Goal: Task Accomplishment & Management: Use online tool/utility

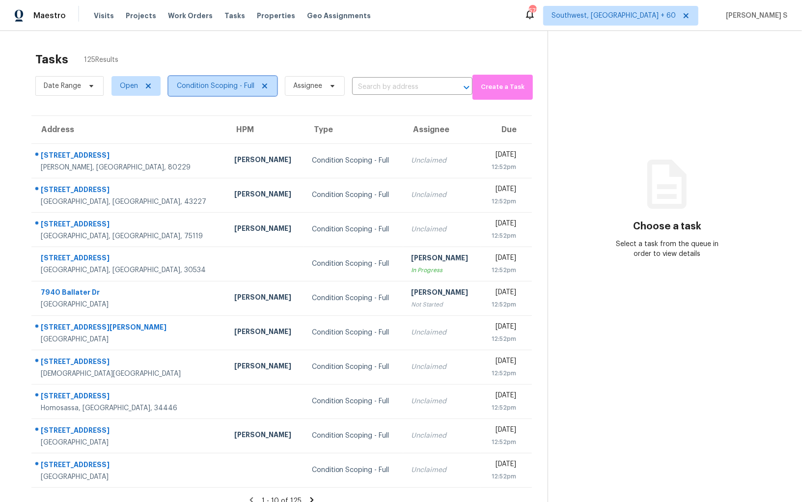
click at [210, 78] on span "Condition Scoping - Full" at bounding box center [223, 86] width 109 height 20
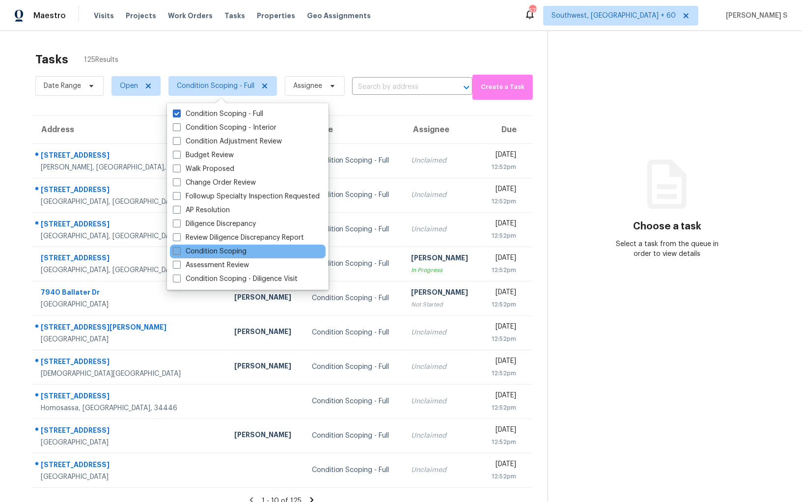
click at [244, 253] on label "Condition Scoping" at bounding box center [210, 252] width 74 height 10
click at [179, 253] on input "Condition Scoping" at bounding box center [176, 250] width 6 height 6
checkbox input "true"
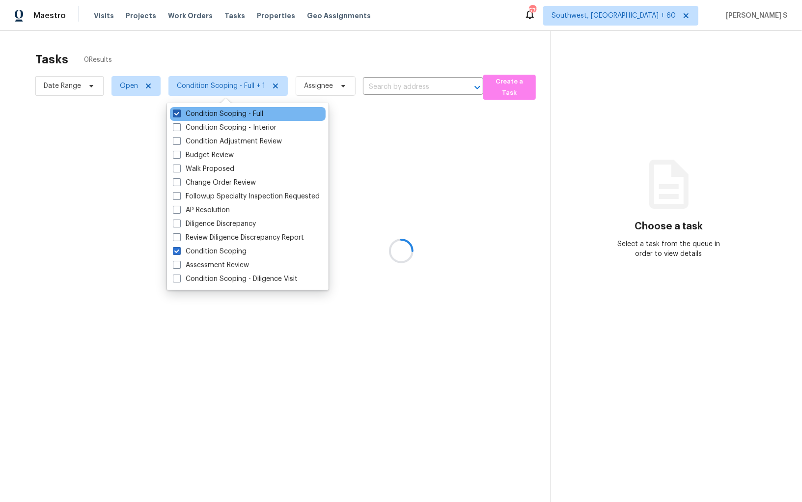
click at [221, 118] on label "Condition Scoping - Full" at bounding box center [218, 114] width 90 height 10
click at [179, 115] on input "Condition Scoping - Full" at bounding box center [176, 112] width 6 height 6
checkbox input "false"
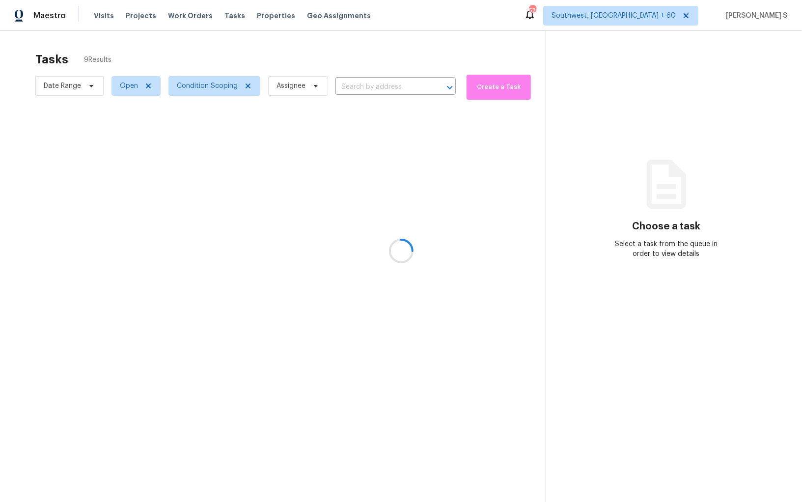
click at [392, 251] on icon at bounding box center [401, 251] width 31 height 31
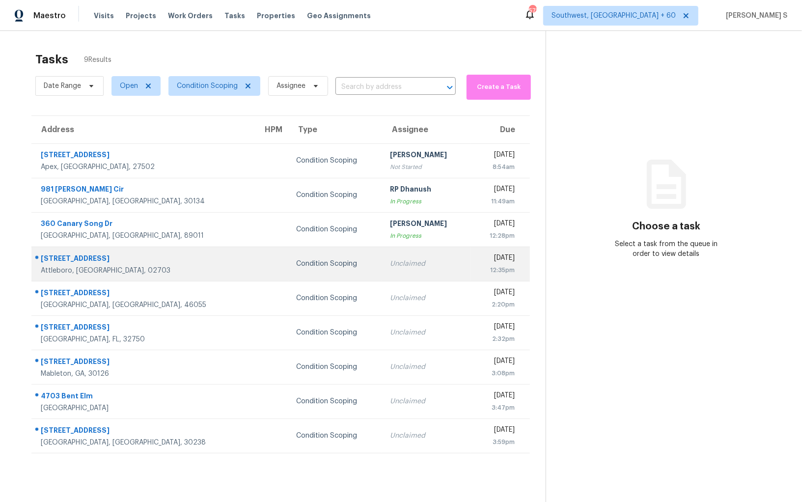
click at [479, 259] on div "[DATE]" at bounding box center [497, 259] width 36 height 12
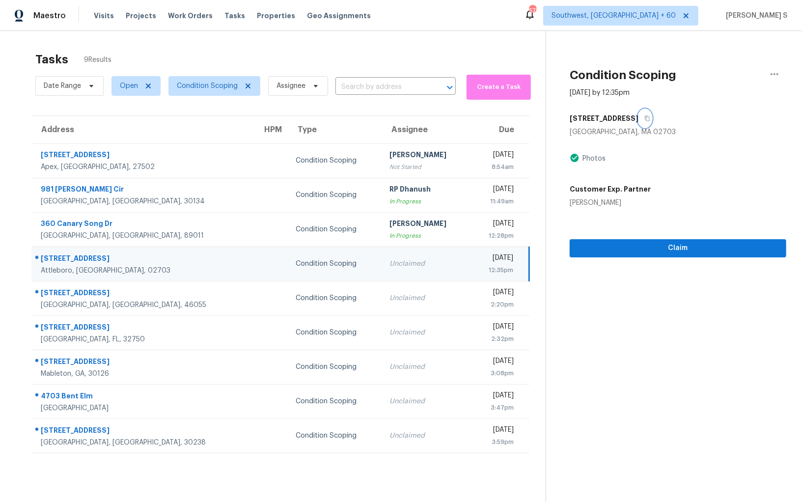
click at [645, 117] on icon "button" at bounding box center [648, 118] width 6 height 6
click at [654, 247] on span "Claim" at bounding box center [678, 248] width 201 height 12
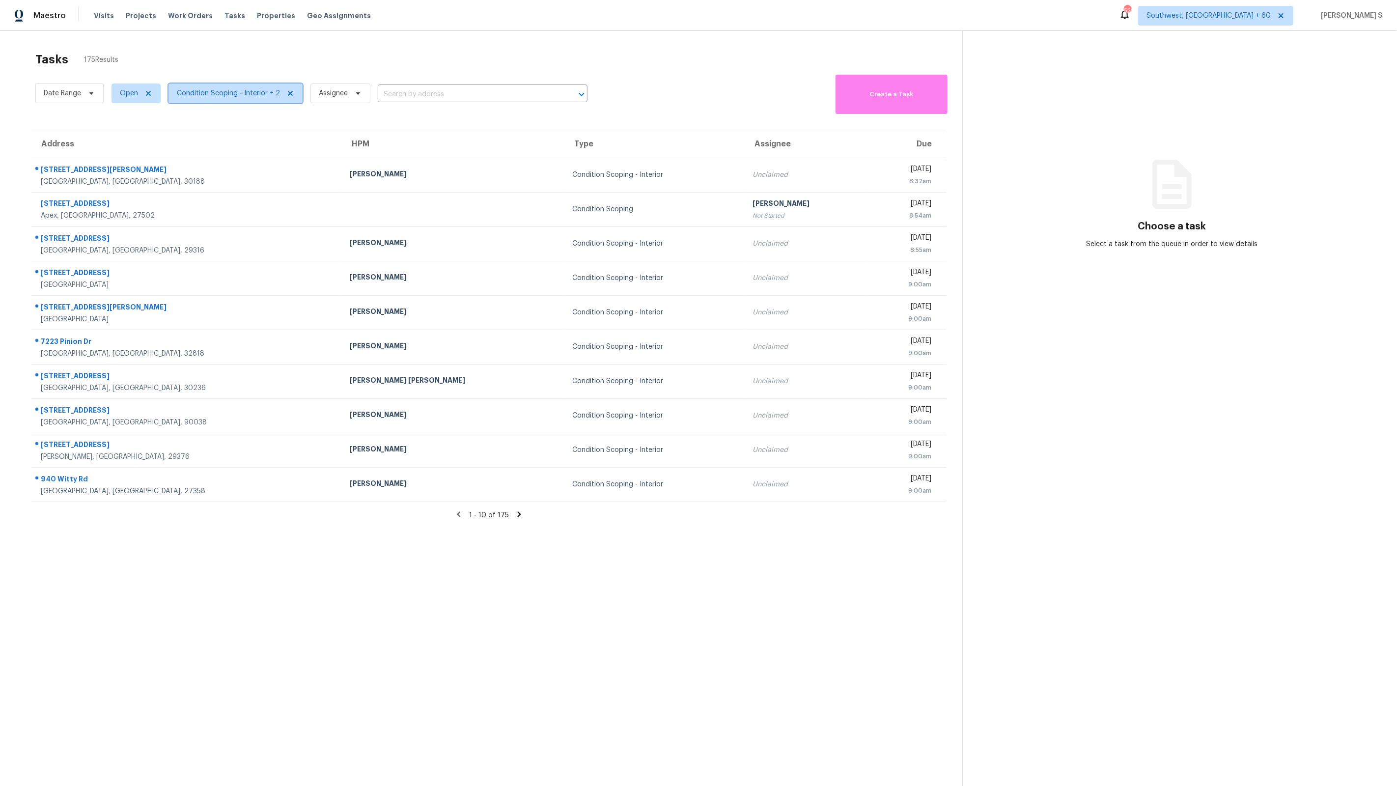
click at [200, 92] on span "Condition Scoping - Interior + 2" at bounding box center [228, 93] width 103 height 10
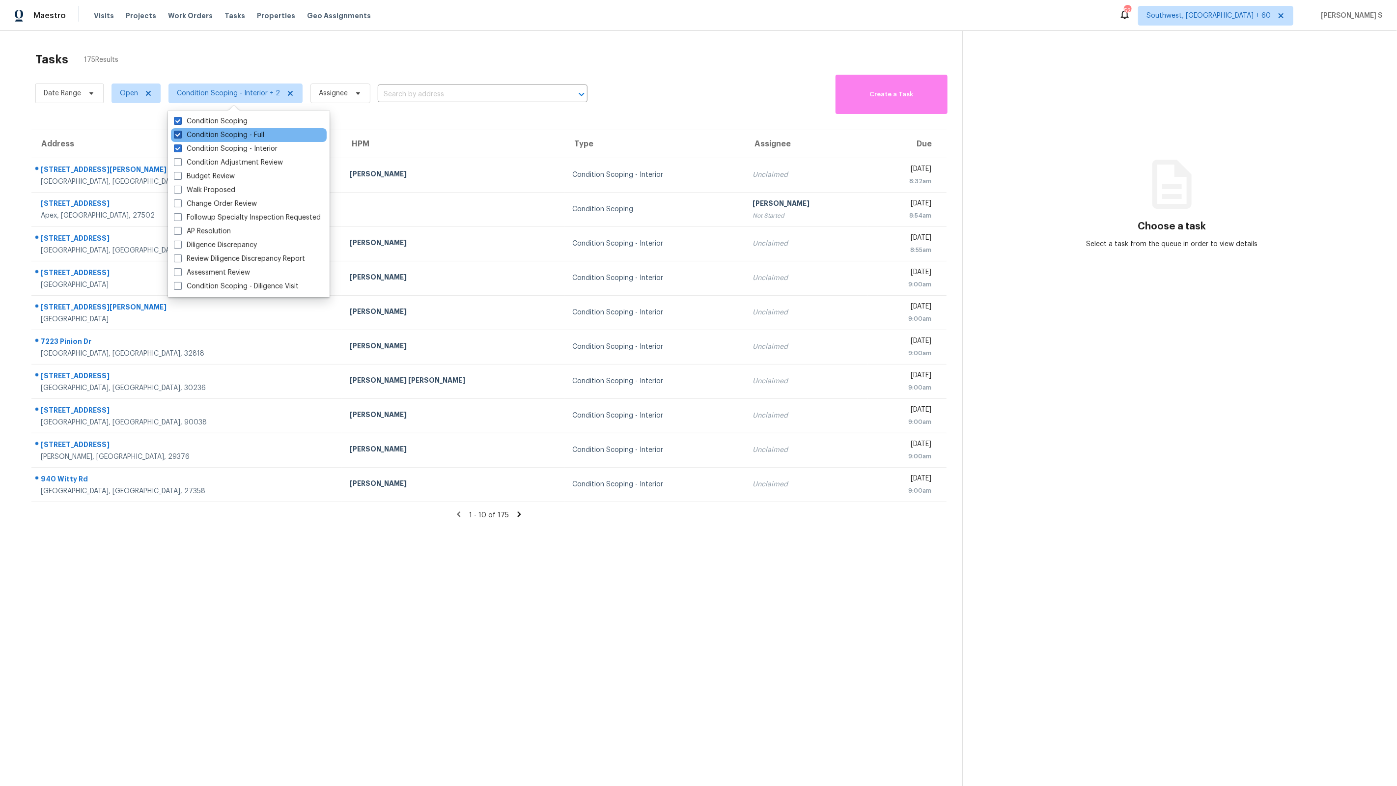
click at [221, 137] on label "Condition Scoping - Full" at bounding box center [219, 135] width 90 height 10
click at [180, 137] on input "Condition Scoping - Full" at bounding box center [177, 133] width 6 height 6
checkbox input "false"
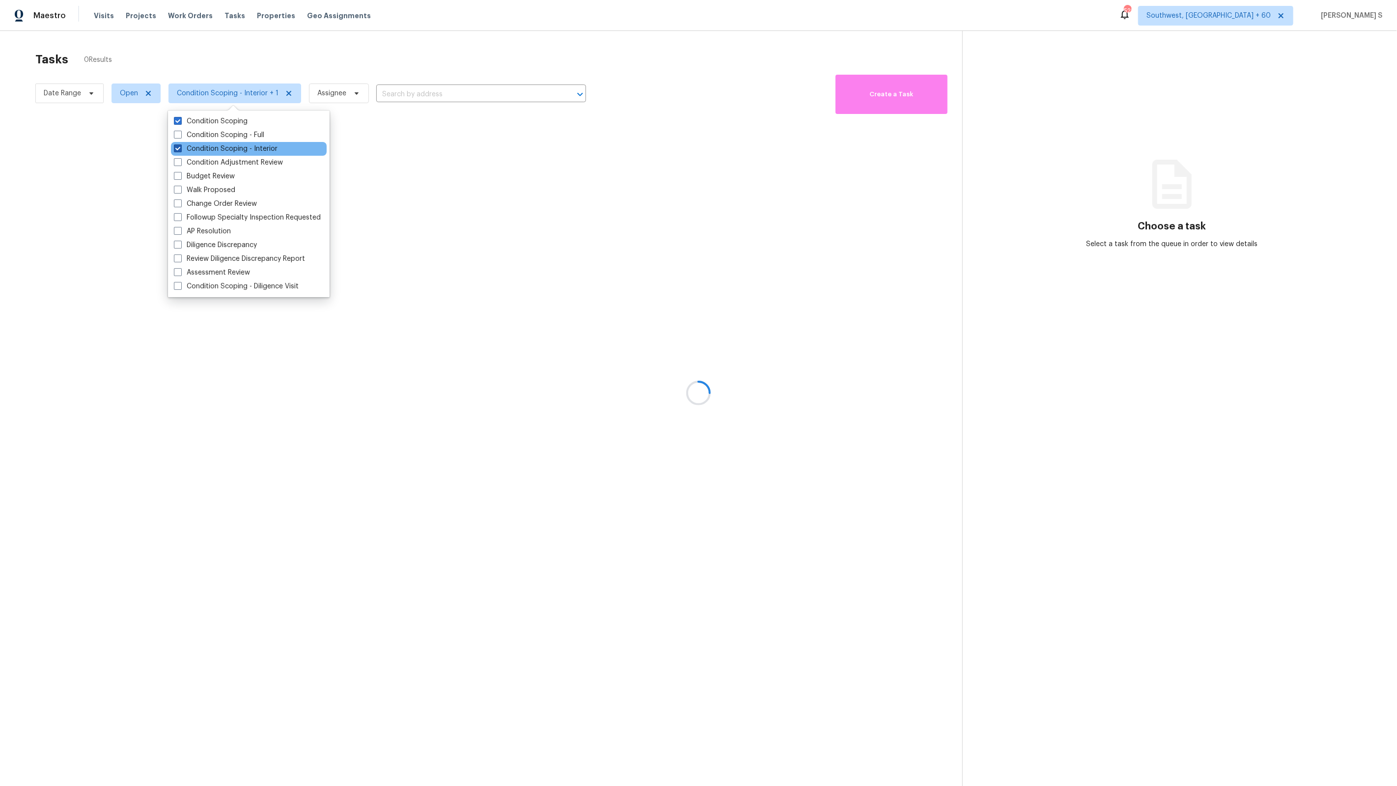
click at [240, 153] on label "Condition Scoping - Interior" at bounding box center [226, 149] width 104 height 10
click at [180, 150] on input "Condition Scoping - Interior" at bounding box center [177, 147] width 6 height 6
checkbox input "false"
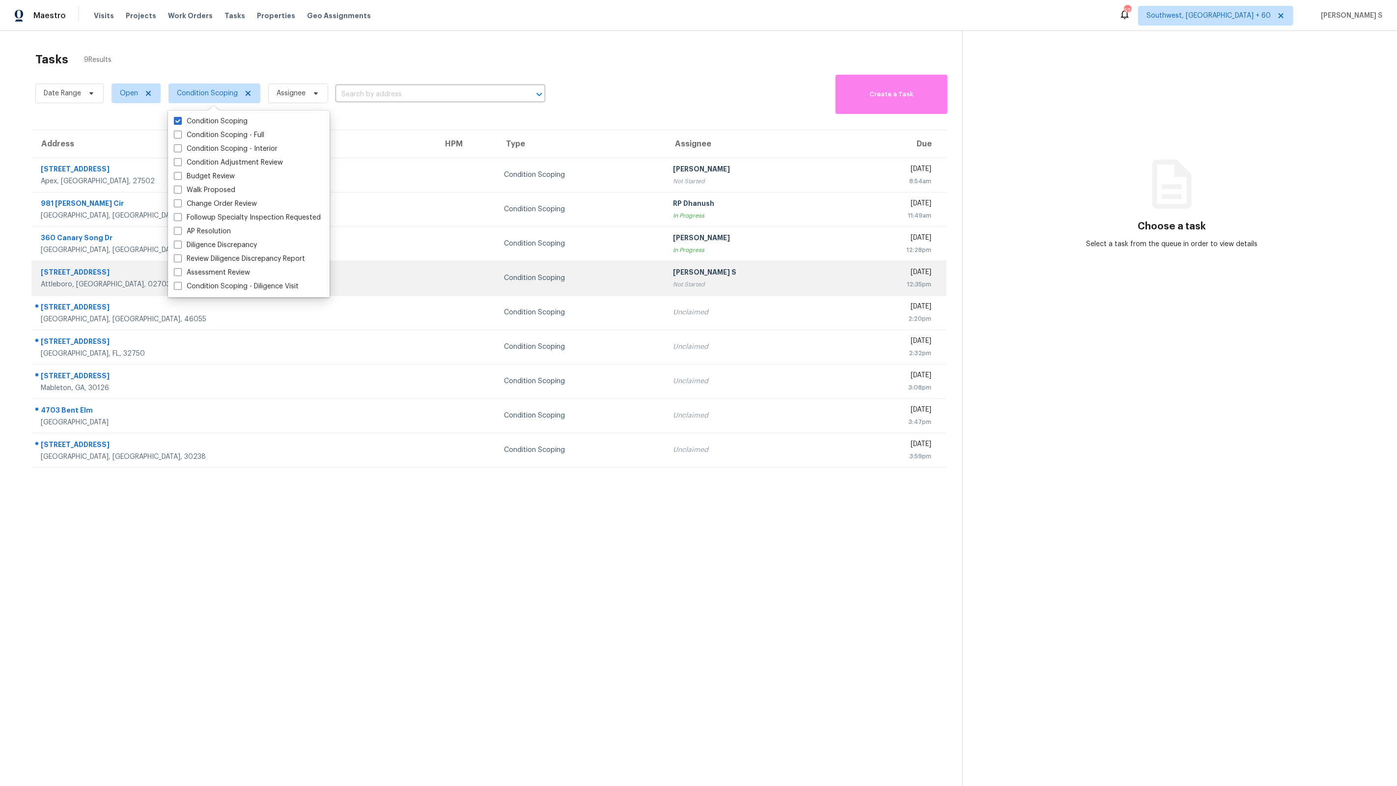
click at [673, 288] on div "Not Started" at bounding box center [752, 285] width 159 height 10
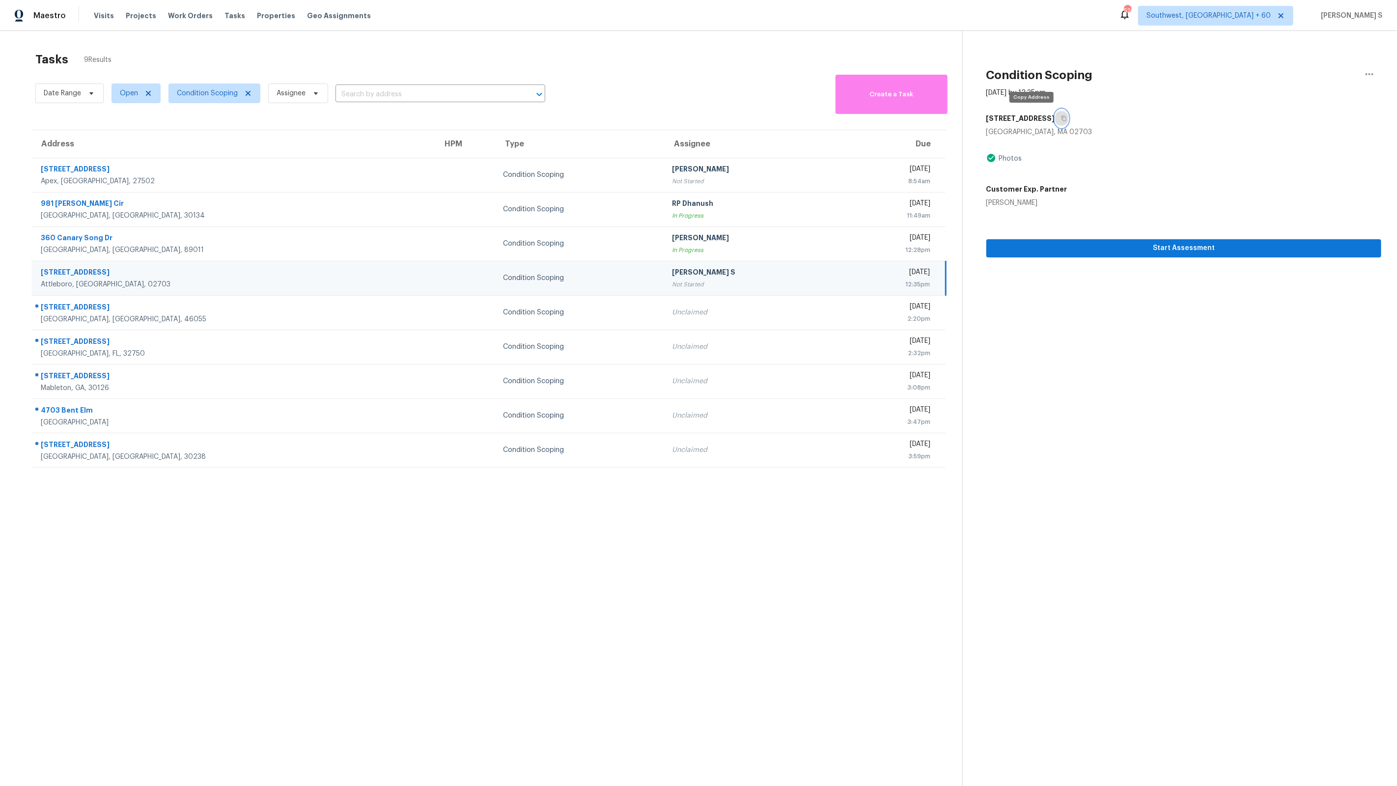
click at [1055, 119] on button "button" at bounding box center [1061, 119] width 13 height 18
click at [673, 283] on div "Not Started" at bounding box center [752, 285] width 159 height 10
click at [673, 275] on div "[PERSON_NAME] S" at bounding box center [752, 273] width 159 height 12
click at [1015, 252] on span "Start Assessment" at bounding box center [1183, 248] width 379 height 12
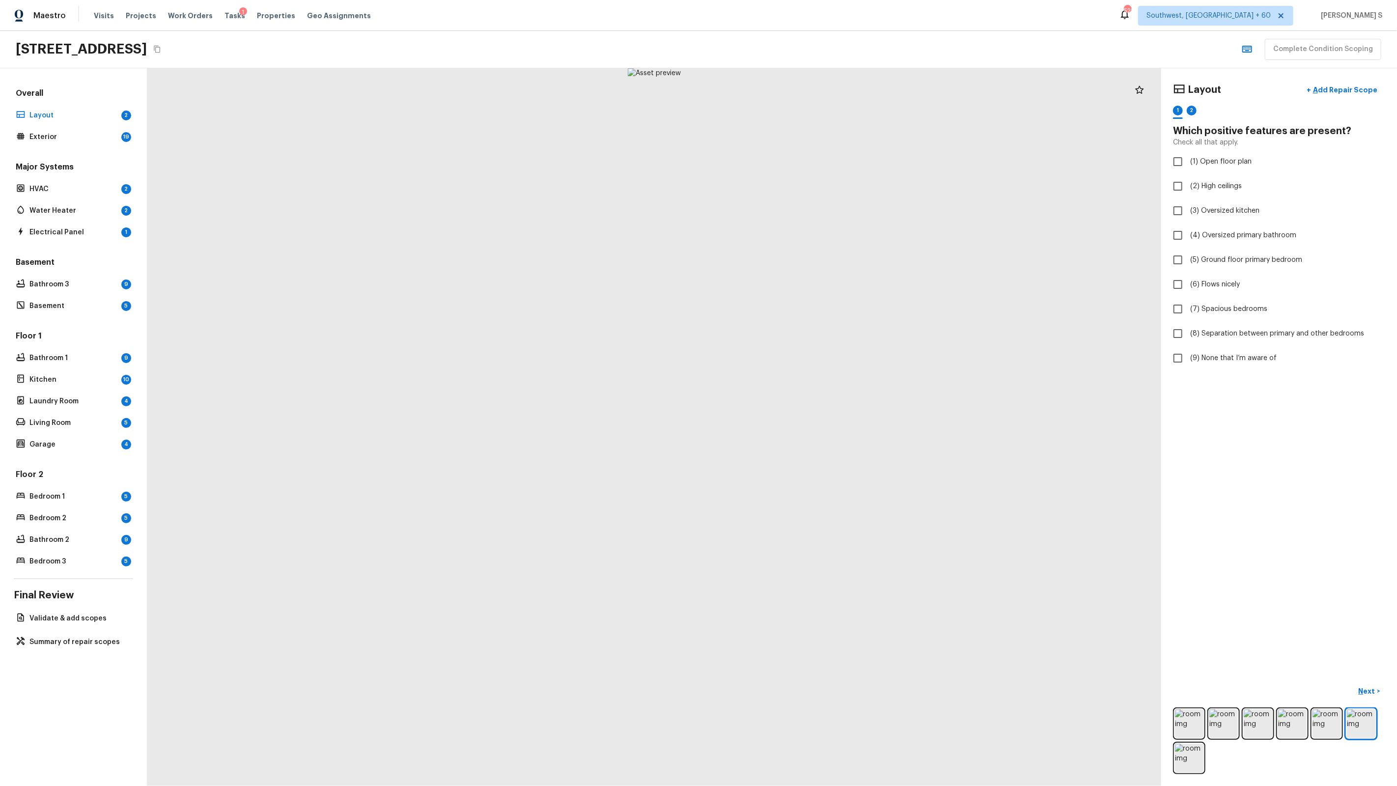
click at [651, 470] on div at bounding box center [654, 427] width 1014 height 718
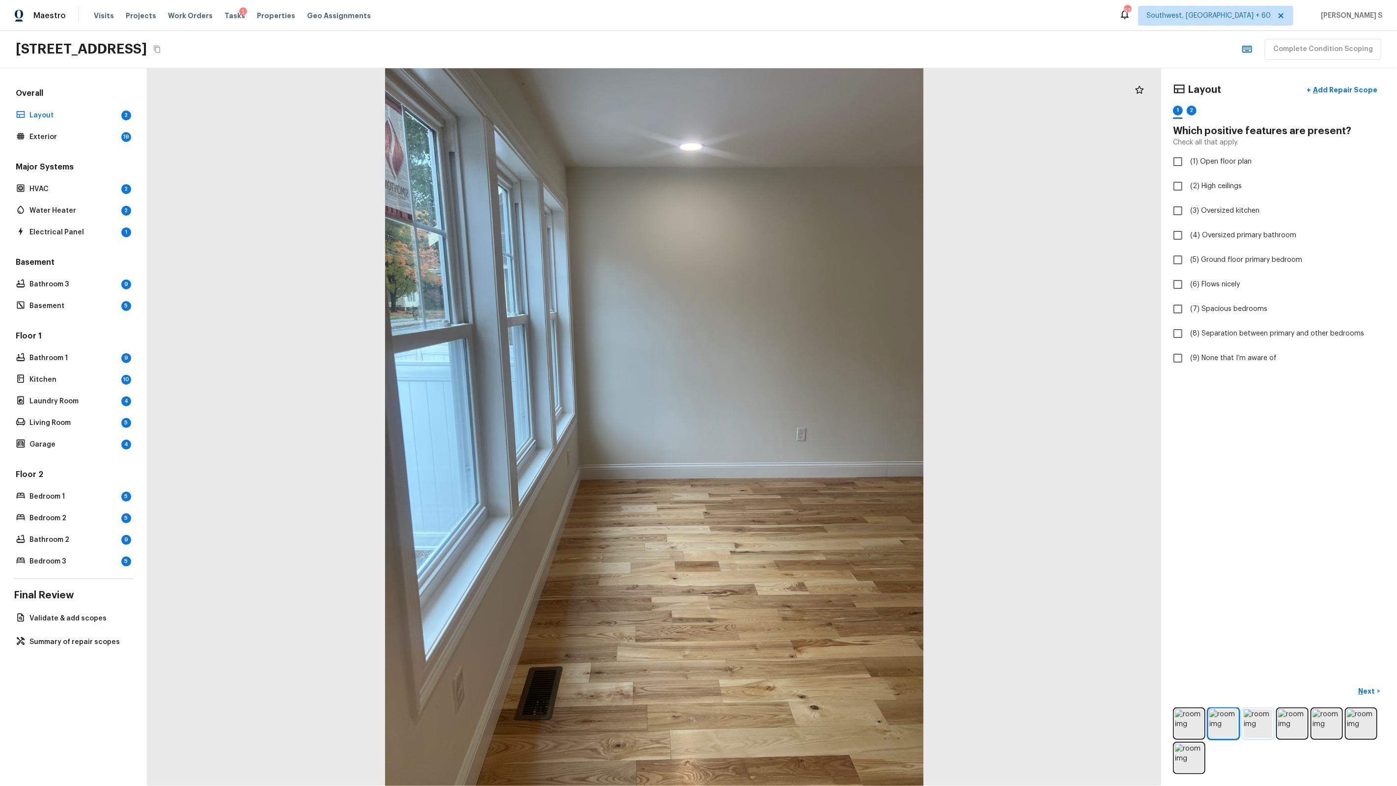
click at [1252, 722] on img at bounding box center [1258, 723] width 28 height 28
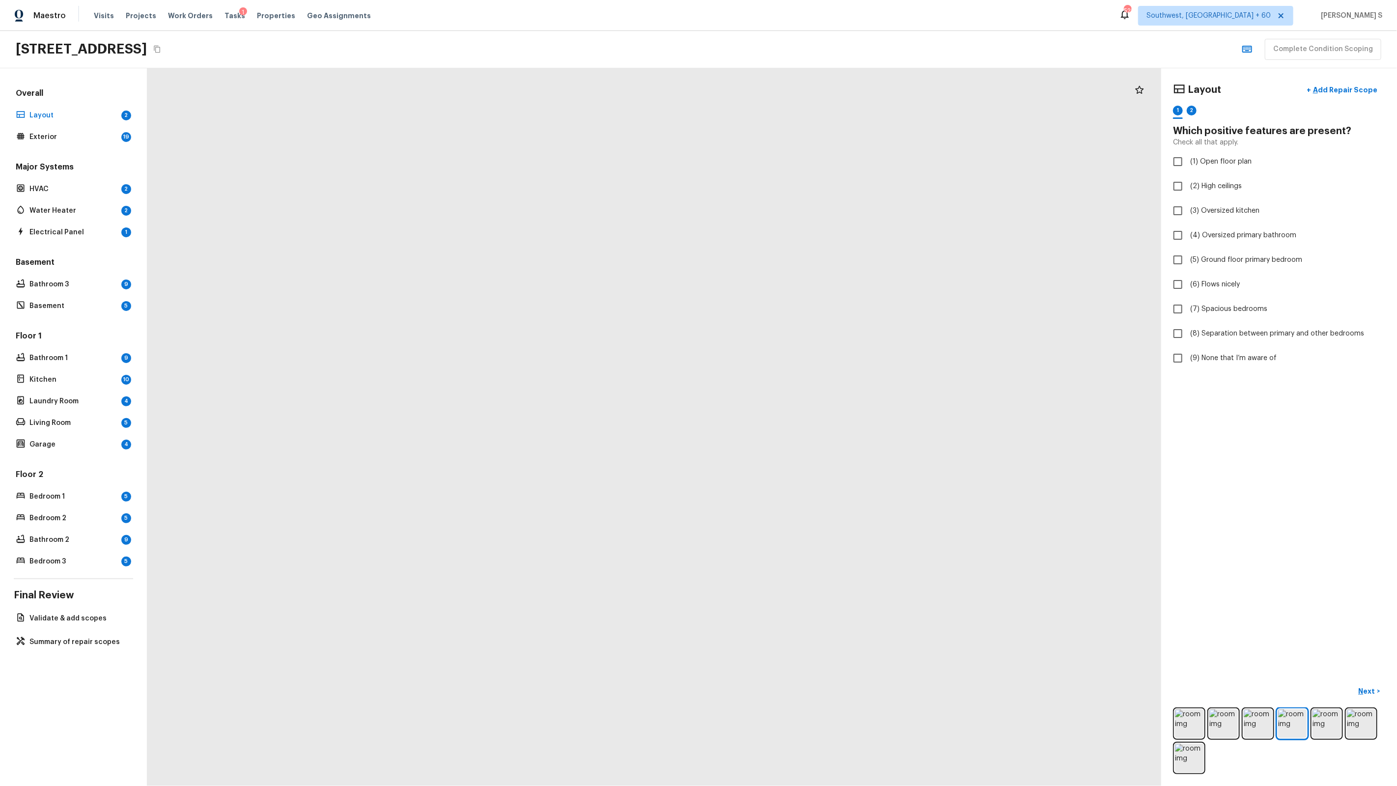
drag, startPoint x: 948, startPoint y: 570, endPoint x: 856, endPoint y: 537, distance: 98.2
click at [856, 537] on div at bounding box center [435, 329] width 1653 height 1170
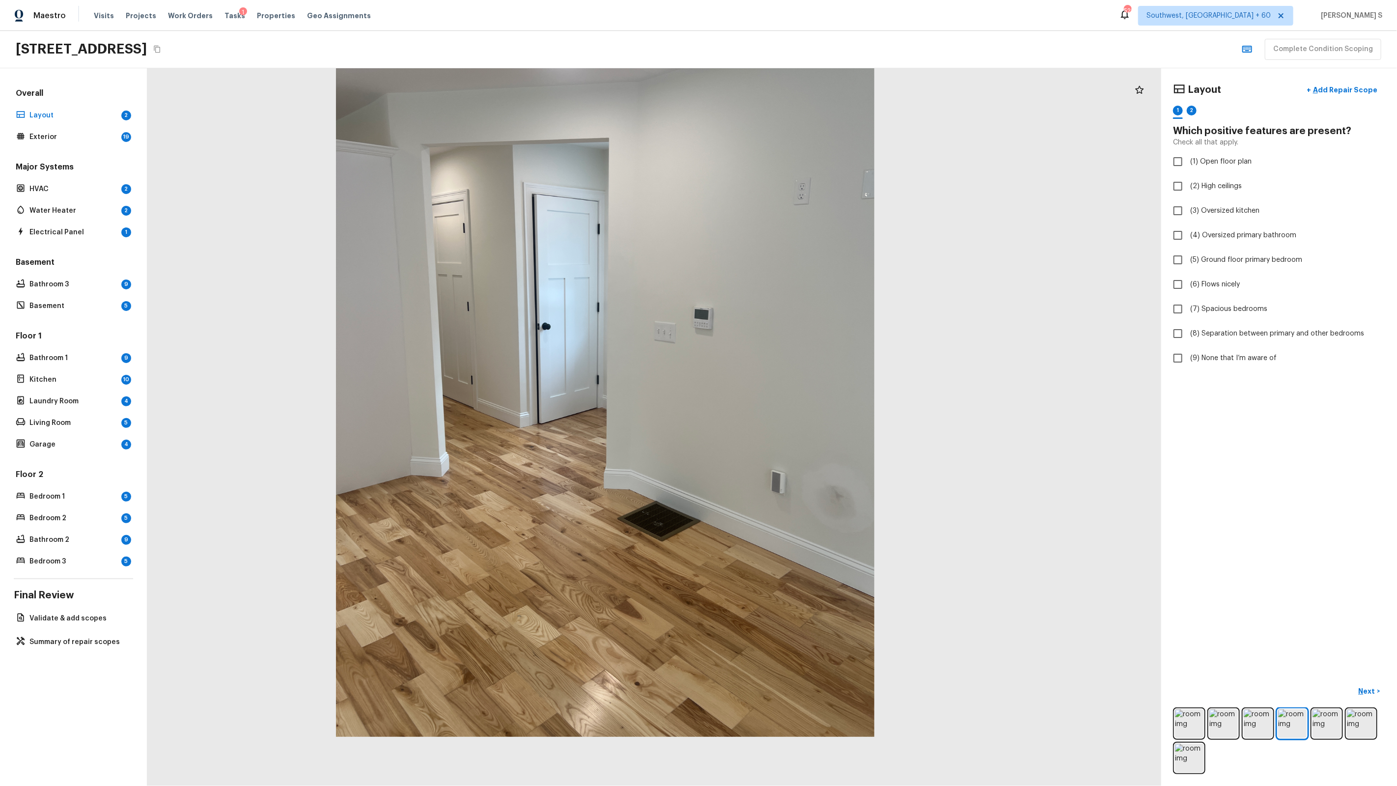
drag, startPoint x: 879, startPoint y: 550, endPoint x: 665, endPoint y: 476, distance: 226.2
click at [665, 476] on div at bounding box center [605, 378] width 1014 height 718
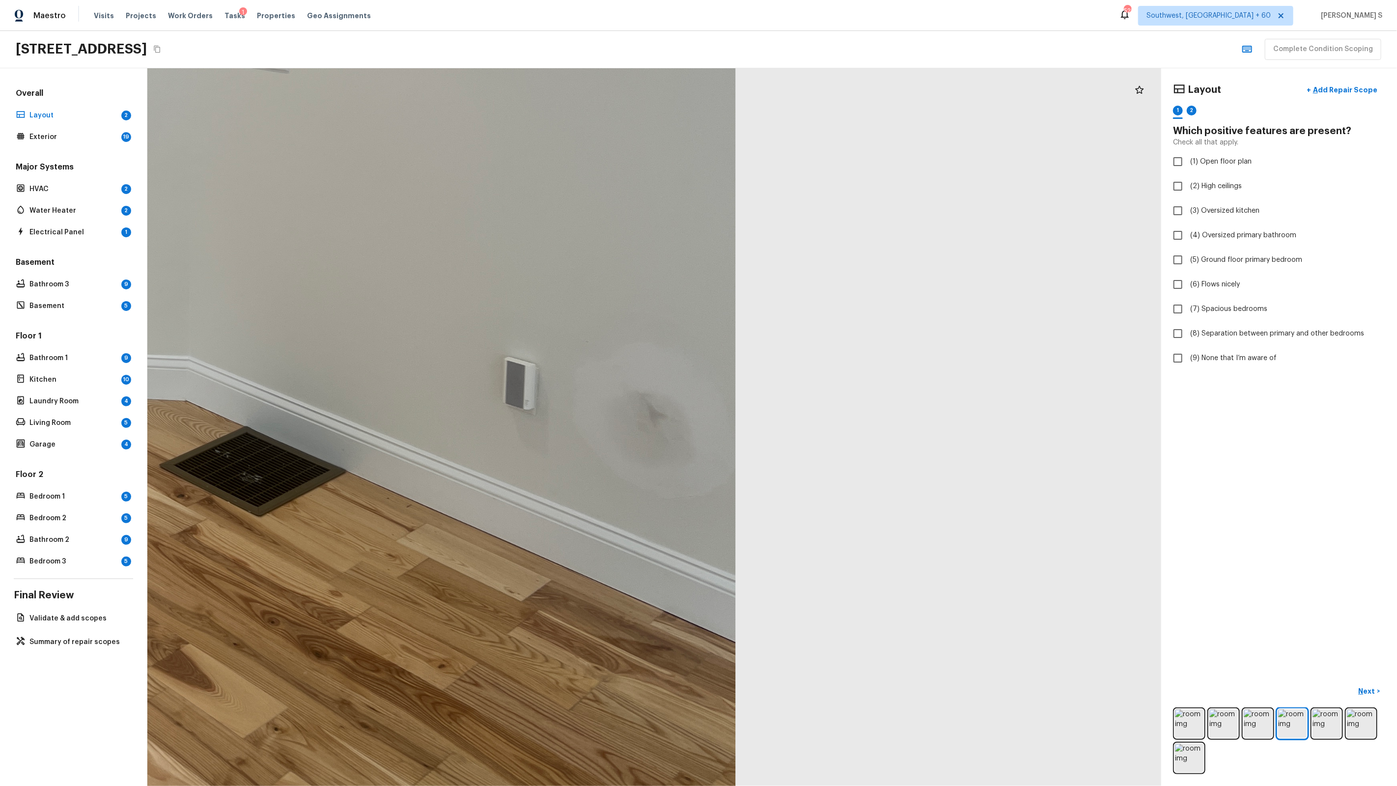
drag, startPoint x: 893, startPoint y: 615, endPoint x: 676, endPoint y: 460, distance: 267.0
click at [676, 460] on div at bounding box center [131, 151] width 2273 height 1610
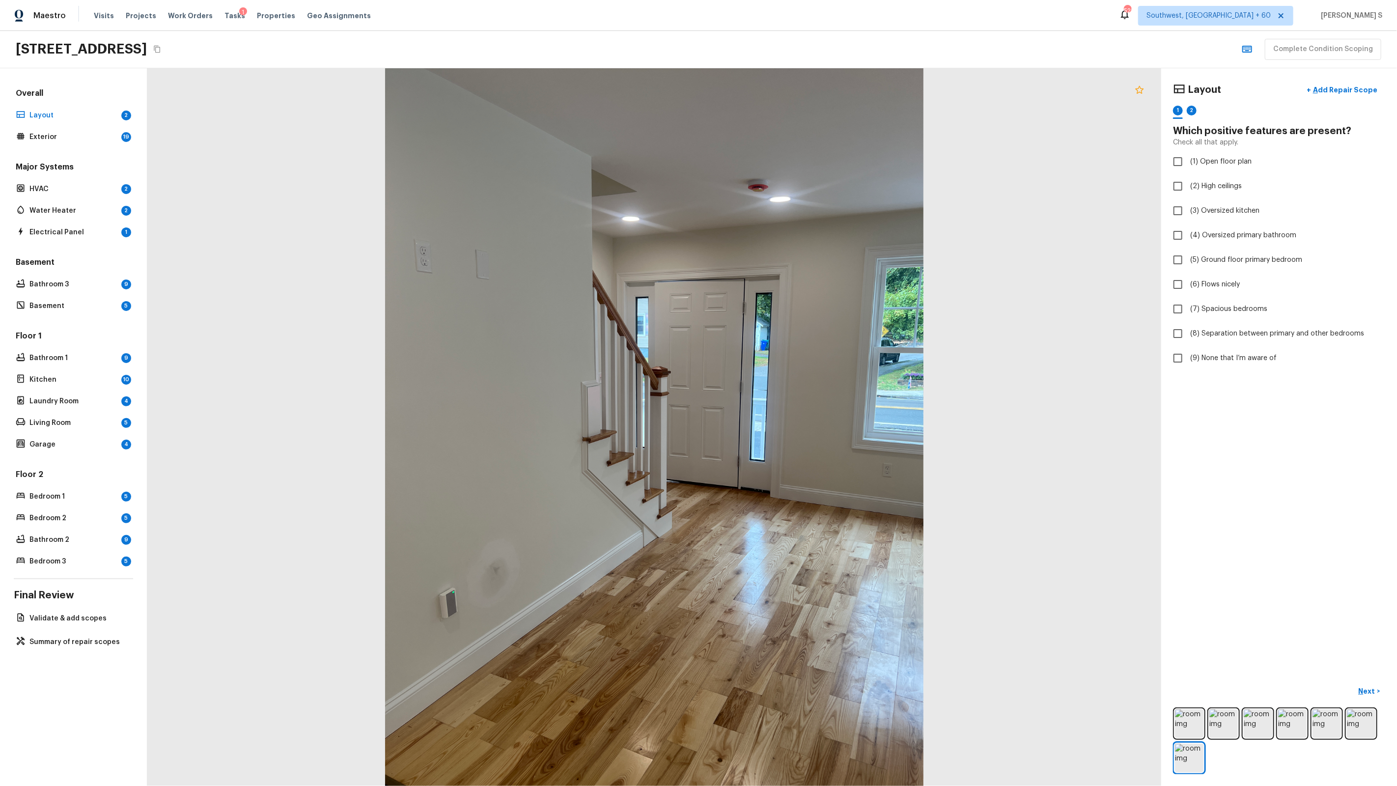
click at [1145, 86] on icon at bounding box center [1140, 90] width 12 height 12
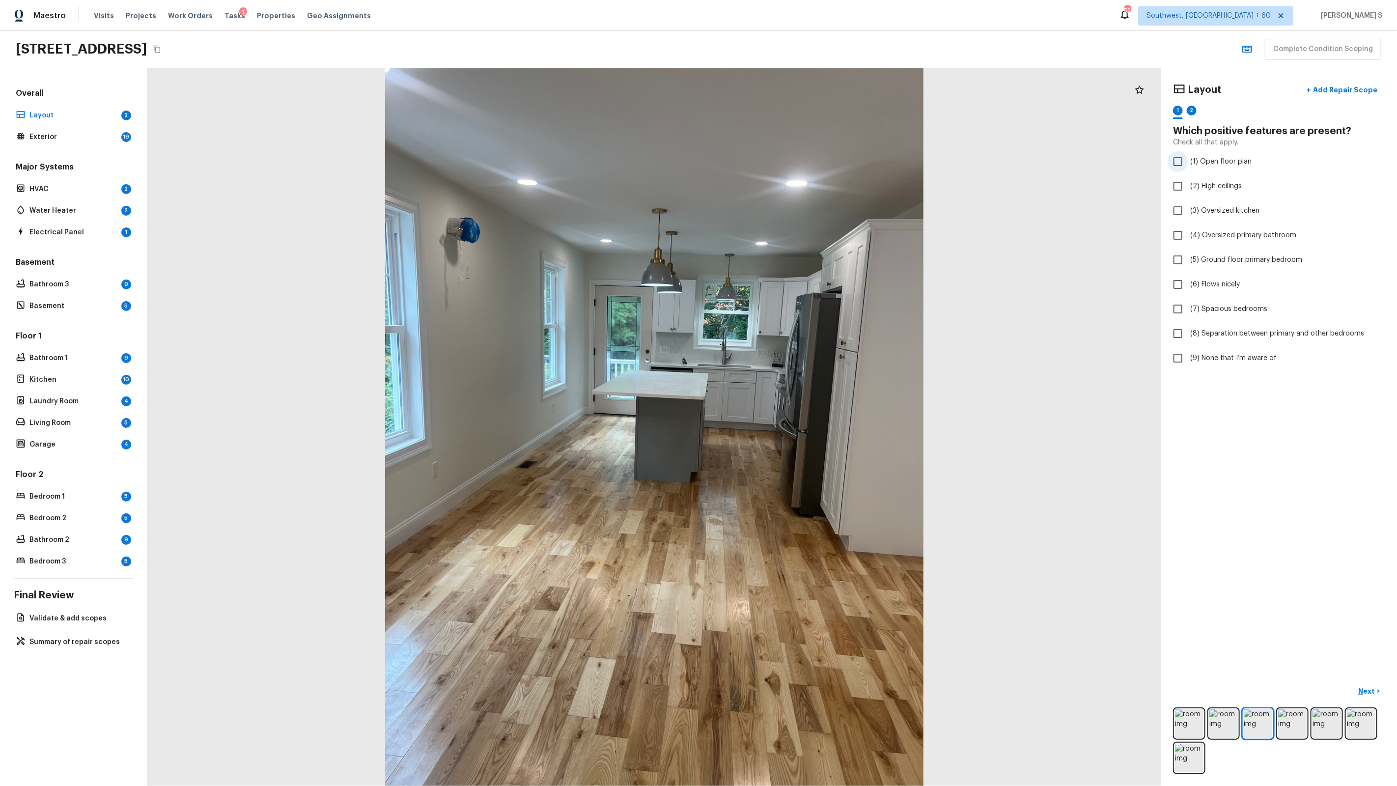
click at [1198, 162] on span "(1) Open floor plan" at bounding box center [1221, 162] width 61 height 10
click at [1189, 162] on input "(1) Open floor plan" at bounding box center [1178, 161] width 21 height 21
checkbox input "true"
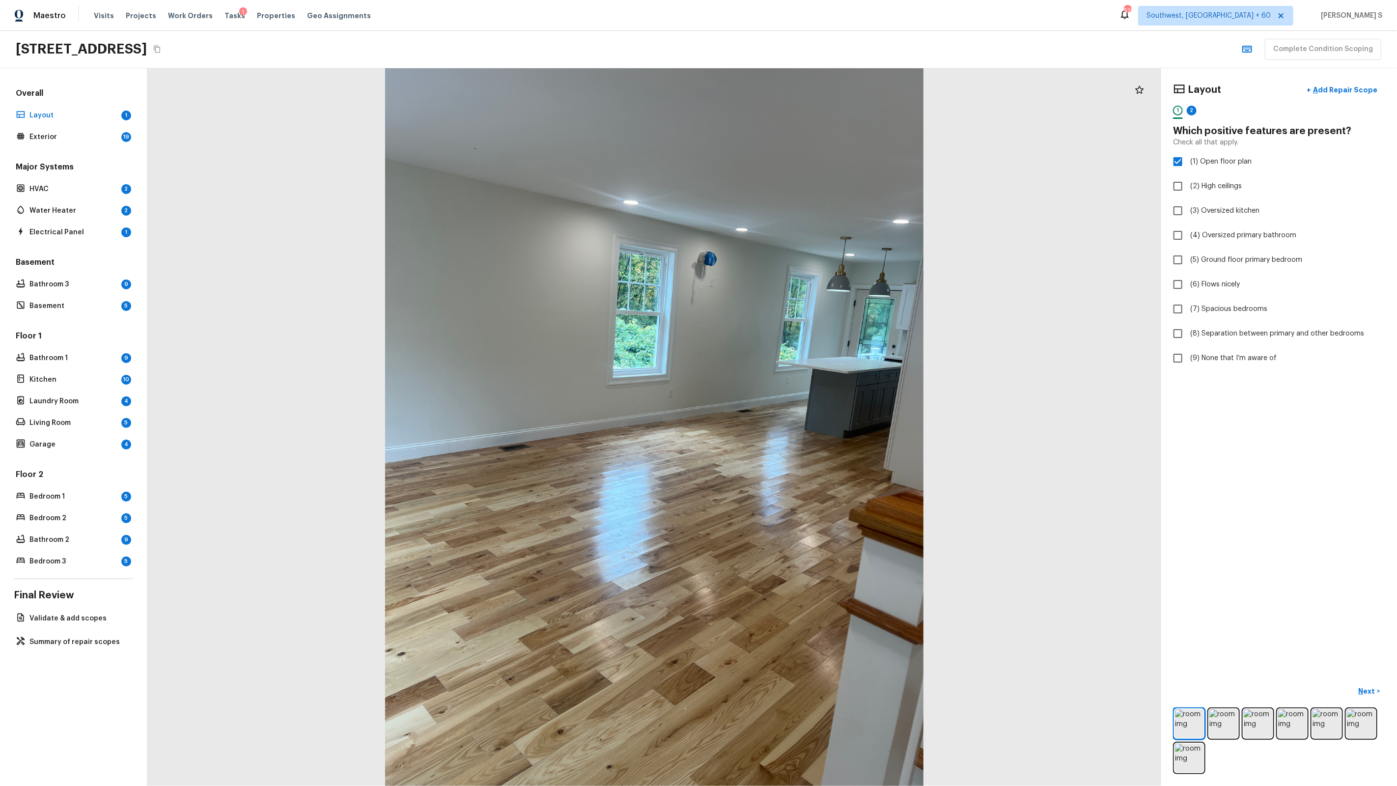
click at [1196, 113] on div "2" at bounding box center [1192, 113] width 10 height 15
click at [1219, 356] on span "(9) None that I’m aware of" at bounding box center [1234, 358] width 86 height 10
click at [1189, 356] on input "(9) None that I’m aware of" at bounding box center [1178, 358] width 21 height 21
checkbox input "true"
click at [1353, 687] on p "Next ( Exterior )" at bounding box center [1354, 691] width 48 height 10
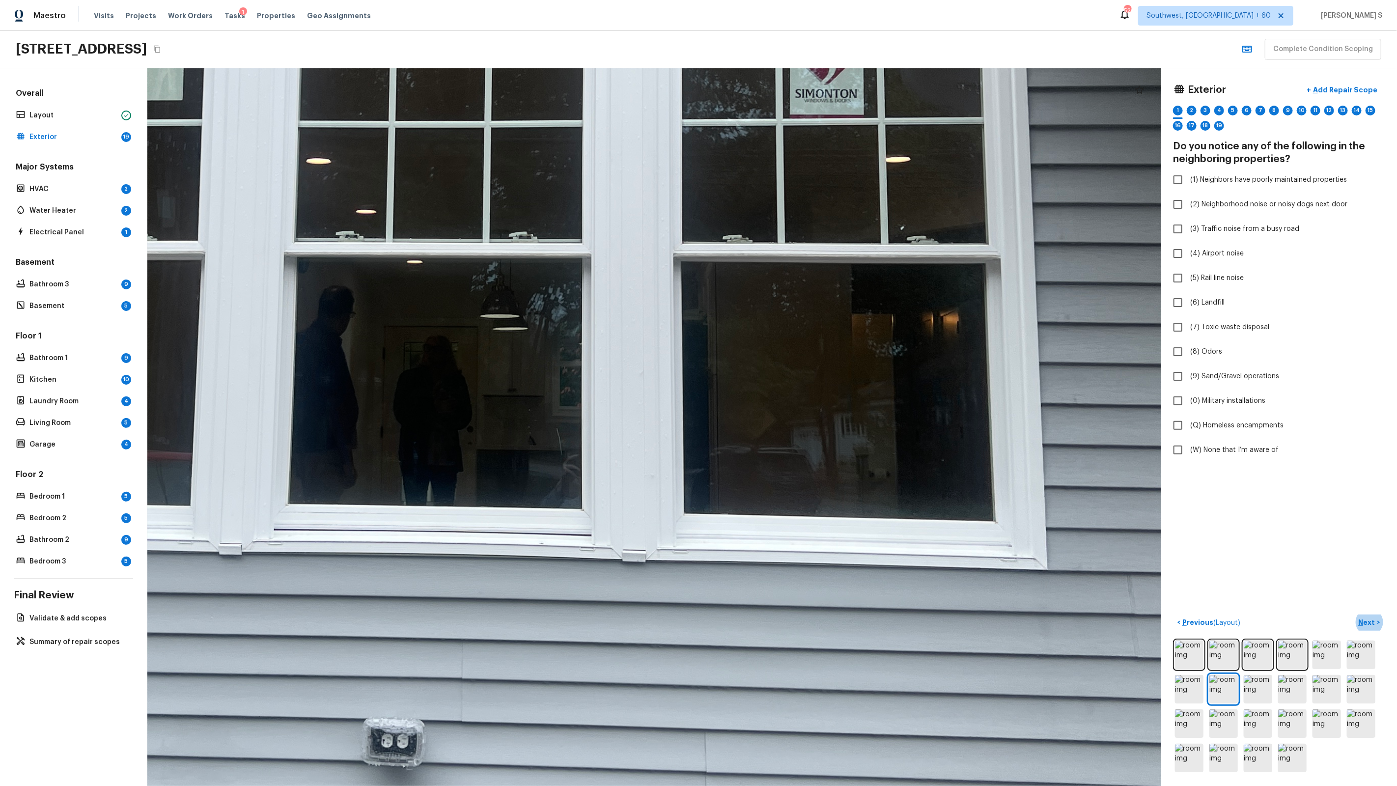
drag, startPoint x: 762, startPoint y: 341, endPoint x: 740, endPoint y: 0, distance: 341.7
click at [740, 0] on div "Maestro Visits Projects Work Orders Tasks 1 Properties Geo Assignments [STREET_…" at bounding box center [698, 393] width 1397 height 786
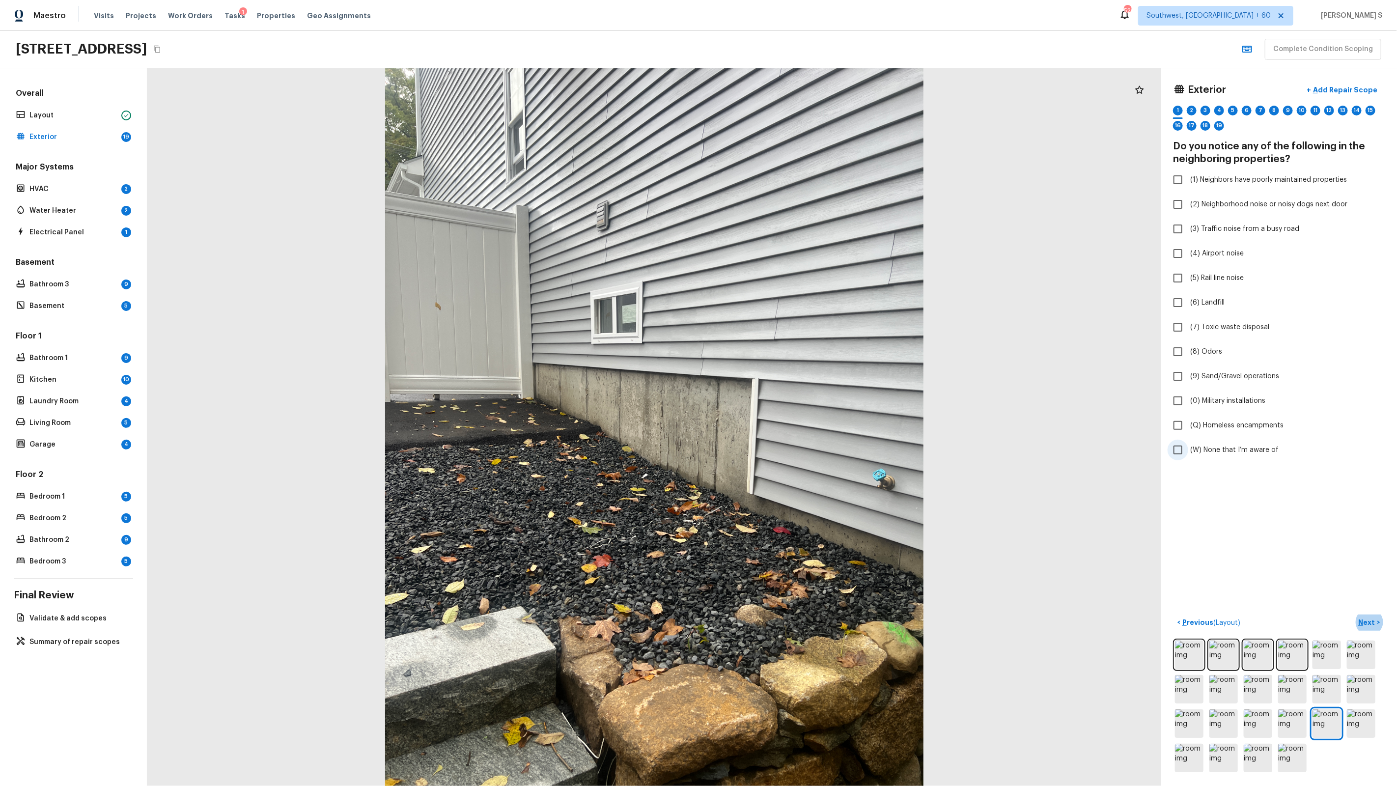
click at [1226, 442] on label "(W) None that I’m aware of" at bounding box center [1273, 450] width 210 height 21
click at [1189, 442] on input "(W) None that I’m aware of" at bounding box center [1178, 450] width 21 height 21
checkbox input "true"
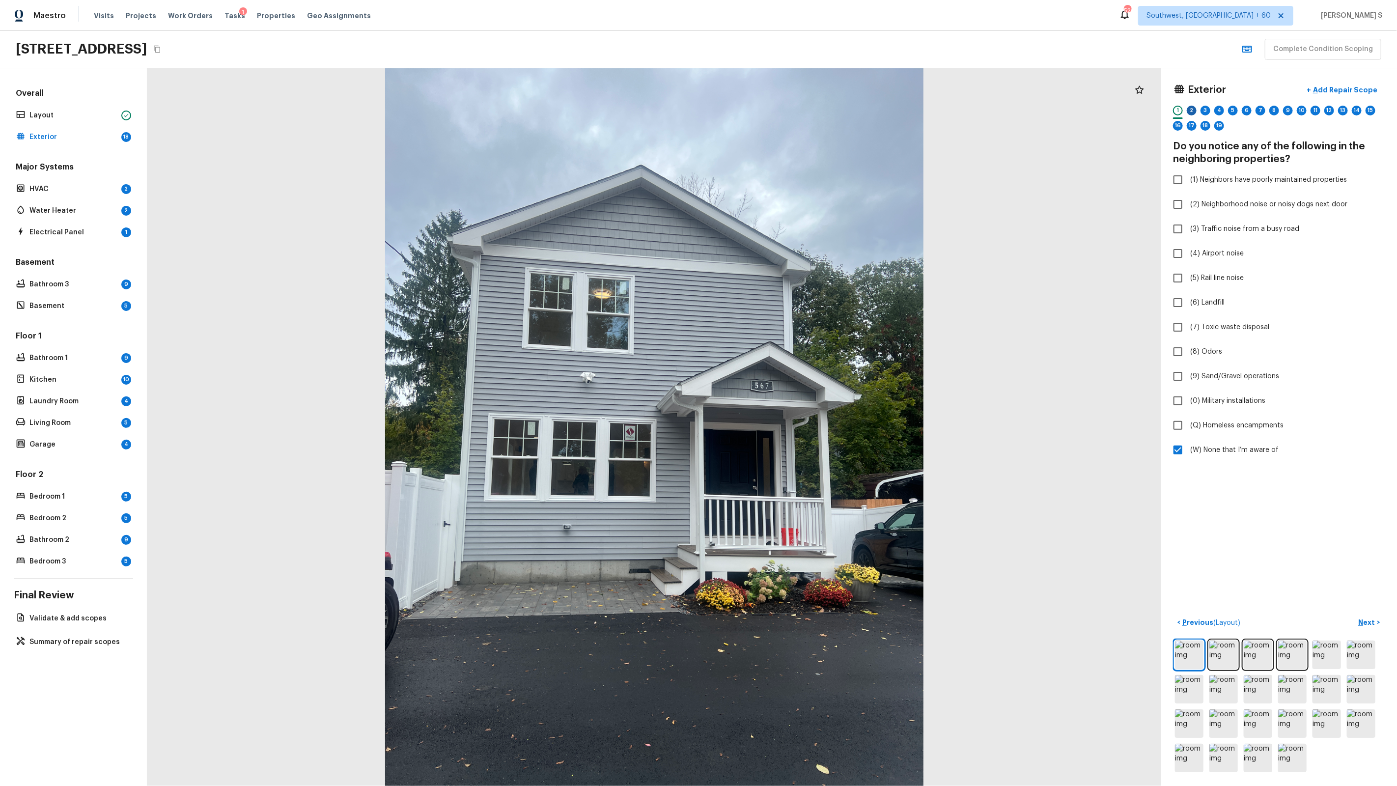
click at [1193, 108] on div "2" at bounding box center [1192, 111] width 10 height 10
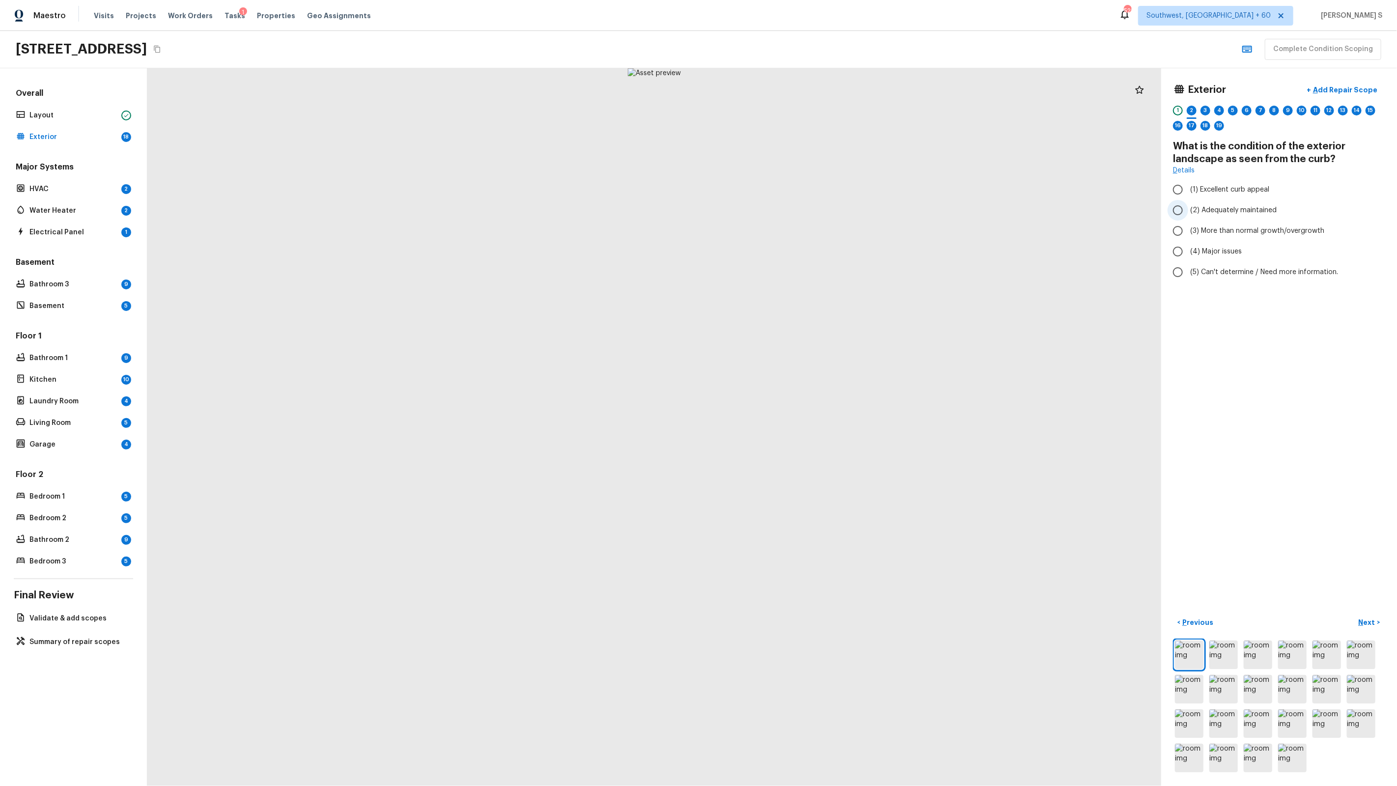
click at [1244, 212] on span "(2) Adequately maintained" at bounding box center [1234, 210] width 86 height 10
click at [1189, 212] on input "(2) Adequately maintained" at bounding box center [1178, 210] width 21 height 21
radio input "true"
click at [1208, 107] on div "3" at bounding box center [1206, 111] width 10 height 10
click at [1212, 196] on span "(2) Slight" at bounding box center [1206, 201] width 30 height 10
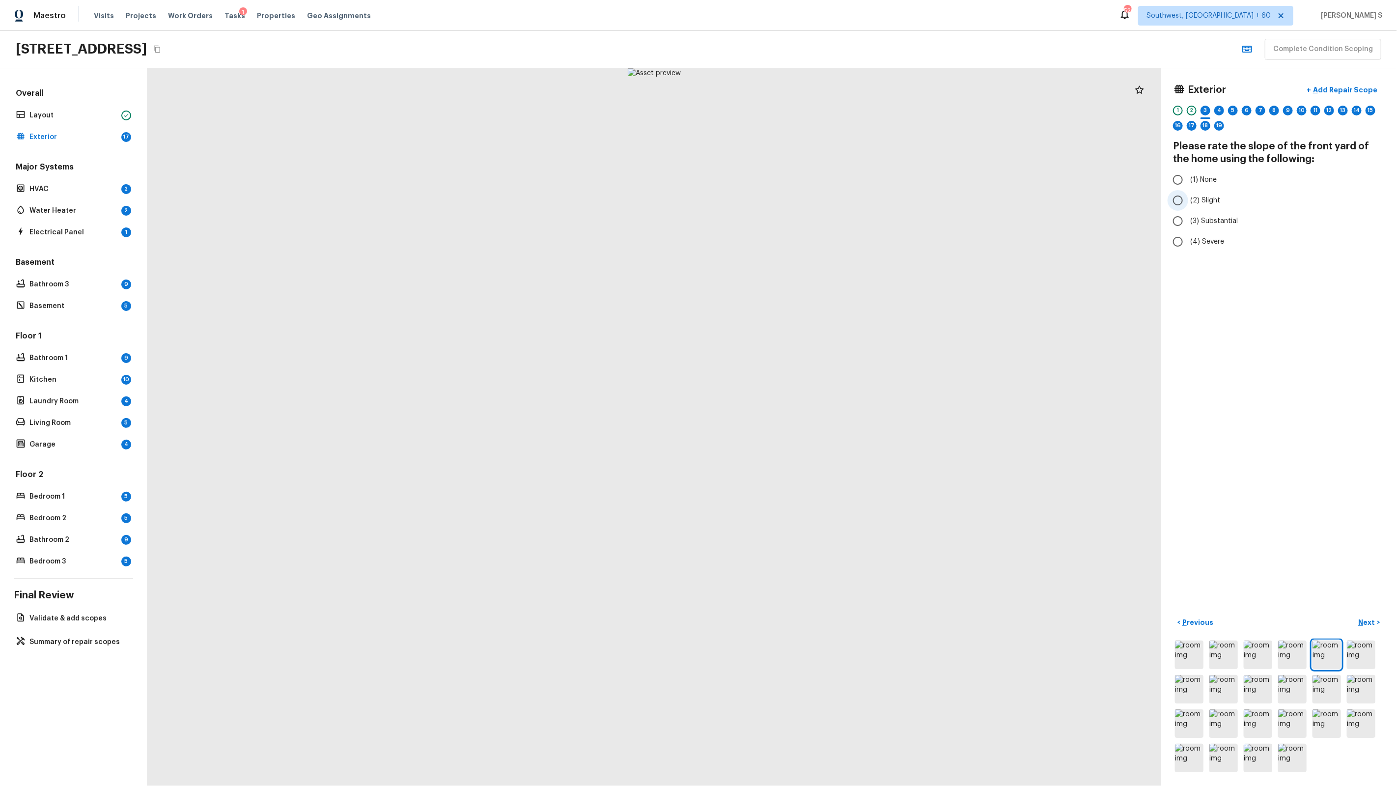
click at [1189, 195] on input "(2) Slight" at bounding box center [1178, 200] width 21 height 21
radio input "true"
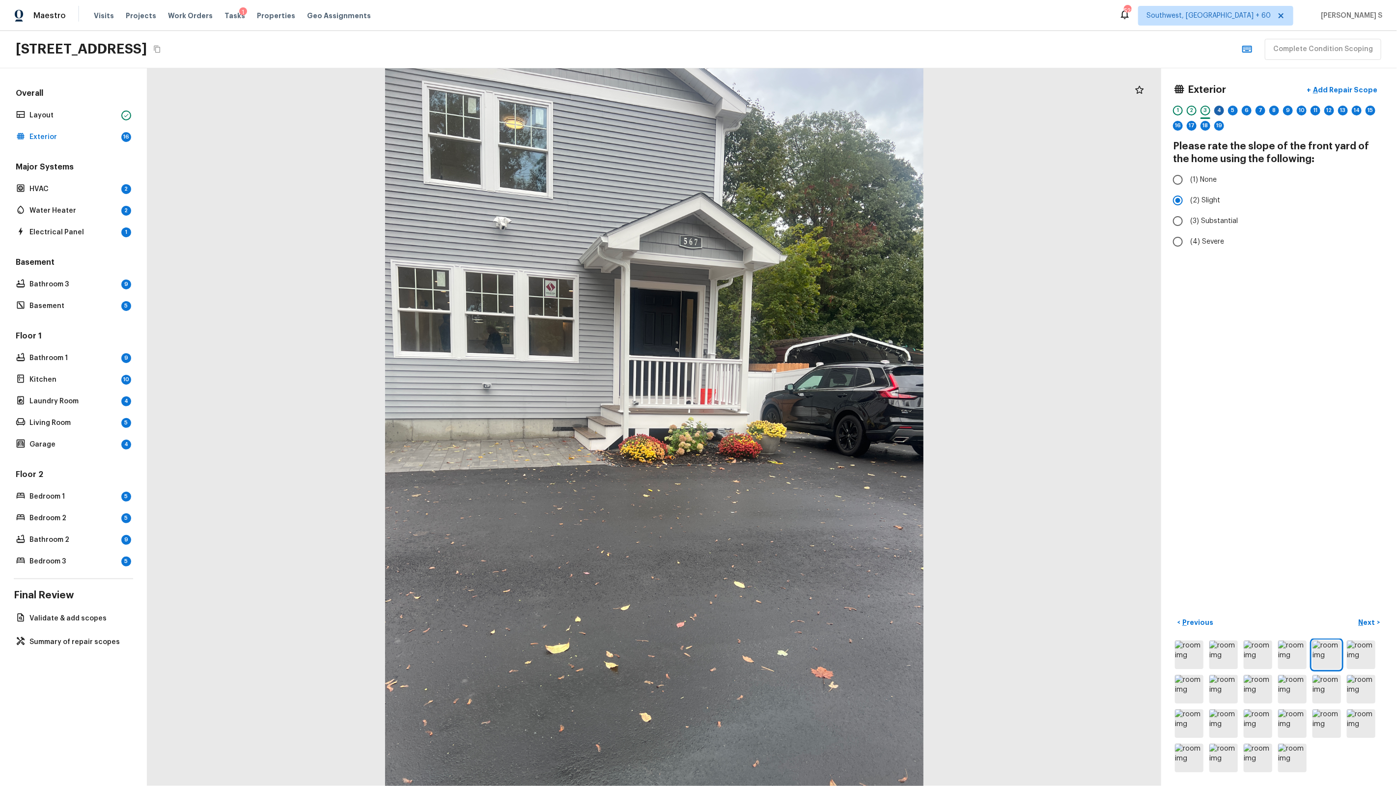
click at [1220, 111] on div "4" at bounding box center [1220, 111] width 10 height 10
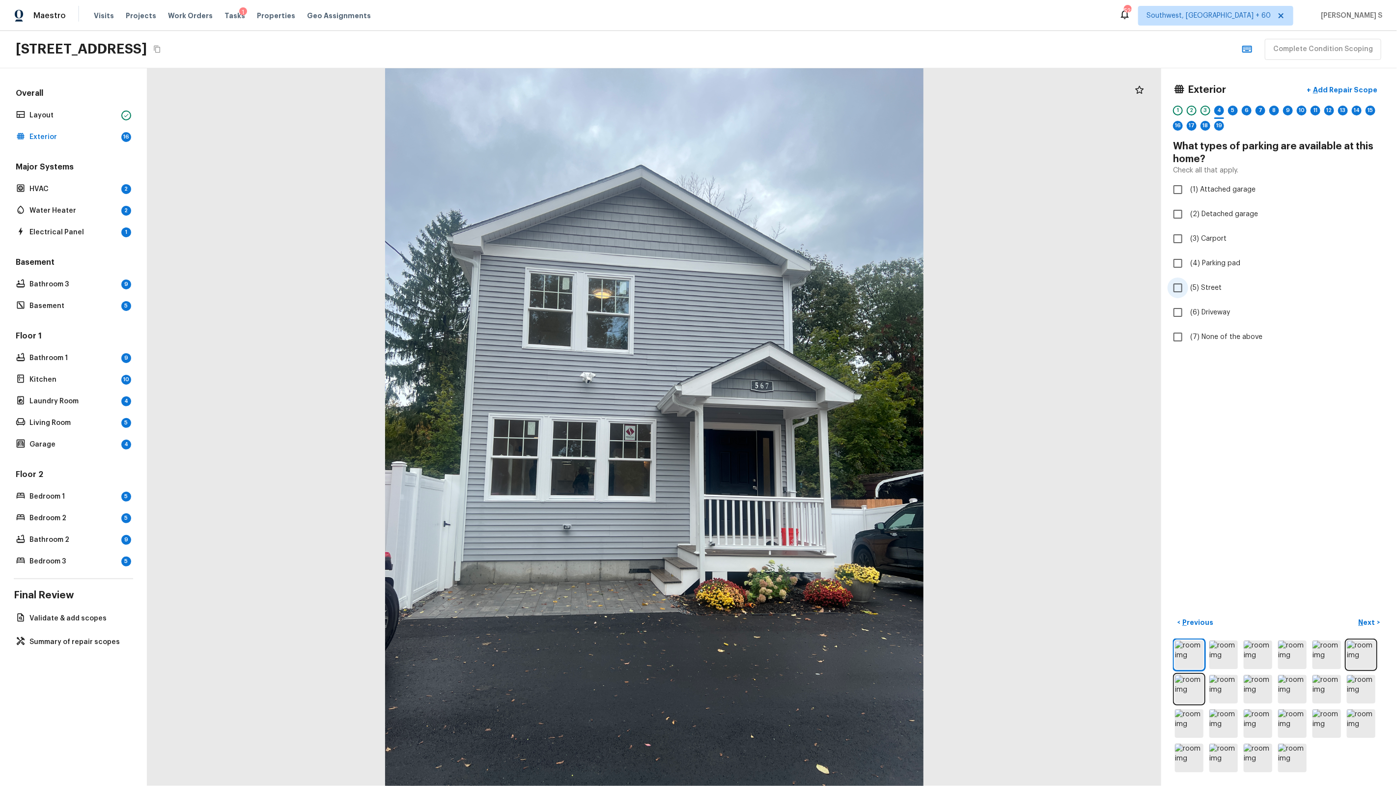
click at [1202, 283] on span "(5) Street" at bounding box center [1206, 288] width 31 height 10
click at [1189, 283] on input "(5) Street" at bounding box center [1178, 288] width 21 height 21
checkbox input "true"
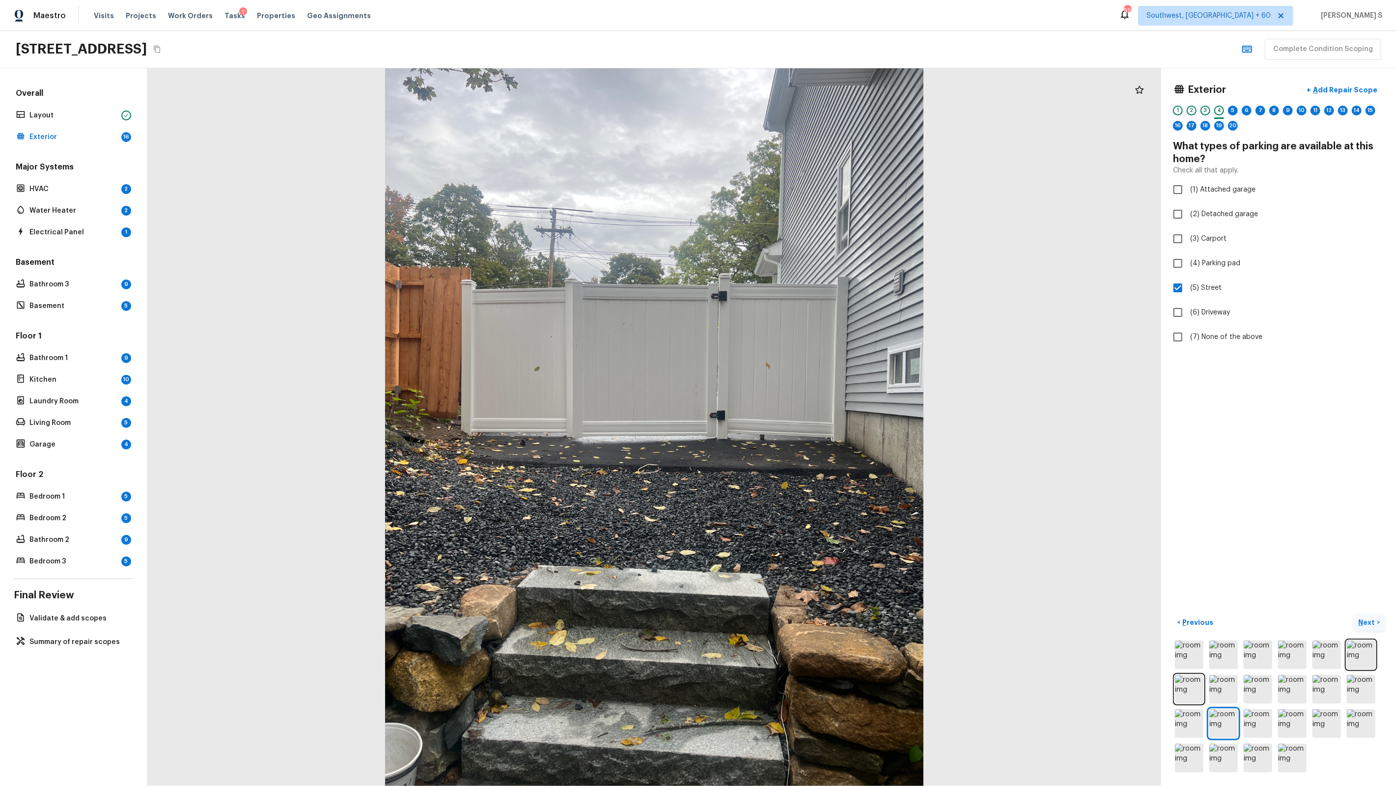
click at [1367, 625] on p "Next" at bounding box center [1368, 623] width 19 height 10
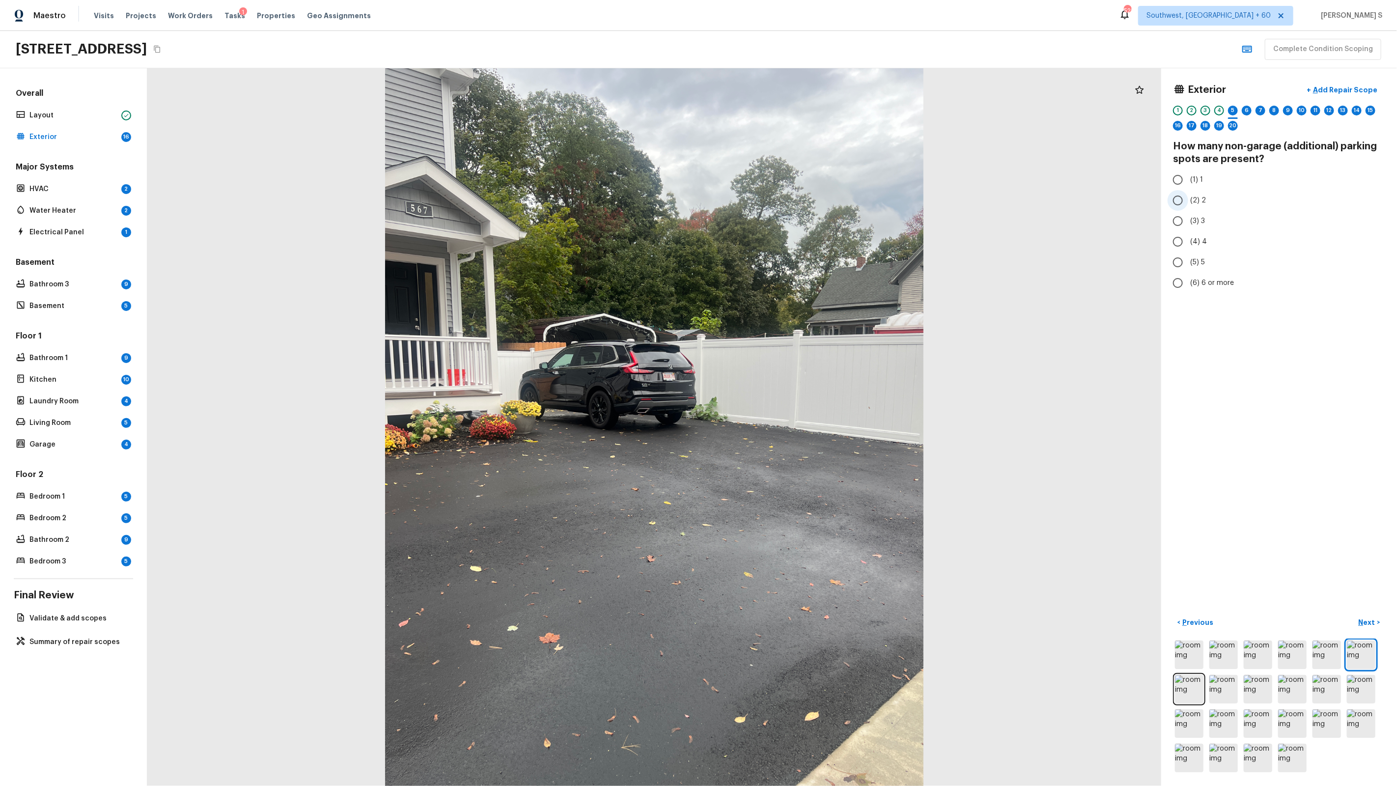
click at [1199, 198] on span "(2) 2" at bounding box center [1199, 201] width 16 height 10
click at [1189, 198] on input "(2) 2" at bounding box center [1178, 200] width 21 height 21
radio input "true"
click at [1363, 617] on button "Next >" at bounding box center [1369, 623] width 31 height 16
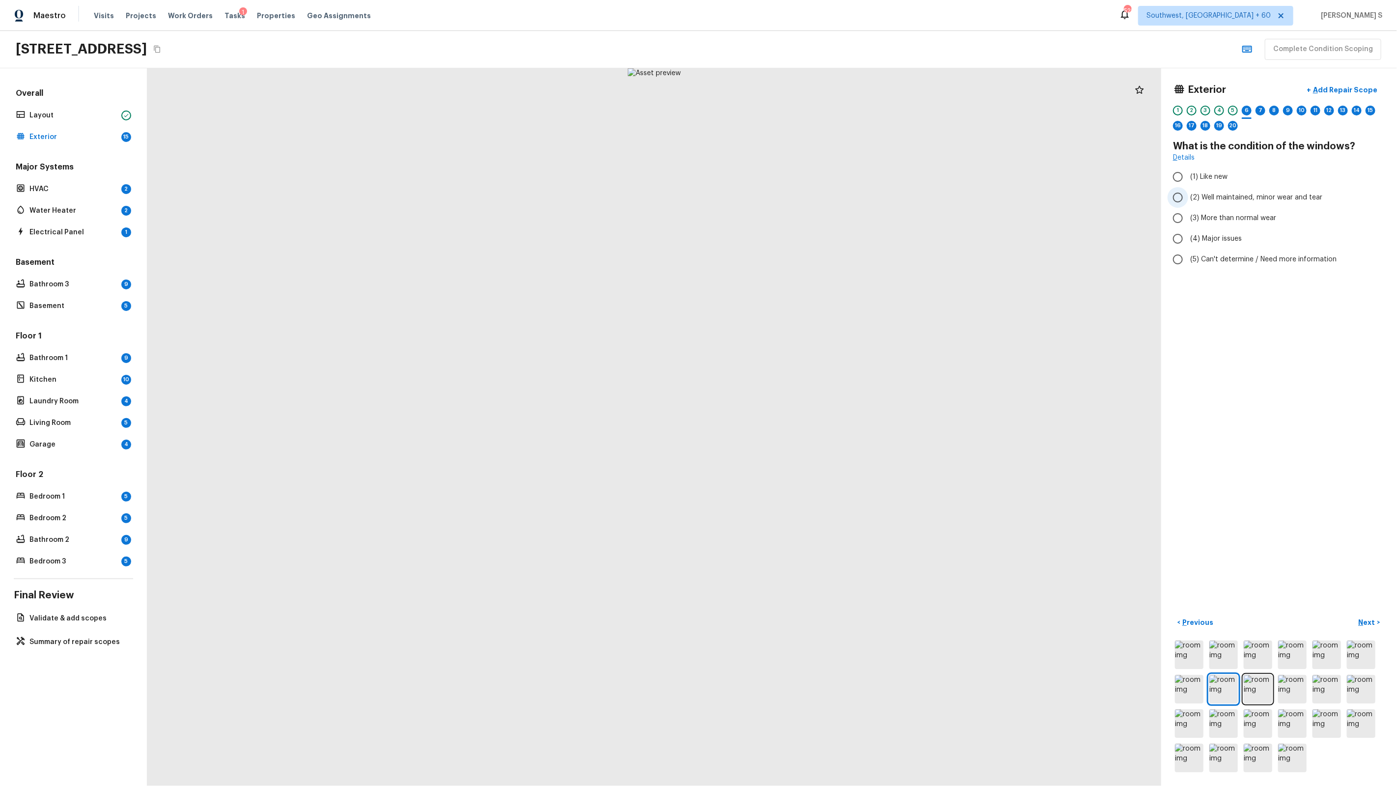
click at [1229, 193] on span "(2) Well maintained, minor wear and tear" at bounding box center [1257, 198] width 132 height 10
click at [1189, 192] on input "(2) Well maintained, minor wear and tear" at bounding box center [1178, 197] width 21 height 21
radio input "true"
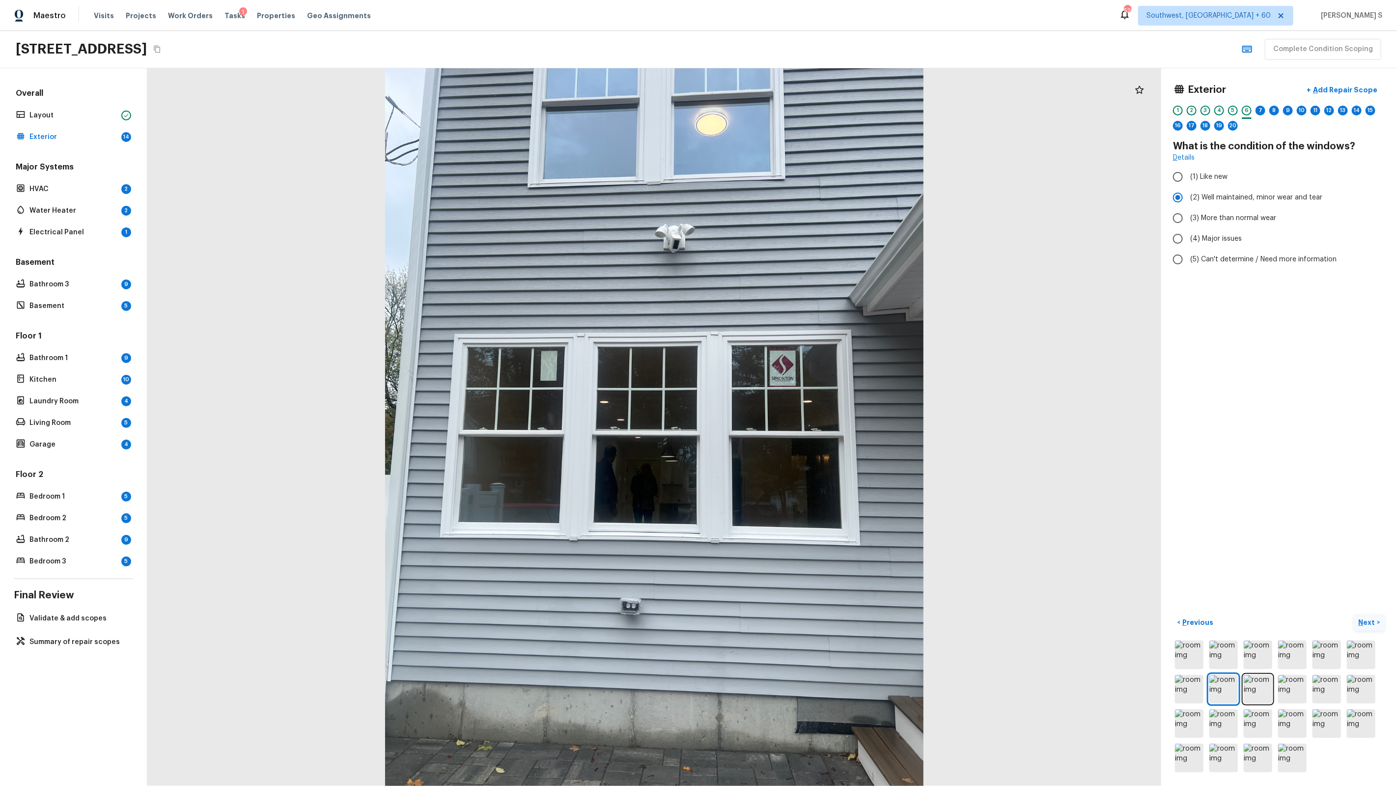
click at [1377, 620] on p "Next" at bounding box center [1368, 623] width 19 height 10
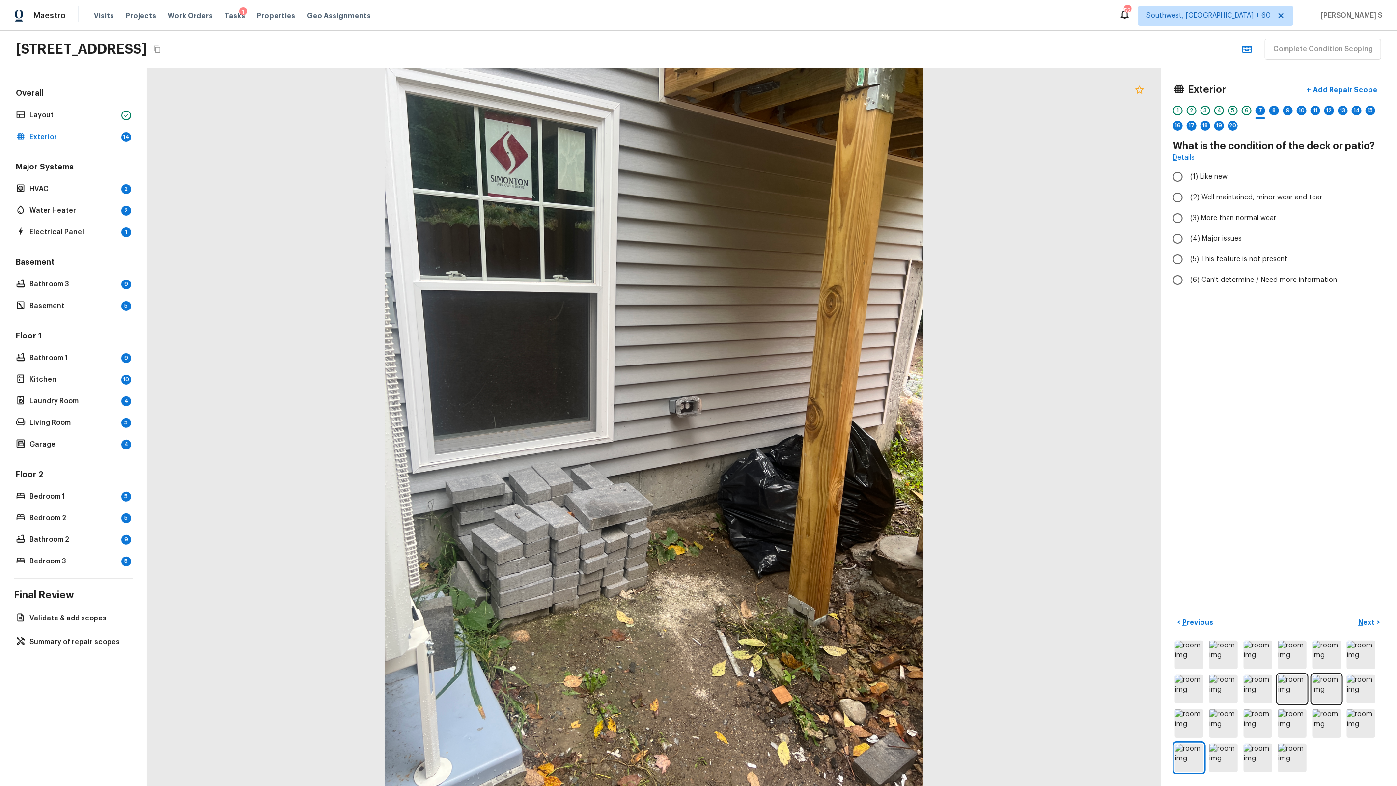
click at [1136, 89] on icon at bounding box center [1140, 90] width 12 height 12
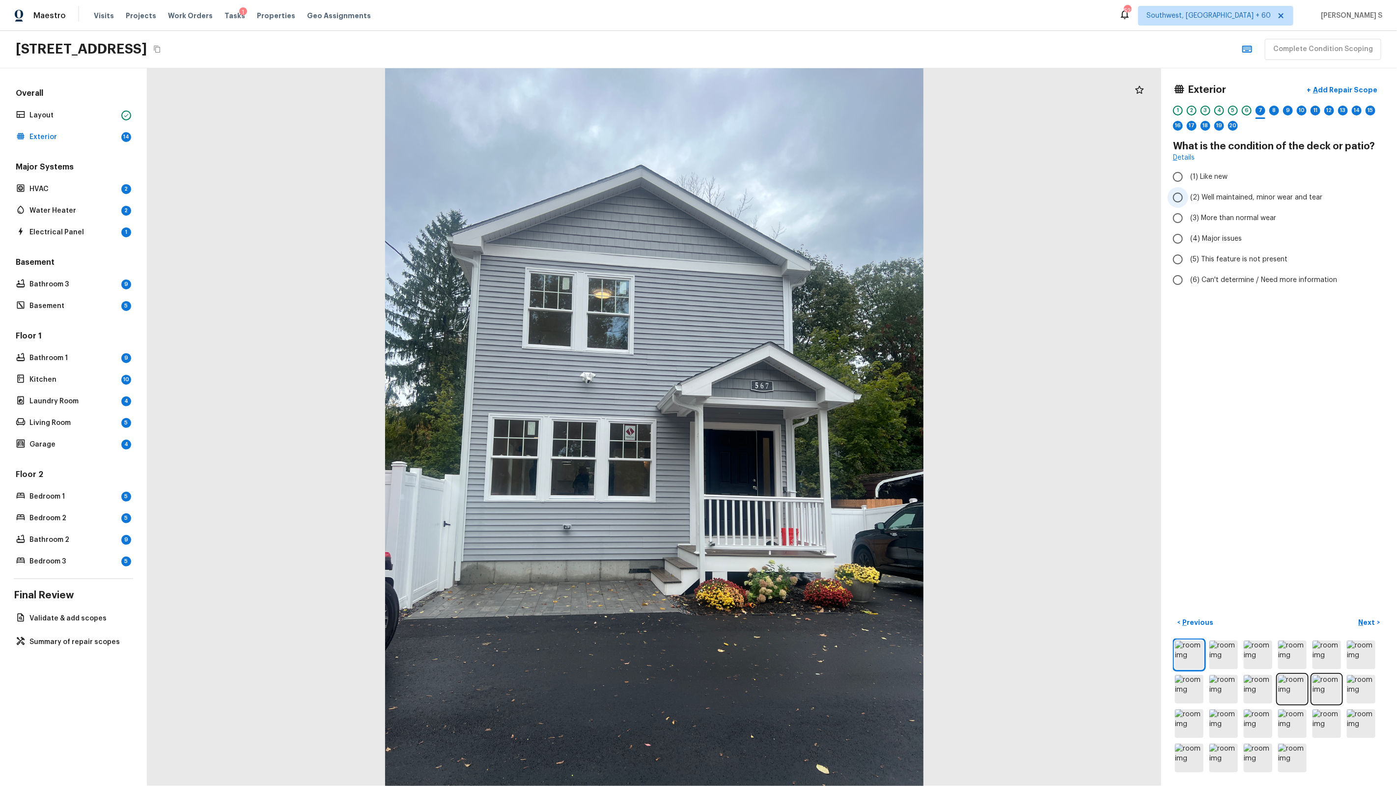
click at [1249, 197] on span "(2) Well maintained, minor wear and tear" at bounding box center [1257, 198] width 132 height 10
click at [1189, 197] on input "(2) Well maintained, minor wear and tear" at bounding box center [1178, 197] width 21 height 21
radio input "true"
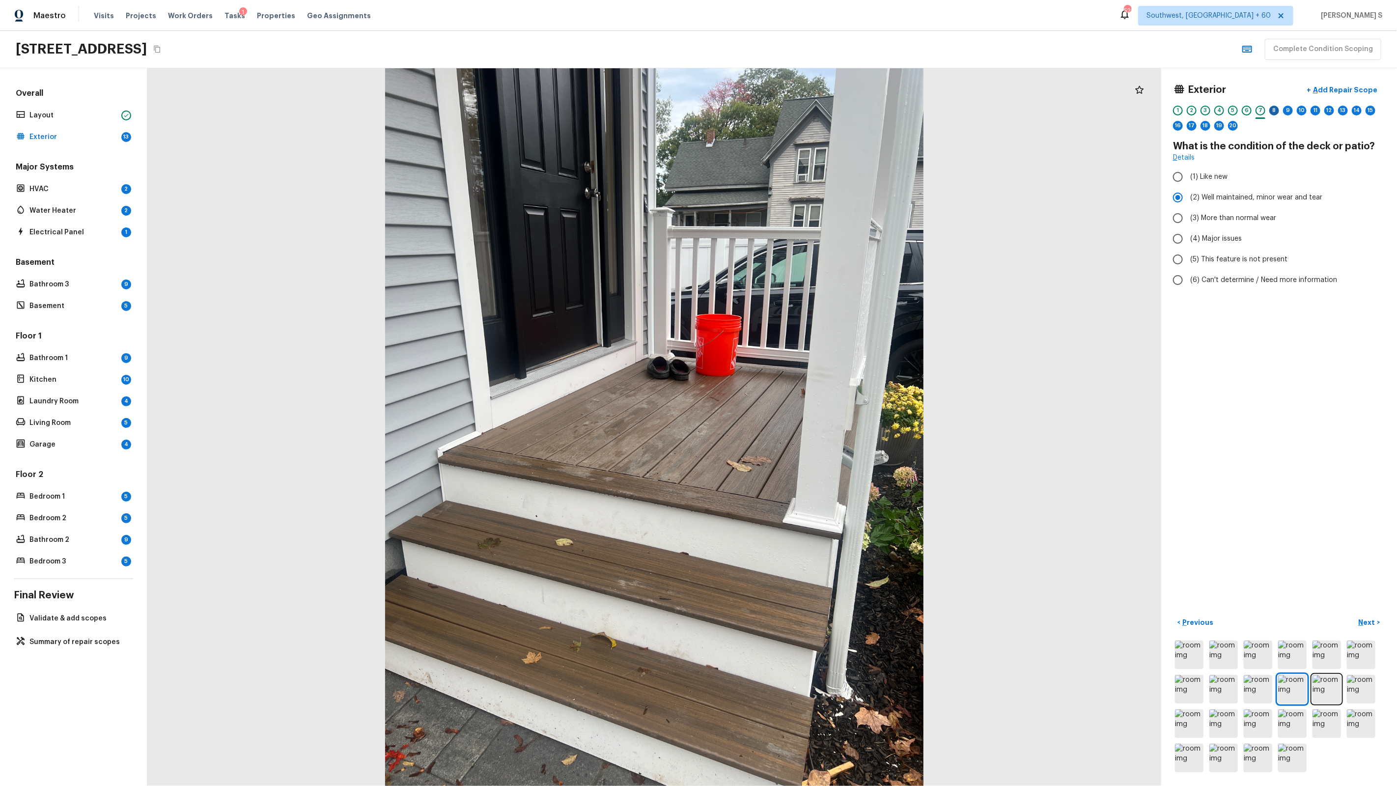
click at [1275, 114] on div "8" at bounding box center [1275, 111] width 10 height 10
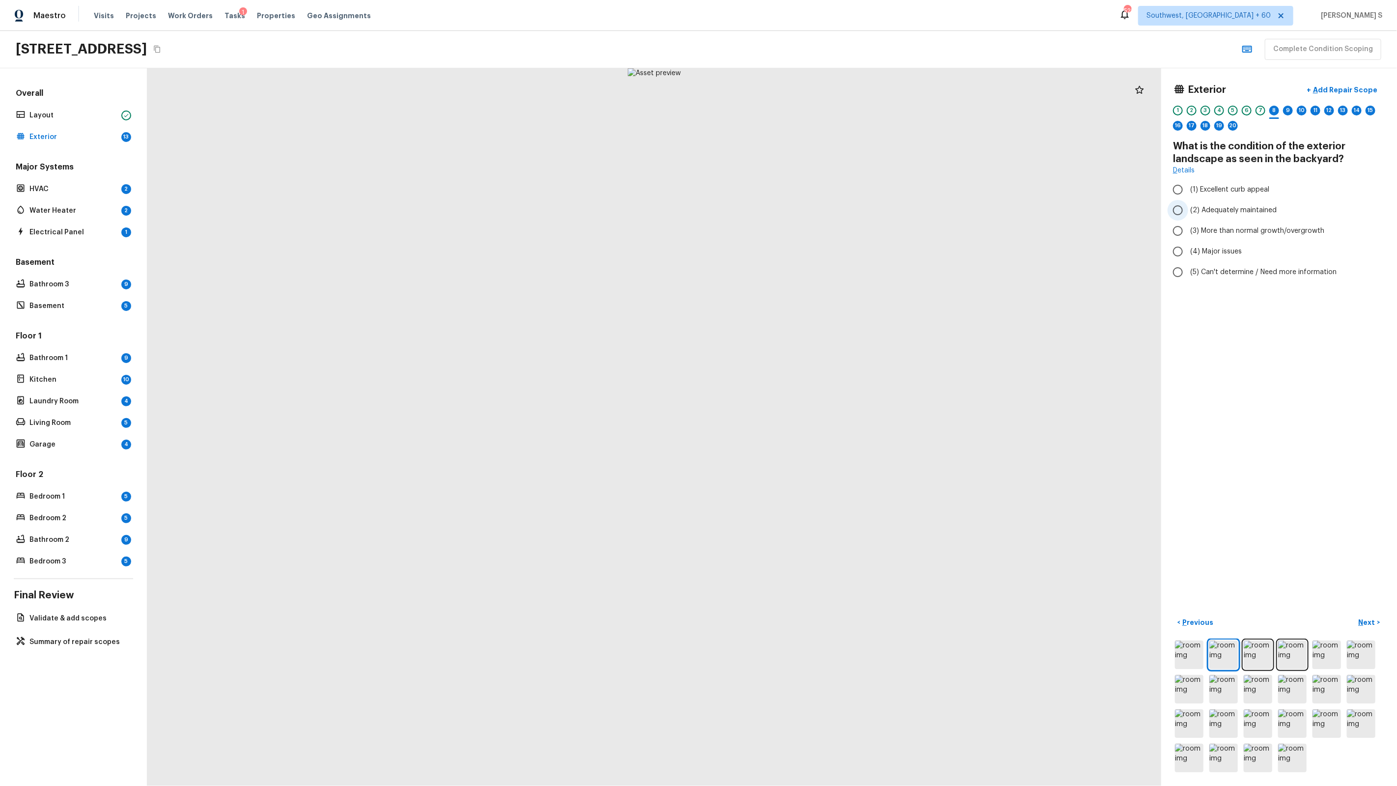
click at [1219, 215] on span "(2) Adequately maintained" at bounding box center [1234, 210] width 86 height 10
click at [1189, 215] on input "(2) Adequately maintained" at bounding box center [1178, 210] width 21 height 21
radio input "true"
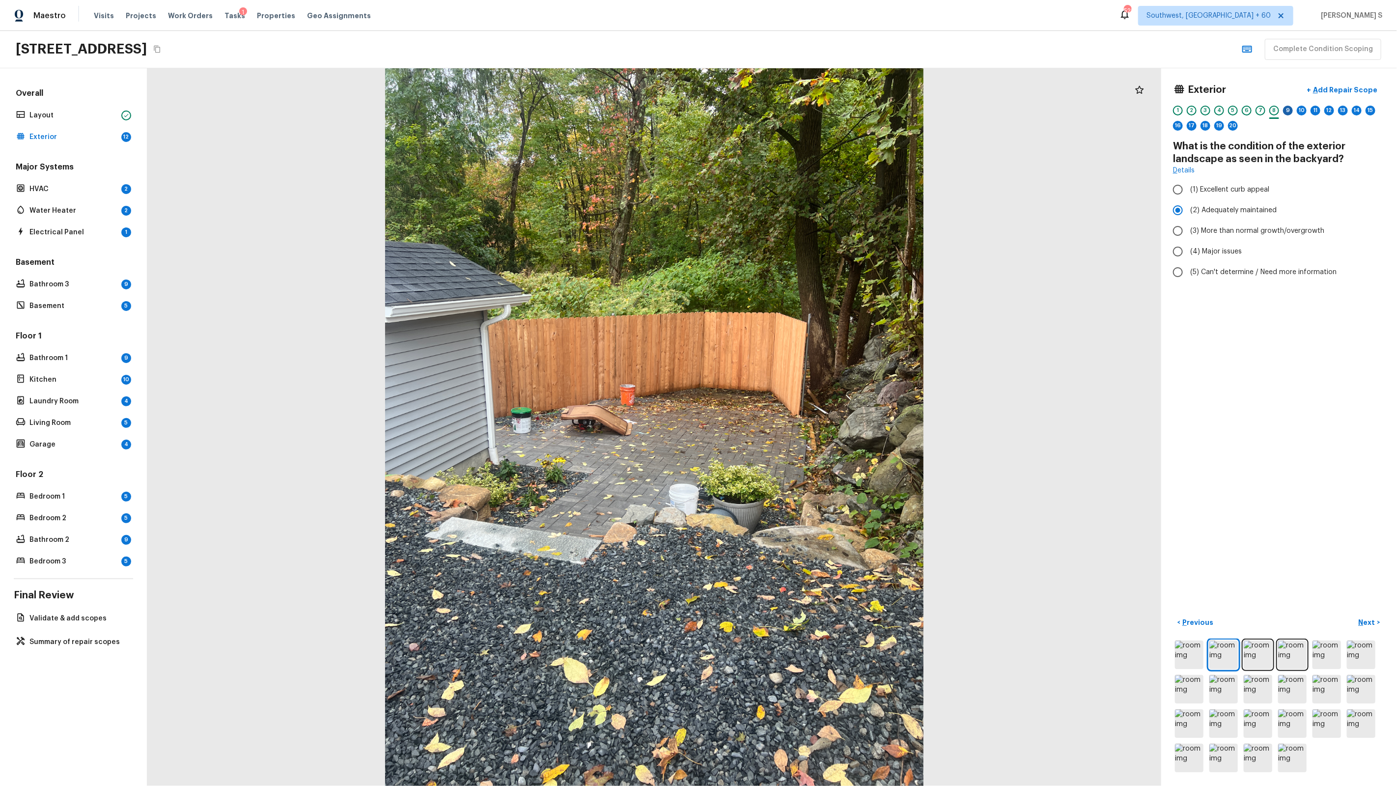
click at [1290, 112] on div "9" at bounding box center [1288, 111] width 10 height 10
click at [1204, 171] on span "(1) None" at bounding box center [1204, 167] width 27 height 10
click at [1189, 171] on input "(1) None" at bounding box center [1178, 167] width 21 height 21
radio input "true"
click at [1301, 112] on div "10" at bounding box center [1302, 111] width 10 height 10
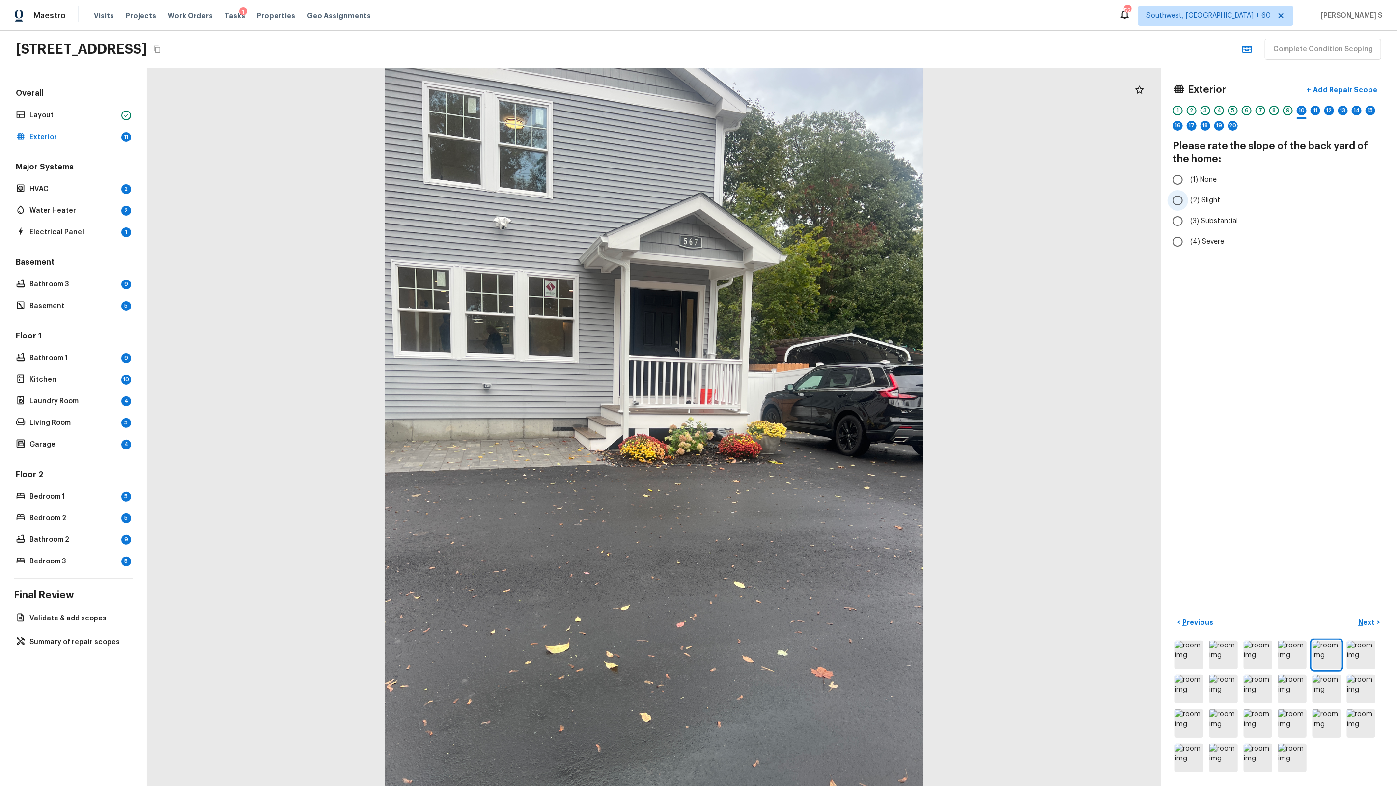
click at [1209, 203] on span "(2) Slight" at bounding box center [1206, 201] width 30 height 10
click at [1189, 203] on input "(2) Slight" at bounding box center [1178, 200] width 21 height 21
radio input "true"
click at [1212, 224] on span "(3) Substantial" at bounding box center [1215, 221] width 48 height 10
click at [1189, 224] on input "(3) Substantial" at bounding box center [1178, 221] width 21 height 21
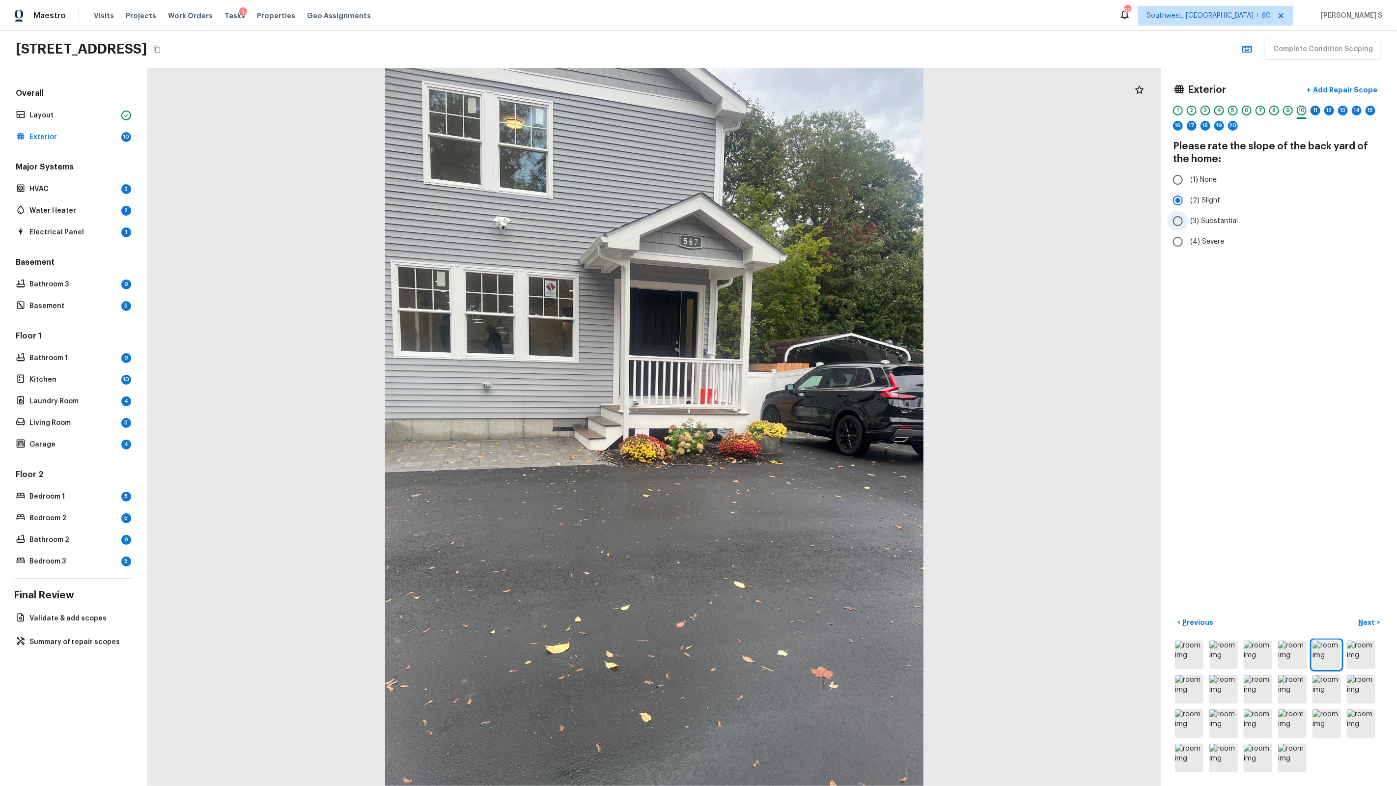
radio input "true"
click at [1316, 110] on div "11" at bounding box center [1316, 111] width 10 height 10
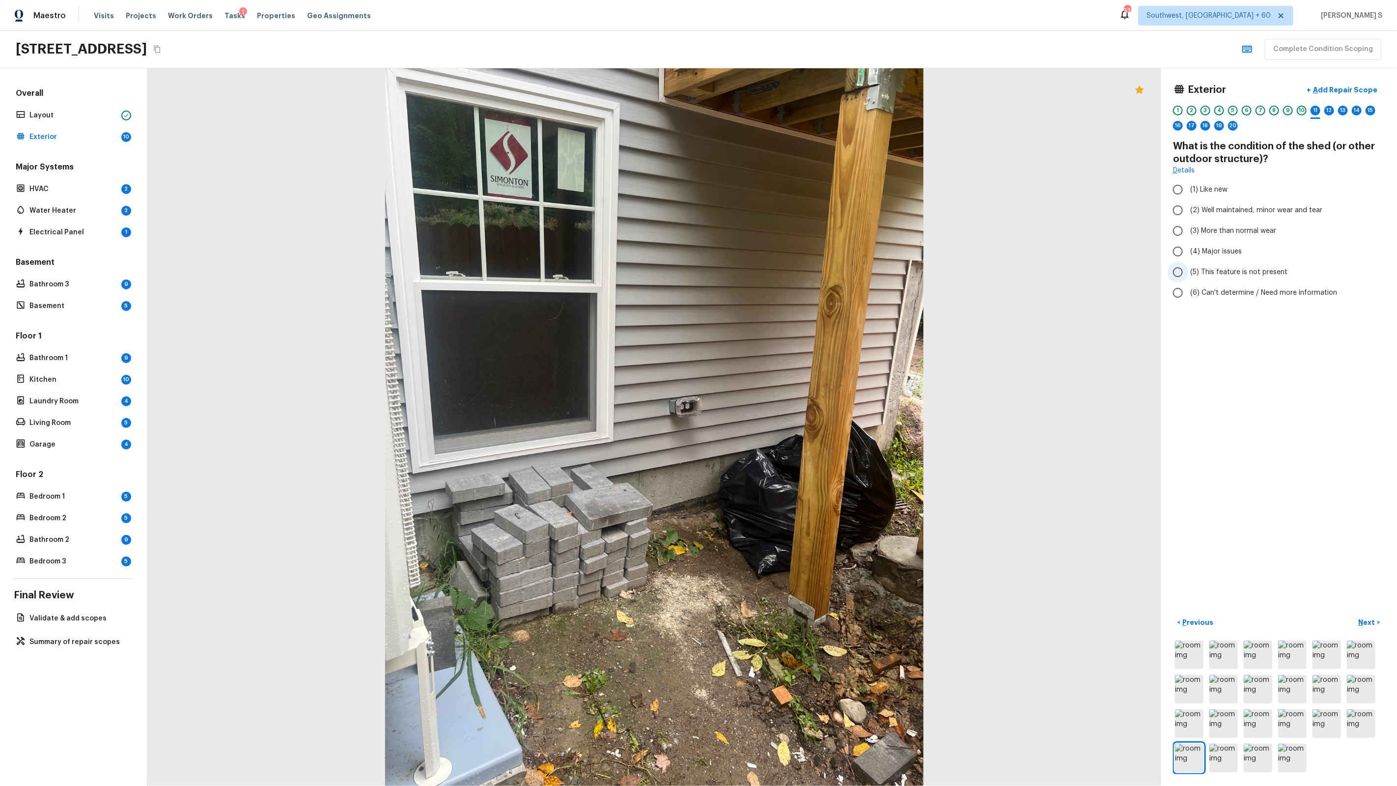
click at [1225, 272] on span "(5) This feature is not present" at bounding box center [1239, 272] width 97 height 10
click at [1189, 272] on input "(5) This feature is not present" at bounding box center [1178, 272] width 21 height 21
radio input "true"
click at [1327, 112] on div "12" at bounding box center [1330, 111] width 10 height 10
click at [1203, 186] on span "(2) No" at bounding box center [1201, 188] width 20 height 10
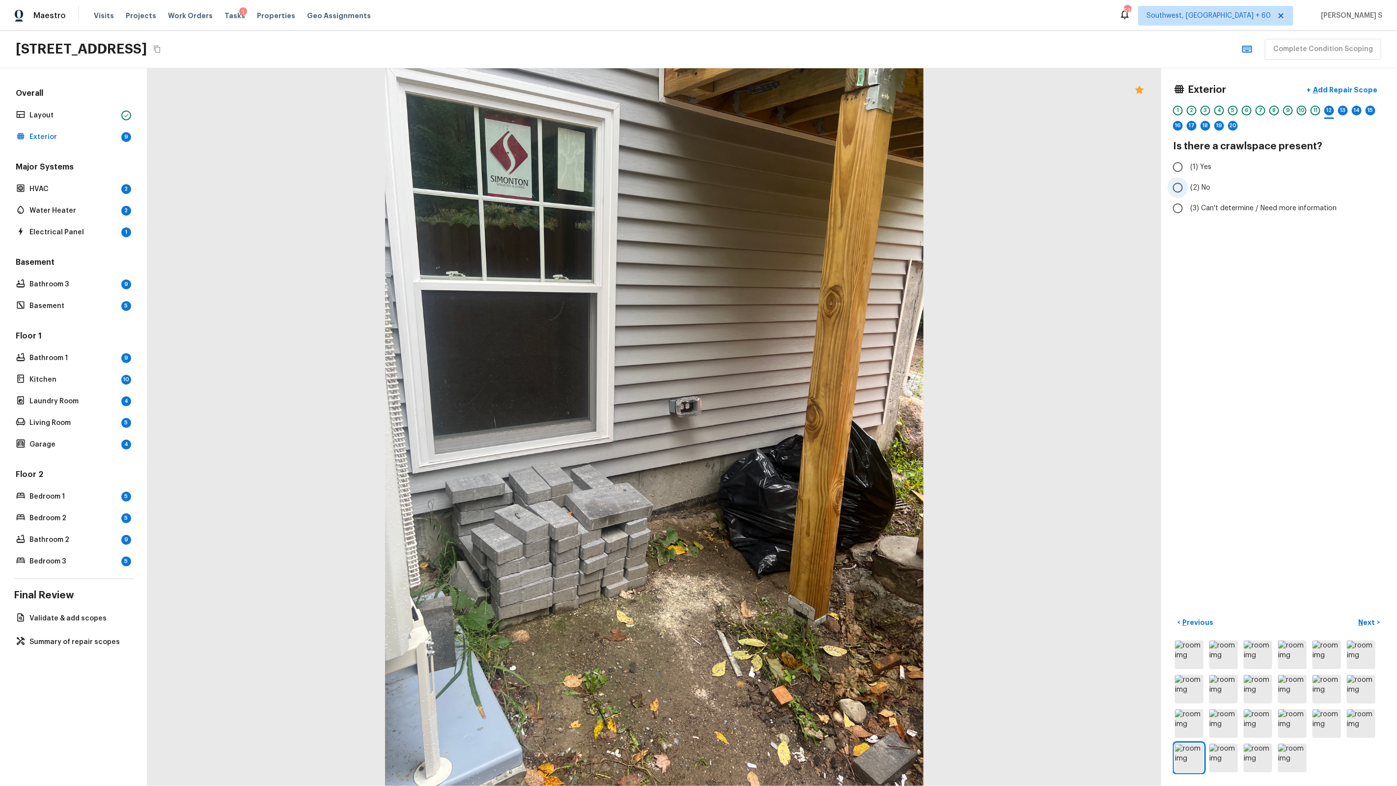
click at [1189, 186] on input "(2) No" at bounding box center [1178, 187] width 21 height 21
radio input "true"
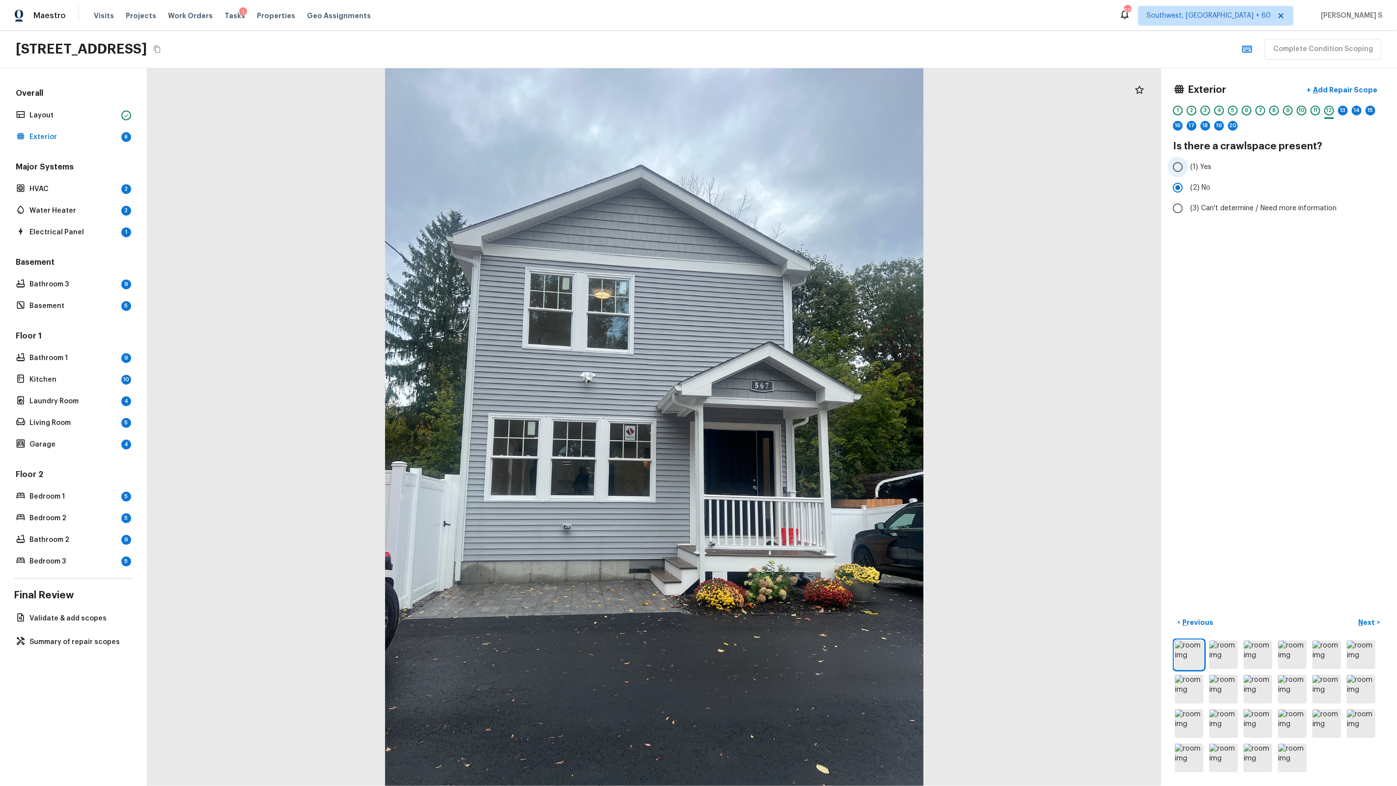
click at [1182, 171] on input "(1) Yes" at bounding box center [1178, 167] width 21 height 21
radio input "true"
click at [1341, 111] on div "13" at bounding box center [1343, 111] width 10 height 10
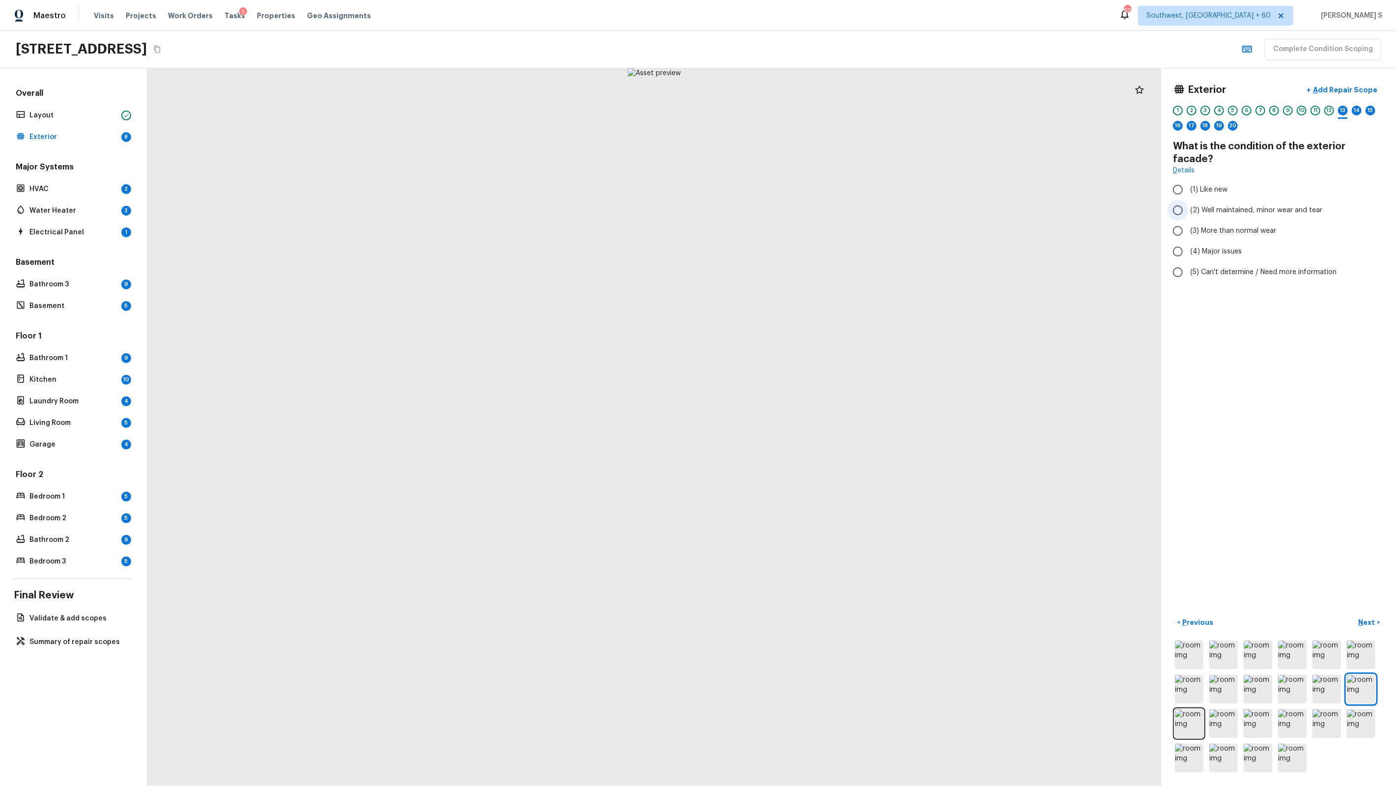
click at [1218, 205] on span "(2) Well maintained, minor wear and tear" at bounding box center [1257, 210] width 132 height 10
click at [1189, 200] on input "(2) Well maintained, minor wear and tear" at bounding box center [1178, 210] width 21 height 21
radio input "true"
click at [1359, 112] on div "14" at bounding box center [1357, 111] width 10 height 10
click at [1235, 198] on span "(2) Well maintained, minor wear and tear" at bounding box center [1257, 198] width 132 height 10
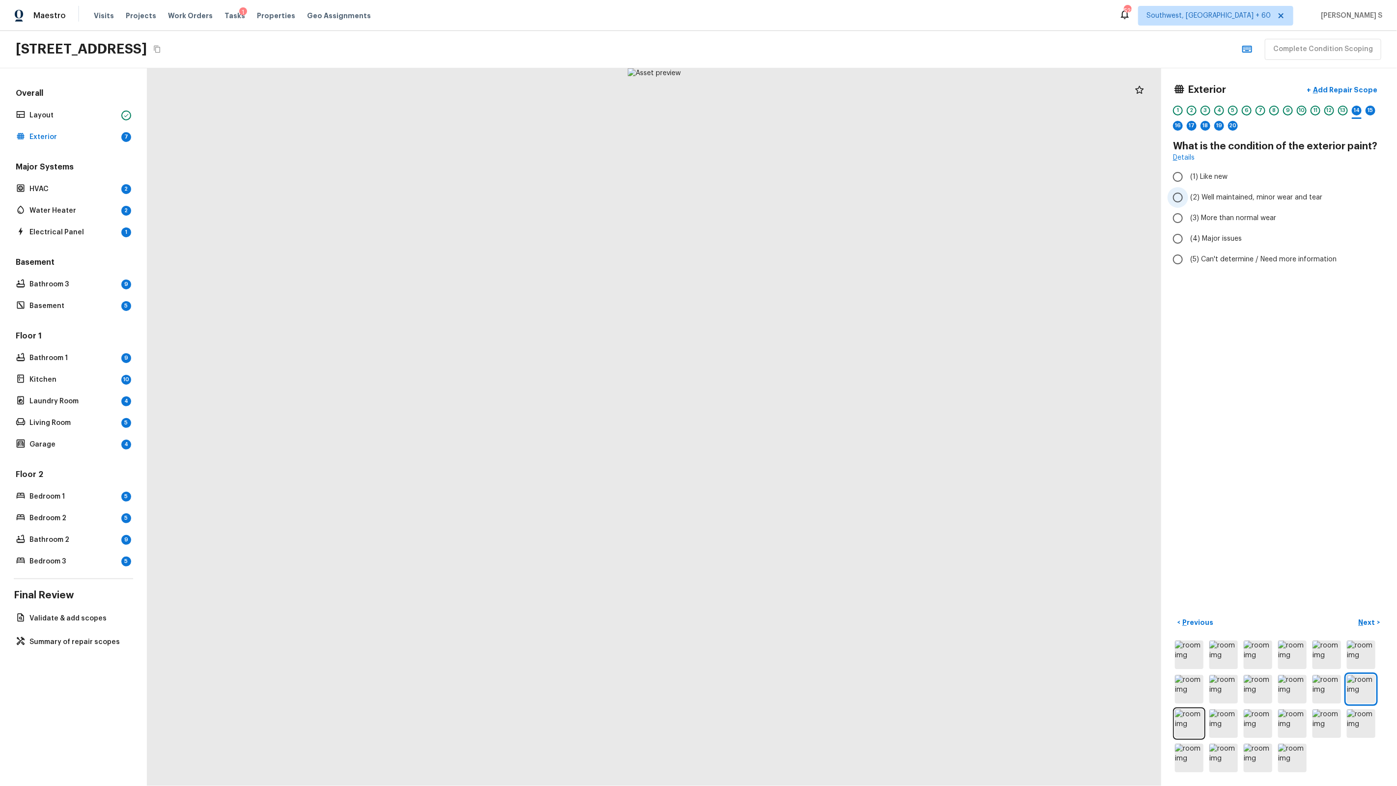
click at [1189, 198] on input "(2) Well maintained, minor wear and tear" at bounding box center [1178, 197] width 21 height 21
radio input "true"
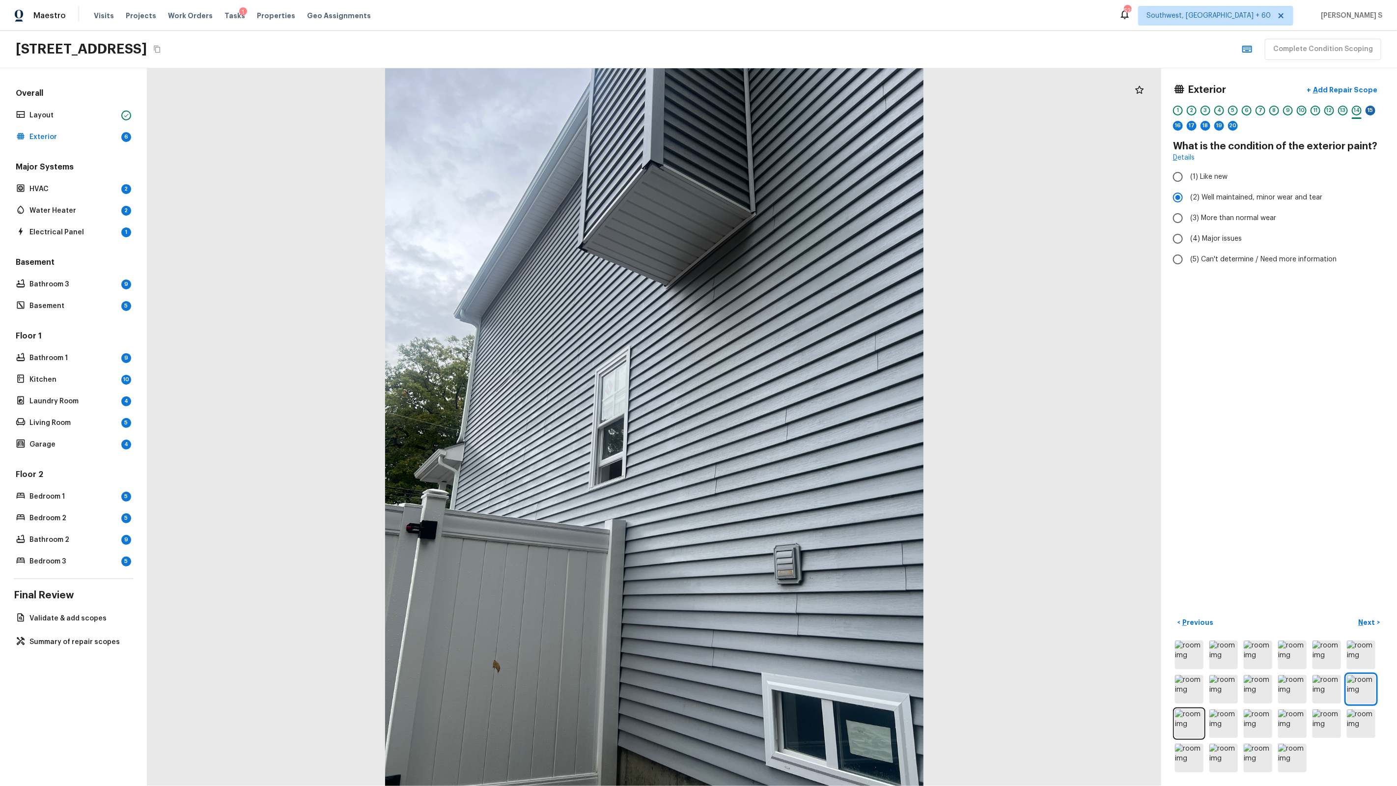
click at [1372, 109] on div "15" at bounding box center [1371, 111] width 10 height 10
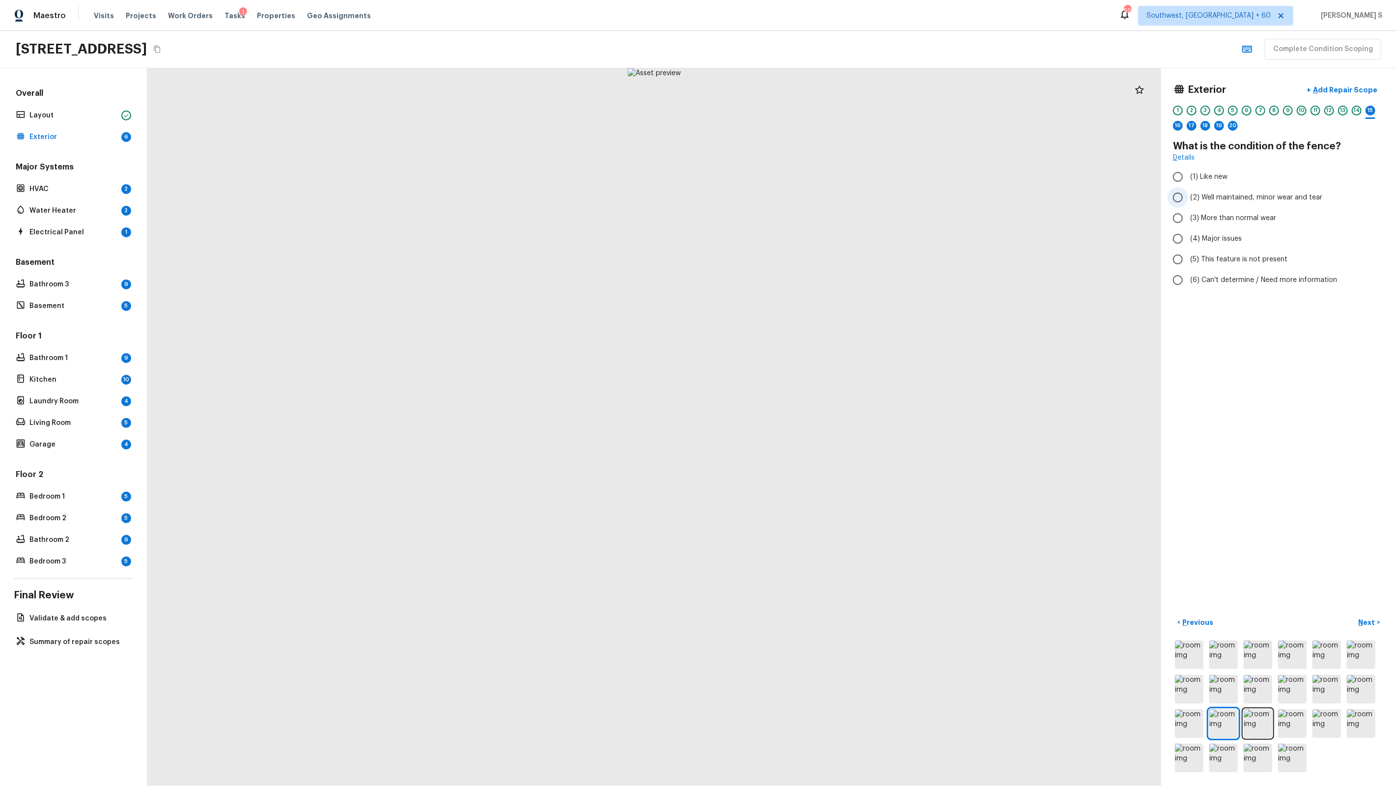
click at [1222, 191] on label "(2) Well maintained, minor wear and tear" at bounding box center [1273, 197] width 210 height 21
click at [1189, 191] on input "(2) Well maintained, minor wear and tear" at bounding box center [1178, 197] width 21 height 21
radio input "true"
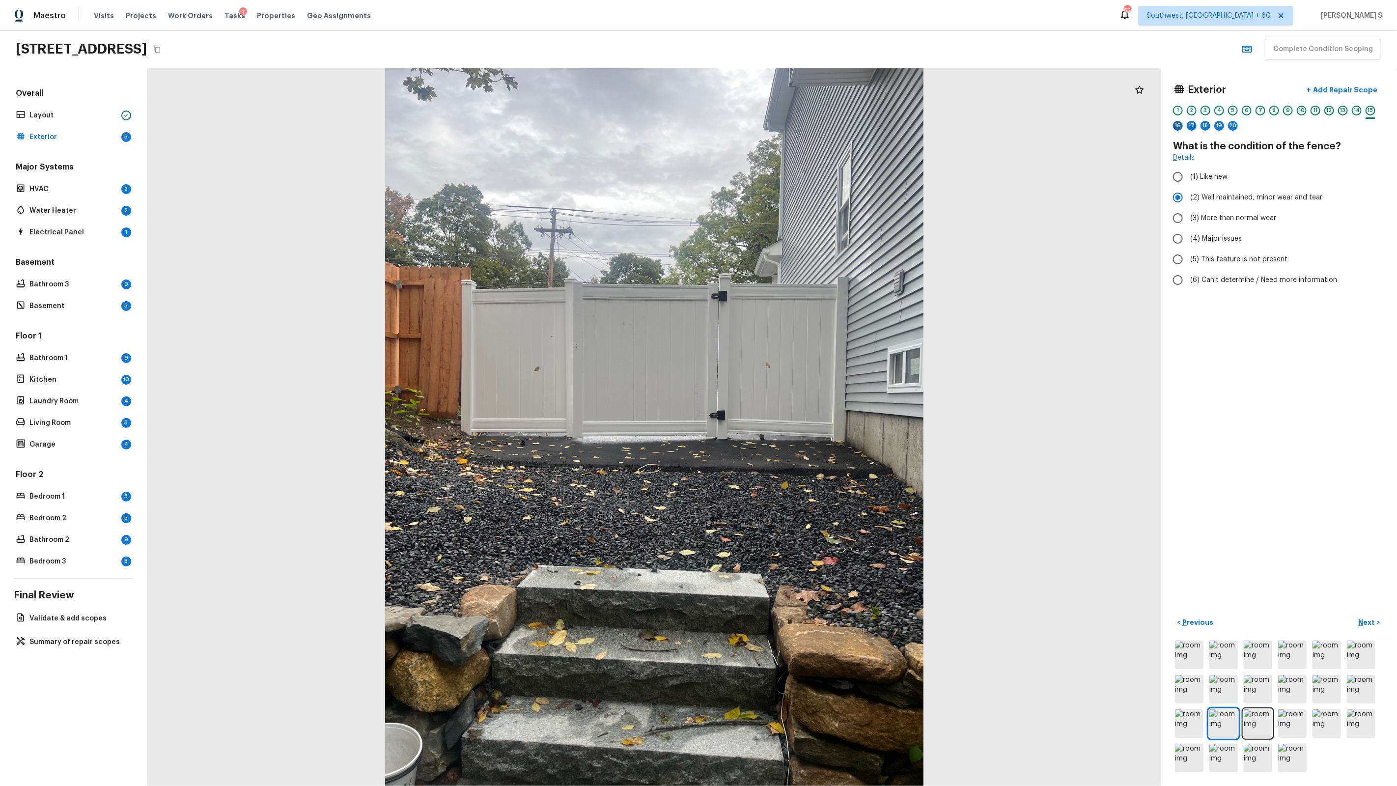
click at [1177, 127] on div "16" at bounding box center [1178, 126] width 10 height 10
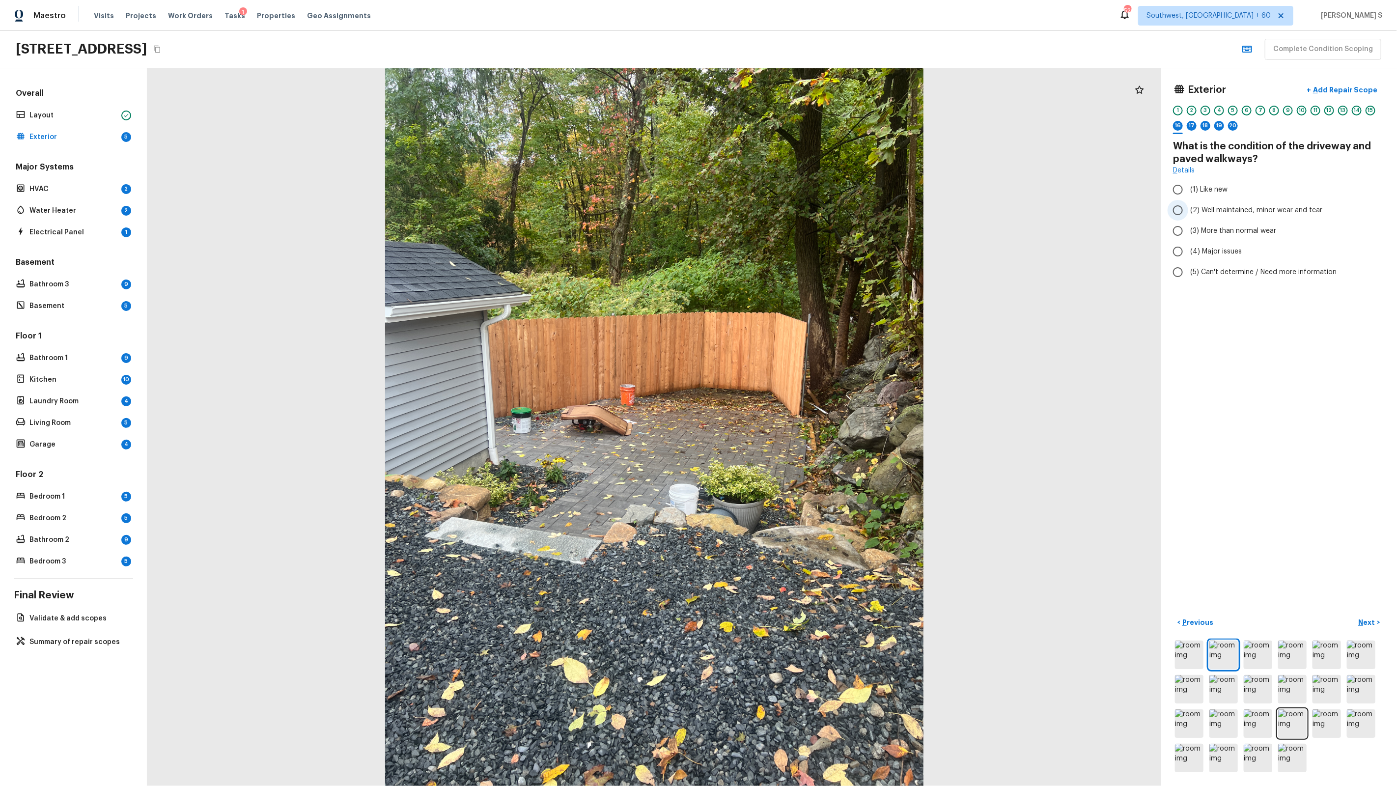
click at [1213, 211] on span "(2) Well maintained, minor wear and tear" at bounding box center [1257, 210] width 132 height 10
click at [1189, 211] on input "(2) Well maintained, minor wear and tear" at bounding box center [1178, 210] width 21 height 21
radio input "true"
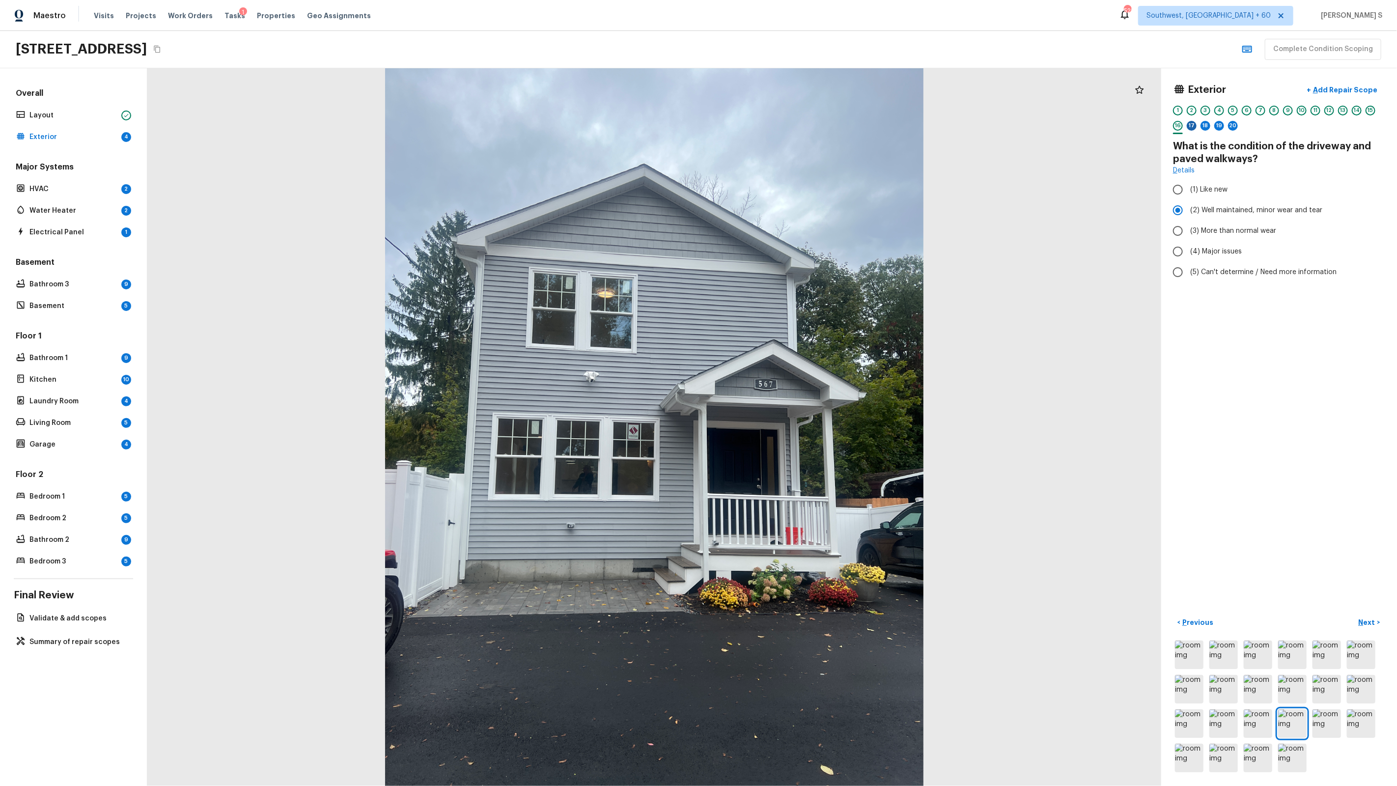
click at [1191, 128] on div "17" at bounding box center [1192, 126] width 10 height 10
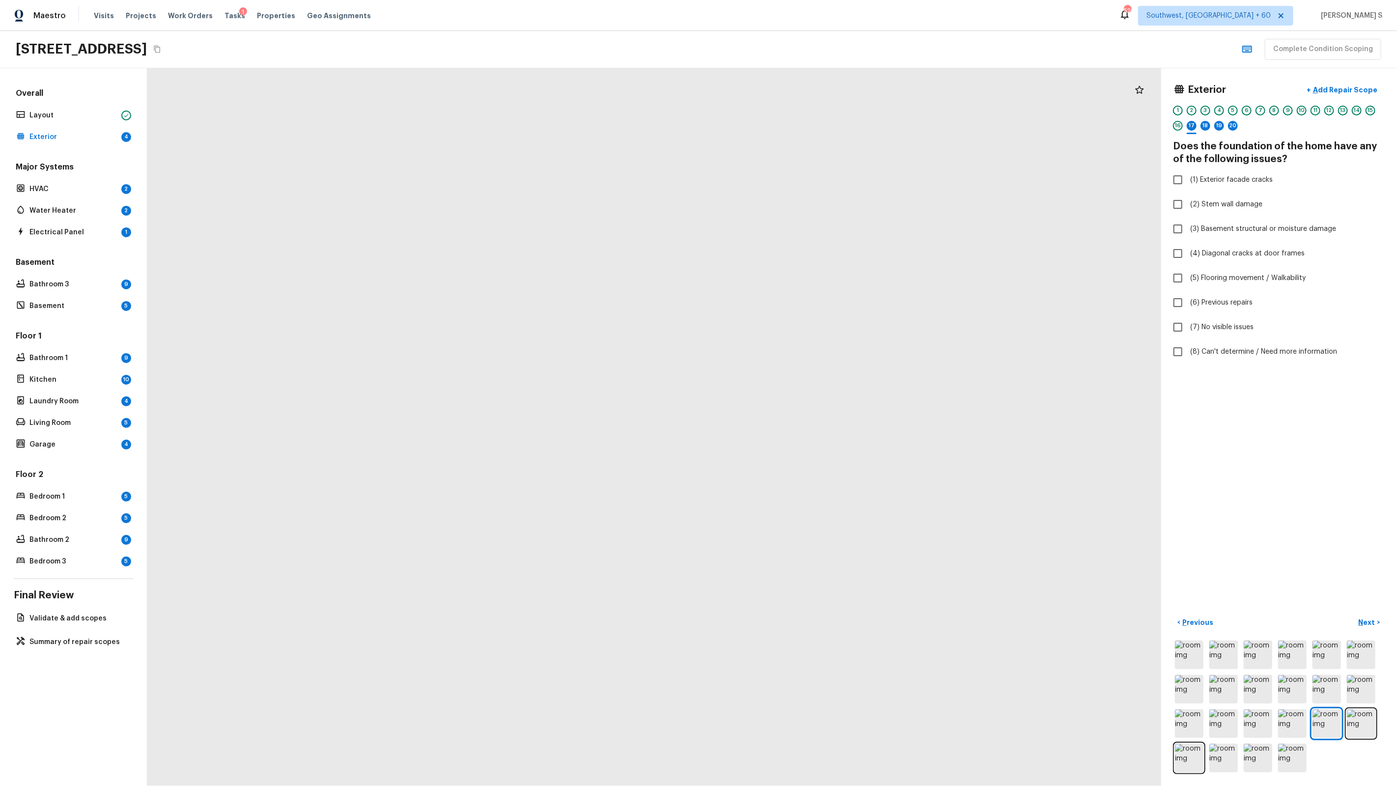
drag, startPoint x: 610, startPoint y: 456, endPoint x: 624, endPoint y: 351, distance: 106.2
click at [624, 351] on div at bounding box center [528, 271] width 2152 height 1523
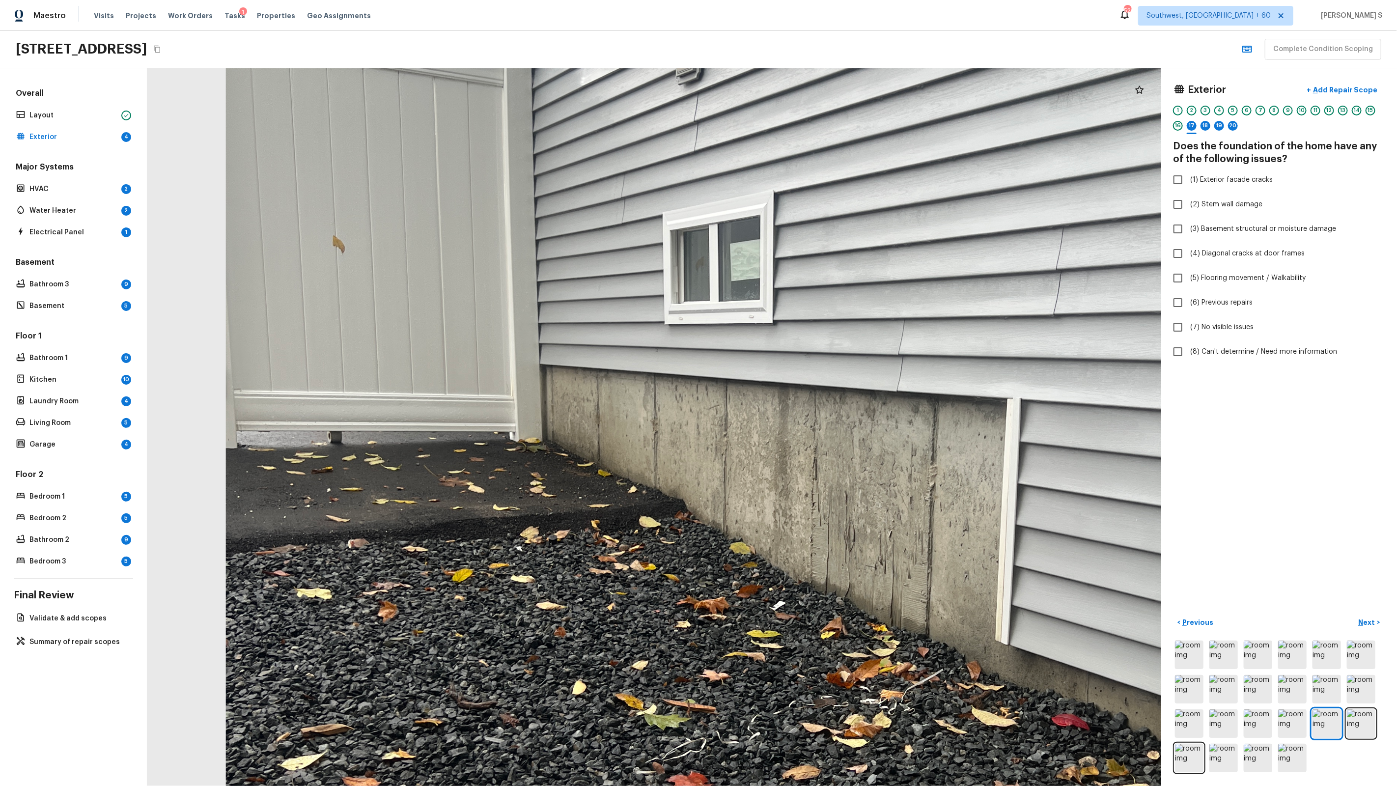
drag, startPoint x: 722, startPoint y: 614, endPoint x: 637, endPoint y: 609, distance: 84.7
click at [637, 609] on div at bounding box center [799, 502] width 2158 height 1528
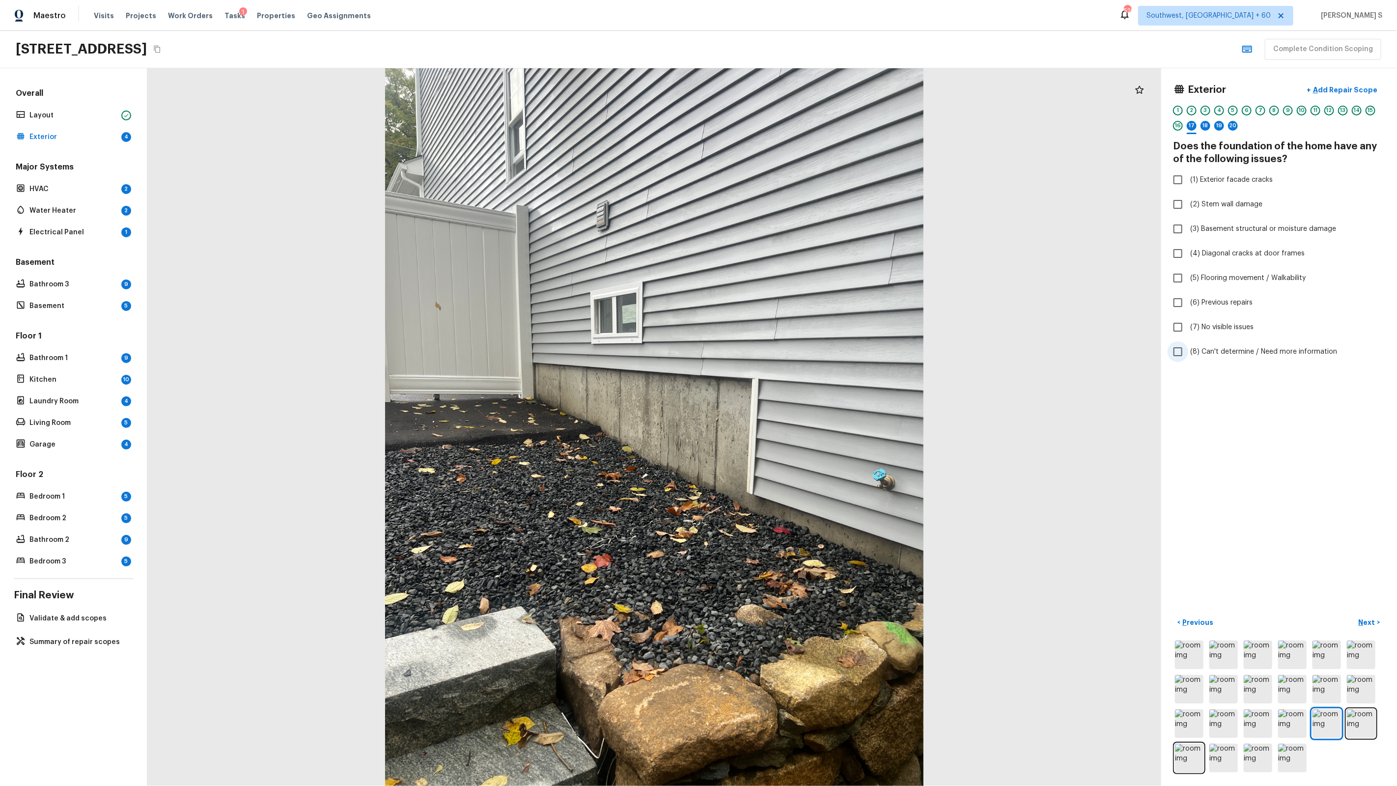
click at [1215, 350] on span "(8) Can't determine / Need more information" at bounding box center [1264, 352] width 147 height 10
click at [1189, 350] on input "(8) Can't determine / Need more information" at bounding box center [1178, 351] width 21 height 21
checkbox input "true"
click at [1209, 125] on div "18" at bounding box center [1206, 126] width 10 height 10
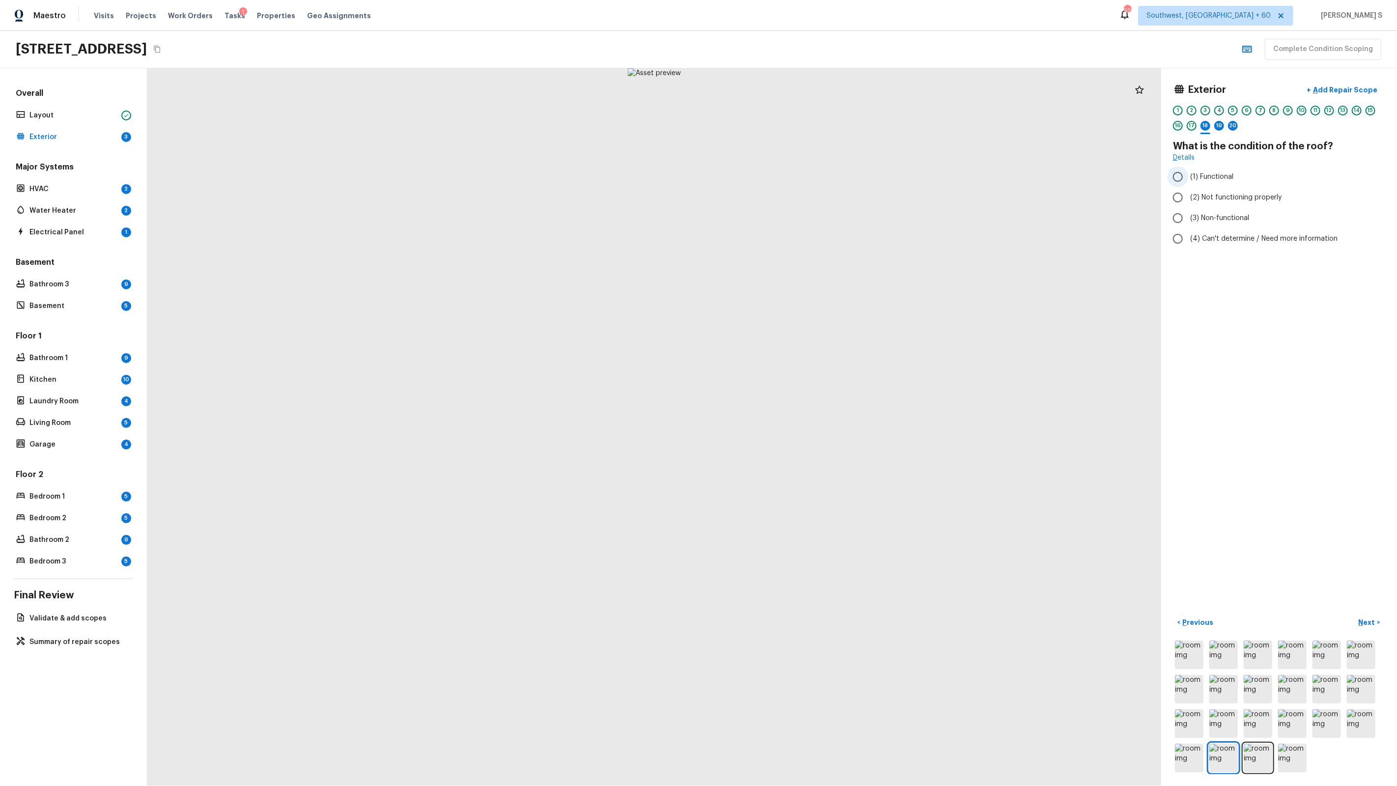
click at [1217, 178] on span "(1) Functional" at bounding box center [1212, 177] width 43 height 10
click at [1189, 178] on input "(1) Functional" at bounding box center [1178, 177] width 21 height 21
radio input "true"
click at [1220, 132] on div "19" at bounding box center [1220, 128] width 10 height 15
click at [1205, 183] on span "(2) No" at bounding box center [1201, 188] width 20 height 10
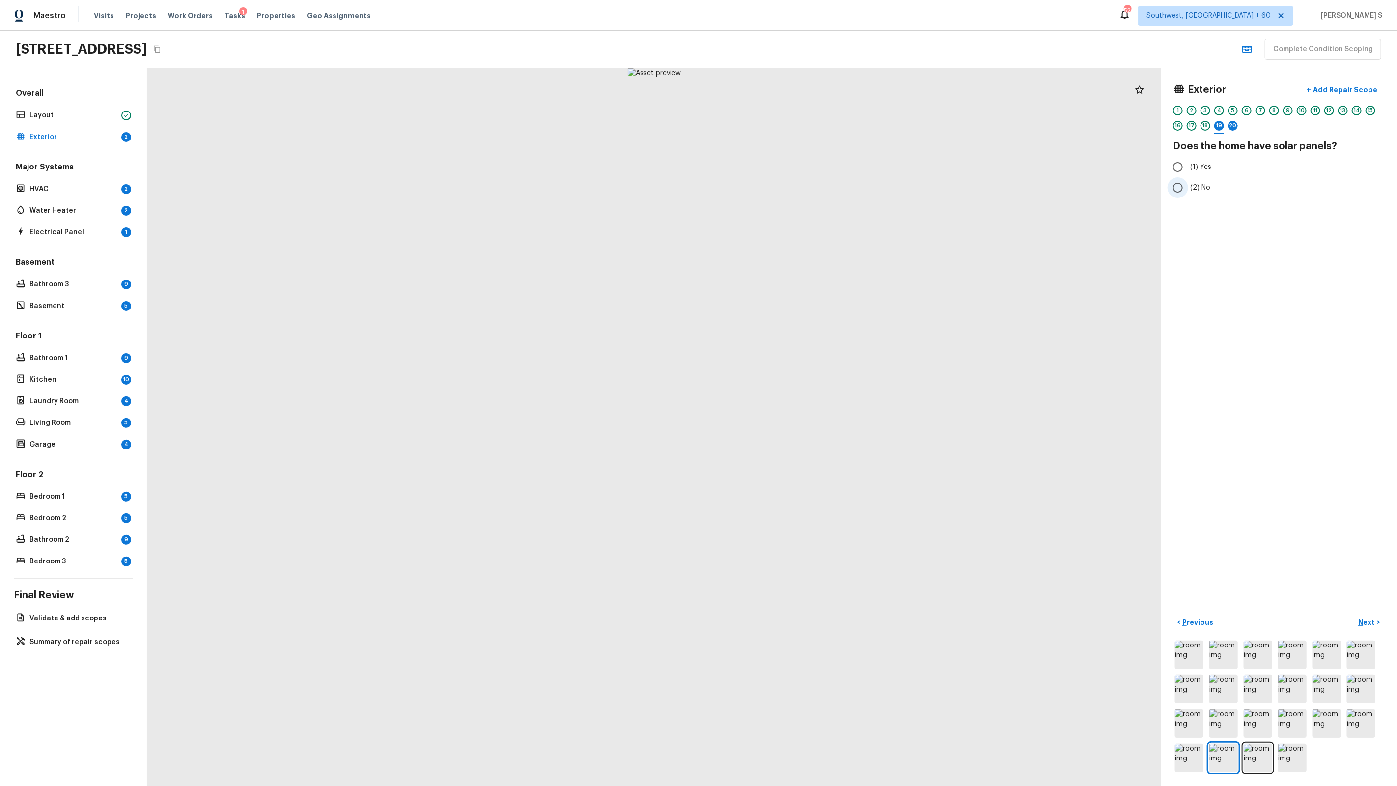
click at [1189, 183] on input "(2) No" at bounding box center [1178, 187] width 21 height 21
radio input "true"
click at [1234, 125] on div "20" at bounding box center [1233, 126] width 10 height 10
click at [1205, 201] on span "(2) Well maintained, minor wear and tear" at bounding box center [1257, 198] width 132 height 10
click at [1189, 201] on input "(2) Well maintained, minor wear and tear" at bounding box center [1178, 197] width 21 height 21
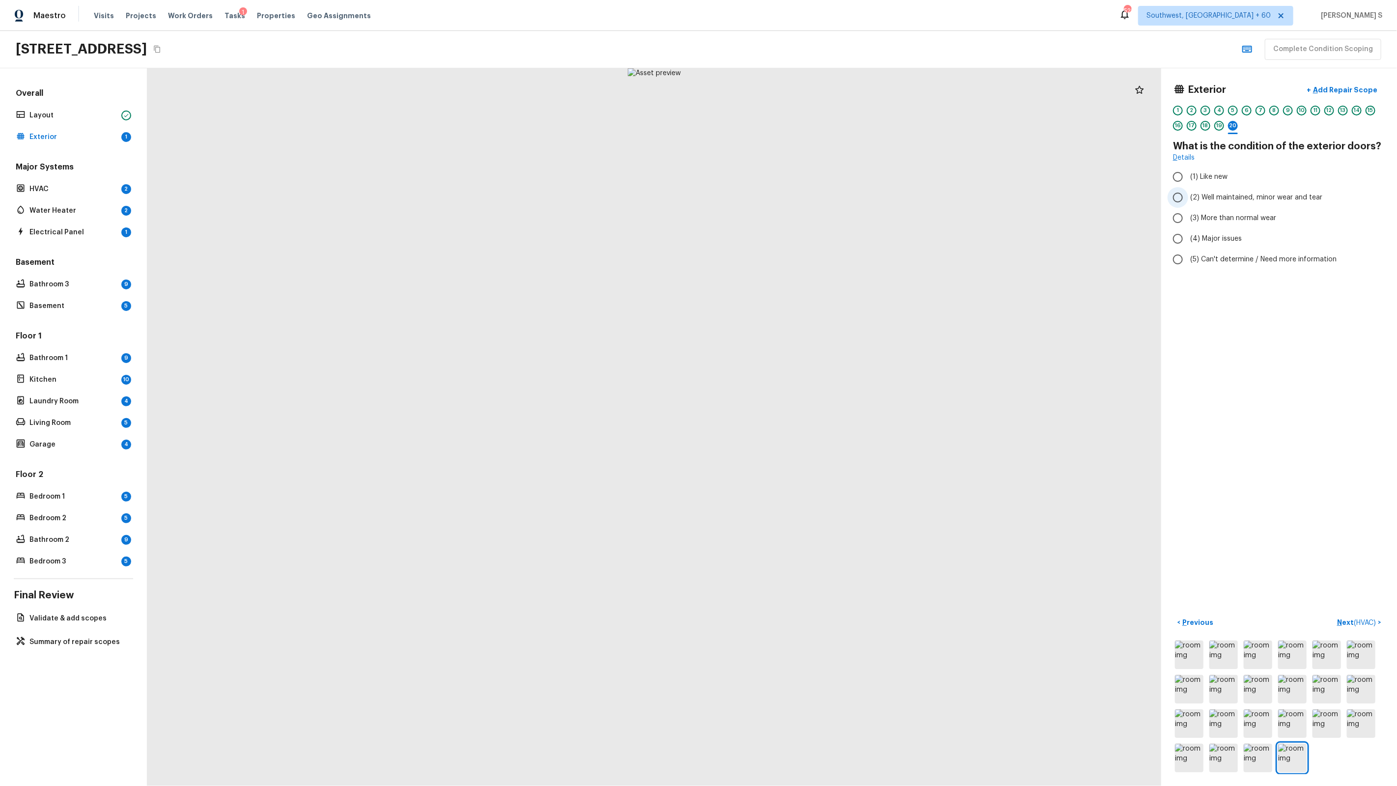
radio input "true"
click at [1358, 617] on button "Next ( HVAC ) >" at bounding box center [1359, 623] width 52 height 16
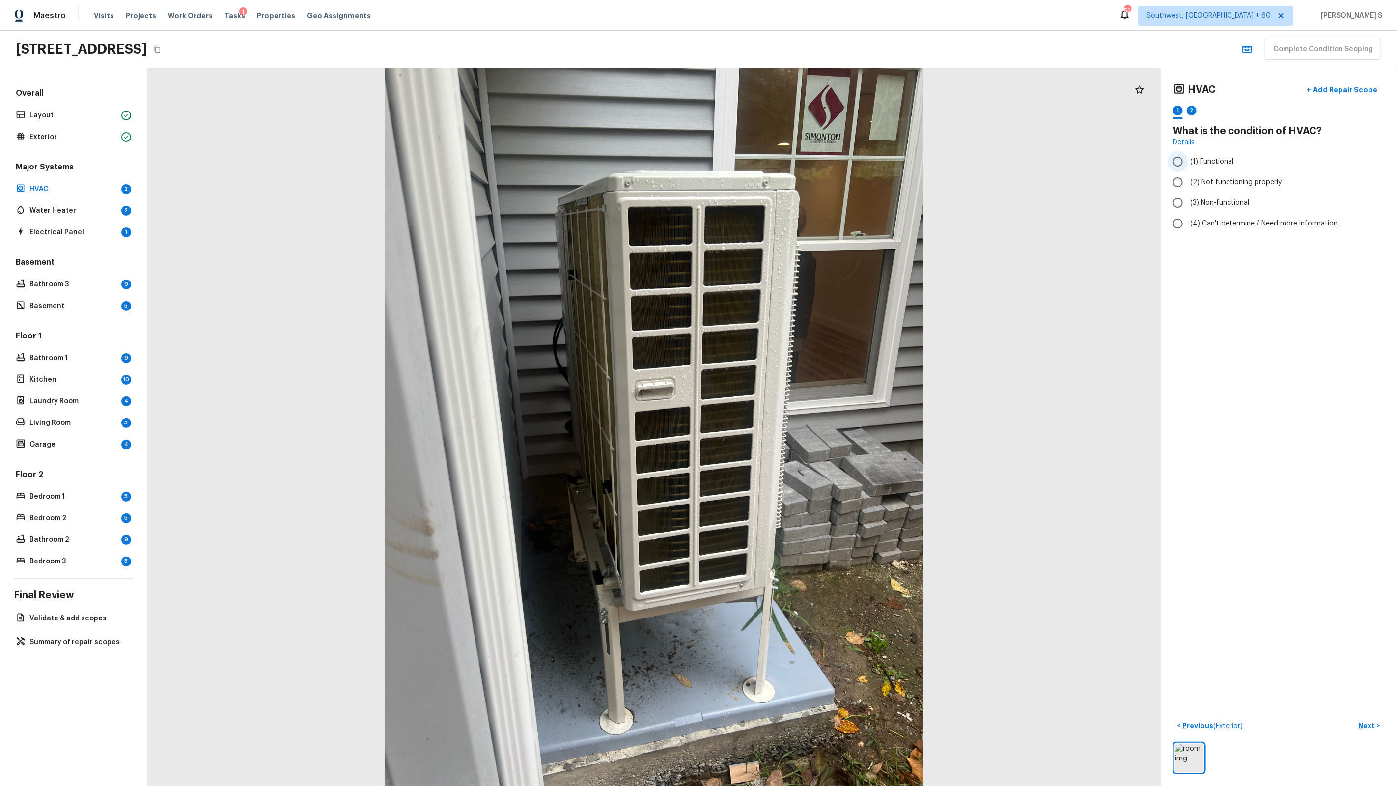
click at [1201, 160] on span "(1) Functional" at bounding box center [1212, 162] width 43 height 10
click at [1189, 160] on input "(1) Functional" at bounding box center [1178, 161] width 21 height 21
radio input "true"
click at [1191, 108] on div "2" at bounding box center [1192, 111] width 10 height 10
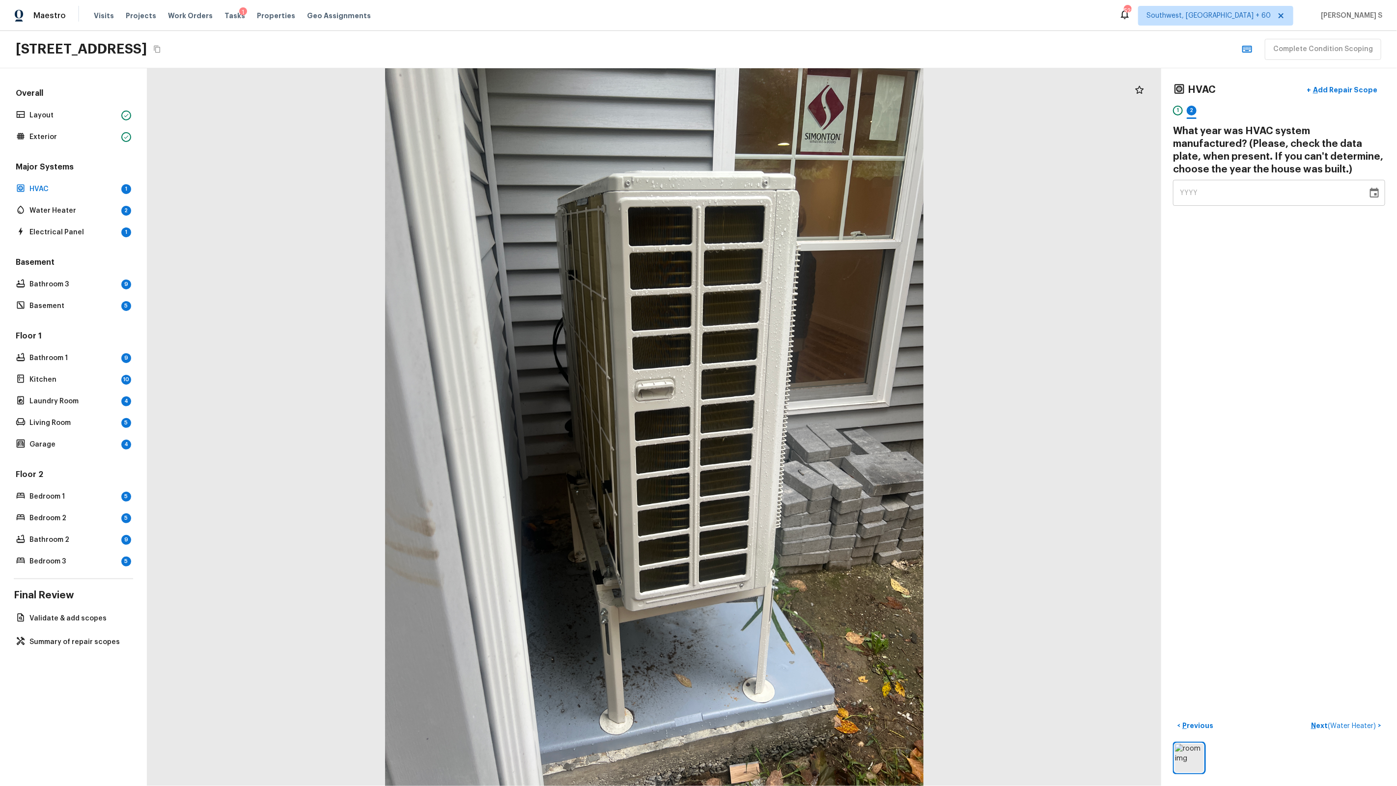
click at [1198, 192] on div "YYYY" at bounding box center [1270, 193] width 181 height 26
type input "2025"
click at [1258, 356] on div "HVAC + Add Repair Scope 1 2 What year was HVAC system manufactured? (Please, ch…" at bounding box center [1280, 427] width 236 height 718
click at [1359, 731] on button "Next ( Water Heater ) >" at bounding box center [1346, 726] width 78 height 16
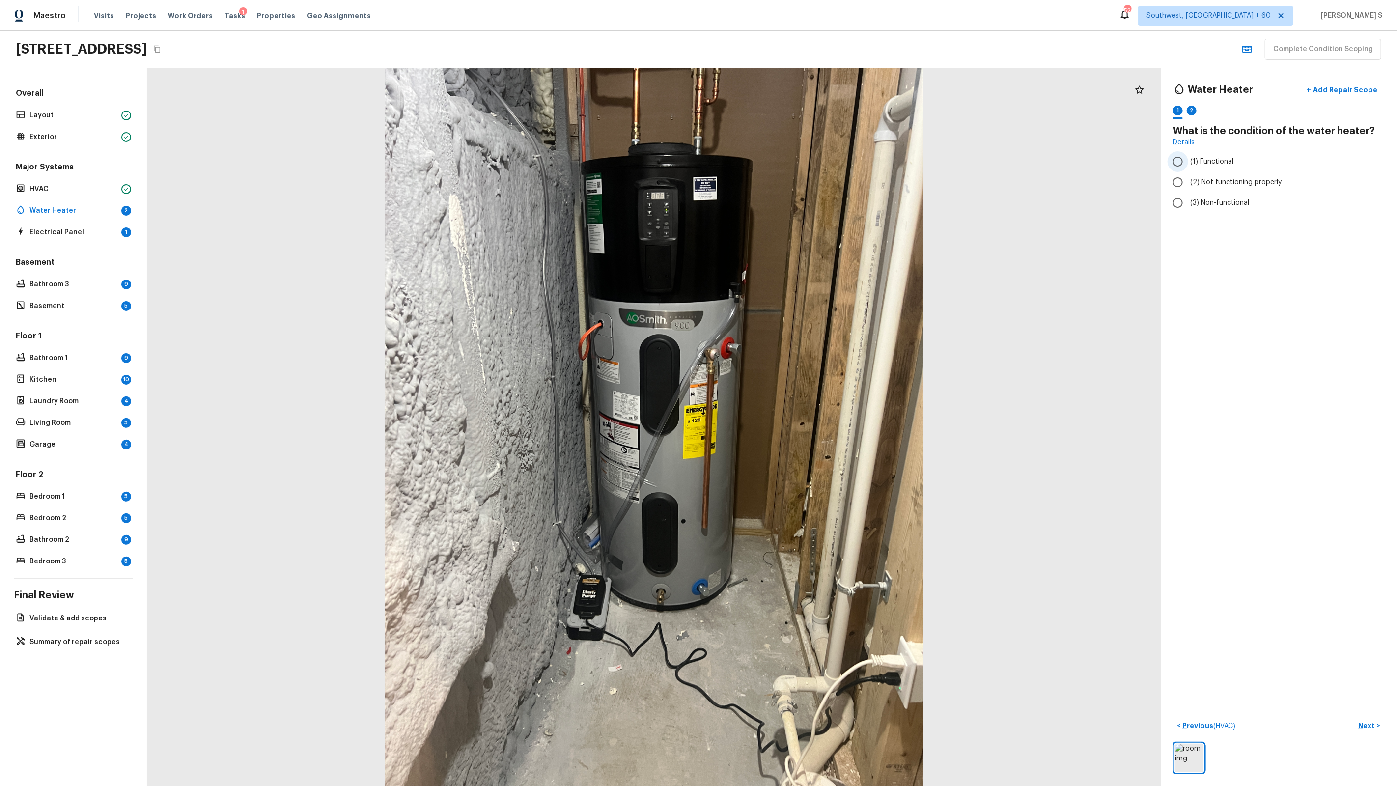
click at [1220, 164] on span "(1) Functional" at bounding box center [1212, 162] width 43 height 10
click at [1189, 164] on input "(1) Functional" at bounding box center [1178, 161] width 21 height 21
radio input "true"
click at [1192, 113] on div "2" at bounding box center [1192, 111] width 10 height 10
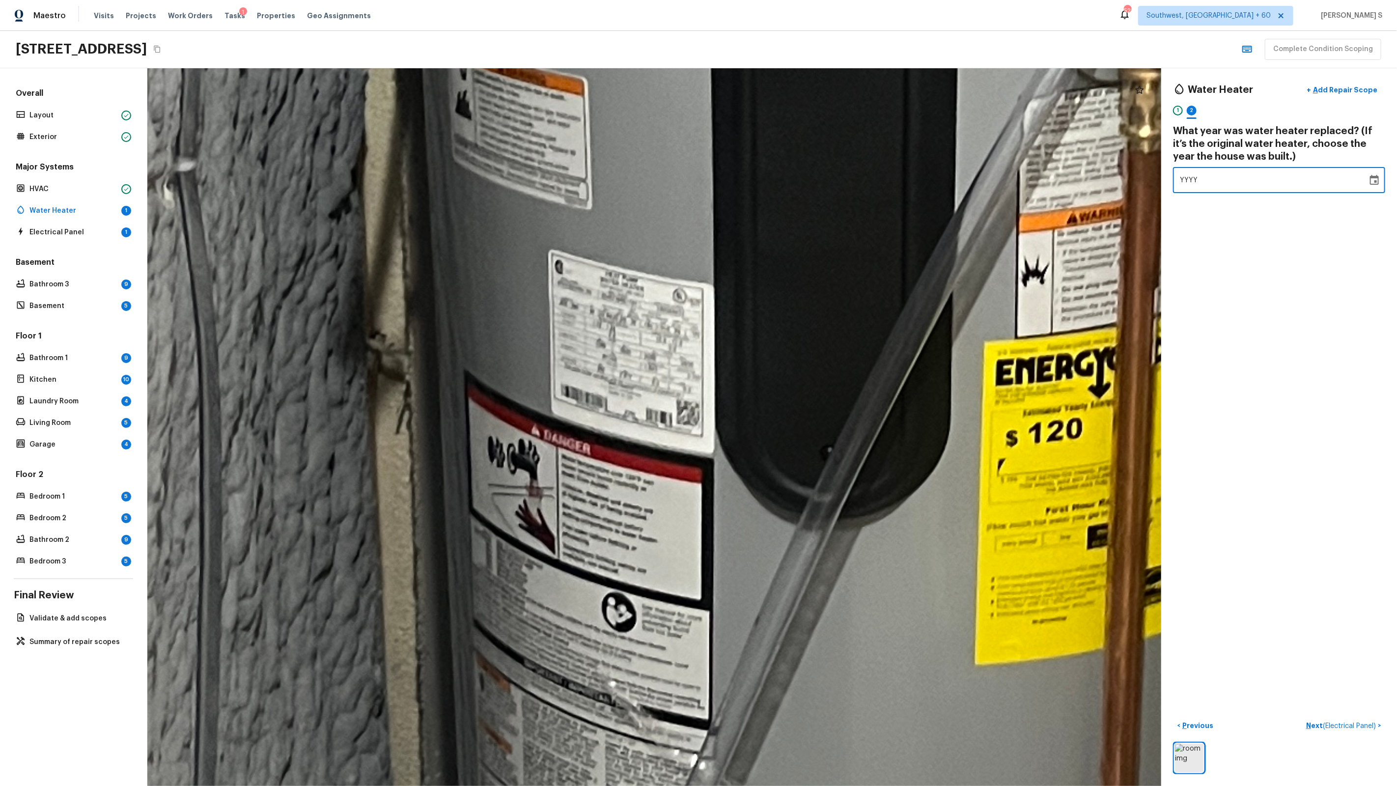
click at [1283, 186] on div "YYYY" at bounding box center [1270, 180] width 181 height 26
type input "2025"
click at [1320, 345] on div "Water Heater + Add Repair Scope 1 2 What year was water heater replaced? (If it…" at bounding box center [1280, 427] width 236 height 718
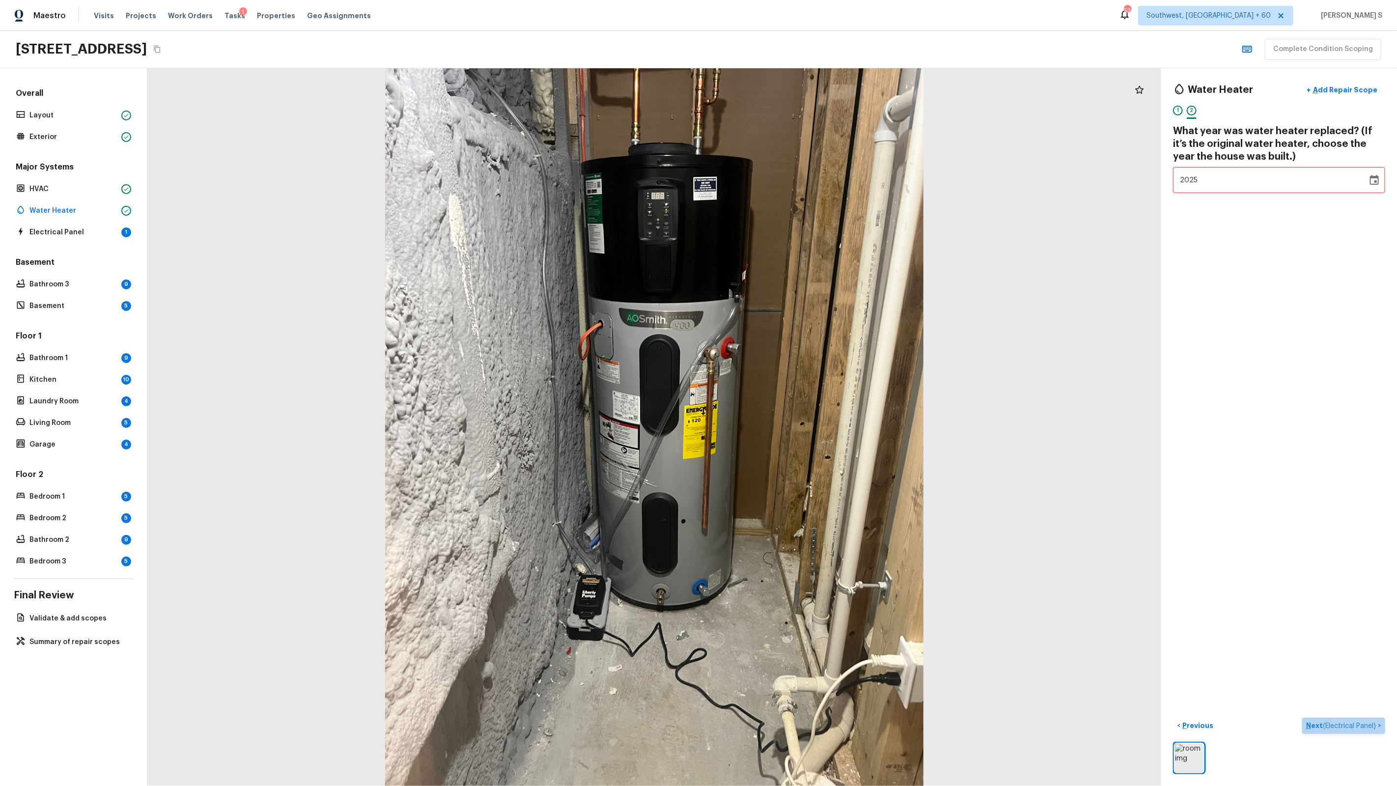
click at [1356, 729] on p "Next ( Electrical Panel )" at bounding box center [1342, 726] width 72 height 10
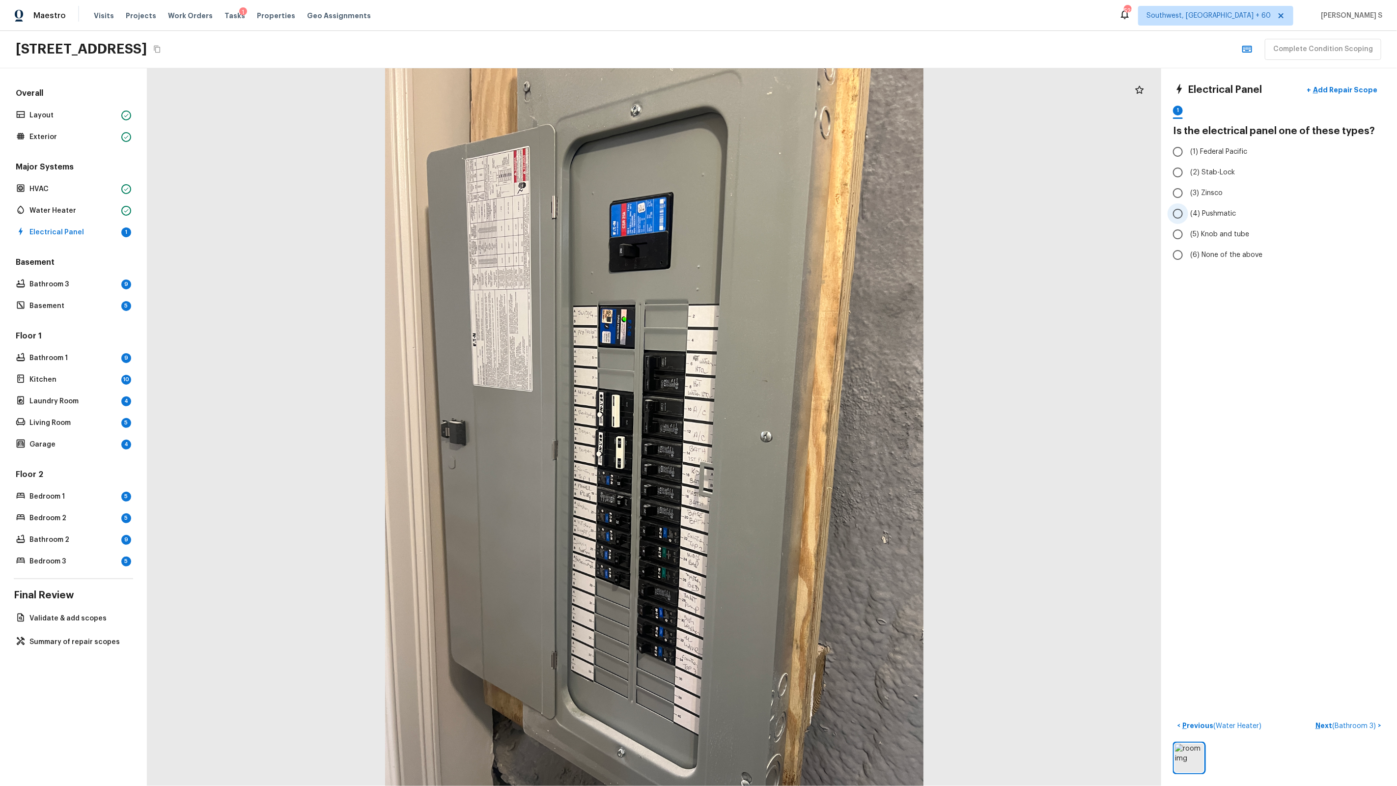
click at [1221, 213] on span "(4) Pushmatic" at bounding box center [1214, 214] width 46 height 10
click at [1189, 213] on input "(4) Pushmatic" at bounding box center [1178, 213] width 21 height 21
radio input "true"
click at [1345, 725] on span "( Bathroom 3 )" at bounding box center [1354, 726] width 44 height 7
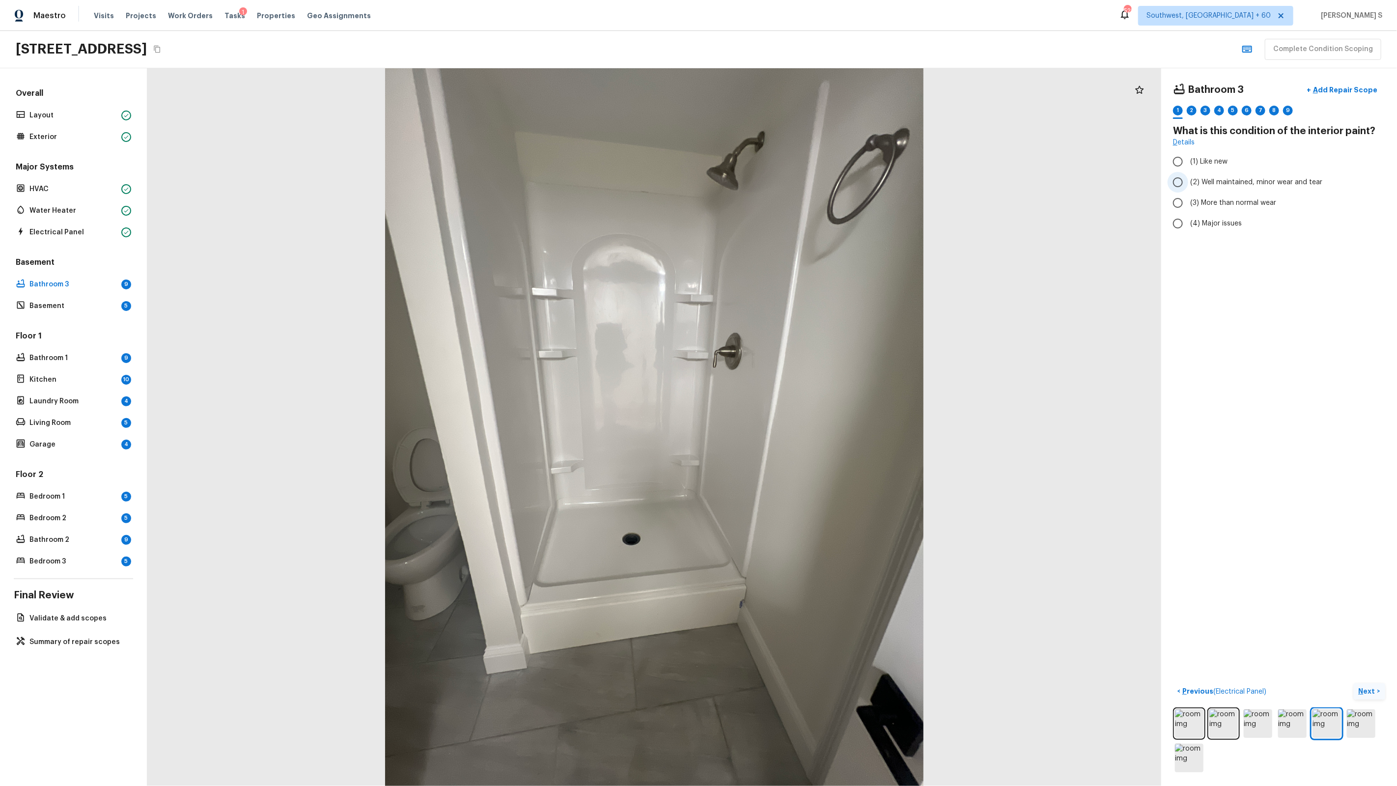
click at [1244, 177] on span "(2) Well maintained, minor wear and tear" at bounding box center [1257, 182] width 132 height 10
click at [1189, 177] on input "(2) Well maintained, minor wear and tear" at bounding box center [1178, 182] width 21 height 21
radio input "true"
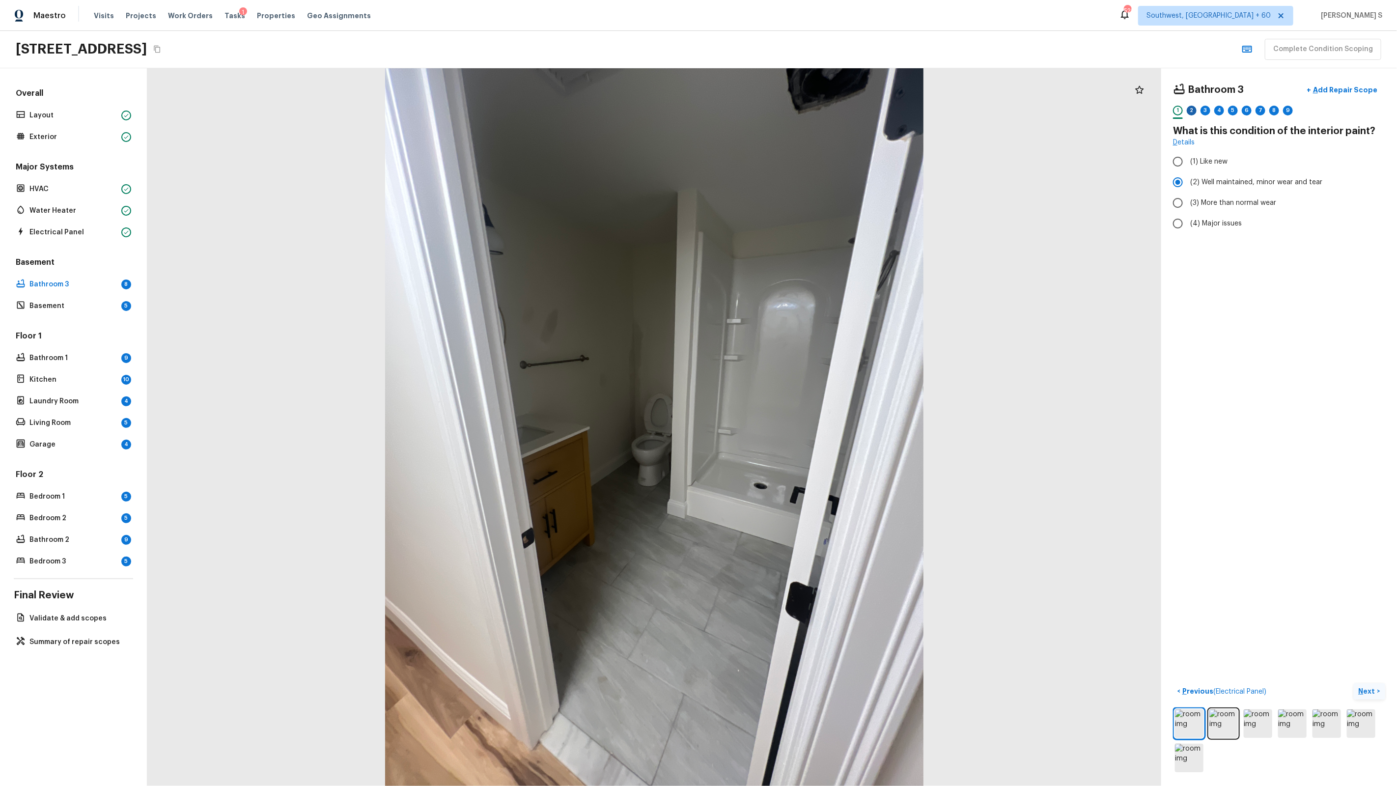
click at [1196, 112] on div "2" at bounding box center [1192, 111] width 10 height 10
click at [1201, 201] on label "(2) No" at bounding box center [1273, 207] width 210 height 21
click at [1189, 201] on input "(2) No" at bounding box center [1178, 207] width 21 height 21
radio input "true"
click at [1206, 113] on div "3" at bounding box center [1206, 111] width 10 height 10
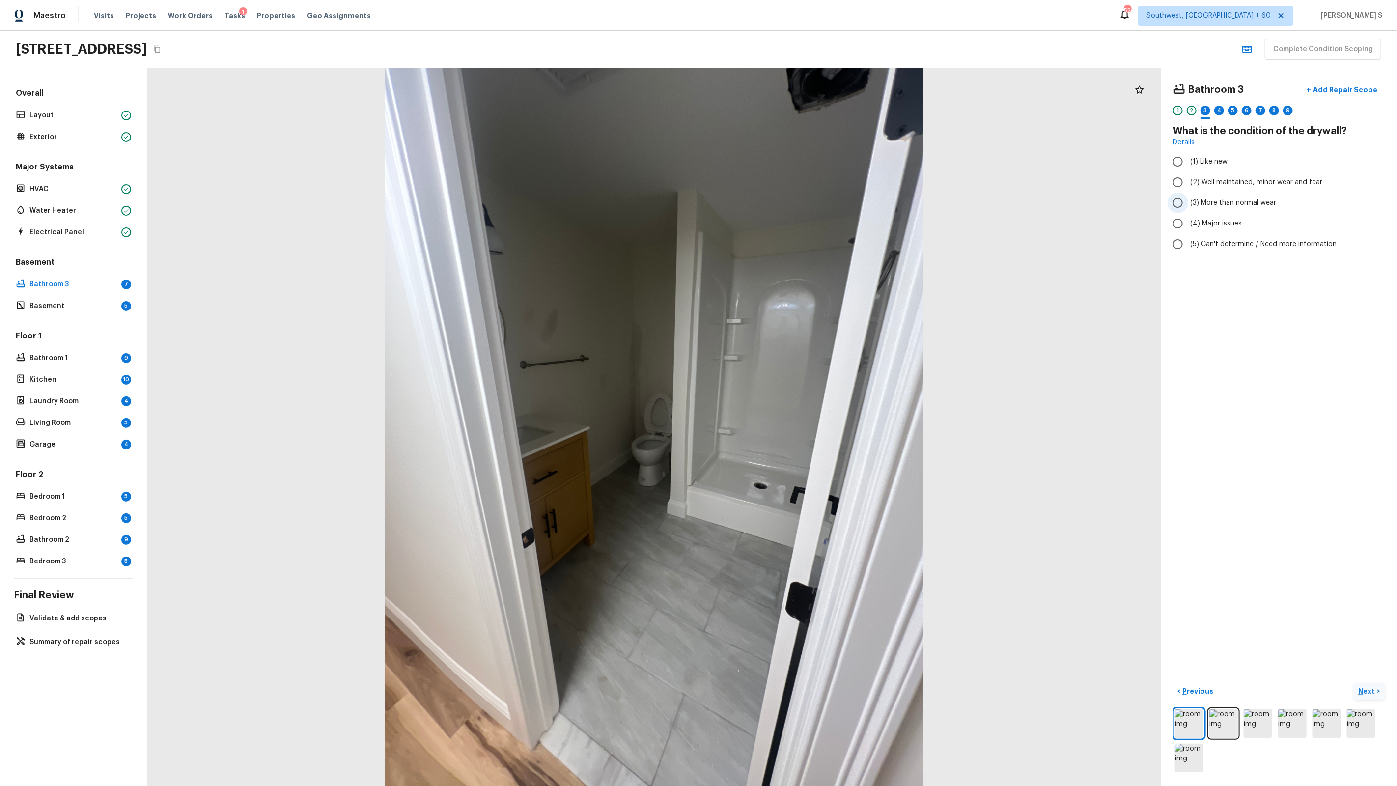
click at [1223, 204] on span "(3) More than normal wear" at bounding box center [1234, 203] width 86 height 10
click at [1189, 204] on input "(3) More than normal wear" at bounding box center [1178, 203] width 21 height 21
radio input "true"
click at [1343, 95] on button "+ Add Repair Scope" at bounding box center [1342, 90] width 86 height 20
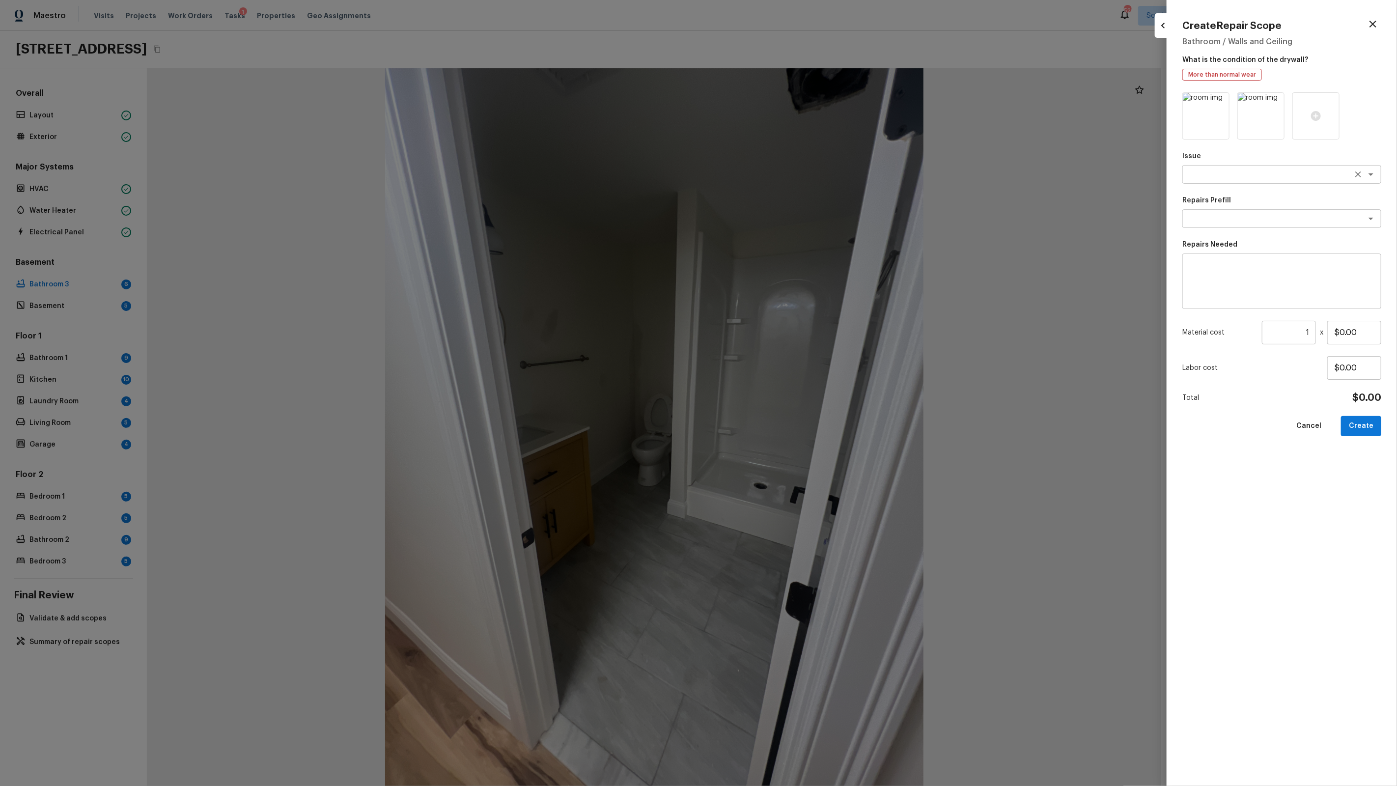
click at [1239, 174] on textarea at bounding box center [1268, 175] width 163 height 10
type textarea "Drywall"
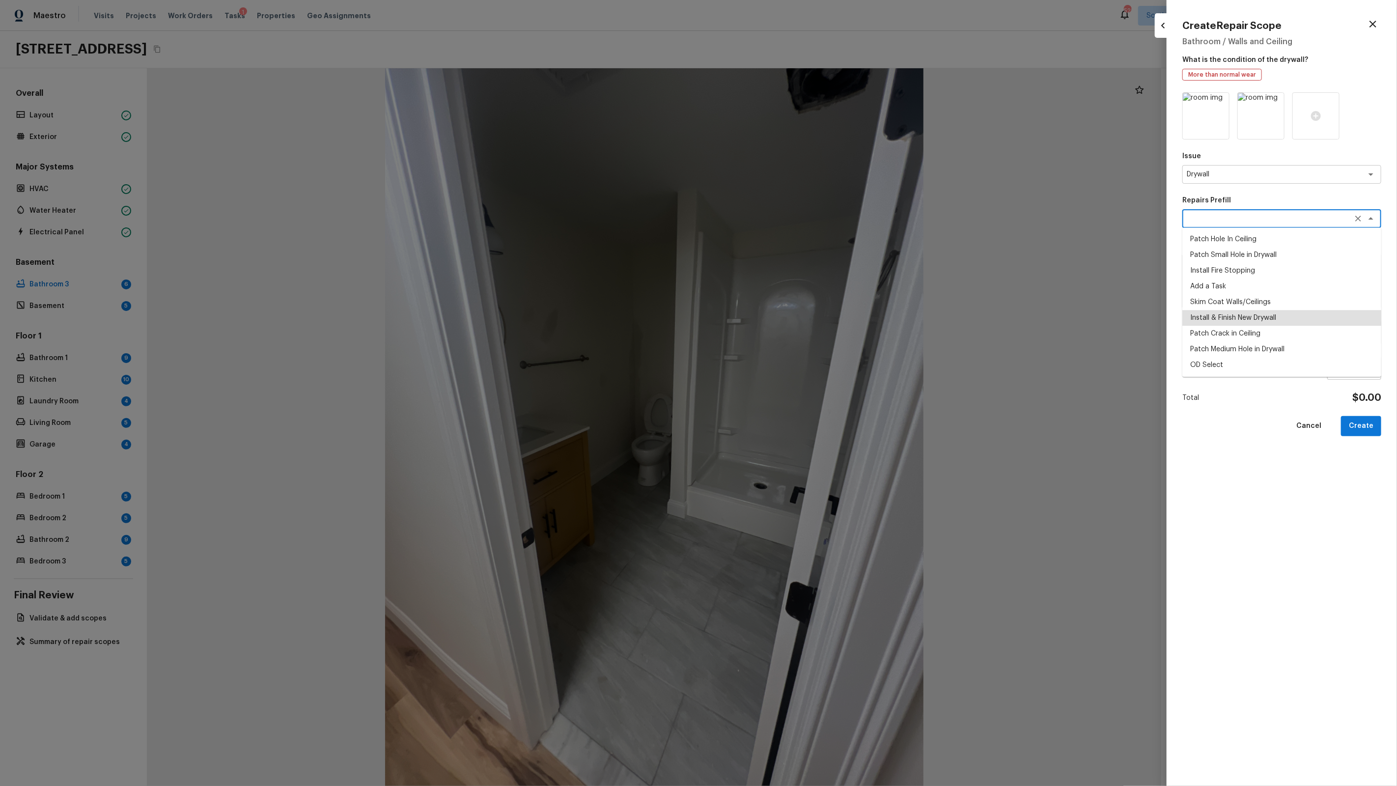
type textarea "Install & Finish New Drywall"
type textarea "Remove the existing damaged drywall and replace with new. Ensure that the new d…"
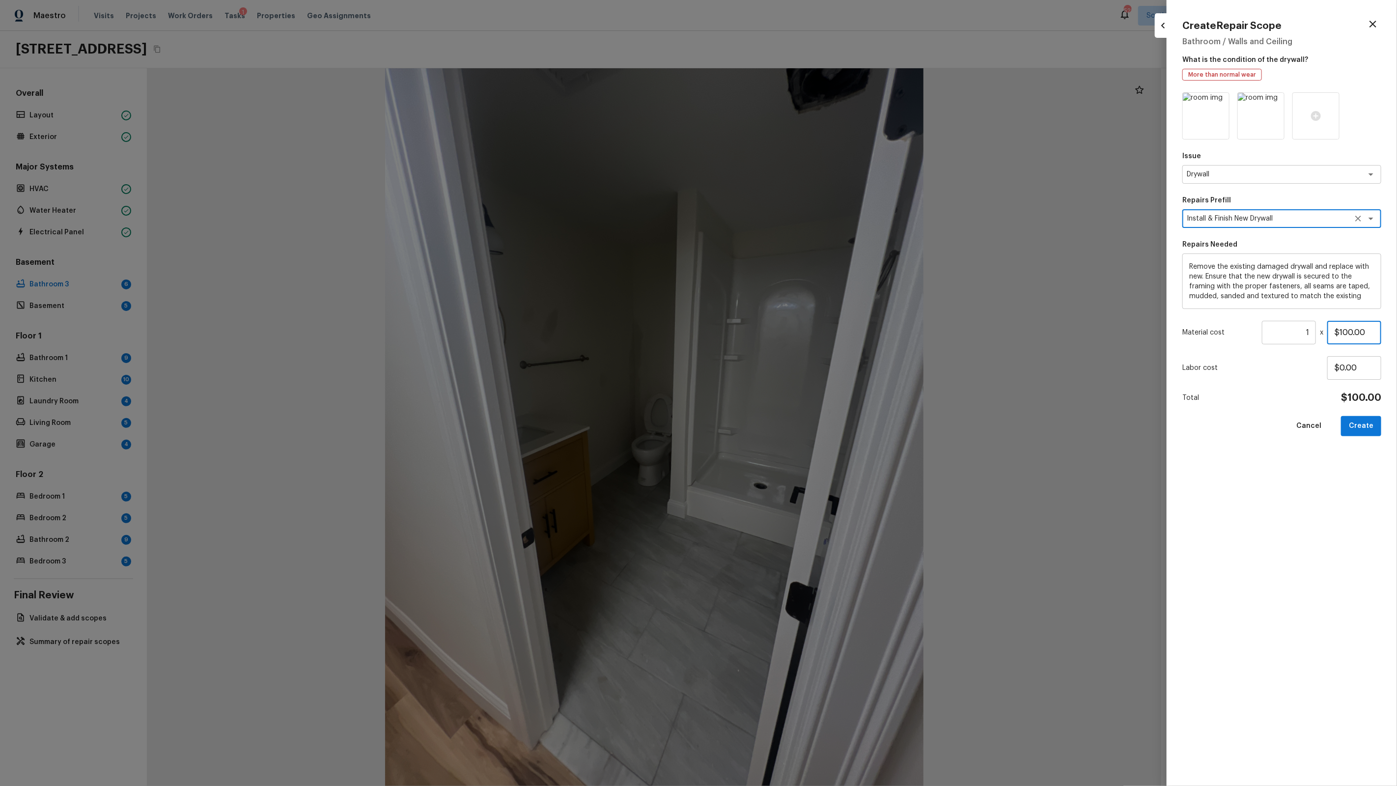
click at [1354, 334] on input "$100.00" at bounding box center [1355, 333] width 54 height 24
type input "$200.00"
click at [1366, 431] on button "Create" at bounding box center [1361, 426] width 40 height 20
click at [1035, 370] on div at bounding box center [698, 393] width 1397 height 786
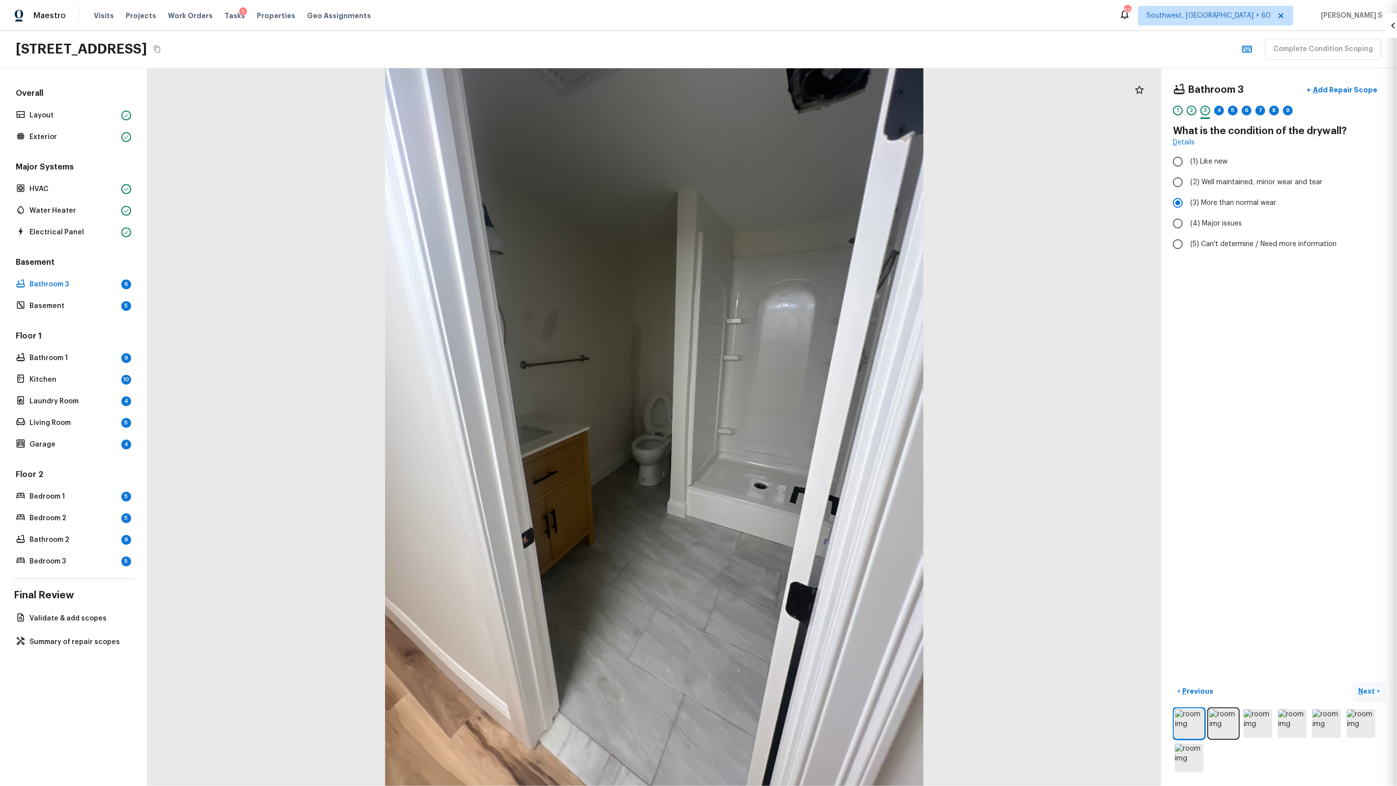
type input "$0.00"
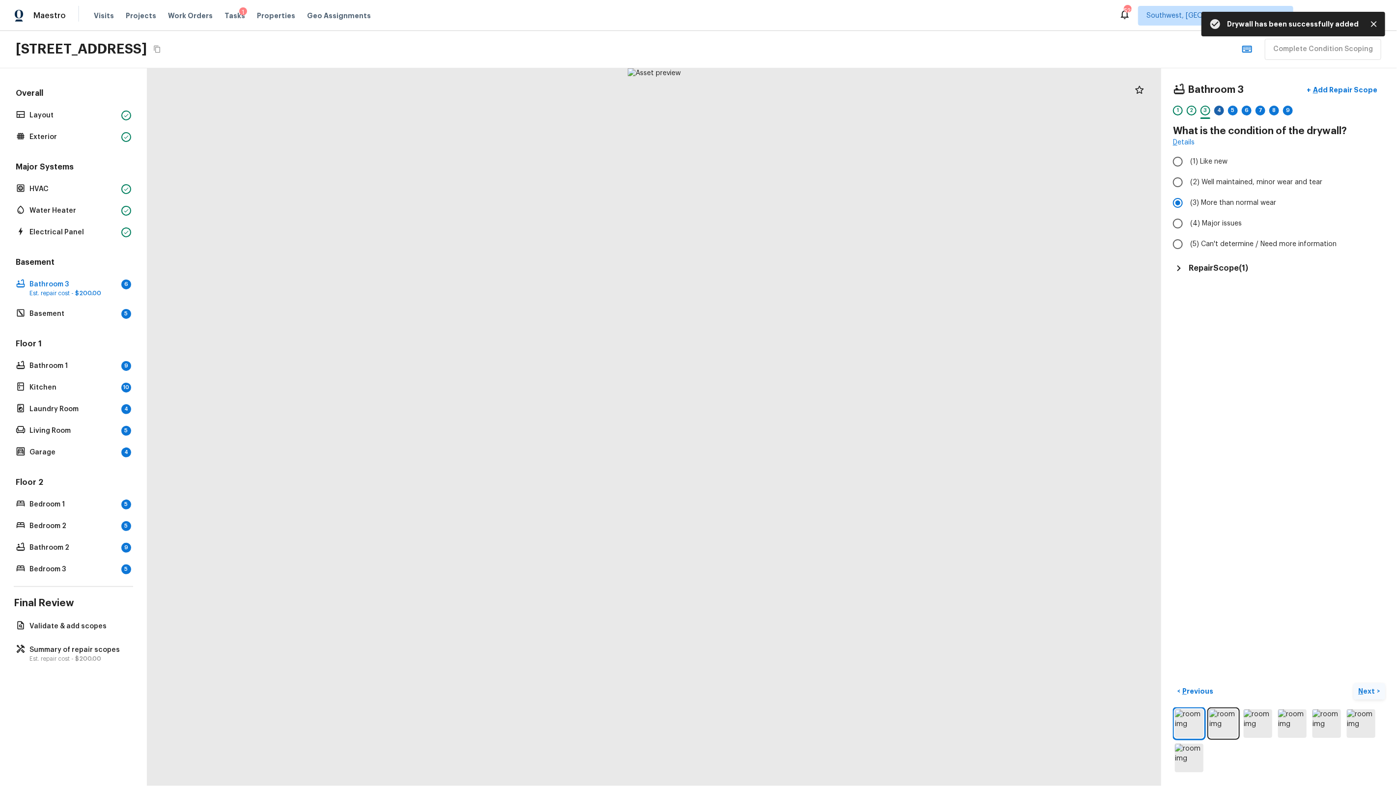
click at [1217, 113] on div "4" at bounding box center [1220, 111] width 10 height 10
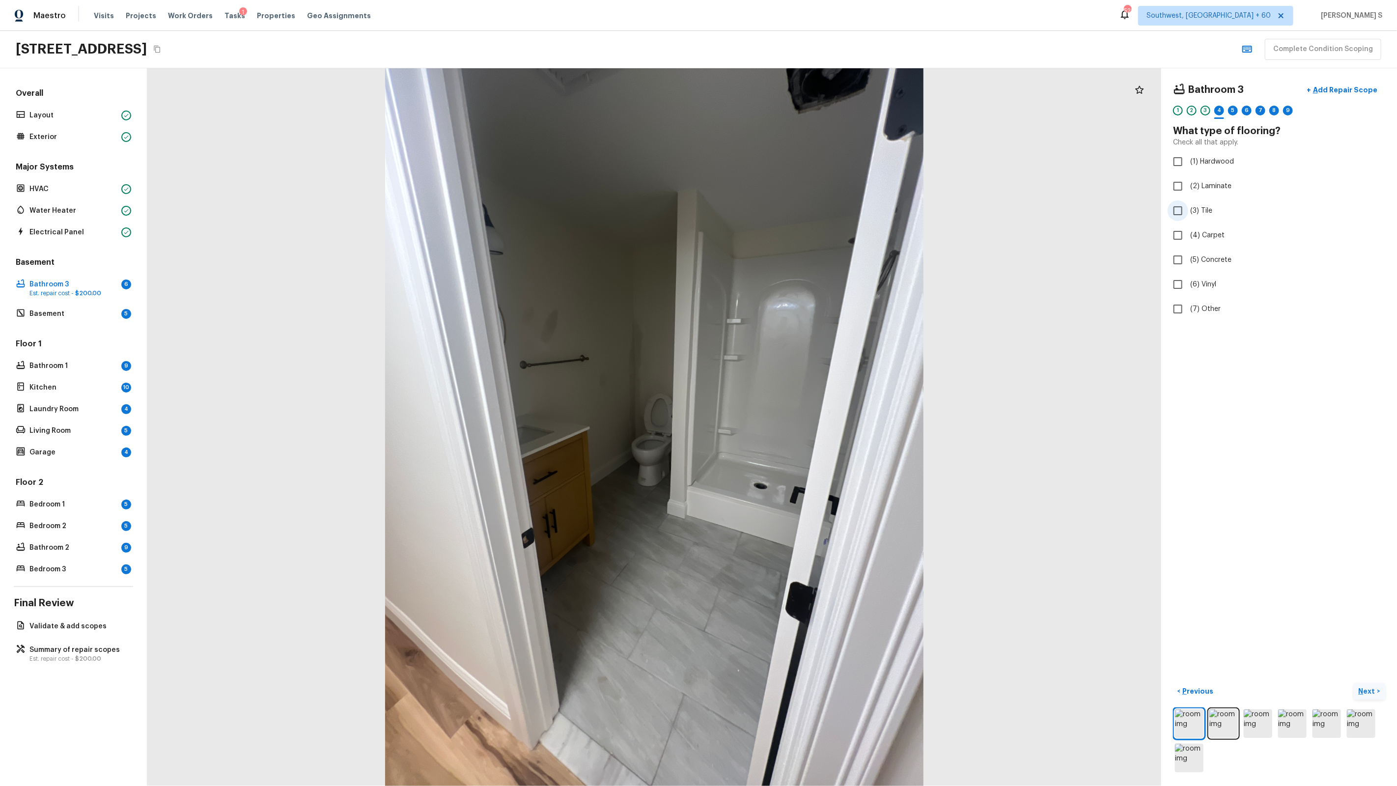
click at [1200, 212] on span "(3) Tile" at bounding box center [1202, 211] width 22 height 10
click at [1189, 212] on input "(3) Tile" at bounding box center [1178, 210] width 21 height 21
checkbox input "true"
click at [1231, 112] on div "5" at bounding box center [1233, 111] width 10 height 10
click at [1234, 180] on span "(2) Well maintained, minor wear and tear" at bounding box center [1257, 182] width 132 height 10
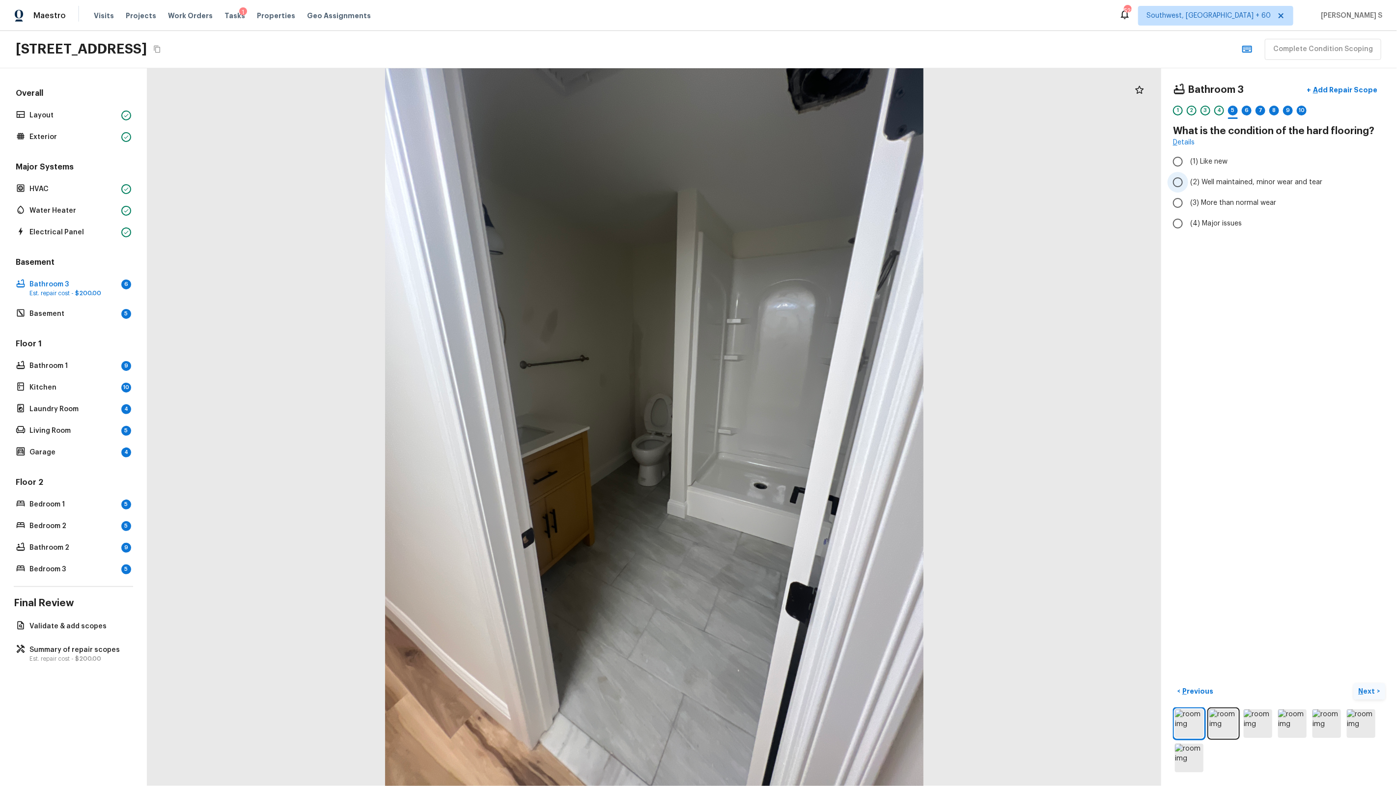
click at [1189, 180] on input "(2) Well maintained, minor wear and tear" at bounding box center [1178, 182] width 21 height 21
radio input "true"
click at [1248, 109] on div "6" at bounding box center [1247, 111] width 10 height 10
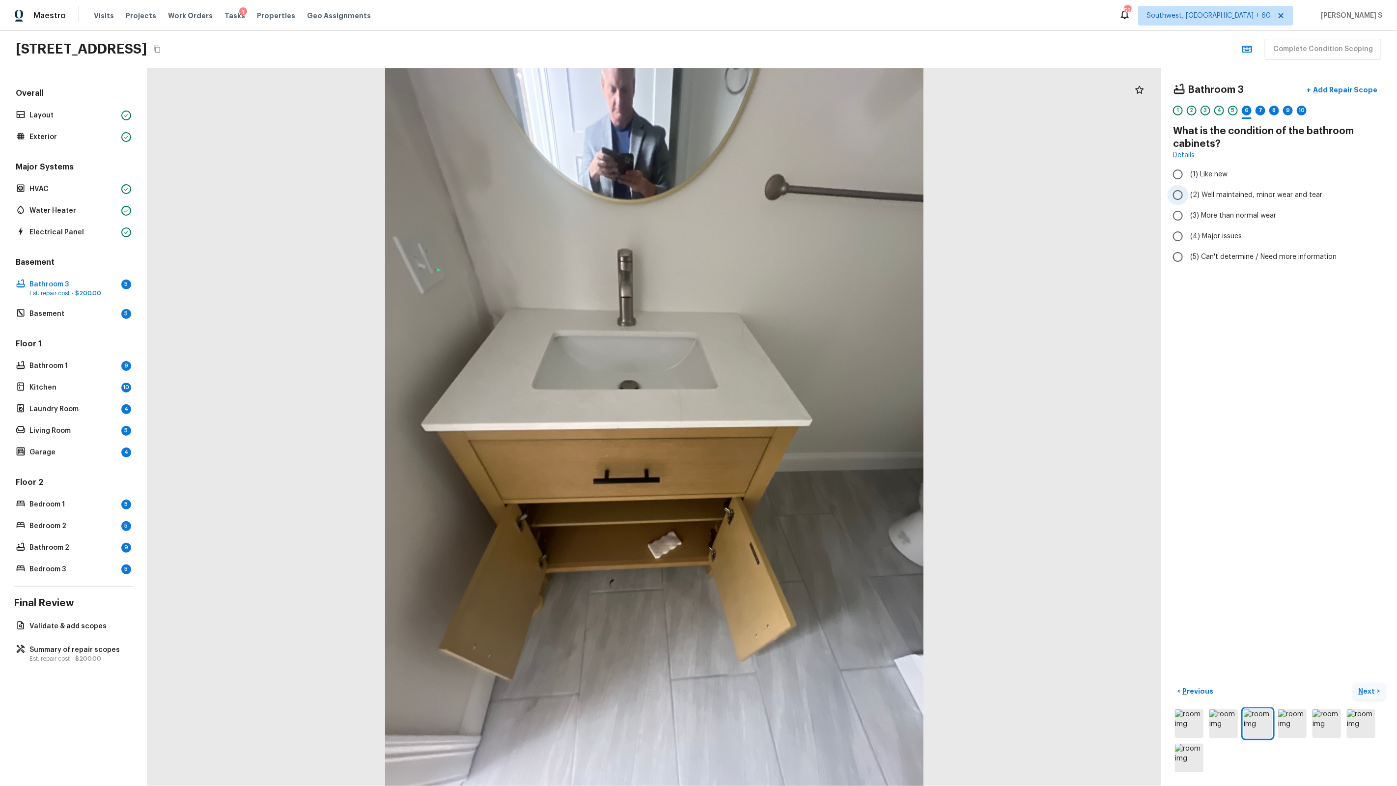
click at [1209, 192] on span "(2) Well maintained, minor wear and tear" at bounding box center [1257, 195] width 132 height 10
click at [1189, 192] on input "(2) Well maintained, minor wear and tear" at bounding box center [1178, 195] width 21 height 21
radio input "true"
click at [1262, 113] on div "7" at bounding box center [1261, 111] width 10 height 10
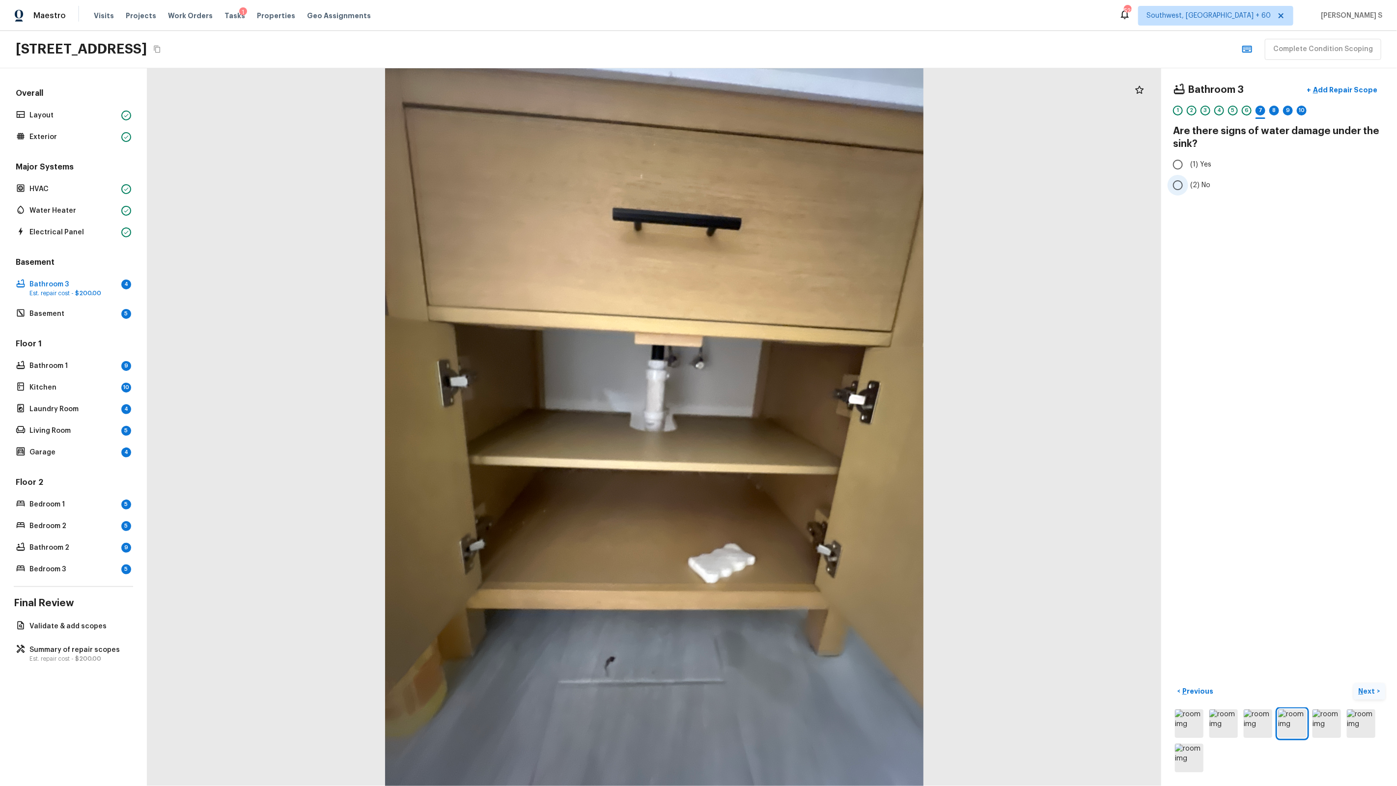
click at [1203, 184] on span "(2) No" at bounding box center [1201, 185] width 20 height 10
click at [1189, 184] on input "(2) No" at bounding box center [1178, 185] width 21 height 21
radio input "true"
click at [1277, 108] on div "8" at bounding box center [1275, 111] width 10 height 10
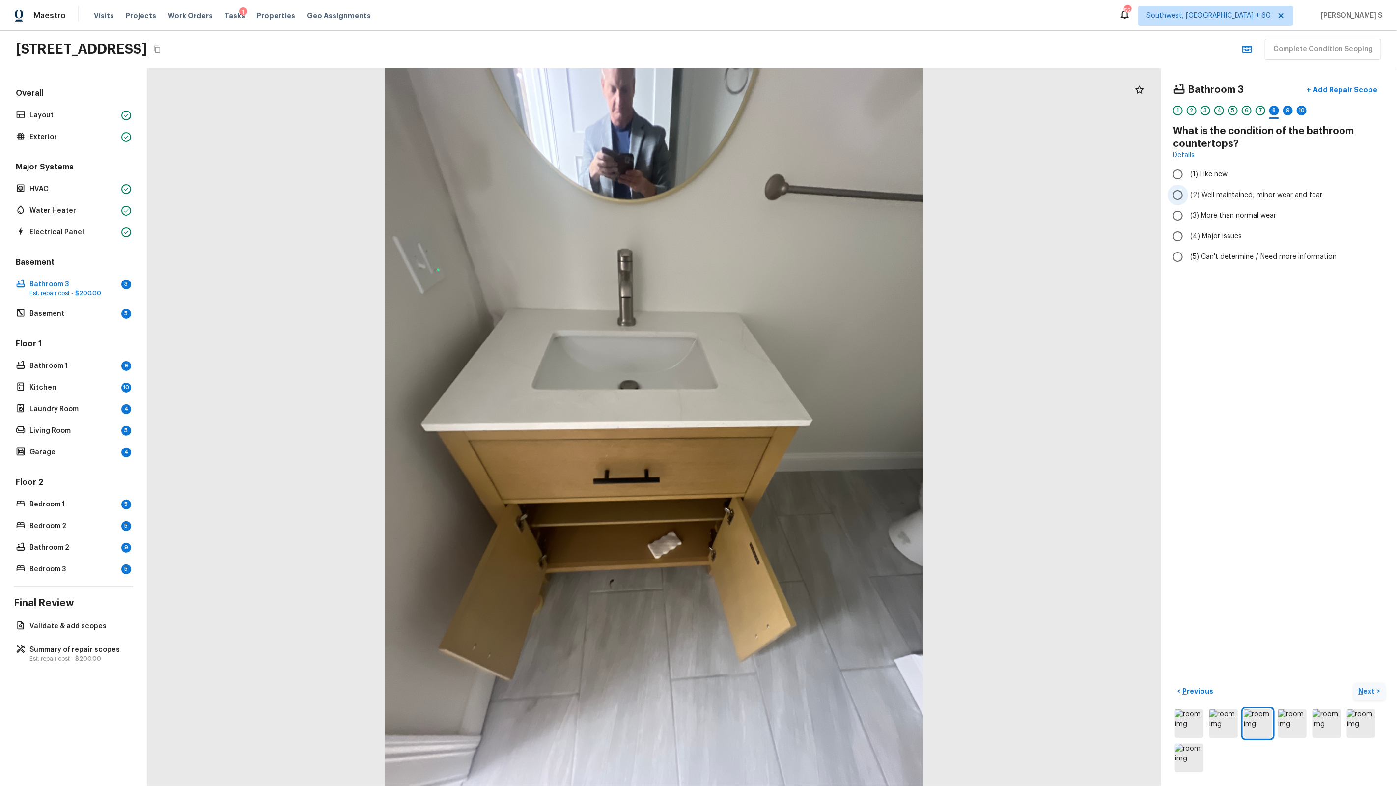
click at [1215, 192] on span "(2) Well maintained, minor wear and tear" at bounding box center [1257, 195] width 132 height 10
click at [1189, 192] on input "(2) Well maintained, minor wear and tear" at bounding box center [1178, 195] width 21 height 21
radio input "true"
click at [1288, 110] on div "9" at bounding box center [1288, 111] width 10 height 10
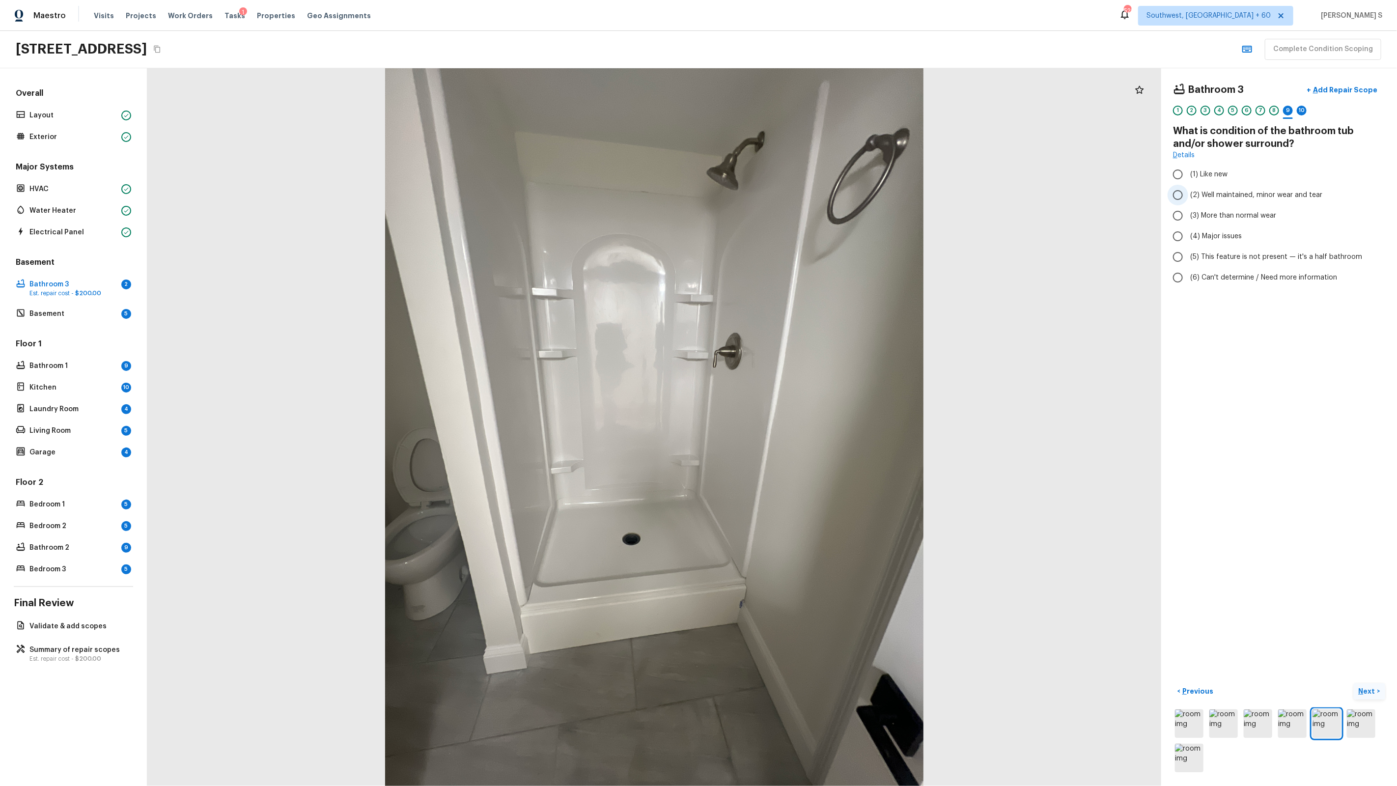
click at [1224, 193] on span "(2) Well maintained, minor wear and tear" at bounding box center [1257, 195] width 132 height 10
click at [1189, 193] on input "(2) Well maintained, minor wear and tear" at bounding box center [1178, 195] width 21 height 21
radio input "true"
click at [1333, 92] on p "Add Repair Scope" at bounding box center [1344, 90] width 66 height 10
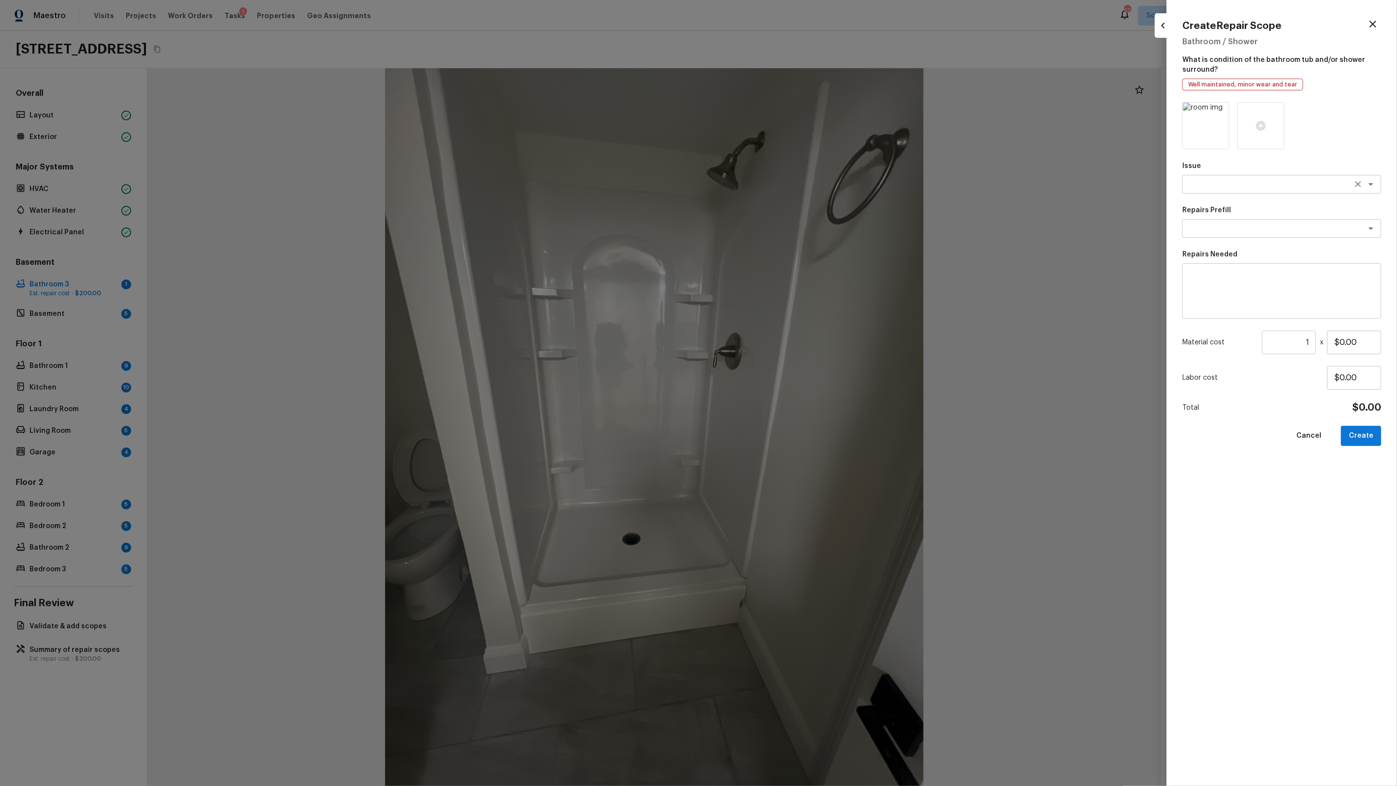
click at [1246, 191] on div "x ​" at bounding box center [1282, 184] width 199 height 19
type textarea "Bathroom Plumbing"
type textarea "Install New Tub/Shower Door (small)"
type textarea "Prep the tub/shower surround and install a new 32''-36'' tempered shower door. …"
type input "$595.28"
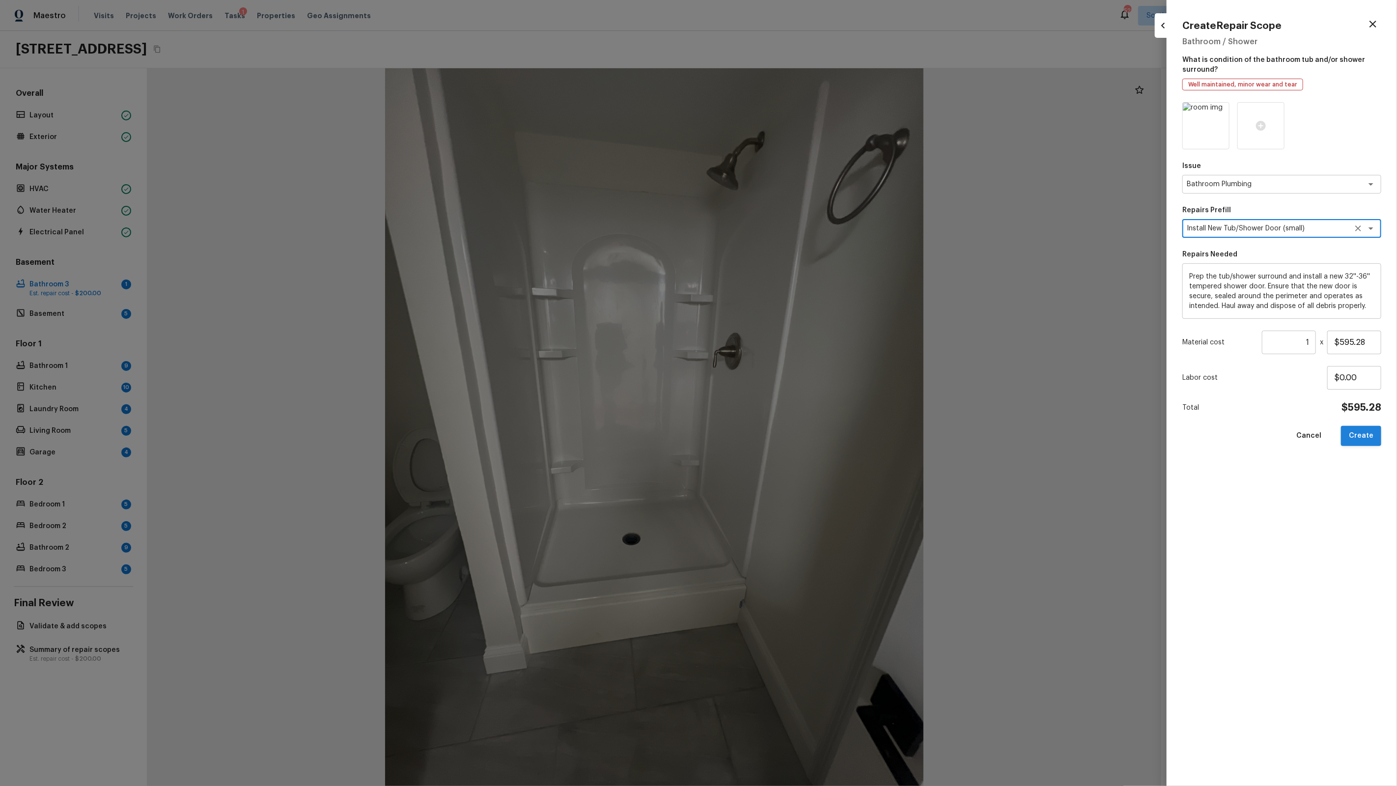
type textarea "Install New Tub/Shower Door (small)"
click at [1365, 438] on button "Create" at bounding box center [1361, 436] width 40 height 20
click at [1036, 345] on div at bounding box center [698, 393] width 1397 height 786
type input "$0.00"
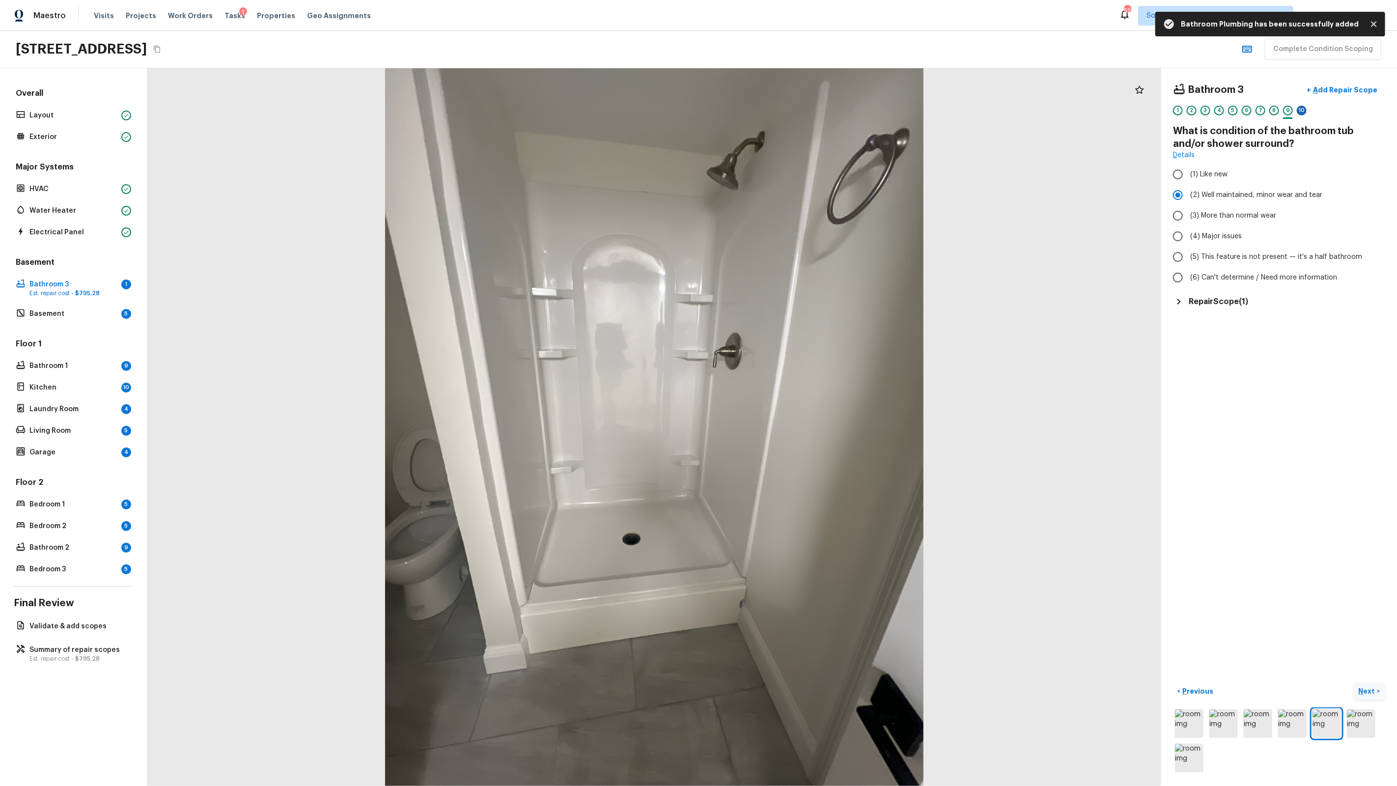
click at [1300, 112] on div "10" at bounding box center [1302, 111] width 10 height 10
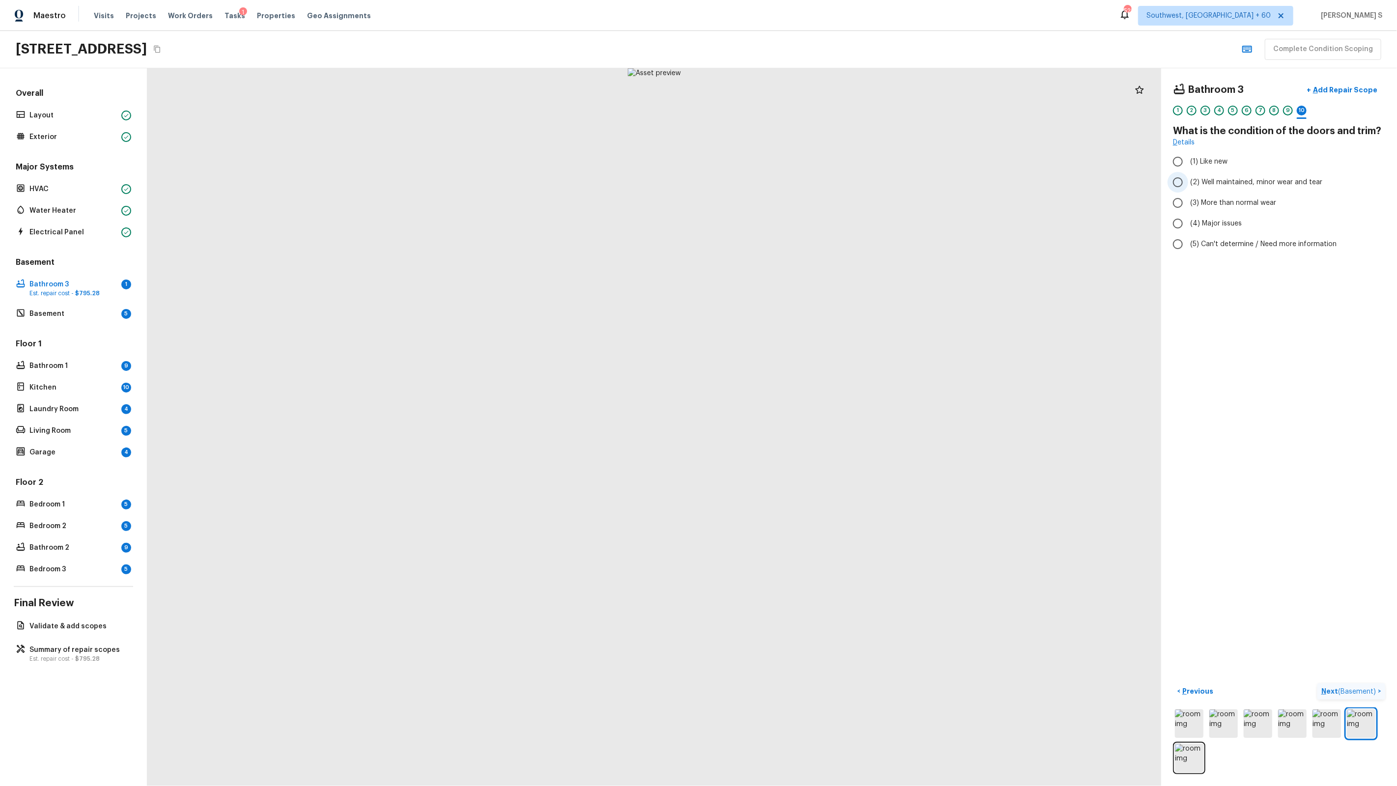
click at [1219, 177] on span "(2) Well maintained, minor wear and tear" at bounding box center [1257, 182] width 132 height 10
click at [1189, 177] on input "(2) Well maintained, minor wear and tear" at bounding box center [1178, 182] width 21 height 21
radio input "true"
click at [1343, 696] on p "Next ( Basement )" at bounding box center [1350, 691] width 57 height 10
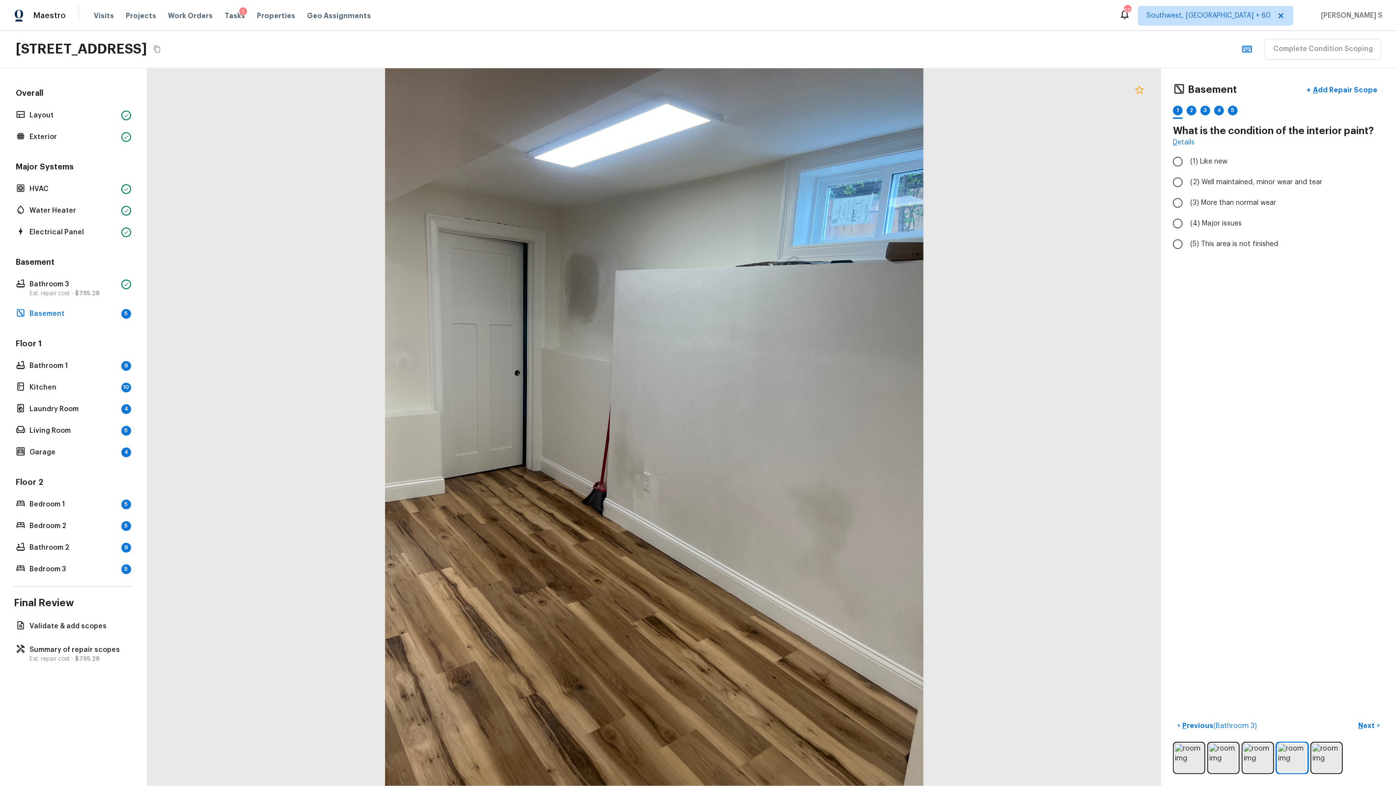
click at [1135, 92] on icon at bounding box center [1140, 90] width 12 height 12
click at [1214, 204] on span "(3) More than normal wear" at bounding box center [1234, 203] width 86 height 10
click at [1189, 204] on input "(3) More than normal wear" at bounding box center [1178, 203] width 21 height 21
radio input "true"
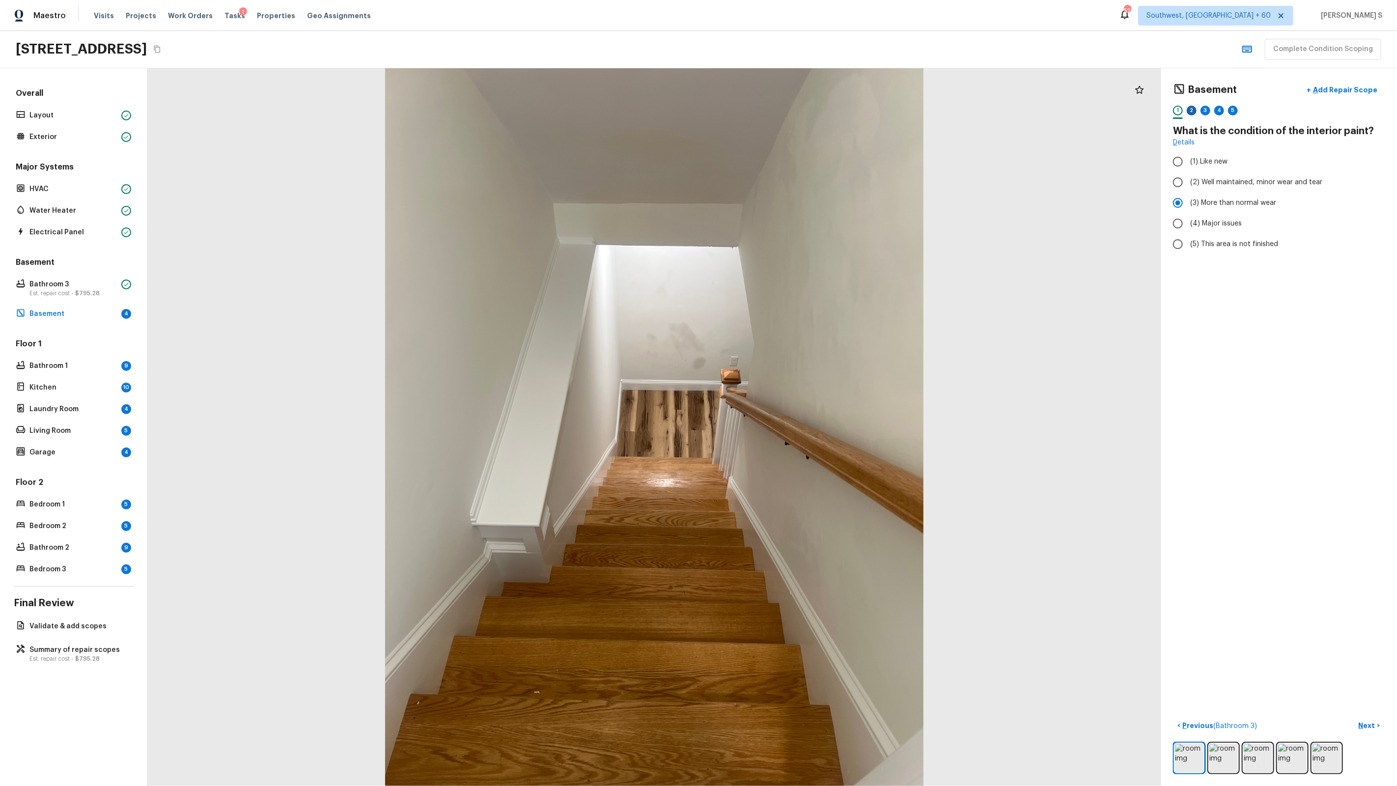
click at [1193, 109] on div "2" at bounding box center [1192, 111] width 10 height 10
click at [1203, 204] on span "(2) No" at bounding box center [1201, 207] width 20 height 10
click at [1189, 204] on input "(2) No" at bounding box center [1178, 207] width 21 height 21
radio input "true"
click at [1208, 113] on div "3" at bounding box center [1206, 111] width 10 height 10
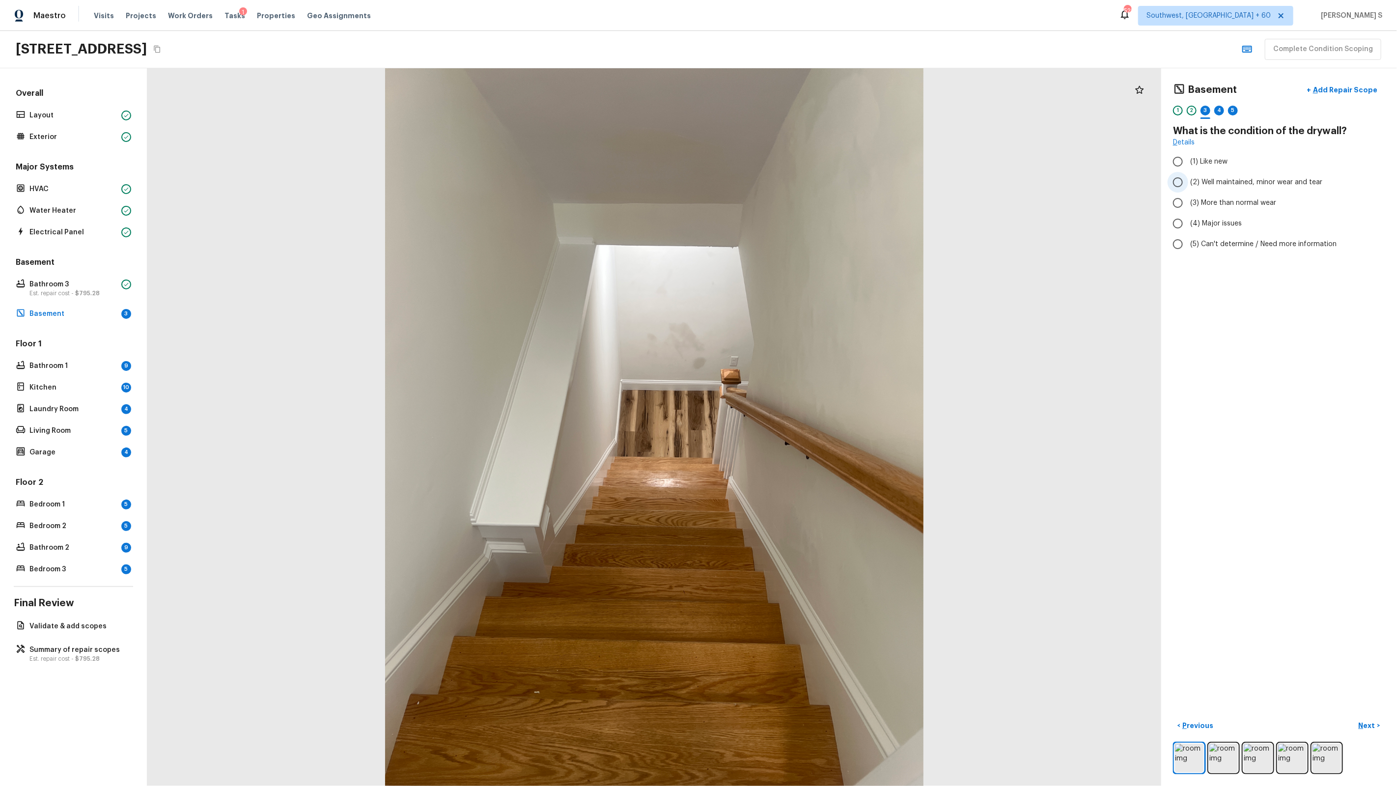
click at [1217, 175] on label "(2) Well maintained, minor wear and tear" at bounding box center [1273, 182] width 210 height 21
click at [1189, 175] on input "(2) Well maintained, minor wear and tear" at bounding box center [1178, 182] width 21 height 21
radio input "true"
click at [1219, 109] on div "4" at bounding box center [1220, 111] width 10 height 10
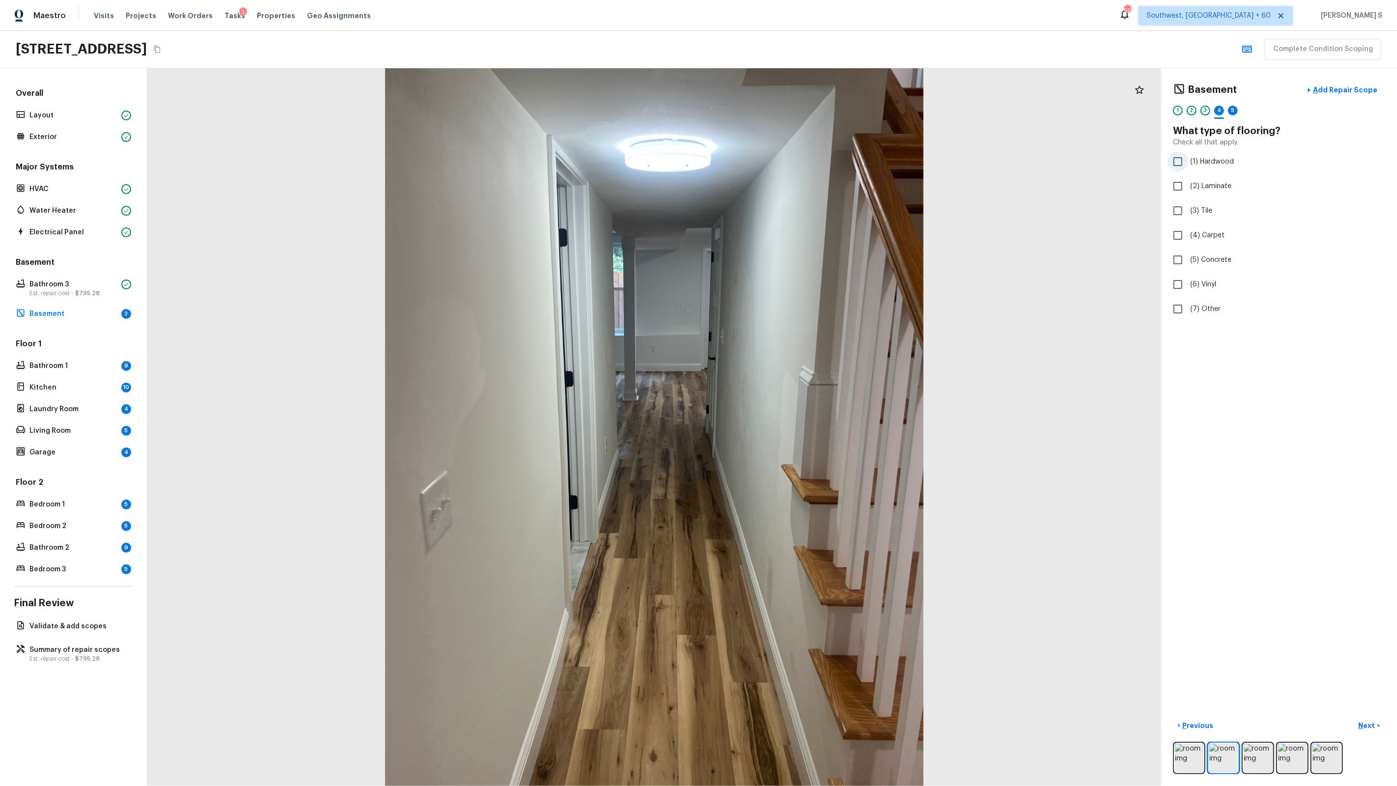
click at [1215, 164] on span "(1) Hardwood" at bounding box center [1213, 162] width 44 height 10
click at [1189, 164] on input "(1) Hardwood" at bounding box center [1178, 161] width 21 height 21
checkbox input "true"
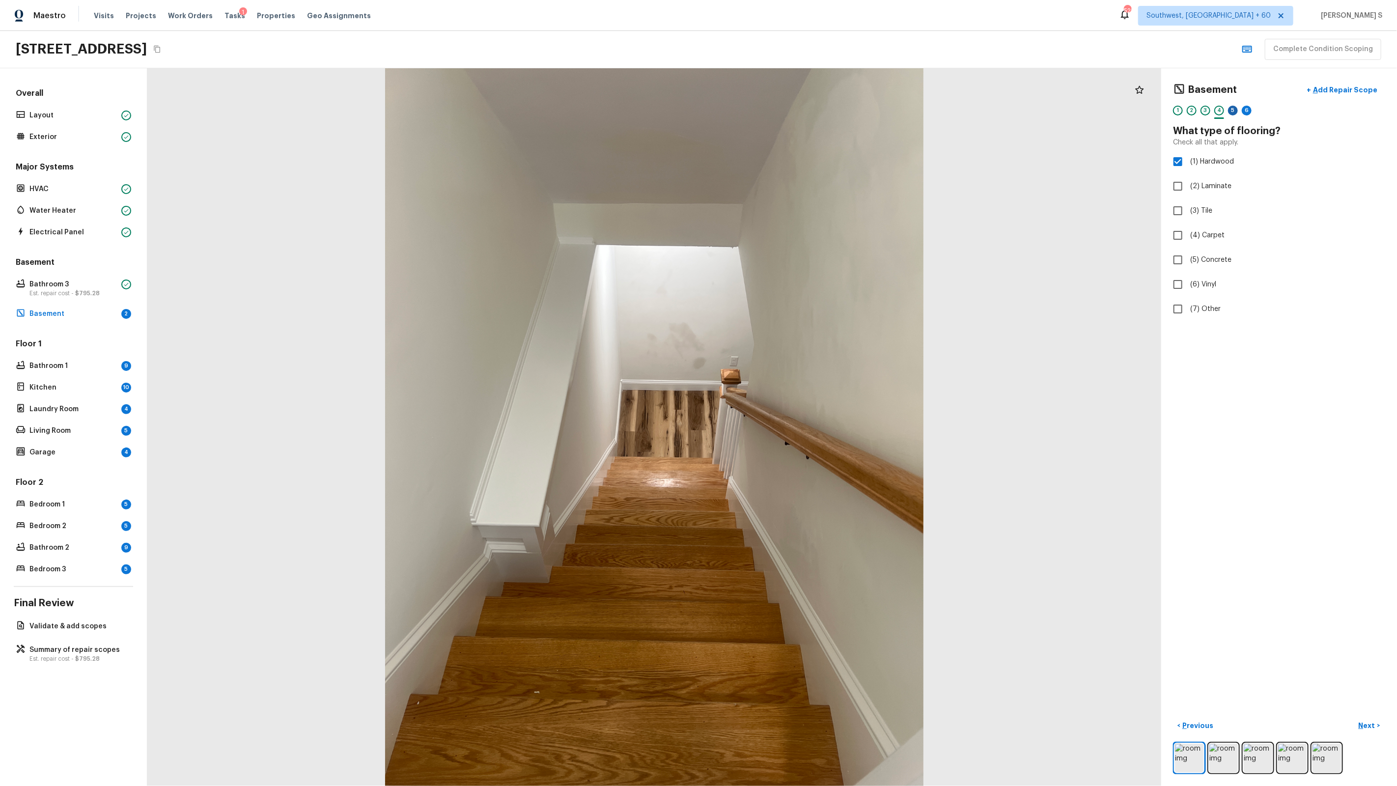
click at [1234, 111] on div "5" at bounding box center [1233, 111] width 10 height 10
click at [1194, 191] on label "(2) Well maintained, minor wear and tear" at bounding box center [1273, 182] width 210 height 21
click at [1189, 191] on input "(2) Well maintained, minor wear and tear" at bounding box center [1178, 182] width 21 height 21
radio input "true"
click at [1241, 113] on div "1 2 3 4 5 6" at bounding box center [1279, 113] width 212 height 15
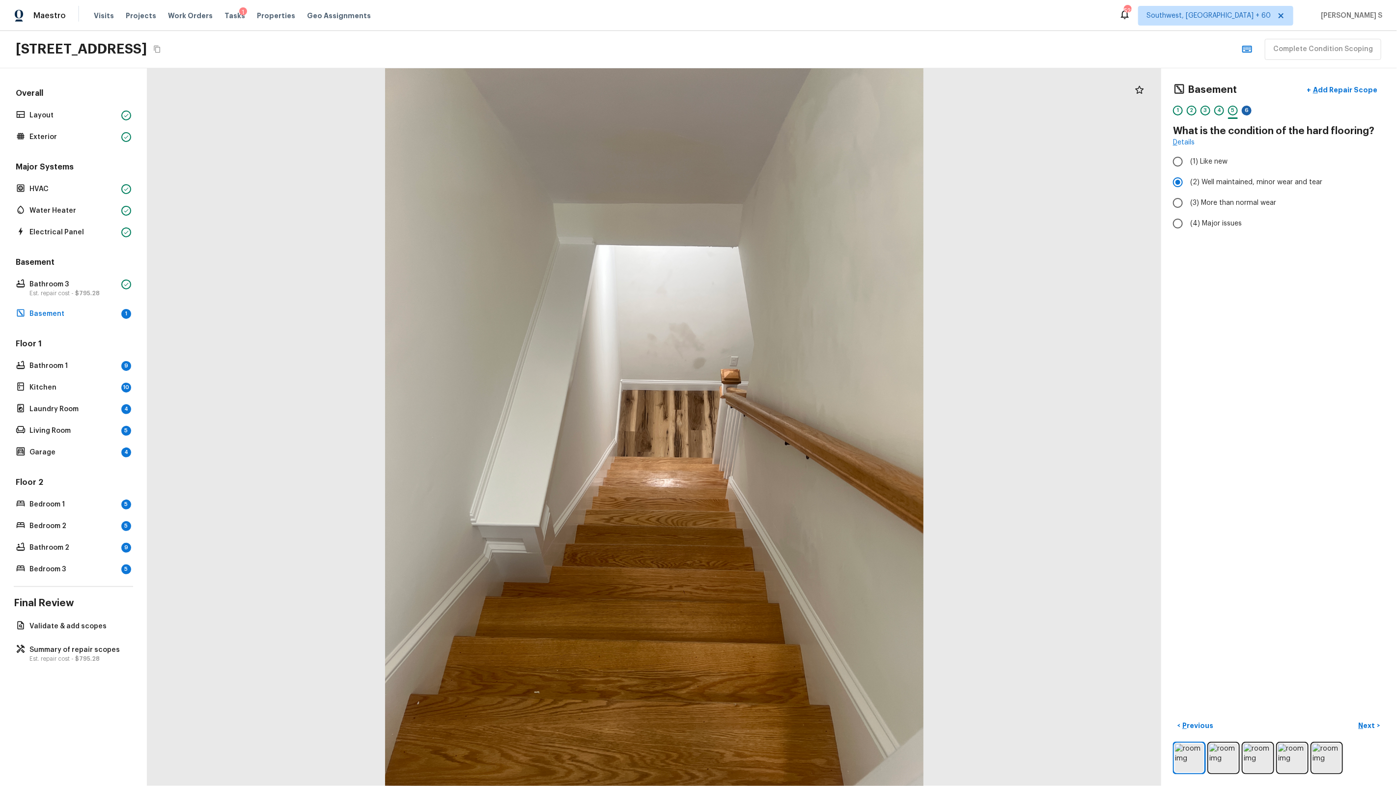
click at [1249, 113] on div "6" at bounding box center [1247, 111] width 10 height 10
click at [1231, 177] on span "(2) Well maintained, minor wear and tear" at bounding box center [1257, 182] width 132 height 10
click at [1364, 725] on span "( Bathroom 1 )" at bounding box center [1354, 726] width 43 height 7
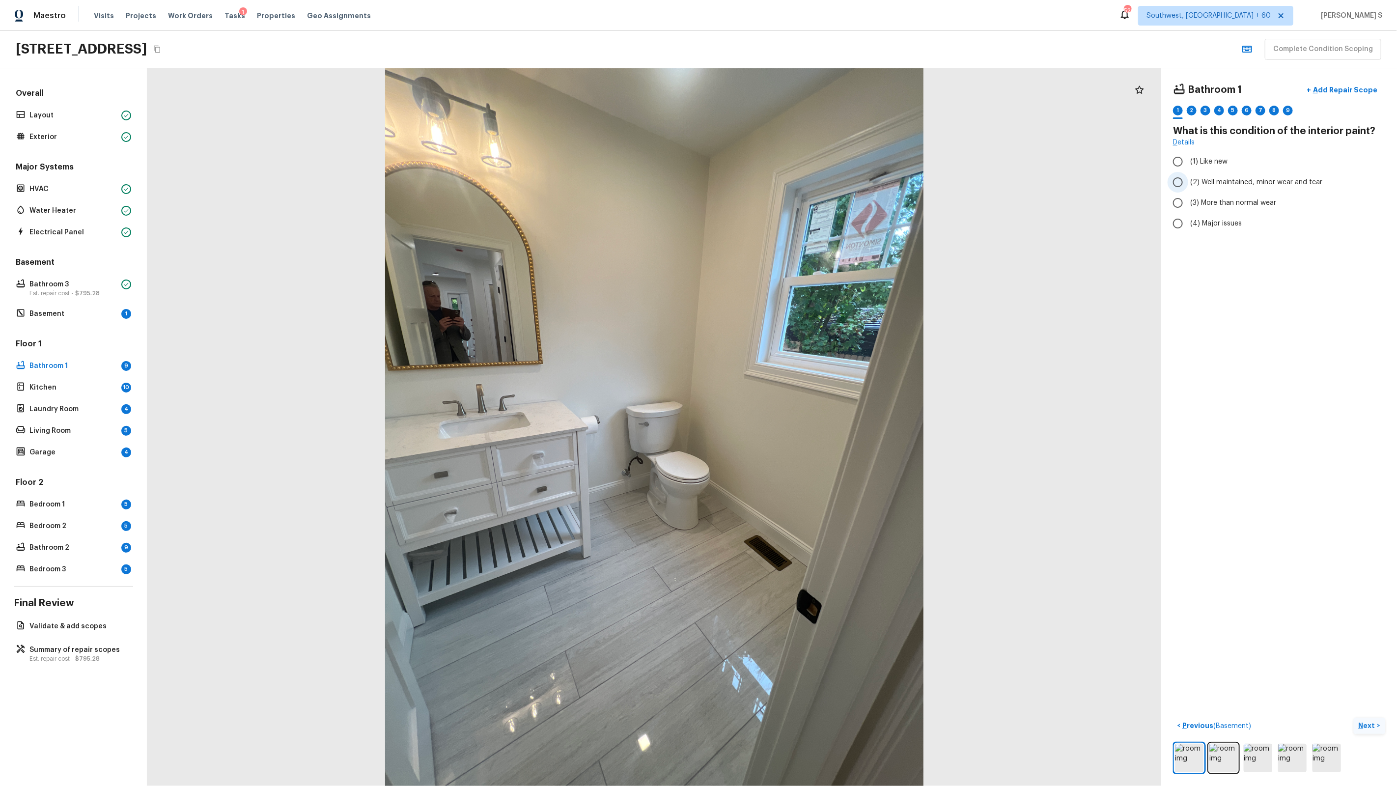
click at [1201, 181] on span "(2) Well maintained, minor wear and tear" at bounding box center [1257, 182] width 132 height 10
click at [1189, 181] on input "(2) Well maintained, minor wear and tear" at bounding box center [1178, 182] width 21 height 21
radio input "true"
click at [1192, 114] on div "2" at bounding box center [1192, 111] width 10 height 10
click at [1195, 205] on span "(2) No" at bounding box center [1201, 207] width 20 height 10
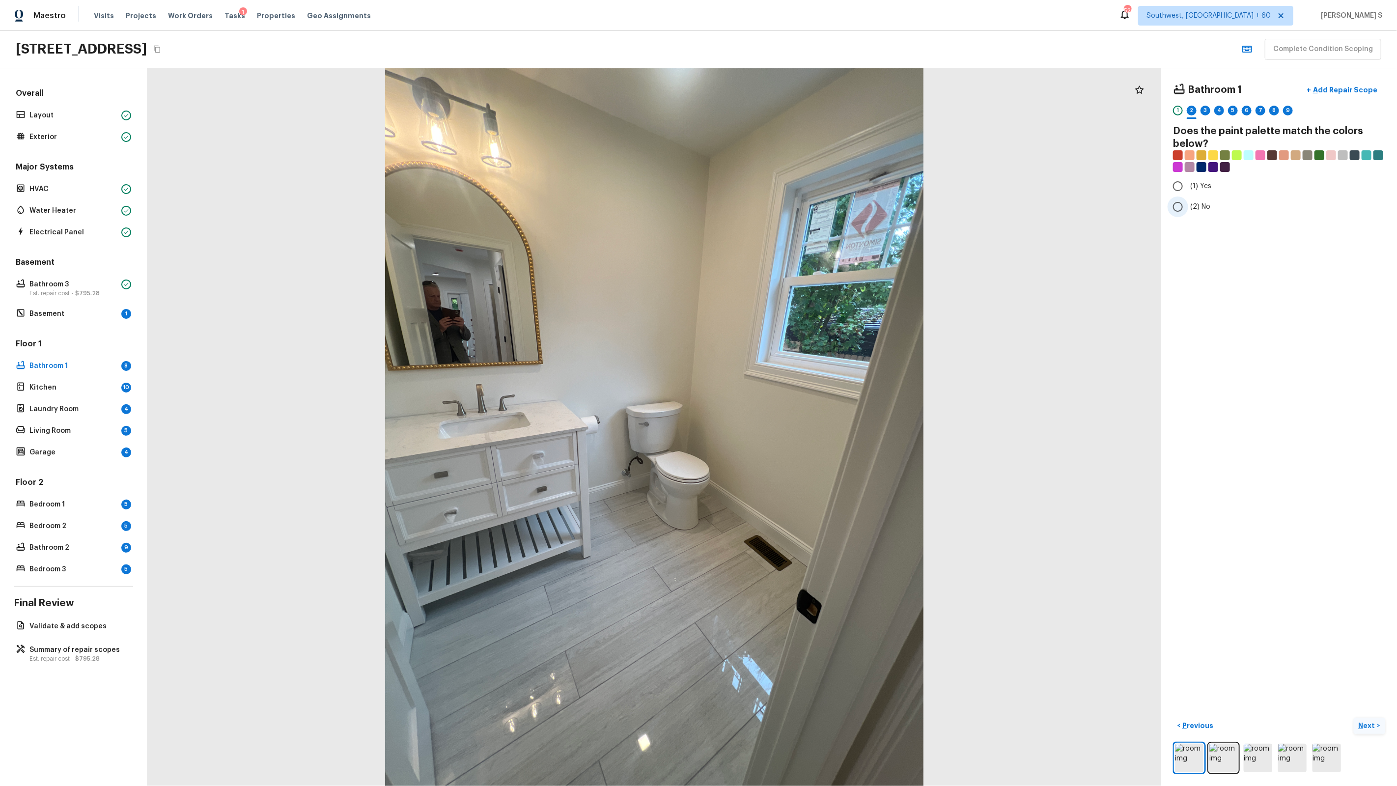
click at [1189, 205] on input "(2) No" at bounding box center [1178, 207] width 21 height 21
radio input "true"
click at [1205, 112] on div "3" at bounding box center [1206, 111] width 10 height 10
click at [1215, 178] on span "(2) Well maintained, minor wear and tear" at bounding box center [1257, 182] width 132 height 10
click at [1189, 178] on input "(2) Well maintained, minor wear and tear" at bounding box center [1178, 182] width 21 height 21
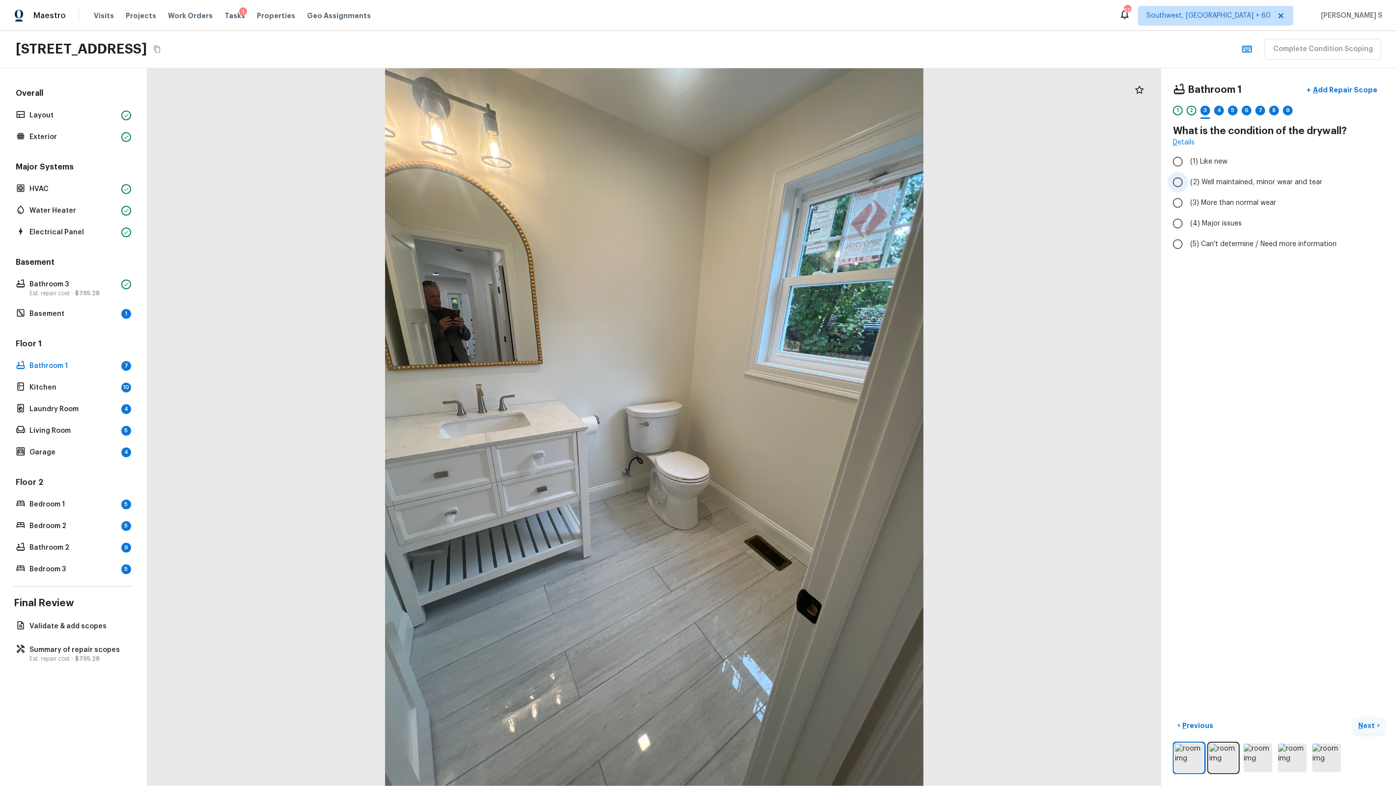
radio input "true"
click at [1205, 147] on div "Details" at bounding box center [1279, 143] width 212 height 10
click at [1210, 163] on span "(1) Like new" at bounding box center [1209, 162] width 37 height 10
click at [1189, 163] on input "(1) Like new" at bounding box center [1178, 161] width 21 height 21
radio input "true"
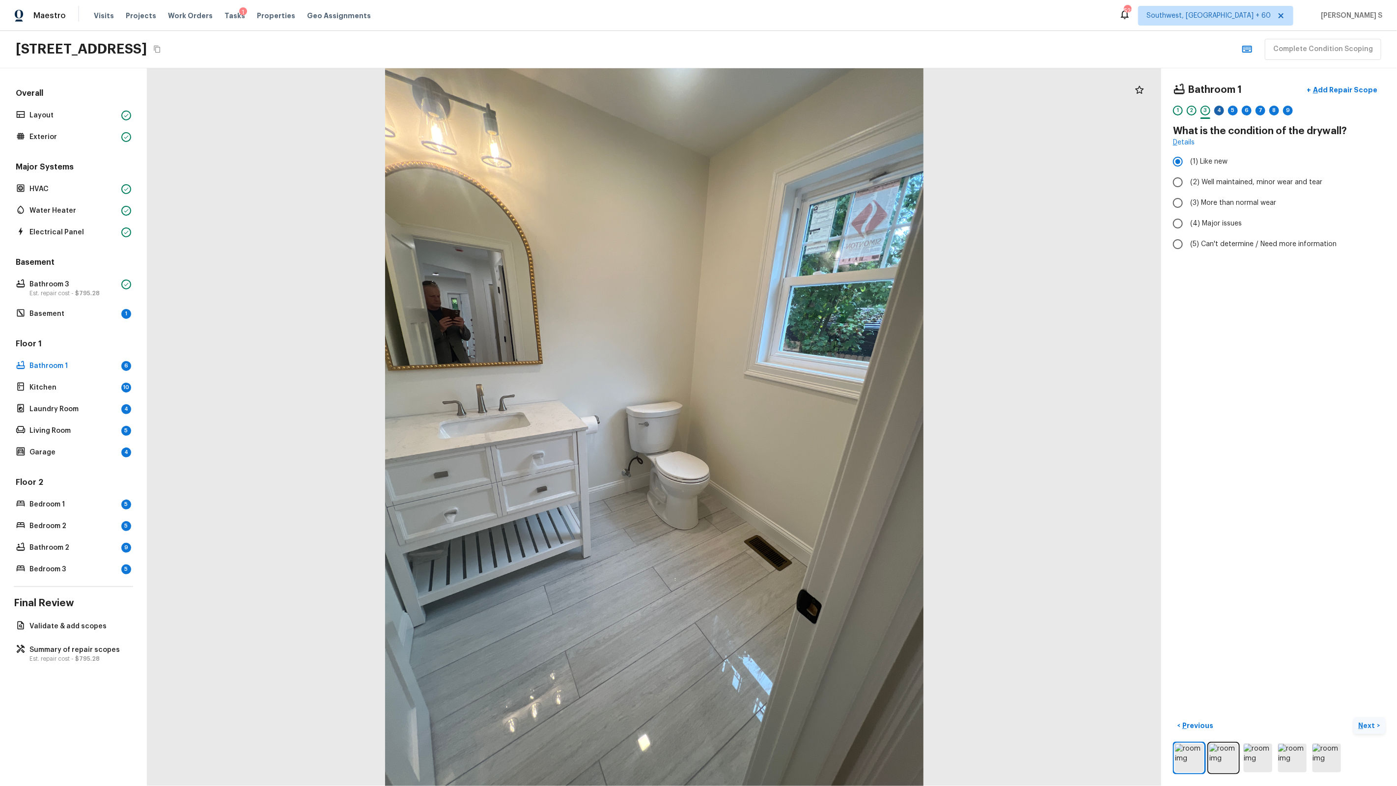
click at [1218, 111] on div "4" at bounding box center [1220, 111] width 10 height 10
click at [1200, 208] on span "(3) Tile" at bounding box center [1202, 211] width 22 height 10
click at [1189, 208] on input "(3) Tile" at bounding box center [1178, 210] width 21 height 21
checkbox input "true"
click at [1232, 111] on div "5" at bounding box center [1233, 111] width 10 height 10
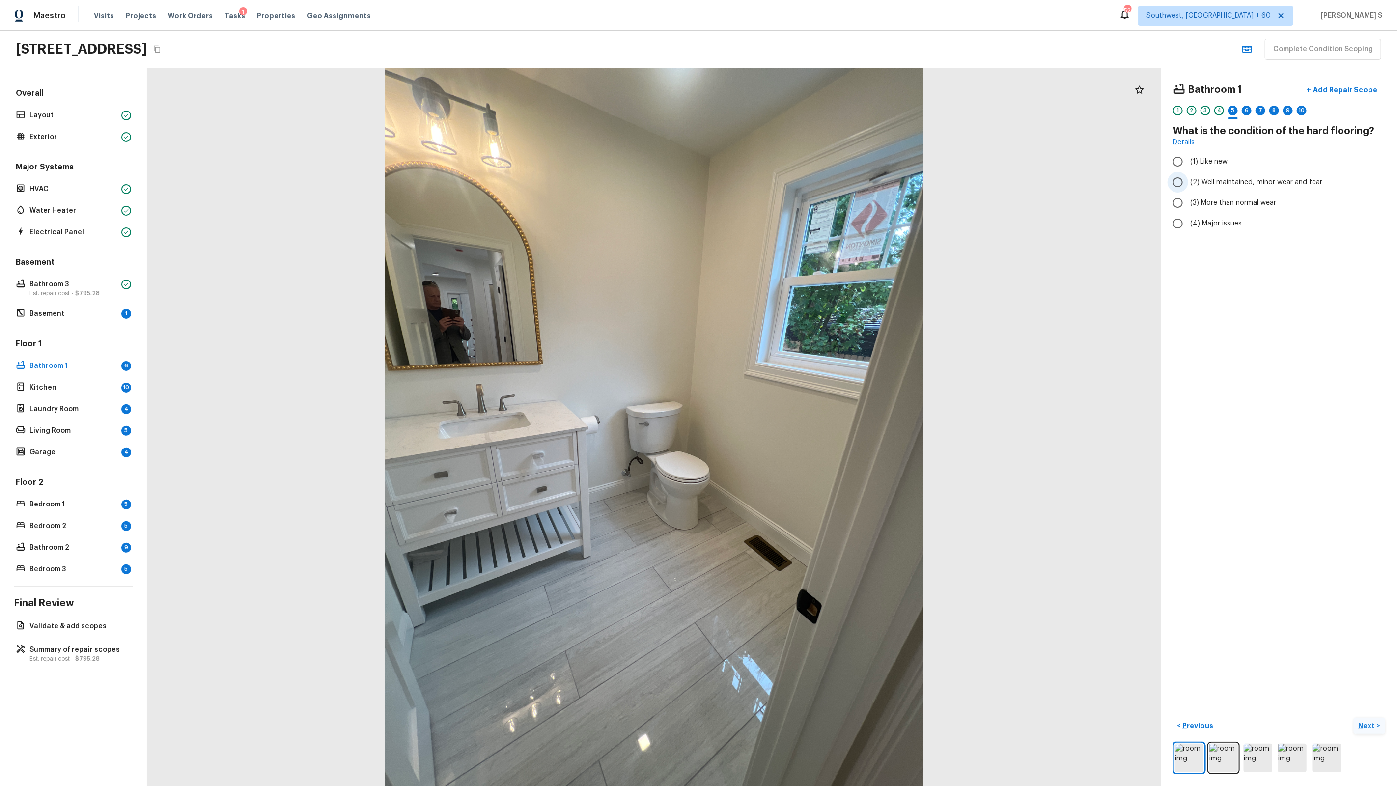
click at [1203, 178] on span "(2) Well maintained, minor wear and tear" at bounding box center [1257, 182] width 132 height 10
click at [1189, 178] on input "(2) Well maintained, minor wear and tear" at bounding box center [1178, 182] width 21 height 21
radio input "true"
click at [1244, 112] on div "6" at bounding box center [1247, 111] width 10 height 10
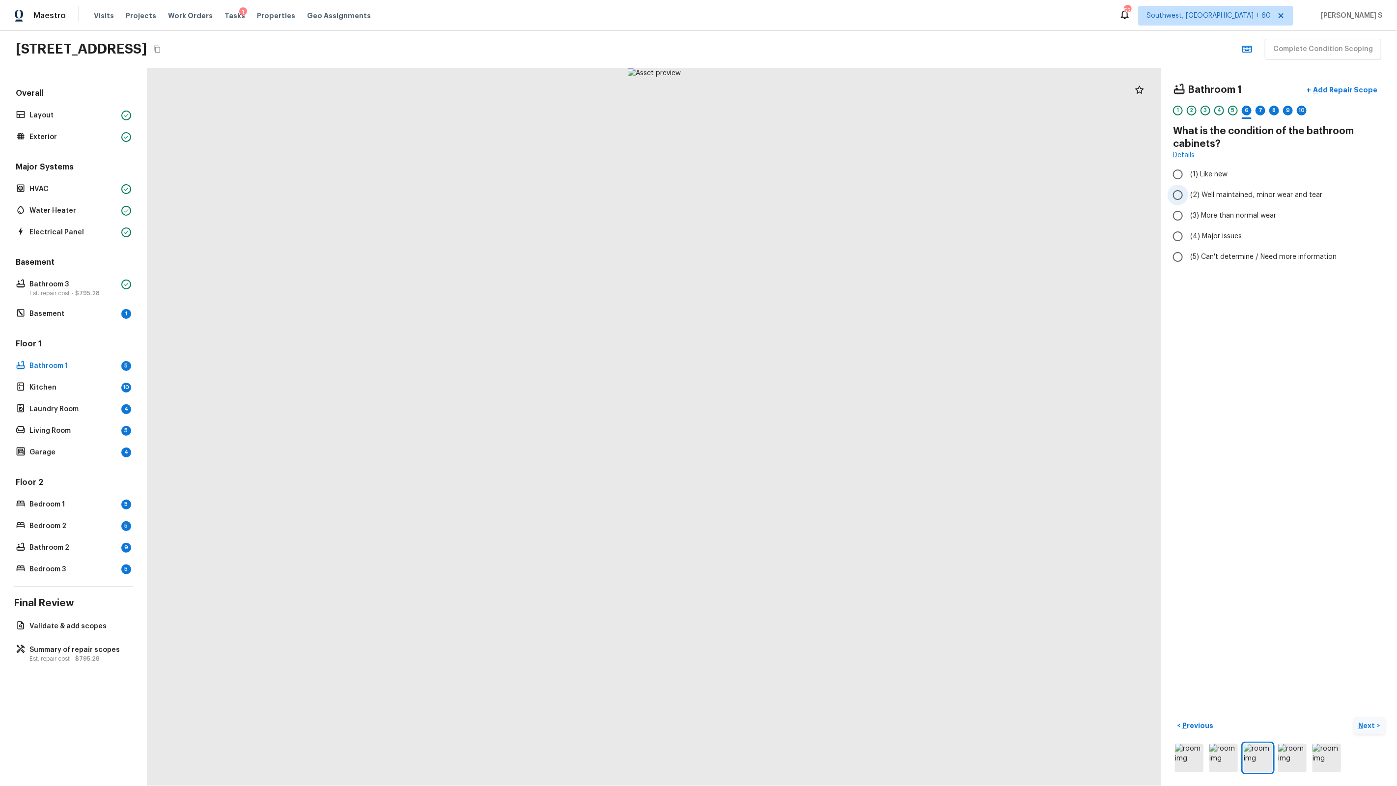
click at [1212, 194] on span "(2) Well maintained, minor wear and tear" at bounding box center [1257, 195] width 132 height 10
click at [1189, 194] on input "(2) Well maintained, minor wear and tear" at bounding box center [1178, 195] width 21 height 21
radio input "true"
click at [1262, 109] on div "7" at bounding box center [1261, 111] width 10 height 10
click at [1203, 184] on span "(2) No" at bounding box center [1201, 185] width 20 height 10
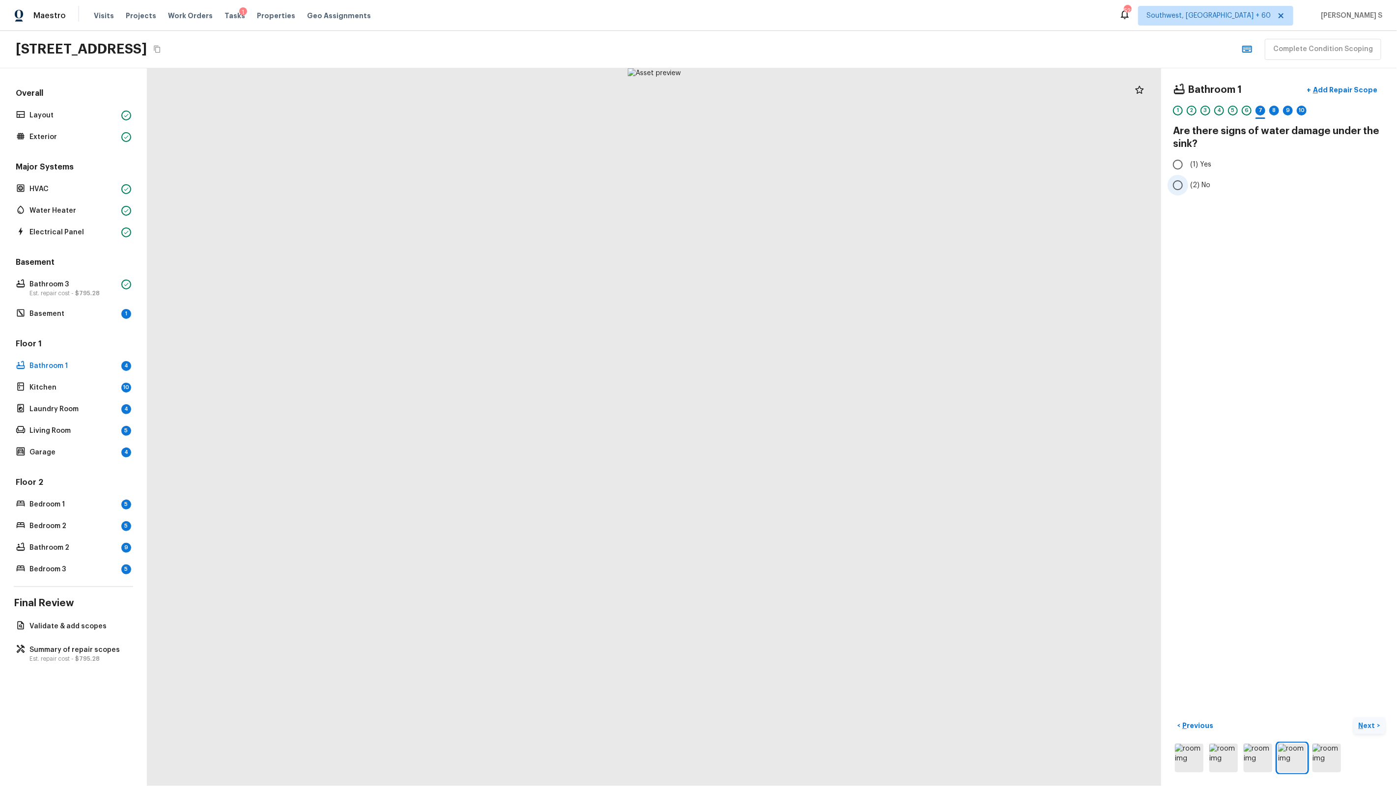
click at [1189, 184] on input "(2) No" at bounding box center [1178, 185] width 21 height 21
radio input "true"
click at [1278, 107] on div "8" at bounding box center [1275, 113] width 10 height 15
click at [1250, 190] on span "(2) Well maintained, minor wear and tear" at bounding box center [1257, 195] width 132 height 10
click at [1189, 190] on input "(2) Well maintained, minor wear and tear" at bounding box center [1178, 195] width 21 height 21
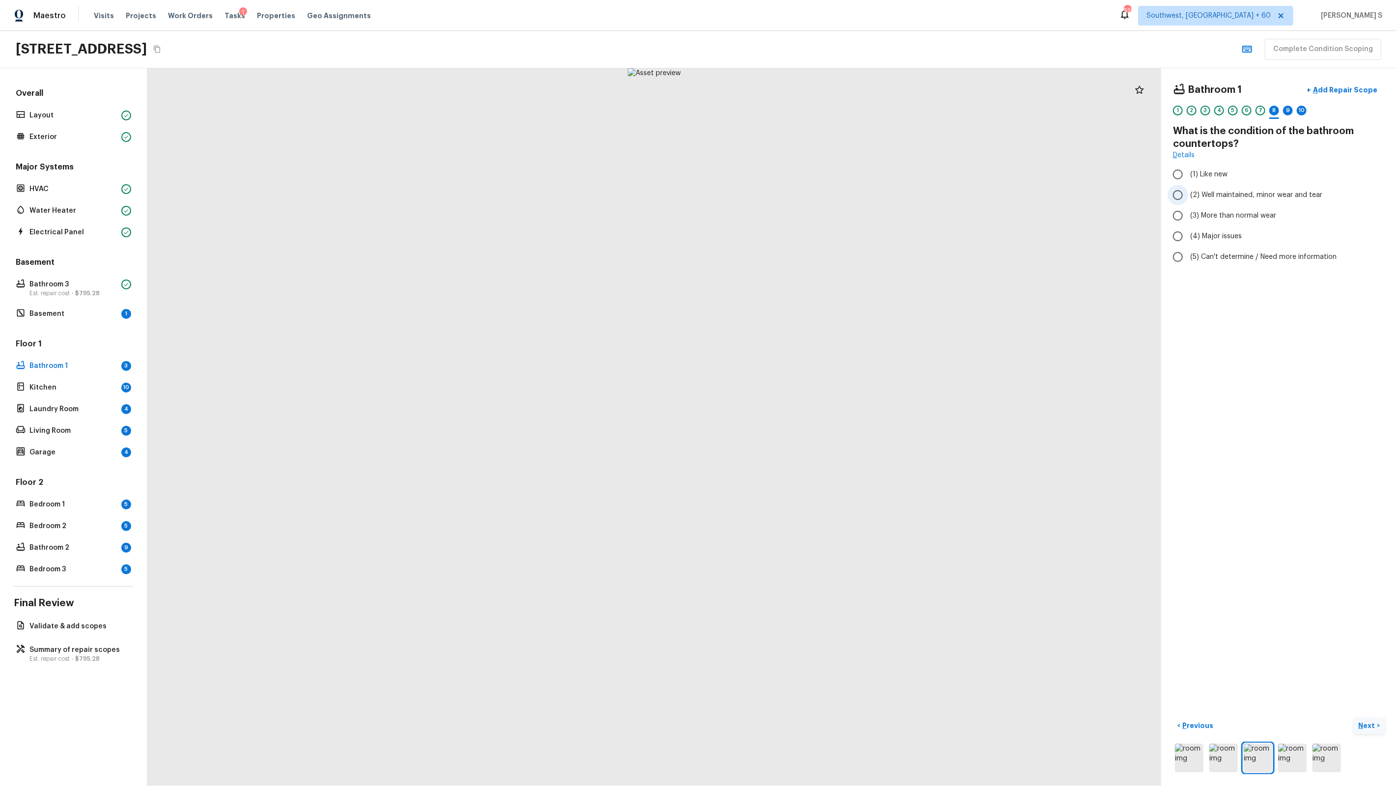
radio input "true"
click at [1289, 111] on div "9" at bounding box center [1288, 111] width 10 height 10
click at [1264, 196] on span "(2) Well maintained, minor wear and tear" at bounding box center [1257, 195] width 132 height 10
click at [1189, 196] on input "(2) Well maintained, minor wear and tear" at bounding box center [1178, 195] width 21 height 21
radio input "true"
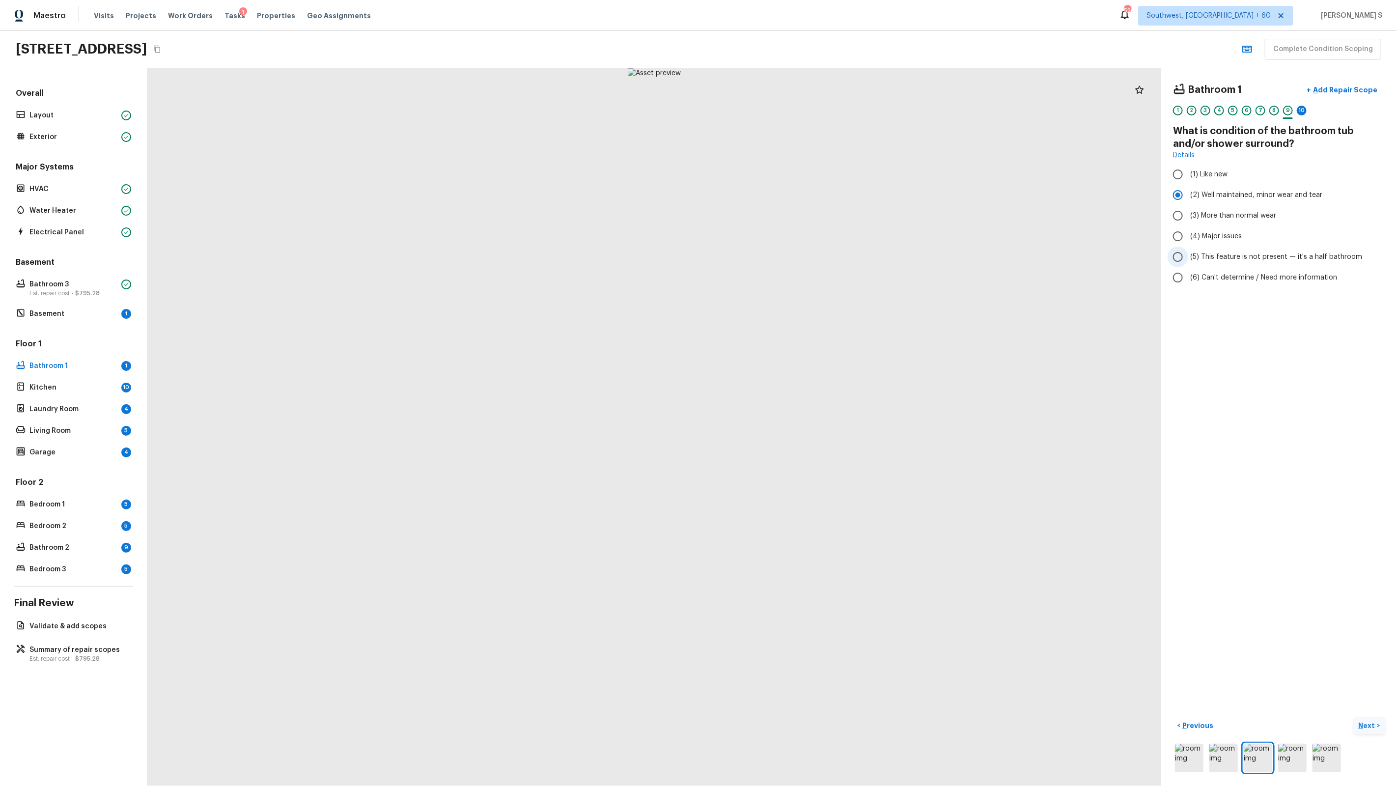
click at [1235, 259] on span "(5) This feature is not present — it's a half bathroom" at bounding box center [1277, 257] width 172 height 10
click at [1189, 259] on input "(5) This feature is not present — it's a half bathroom" at bounding box center [1178, 257] width 21 height 21
radio input "true"
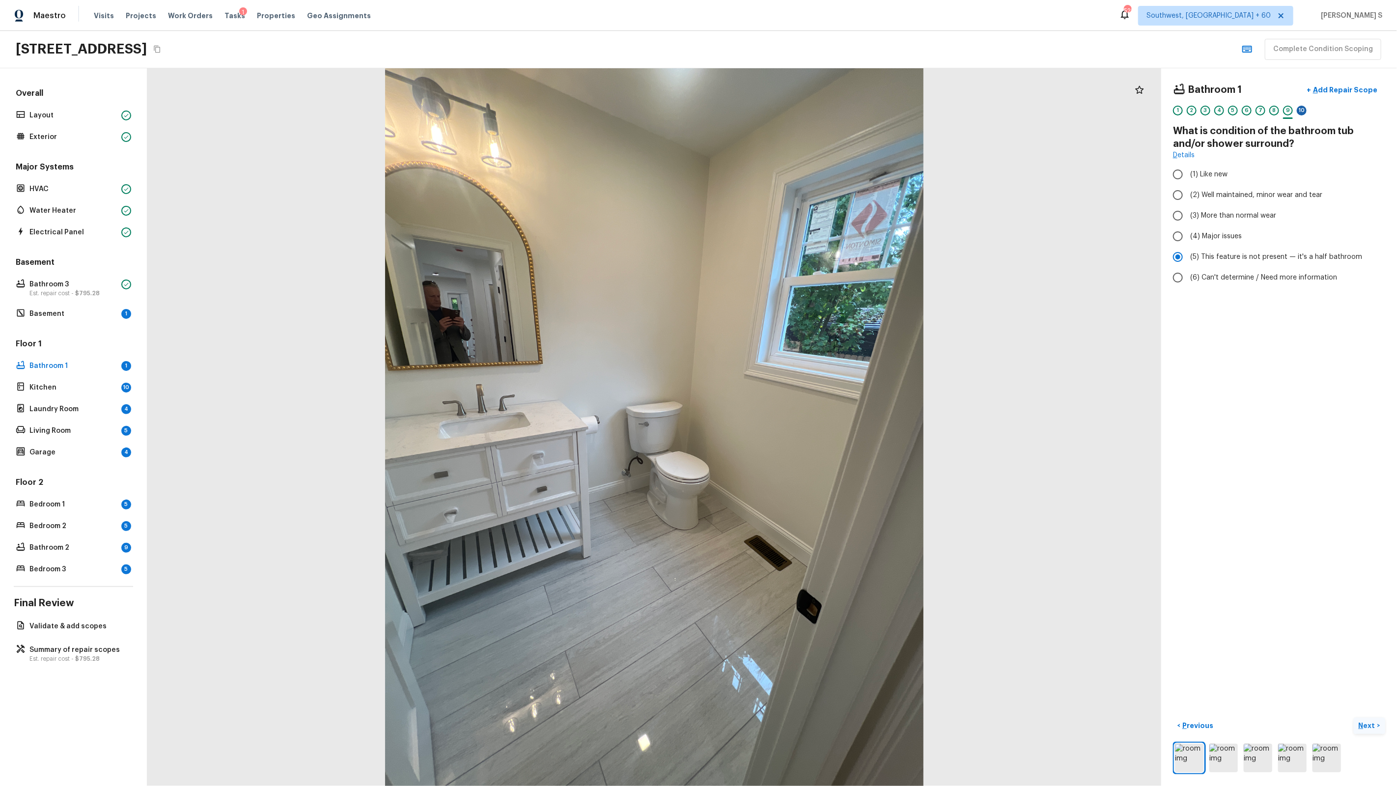
click at [1303, 111] on div "10" at bounding box center [1302, 111] width 10 height 10
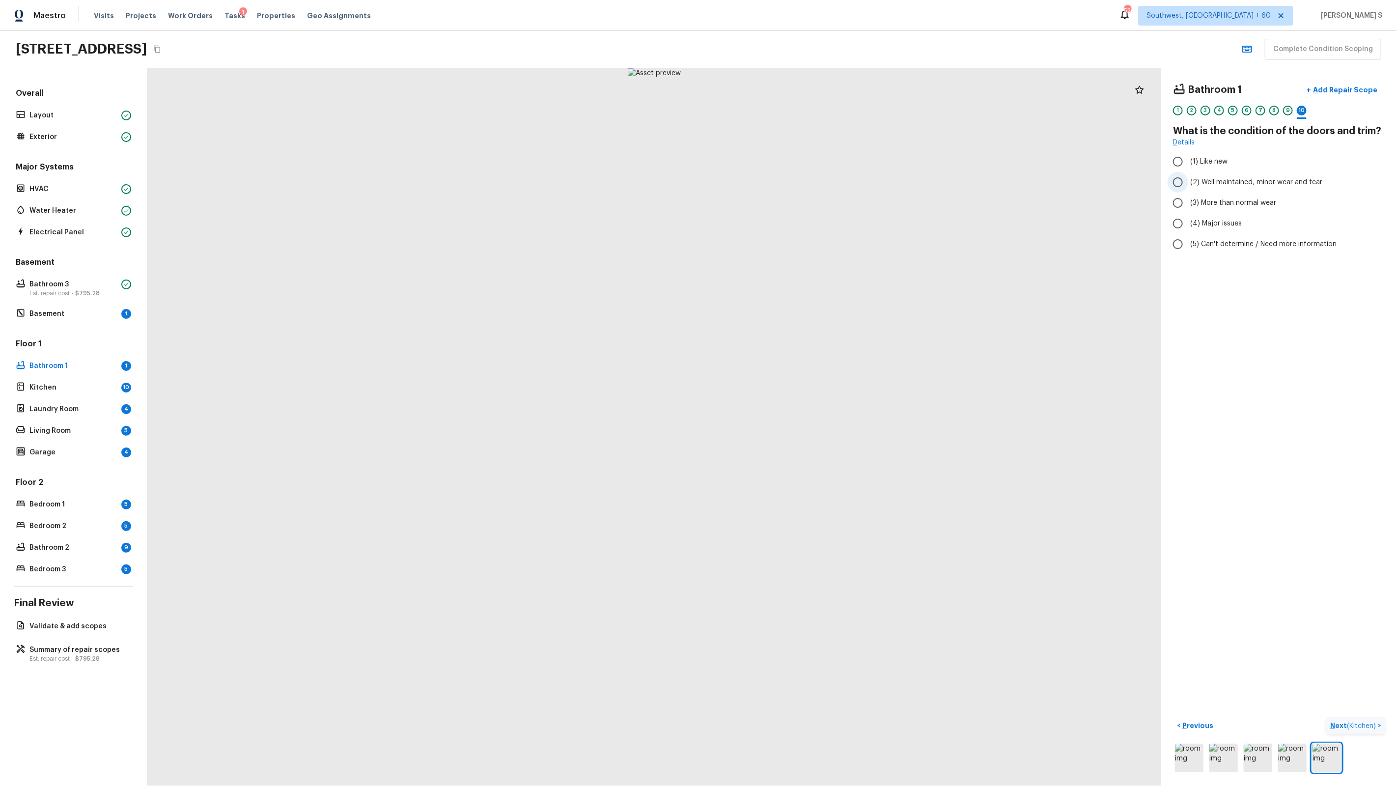
click at [1241, 184] on span "(2) Well maintained, minor wear and tear" at bounding box center [1257, 182] width 132 height 10
click at [1189, 184] on input "(2) Well maintained, minor wear and tear" at bounding box center [1178, 182] width 21 height 21
radio input "true"
click at [1368, 723] on span "( Kitchen )" at bounding box center [1361, 726] width 29 height 7
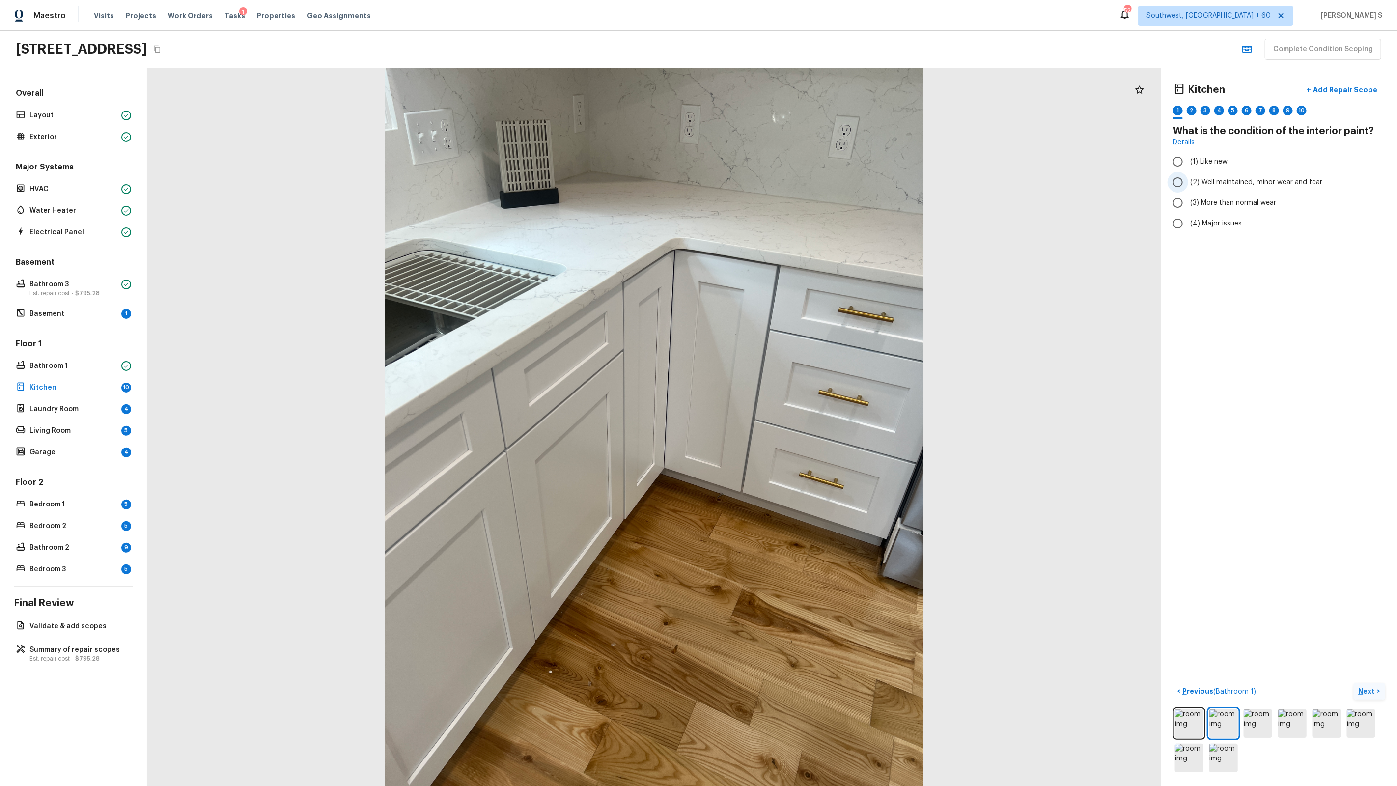
click at [1277, 183] on span "(2) Well maintained, minor wear and tear" at bounding box center [1257, 182] width 132 height 10
click at [1189, 183] on input "(2) Well maintained, minor wear and tear" at bounding box center [1178, 182] width 21 height 21
radio input "true"
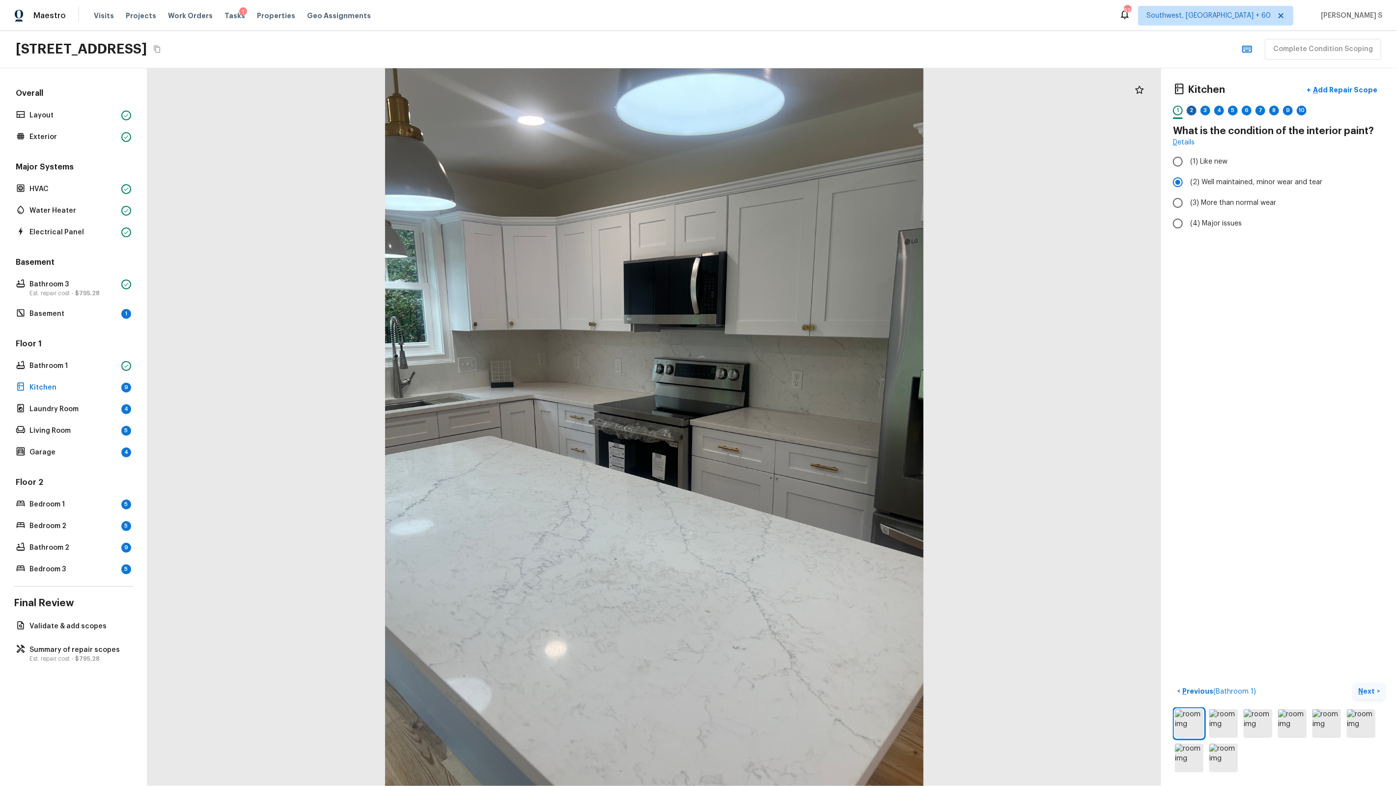
click at [1191, 109] on div "2" at bounding box center [1192, 111] width 10 height 10
click at [1186, 208] on input "(2) No" at bounding box center [1178, 207] width 21 height 21
radio input "true"
click at [1205, 114] on div "3" at bounding box center [1206, 111] width 10 height 10
click at [1195, 183] on span "(2) Well maintained, minor wear and tear" at bounding box center [1257, 182] width 132 height 10
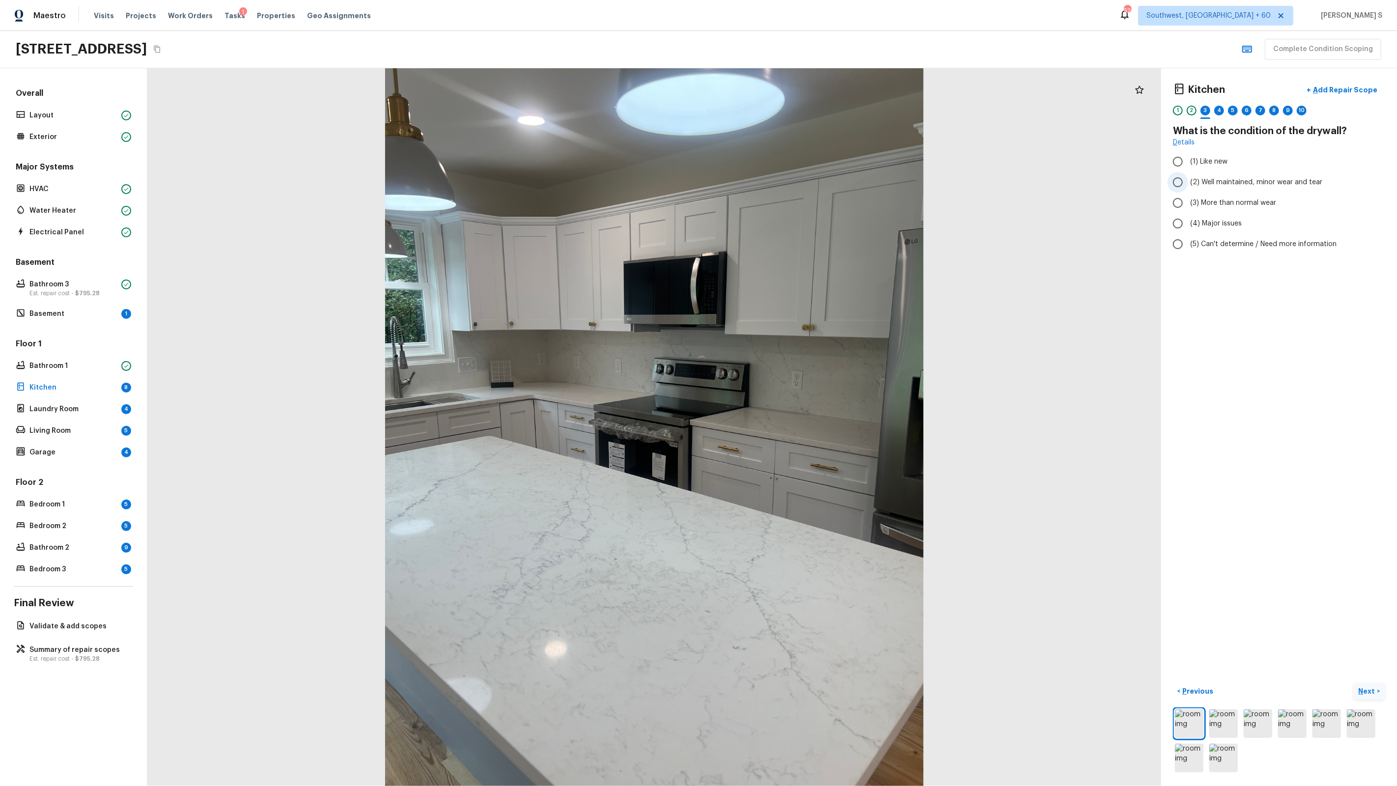
click at [1189, 183] on input "(2) Well maintained, minor wear and tear" at bounding box center [1178, 182] width 21 height 21
radio input "true"
click at [1225, 111] on div "1 2 3 4 5 6 7 8 9 10" at bounding box center [1279, 113] width 212 height 15
click at [1215, 112] on div "4" at bounding box center [1220, 111] width 10 height 10
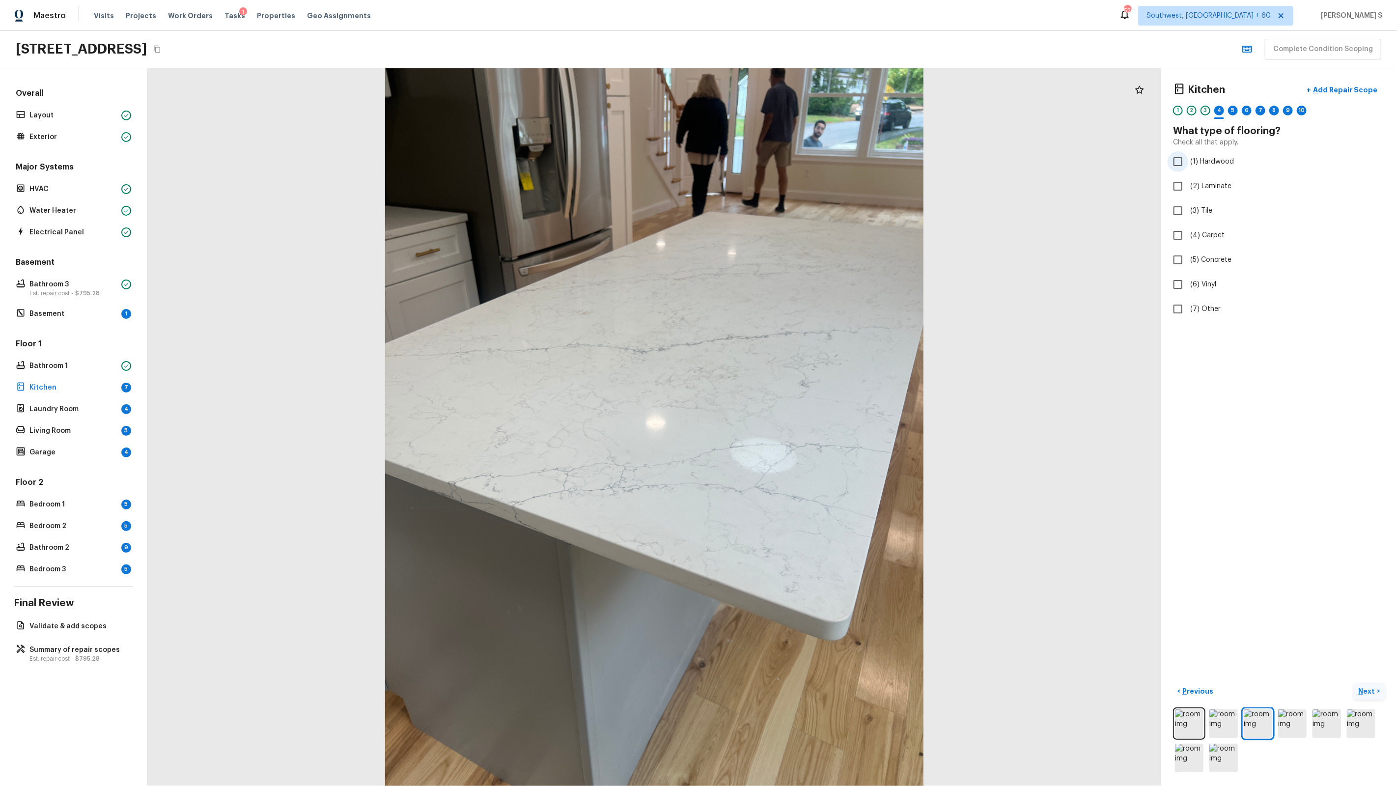
click at [1205, 157] on span "(1) Hardwood" at bounding box center [1213, 162] width 44 height 10
click at [1189, 157] on input "(1) Hardwood" at bounding box center [1178, 161] width 21 height 21
checkbox input "true"
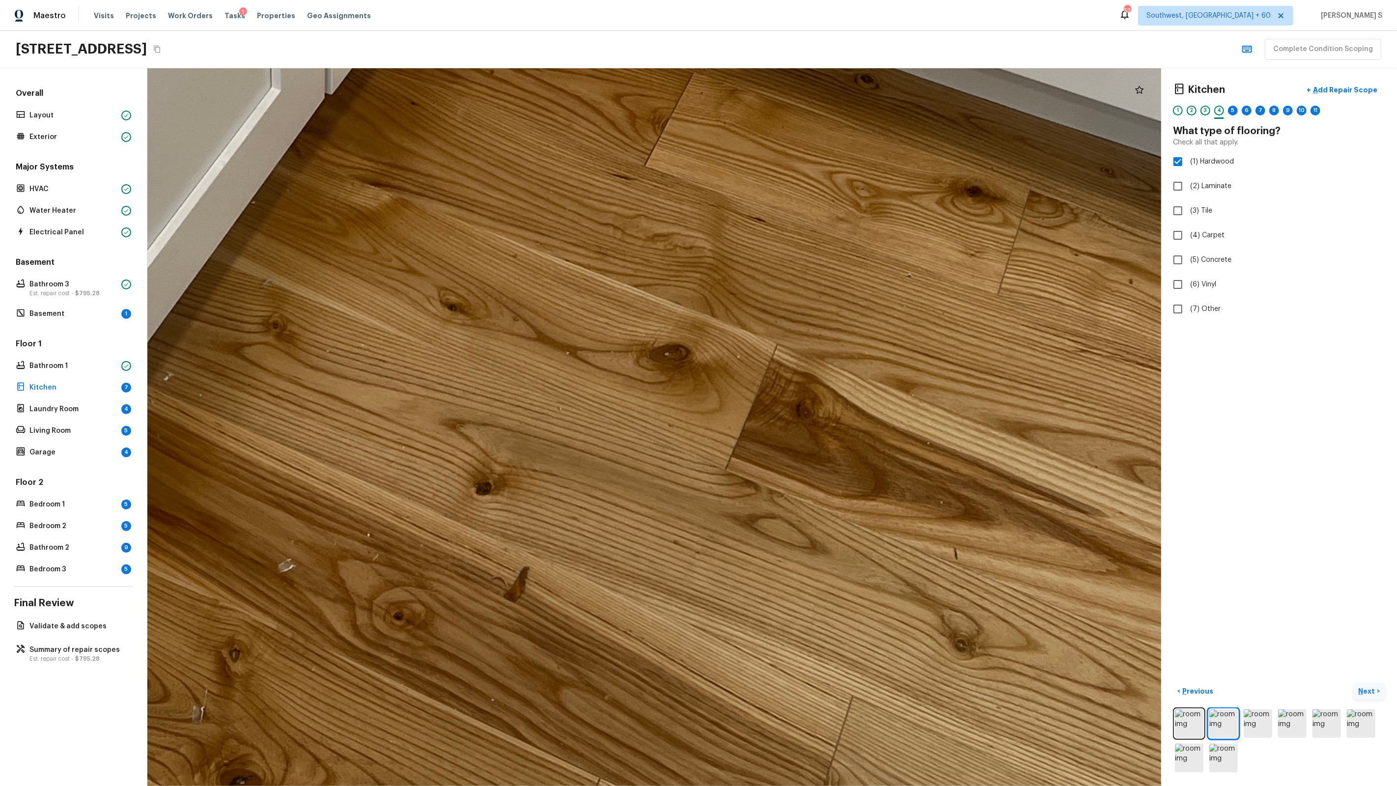
drag, startPoint x: 580, startPoint y: 493, endPoint x: 762, endPoint y: 392, distance: 208.1
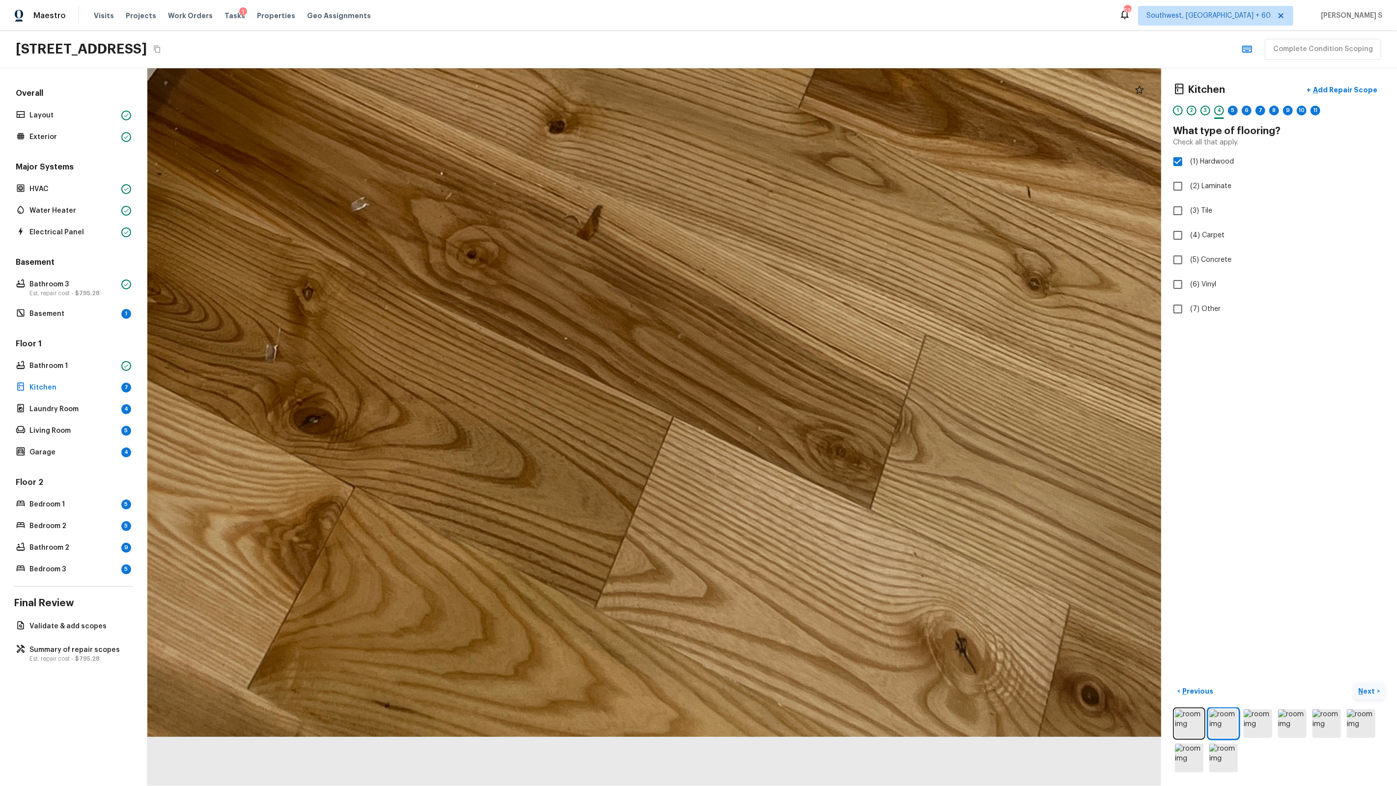
drag, startPoint x: 731, startPoint y: 482, endPoint x: 804, endPoint y: 0, distance: 487.5
click at [804, 0] on div "Maestro Visits Projects Work Orders Tasks 1 Properties Geo Assignments [STREET_…" at bounding box center [698, 393] width 1397 height 786
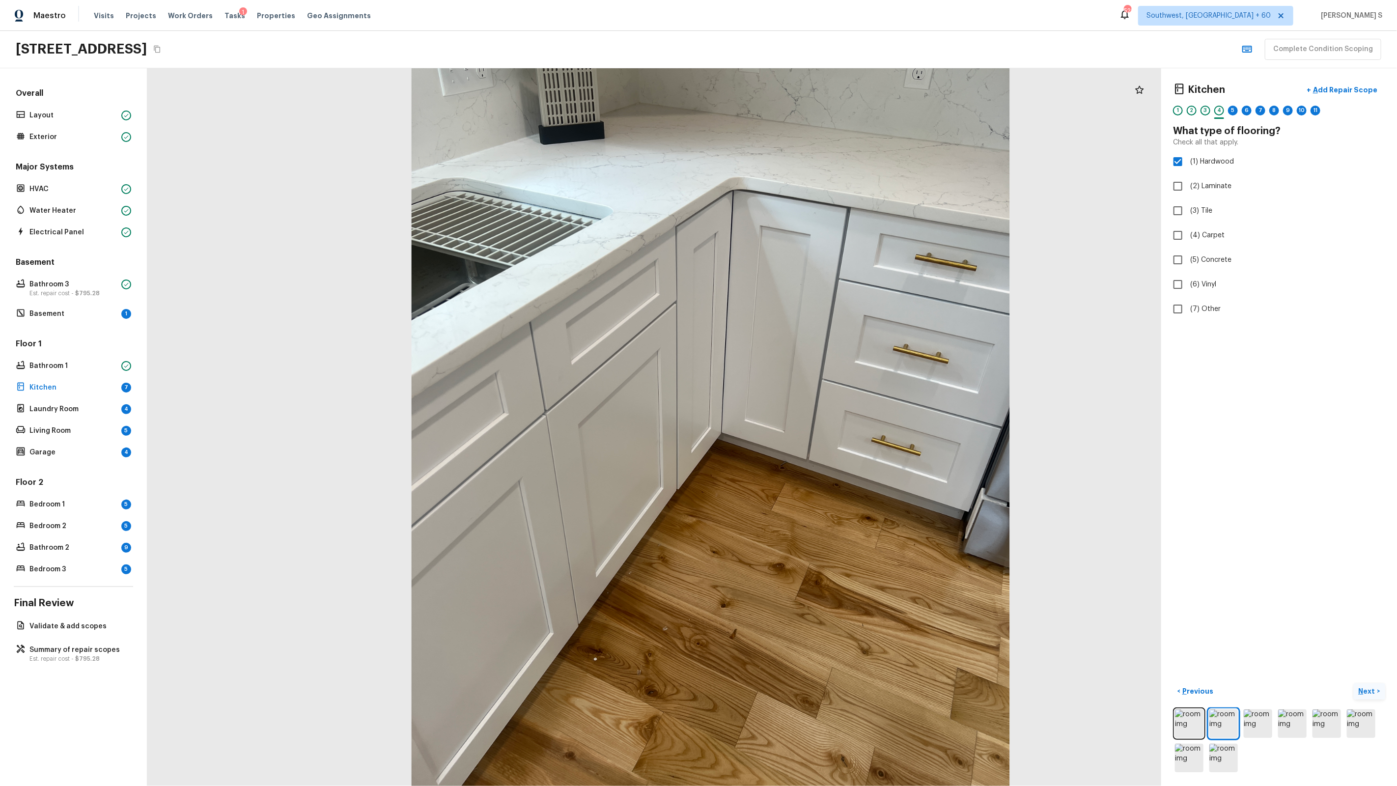
click at [1235, 122] on div "Kitchen + Add Repair Scope 1 2 3 4 5 6 7 8 9 10 11 What type of flooring? Check…" at bounding box center [1279, 200] width 212 height 240
click at [1235, 110] on div "5" at bounding box center [1233, 111] width 10 height 10
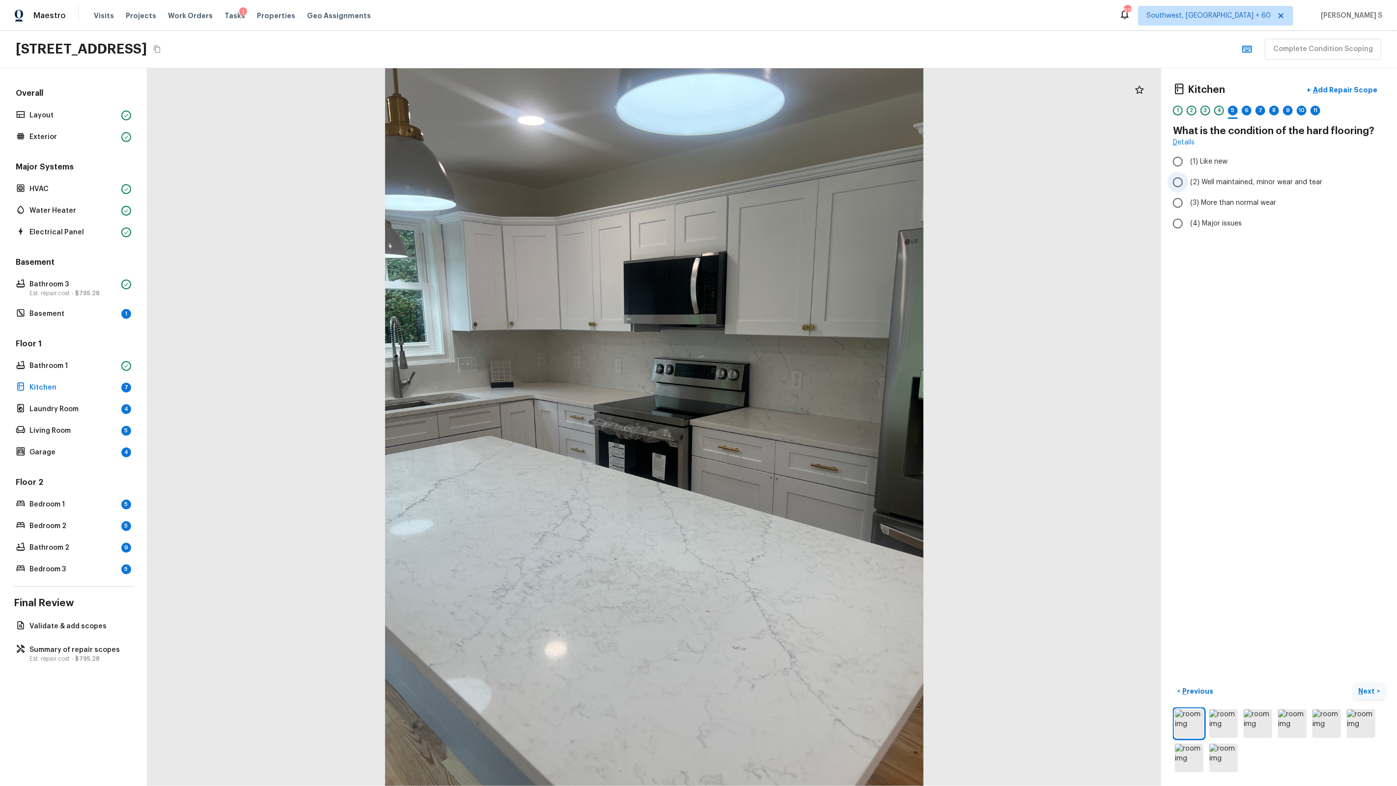
click at [1217, 181] on span "(2) Well maintained, minor wear and tear" at bounding box center [1257, 182] width 132 height 10
click at [1189, 181] on input "(2) Well maintained, minor wear and tear" at bounding box center [1178, 182] width 21 height 21
radio input "true"
click at [1253, 107] on div "1 2 3 4 5 6 7 8 9 10 11" at bounding box center [1279, 113] width 212 height 15
click at [1251, 109] on div "6" at bounding box center [1247, 111] width 10 height 10
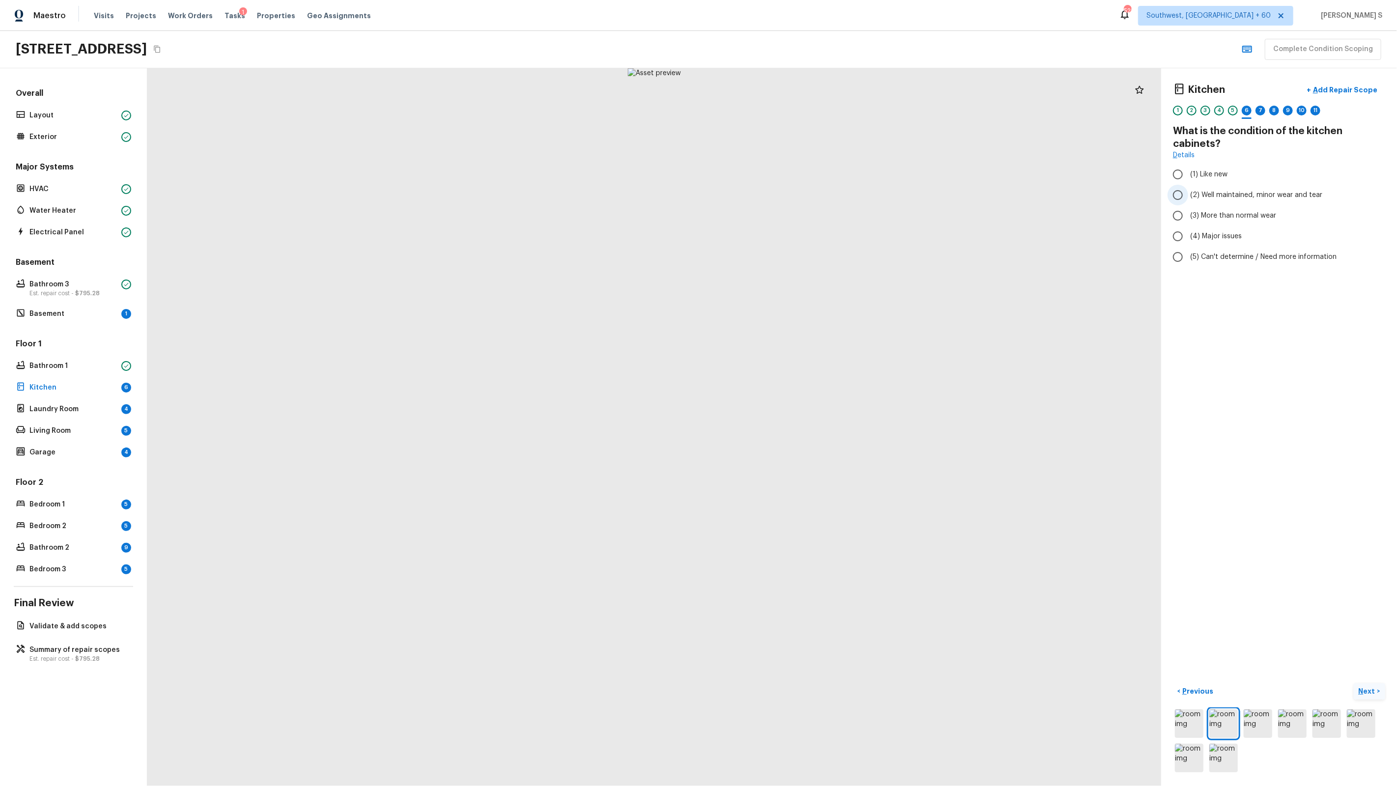
click at [1226, 189] on label "(2) Well maintained, minor wear and tear" at bounding box center [1273, 195] width 210 height 21
click at [1189, 189] on input "(2) Well maintained, minor wear and tear" at bounding box center [1178, 195] width 21 height 21
radio input "true"
click at [1261, 111] on div "7" at bounding box center [1261, 111] width 10 height 10
click at [1237, 201] on label "(2) Well maintained, minor wear and tear" at bounding box center [1273, 195] width 210 height 21
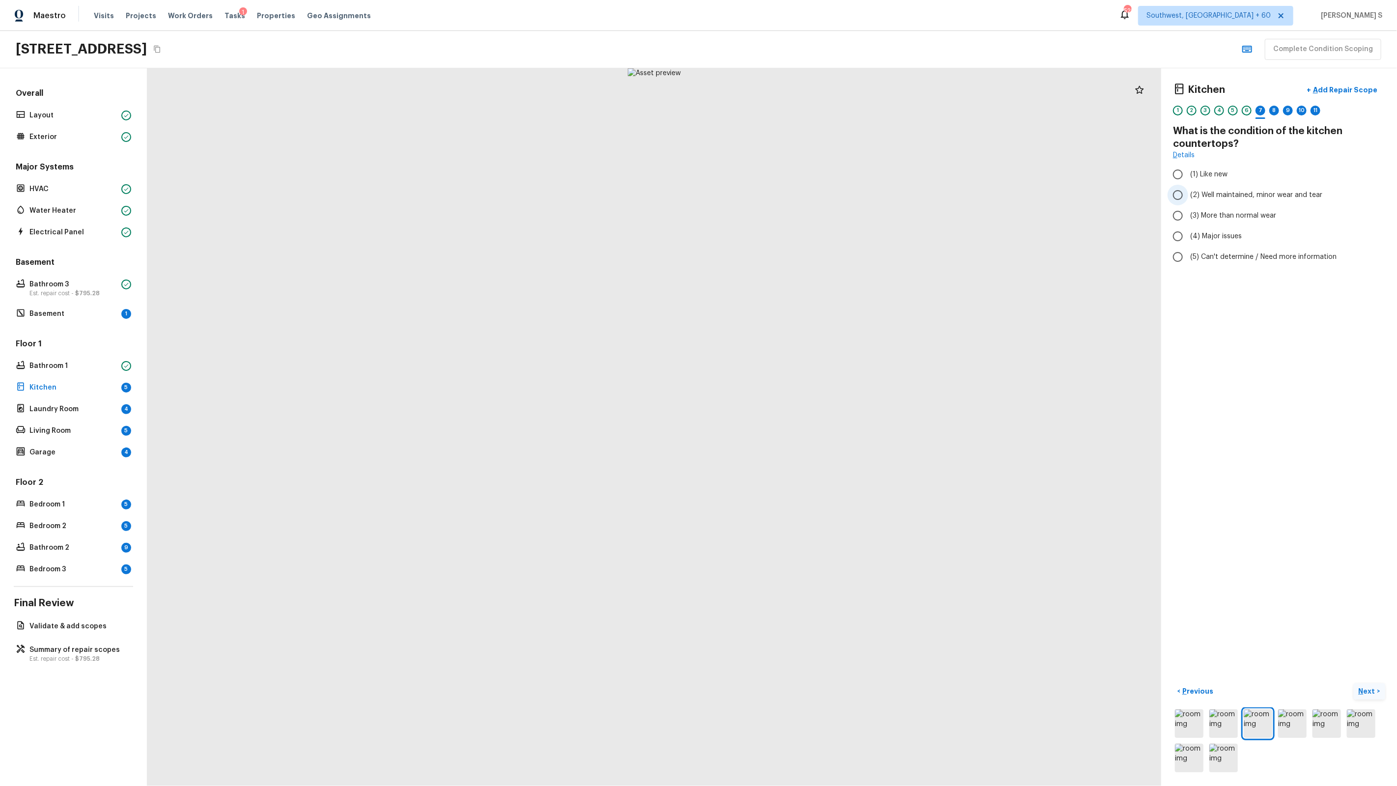
click at [1189, 201] on input "(2) Well maintained, minor wear and tear" at bounding box center [1178, 195] width 21 height 21
radio input "true"
click at [1276, 113] on div "8" at bounding box center [1275, 111] width 10 height 10
click at [1207, 222] on span "(4) Granite Slab" at bounding box center [1217, 227] width 52 height 10
click at [1189, 216] on input "(4) Granite Slab" at bounding box center [1178, 226] width 21 height 21
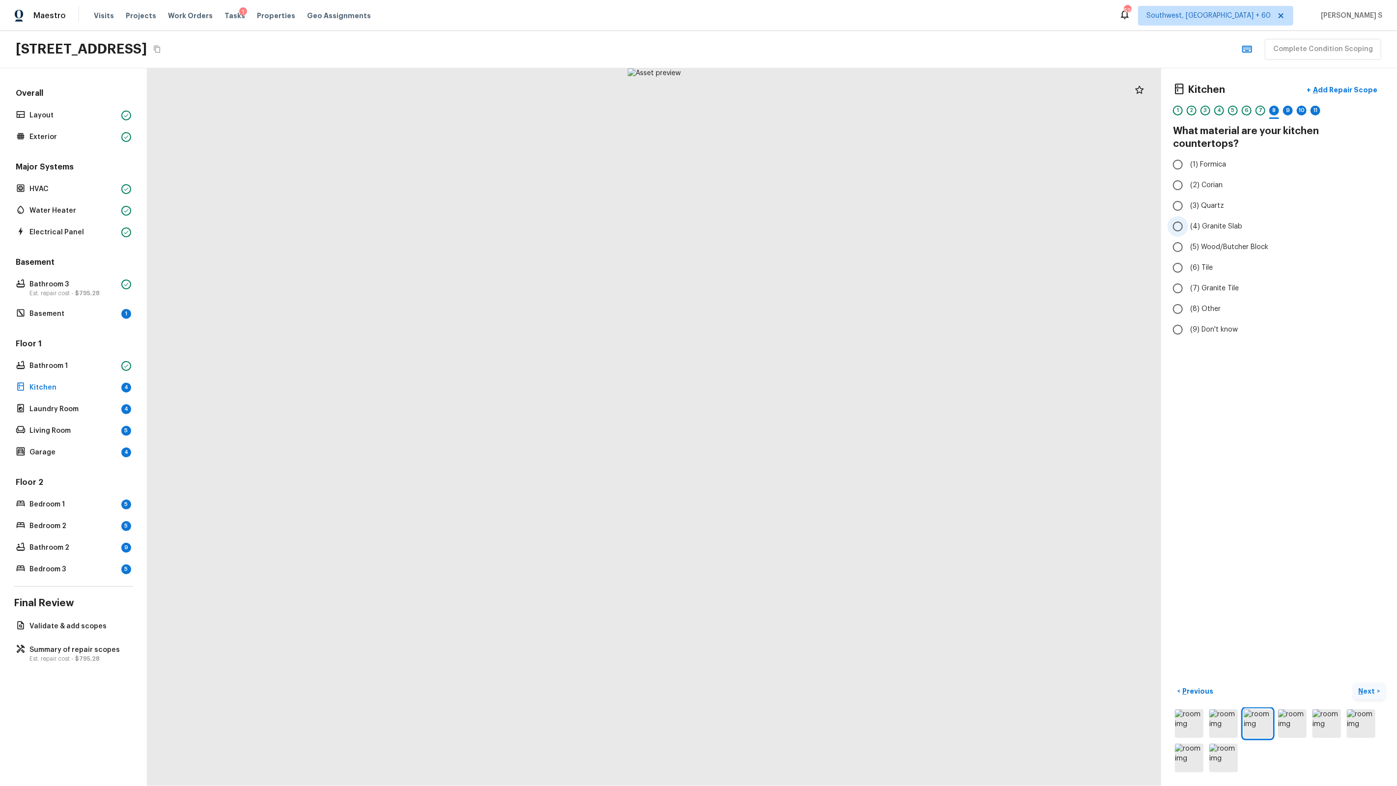
radio input "true"
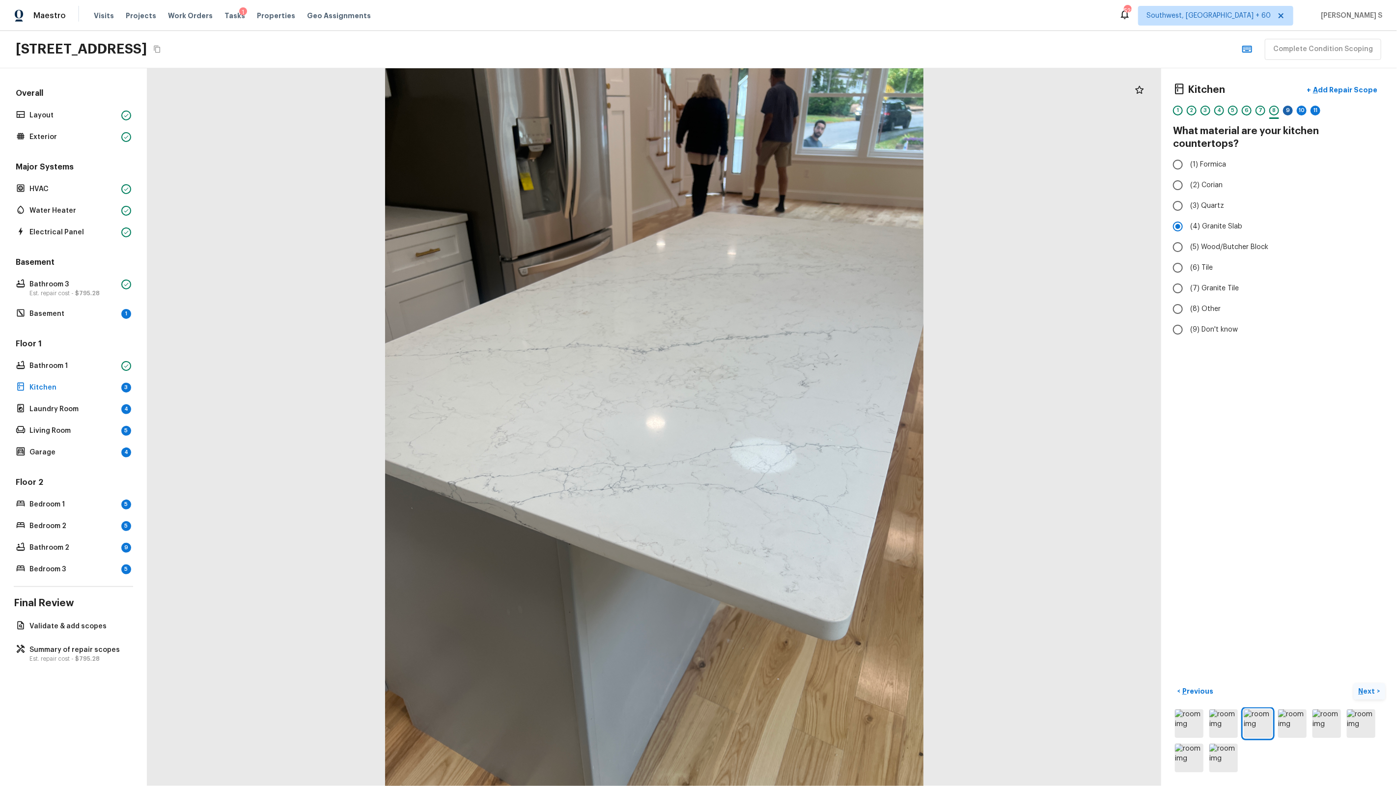
click at [1292, 109] on div "9" at bounding box center [1288, 111] width 10 height 10
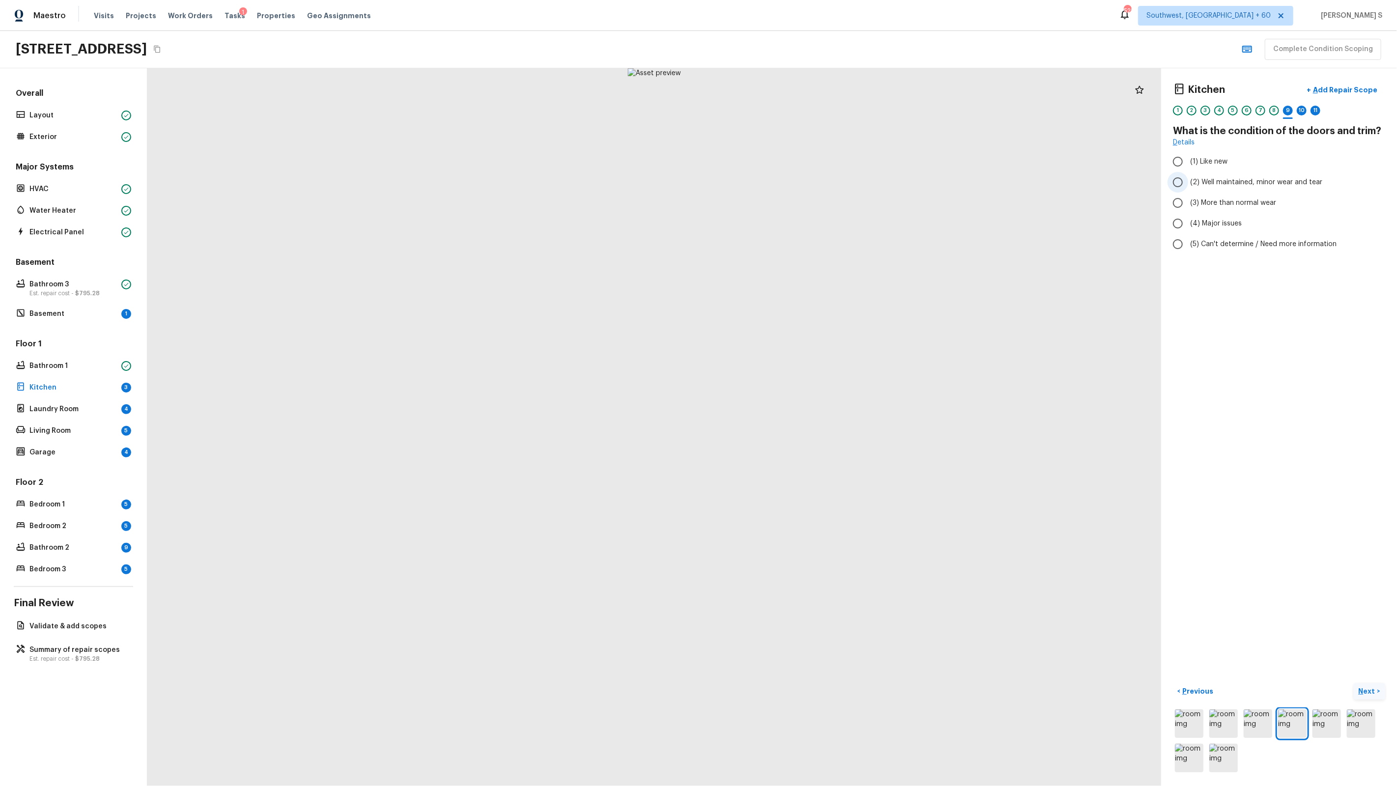
click at [1239, 182] on span "(2) Well maintained, minor wear and tear" at bounding box center [1257, 182] width 132 height 10
click at [1189, 182] on input "(2) Well maintained, minor wear and tear" at bounding box center [1178, 182] width 21 height 21
radio input "true"
click at [1302, 111] on div "10" at bounding box center [1302, 111] width 10 height 10
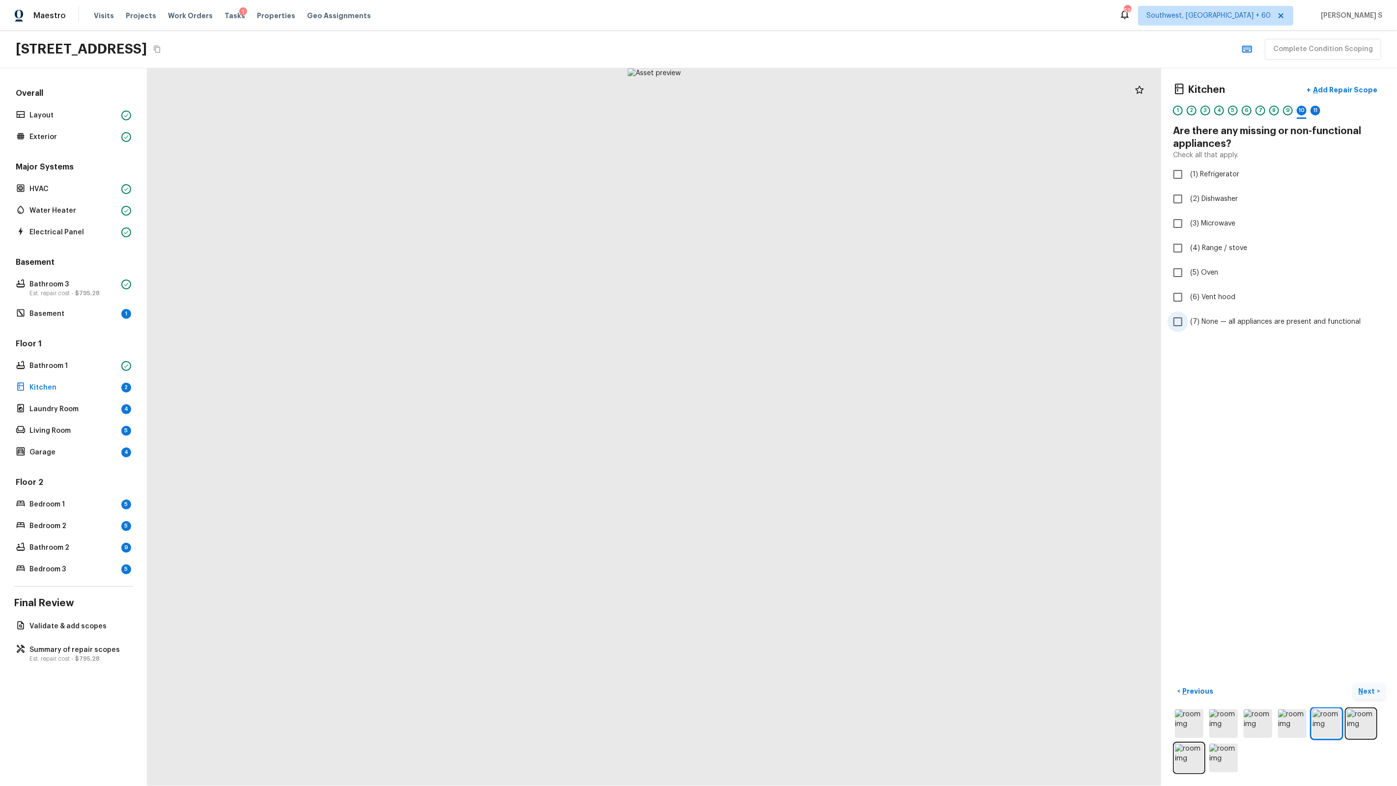
click at [1217, 315] on label "(7) None — all appliances are present and functional" at bounding box center [1273, 322] width 210 height 21
click at [1189, 315] on input "(7) None — all appliances are present and functional" at bounding box center [1178, 322] width 21 height 21
checkbox input "true"
drag, startPoint x: 1317, startPoint y: 110, endPoint x: 1317, endPoint y: 199, distance: 89.4
click at [1317, 110] on div "11" at bounding box center [1316, 111] width 10 height 10
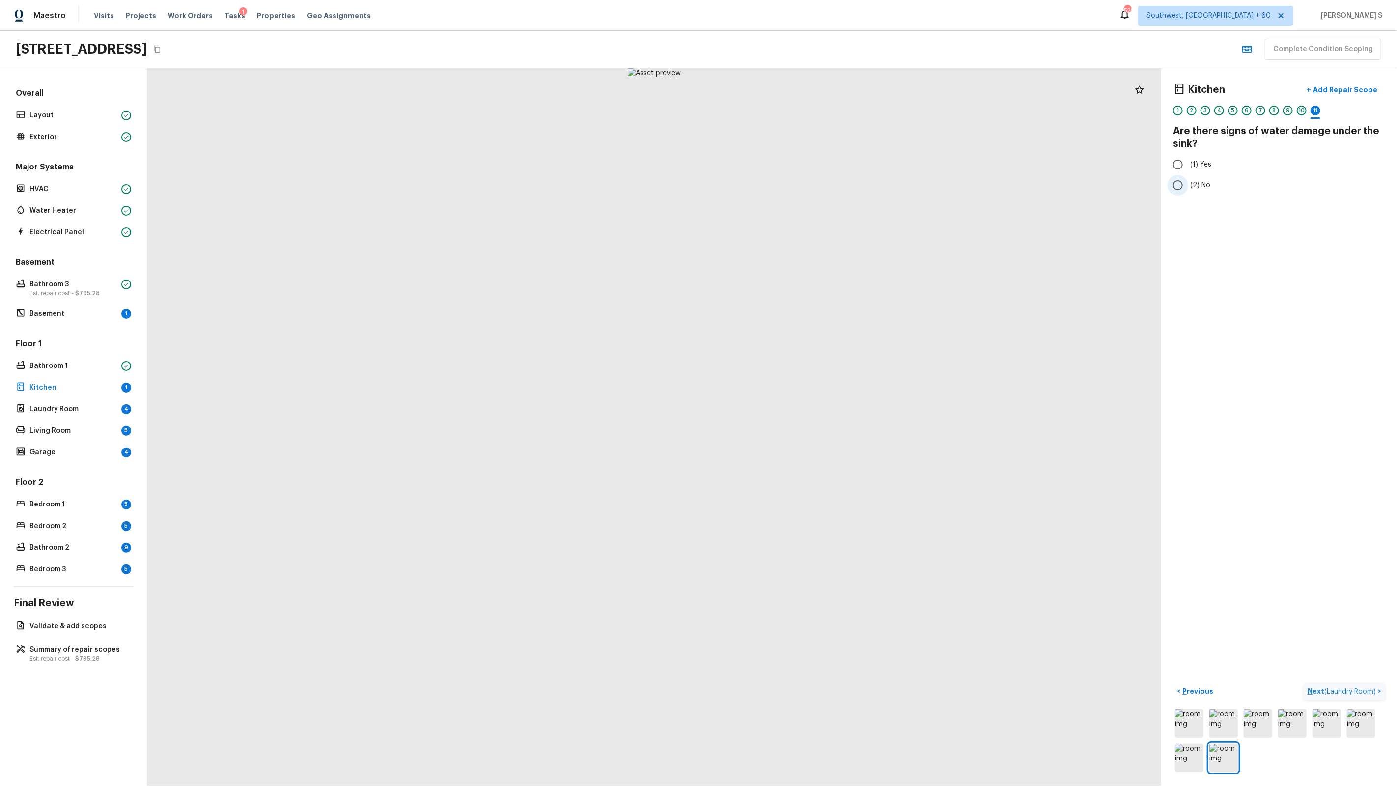
click at [1200, 185] on span "(2) No" at bounding box center [1201, 185] width 20 height 10
click at [1189, 185] on input "(2) No" at bounding box center [1178, 185] width 21 height 21
radio input "true"
click at [1358, 685] on button "Next ( Laundry Room ) >" at bounding box center [1345, 691] width 82 height 16
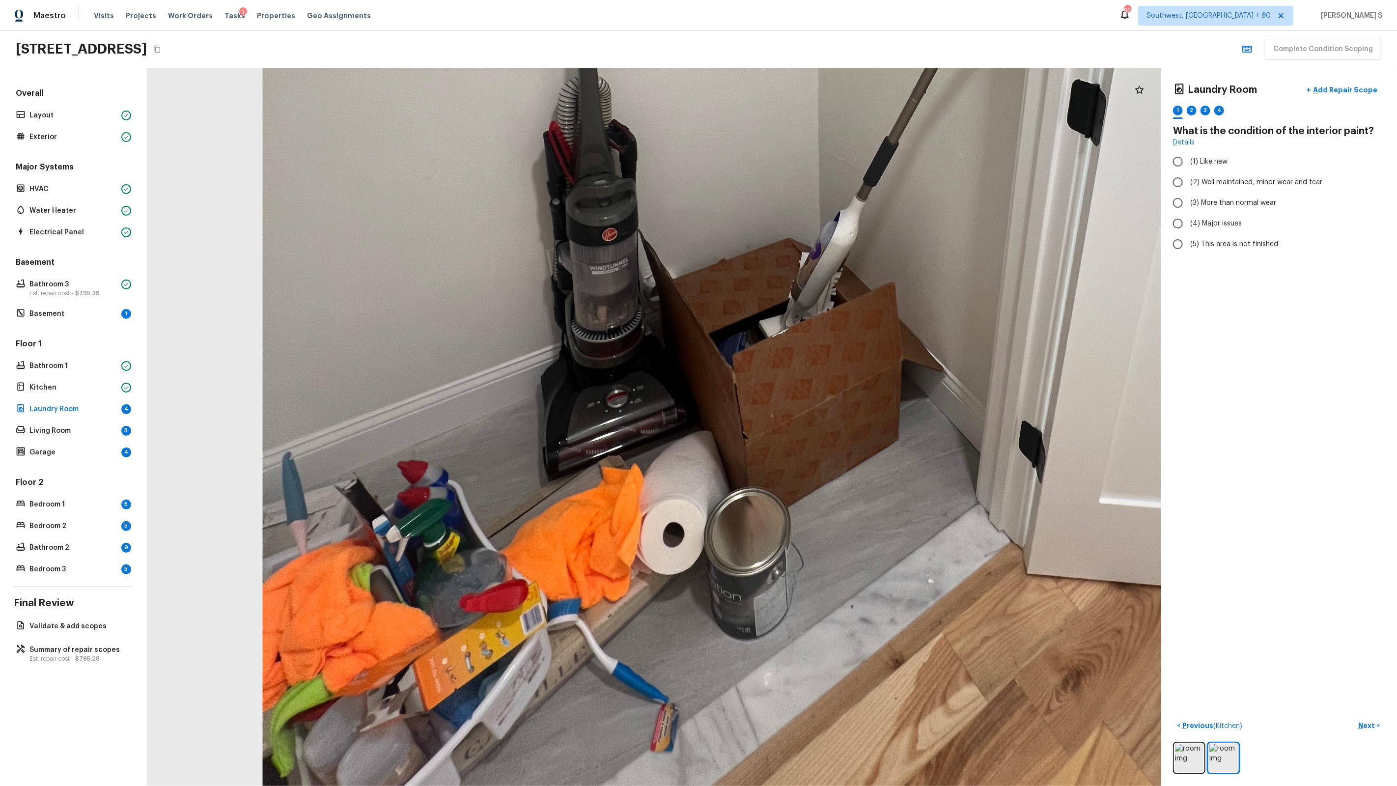
drag, startPoint x: 602, startPoint y: 636, endPoint x: 690, endPoint y: 470, distance: 188.2
click at [690, 470] on div at bounding box center [846, 76] width 2198 height 1556
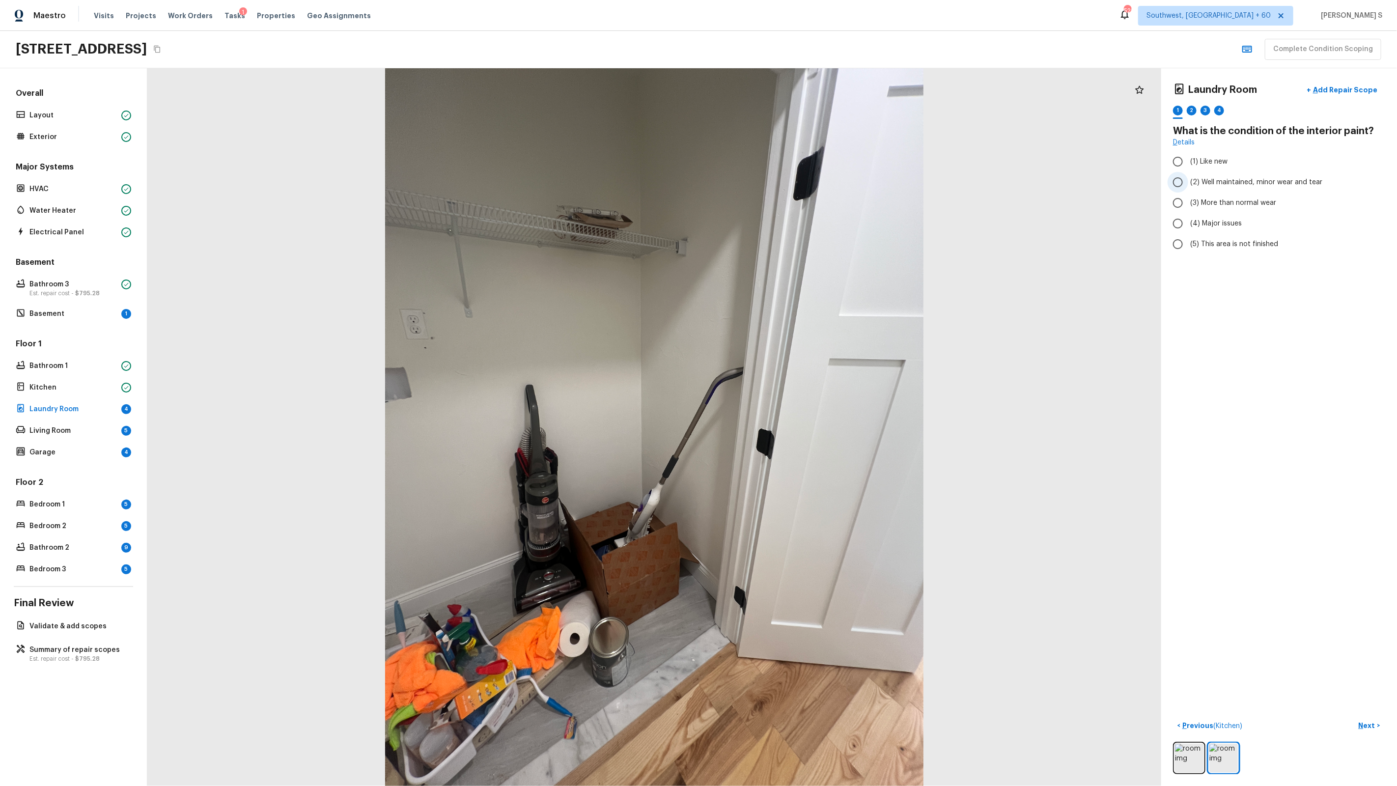
click at [1227, 179] on span "(2) Well maintained, minor wear and tear" at bounding box center [1257, 182] width 132 height 10
click at [1189, 179] on input "(2) Well maintained, minor wear and tear" at bounding box center [1178, 182] width 21 height 21
radio input "true"
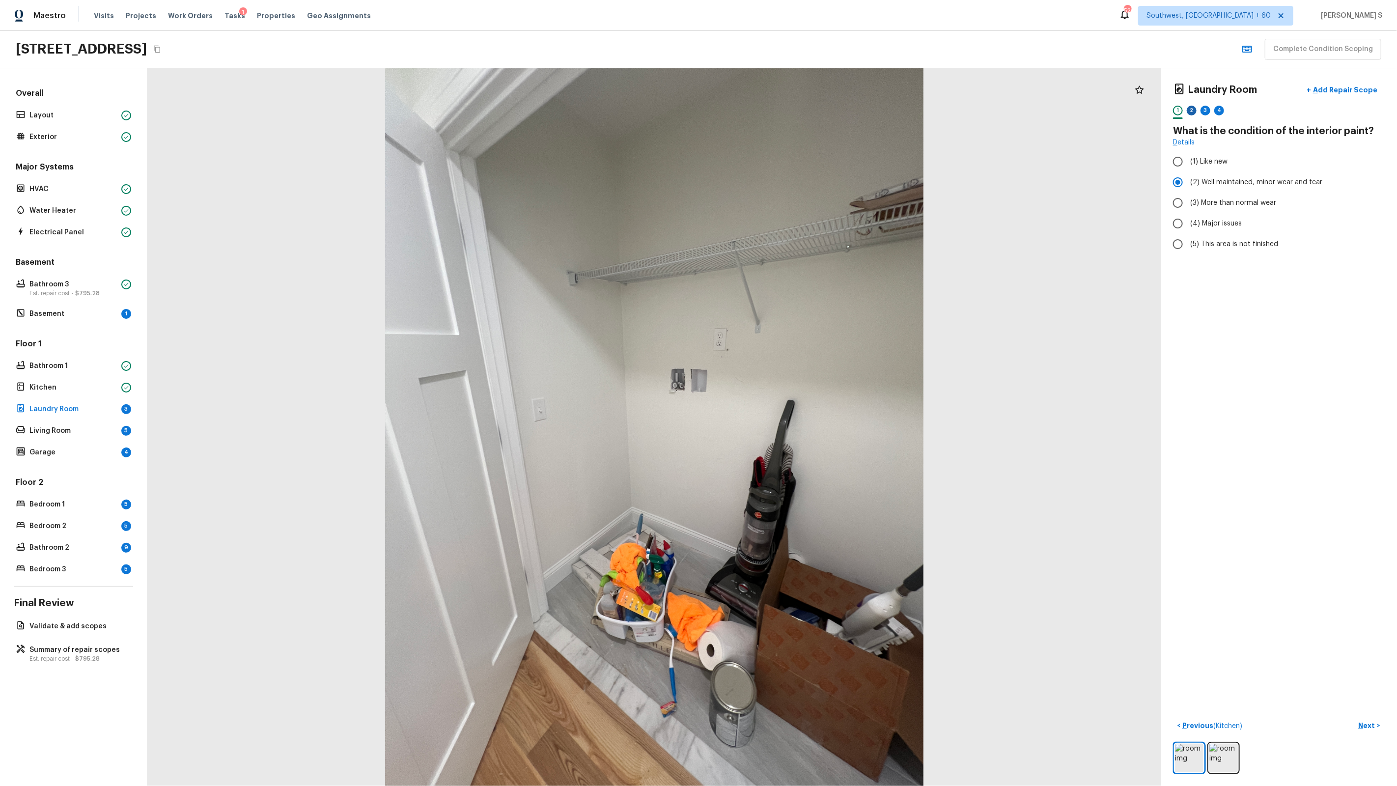
click at [1193, 109] on div "2" at bounding box center [1192, 111] width 10 height 10
click at [1202, 203] on span "(2) No" at bounding box center [1201, 207] width 20 height 10
click at [1189, 203] on input "(2) No" at bounding box center [1178, 207] width 21 height 21
radio input "true"
click at [1207, 111] on div "3" at bounding box center [1206, 111] width 10 height 10
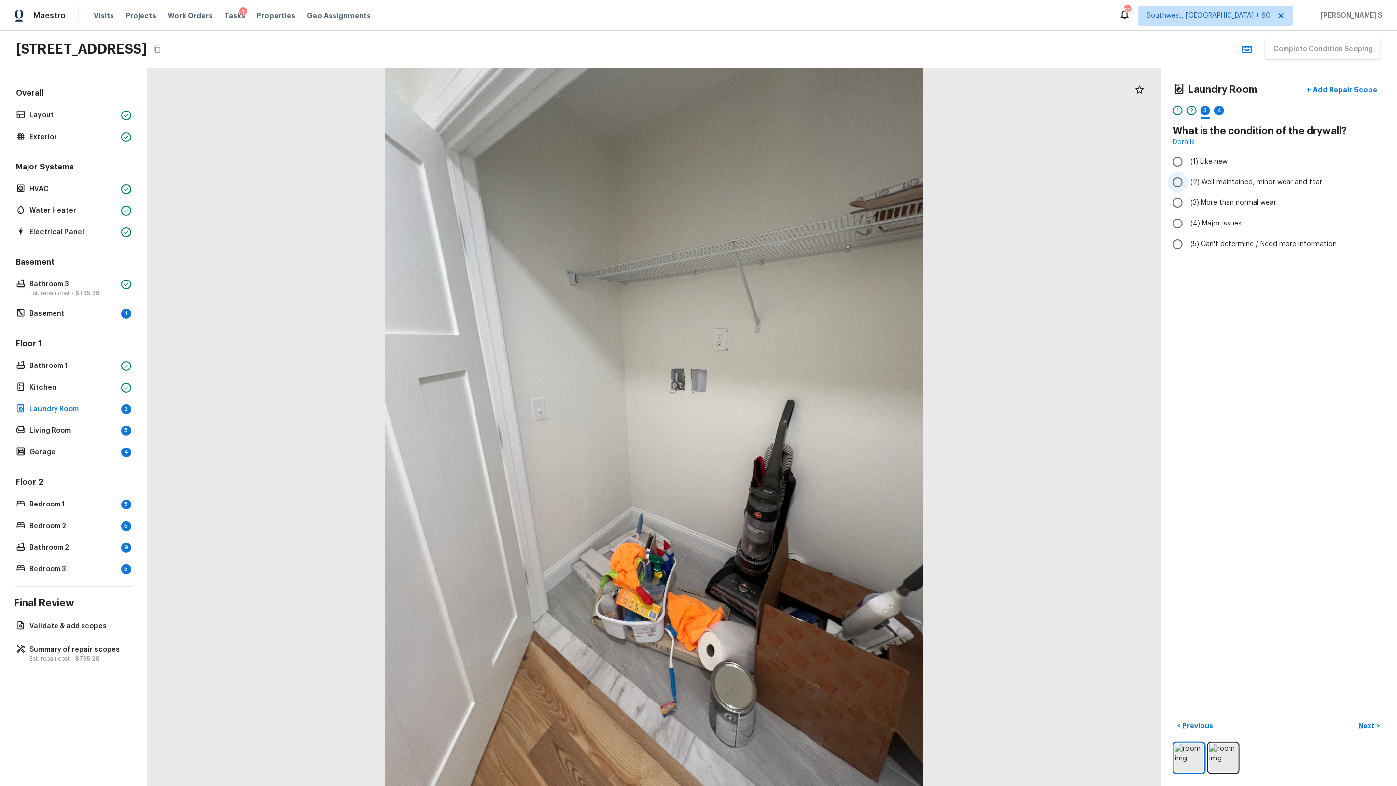
click at [1204, 182] on span "(2) Well maintained, minor wear and tear" at bounding box center [1257, 182] width 132 height 10
click at [1189, 182] on input "(2) Well maintained, minor wear and tear" at bounding box center [1178, 182] width 21 height 21
radio input "true"
click at [1220, 112] on div "4" at bounding box center [1220, 111] width 10 height 10
click at [1203, 218] on label "(3) Tile" at bounding box center [1273, 210] width 210 height 21
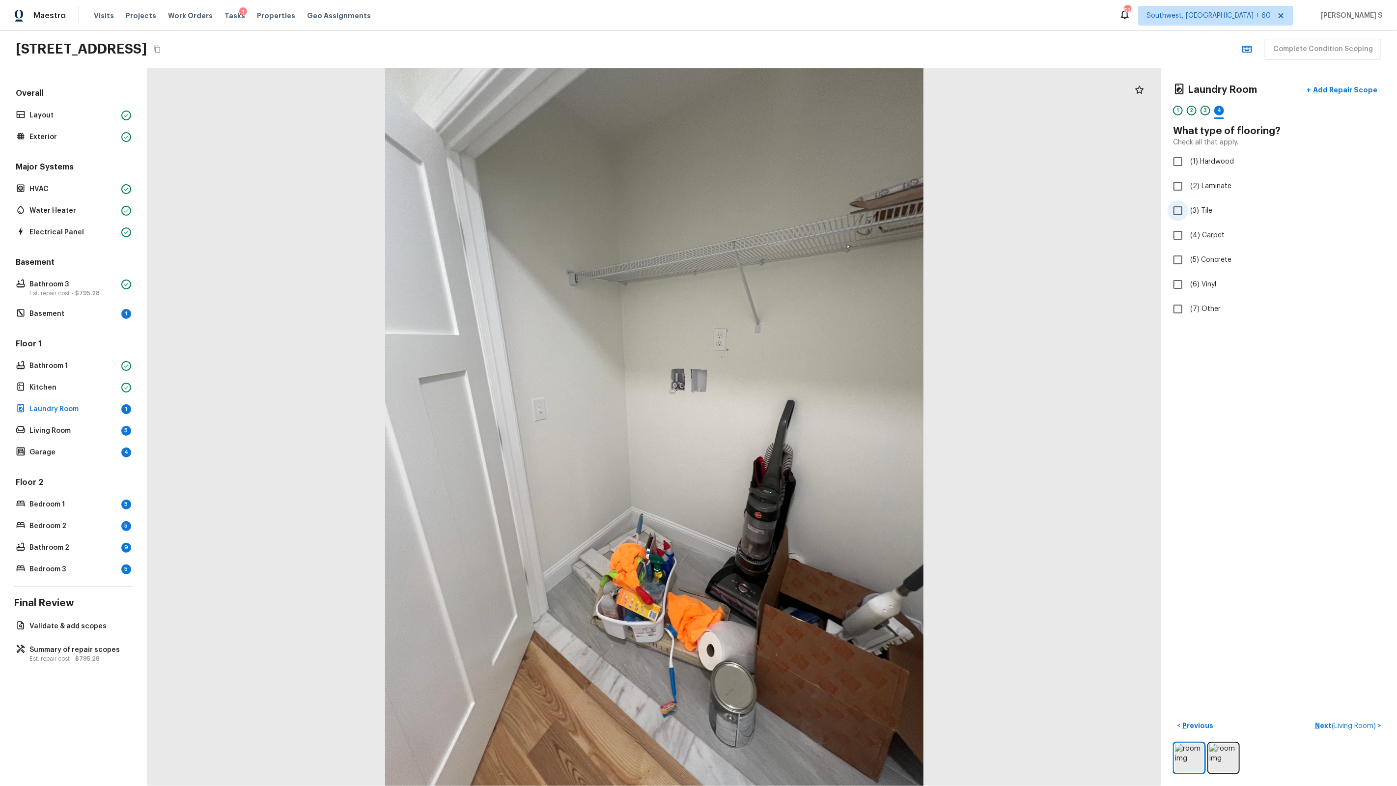
click at [1189, 218] on input "(3) Tile" at bounding box center [1178, 210] width 21 height 21
checkbox input "true"
click at [1235, 112] on div "5" at bounding box center [1233, 111] width 10 height 10
click at [1206, 178] on span "(2) Well maintained, minor wear and tear" at bounding box center [1257, 182] width 132 height 10
click at [1189, 178] on input "(2) Well maintained, minor wear and tear" at bounding box center [1178, 182] width 21 height 21
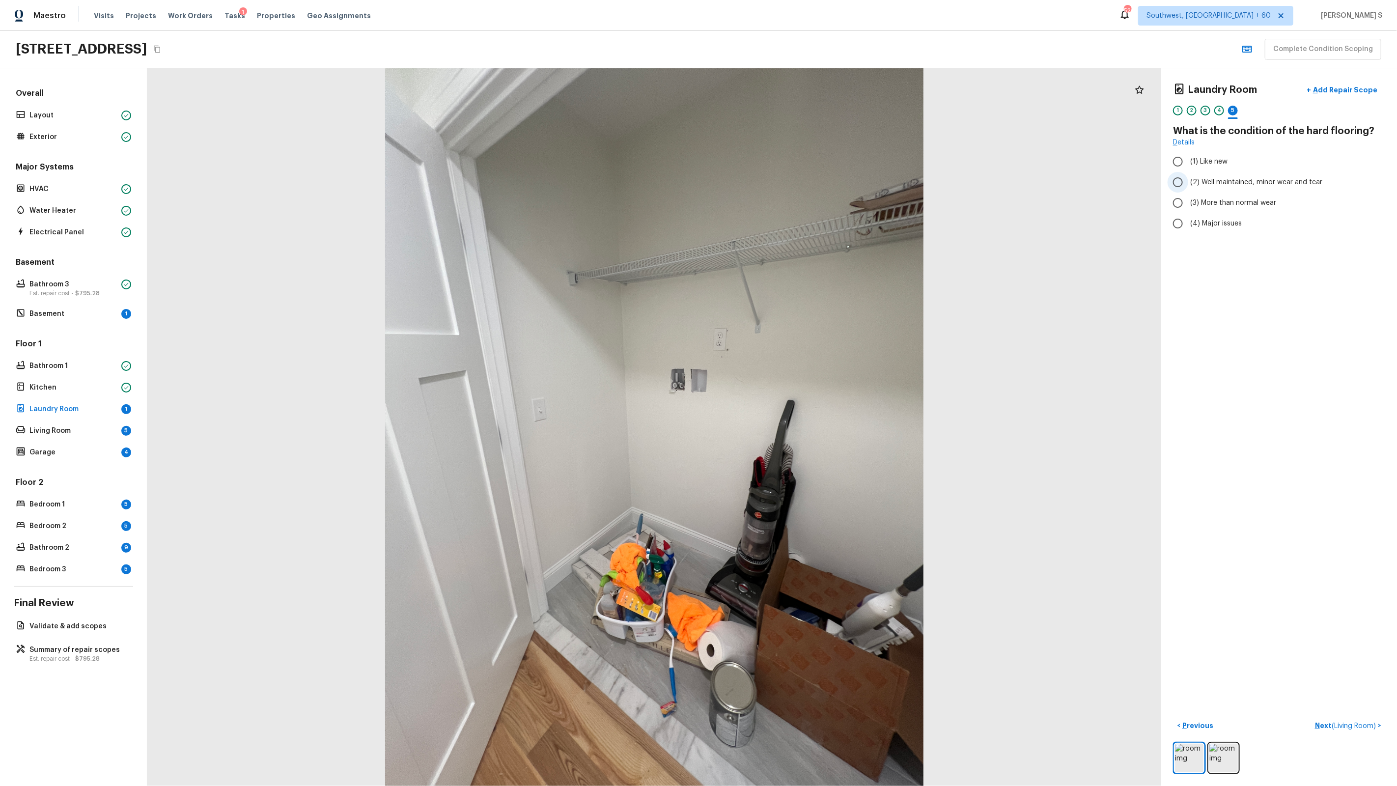
radio input "true"
click at [1333, 738] on div "< Previous Next ( Living Room ) >" at bounding box center [1279, 746] width 212 height 57
click at [1331, 724] on p "Next ( Living Room )" at bounding box center [1346, 726] width 63 height 10
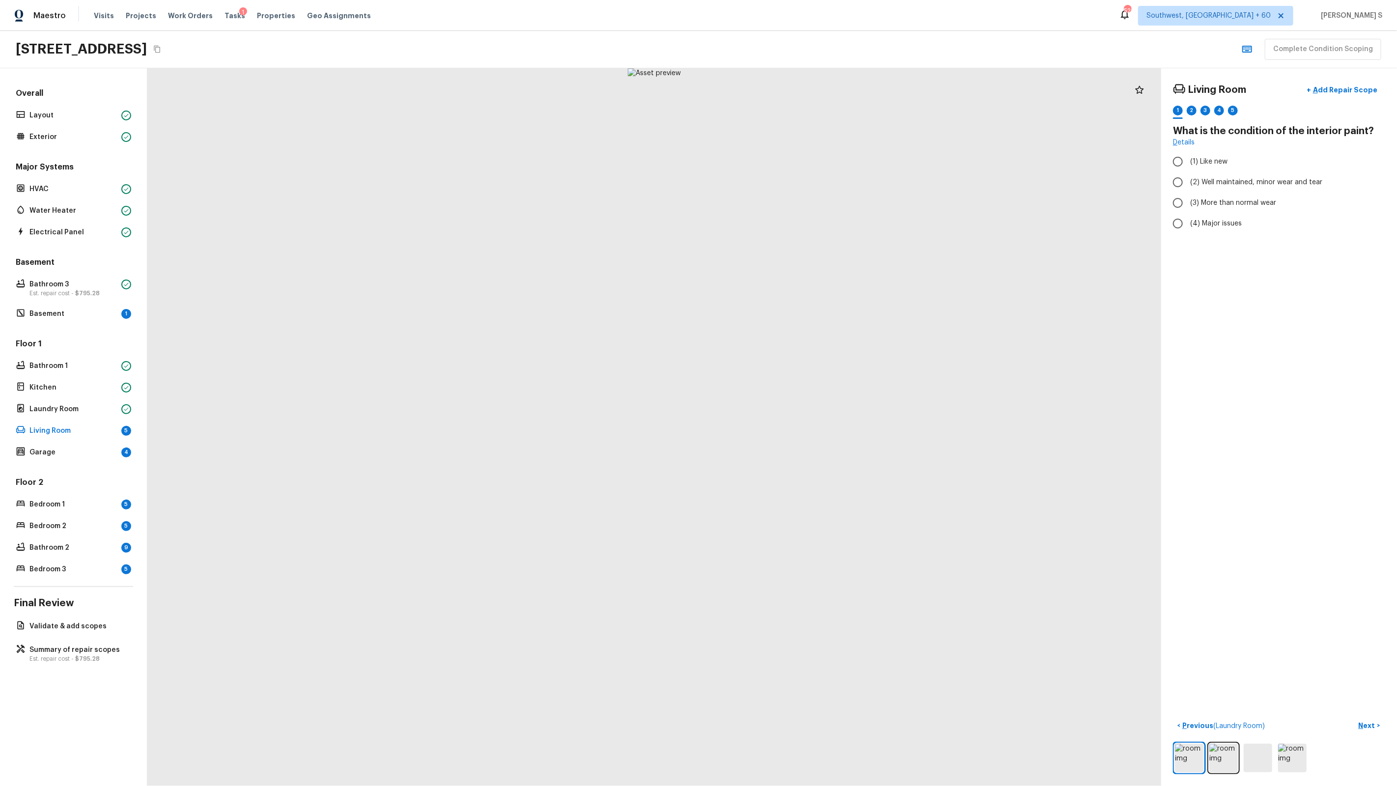
click at [105, 322] on div "Overall Layout Exterior Major Systems HVAC Water Heater Electrical Panel Baseme…" at bounding box center [73, 332] width 119 height 488
click at [105, 318] on p "Basement" at bounding box center [73, 314] width 88 height 10
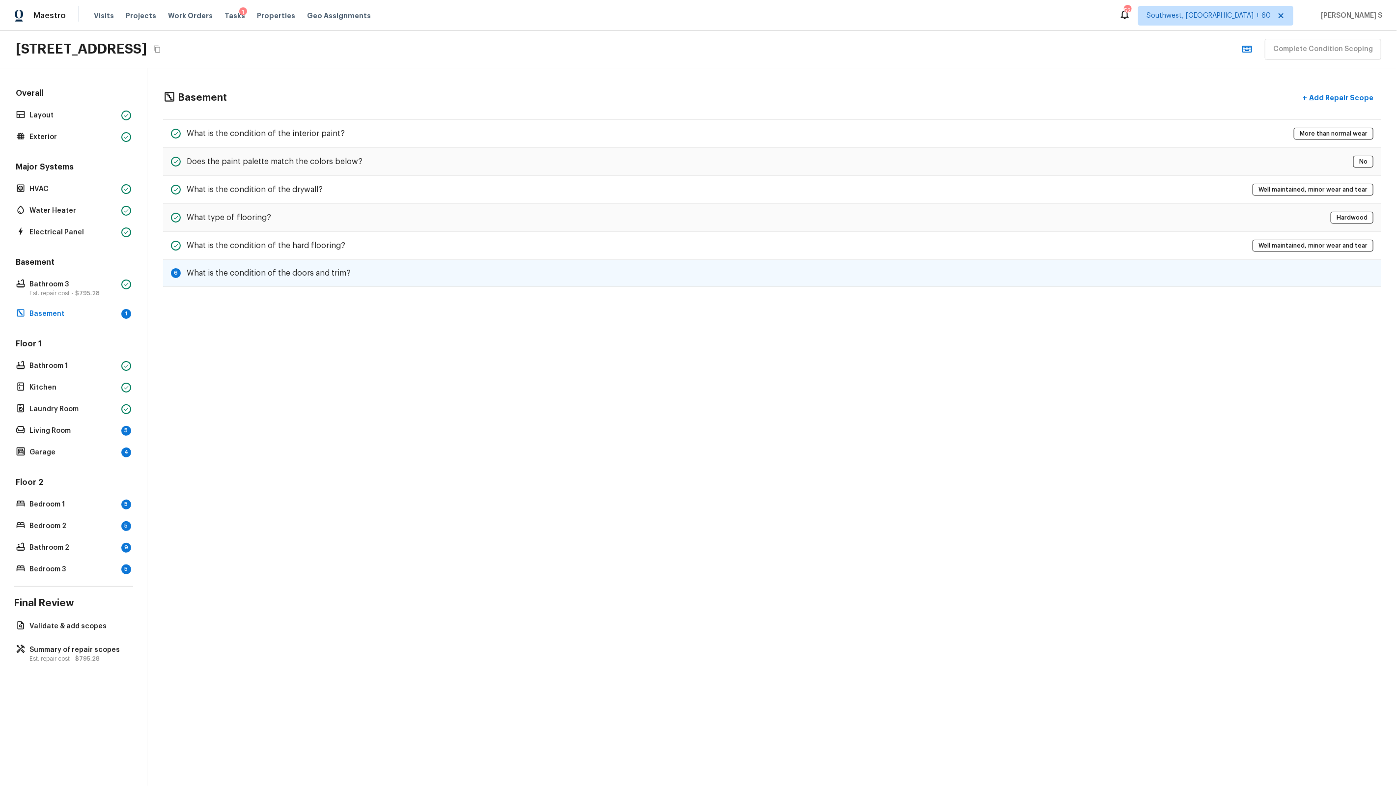
click at [247, 274] on h5 "What is the condition of the doors and trim?" at bounding box center [269, 273] width 164 height 11
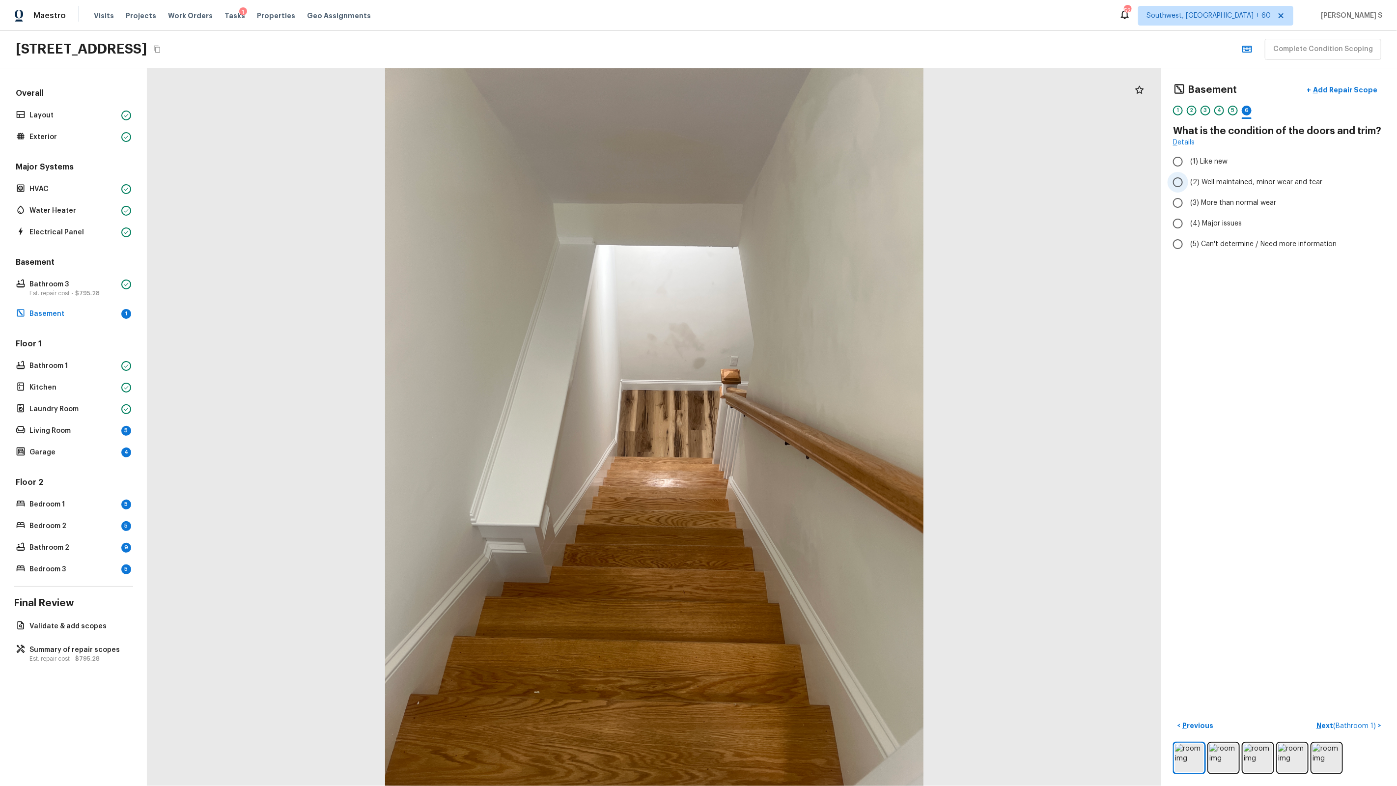
click at [1223, 182] on span "(2) Well maintained, minor wear and tear" at bounding box center [1257, 182] width 132 height 10
click at [1189, 182] on input "(2) Well maintained, minor wear and tear" at bounding box center [1178, 182] width 21 height 21
radio input "true"
click at [109, 431] on p "Living Room" at bounding box center [73, 431] width 88 height 10
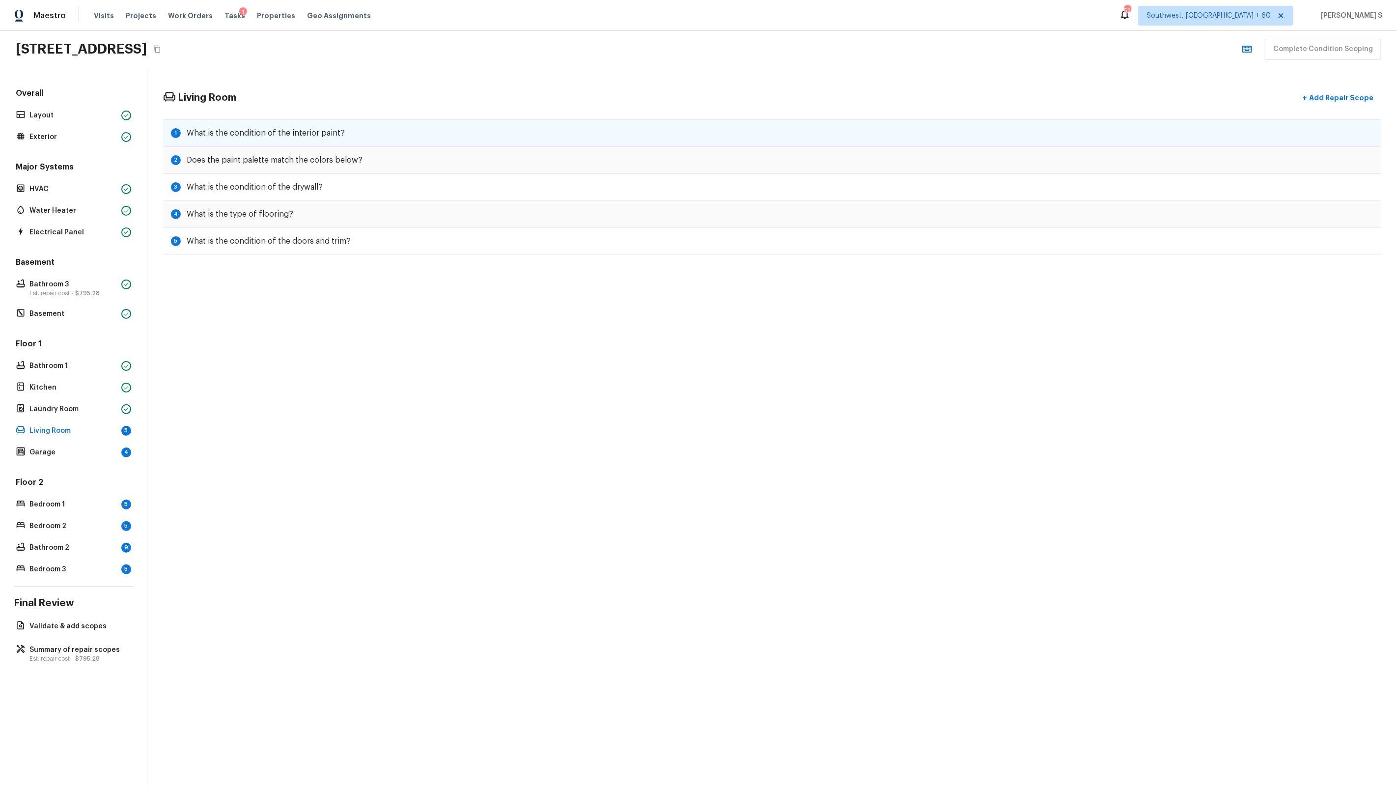
click at [249, 139] on h5 "What is the condition of the interior paint?" at bounding box center [266, 133] width 158 height 11
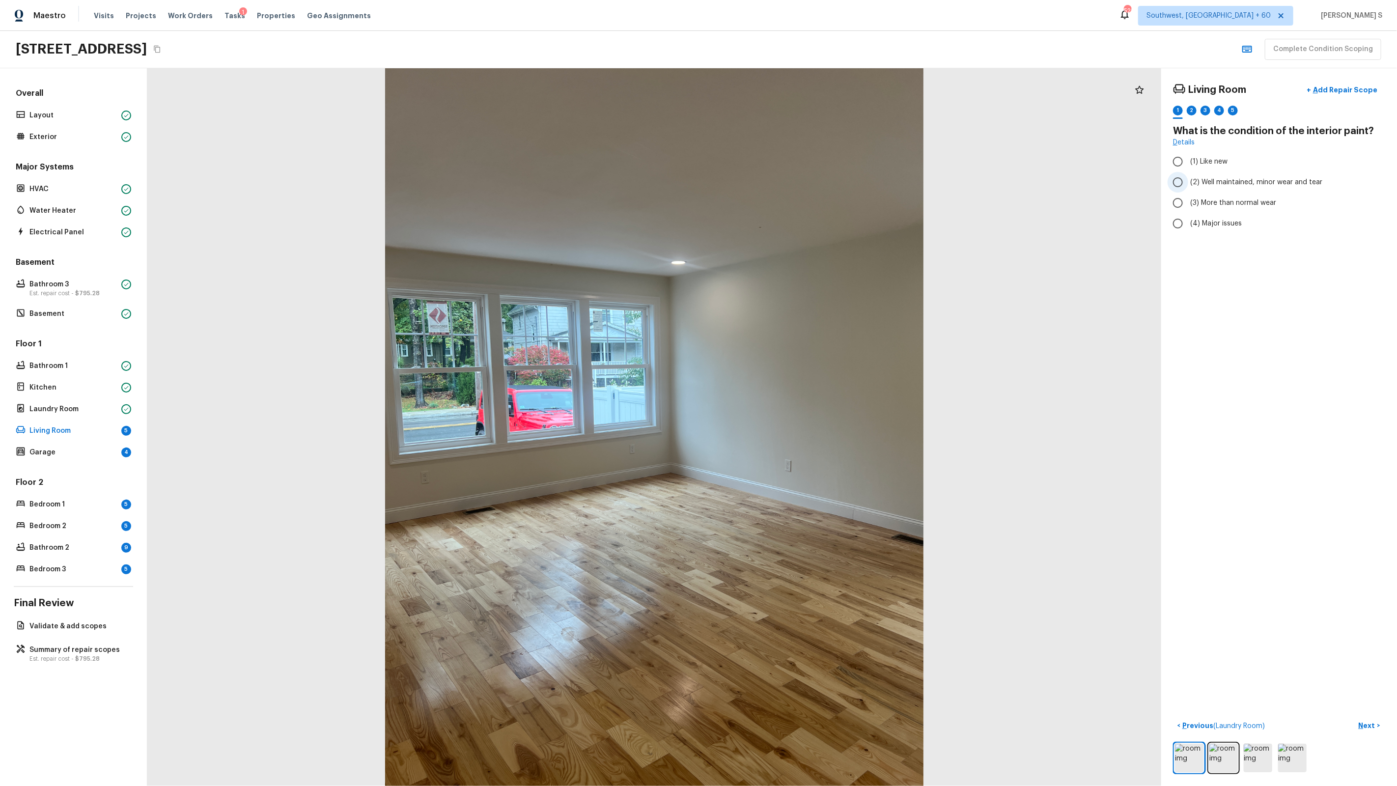
click at [1207, 180] on span "(2) Well maintained, minor wear and tear" at bounding box center [1257, 182] width 132 height 10
click at [1189, 180] on input "(2) Well maintained, minor wear and tear" at bounding box center [1178, 182] width 21 height 21
radio input "true"
click at [1192, 108] on div "2" at bounding box center [1192, 111] width 10 height 10
click at [1195, 211] on span "(2) No" at bounding box center [1201, 207] width 20 height 10
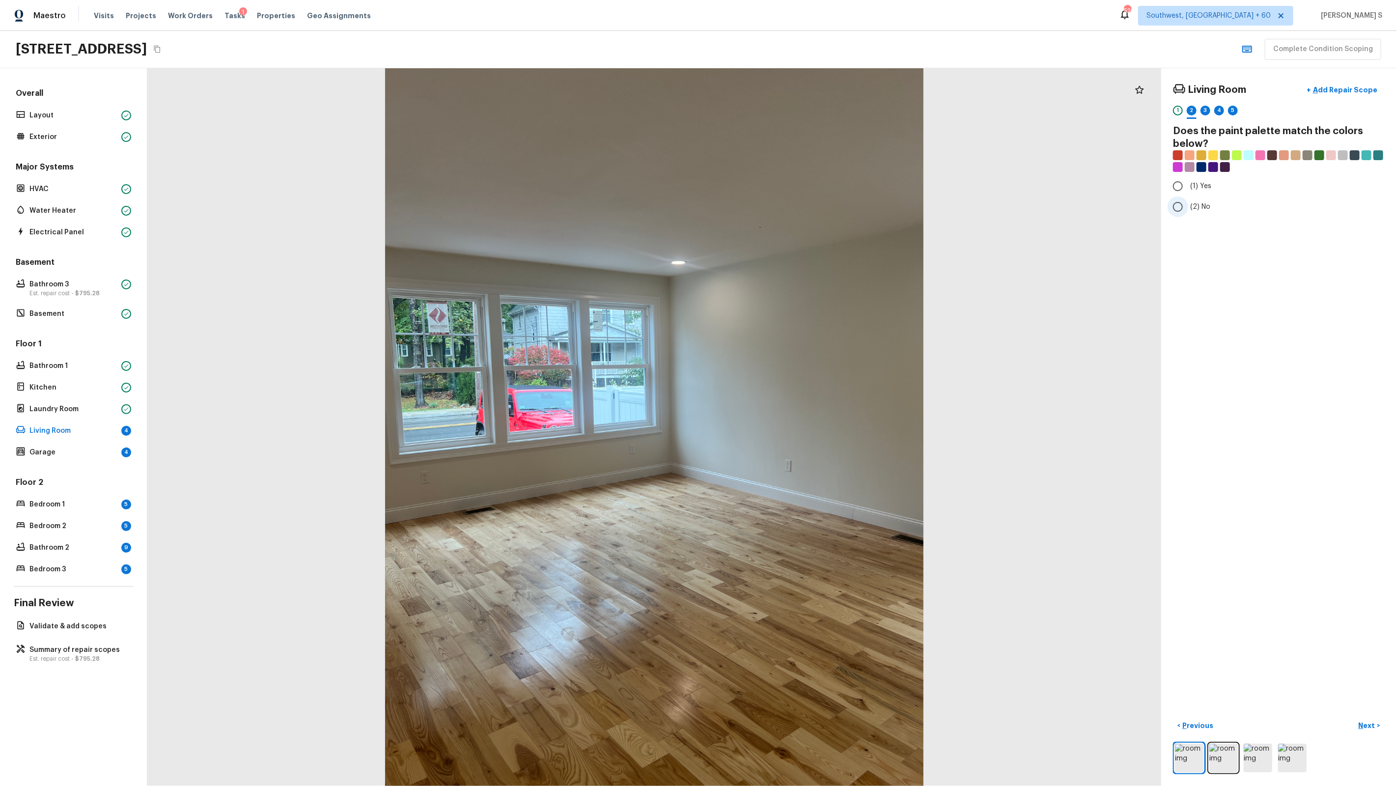
click at [1189, 211] on input "(2) No" at bounding box center [1178, 207] width 21 height 21
radio input "true"
click at [1207, 113] on div "3" at bounding box center [1206, 111] width 10 height 10
click at [1208, 187] on label "(2) Well maintained, minor wear and tear" at bounding box center [1273, 182] width 210 height 21
click at [1189, 187] on input "(2) Well maintained, minor wear and tear" at bounding box center [1178, 182] width 21 height 21
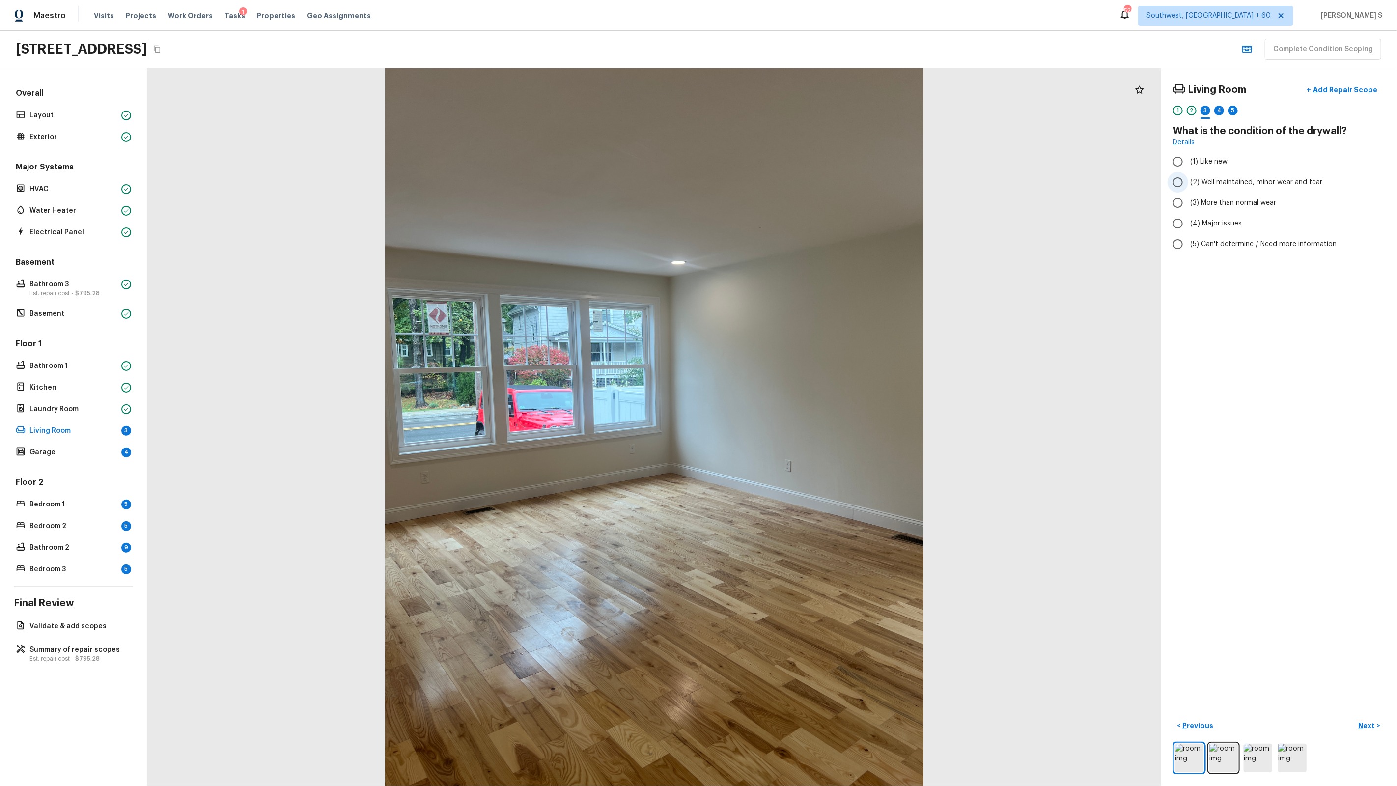
radio input "true"
click at [1234, 103] on div "Living Room + Add Repair Scope 1 2 3 4 5" at bounding box center [1279, 100] width 212 height 41
click at [1217, 111] on div "4" at bounding box center [1220, 111] width 10 height 10
click at [1202, 155] on label "(1) Hardwood" at bounding box center [1273, 161] width 210 height 21
click at [1189, 155] on input "(1) Hardwood" at bounding box center [1178, 161] width 21 height 21
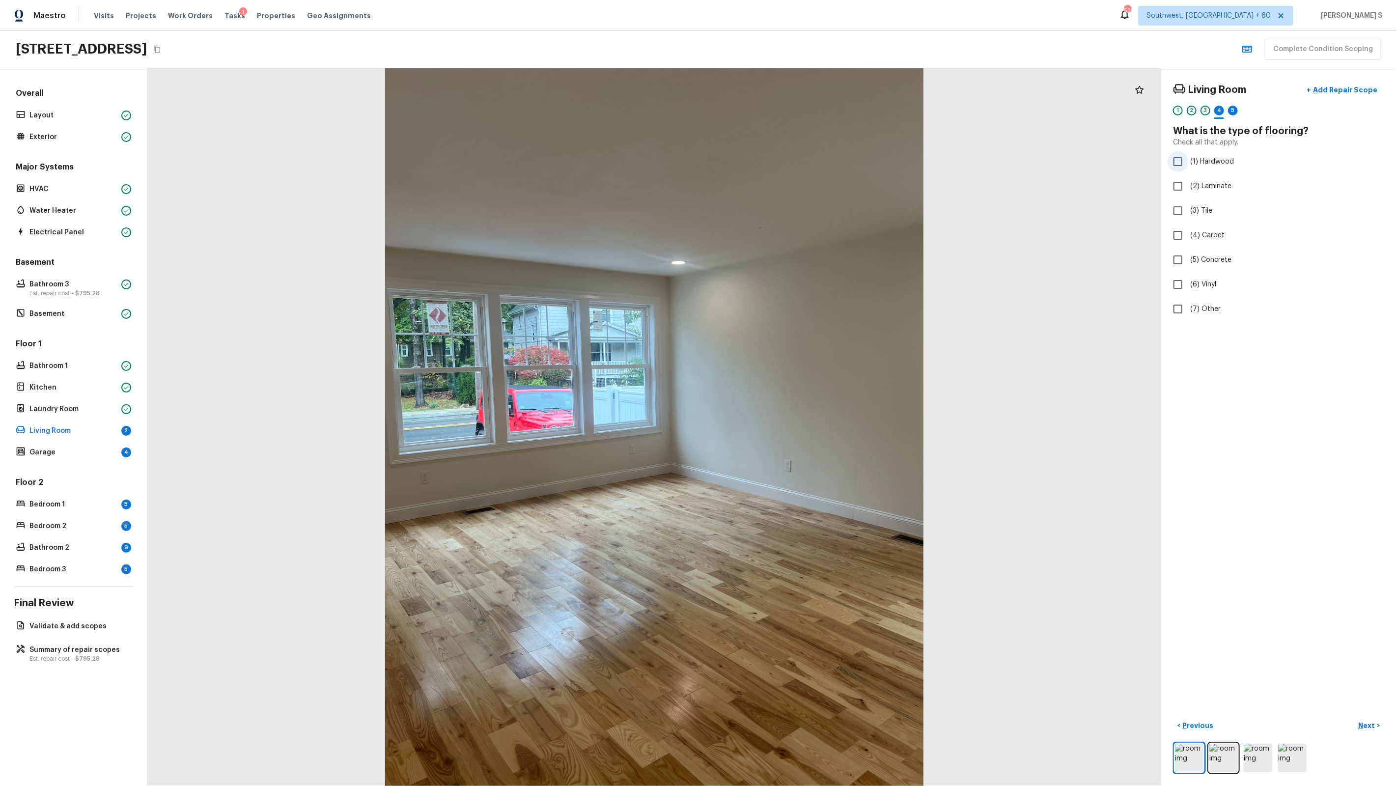
checkbox input "true"
click at [1232, 117] on div at bounding box center [1233, 117] width 10 height 1
click at [1214, 177] on span "(2) Well maintained, minor wear and tear" at bounding box center [1257, 182] width 132 height 10
click at [1189, 177] on input "(2) Well maintained, minor wear and tear" at bounding box center [1178, 182] width 21 height 21
radio input "true"
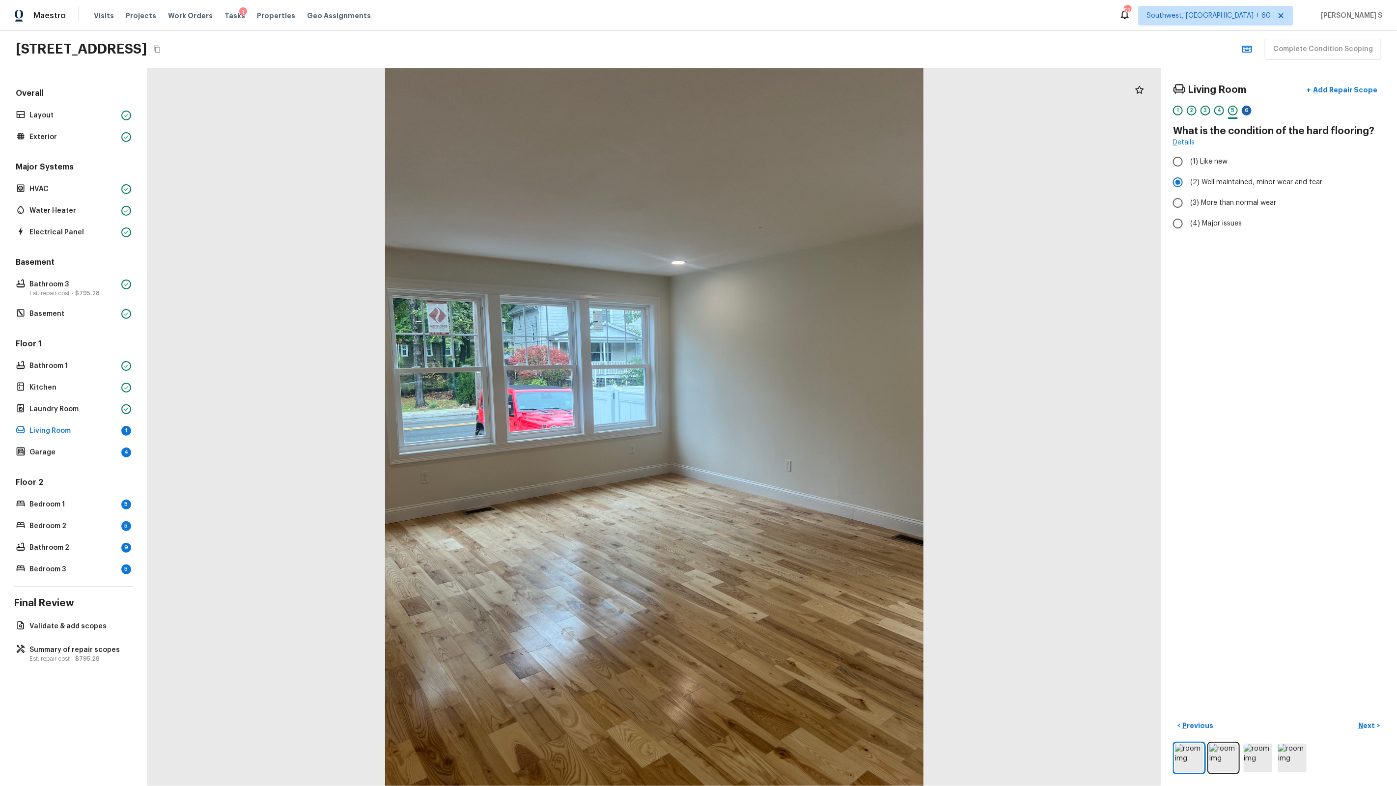
click at [1246, 107] on div "6" at bounding box center [1247, 111] width 10 height 10
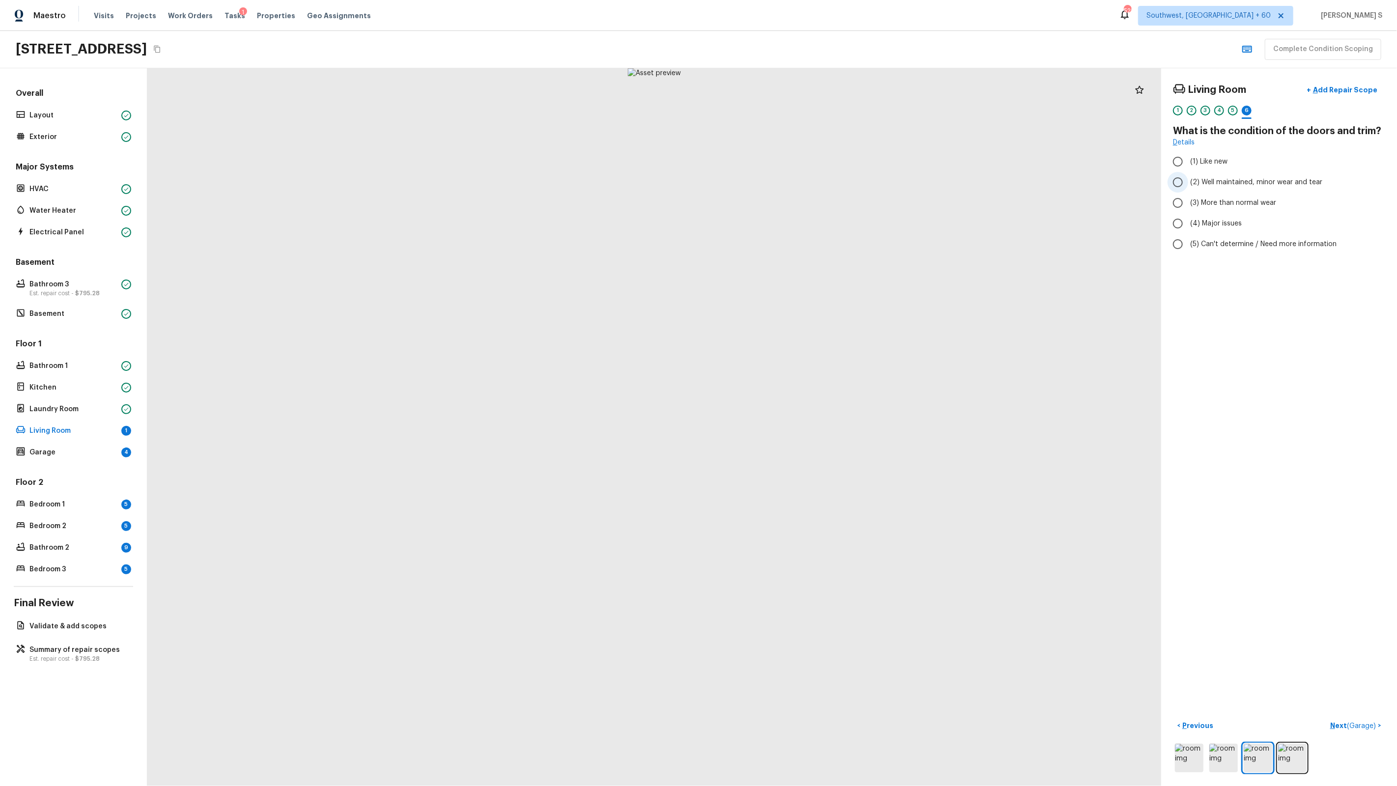
click at [1222, 176] on label "(2) Well maintained, minor wear and tear" at bounding box center [1273, 182] width 210 height 21
click at [1189, 176] on input "(2) Well maintained, minor wear and tear" at bounding box center [1178, 182] width 21 height 21
radio input "true"
click at [1358, 724] on span "( Garage )" at bounding box center [1361, 726] width 29 height 7
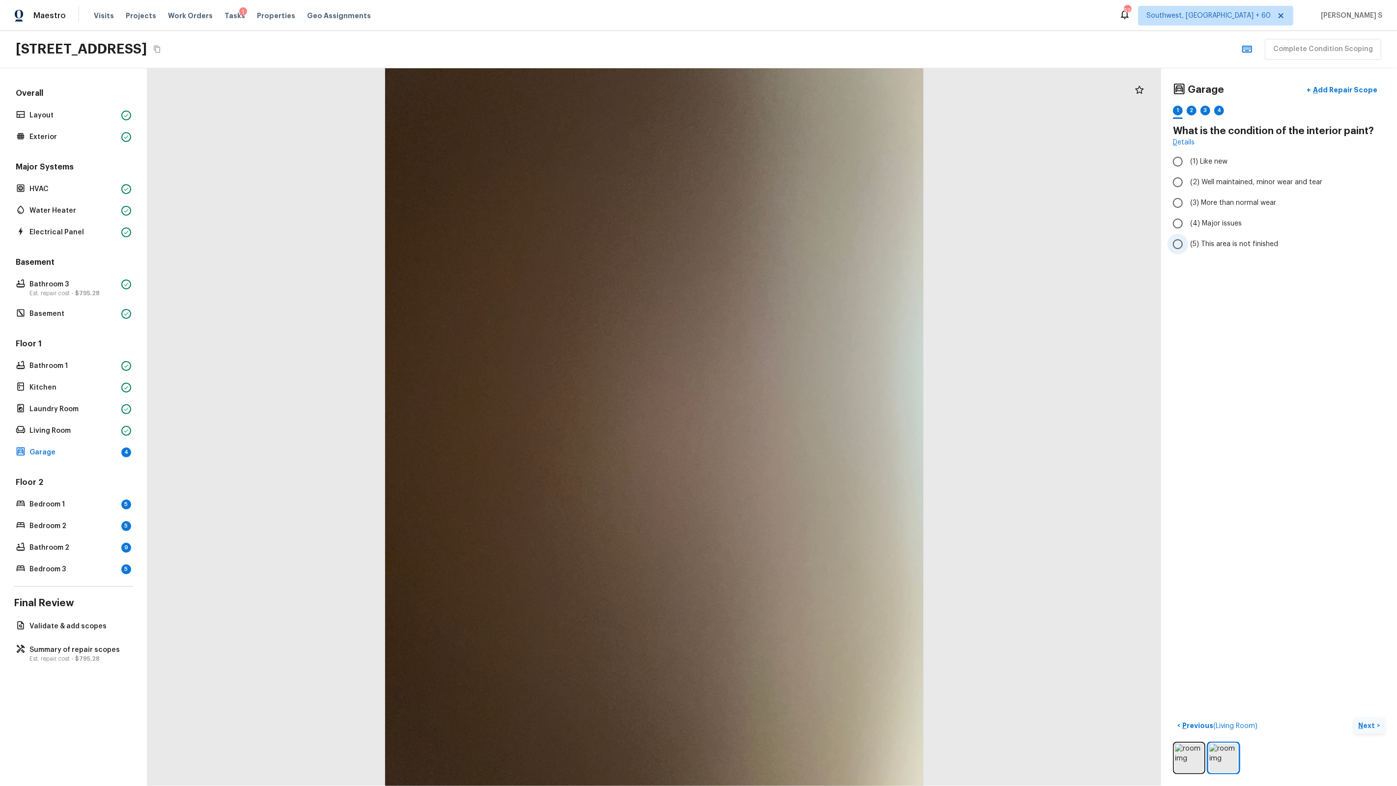
click at [1225, 243] on span "(5) This area is not finished" at bounding box center [1235, 244] width 88 height 10
click at [1189, 243] on input "(5) This area is not finished" at bounding box center [1178, 244] width 21 height 21
radio input "true"
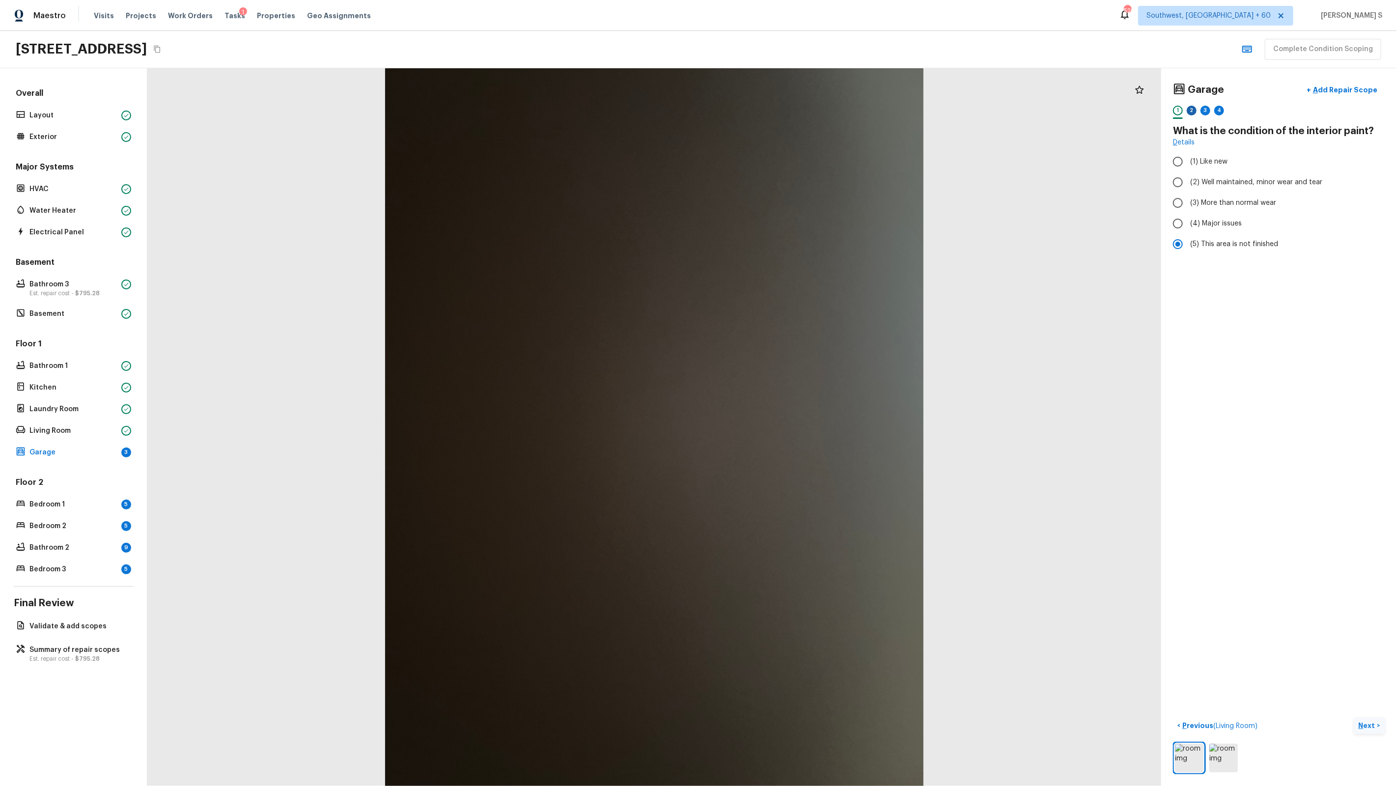
click at [1193, 108] on div "2" at bounding box center [1192, 111] width 10 height 10
click at [1202, 199] on label "(2) No" at bounding box center [1273, 207] width 210 height 21
click at [1189, 199] on input "(2) No" at bounding box center [1178, 207] width 21 height 21
radio input "true"
click at [1207, 111] on div "3" at bounding box center [1206, 111] width 10 height 10
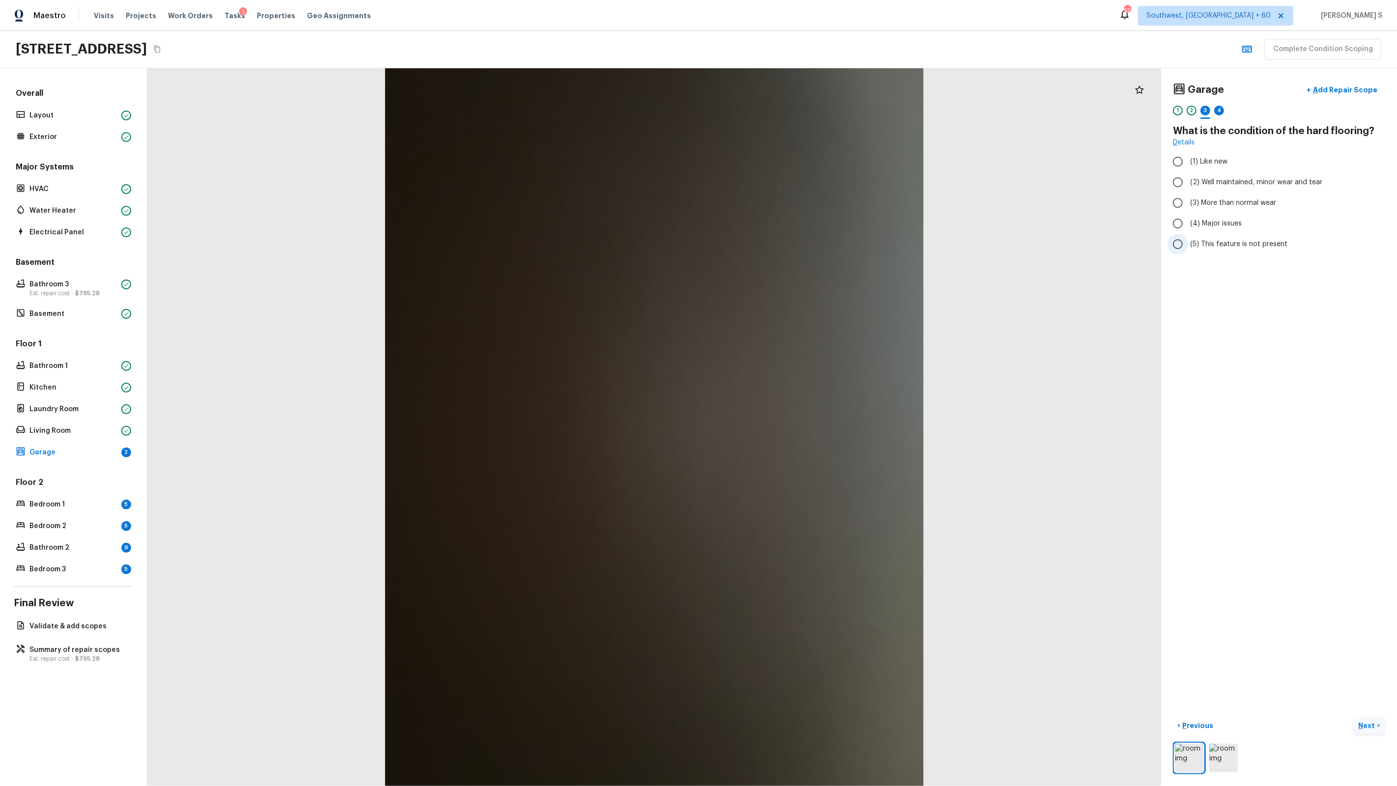
click at [1229, 250] on label "(5) This feature is not present" at bounding box center [1273, 244] width 210 height 21
click at [1189, 250] on input "(5) This feature is not present" at bounding box center [1178, 244] width 21 height 21
radio input "true"
click at [1219, 109] on div "4" at bounding box center [1220, 111] width 10 height 10
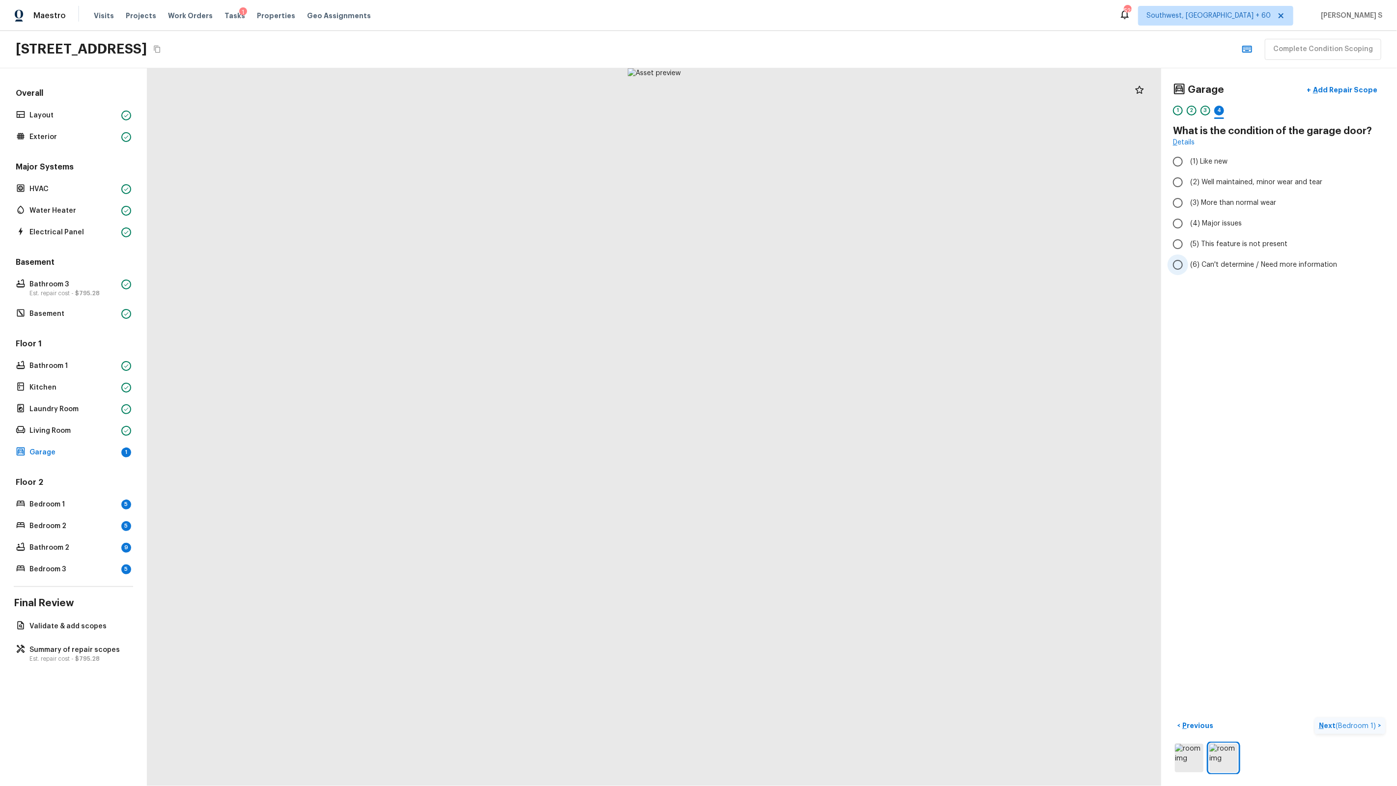
click at [1234, 266] on span "(6) Can't determine / Need more information" at bounding box center [1264, 265] width 147 height 10
click at [1189, 266] on input "(6) Can't determine / Need more information" at bounding box center [1178, 265] width 21 height 21
radio input "true"
click at [1231, 239] on span "(5) This feature is not present" at bounding box center [1239, 244] width 97 height 10
click at [1189, 239] on input "(5) This feature is not present" at bounding box center [1178, 244] width 21 height 21
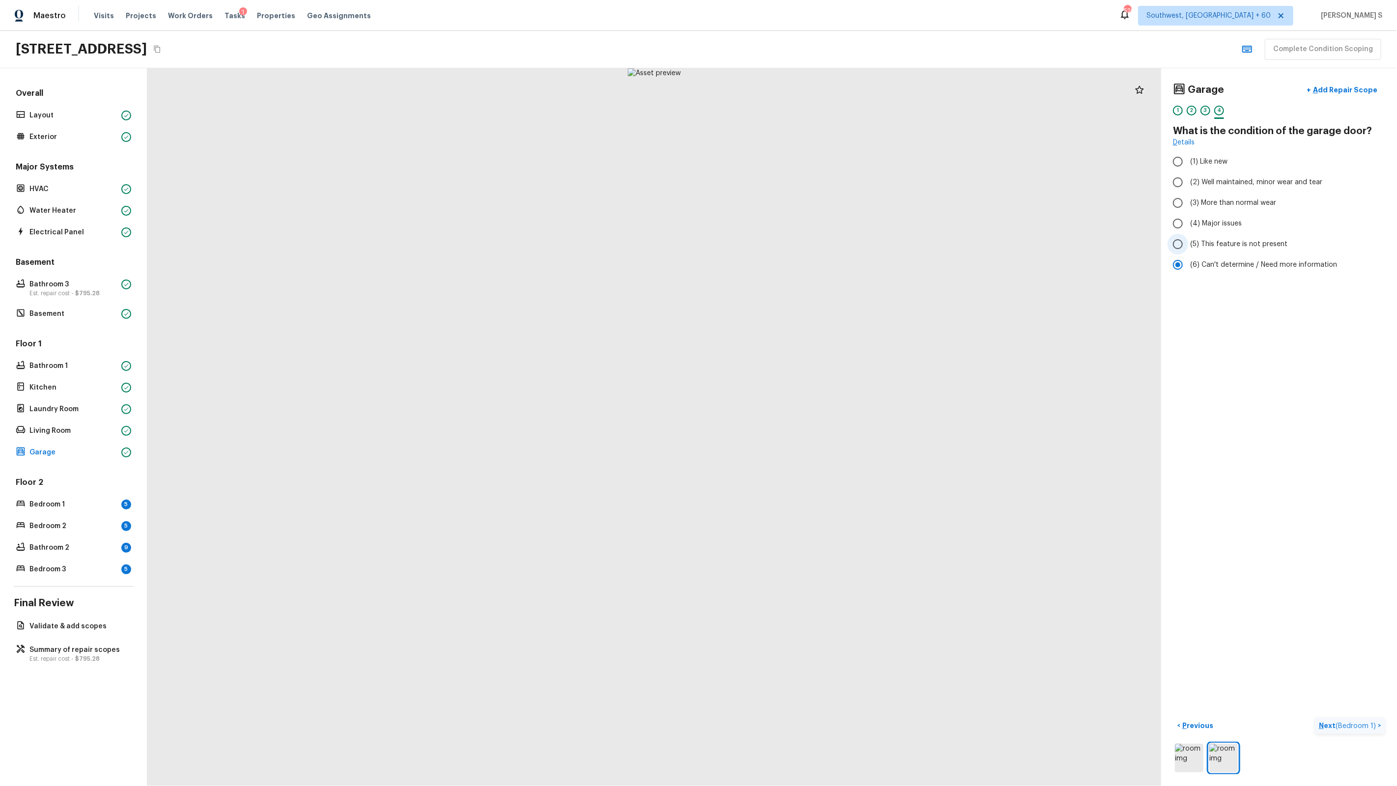
radio input "true"
click at [1357, 726] on span "( Bedroom 1 )" at bounding box center [1356, 726] width 40 height 7
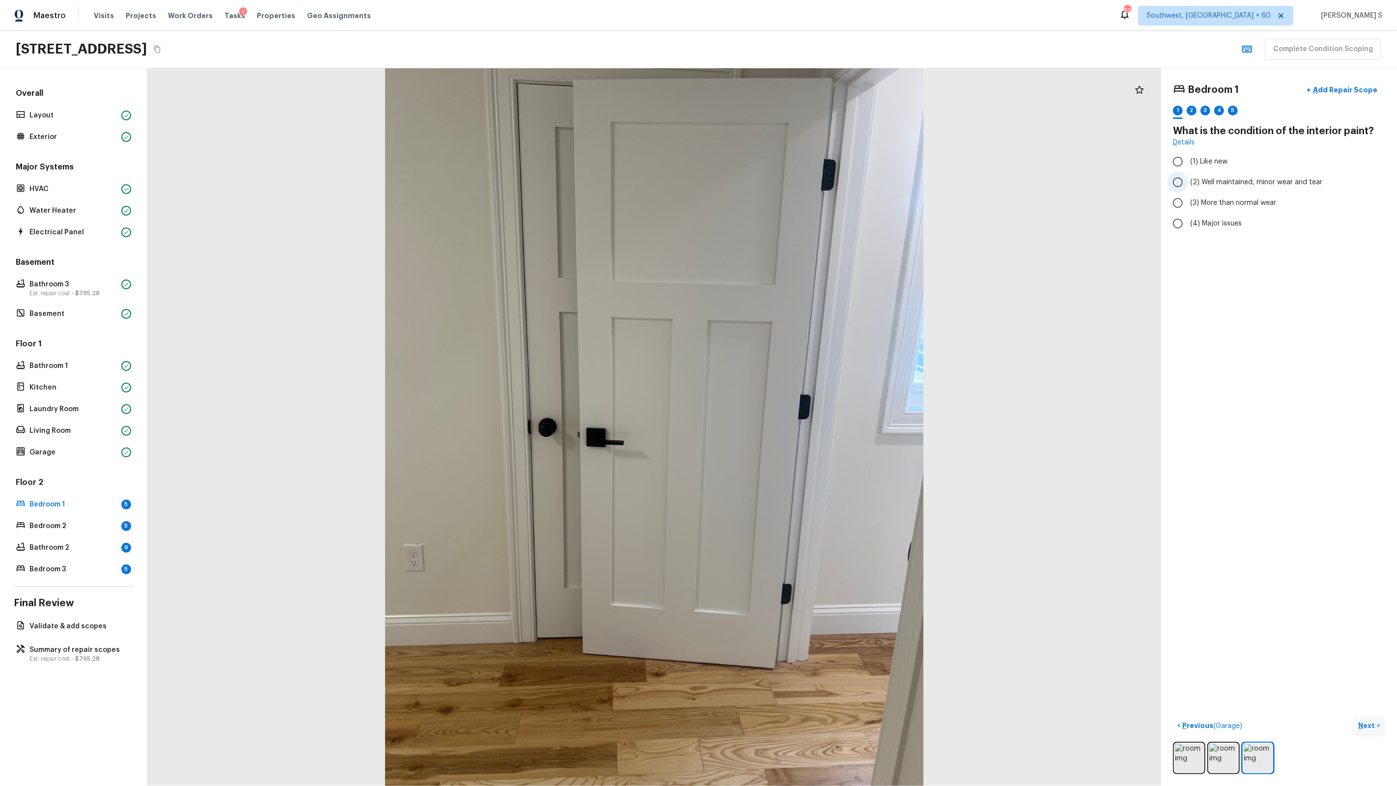
click at [1209, 185] on span "(2) Well maintained, minor wear and tear" at bounding box center [1257, 182] width 132 height 10
click at [1189, 185] on input "(2) Well maintained, minor wear and tear" at bounding box center [1178, 182] width 21 height 21
radio input "true"
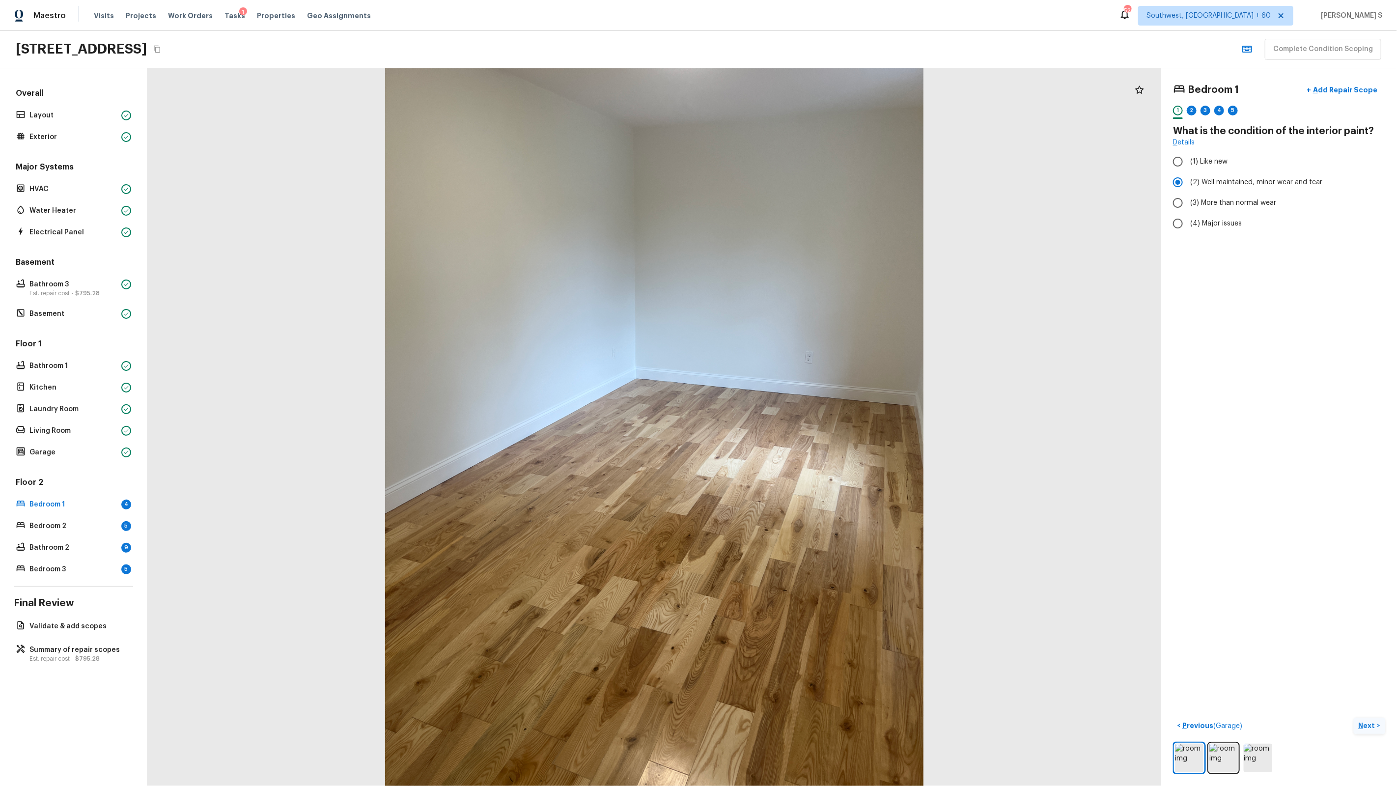
click at [1193, 115] on div "2" at bounding box center [1192, 113] width 10 height 15
click at [1191, 204] on span "(2) No" at bounding box center [1201, 207] width 20 height 10
click at [1189, 204] on input "(2) No" at bounding box center [1178, 207] width 21 height 21
radio input "true"
click at [1206, 113] on div "3" at bounding box center [1206, 111] width 10 height 10
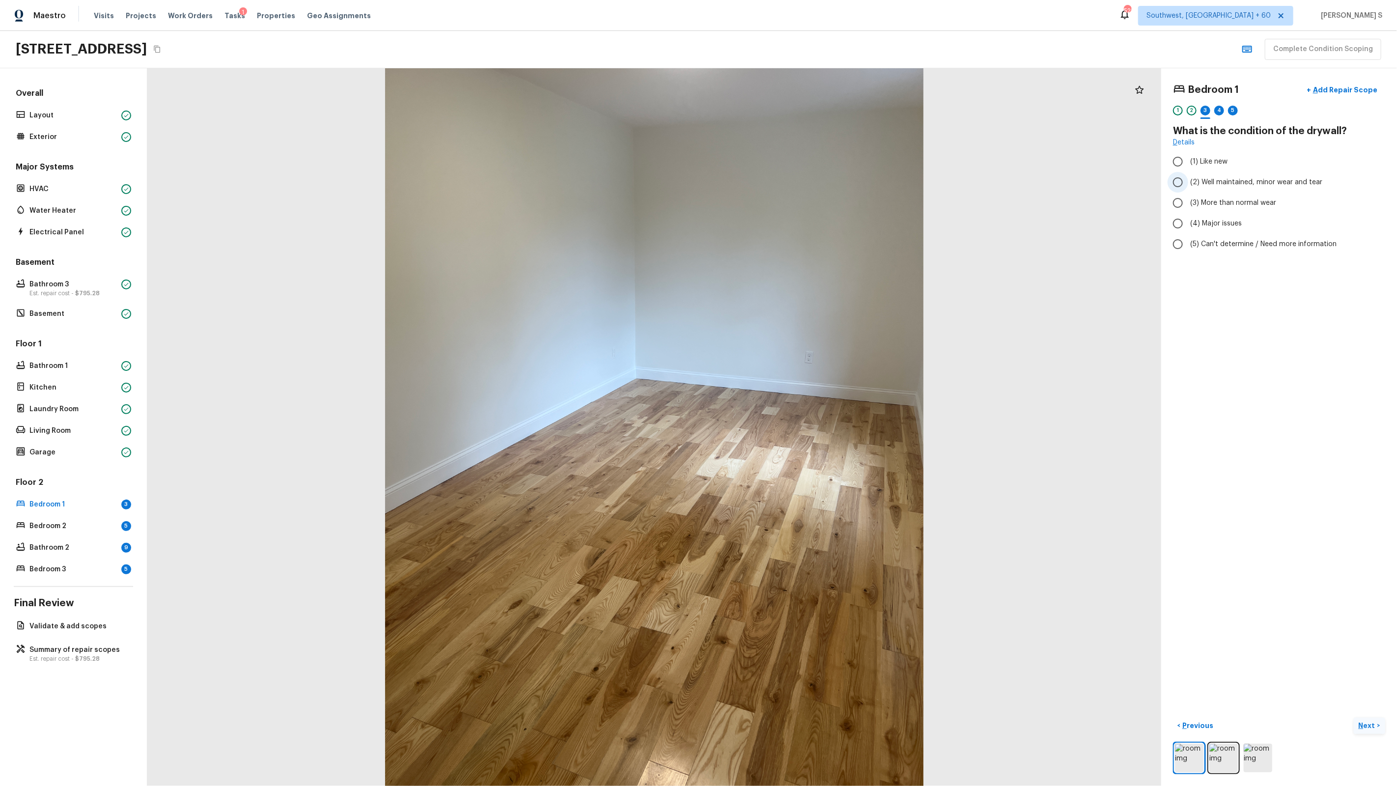
click at [1200, 180] on span "(2) Well maintained, minor wear and tear" at bounding box center [1257, 182] width 132 height 10
click at [1189, 180] on input "(2) Well maintained, minor wear and tear" at bounding box center [1178, 182] width 21 height 21
radio input "true"
click at [1223, 108] on div "4" at bounding box center [1220, 111] width 10 height 10
click at [1199, 164] on span "(1) Hardwood" at bounding box center [1213, 162] width 44 height 10
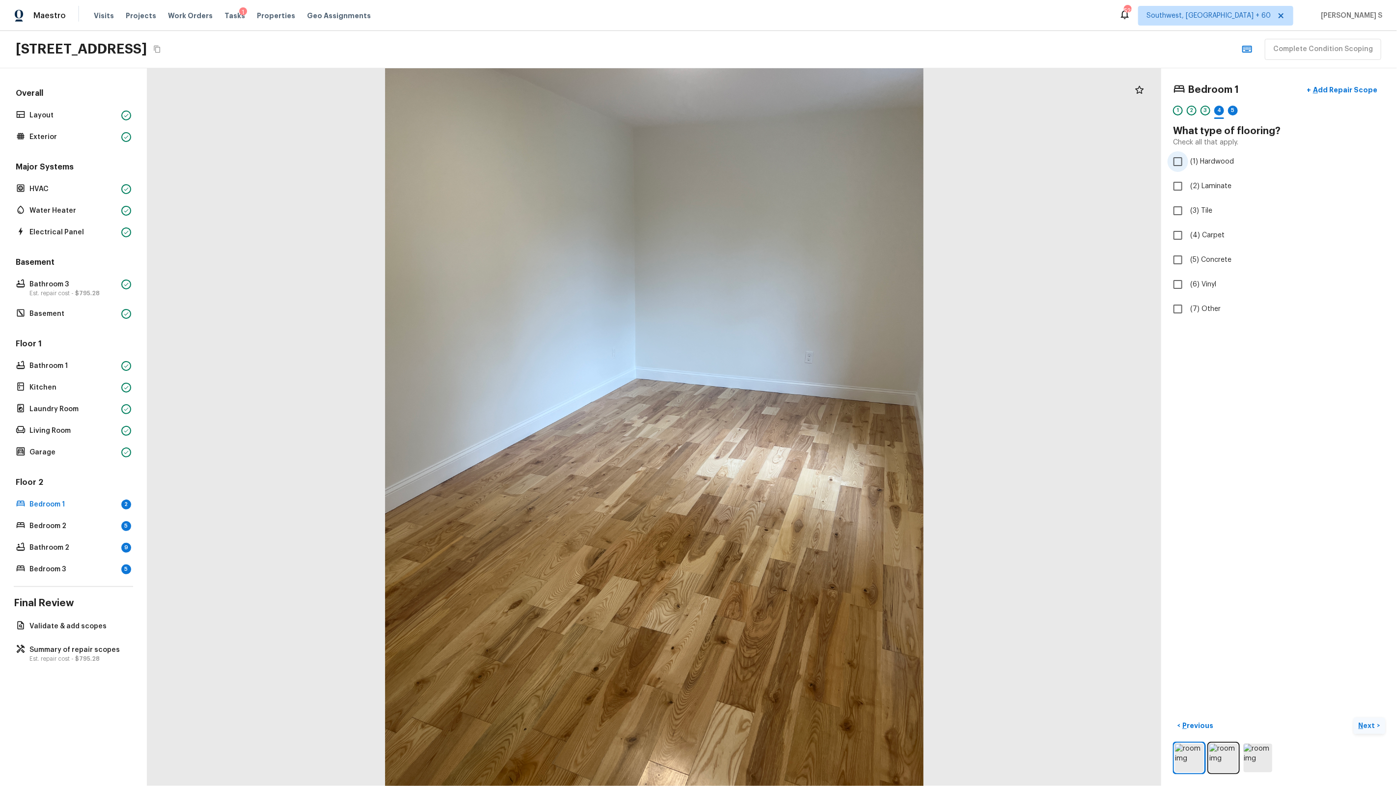
click at [1189, 164] on input "(1) Hardwood" at bounding box center [1178, 161] width 21 height 21
checkbox input "true"
click at [1232, 109] on div "5" at bounding box center [1233, 111] width 10 height 10
click at [1188, 179] on input "(2) Well maintained, minor wear and tear" at bounding box center [1178, 182] width 21 height 21
radio input "true"
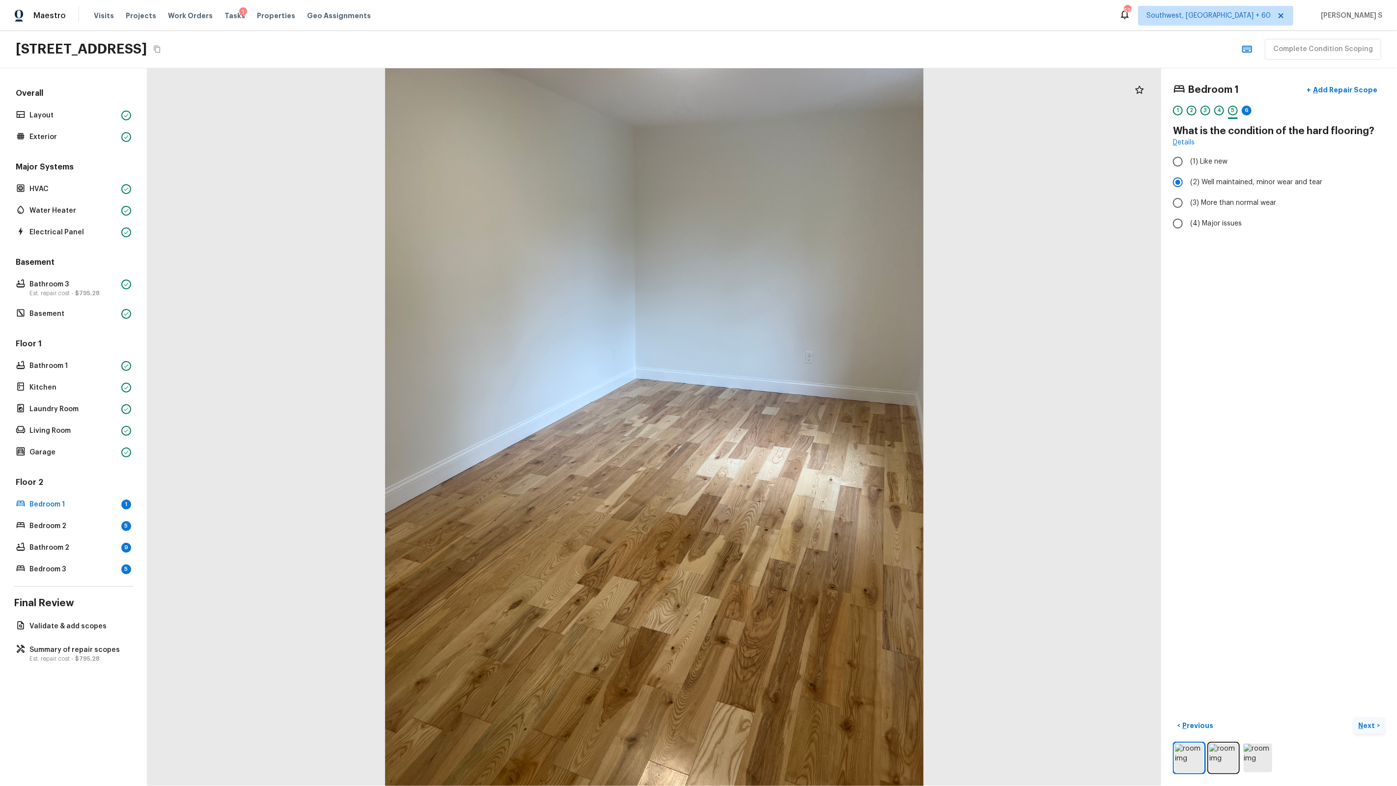
click at [1241, 112] on div "1 2 3 4 5 6" at bounding box center [1279, 113] width 212 height 15
click at [1245, 112] on div "6" at bounding box center [1247, 111] width 10 height 10
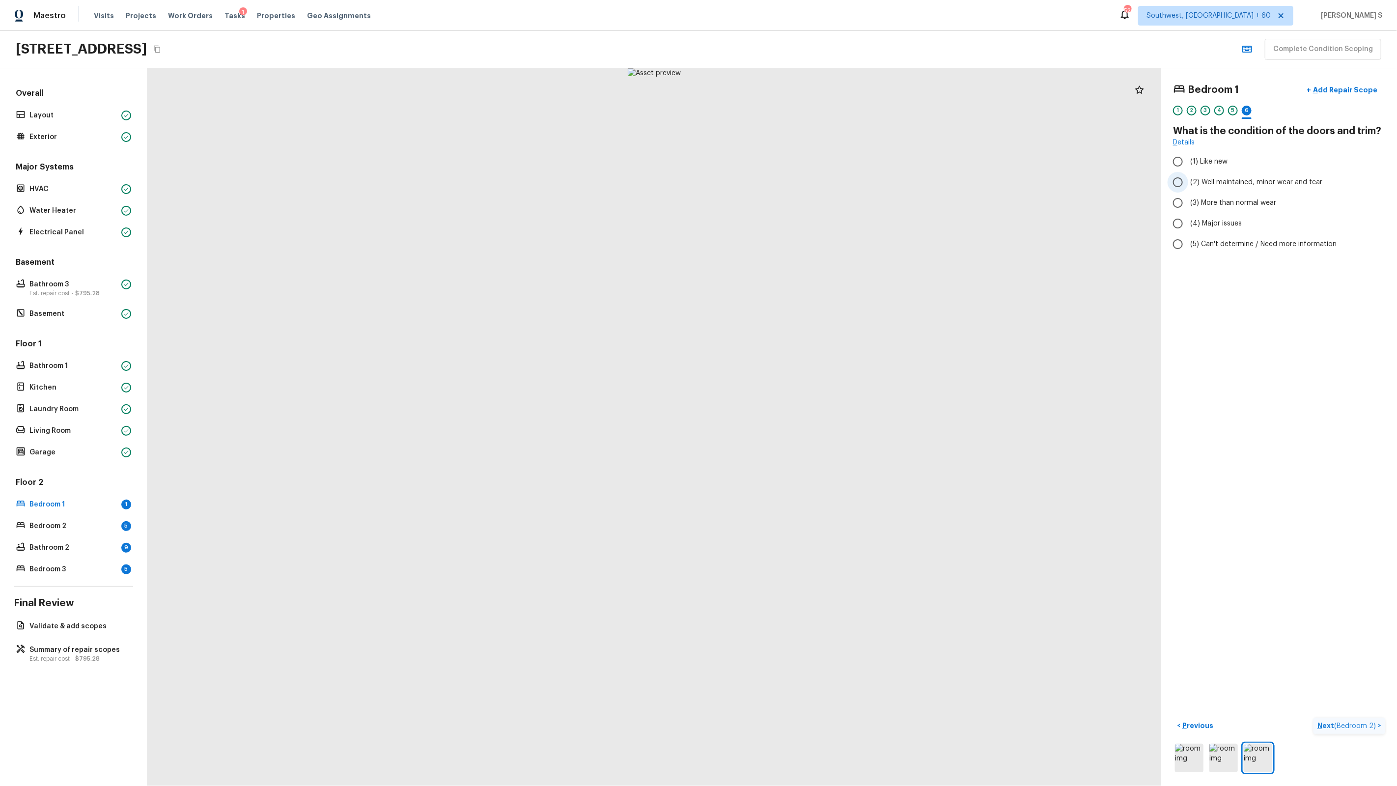
click at [1200, 178] on span "(2) Well maintained, minor wear and tear" at bounding box center [1257, 182] width 132 height 10
click at [1189, 178] on input "(2) Well maintained, minor wear and tear" at bounding box center [1178, 182] width 21 height 21
radio input "true"
click at [1337, 725] on span "( Bedroom 2 )" at bounding box center [1355, 726] width 42 height 7
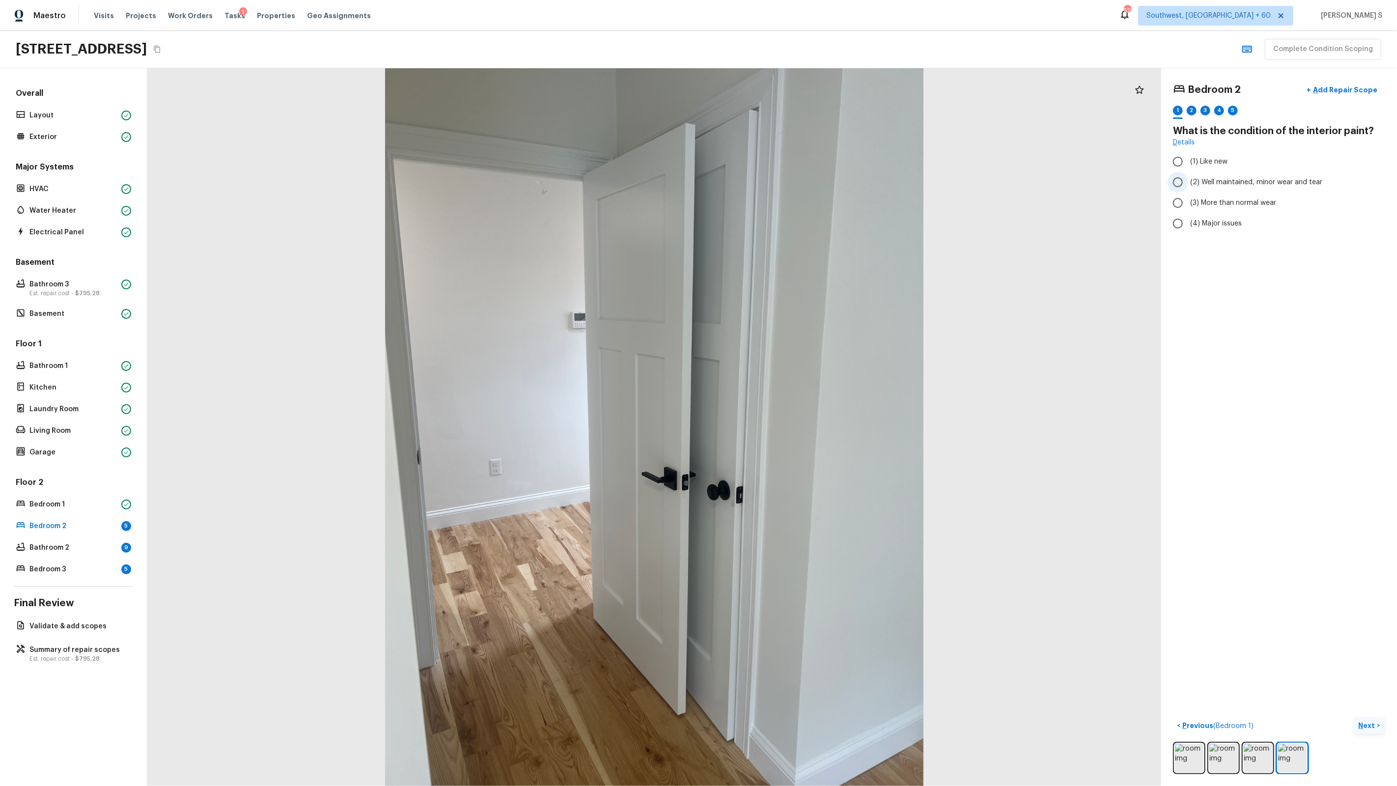
click at [1214, 177] on span "(2) Well maintained, minor wear and tear" at bounding box center [1257, 182] width 132 height 10
click at [1189, 177] on input "(2) Well maintained, minor wear and tear" at bounding box center [1178, 182] width 21 height 21
radio input "true"
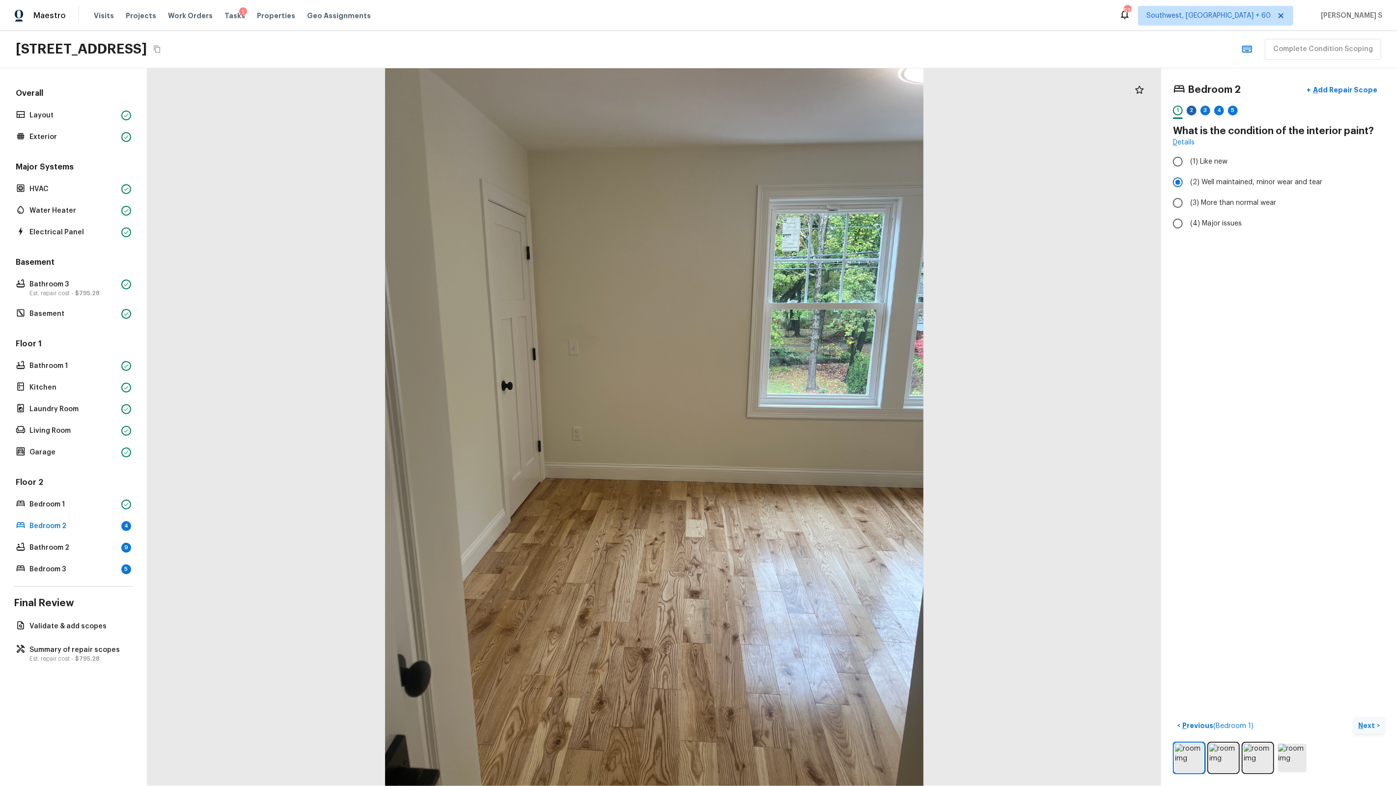
click at [1195, 110] on div "2" at bounding box center [1192, 111] width 10 height 10
click at [1197, 204] on span "(2) No" at bounding box center [1201, 207] width 20 height 10
click at [1189, 204] on input "(2) No" at bounding box center [1178, 207] width 21 height 21
radio input "true"
click at [1206, 114] on div "3" at bounding box center [1206, 111] width 10 height 10
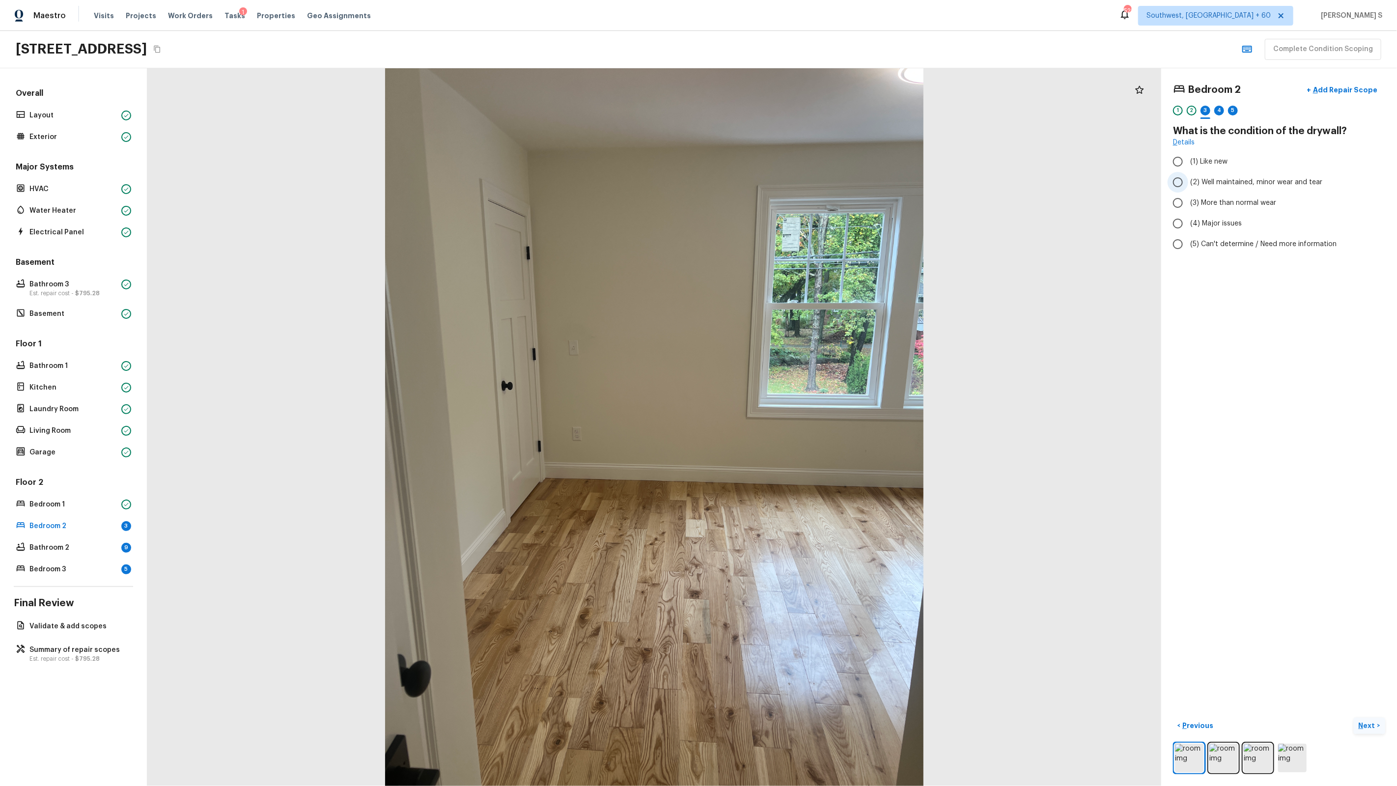
click at [1196, 181] on span "(2) Well maintained, minor wear and tear" at bounding box center [1257, 182] width 132 height 10
click at [1189, 181] on input "(2) Well maintained, minor wear and tear" at bounding box center [1178, 182] width 21 height 21
radio input "true"
click at [1223, 112] on div "4" at bounding box center [1220, 111] width 10 height 10
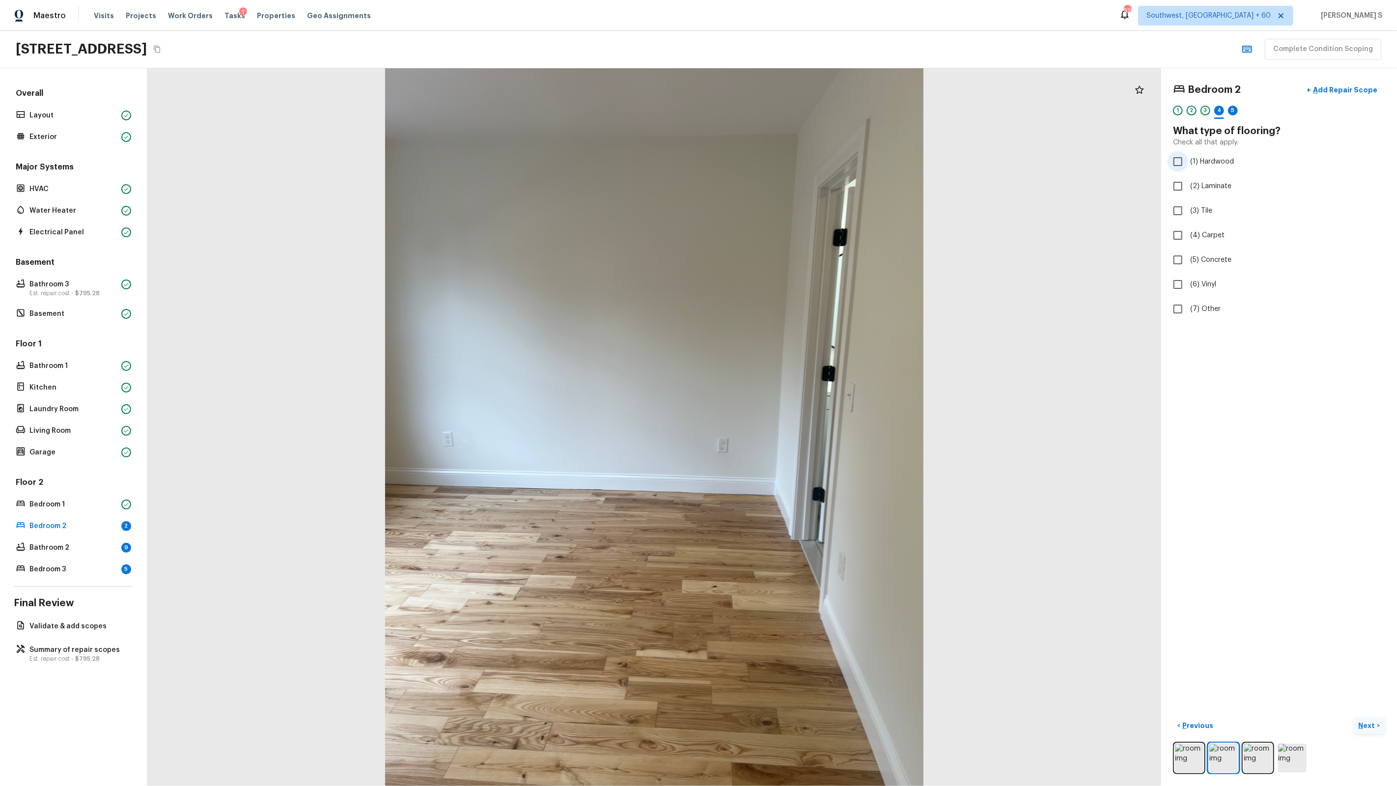
click at [1209, 170] on label "(1) Hardwood" at bounding box center [1273, 161] width 210 height 21
click at [1189, 170] on input "(1) Hardwood" at bounding box center [1178, 161] width 21 height 21
checkbox input "true"
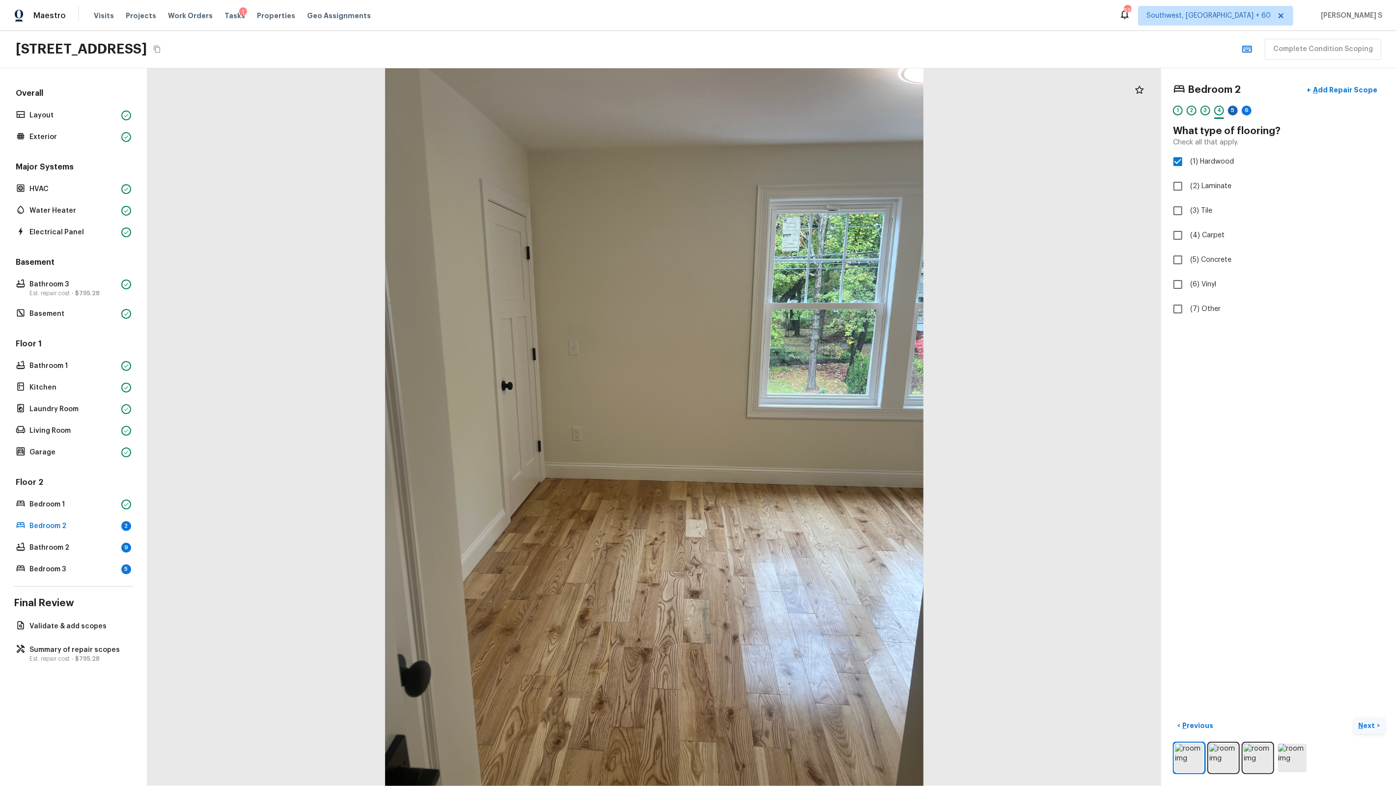
click at [1235, 111] on div "5" at bounding box center [1233, 111] width 10 height 10
click at [1213, 181] on span "(2) Well maintained, minor wear and tear" at bounding box center [1257, 182] width 132 height 10
click at [1189, 181] on input "(2) Well maintained, minor wear and tear" at bounding box center [1178, 182] width 21 height 21
radio input "true"
click at [1244, 109] on div "6" at bounding box center [1247, 111] width 10 height 10
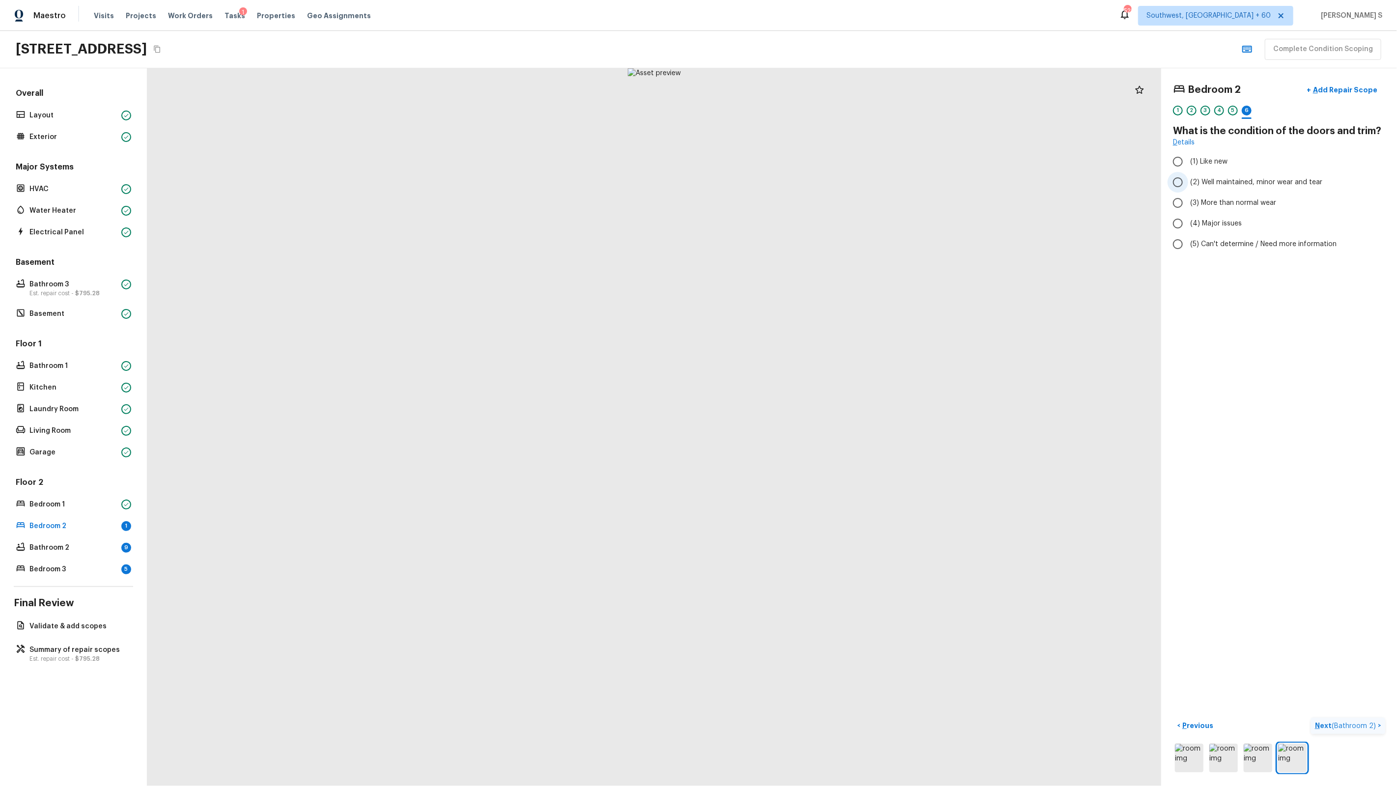
click at [1227, 179] on span "(2) Well maintained, minor wear and tear" at bounding box center [1257, 182] width 132 height 10
click at [1189, 179] on input "(2) Well maintained, minor wear and tear" at bounding box center [1178, 182] width 21 height 21
radio input "true"
click at [1353, 725] on span "( Bathroom 2 )" at bounding box center [1354, 726] width 44 height 7
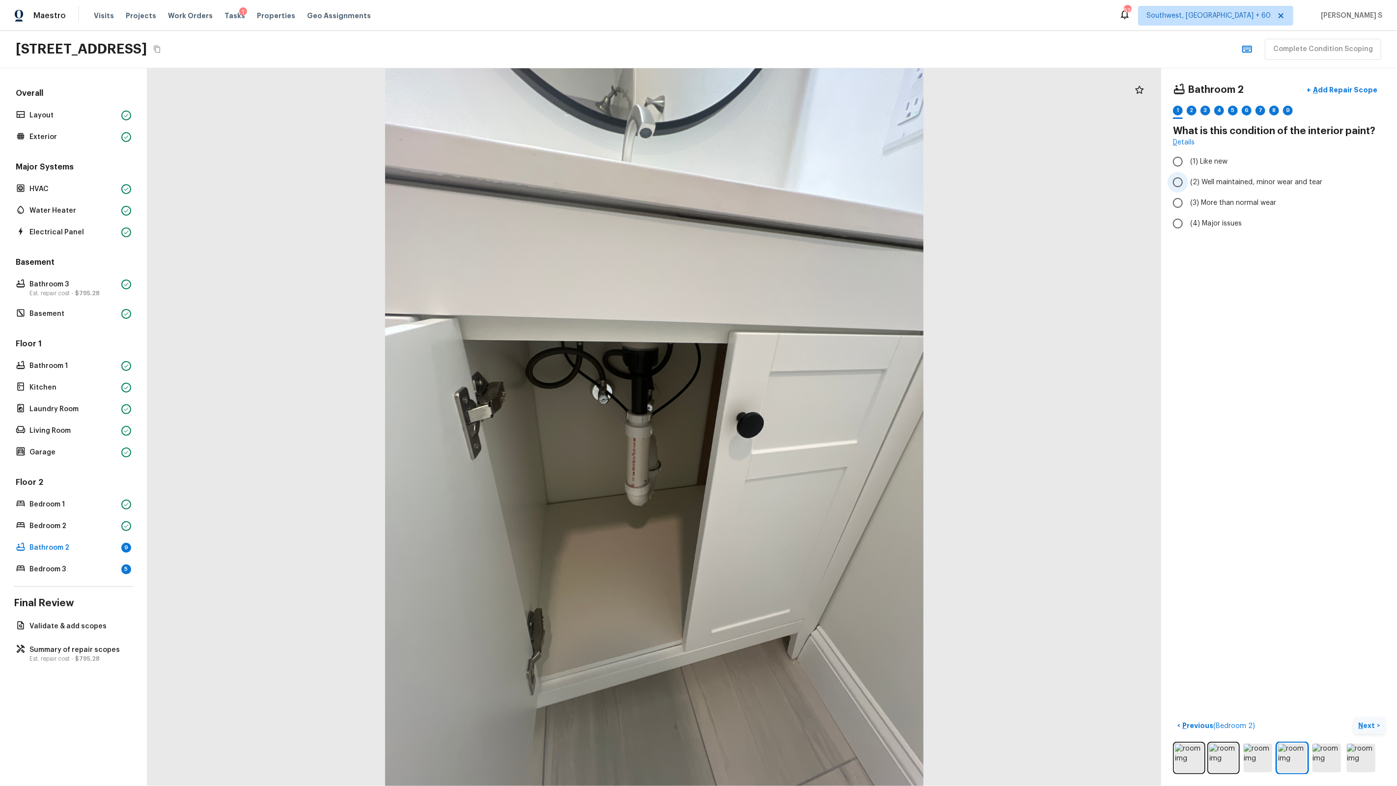
click at [1181, 183] on input "(2) Well maintained, minor wear and tear" at bounding box center [1178, 182] width 21 height 21
radio input "true"
click at [1190, 111] on div "2" at bounding box center [1192, 111] width 10 height 10
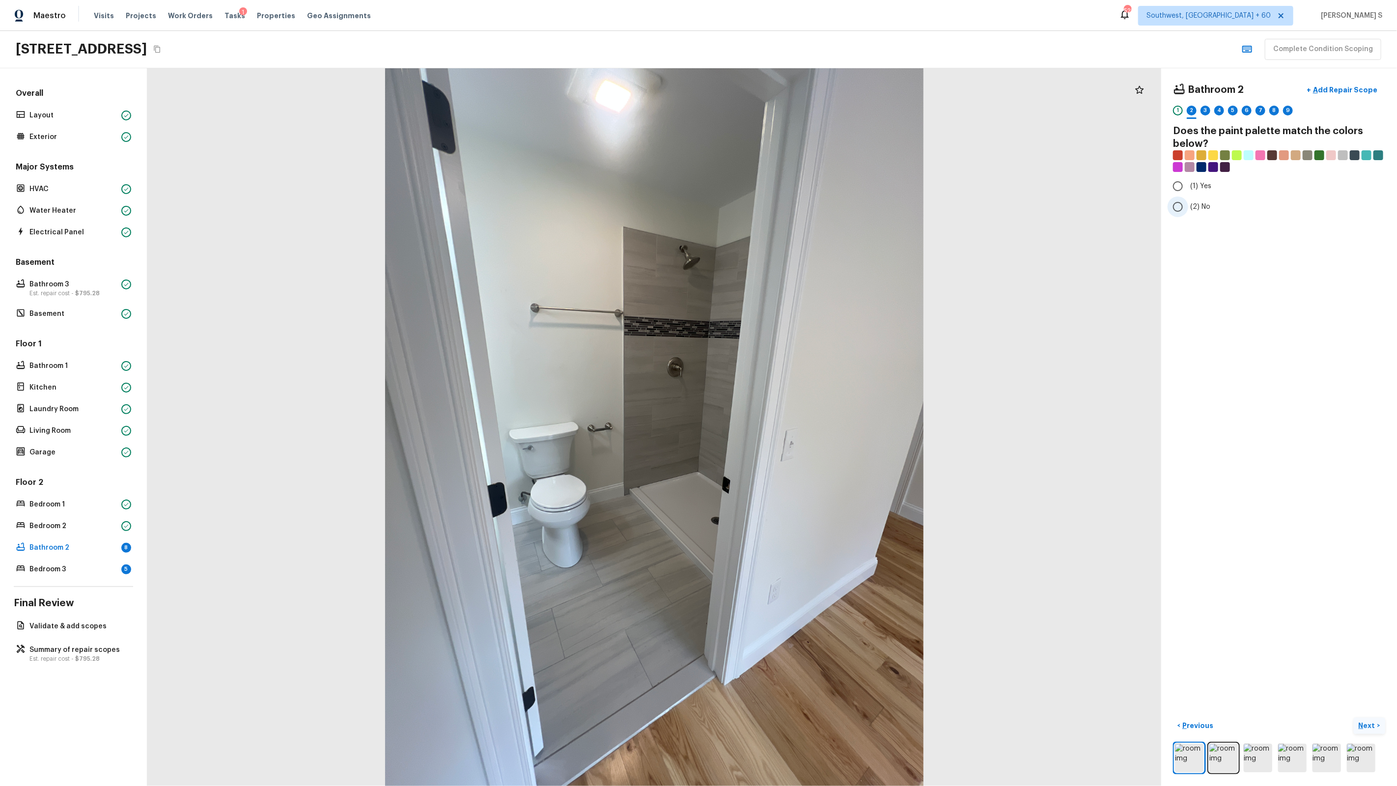
click at [1191, 208] on span "(2) No" at bounding box center [1201, 207] width 20 height 10
click at [1189, 208] on input "(2) No" at bounding box center [1178, 207] width 21 height 21
radio input "true"
click at [1208, 113] on div "3" at bounding box center [1206, 111] width 10 height 10
click at [1211, 181] on span "(2) Well maintained, minor wear and tear" at bounding box center [1257, 182] width 132 height 10
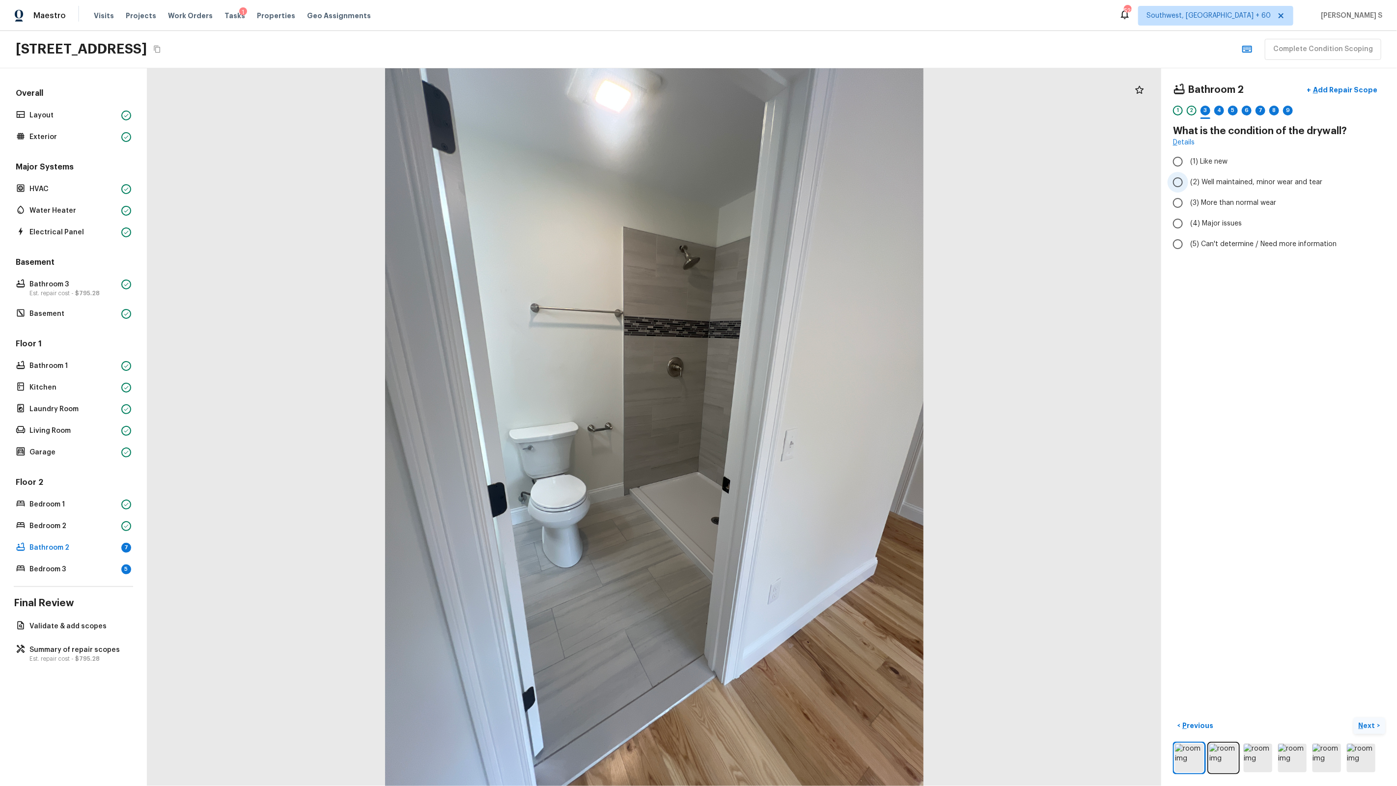
click at [1189, 181] on input "(2) Well maintained, minor wear and tear" at bounding box center [1178, 182] width 21 height 21
radio input "true"
click at [1217, 112] on div "4" at bounding box center [1220, 111] width 10 height 10
click at [1210, 208] on span "(3) Tile" at bounding box center [1202, 211] width 22 height 10
click at [1189, 208] on input "(3) Tile" at bounding box center [1178, 210] width 21 height 21
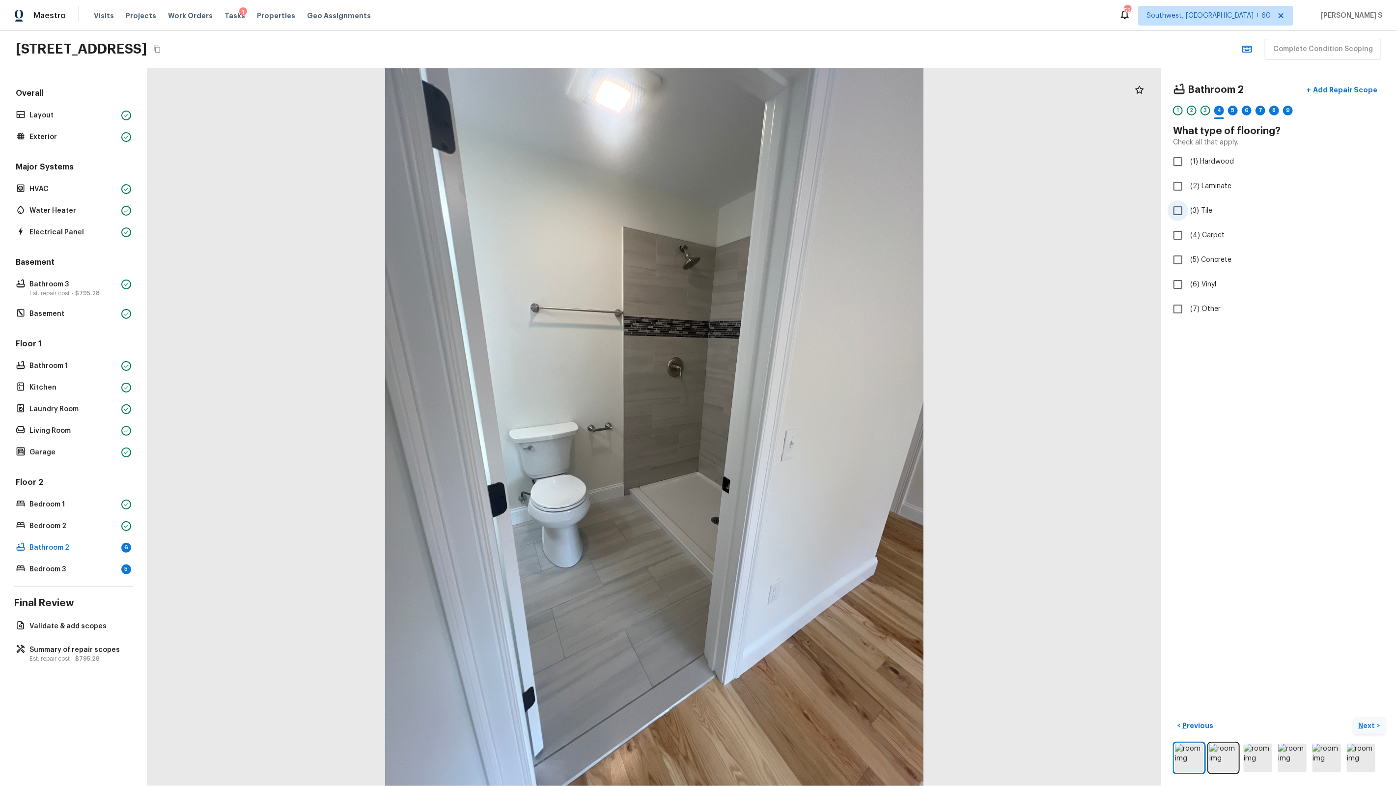
checkbox input "true"
click at [1236, 110] on div "5" at bounding box center [1233, 111] width 10 height 10
click at [1211, 178] on span "(2) Well maintained, minor wear and tear" at bounding box center [1257, 182] width 132 height 10
click at [1189, 178] on input "(2) Well maintained, minor wear and tear" at bounding box center [1178, 182] width 21 height 21
radio input "true"
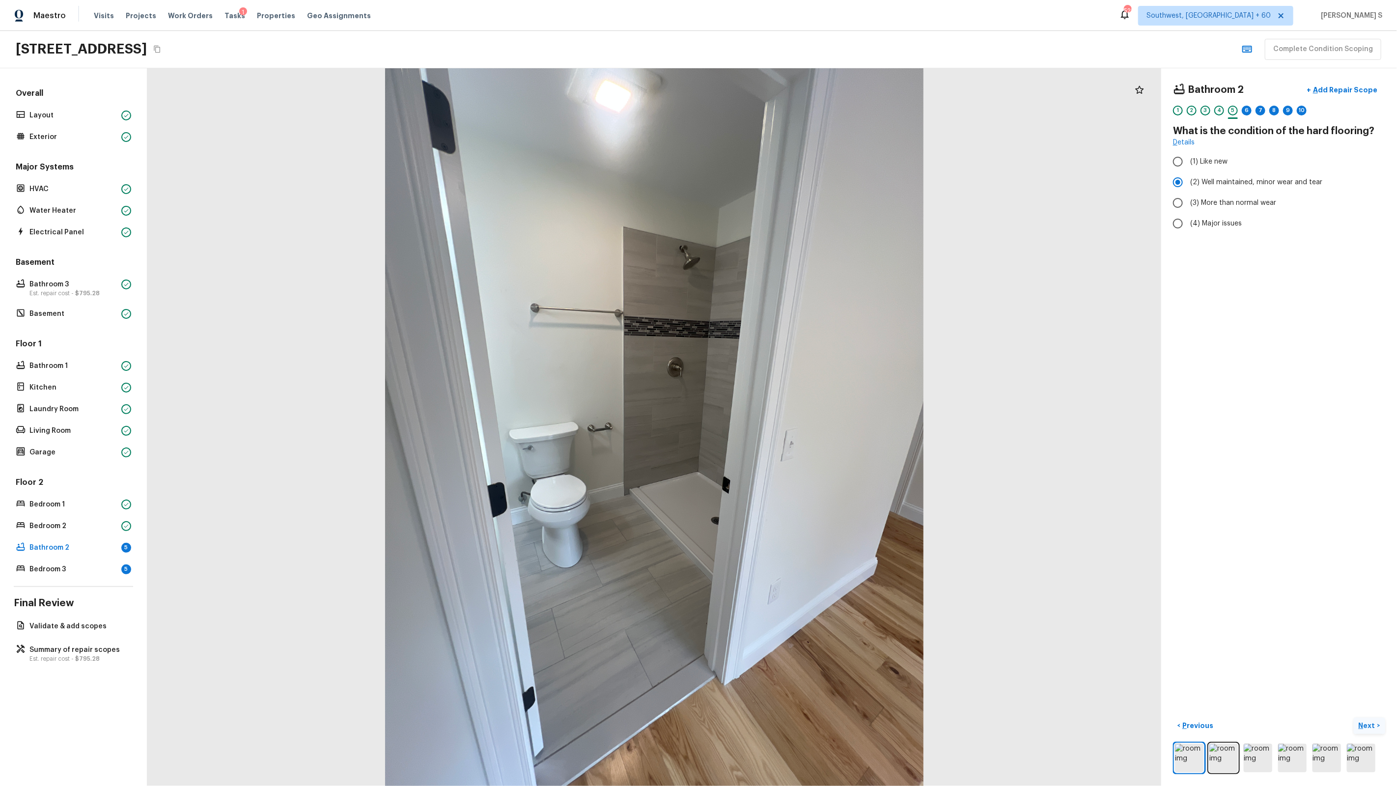
click at [1242, 113] on div "6" at bounding box center [1247, 113] width 10 height 15
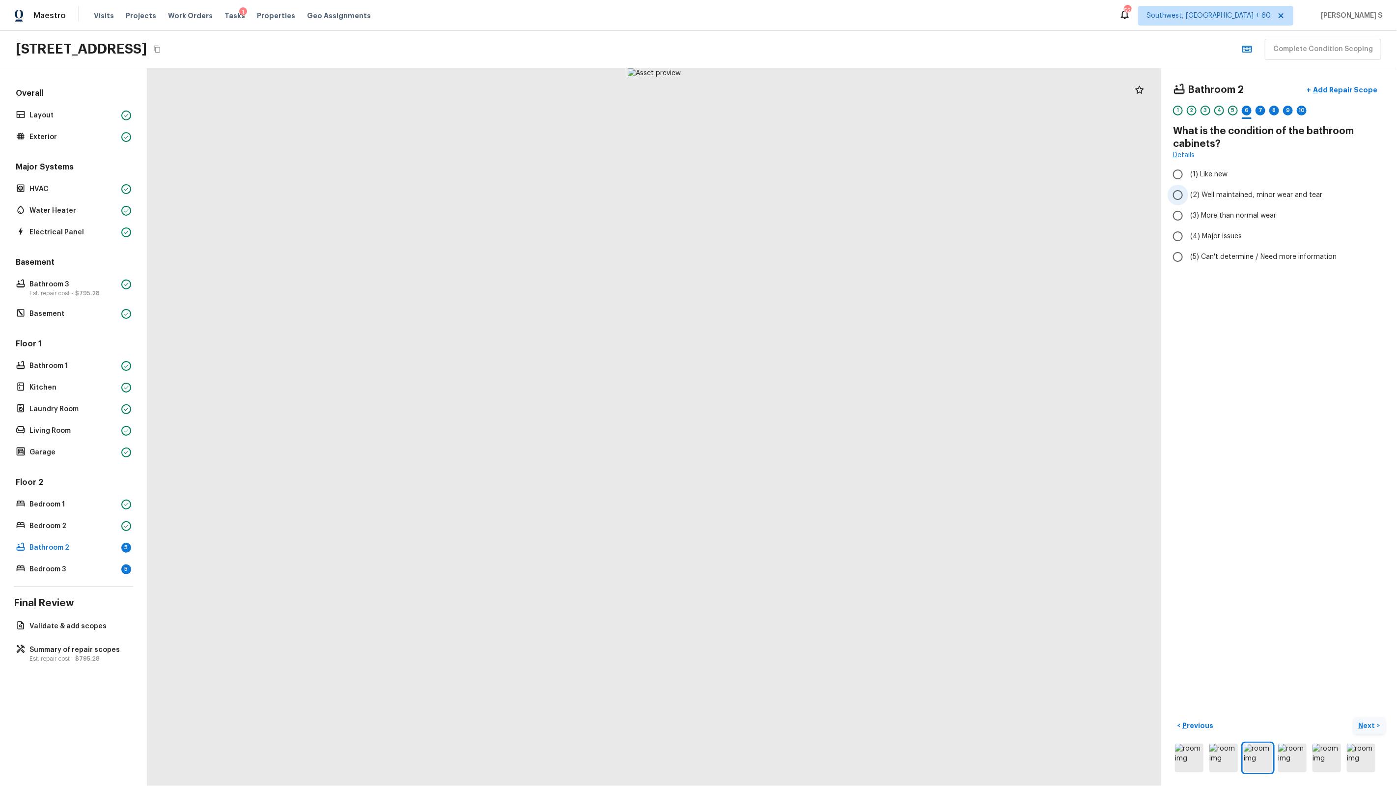
click at [1226, 192] on span "(2) Well maintained, minor wear and tear" at bounding box center [1257, 195] width 132 height 10
click at [1189, 192] on input "(2) Well maintained, minor wear and tear" at bounding box center [1178, 195] width 21 height 21
radio input "true"
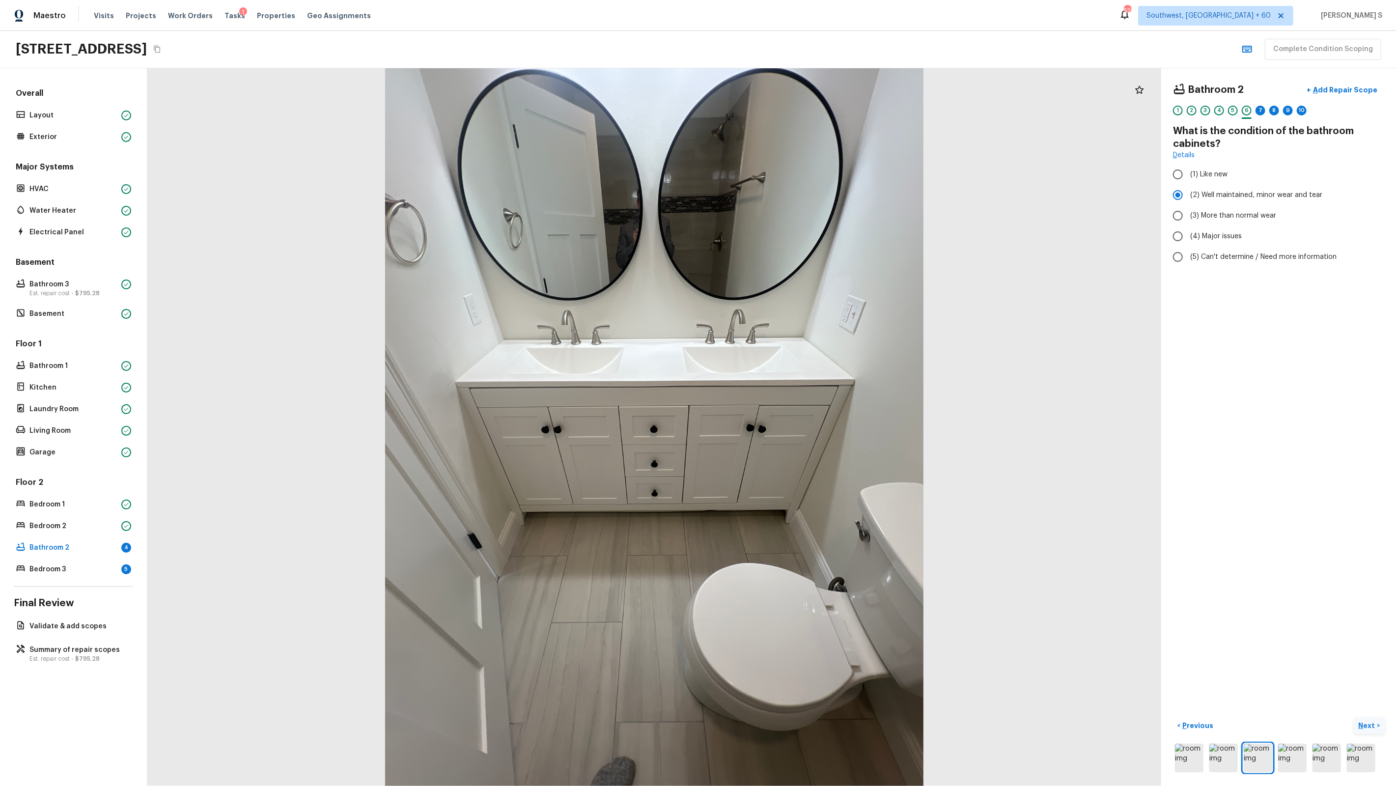
click at [1270, 107] on div "8" at bounding box center [1275, 113] width 10 height 15
click at [1261, 113] on div "7" at bounding box center [1261, 111] width 10 height 10
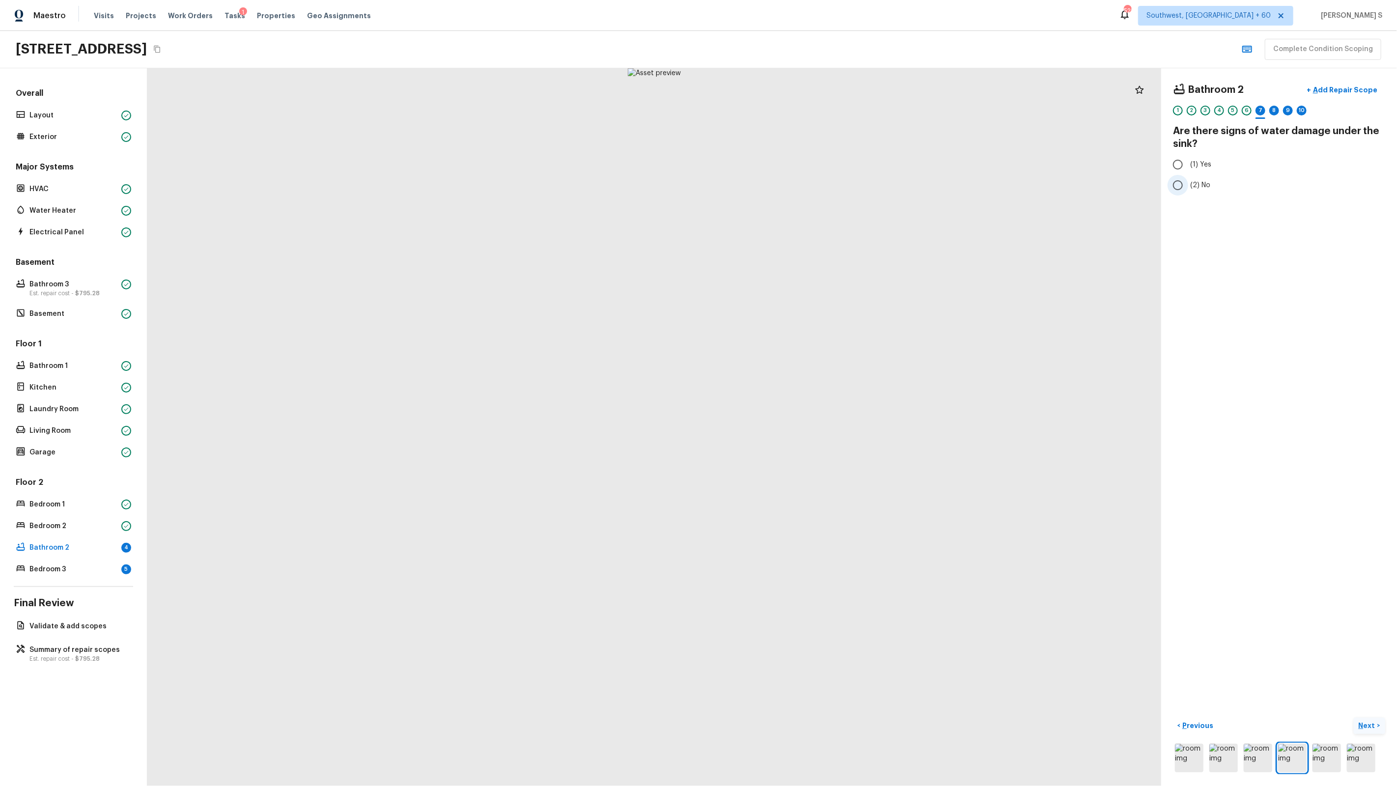
click at [1196, 187] on span "(2) No" at bounding box center [1201, 185] width 20 height 10
click at [1189, 187] on input "(2) No" at bounding box center [1178, 185] width 21 height 21
radio input "true"
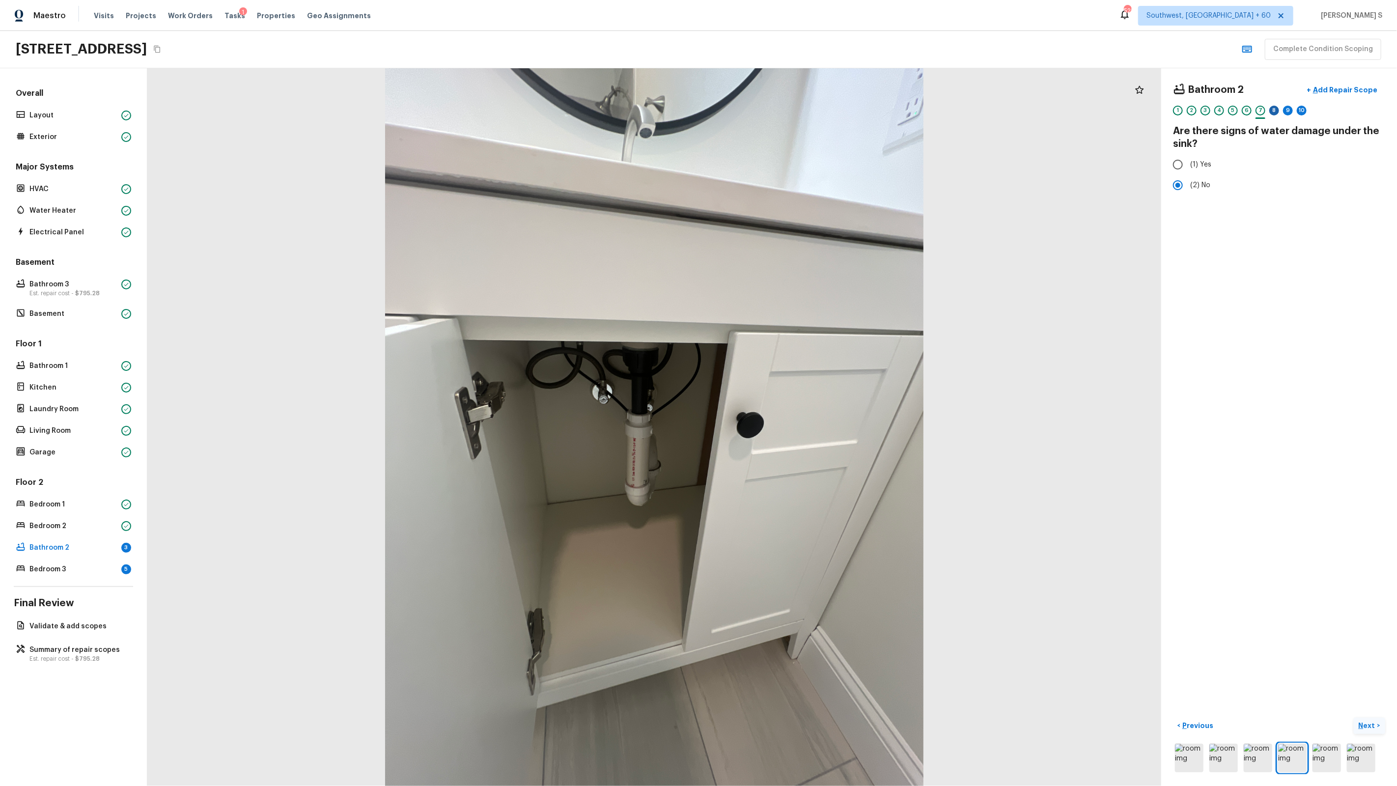
click at [1272, 111] on div "8" at bounding box center [1275, 111] width 10 height 10
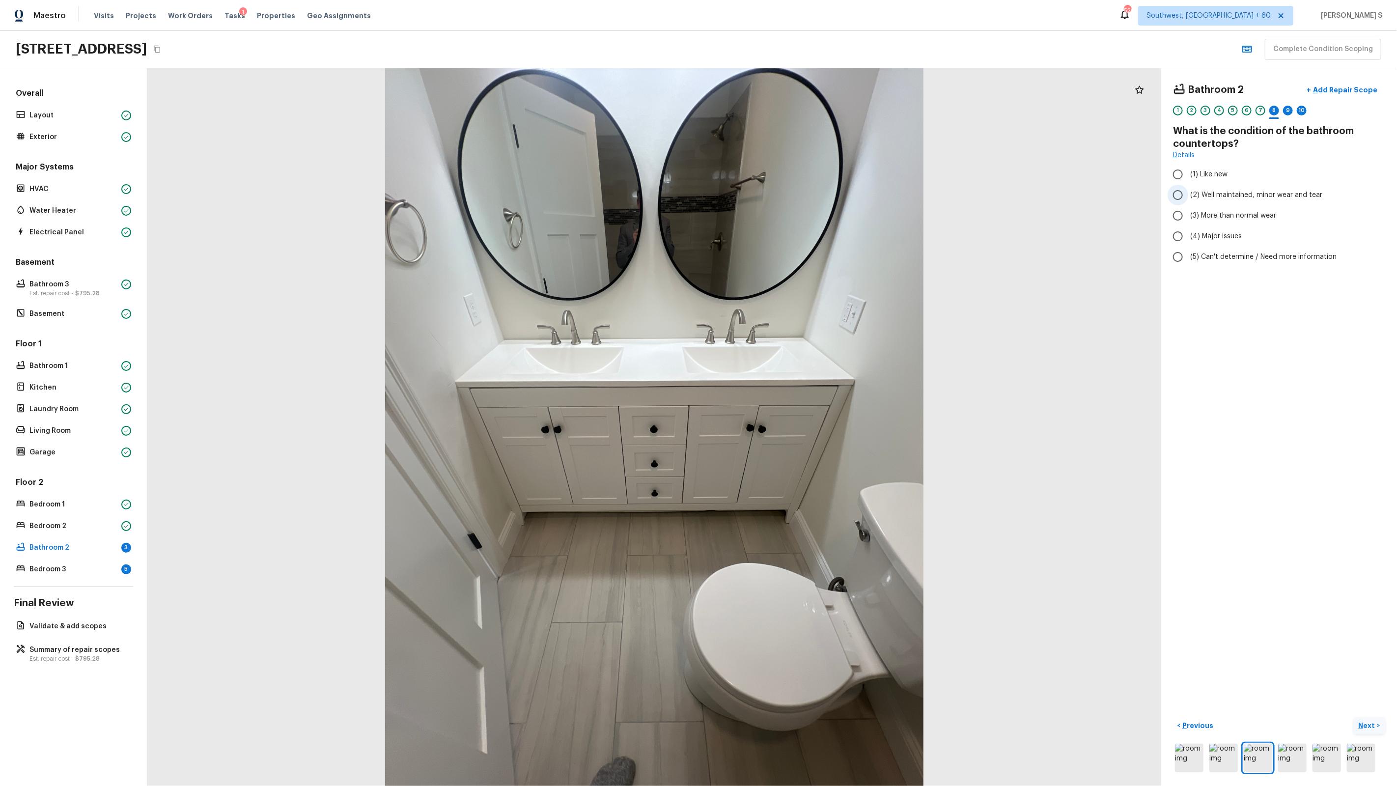
click at [1211, 198] on span "(2) Well maintained, minor wear and tear" at bounding box center [1257, 195] width 132 height 10
click at [1189, 198] on input "(2) Well maintained, minor wear and tear" at bounding box center [1178, 195] width 21 height 21
radio input "true"
click at [1288, 112] on div "9" at bounding box center [1288, 111] width 10 height 10
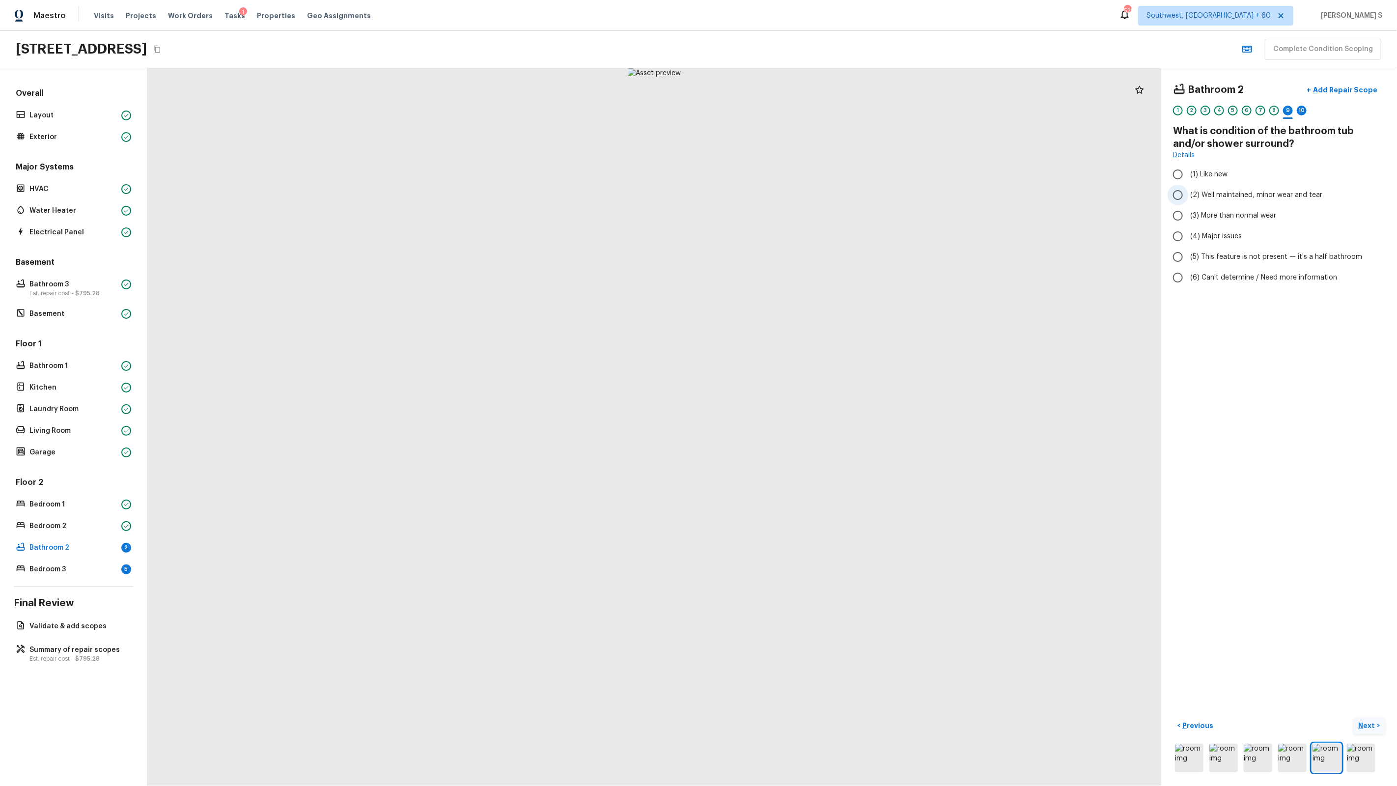
click at [1223, 196] on span "(2) Well maintained, minor wear and tear" at bounding box center [1257, 195] width 132 height 10
click at [1189, 196] on input "(2) Well maintained, minor wear and tear" at bounding box center [1178, 195] width 21 height 21
radio input "true"
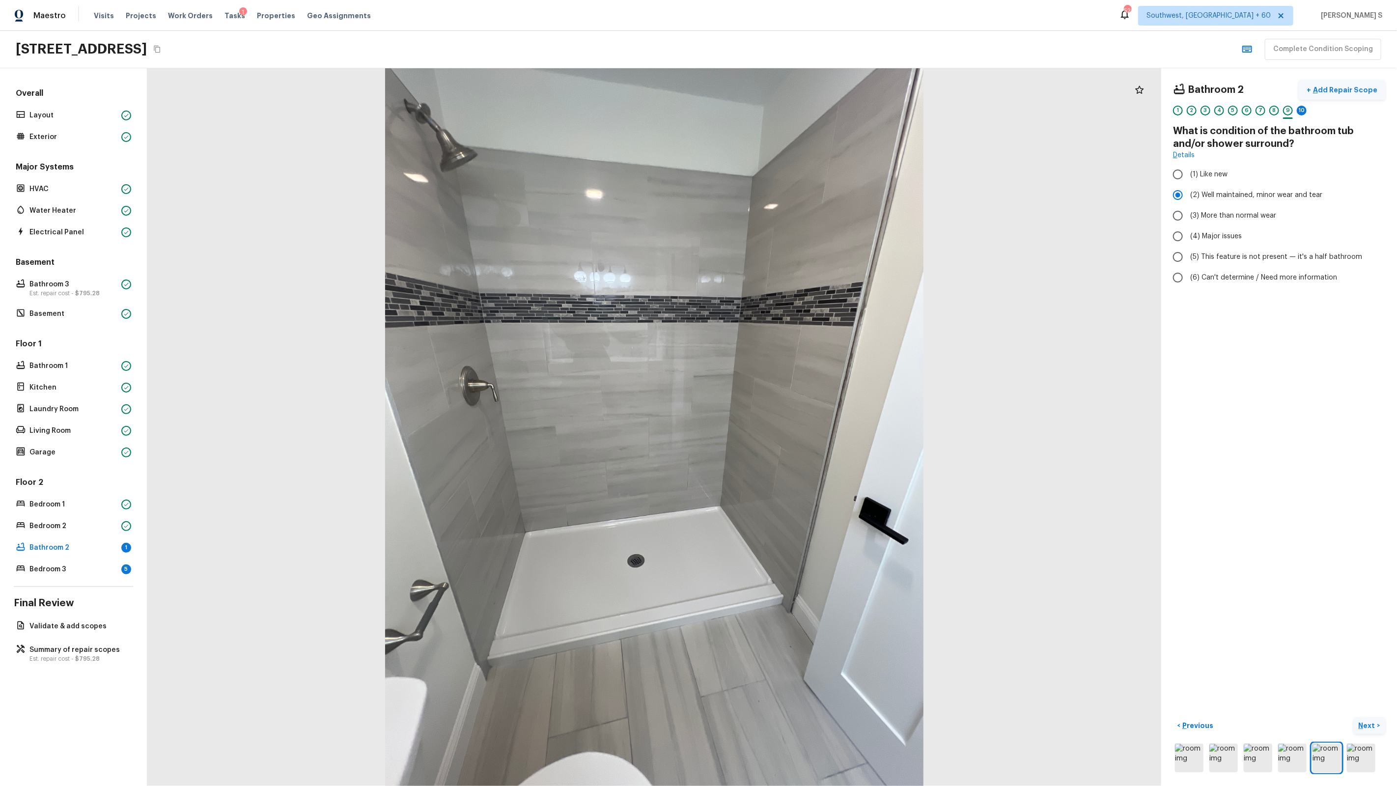
click at [1344, 84] on button "+ Add Repair Scope" at bounding box center [1342, 90] width 86 height 20
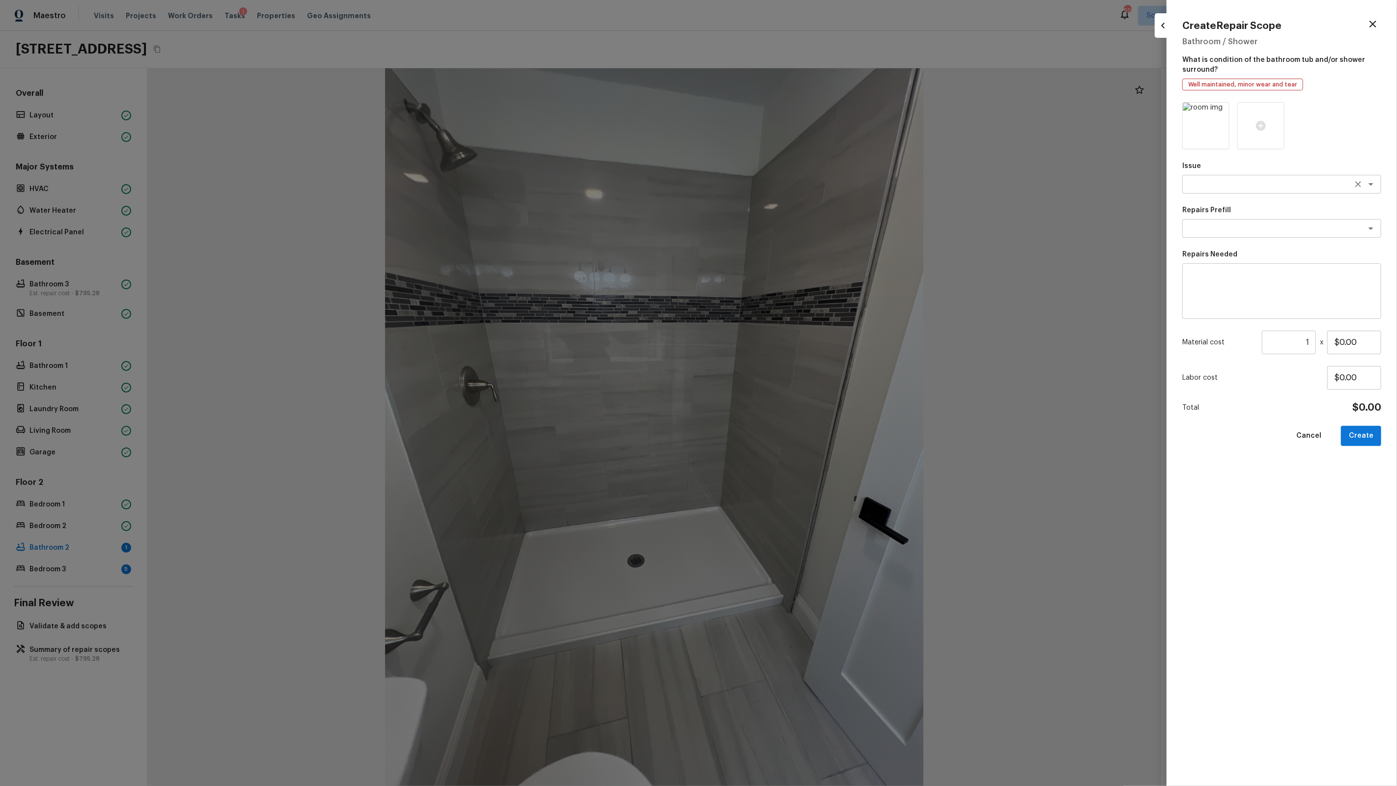
click at [1203, 187] on textarea at bounding box center [1268, 184] width 163 height 10
type textarea "Bathroom Plumbing"
type textarea "Install New Tub/Shower Door (large)"
type textarea "Prep the tub/shower surround and install a new 52''-58'' tempered shower door. …"
type input "$776.27"
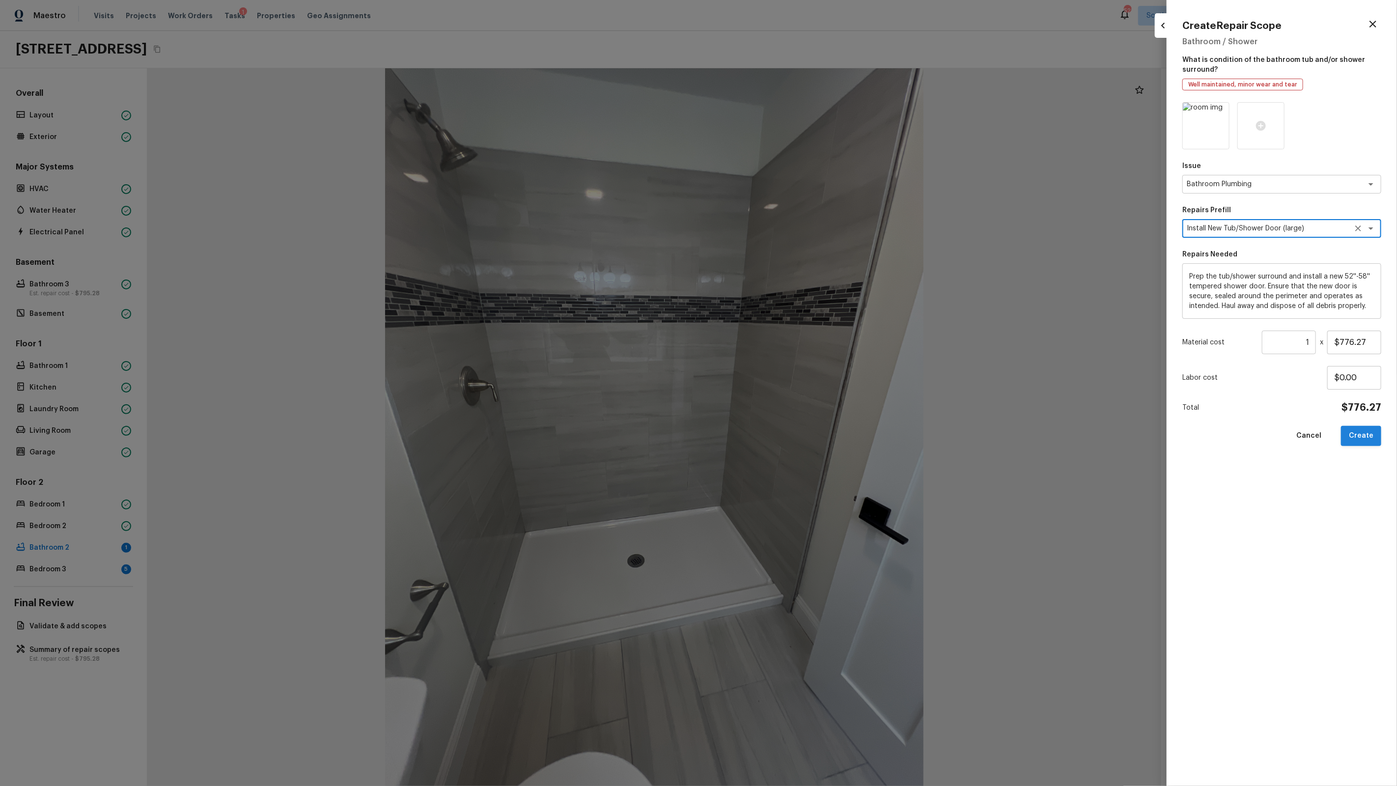
type textarea "Install New Tub/Shower Door (large)"
click at [1361, 441] on button "Create" at bounding box center [1361, 436] width 40 height 20
type input "$0.00"
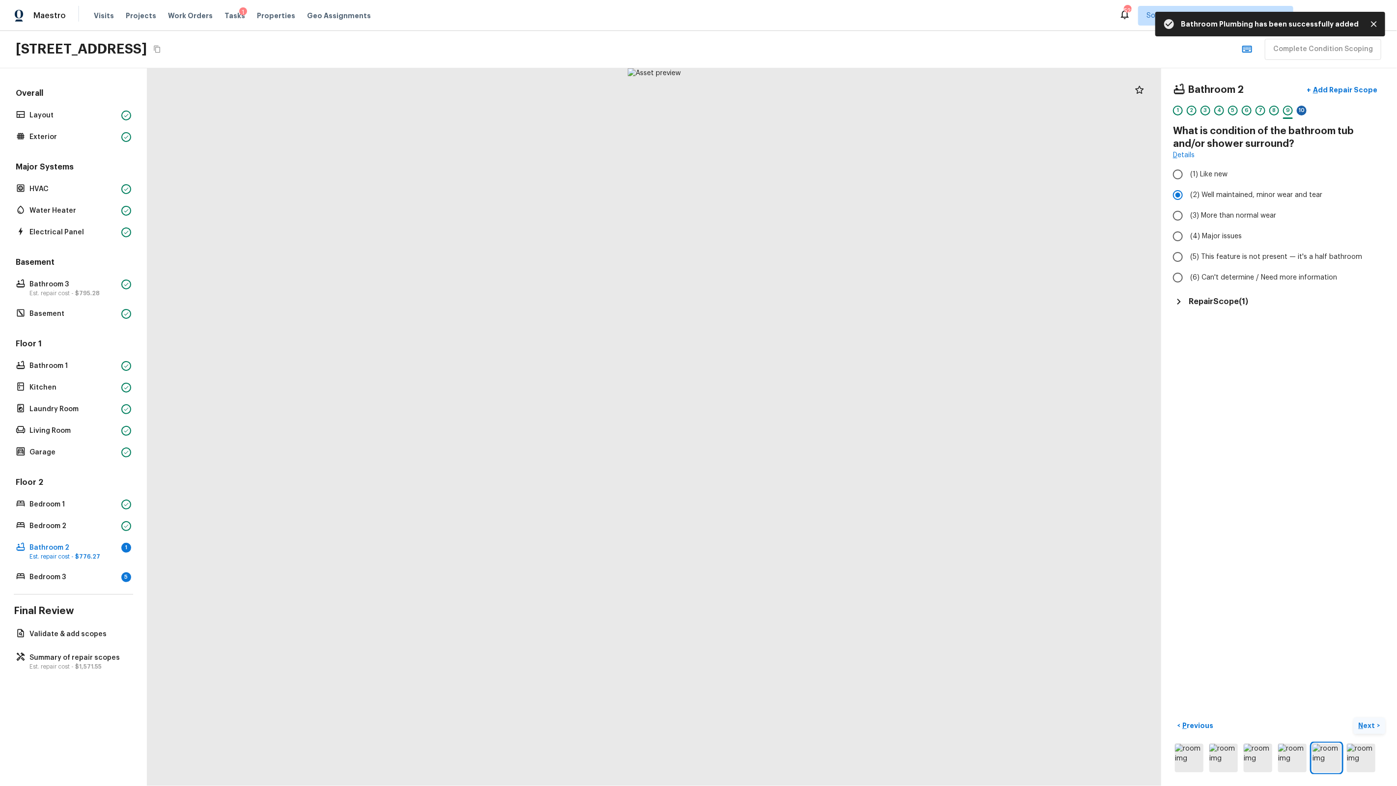
click at [1305, 110] on div "10" at bounding box center [1302, 111] width 10 height 10
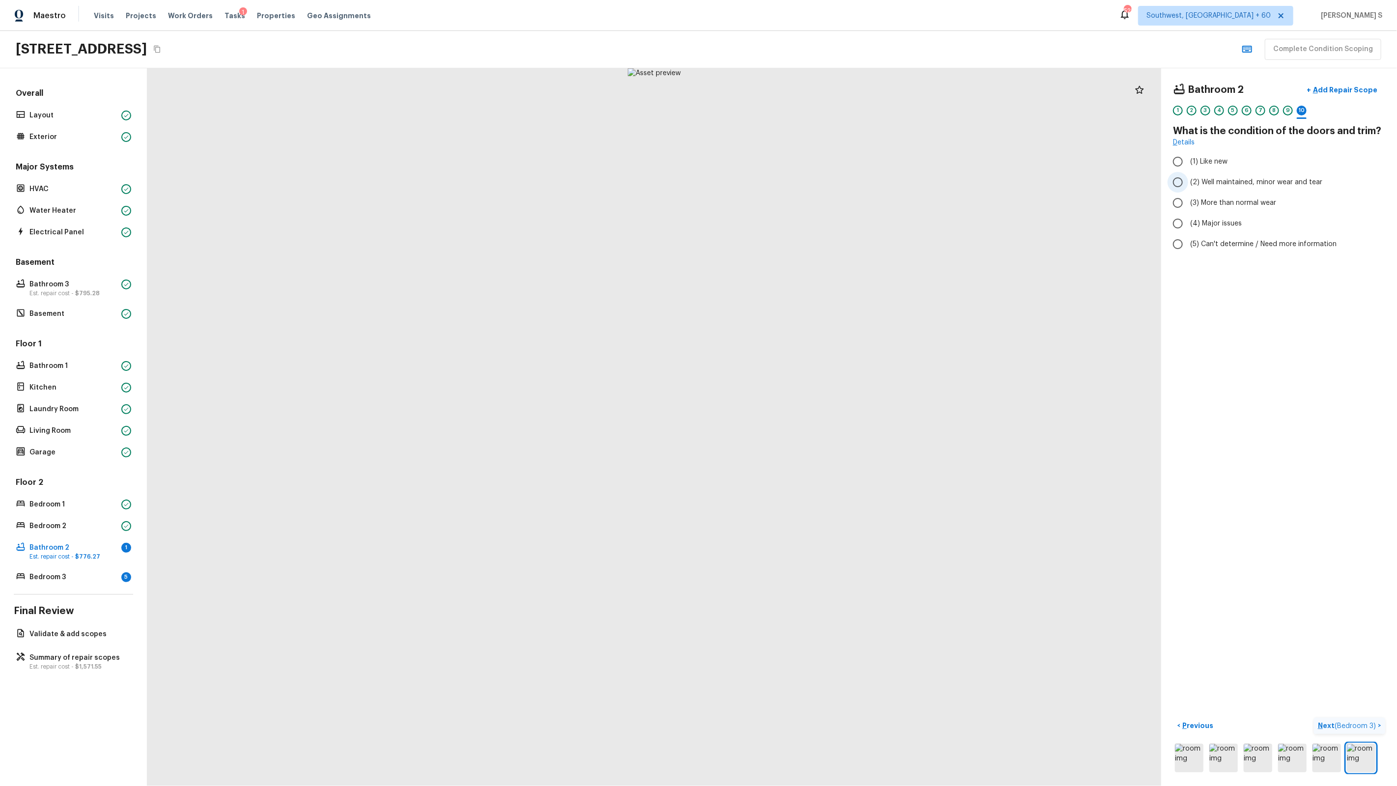
click at [1238, 184] on span "(2) Well maintained, minor wear and tear" at bounding box center [1257, 182] width 132 height 10
click at [1189, 184] on input "(2) Well maintained, minor wear and tear" at bounding box center [1178, 182] width 21 height 21
radio input "true"
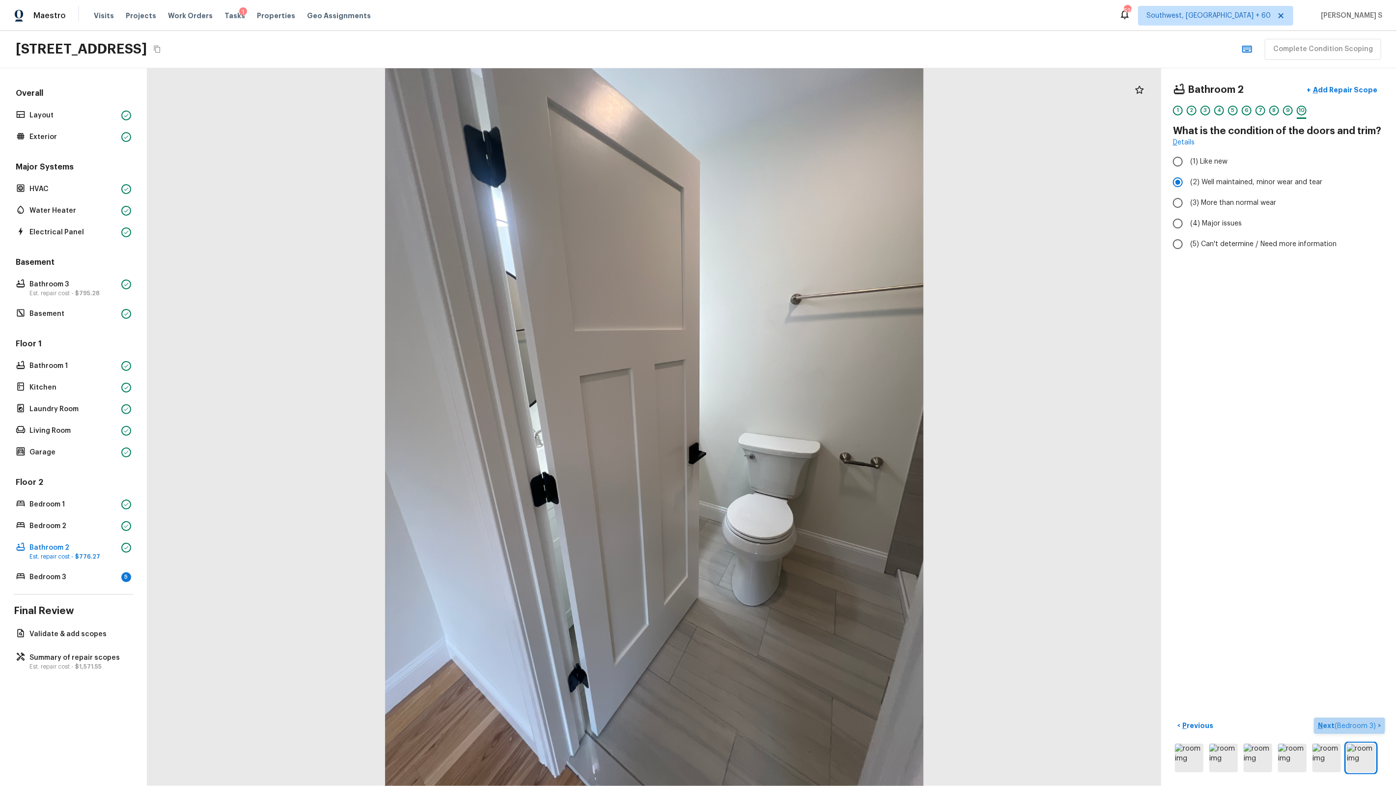
click at [1341, 724] on span "( Bedroom 3 )" at bounding box center [1355, 726] width 41 height 7
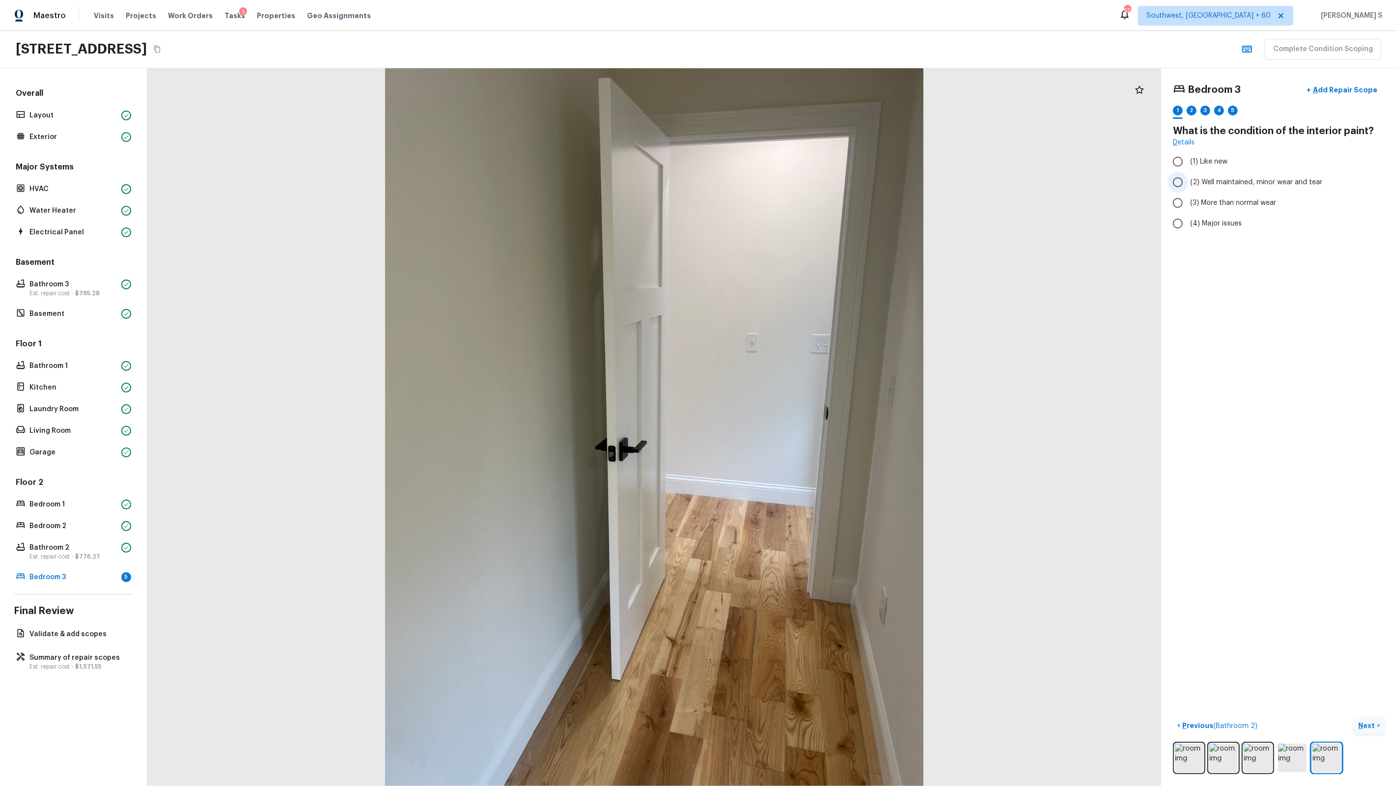
click at [1208, 184] on span "(2) Well maintained, minor wear and tear" at bounding box center [1257, 182] width 132 height 10
click at [1189, 184] on input "(2) Well maintained, minor wear and tear" at bounding box center [1178, 182] width 21 height 21
radio input "true"
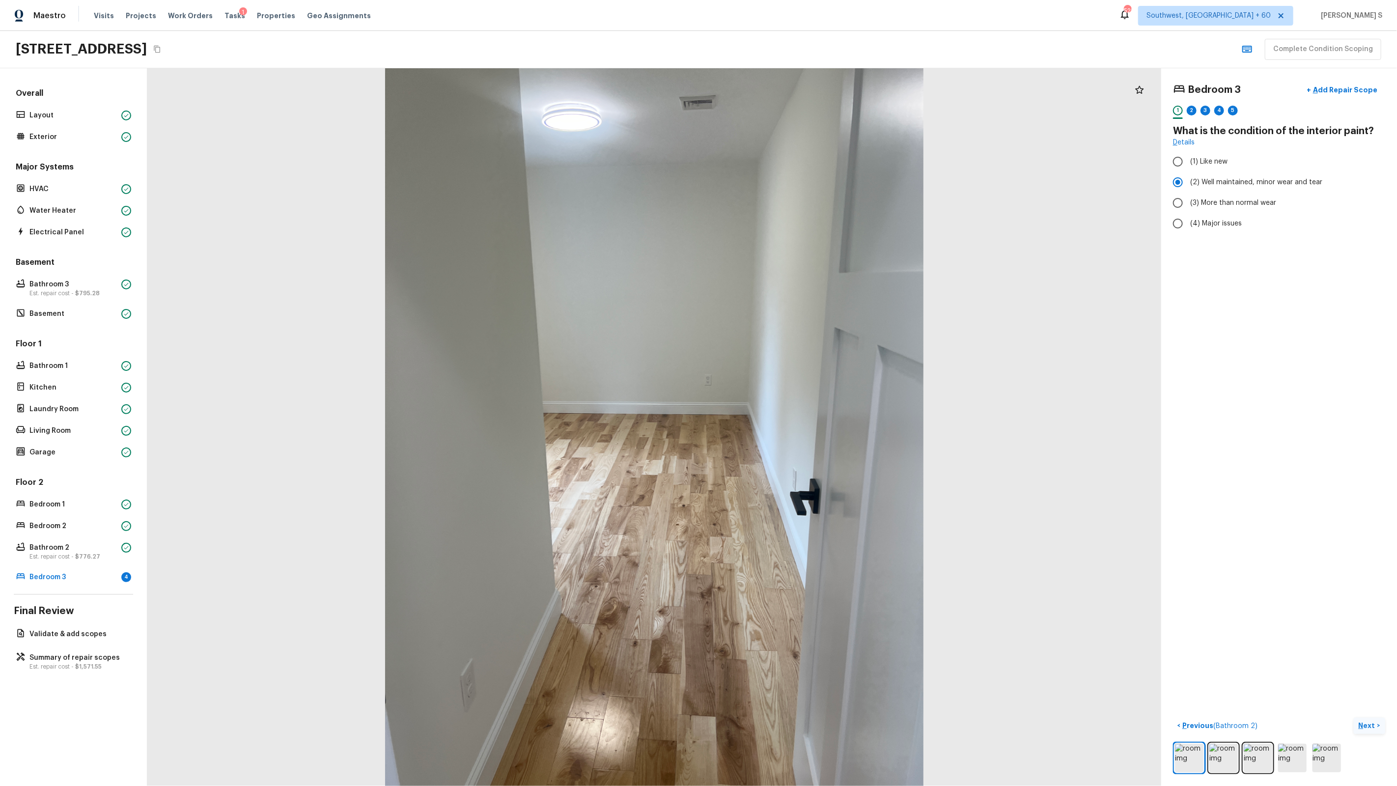
click at [1193, 116] on div "2" at bounding box center [1192, 113] width 10 height 15
click at [1200, 202] on span "(2) No" at bounding box center [1201, 207] width 20 height 10
click at [1189, 202] on input "(2) No" at bounding box center [1178, 207] width 21 height 21
radio input "true"
click at [1207, 107] on div "3" at bounding box center [1206, 111] width 10 height 10
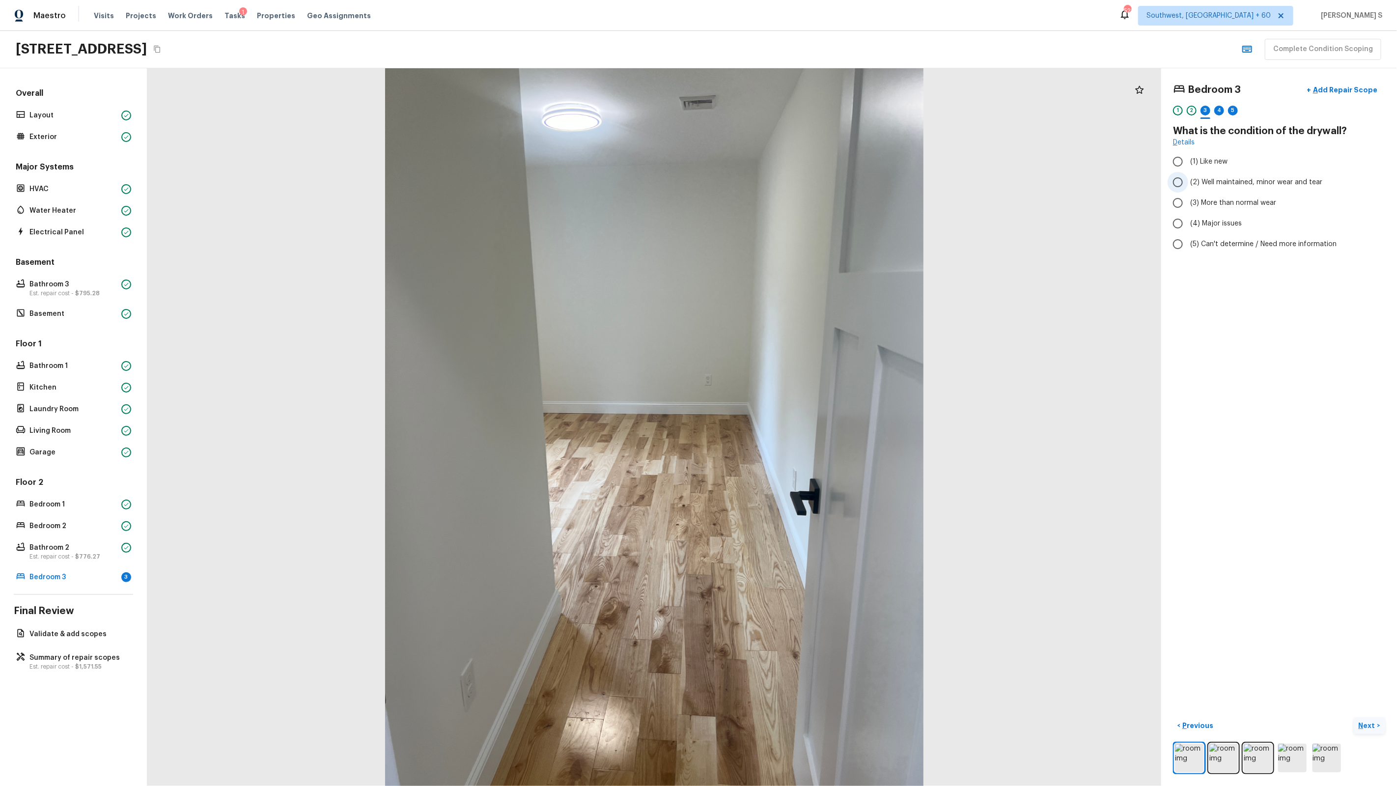
click at [1193, 182] on span "(2) Well maintained, minor wear and tear" at bounding box center [1257, 182] width 132 height 10
click at [1189, 182] on input "(2) Well maintained, minor wear and tear" at bounding box center [1178, 182] width 21 height 21
radio input "true"
click at [1219, 113] on div "4" at bounding box center [1220, 111] width 10 height 10
click at [1198, 160] on span "(1) Hardwood" at bounding box center [1213, 162] width 44 height 10
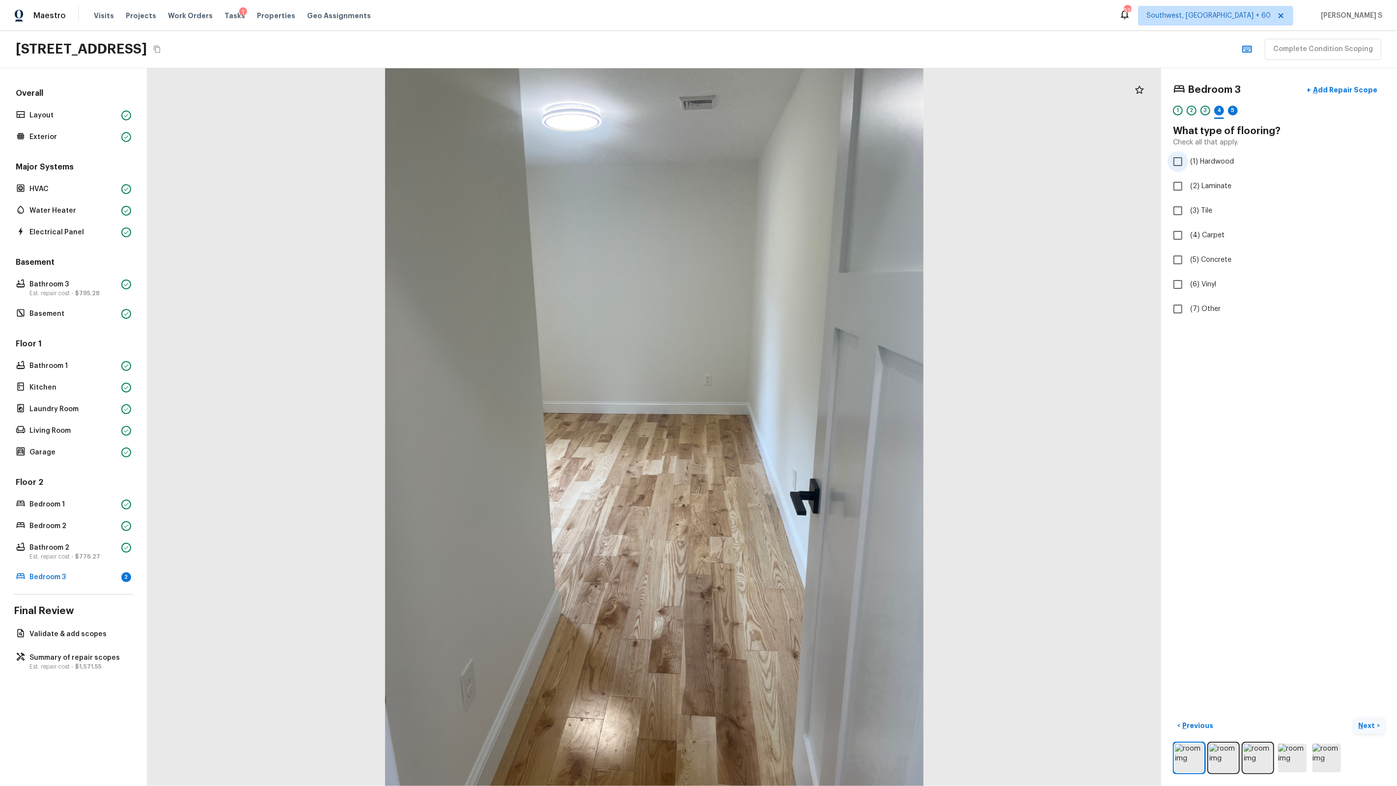
click at [1189, 160] on input "(1) Hardwood" at bounding box center [1178, 161] width 21 height 21
checkbox input "true"
click at [1229, 113] on div "5" at bounding box center [1233, 111] width 10 height 10
click at [1213, 178] on span "(2) Well maintained, minor wear and tear" at bounding box center [1257, 182] width 132 height 10
click at [1189, 178] on input "(2) Well maintained, minor wear and tear" at bounding box center [1178, 182] width 21 height 21
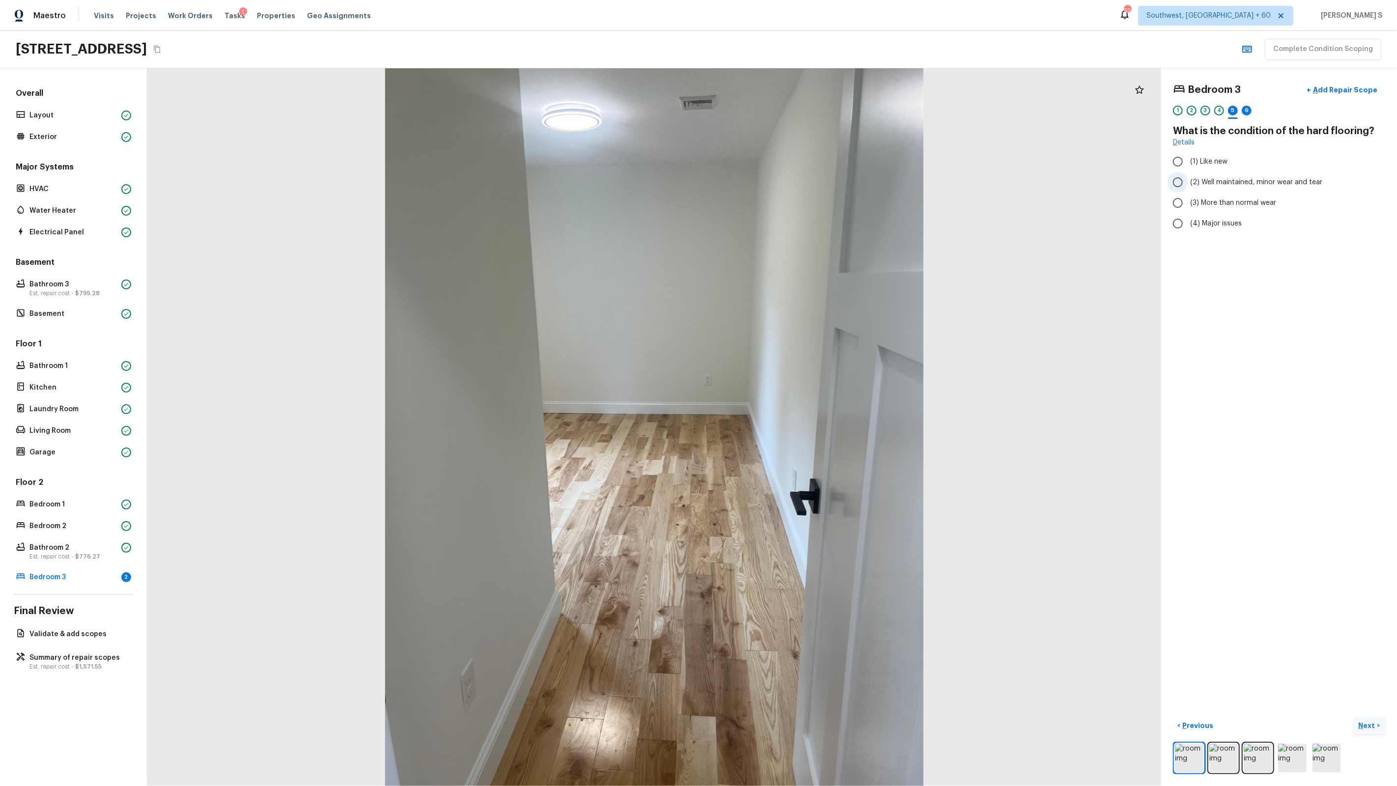
radio input "true"
click at [1243, 115] on div "6" at bounding box center [1247, 113] width 10 height 15
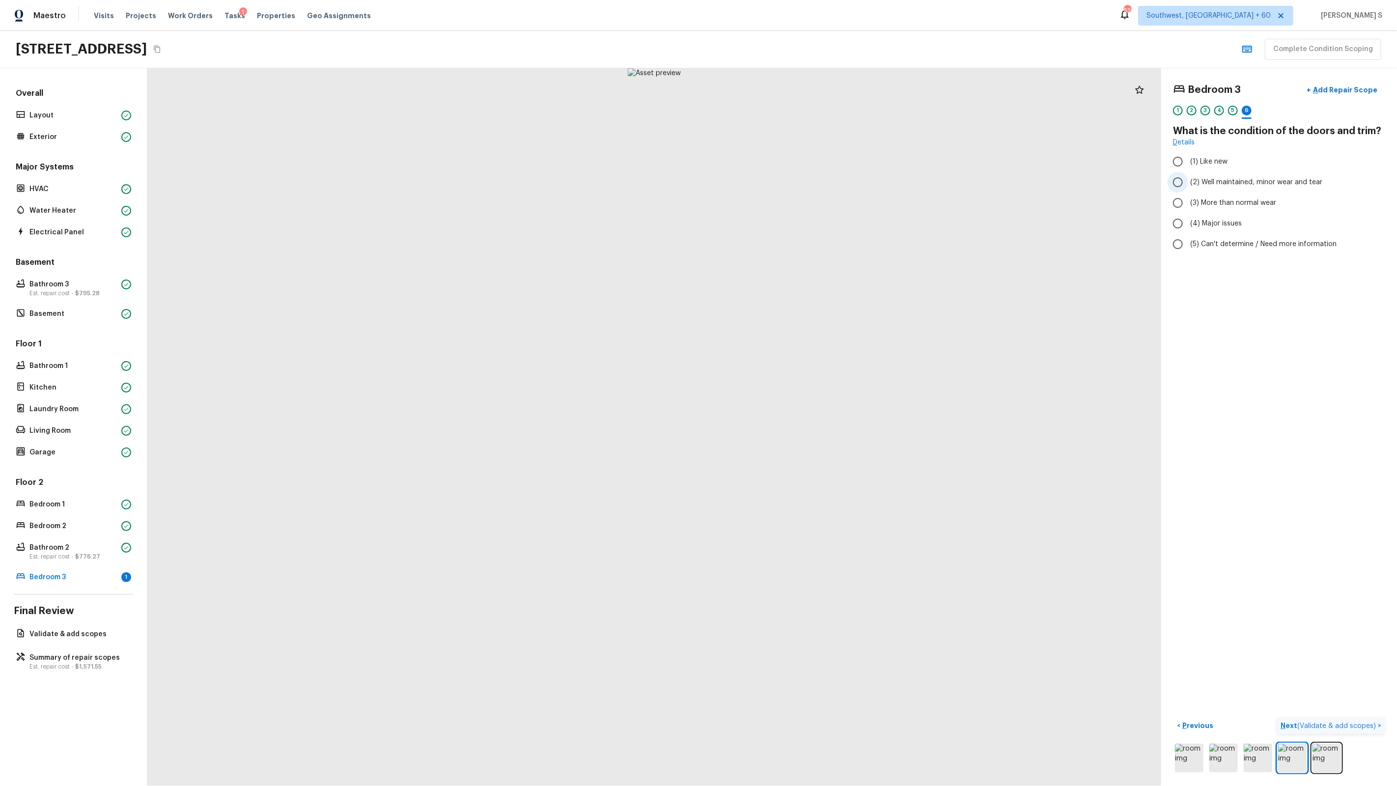
click at [1196, 186] on span "(2) Well maintained, minor wear and tear" at bounding box center [1257, 182] width 132 height 10
click at [1189, 186] on input "(2) Well maintained, minor wear and tear" at bounding box center [1178, 182] width 21 height 21
radio input "true"
click at [1315, 720] on button "Next ( Validate & add scopes ) >" at bounding box center [1331, 726] width 109 height 16
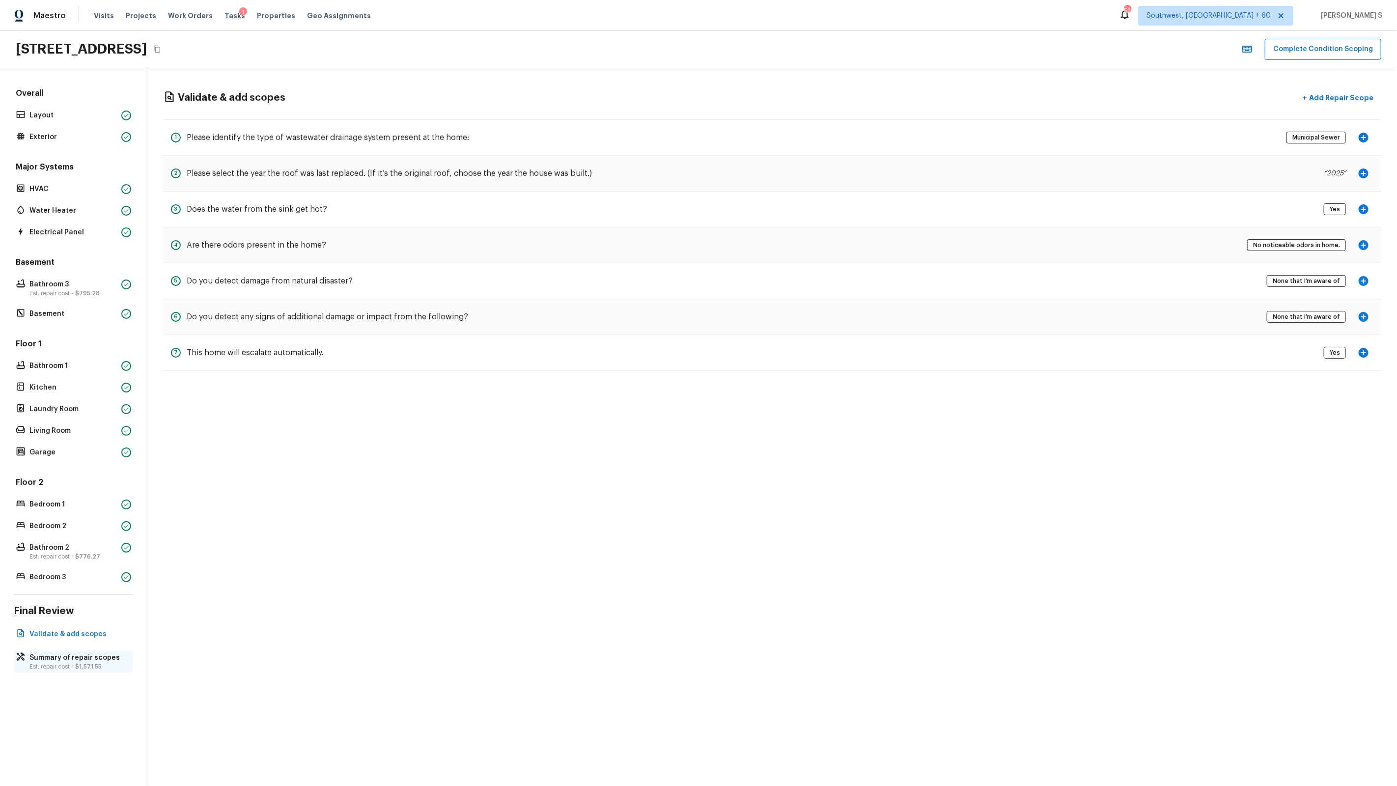
click at [69, 660] on p "Summary of repair scopes" at bounding box center [78, 658] width 98 height 10
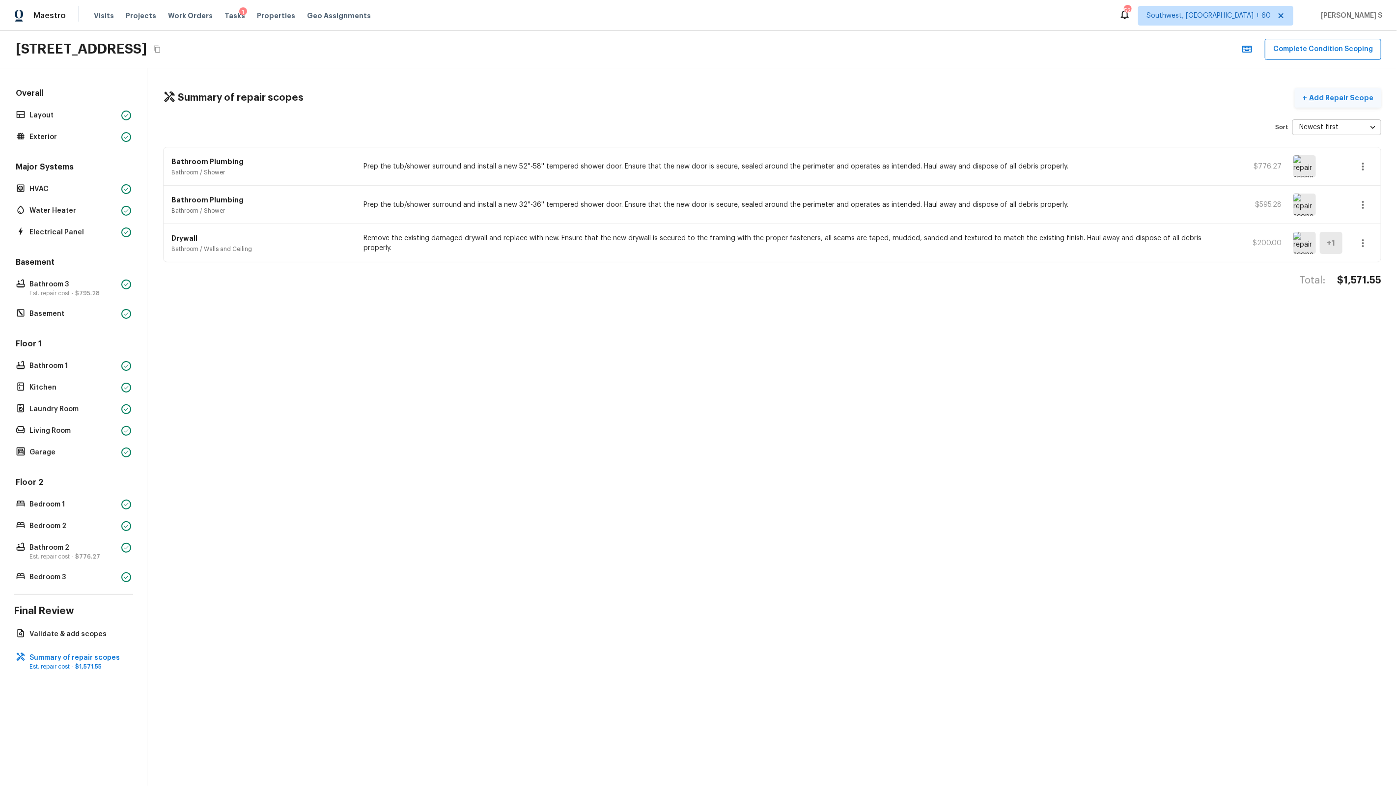
click at [1344, 96] on p "Add Repair Scope" at bounding box center [1340, 98] width 66 height 10
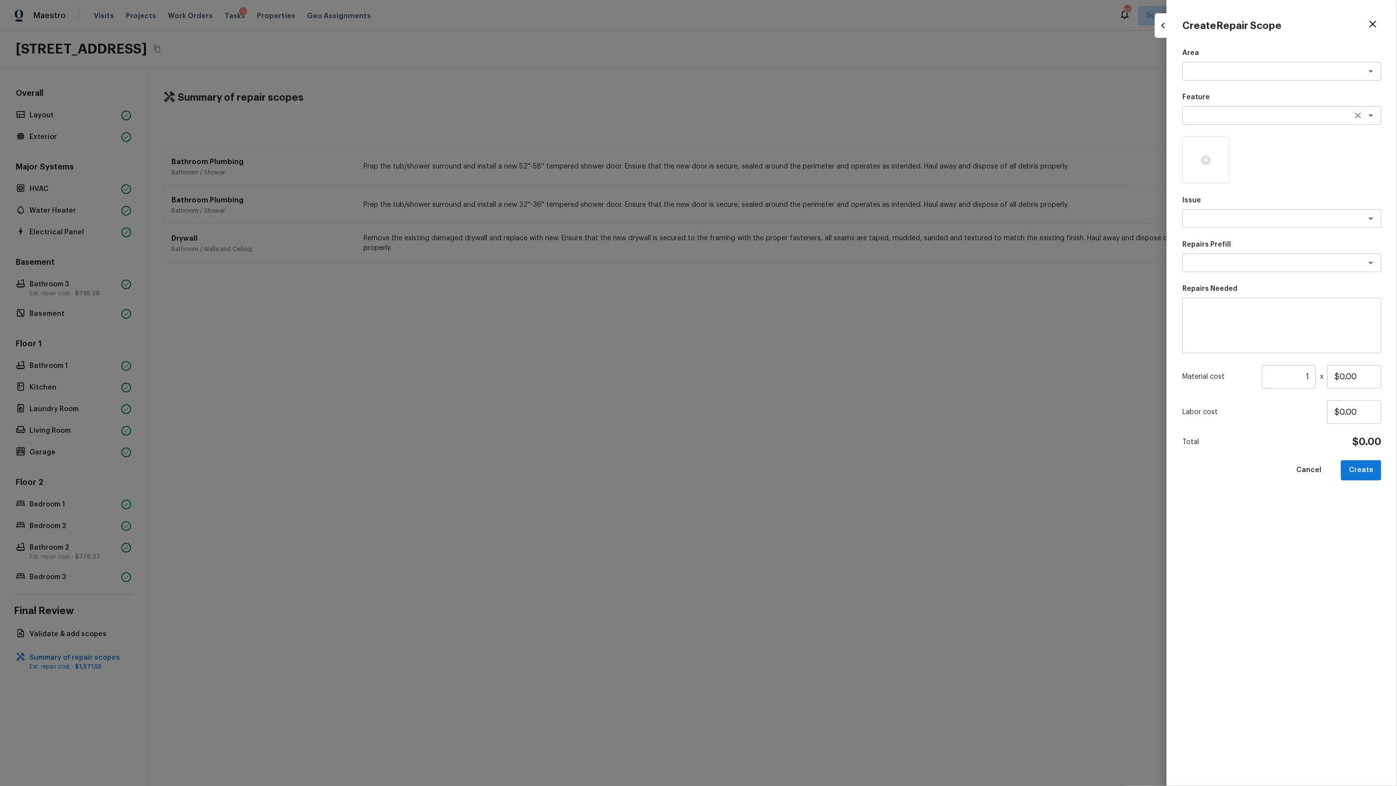
click at [1200, 119] on textarea at bounding box center [1268, 116] width 163 height 10
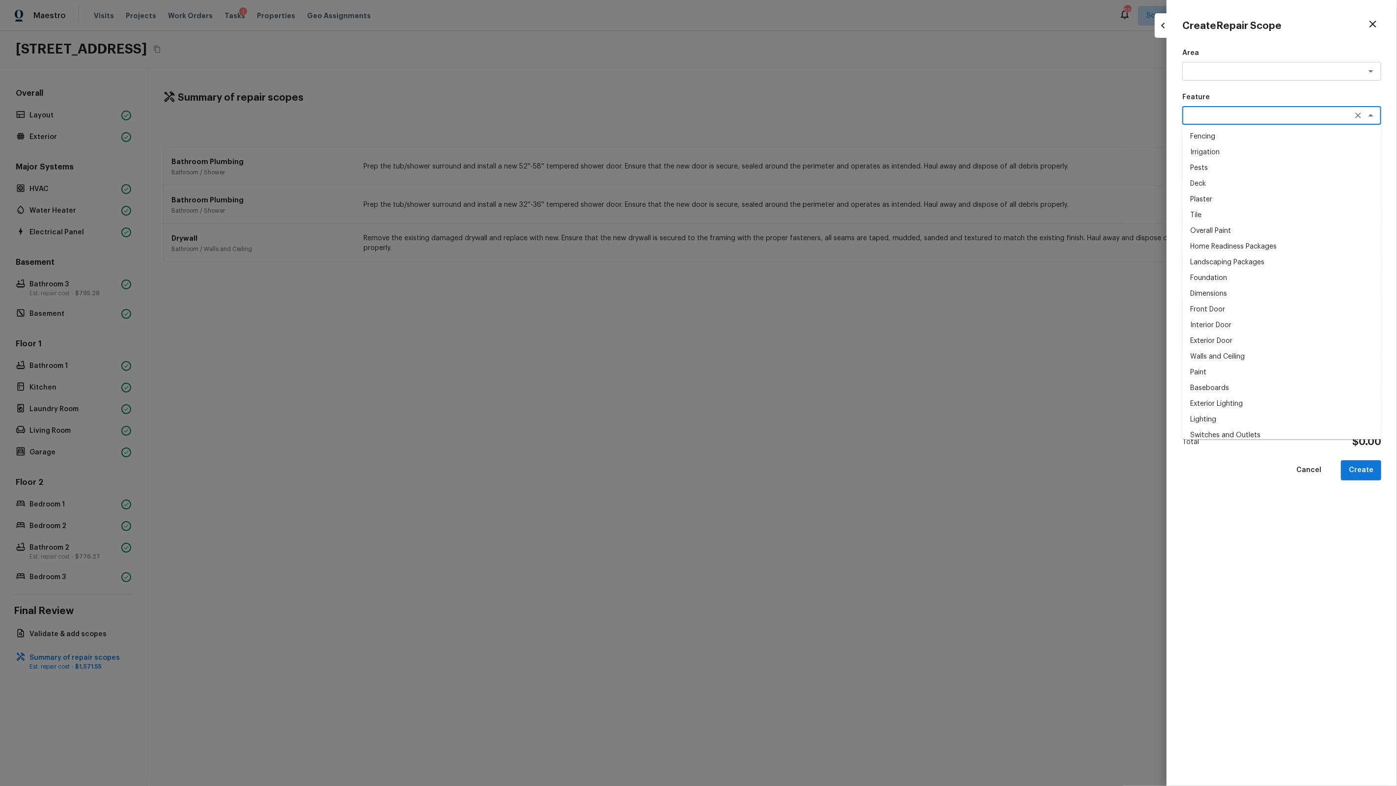
click at [1093, 127] on div at bounding box center [698, 393] width 1397 height 786
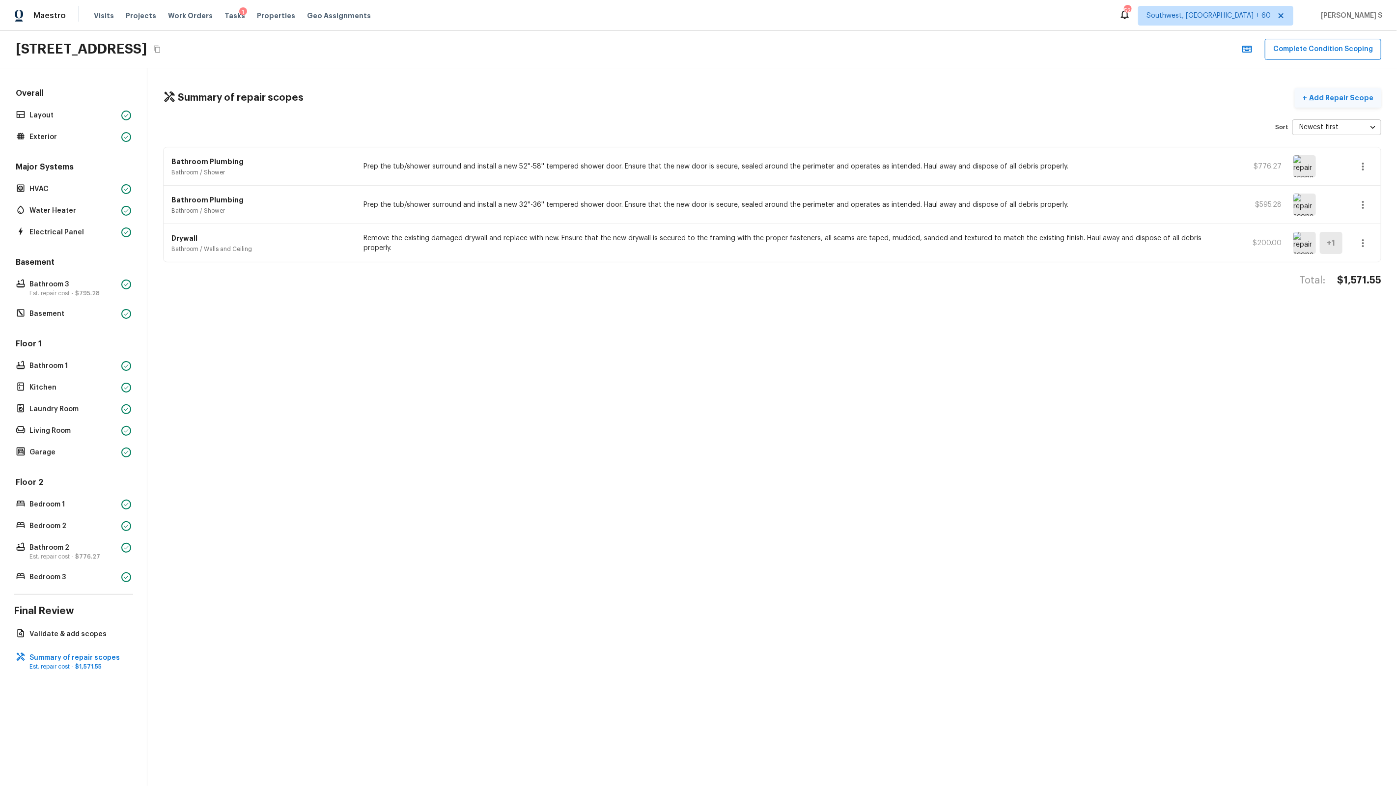
click at [1337, 95] on p "Add Repair Scope" at bounding box center [1340, 98] width 66 height 10
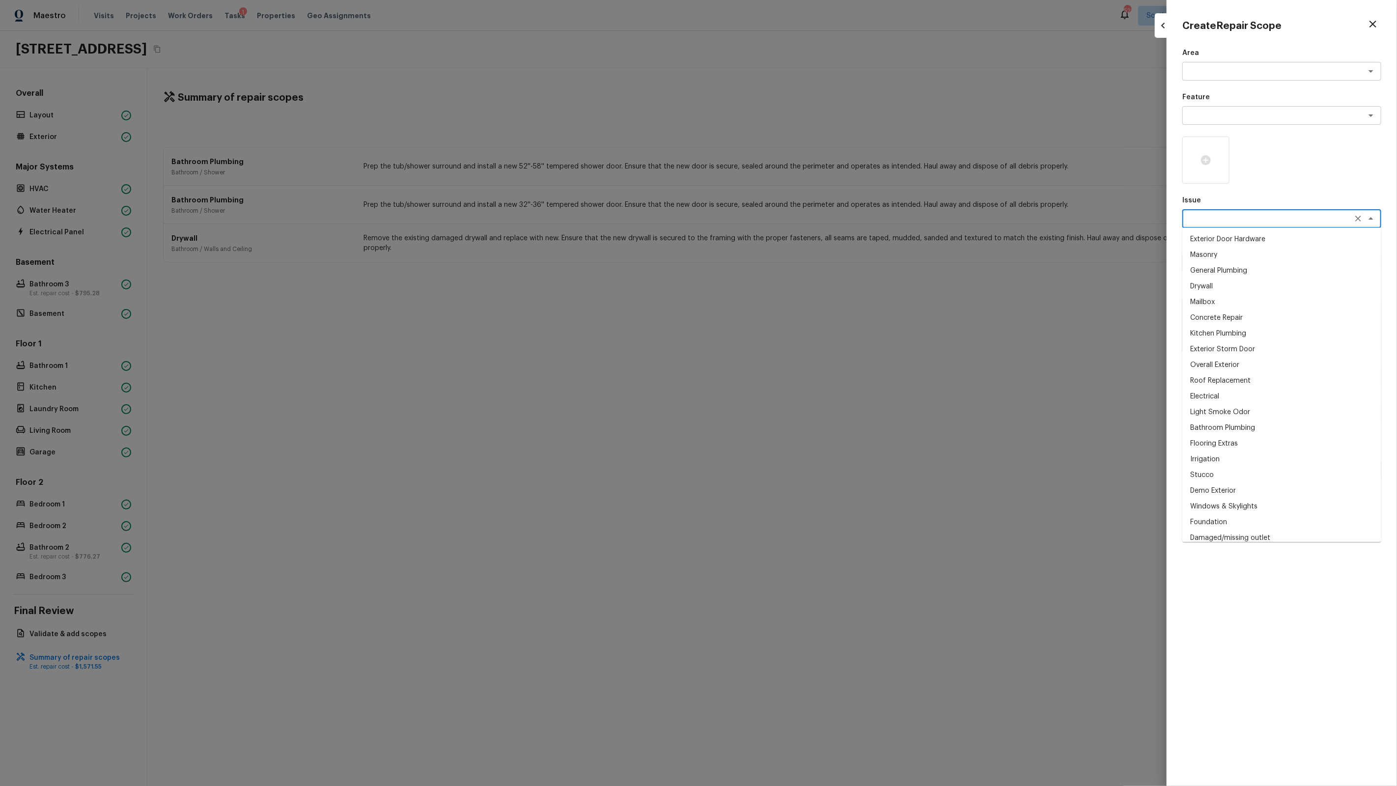
click at [1223, 223] on textarea at bounding box center [1268, 219] width 163 height 10
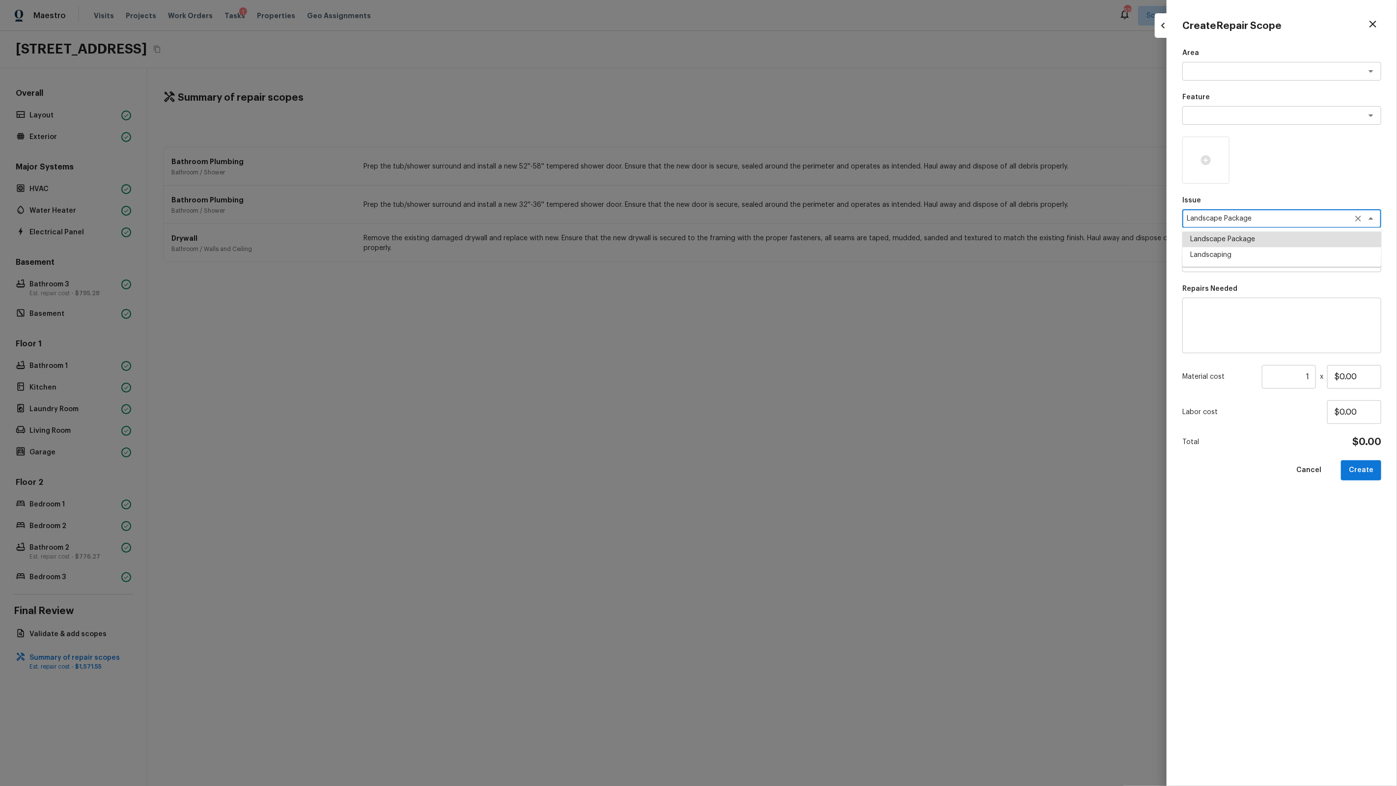
type textarea "Landscape Package"
type textarea "Initial landscaping package"
type textarea "Mowing of grass up to 6" in height. Mow, edge along driveways & sidewalks, trim…"
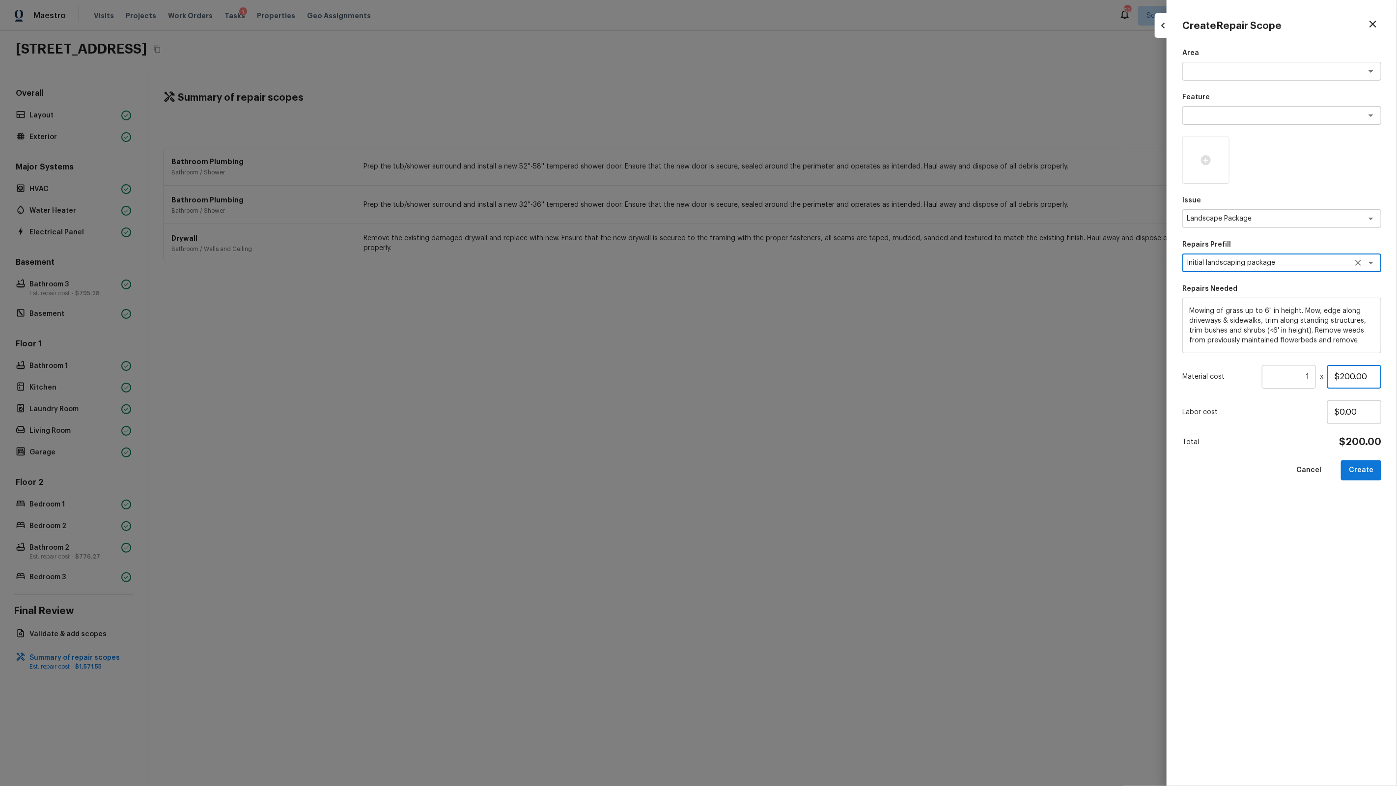
click at [1351, 374] on input "$200.00" at bounding box center [1355, 377] width 54 height 24
type input "$300.00"
click at [1374, 475] on button "Create" at bounding box center [1361, 470] width 40 height 20
type input "$0.00"
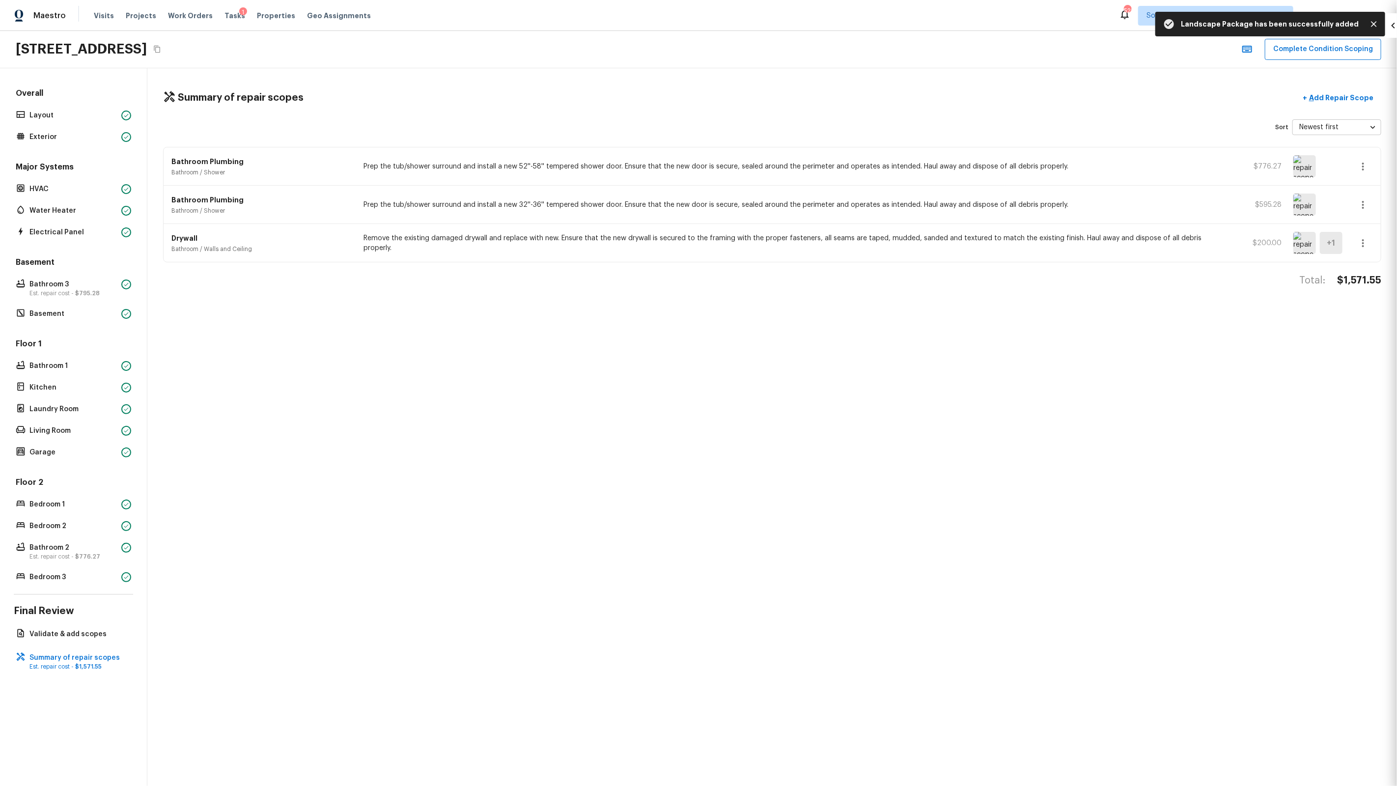
click at [884, 424] on div at bounding box center [698, 393] width 1397 height 786
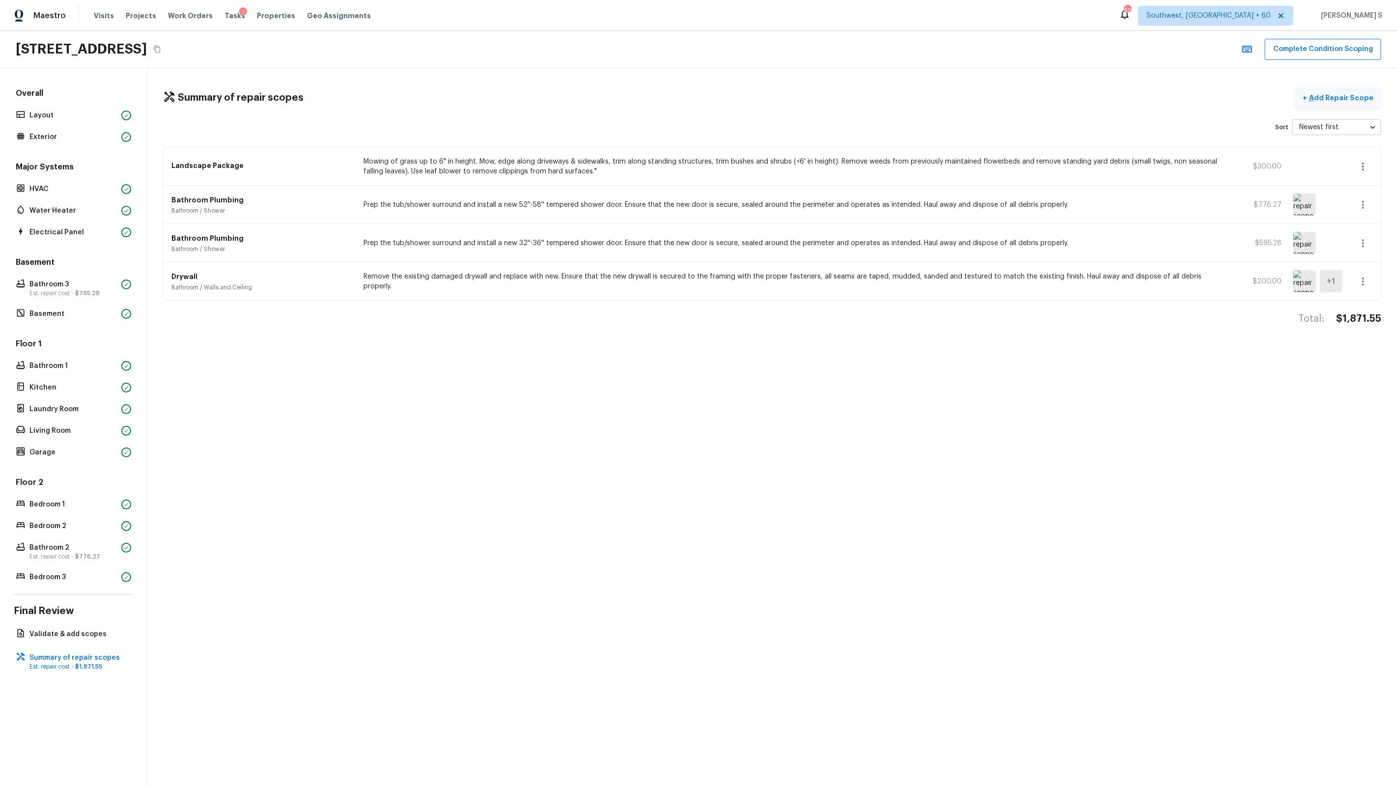
click at [1324, 100] on p "Add Repair Scope" at bounding box center [1340, 98] width 66 height 10
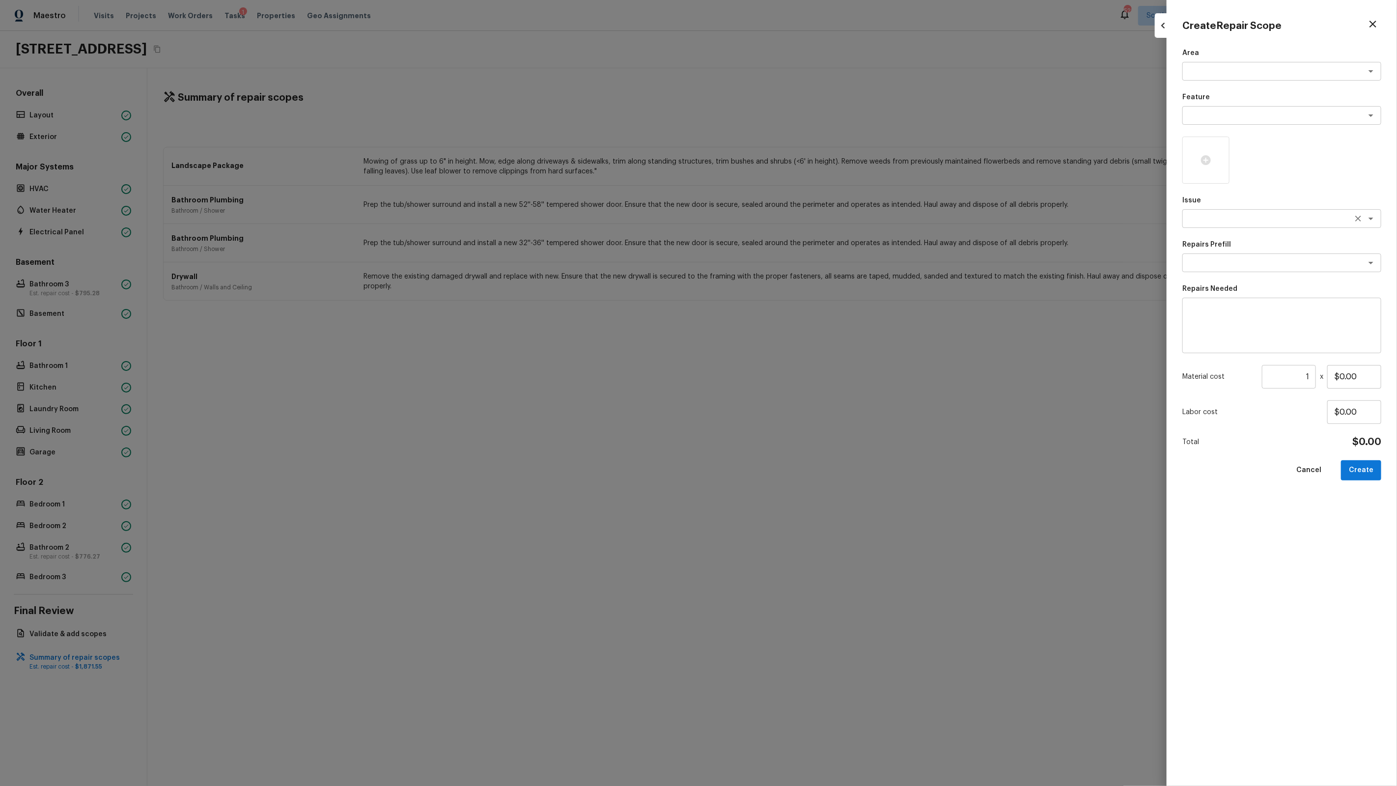
click at [1221, 223] on textarea at bounding box center [1268, 219] width 163 height 10
type textarea "Pressure Washing"
type textarea "Pressure Wash Drive/Walk Way"
type textarea "Pressure wash the driveways/walkways as directed by the PM. Ensure that all deb…"
click at [1359, 377] on input "$125.00" at bounding box center [1355, 377] width 54 height 24
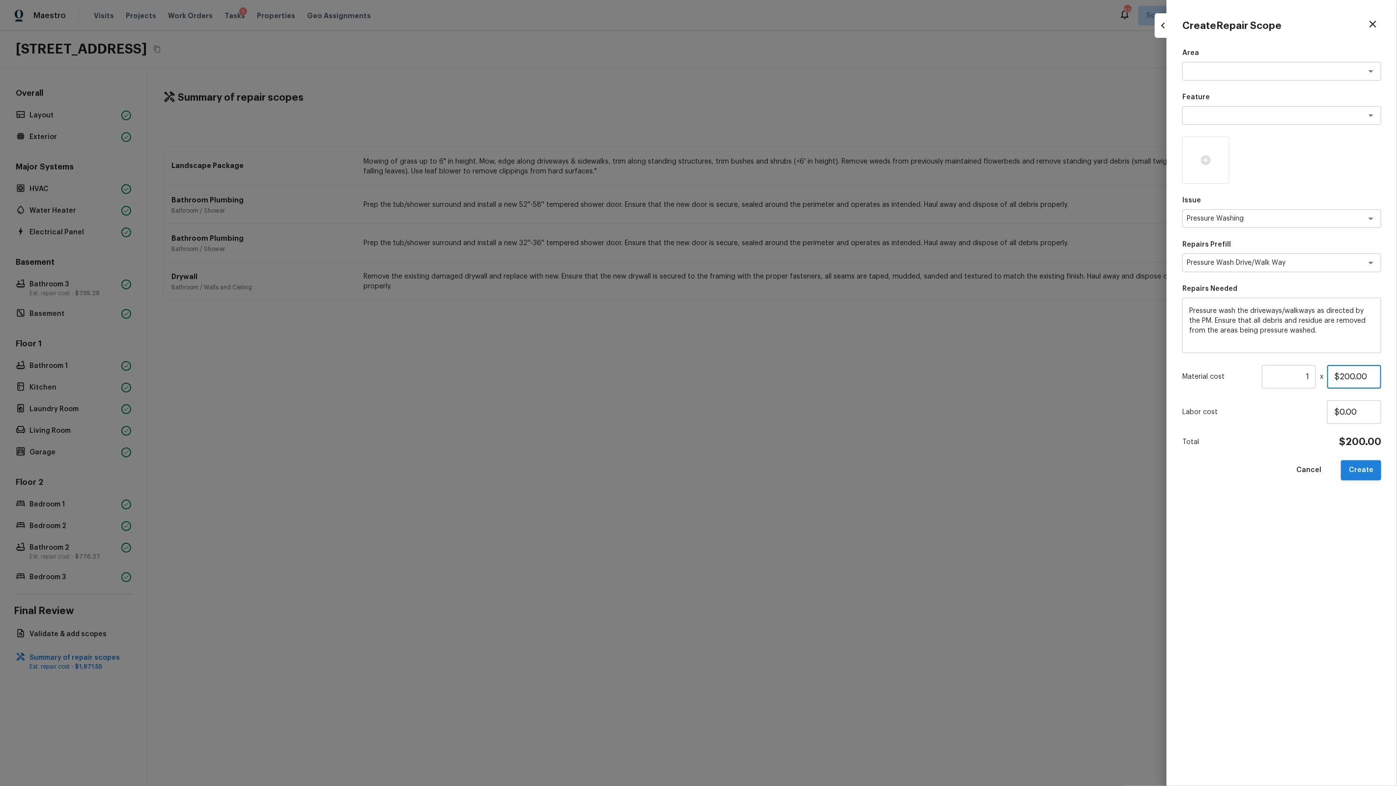
type input "$200.00"
click at [1363, 476] on button "Create" at bounding box center [1361, 470] width 40 height 20
type input "$0.00"
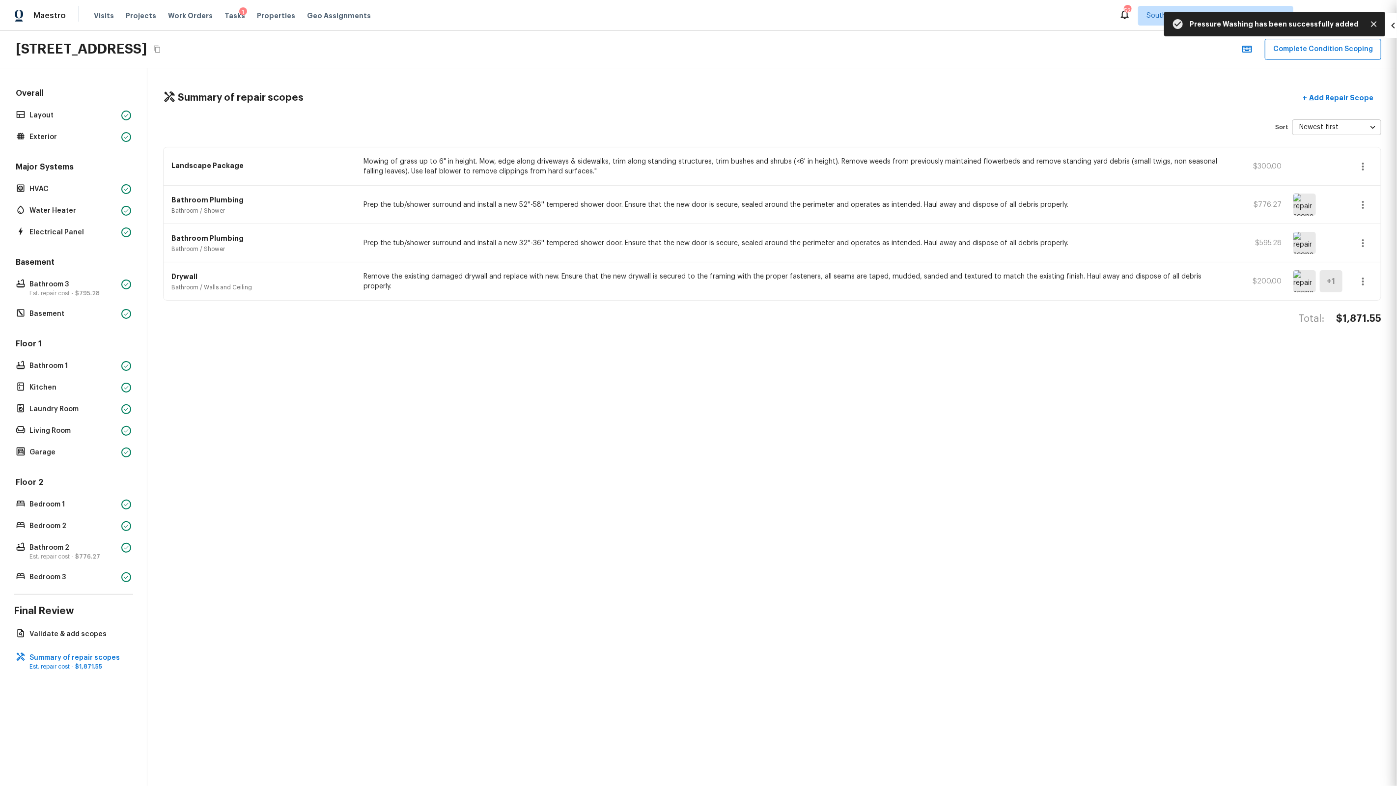
click at [783, 463] on div at bounding box center [698, 393] width 1397 height 786
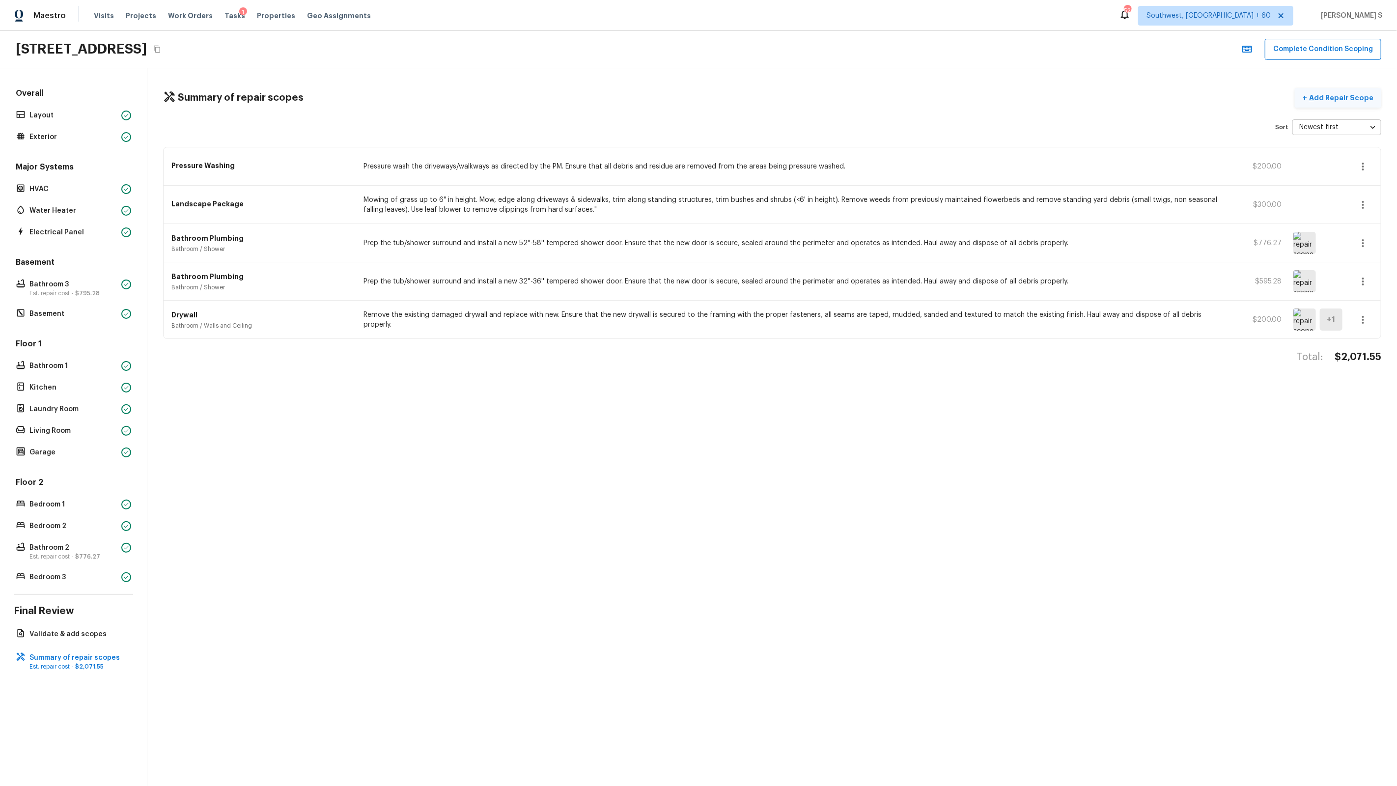
click at [1332, 93] on p "Add Repair Scope" at bounding box center [1340, 98] width 66 height 10
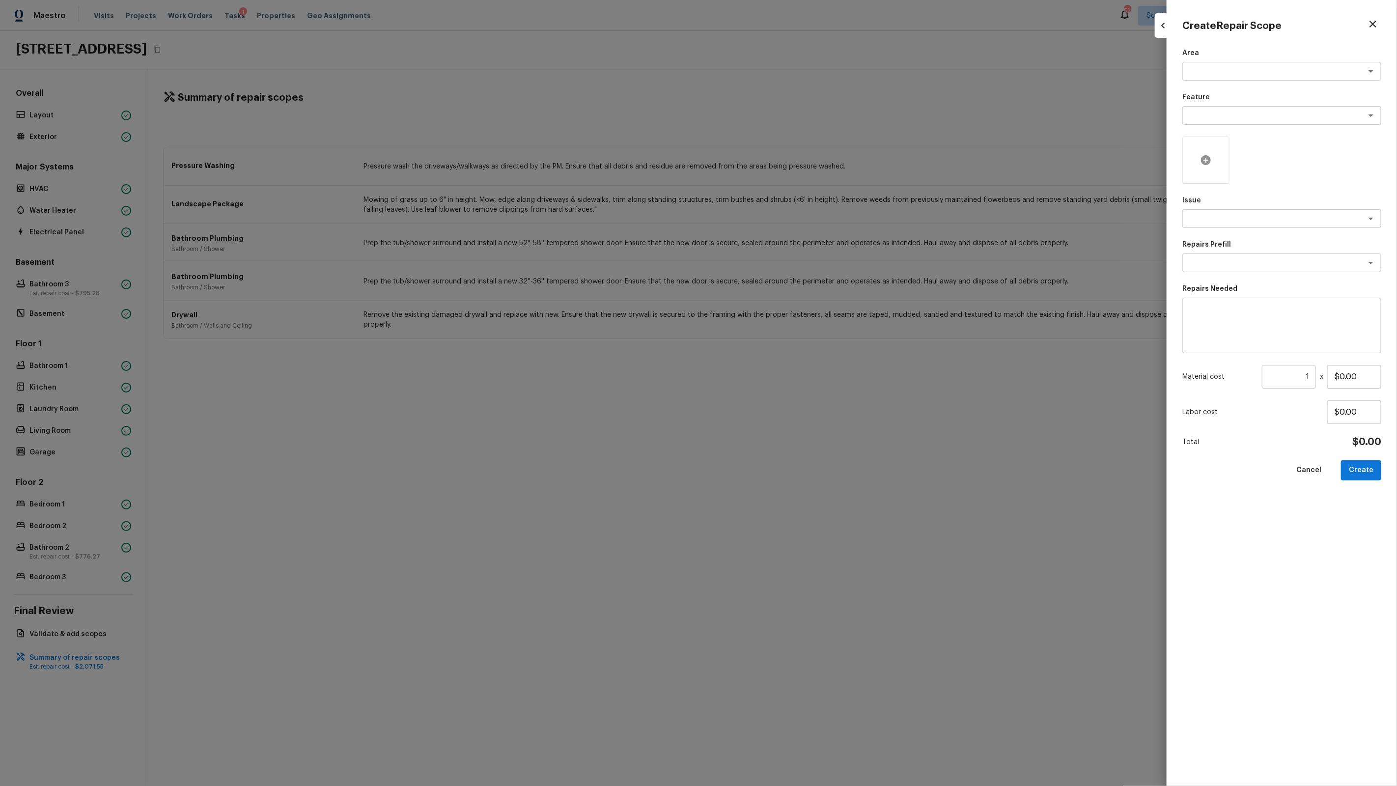
click at [1212, 167] on div at bounding box center [1206, 160] width 47 height 47
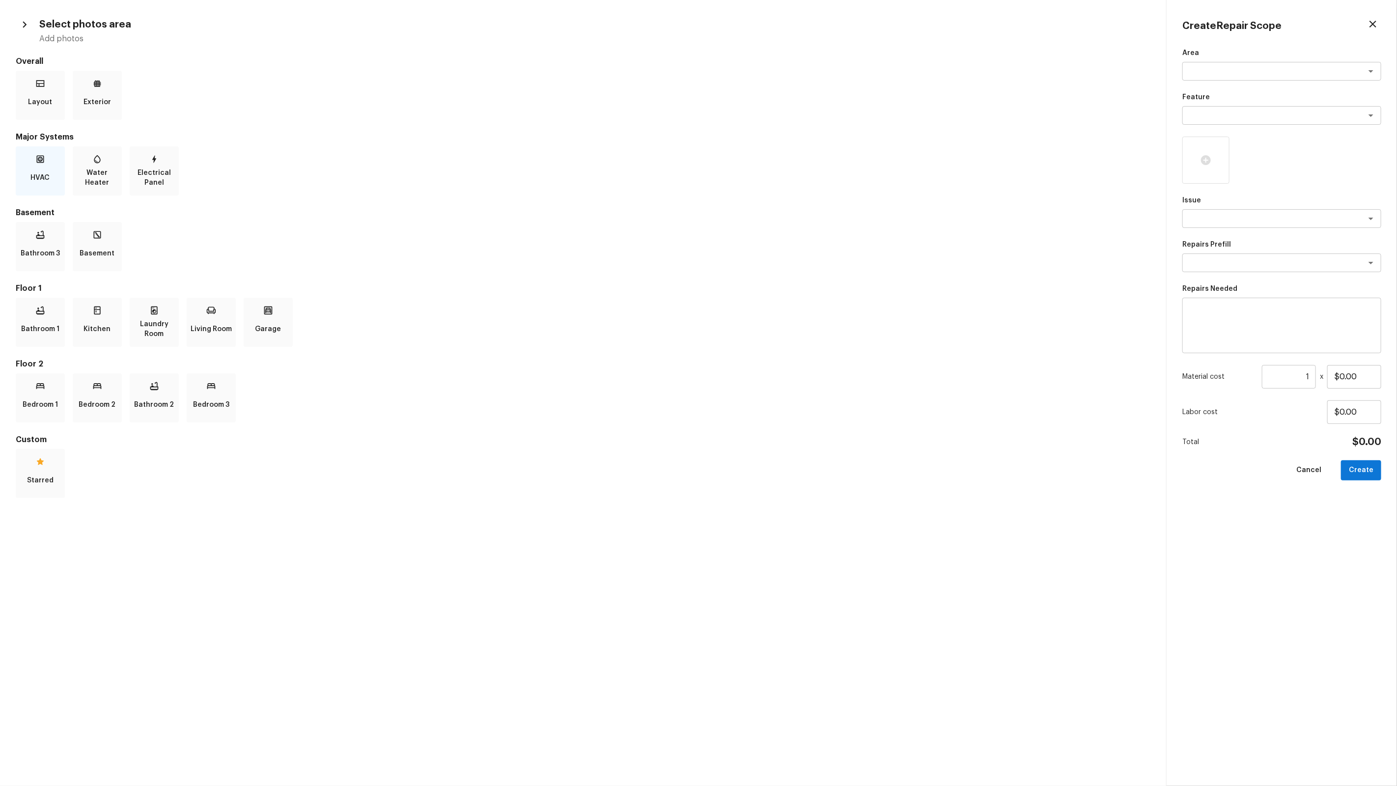
click at [31, 177] on p "HVAC" at bounding box center [40, 178] width 19 height 20
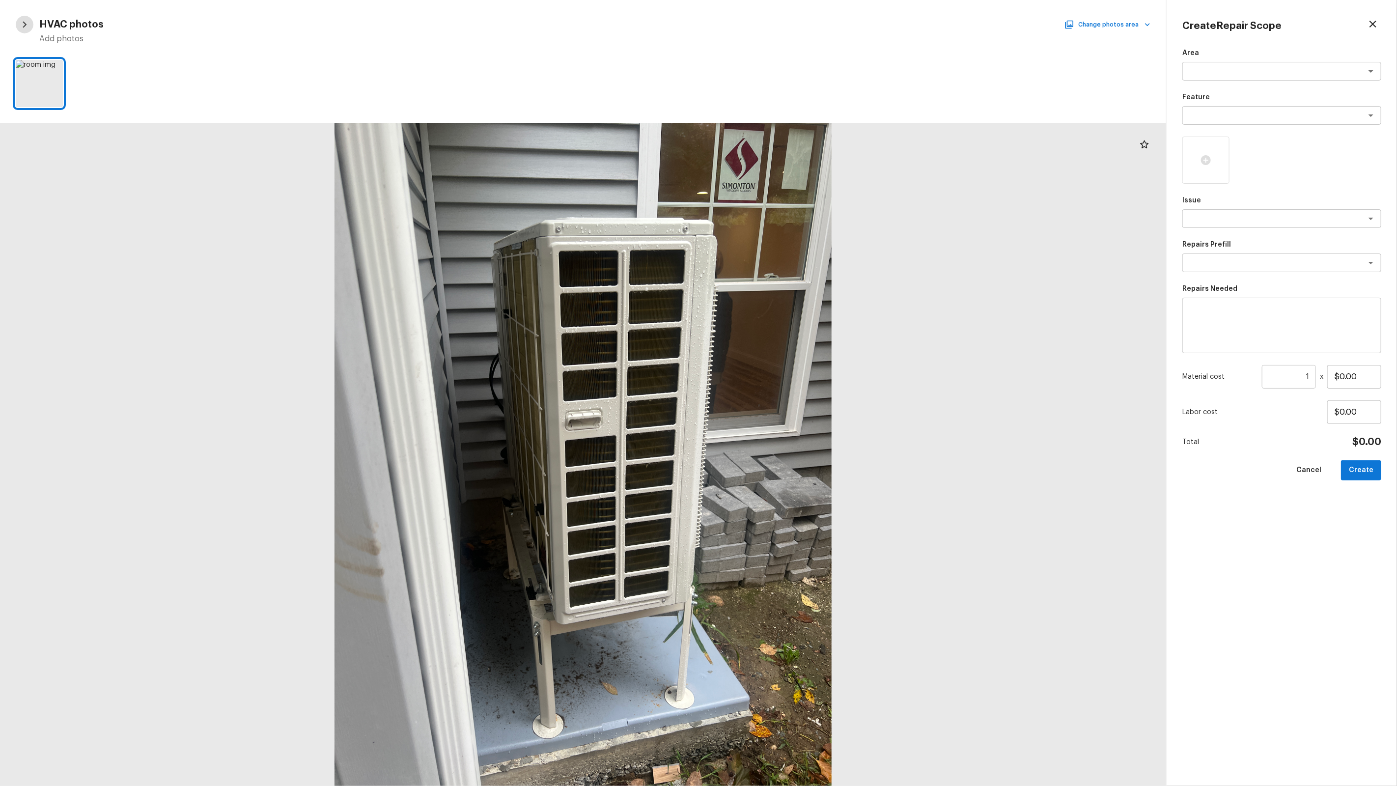
click at [27, 21] on icon "button" at bounding box center [24, 24] width 13 height 13
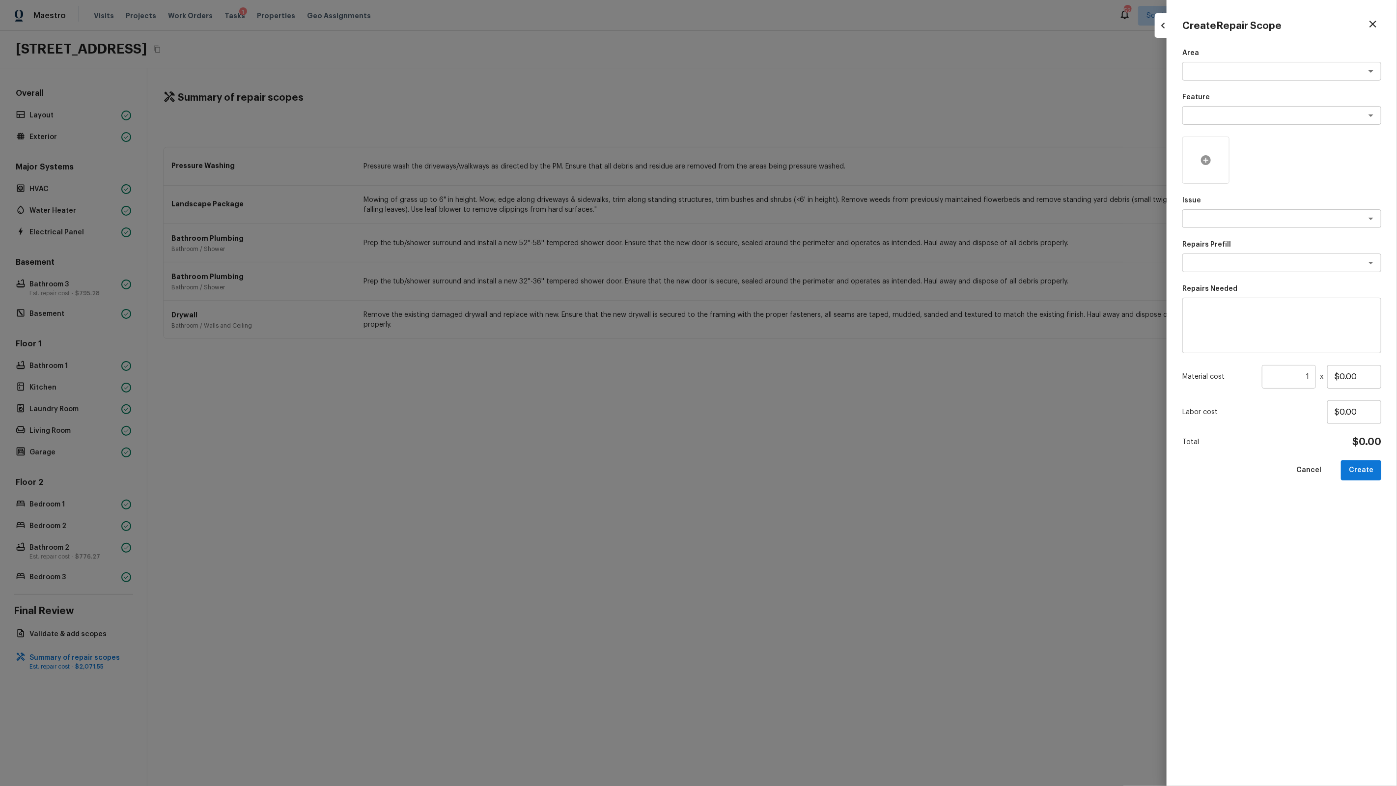
click at [1209, 148] on div at bounding box center [1206, 160] width 47 height 47
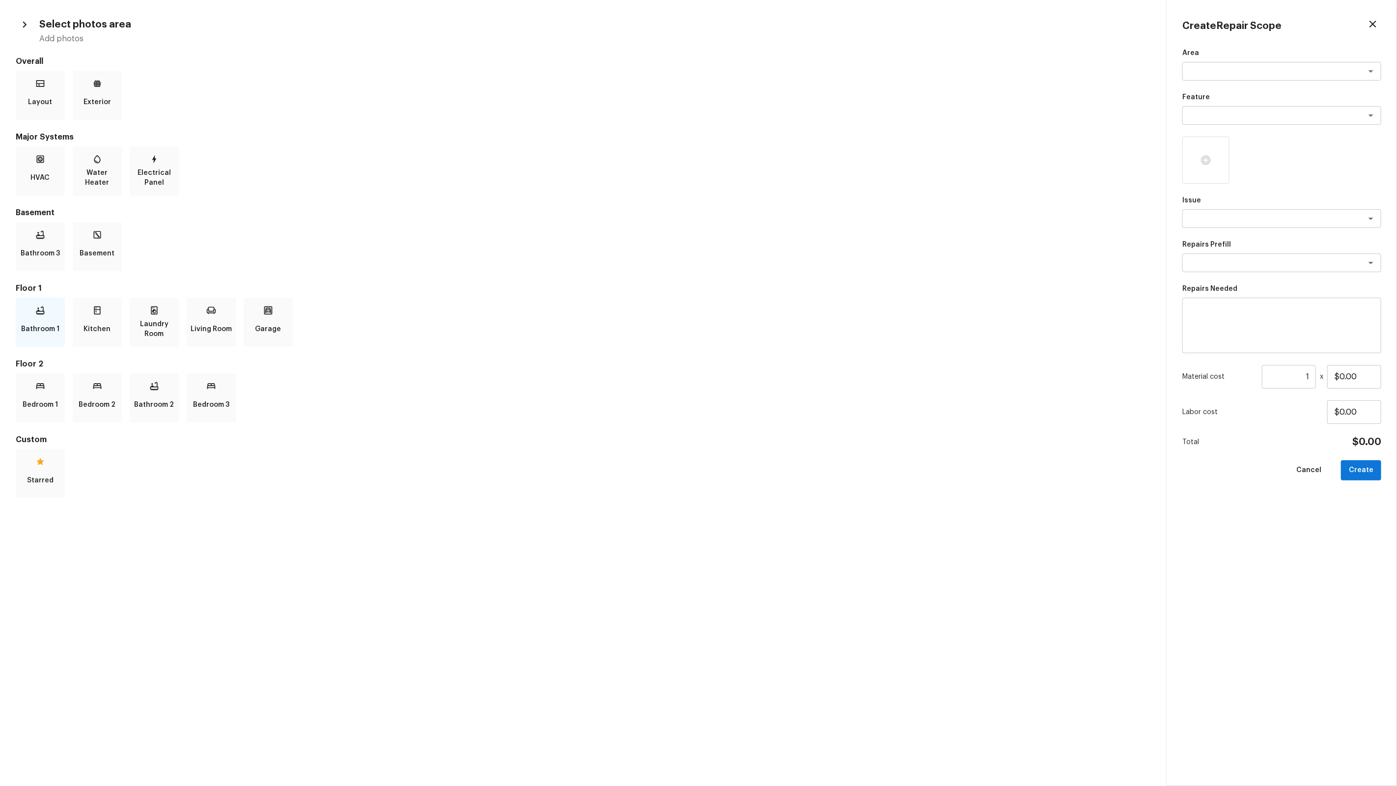
click at [38, 326] on p "Bathroom 1" at bounding box center [40, 329] width 38 height 20
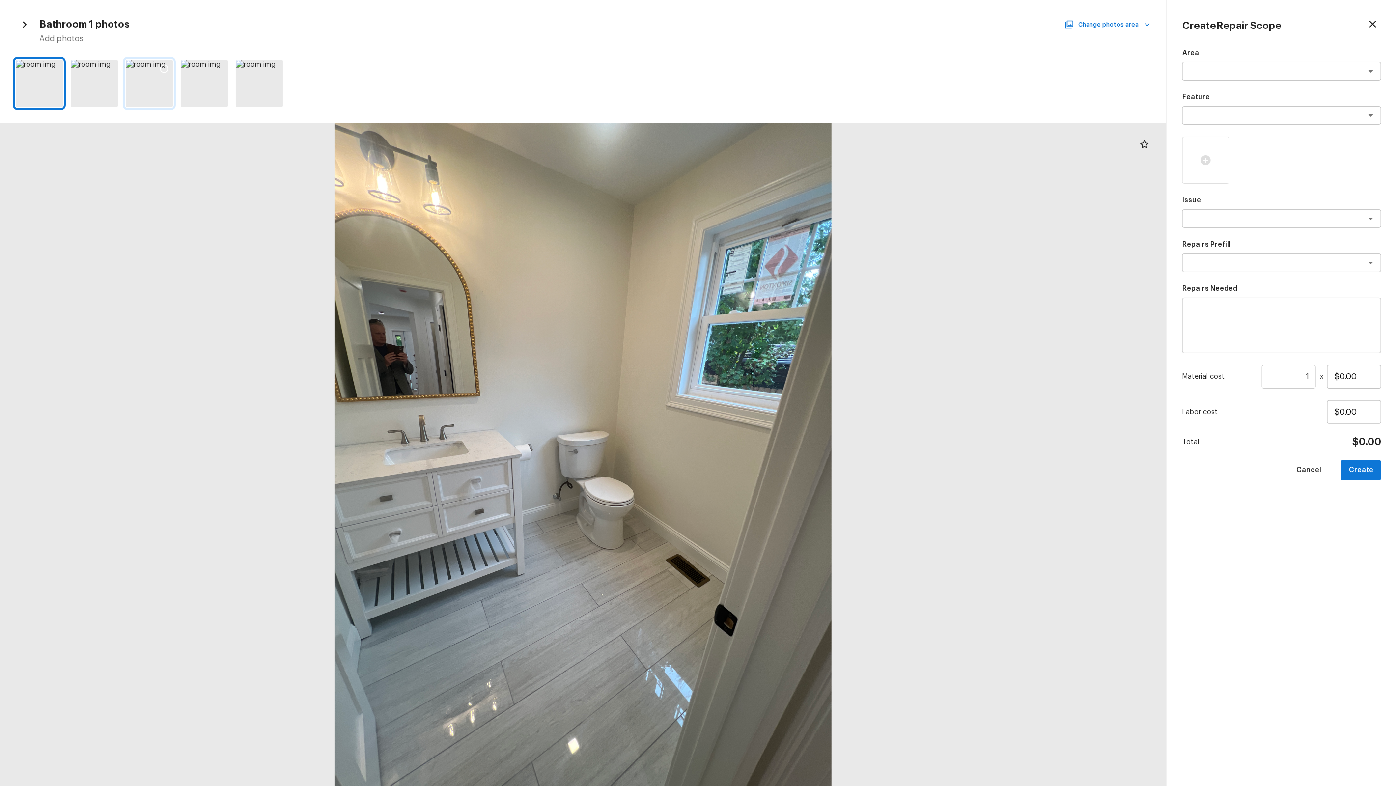
click at [164, 69] on icon at bounding box center [164, 69] width 10 height 10
click at [107, 65] on icon at bounding box center [109, 69] width 8 height 8
click at [21, 19] on icon "button" at bounding box center [24, 24] width 13 height 13
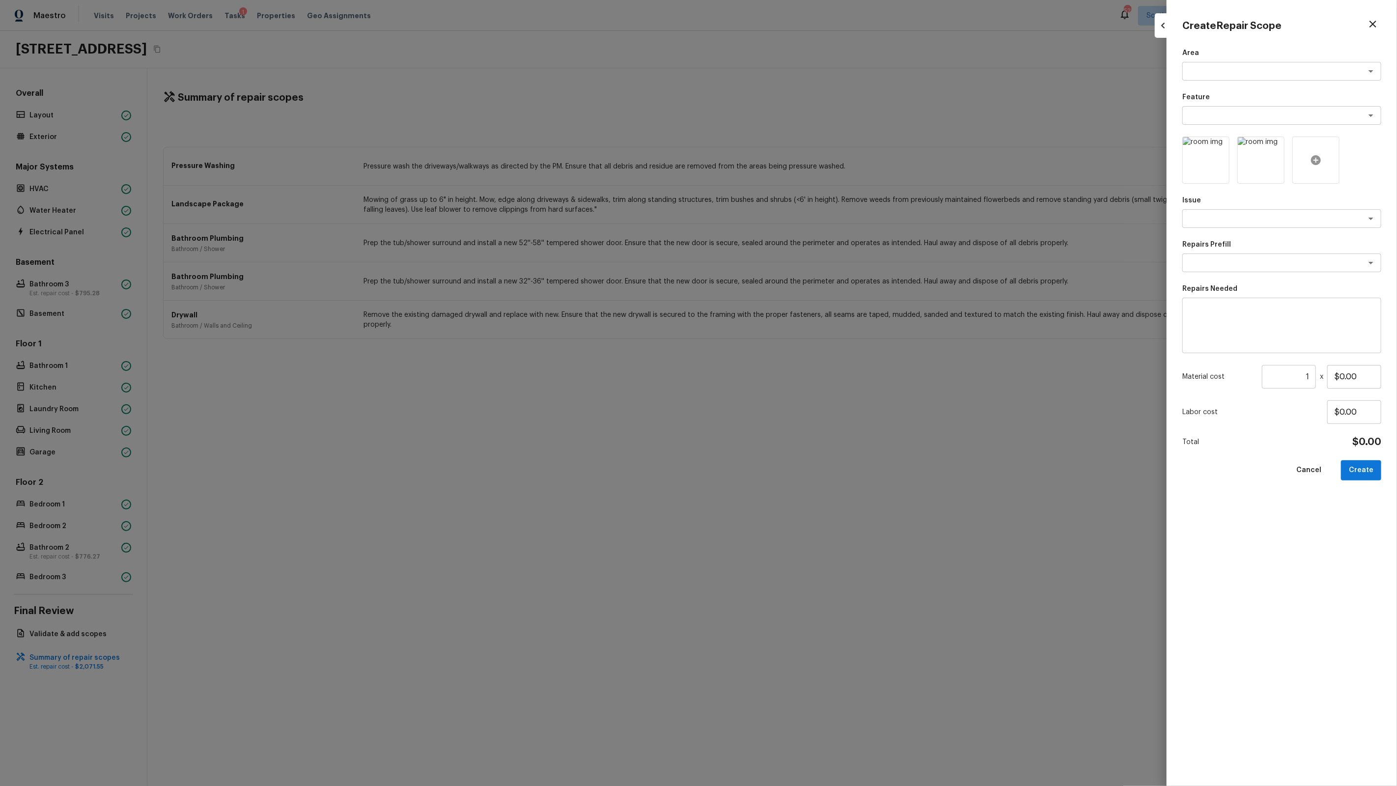
click at [1307, 143] on div at bounding box center [1316, 160] width 47 height 47
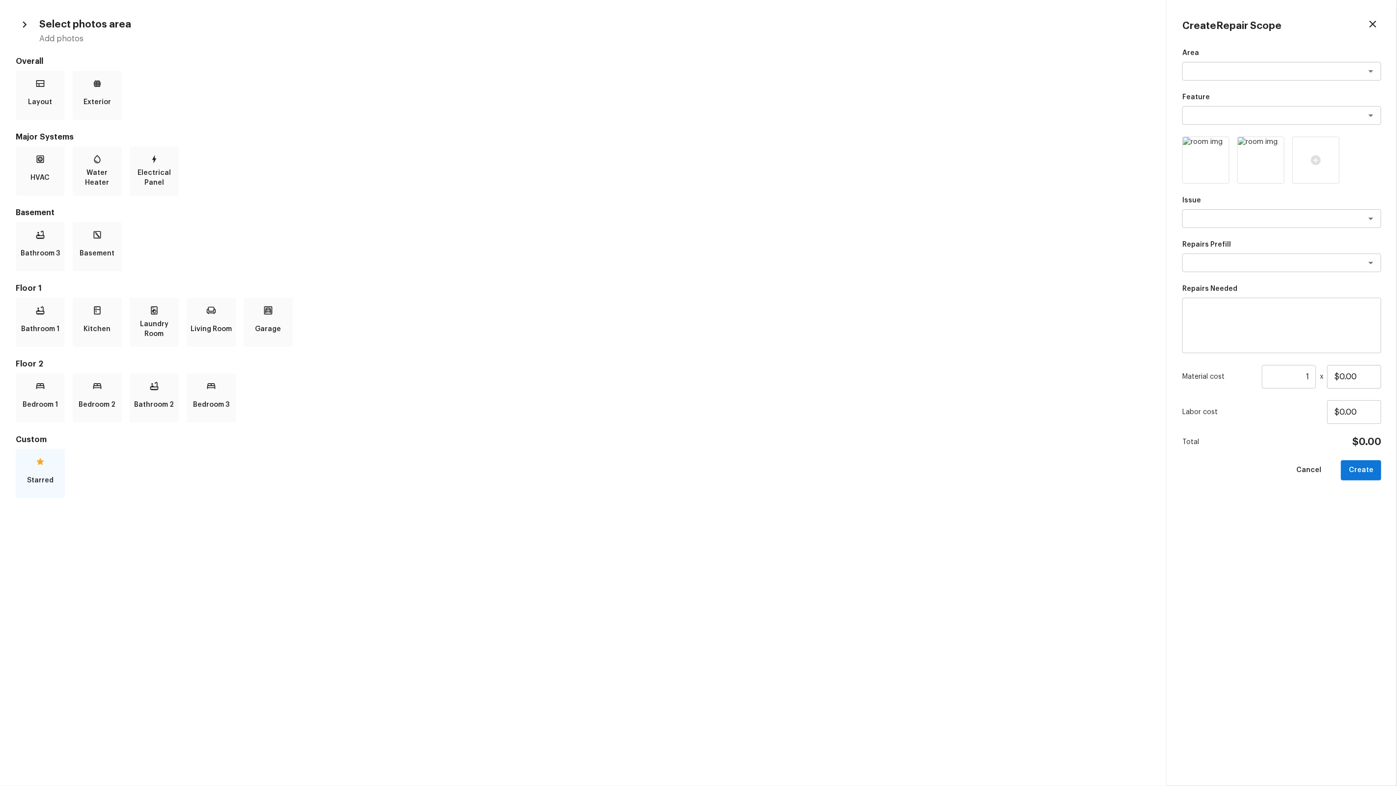
click at [33, 473] on p "Starred" at bounding box center [40, 481] width 27 height 20
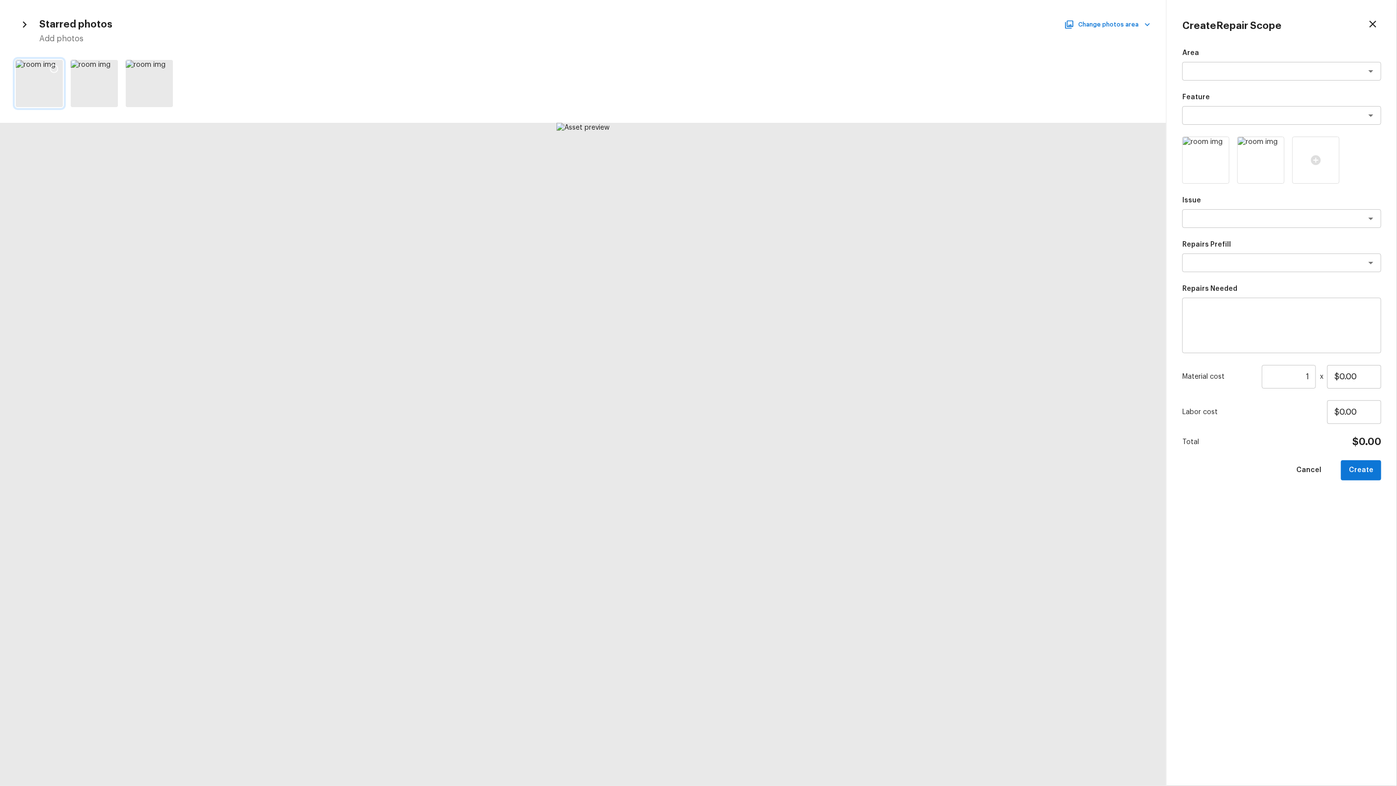
click at [57, 66] on icon at bounding box center [54, 69] width 10 height 10
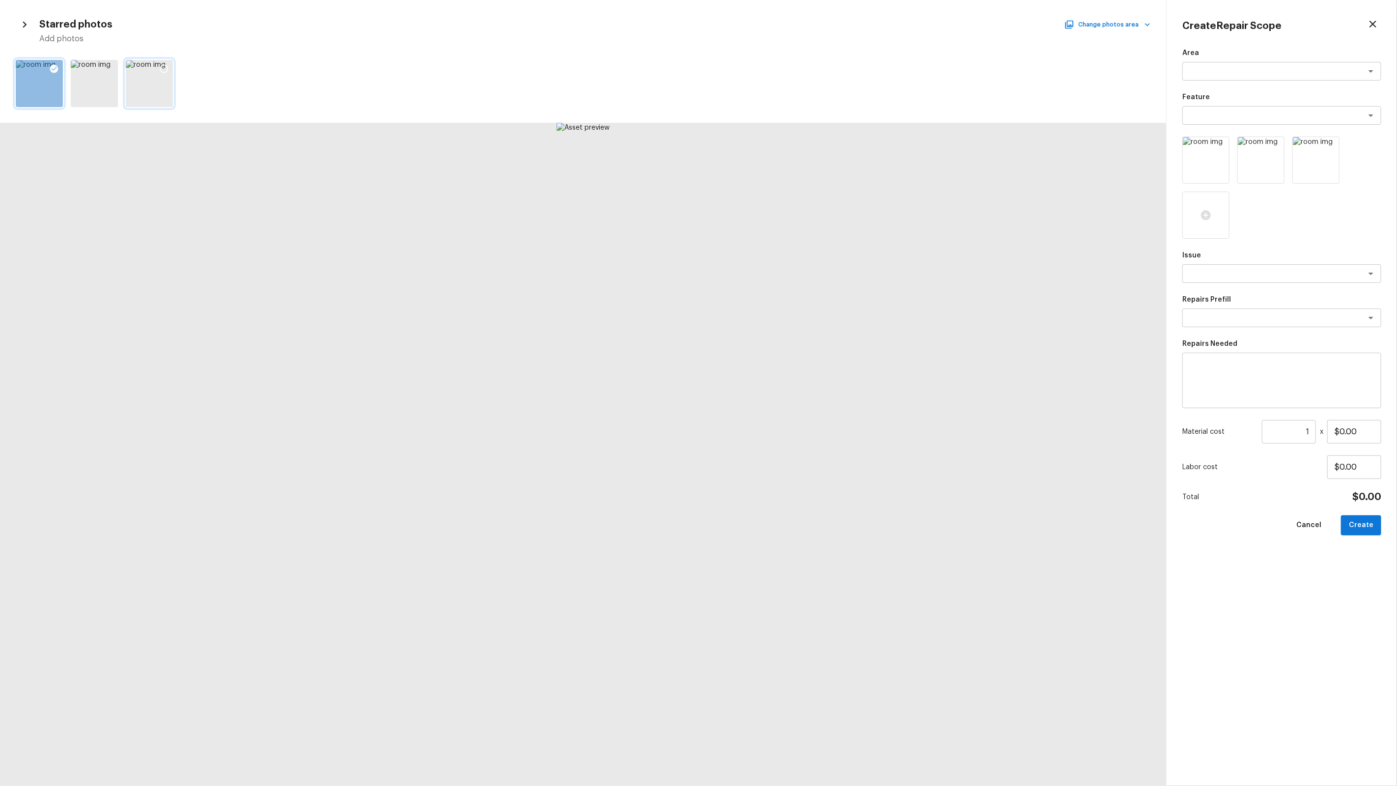
click at [161, 65] on icon at bounding box center [164, 69] width 10 height 10
click at [1215, 274] on textarea at bounding box center [1268, 274] width 163 height 10
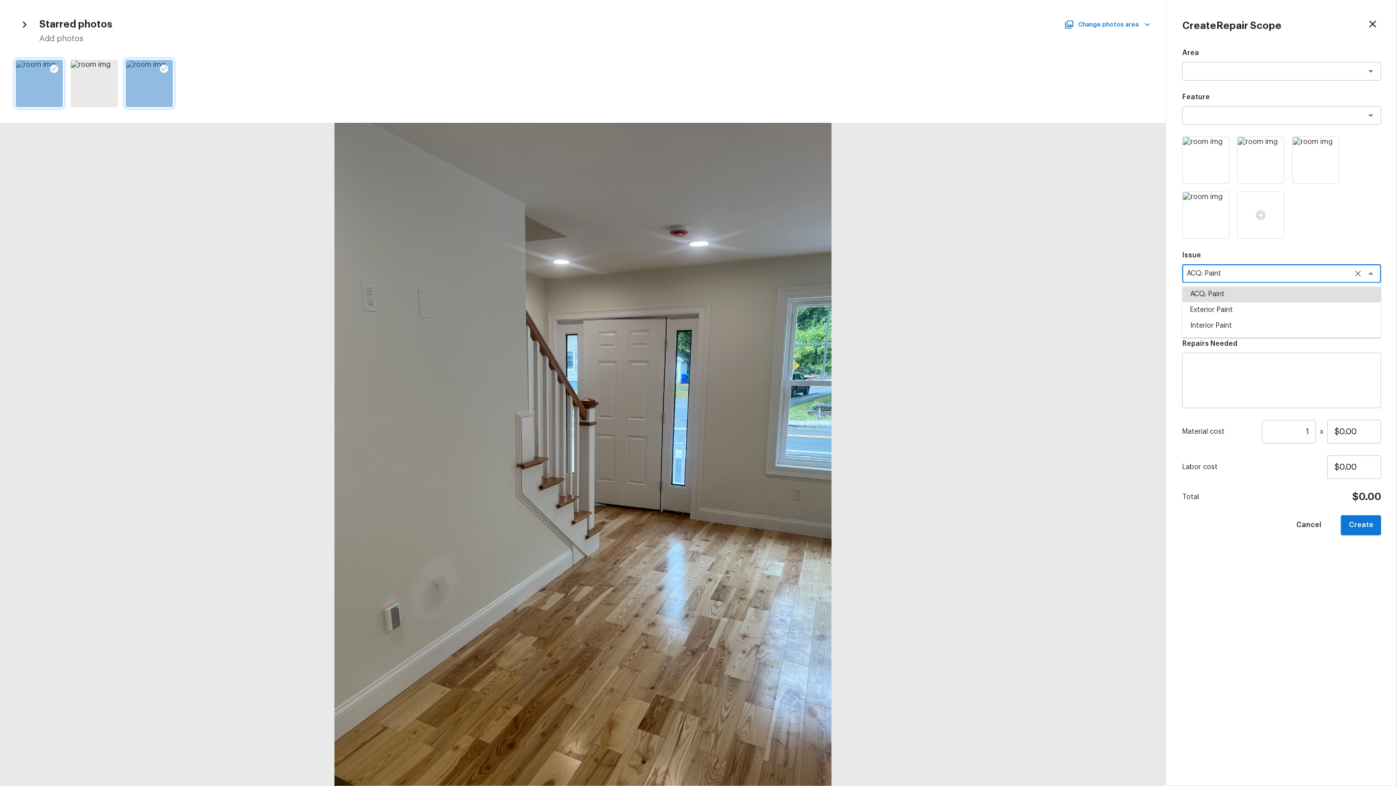
type textarea "ACQ: Paint"
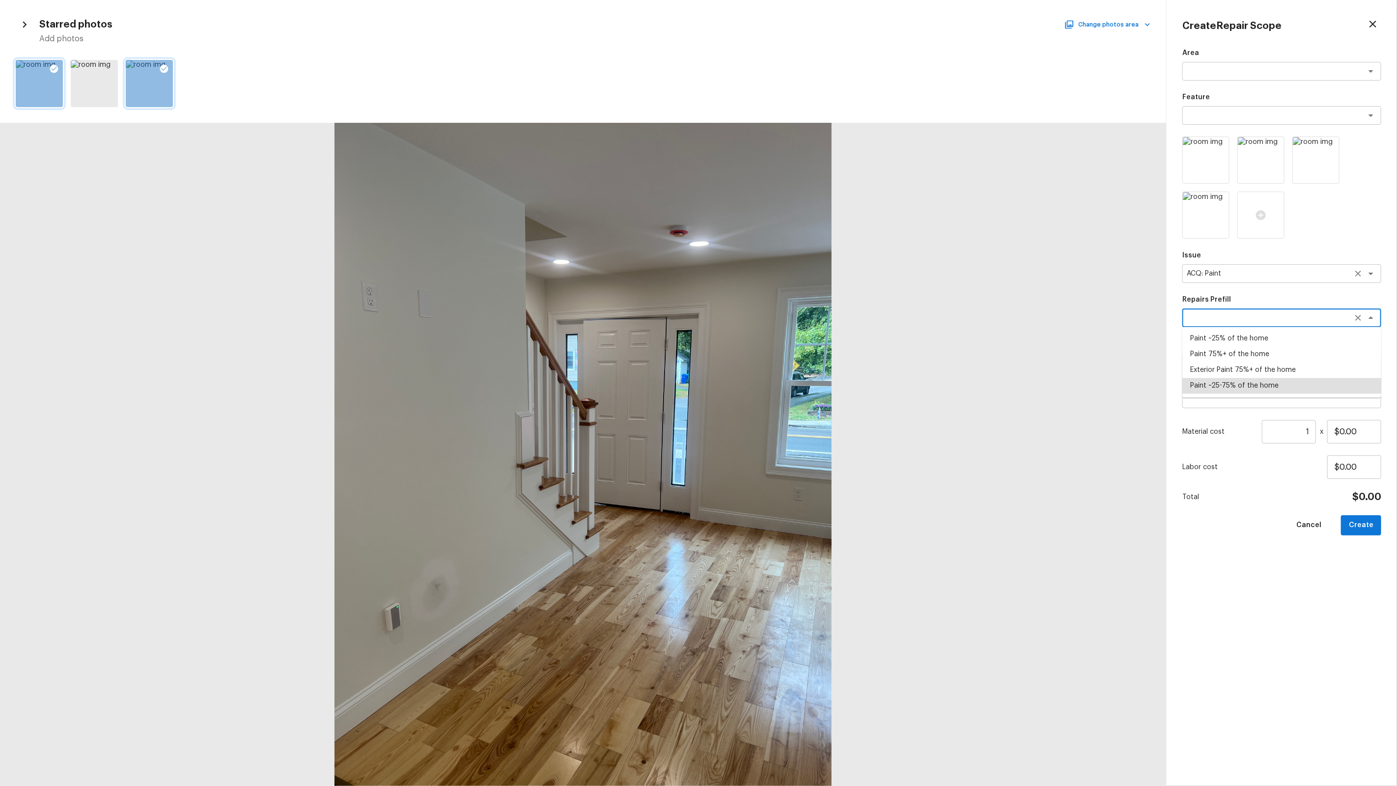
type textarea "Paint ~25-75% of the home"
type textarea "Acquisition Scope: ~25 - 75% of the home needs interior paint"
type input "$1.55"
click at [1310, 425] on input "1" at bounding box center [1289, 432] width 54 height 24
click at [1302, 428] on input "1" at bounding box center [1289, 432] width 54 height 24
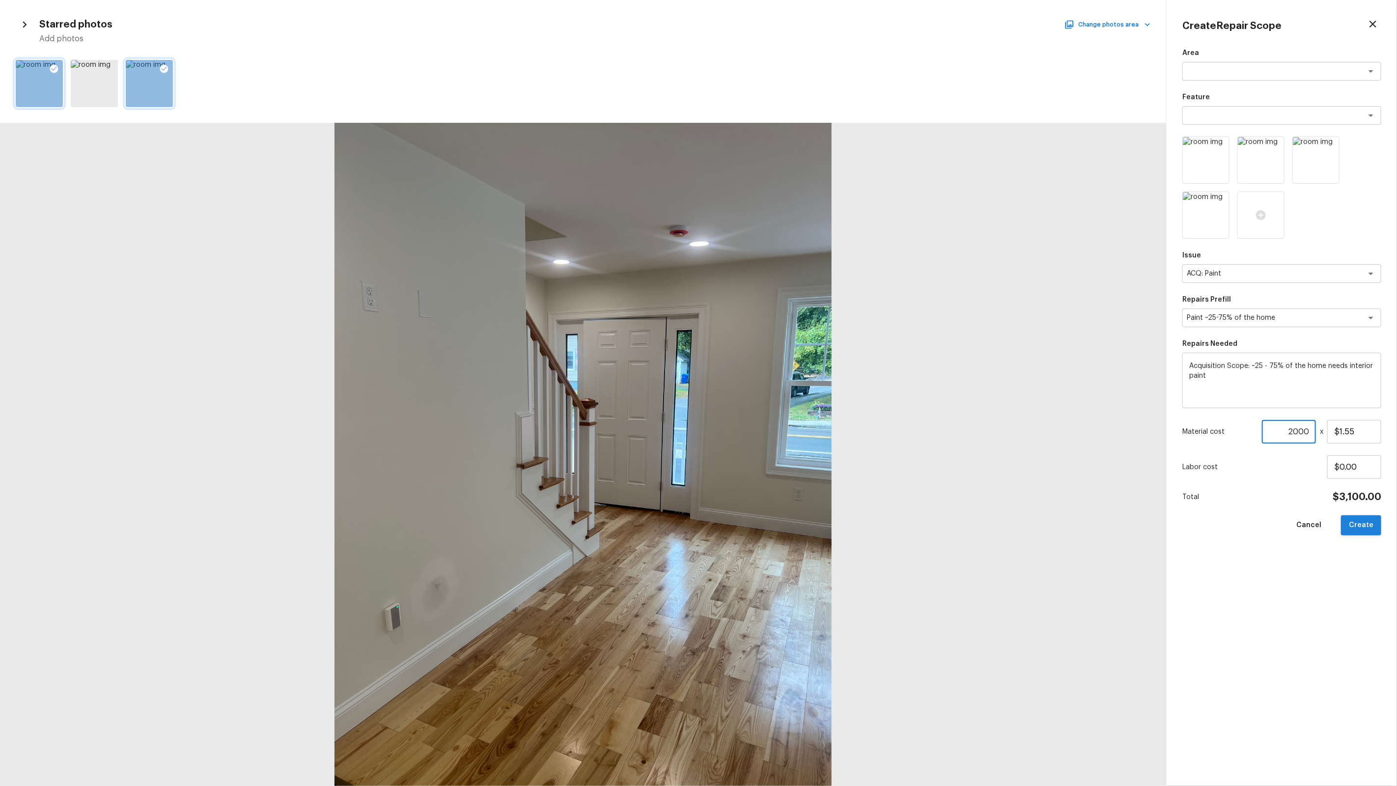
type input "2000"
click at [1366, 526] on button "Create" at bounding box center [1361, 525] width 40 height 20
click at [1062, 446] on div at bounding box center [583, 454] width 1166 height 663
type input "1"
type input "$0.00"
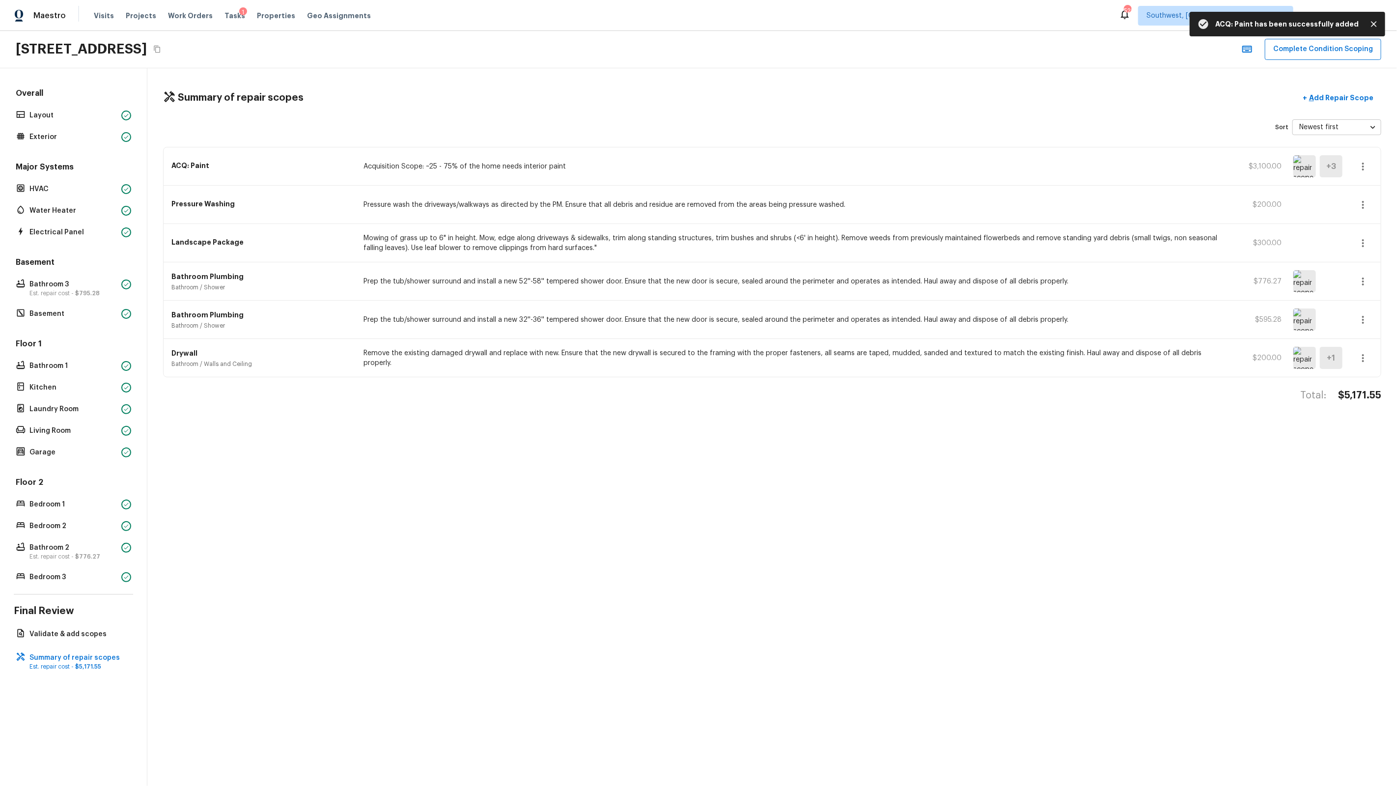
click at [865, 496] on div "Summary of repair scopes + Add Repair Scope Sort Newest first newestFirst ​ ACQ…" at bounding box center [772, 427] width 1250 height 718
click at [1336, 95] on p "Add Repair Scope" at bounding box center [1340, 98] width 66 height 10
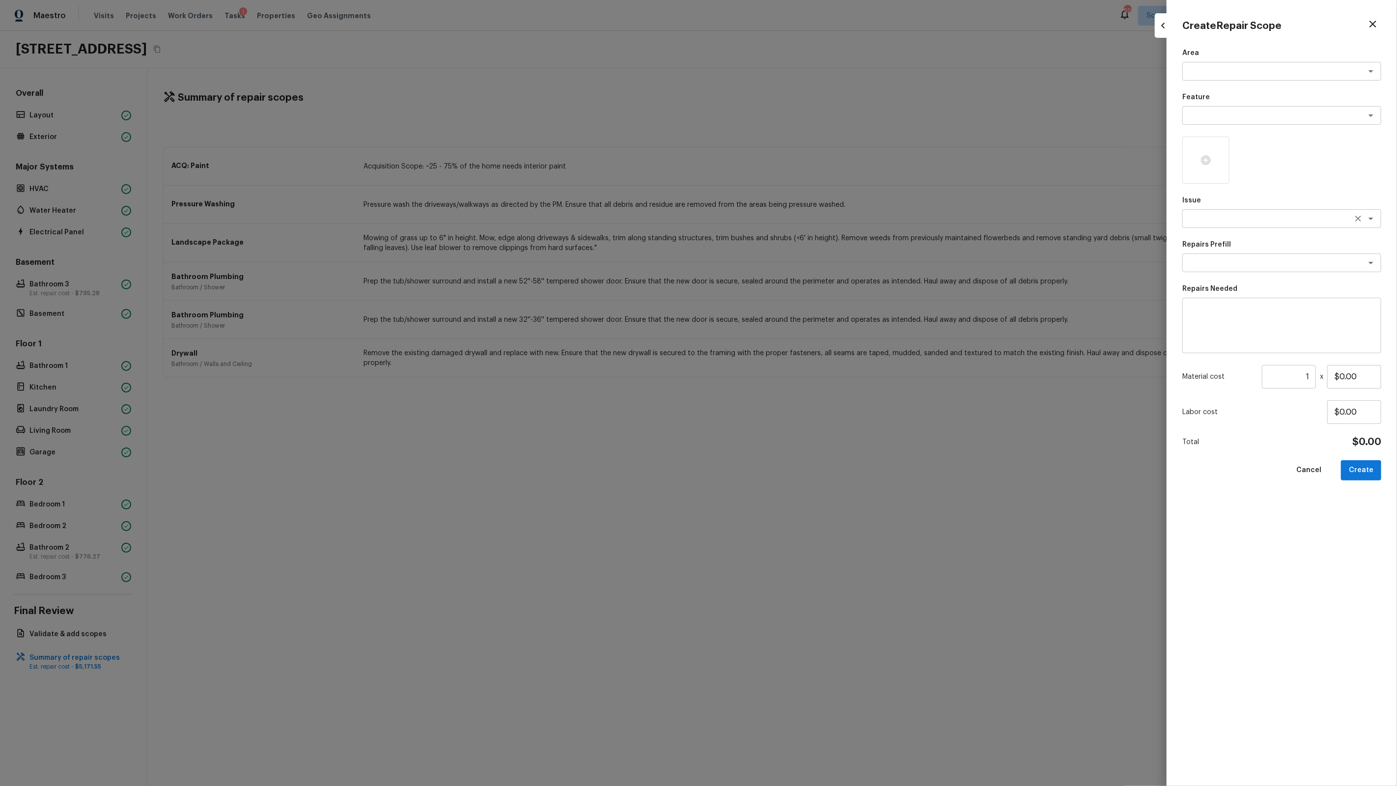
click at [1205, 214] on textarea at bounding box center [1268, 219] width 163 height 10
type textarea "ACQ: Flooring"
type textarea "Minimum Flooring Repairs"
type textarea "Acquisition Scope: Minimum flooring repairs"
type input "$0.25"
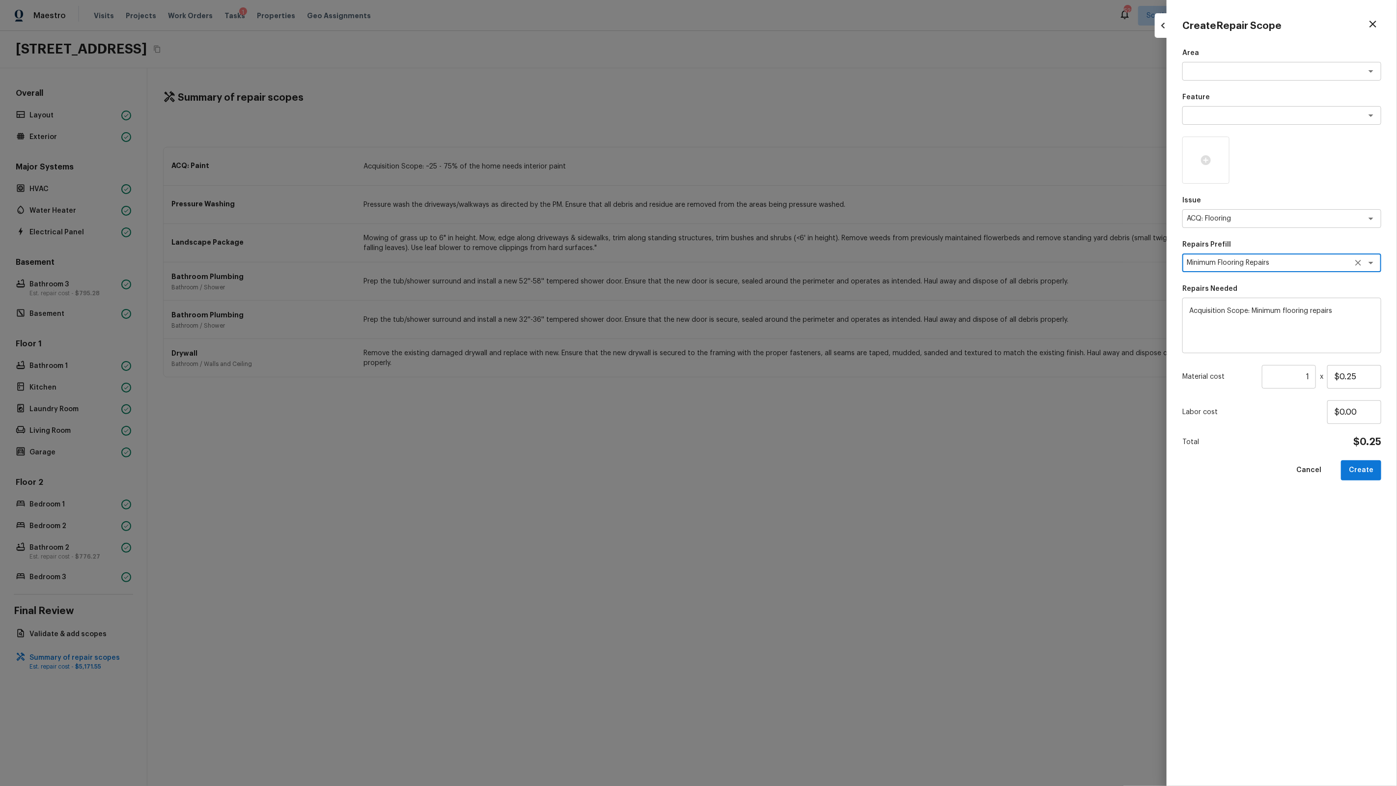
click at [1308, 375] on input "1" at bounding box center [1289, 377] width 54 height 24
paste input "number"
type input "2000"
click at [1373, 474] on button "Create" at bounding box center [1361, 470] width 40 height 20
type input "1"
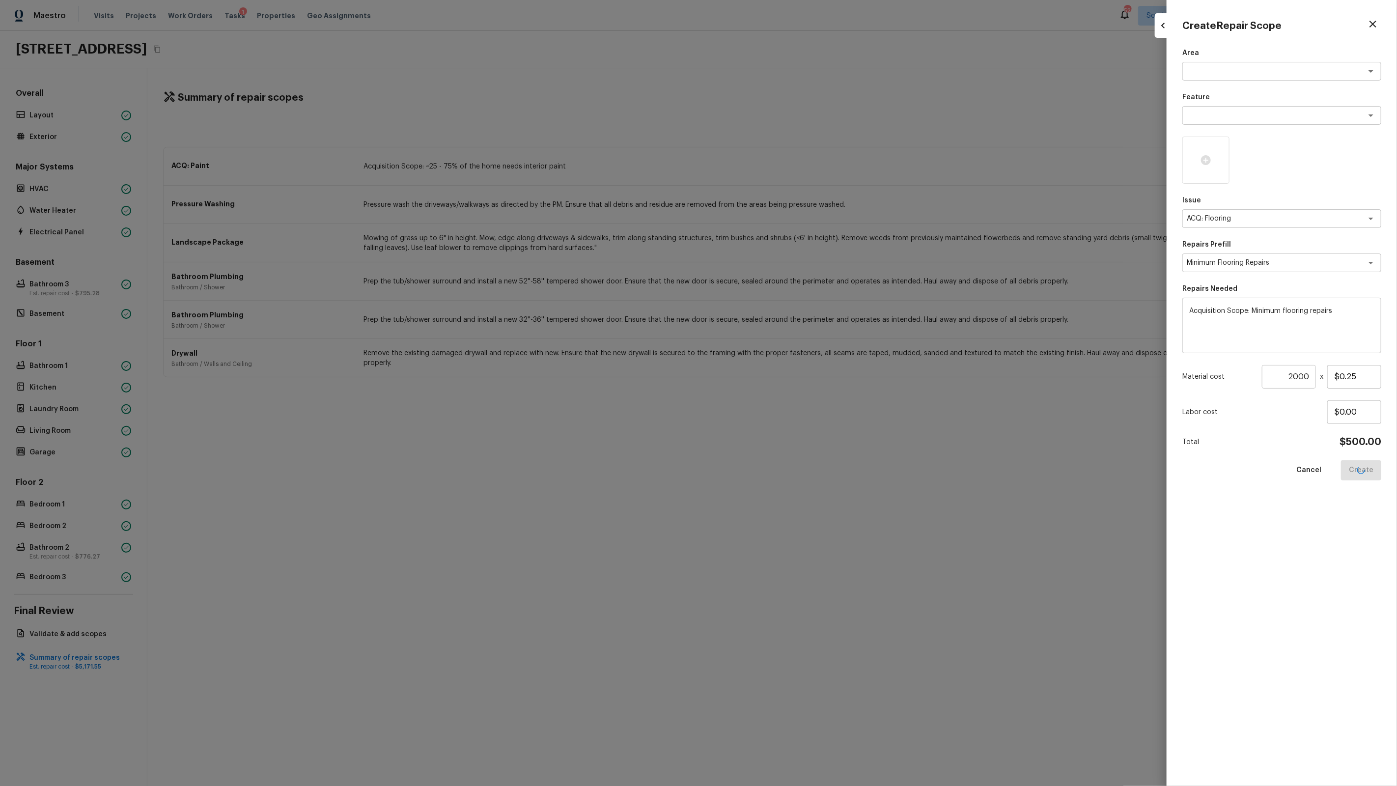
type input "$0.00"
click at [1021, 432] on div at bounding box center [698, 393] width 1397 height 786
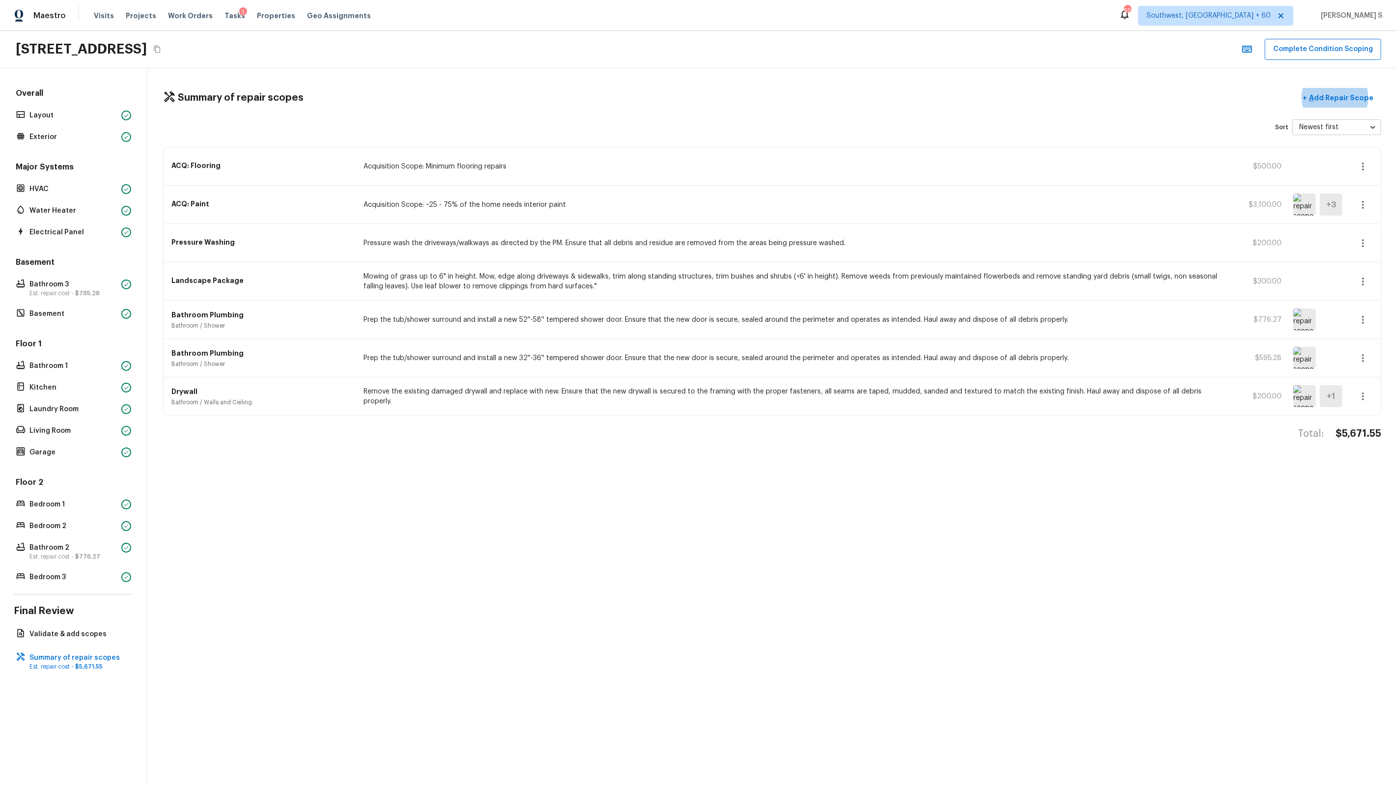
click at [1363, 202] on icon "button" at bounding box center [1364, 205] width 12 height 12
click at [1372, 202] on div at bounding box center [698, 393] width 1397 height 786
click at [1365, 207] on icon "button" at bounding box center [1364, 205] width 12 height 12
click at [1381, 209] on div at bounding box center [698, 393] width 1397 height 786
click at [1367, 196] on button "button" at bounding box center [1364, 205] width 20 height 20
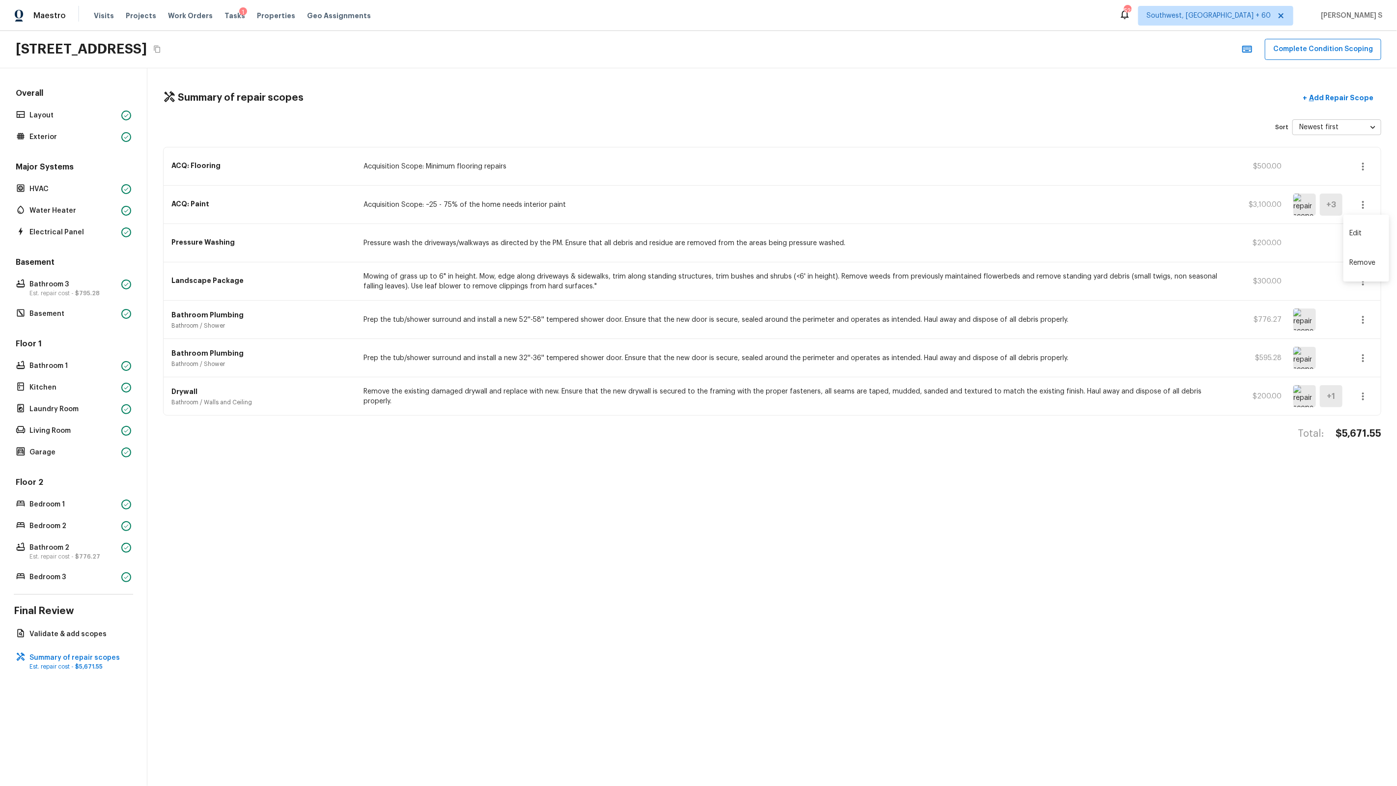
click at [1378, 233] on li "Edit" at bounding box center [1367, 233] width 46 height 29
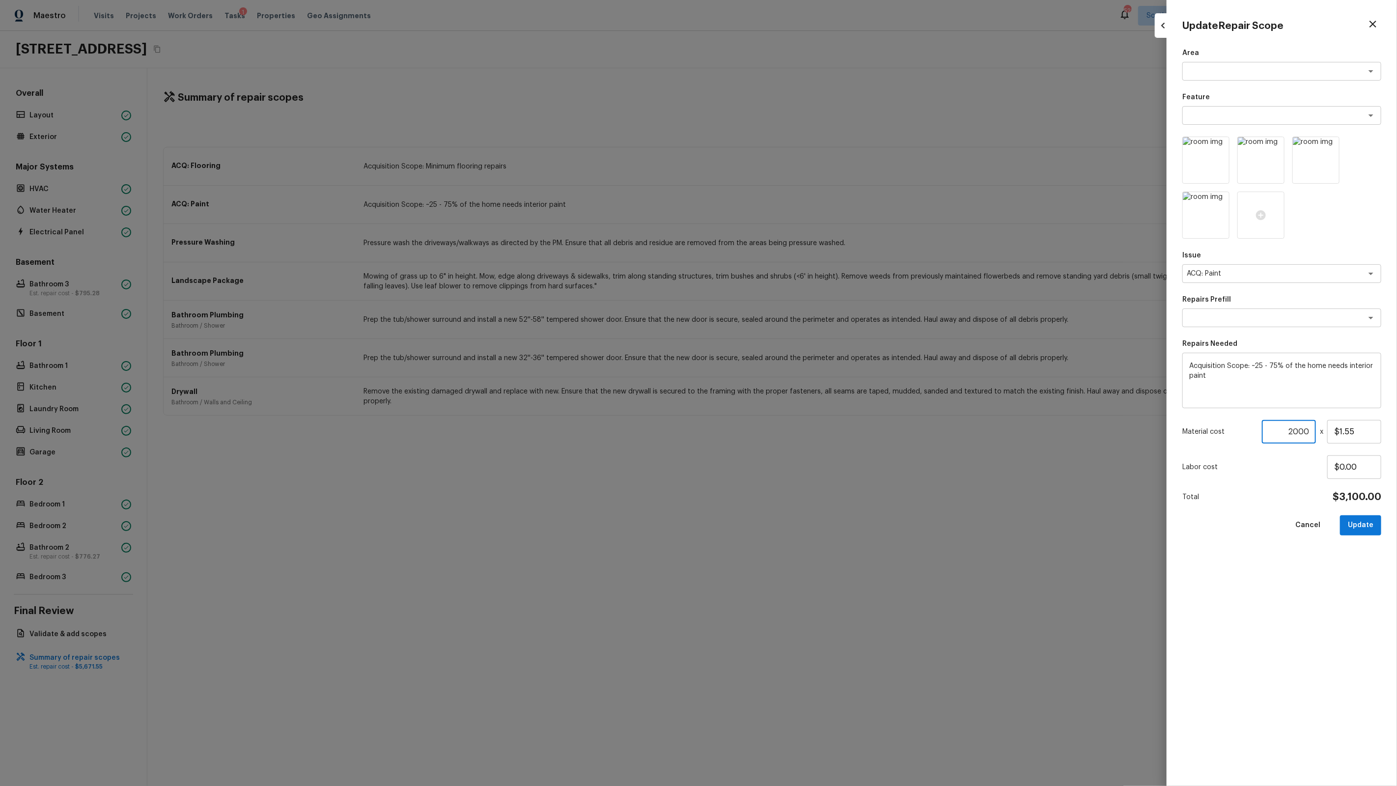
click at [1294, 432] on input "2000" at bounding box center [1289, 432] width 54 height 24
type input "2450"
click at [1361, 522] on button "Update" at bounding box center [1360, 525] width 41 height 20
type input "1"
type input "$0.00"
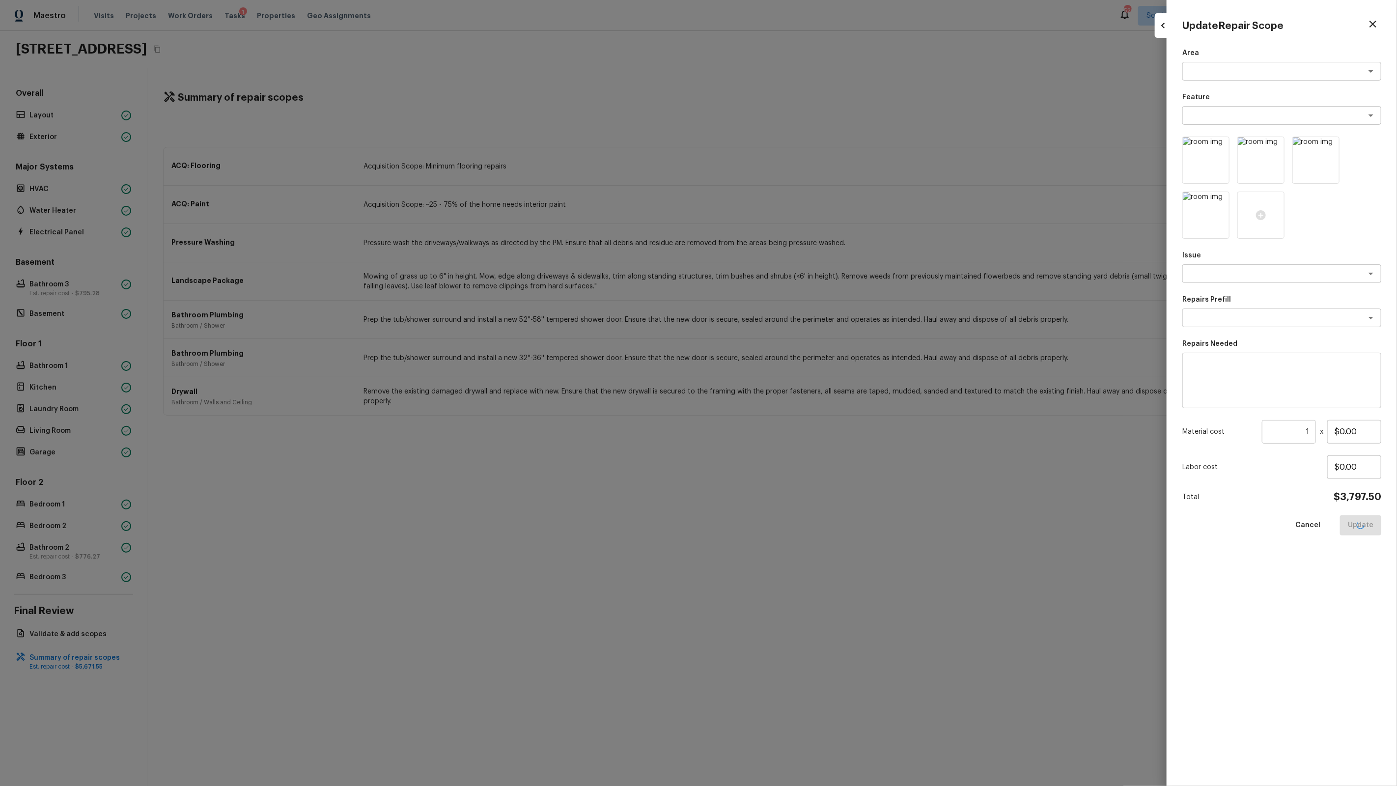
click at [957, 307] on div at bounding box center [698, 393] width 1397 height 786
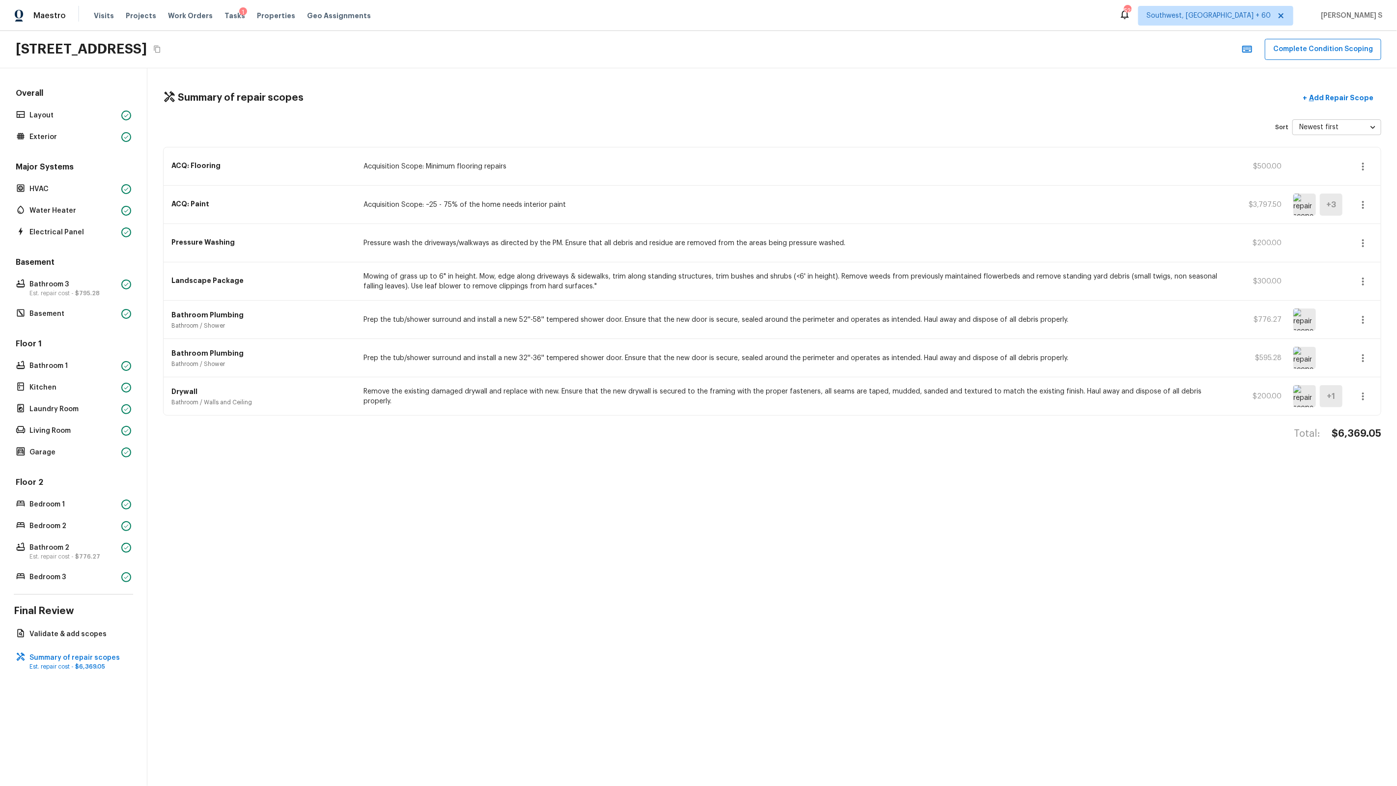
click at [1367, 168] on icon "button" at bounding box center [1364, 167] width 12 height 12
click at [1379, 168] on div at bounding box center [698, 393] width 1397 height 786
click at [1371, 163] on button "button" at bounding box center [1364, 167] width 20 height 20
click at [1368, 192] on li "Edit" at bounding box center [1367, 194] width 46 height 29
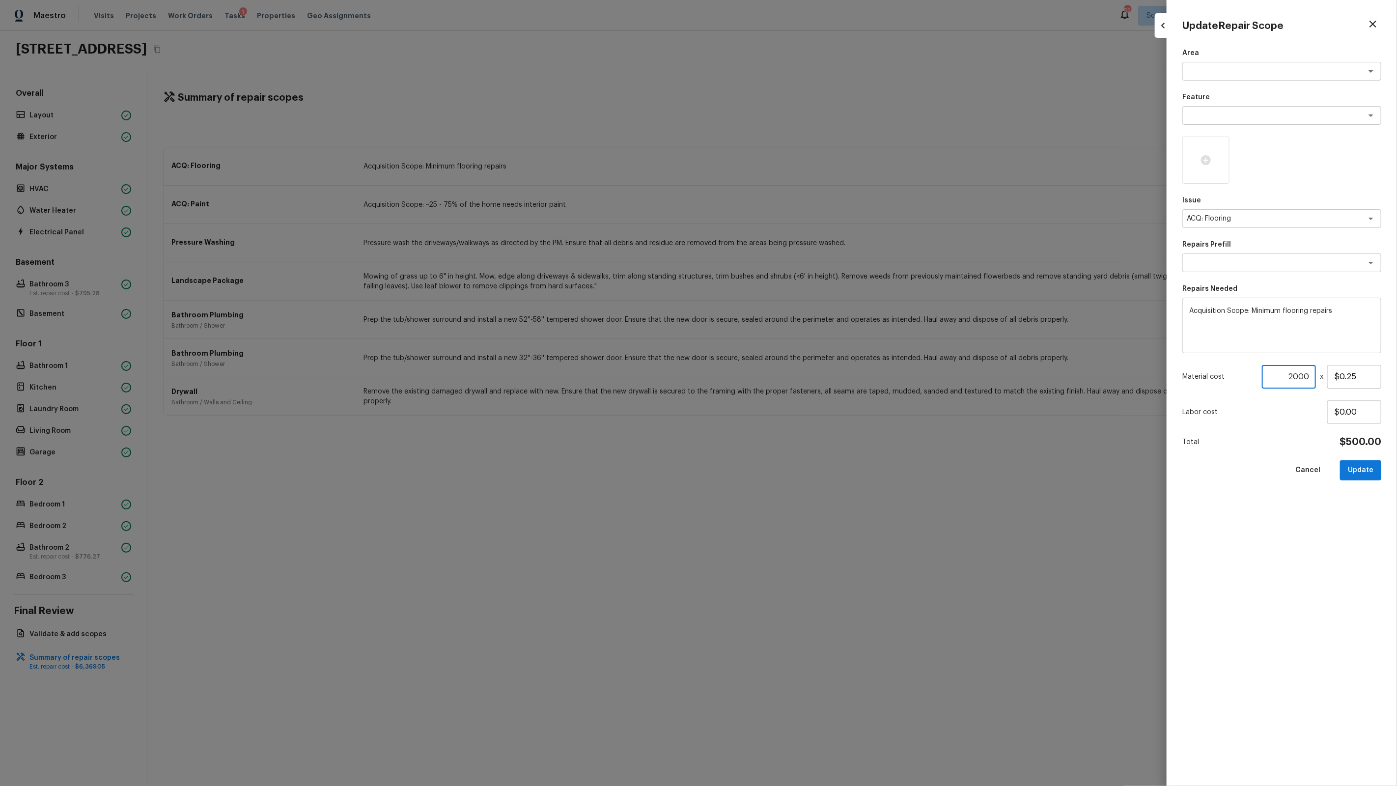
click at [1304, 375] on input "2000" at bounding box center [1289, 377] width 54 height 24
paste input "45"
type input "2450"
click at [1374, 470] on button "Update" at bounding box center [1360, 470] width 41 height 20
type input "1"
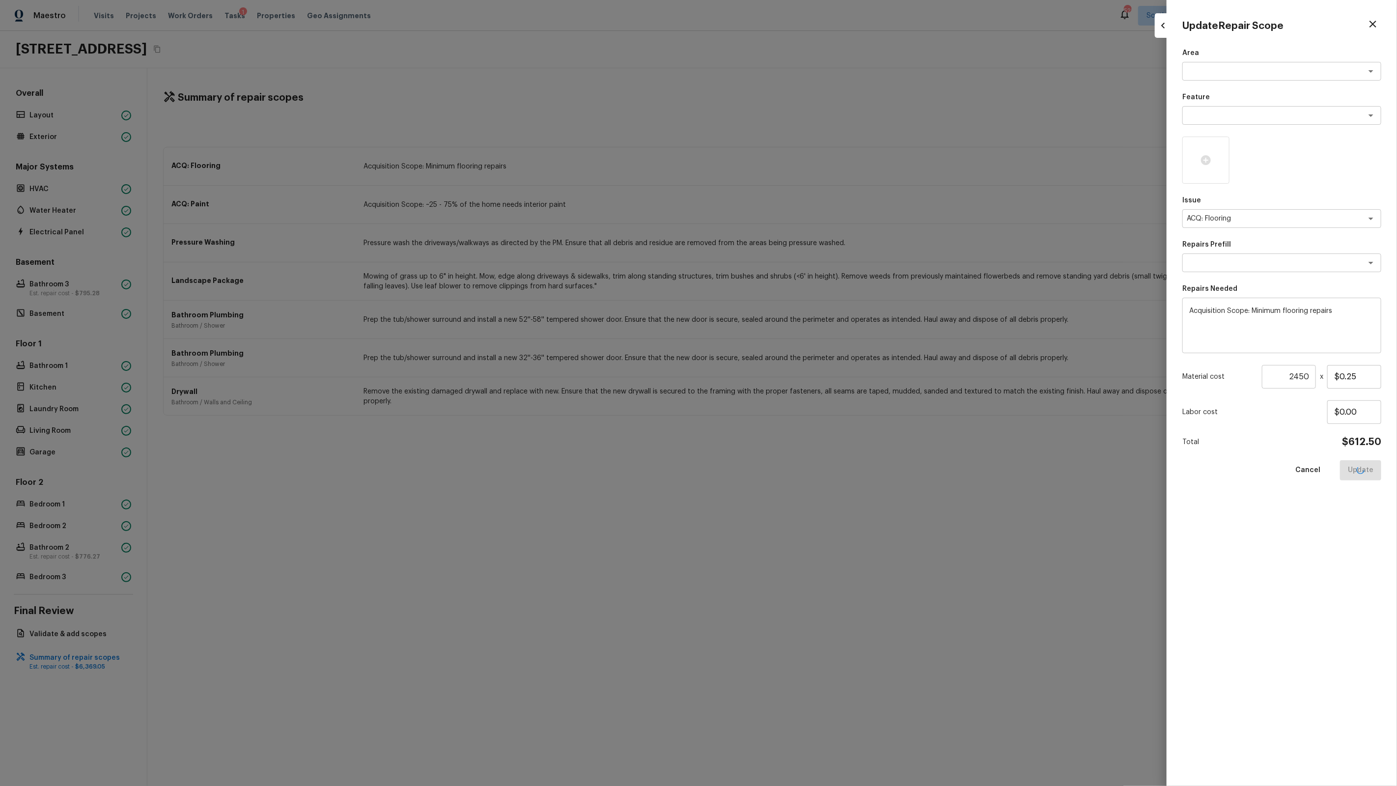
type input "$0.00"
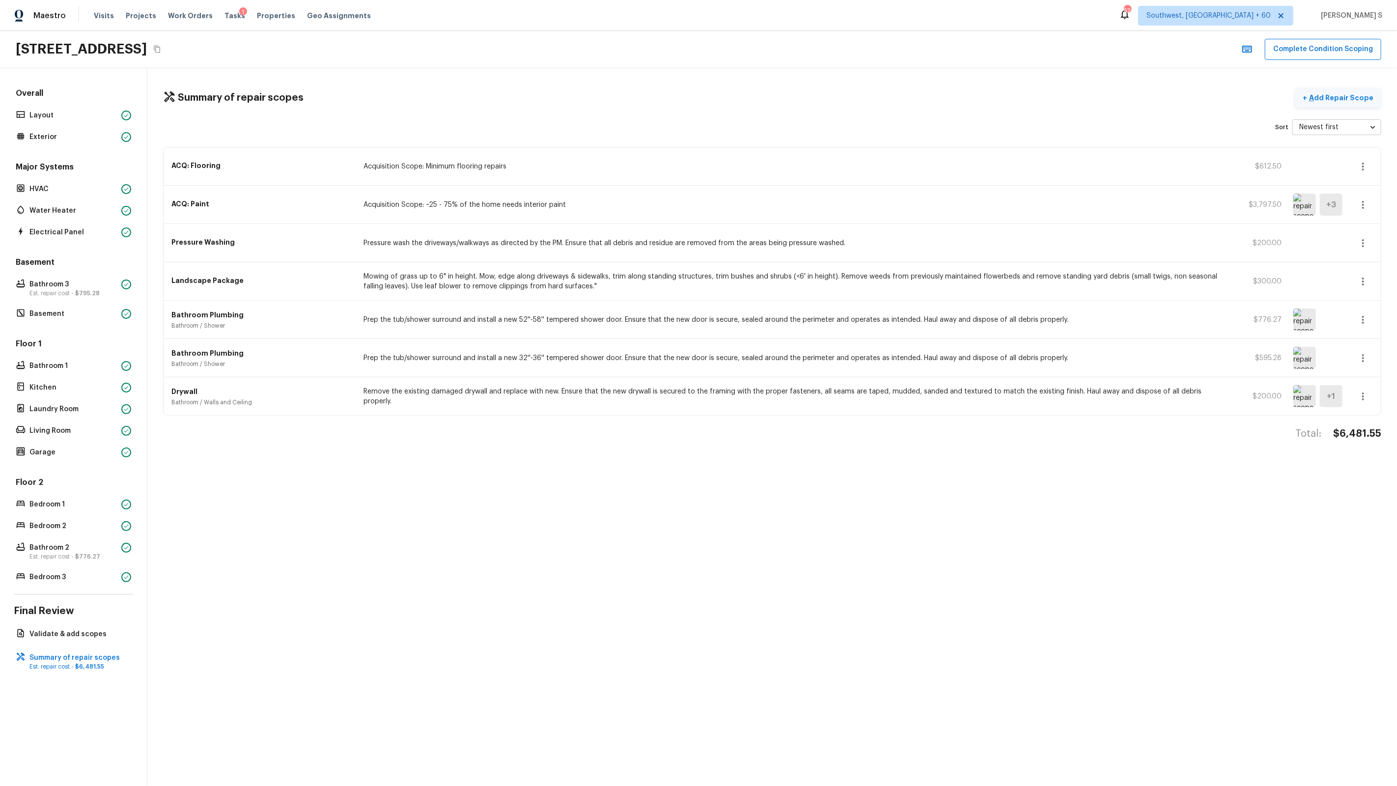
click at [1328, 103] on button "+ Add Repair Scope" at bounding box center [1338, 98] width 86 height 20
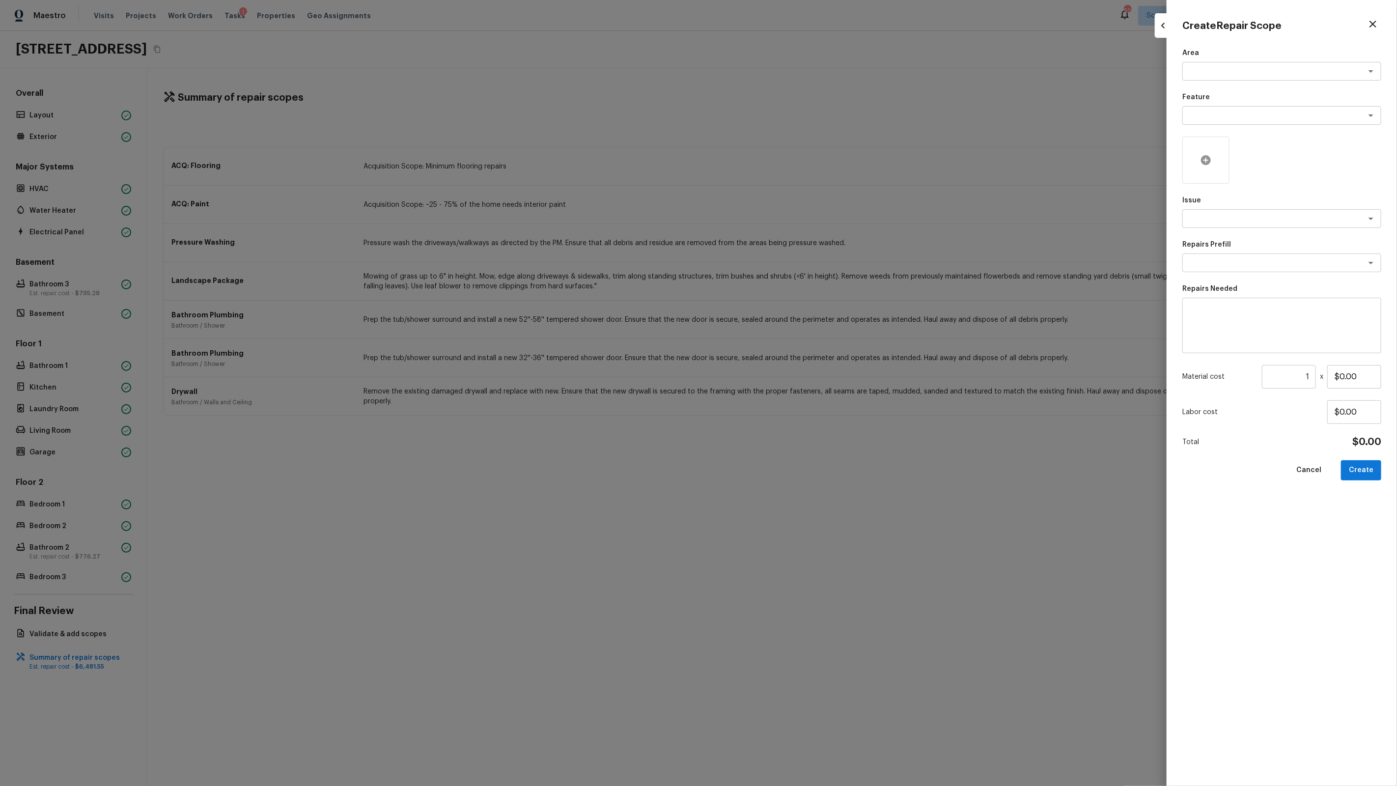
click at [1211, 151] on div at bounding box center [1206, 160] width 47 height 47
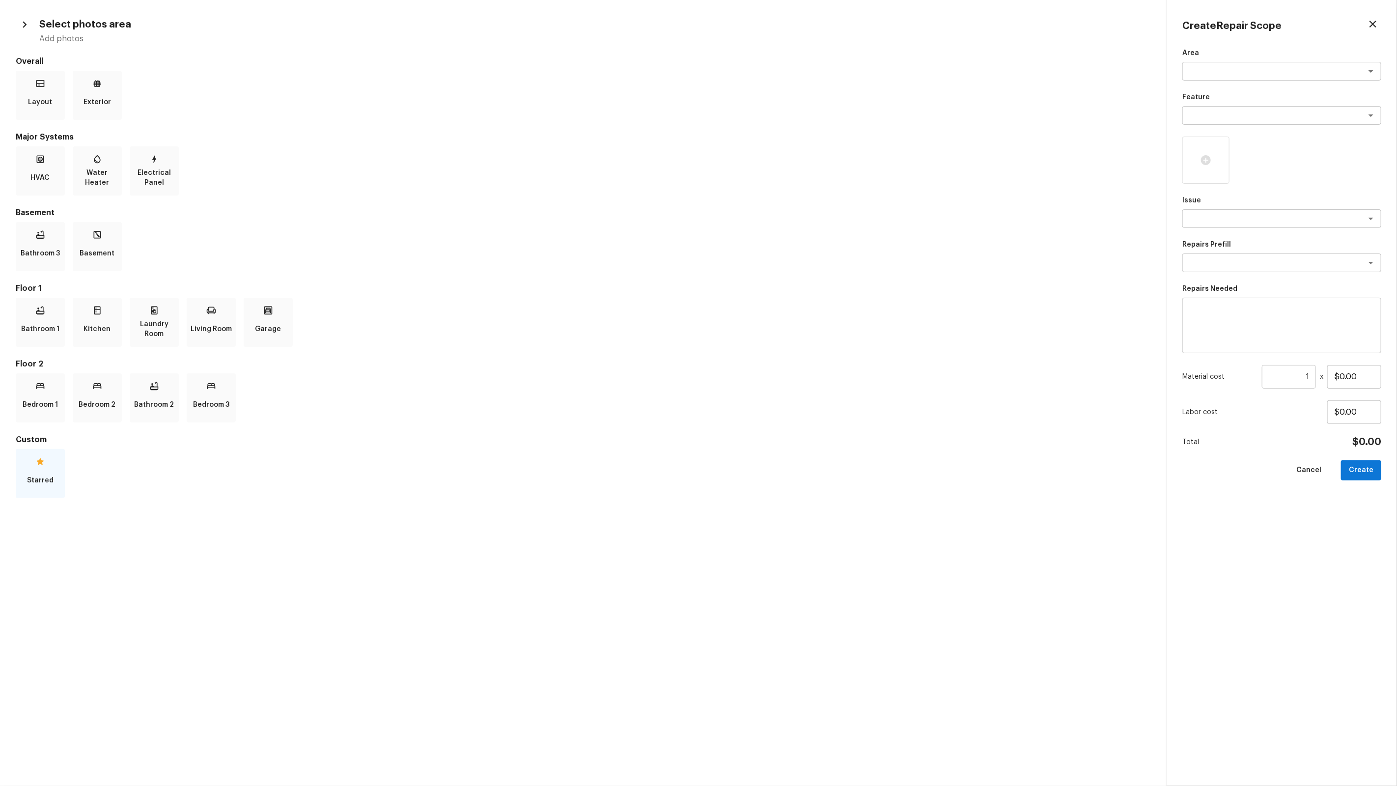
click at [39, 455] on div "Starred" at bounding box center [40, 473] width 49 height 49
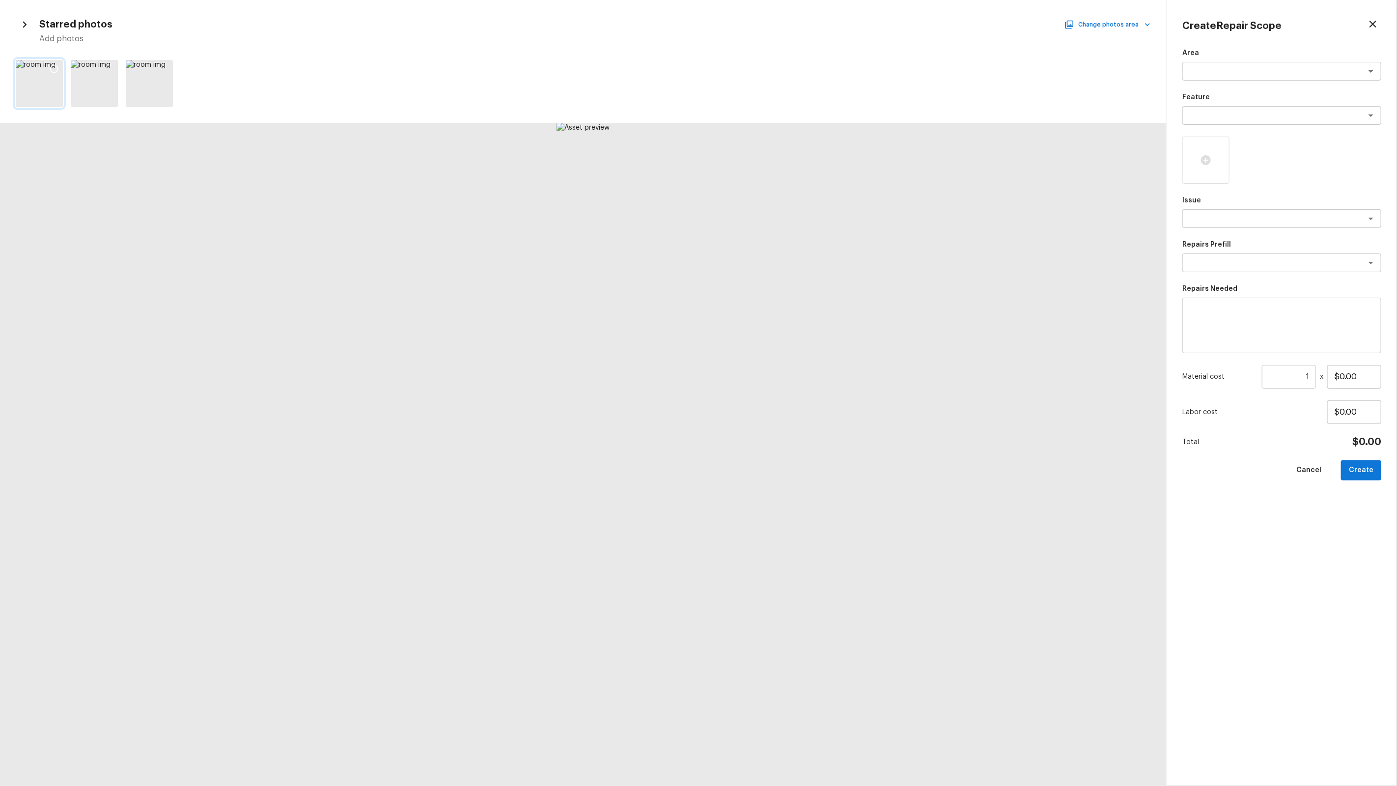
click at [46, 72] on div at bounding box center [54, 70] width 18 height 21
click at [168, 70] on icon at bounding box center [164, 69] width 8 height 8
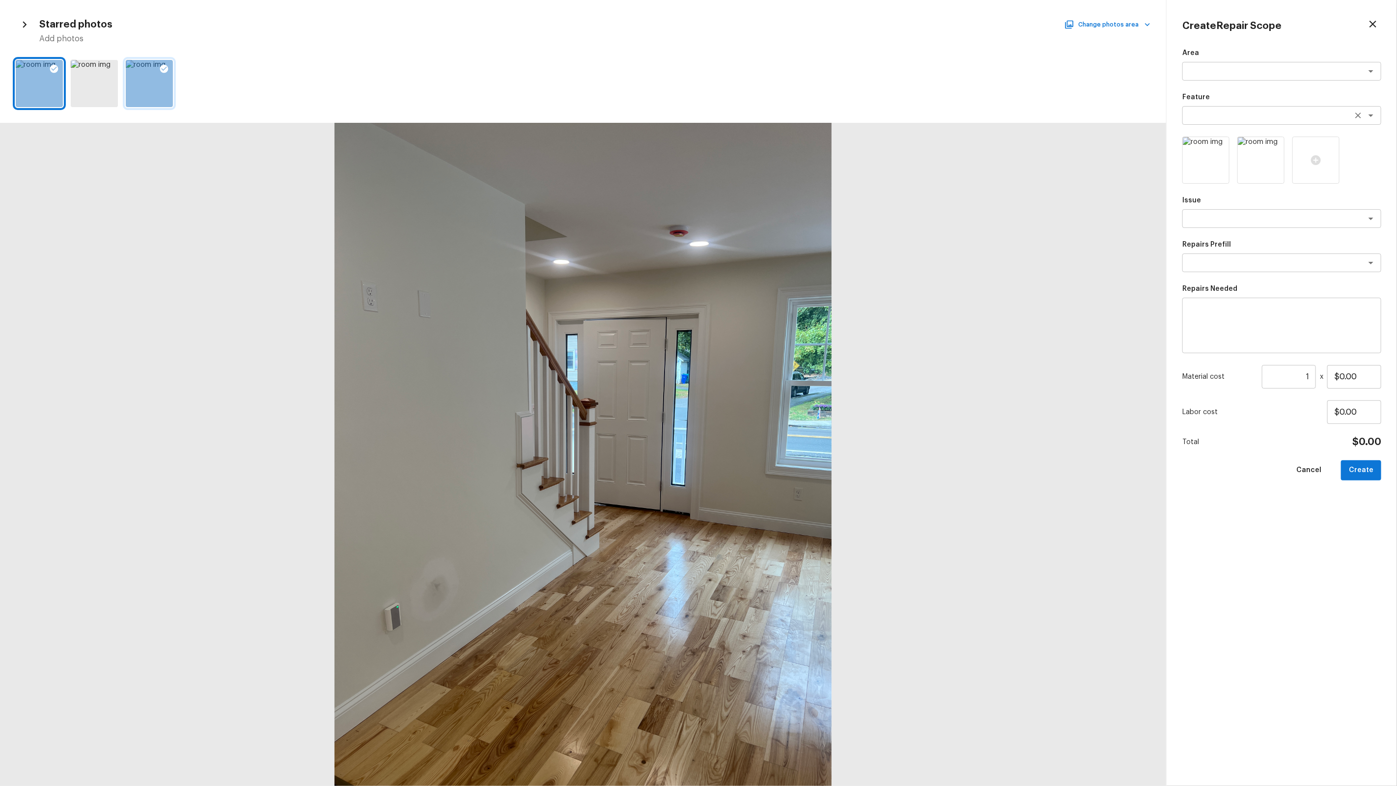
click at [1215, 112] on textarea at bounding box center [1268, 116] width 163 height 10
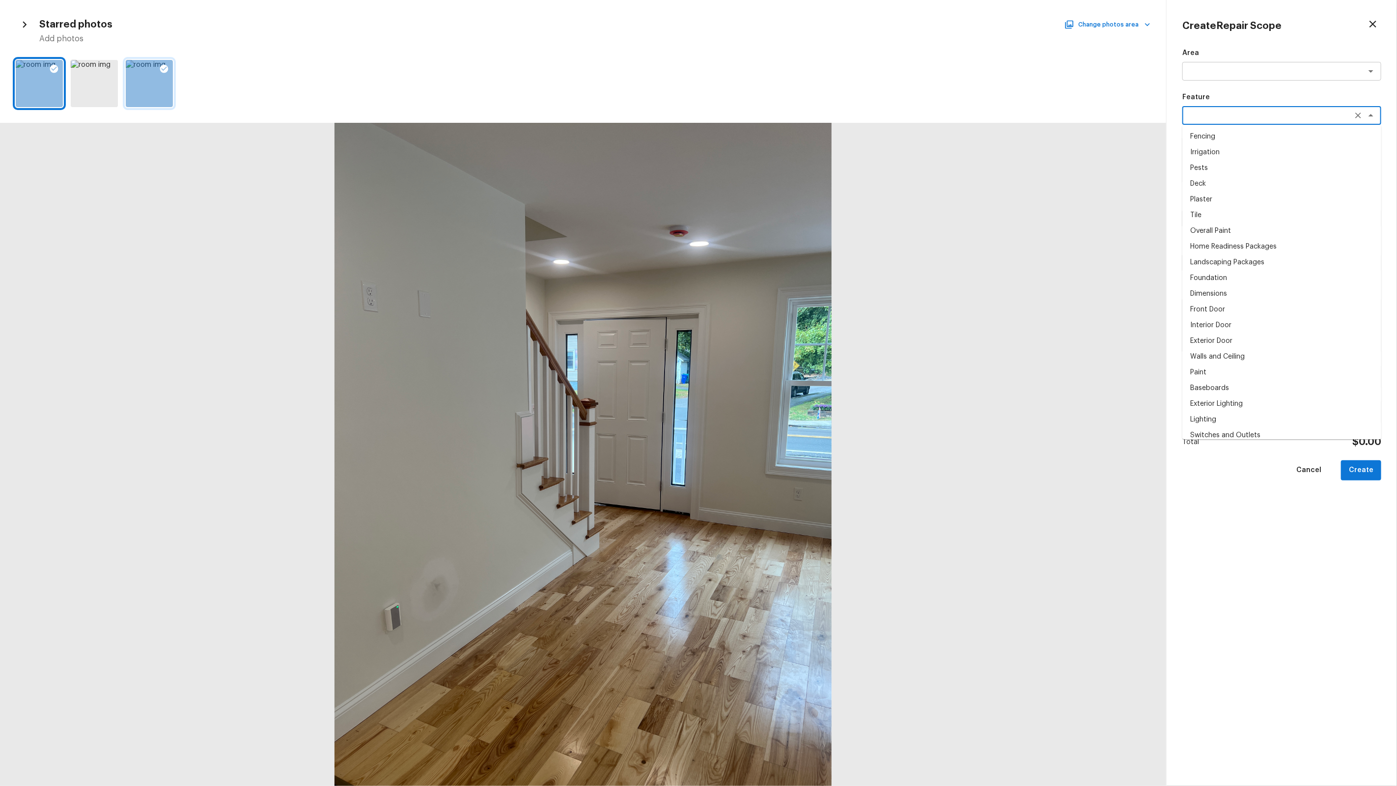
click at [1034, 124] on div at bounding box center [583, 454] width 1166 height 663
click at [1179, 191] on div "Create Repair Scope Area x ​ Feature x ​ Fencing Irrigation Pests Deck Plaster …" at bounding box center [1282, 393] width 230 height 786
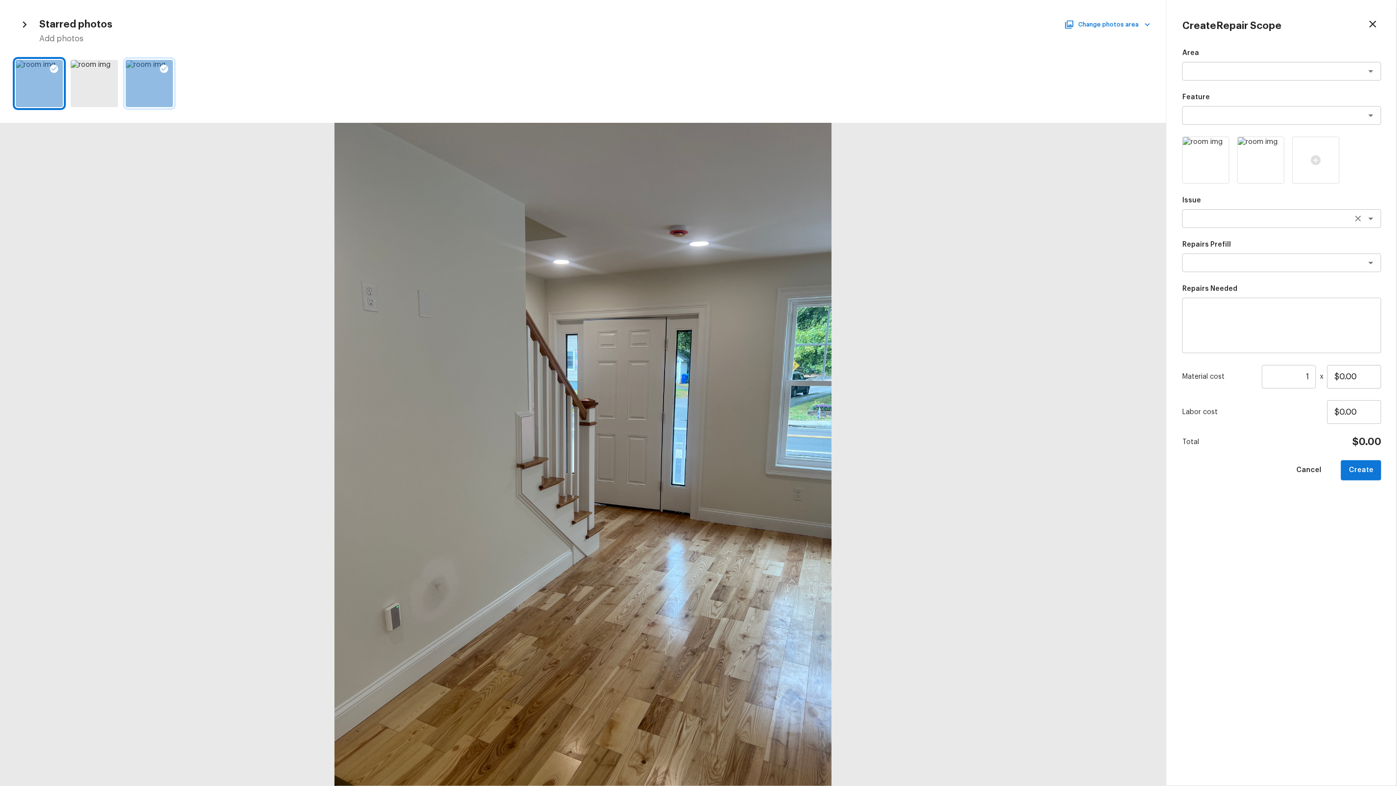
click at [1201, 217] on textarea at bounding box center [1268, 219] width 163 height 10
type textarea "mol"
type textarea "ACQ: Organic Material"
type textarea "Organic Material - Living Room"
type textarea "Acquisition Scope: Conditions Conducive to Organic Material - Living Room Discl…"
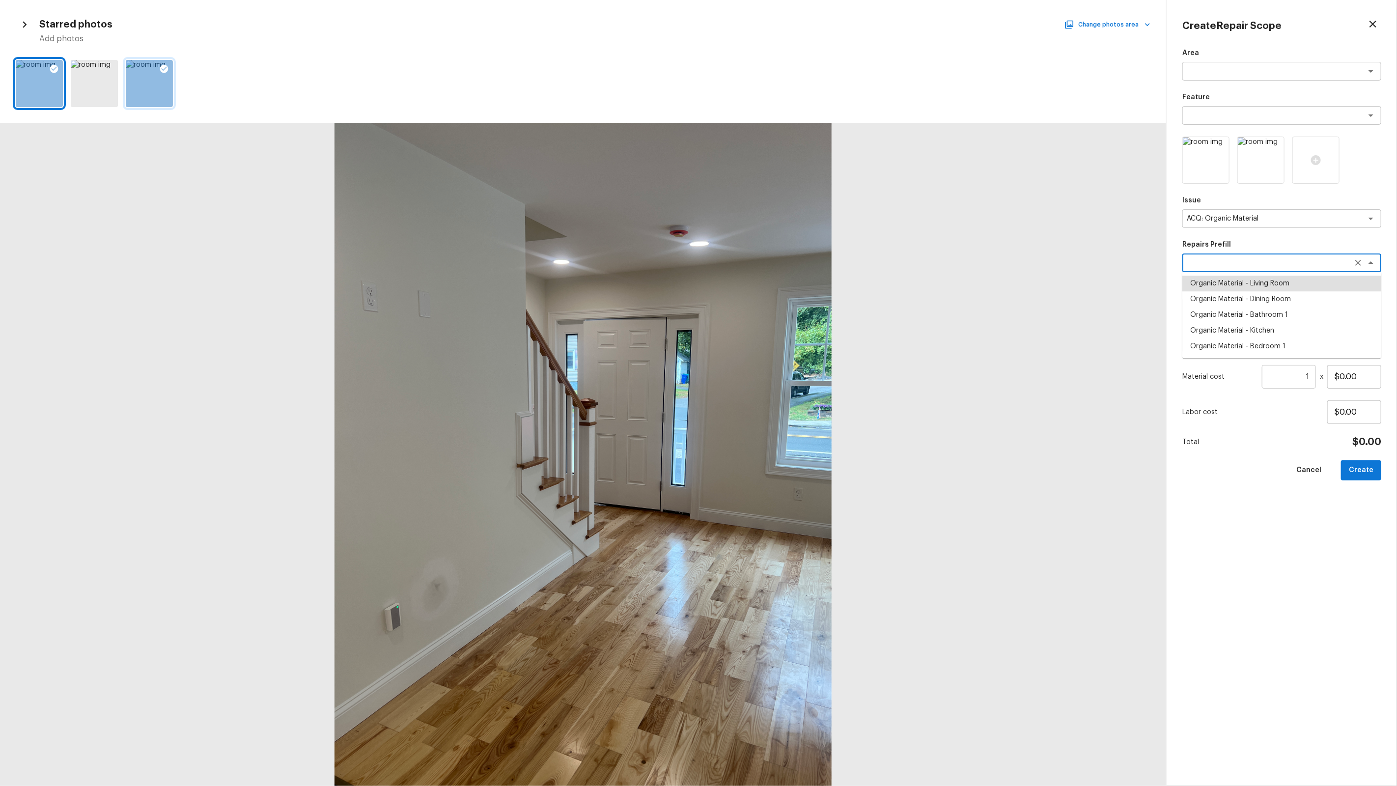
type input "$900.00"
click at [1367, 467] on button "Create" at bounding box center [1361, 470] width 40 height 20
type input "$0.00"
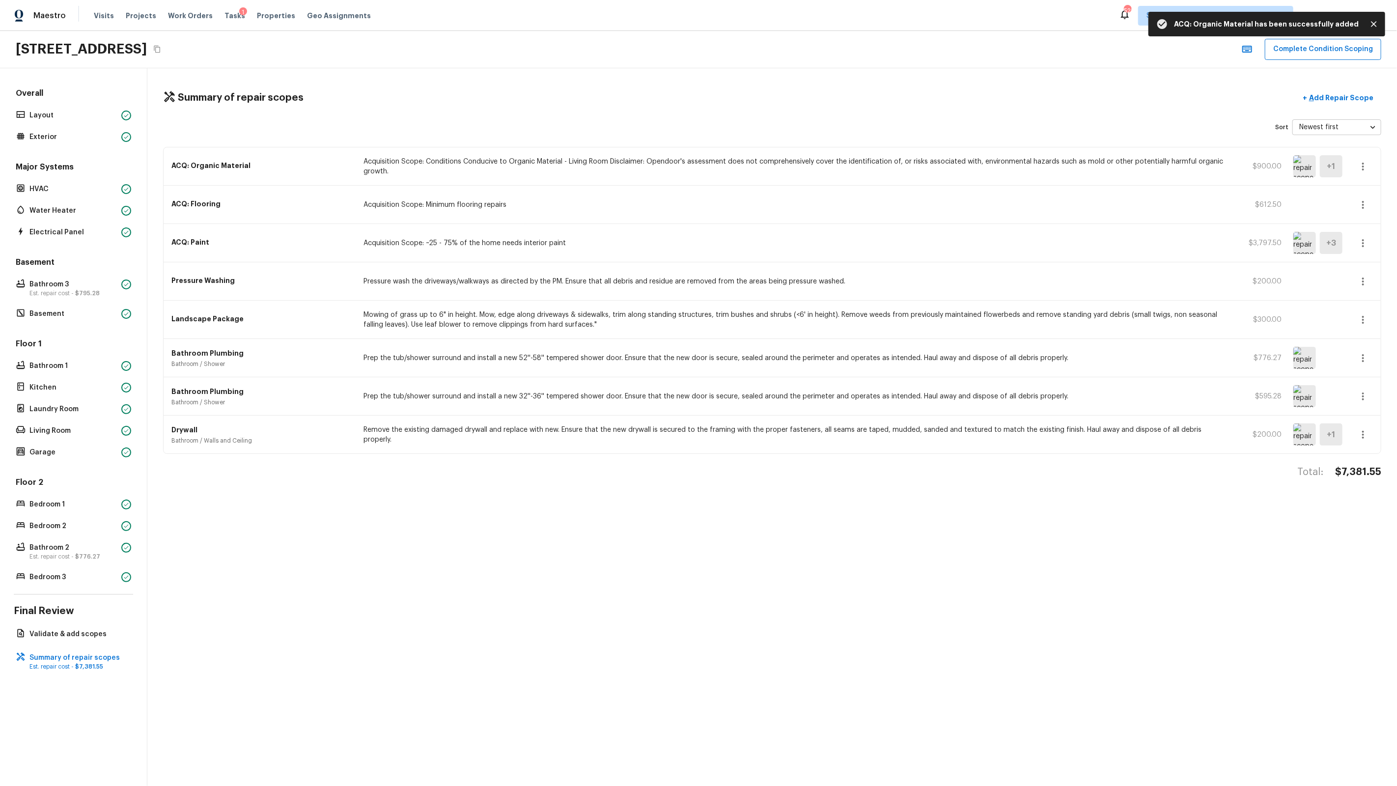
click at [1374, 472] on h4 "$7,381.55" at bounding box center [1358, 472] width 46 height 13
copy h4 "7,381.55"
click at [1201, 90] on div "Summary of repair scopes + Add Repair Scope" at bounding box center [772, 98] width 1219 height 20
click at [1293, 52] on button "Complete Condition Scoping" at bounding box center [1323, 49] width 116 height 21
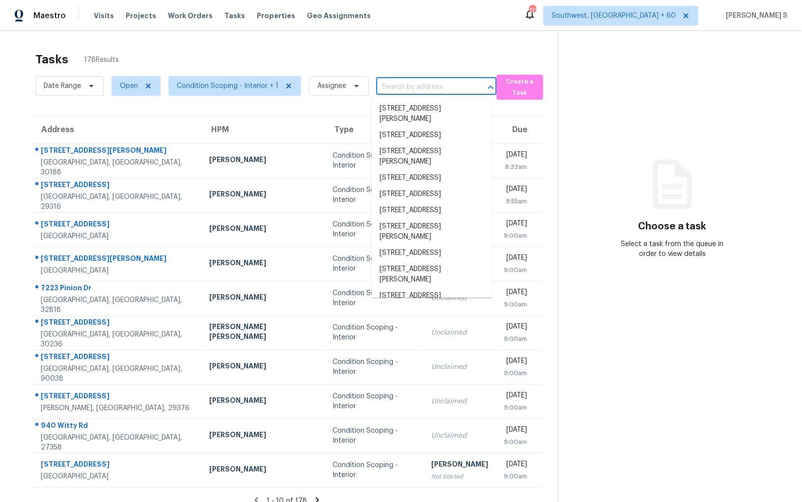
click at [388, 87] on input "text" at bounding box center [422, 87] width 93 height 15
paste input "[STREET_ADDRESS]"
type input "[STREET_ADDRESS]"
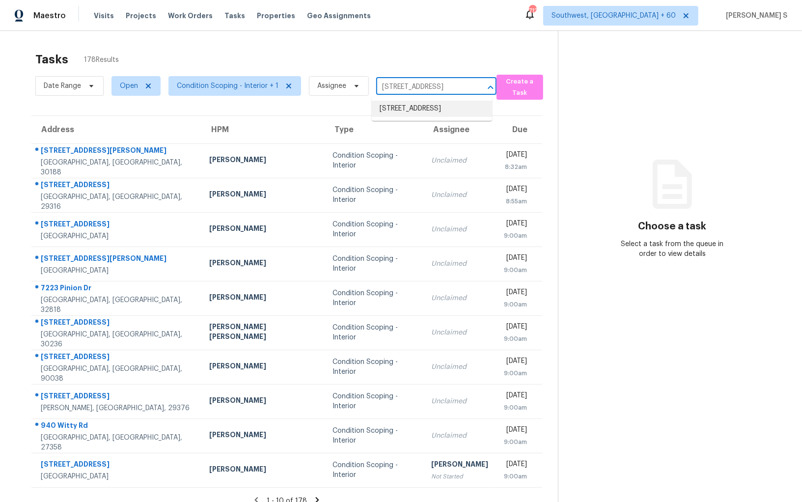
click at [393, 111] on li "[STREET_ADDRESS]" at bounding box center [432, 109] width 120 height 16
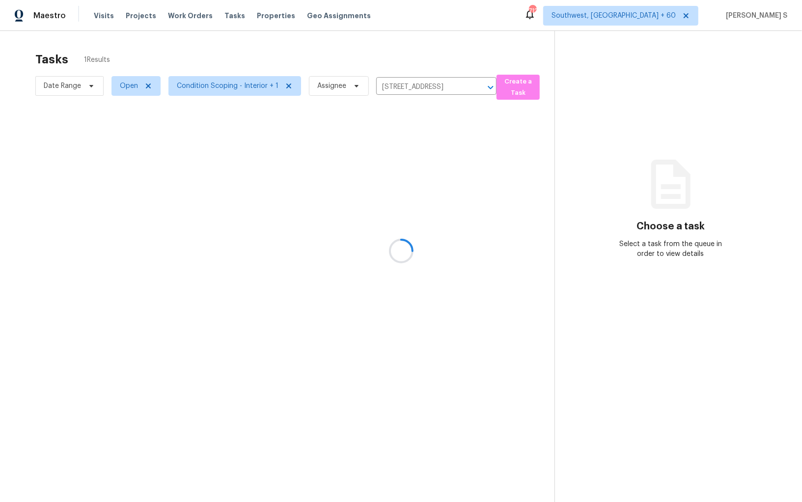
click at [383, 141] on div at bounding box center [401, 251] width 802 height 502
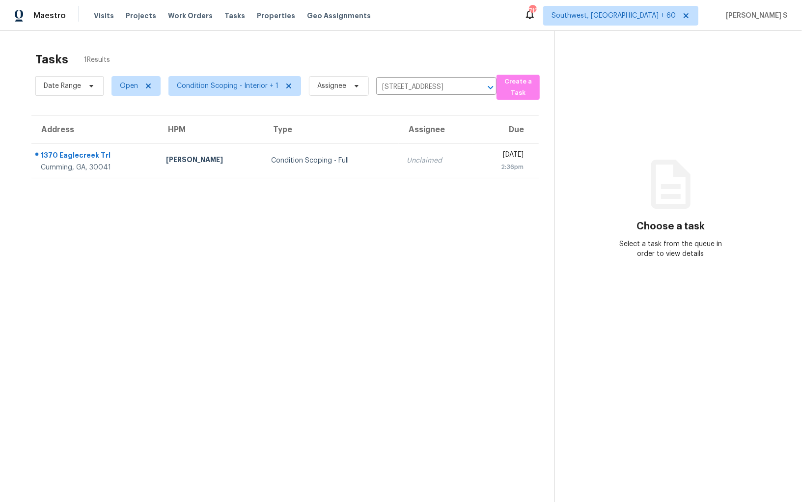
click at [407, 164] on div "Unclaimed" at bounding box center [436, 161] width 58 height 10
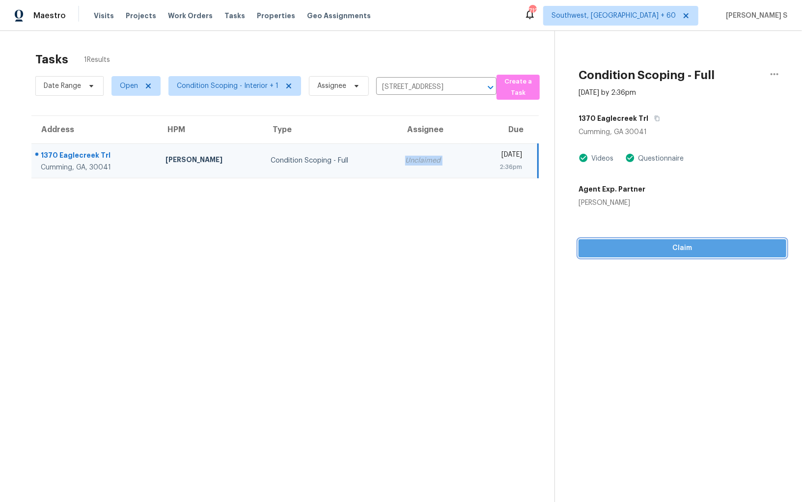
click at [640, 245] on span "Claim" at bounding box center [683, 248] width 192 height 12
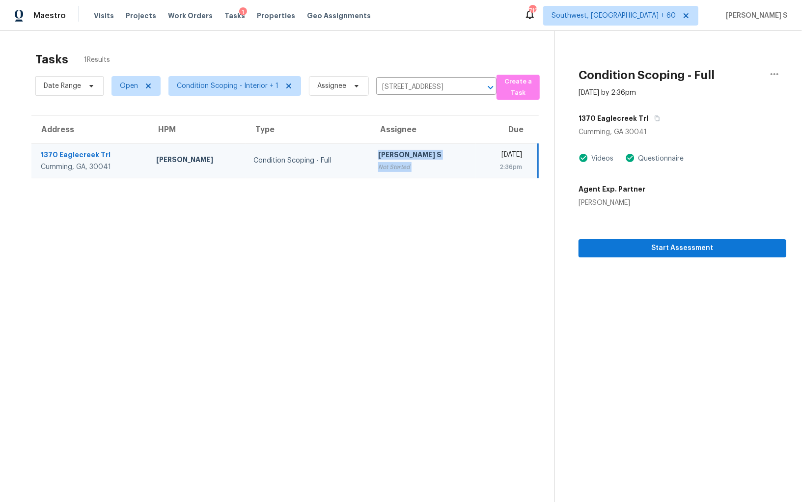
click at [378, 157] on div "[PERSON_NAME] S" at bounding box center [423, 156] width 90 height 12
click at [624, 253] on span "Start Assessment" at bounding box center [683, 248] width 192 height 12
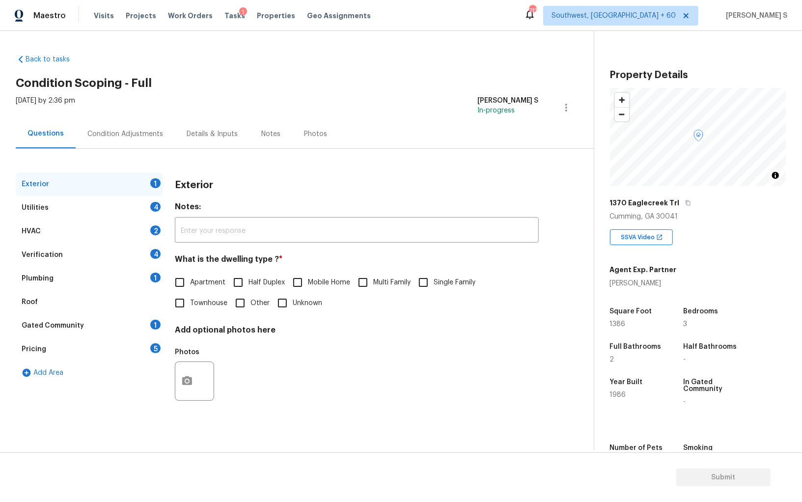
scroll to position [68, 0]
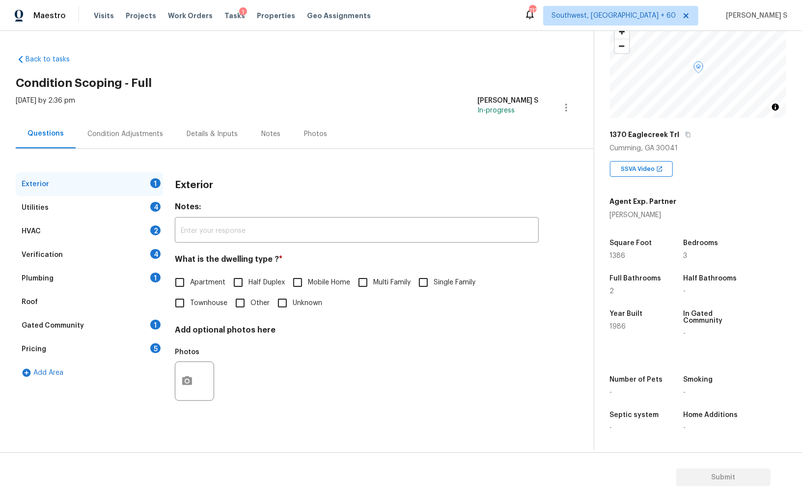
click at [429, 287] on input "Single Family" at bounding box center [423, 282] width 21 height 21
checkbox input "true"
click at [150, 207] on div "4" at bounding box center [155, 207] width 10 height 10
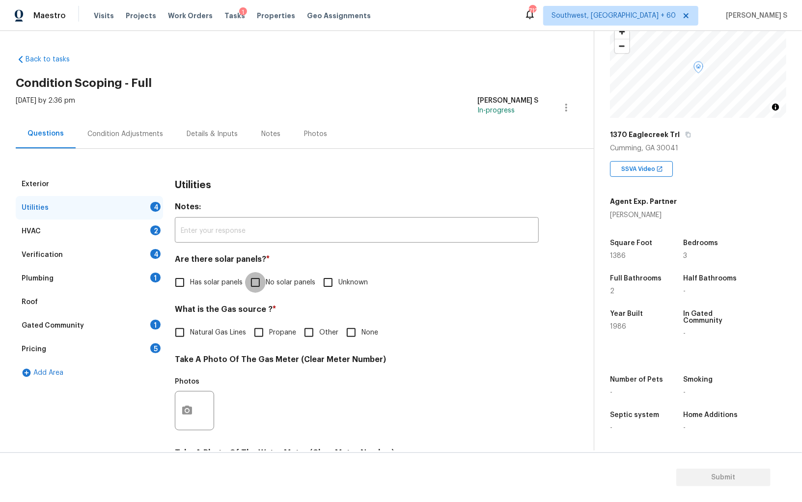
drag, startPoint x: 262, startPoint y: 281, endPoint x: 269, endPoint y: 288, distance: 10.1
click at [262, 282] on input "No solar panels" at bounding box center [255, 282] width 21 height 21
checkbox input "true"
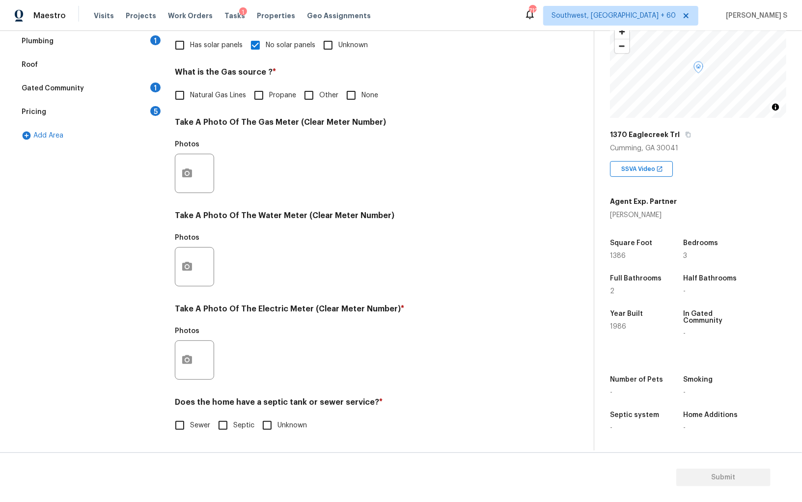
scroll to position [237, 0]
click at [226, 422] on input "Septic" at bounding box center [223, 425] width 21 height 21
checkbox input "true"
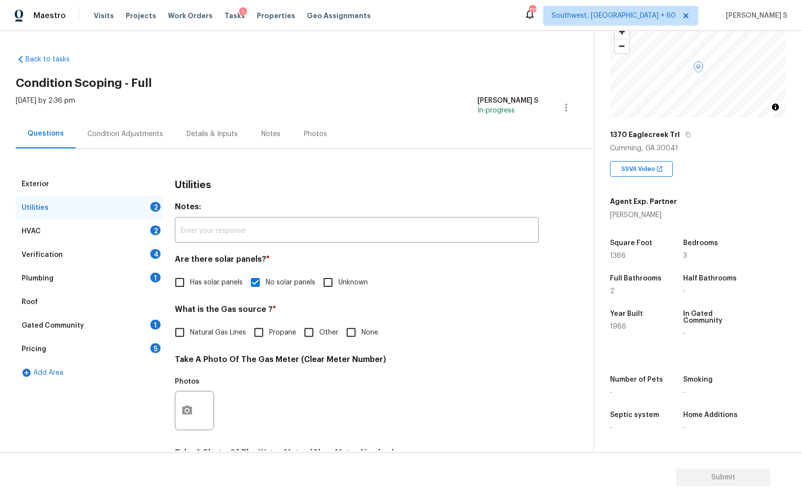
click at [151, 281] on div "Plumbing 1" at bounding box center [89, 279] width 147 height 24
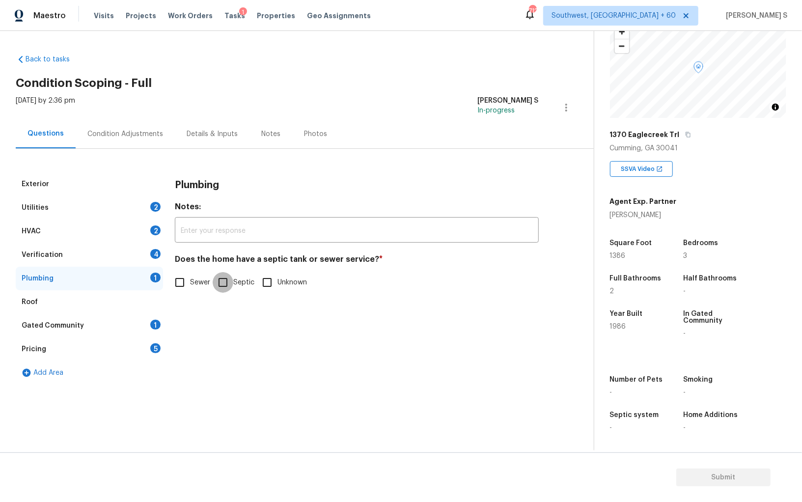
click at [226, 287] on input "Septic" at bounding box center [223, 282] width 21 height 21
checkbox input "true"
click at [151, 321] on div "1" at bounding box center [155, 325] width 10 height 10
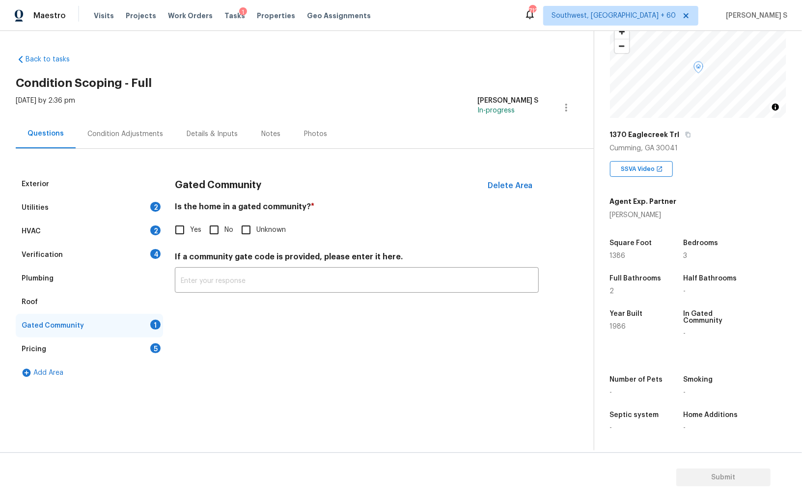
click at [217, 228] on input "No" at bounding box center [214, 230] width 21 height 21
checkbox input "true"
click at [152, 249] on div "4" at bounding box center [155, 254] width 10 height 10
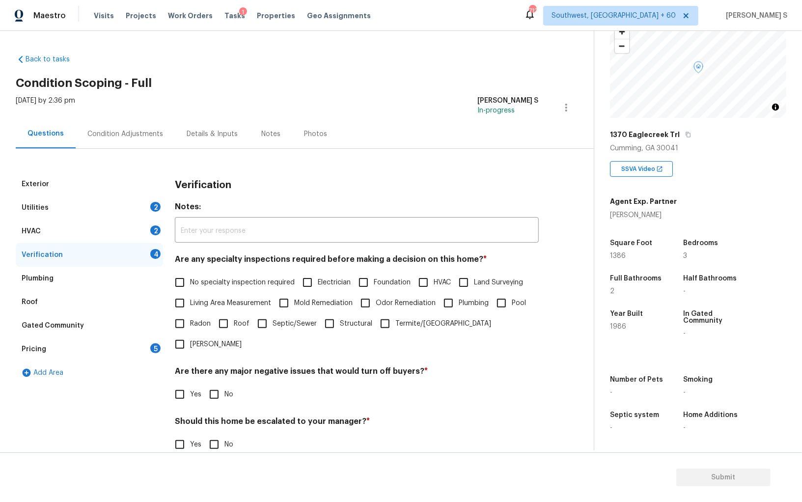
click at [178, 283] on input "No specialty inspection required" at bounding box center [180, 282] width 21 height 21
checkbox input "true"
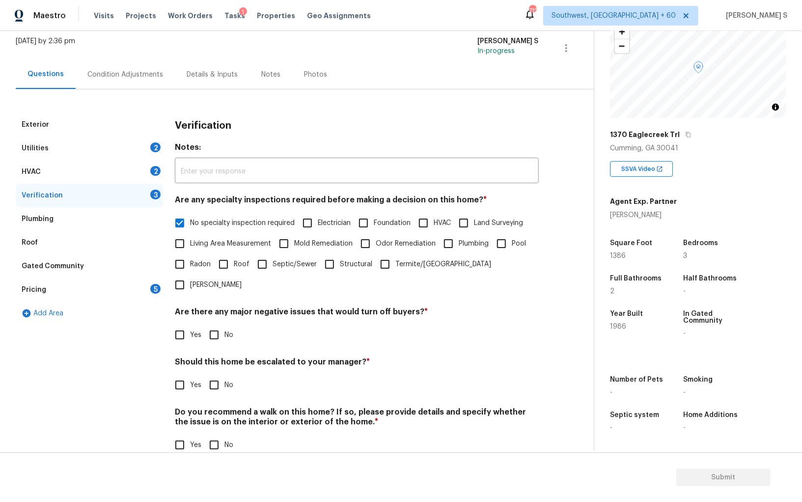
scroll to position [58, 0]
click at [208, 326] on input "No" at bounding box center [214, 336] width 21 height 21
checkbox input "true"
click at [213, 436] on input "No" at bounding box center [214, 446] width 21 height 21
checkbox input "true"
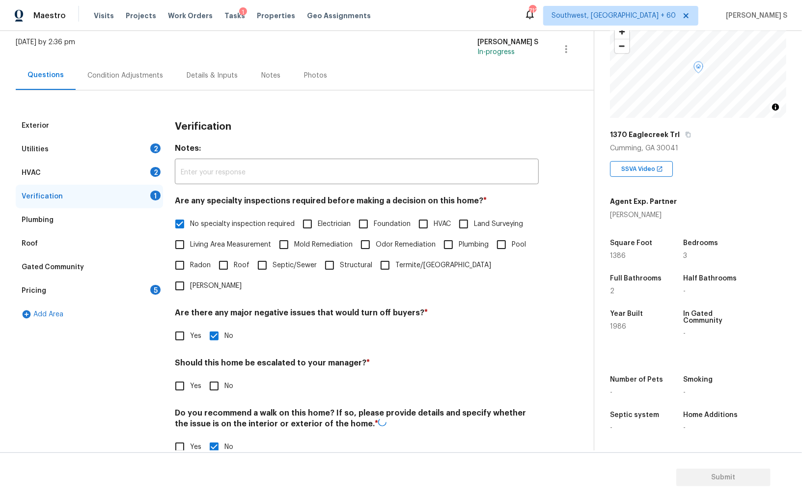
scroll to position [0, 0]
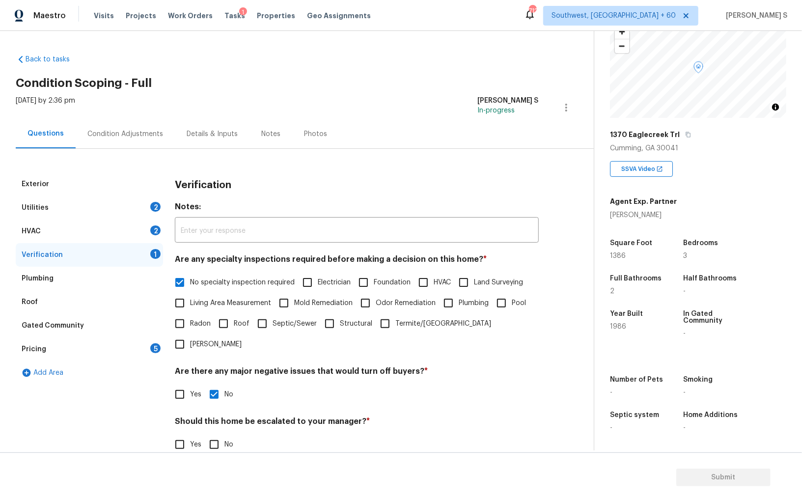
click at [156, 230] on div "2" at bounding box center [155, 231] width 10 height 10
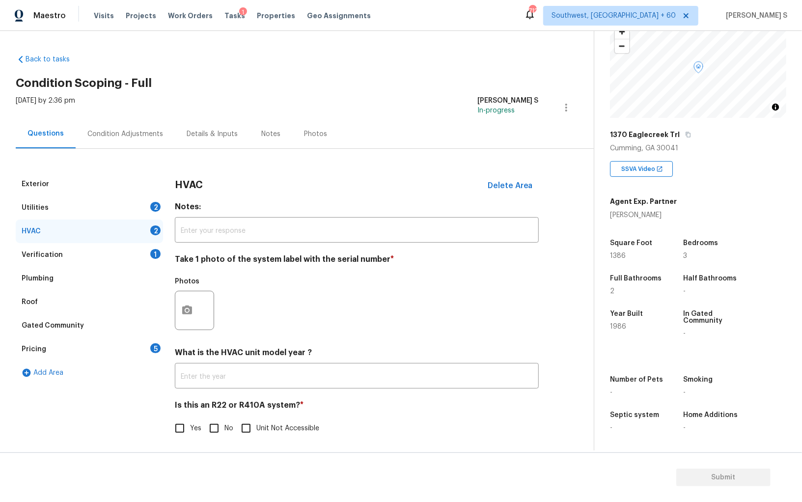
click at [175, 306] on div at bounding box center [194, 310] width 39 height 39
click at [168, 313] on div "Exterior Utilities 2 HVAC 2 Verification 1 Plumbing Roof Gated Community Pricin…" at bounding box center [293, 311] width 555 height 278
click at [187, 313] on icon "button" at bounding box center [187, 311] width 12 height 12
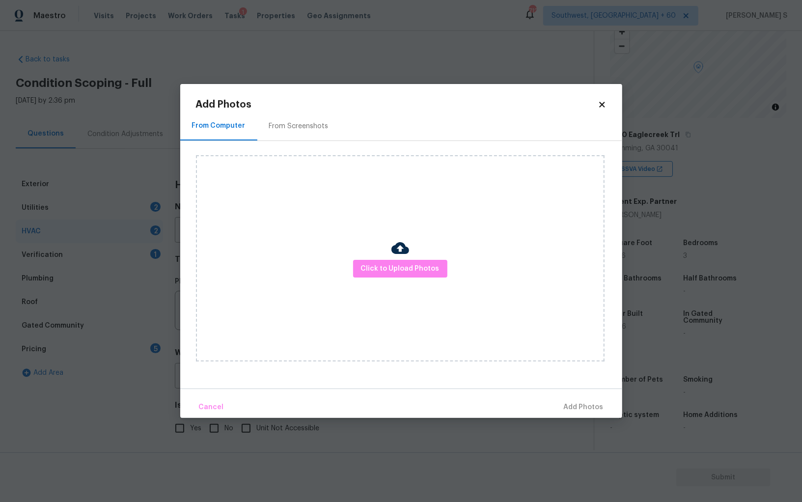
click at [386, 256] on div "Click to Upload Photos" at bounding box center [400, 258] width 409 height 206
click at [386, 265] on span "Click to Upload Photos" at bounding box center [400, 269] width 79 height 12
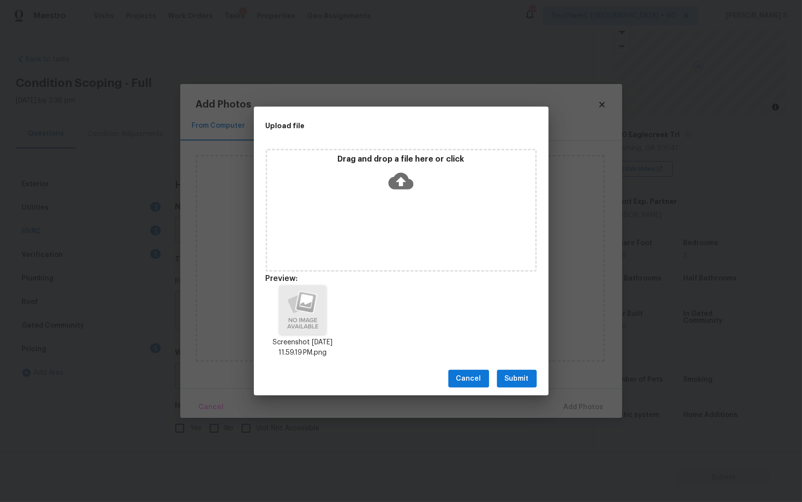
click at [526, 381] on span "Submit" at bounding box center [517, 379] width 24 height 12
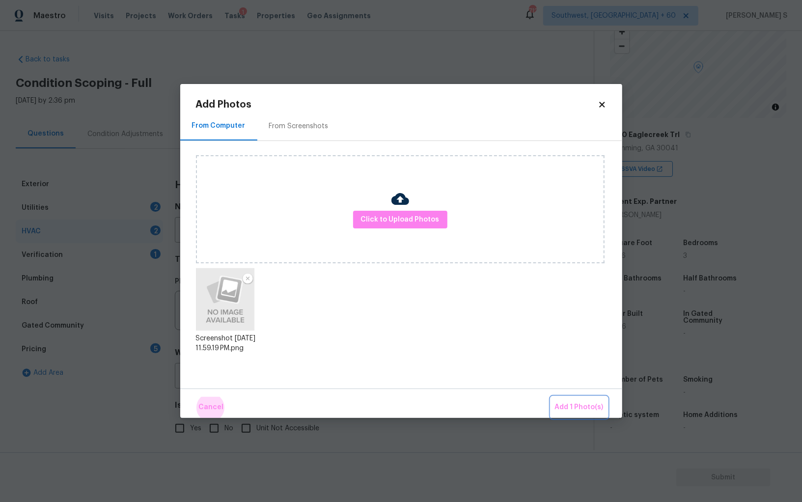
click at [551, 397] on button "Add 1 Photo(s)" at bounding box center [579, 407] width 57 height 21
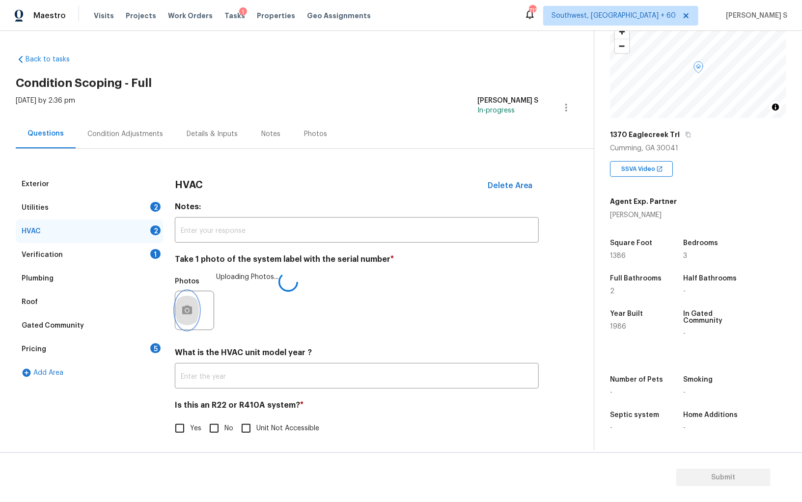
scroll to position [3, 0]
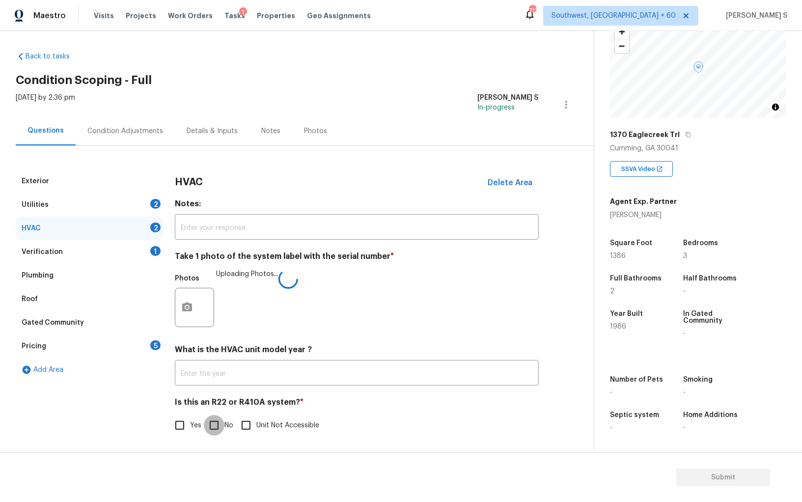
click at [218, 425] on input "No" at bounding box center [214, 425] width 21 height 21
checkbox input "true"
click at [145, 198] on div "Utilities 2" at bounding box center [89, 205] width 147 height 24
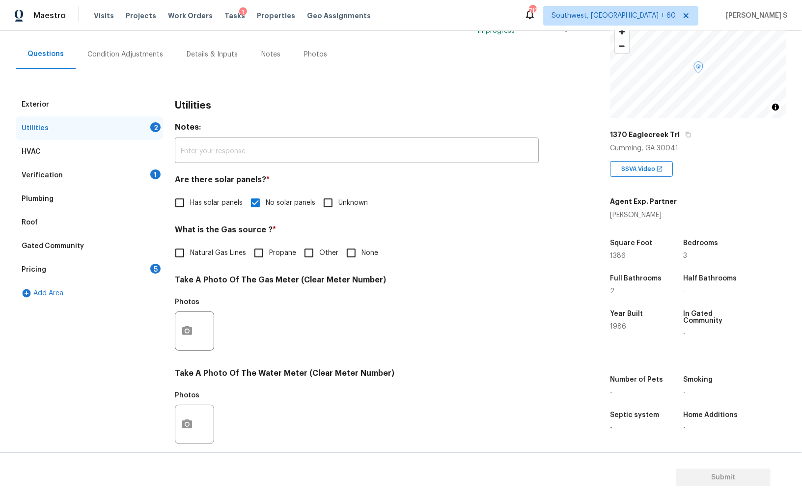
scroll to position [206, 0]
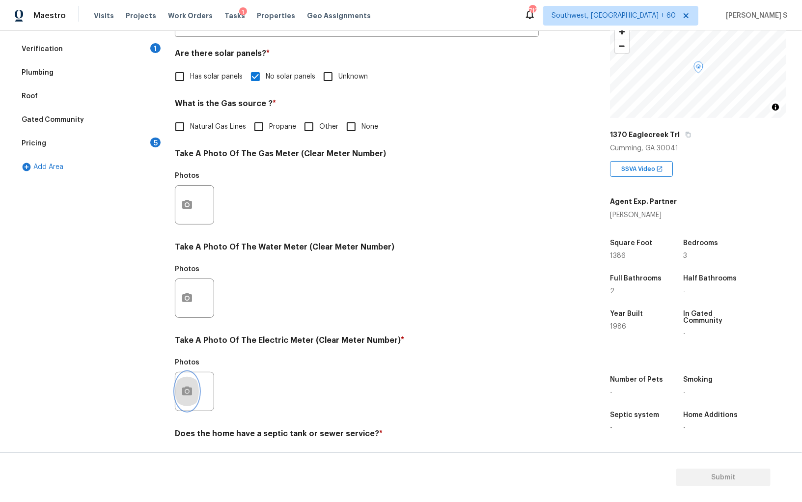
click at [191, 381] on button "button" at bounding box center [187, 391] width 24 height 38
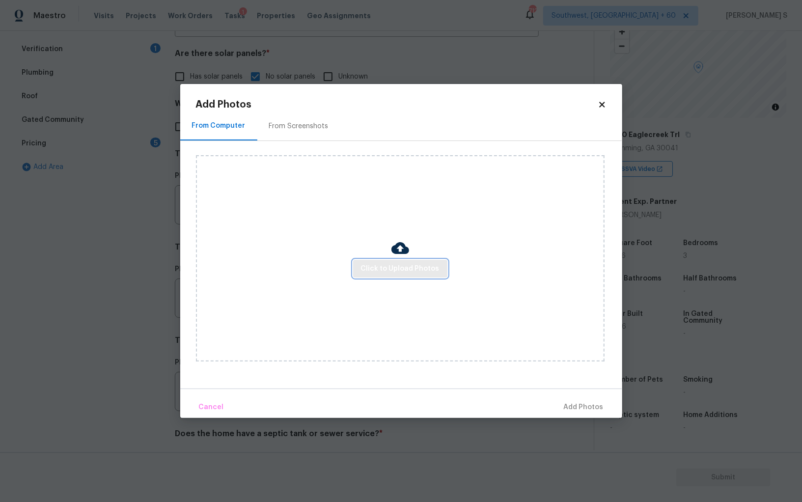
click at [375, 272] on span "Click to Upload Photos" at bounding box center [400, 269] width 79 height 12
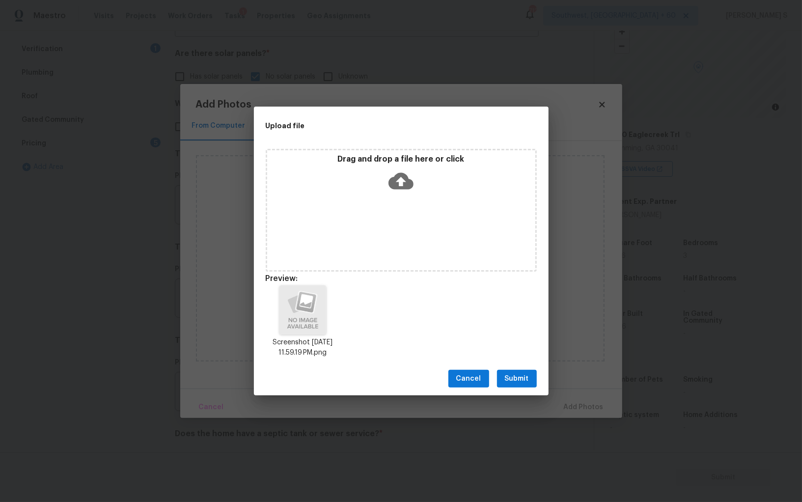
click at [524, 372] on button "Submit" at bounding box center [517, 379] width 40 height 18
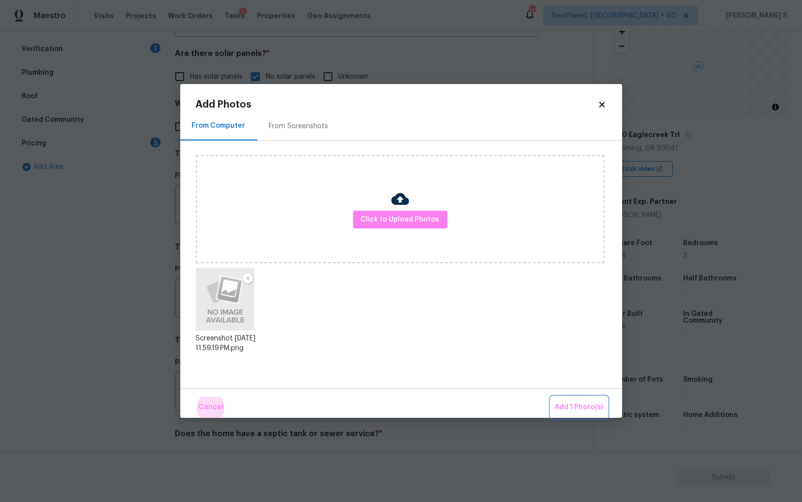
click at [551, 397] on button "Add 1 Photo(s)" at bounding box center [579, 407] width 57 height 21
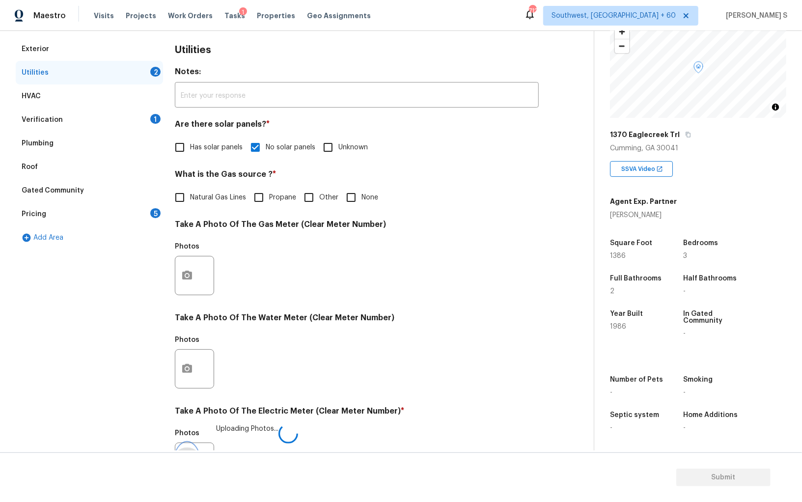
scroll to position [0, 0]
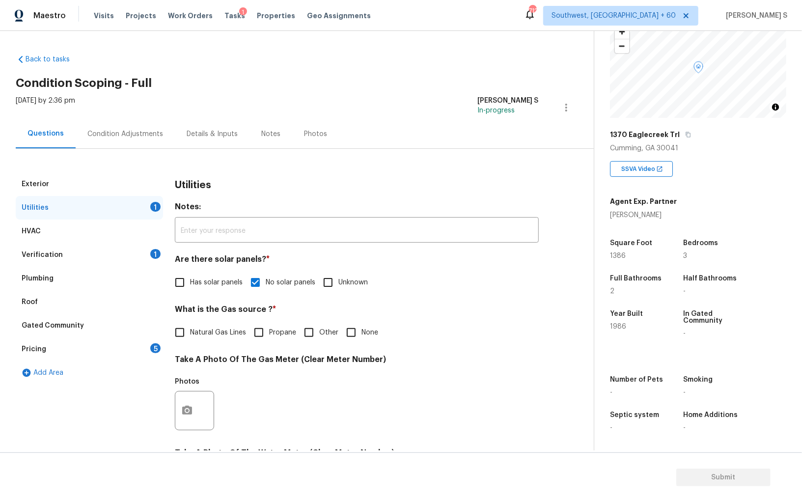
click at [155, 346] on div "5" at bounding box center [155, 348] width 10 height 10
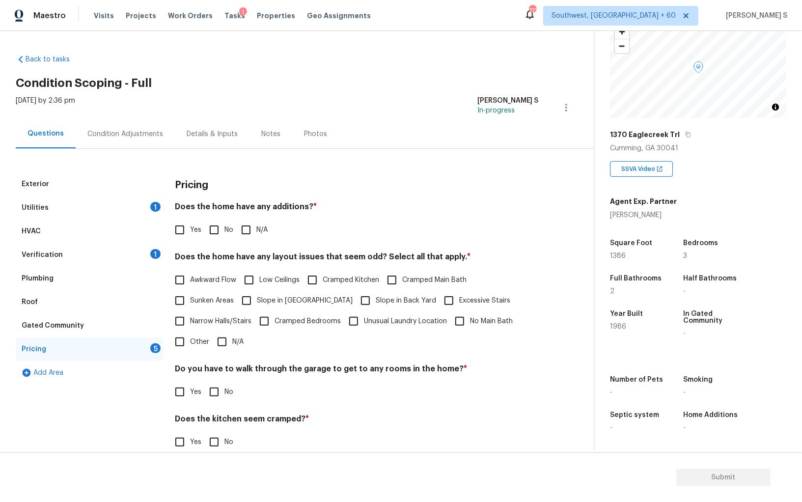
click at [214, 230] on input "No" at bounding box center [214, 230] width 21 height 21
checkbox input "true"
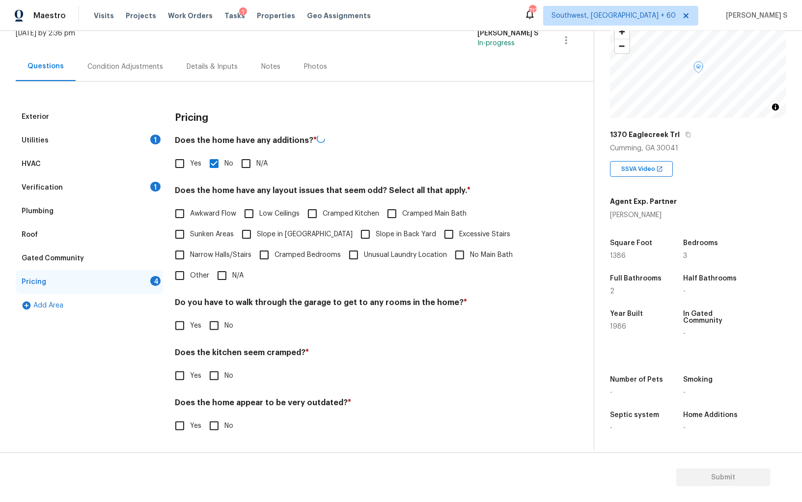
scroll to position [66, 0]
click at [212, 322] on input "No" at bounding box center [214, 325] width 21 height 21
checkbox input "true"
click at [204, 367] on input "No" at bounding box center [214, 377] width 21 height 21
checkbox input "true"
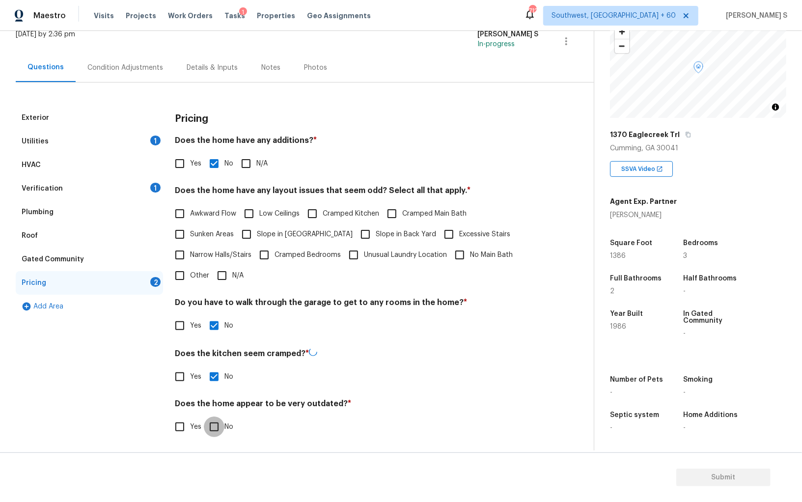
click at [204, 417] on input "No" at bounding box center [214, 427] width 21 height 21
checkbox input "true"
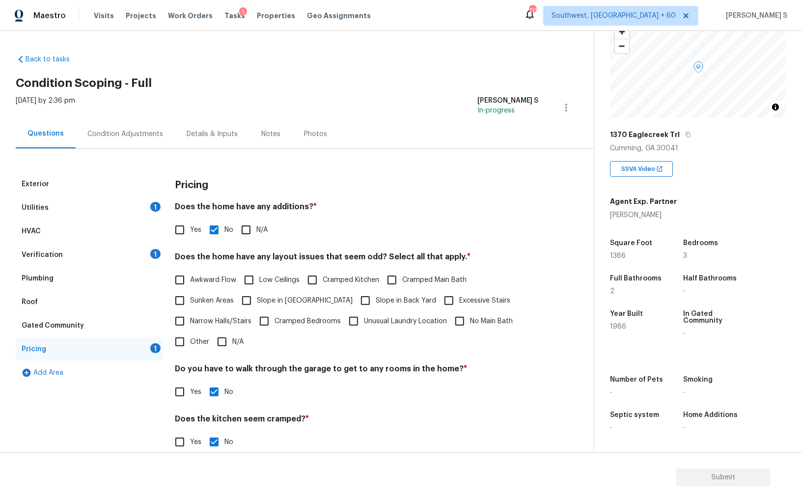
click at [133, 133] on div "Condition Adjustments" at bounding box center [125, 134] width 76 height 10
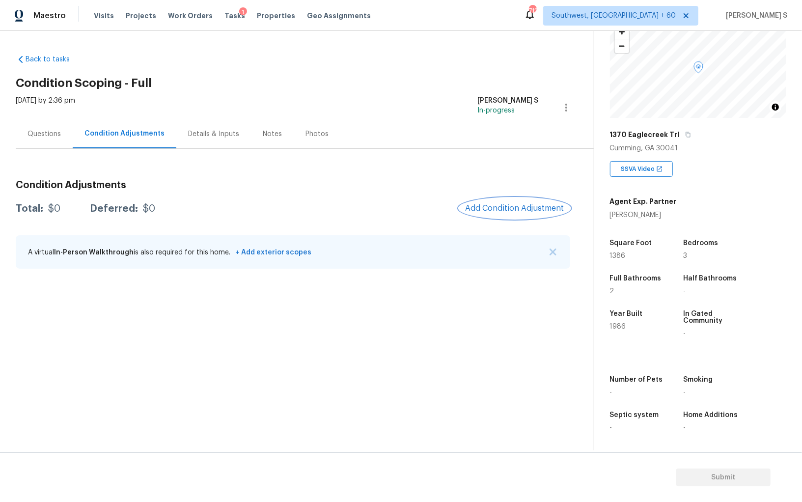
click at [498, 205] on span "Add Condition Adjustment" at bounding box center [514, 208] width 99 height 9
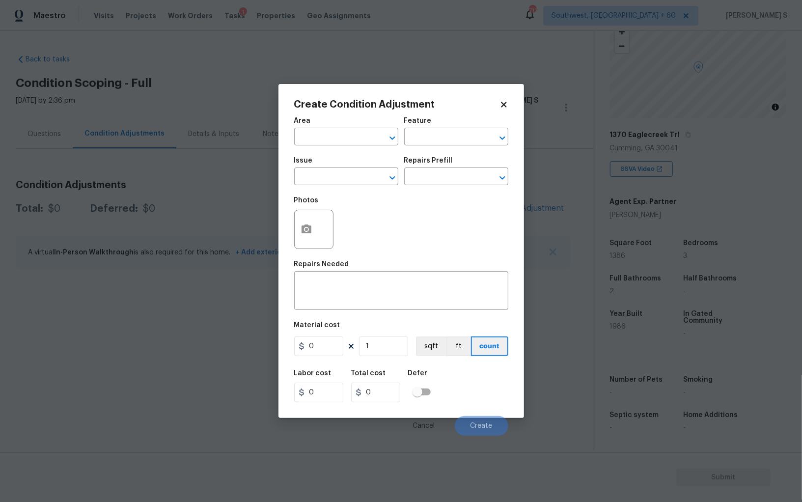
click at [247, 312] on body "Maestro Visits Projects Work Orders Tasks 1 Properties Geo Assignments 712 Sout…" at bounding box center [401, 251] width 802 height 502
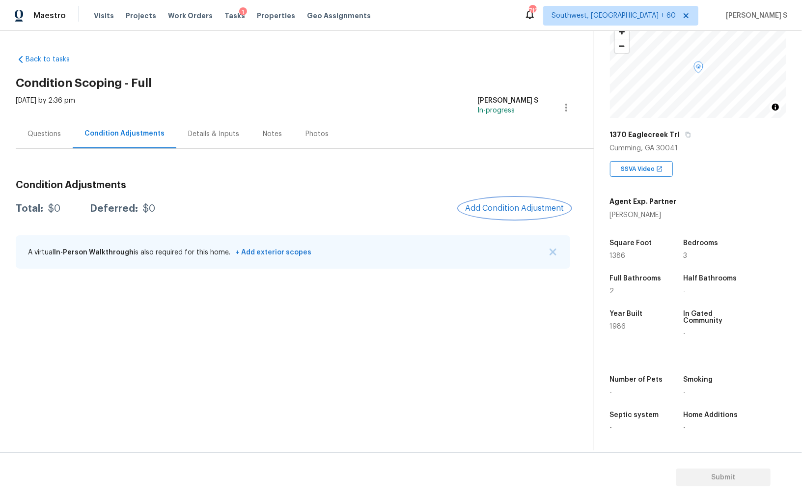
click at [497, 214] on button "Add Condition Adjustment" at bounding box center [514, 208] width 111 height 21
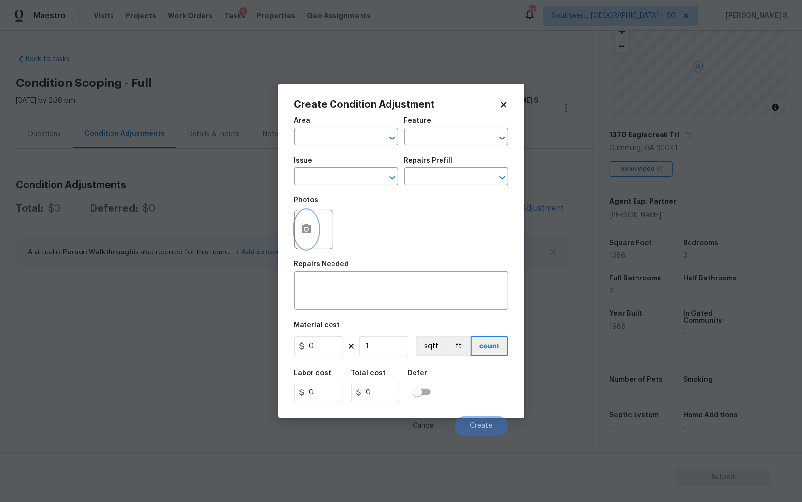
click at [313, 224] on button "button" at bounding box center [307, 229] width 24 height 38
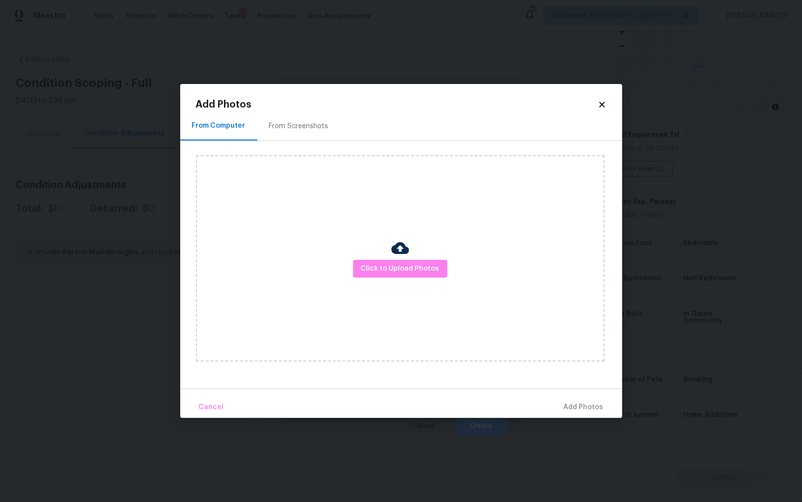
click at [313, 127] on div "From Screenshots" at bounding box center [298, 126] width 59 height 10
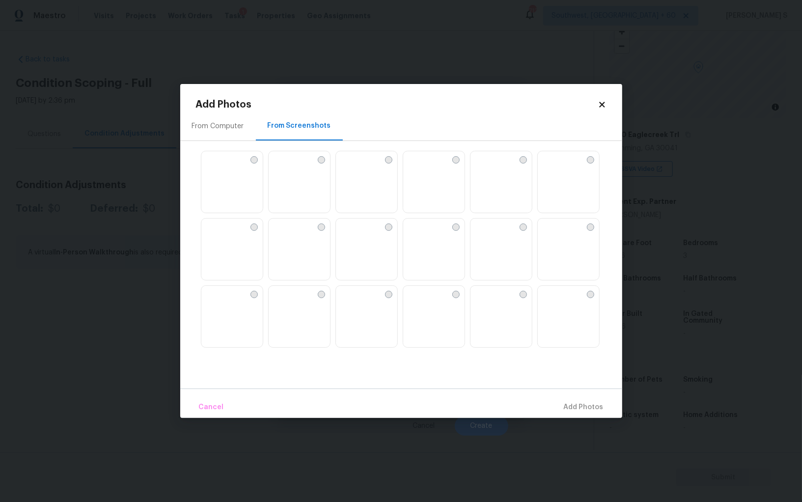
click at [389, 161] on div at bounding box center [388, 159] width 7 height 7
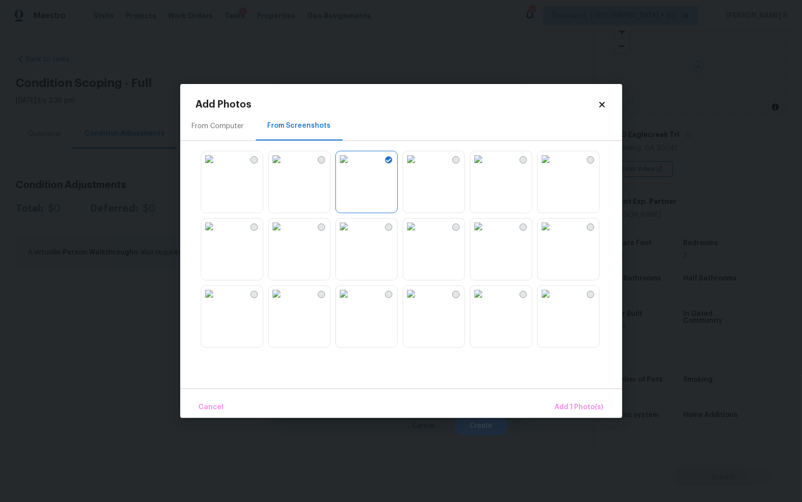
drag, startPoint x: 516, startPoint y: 158, endPoint x: 516, endPoint y: 166, distance: 7.9
click at [486, 158] on img at bounding box center [479, 159] width 16 height 16
click at [523, 293] on div at bounding box center [523, 294] width 7 height 7
click at [322, 160] on div at bounding box center [321, 159] width 7 height 7
click at [257, 160] on div at bounding box center [254, 159] width 7 height 7
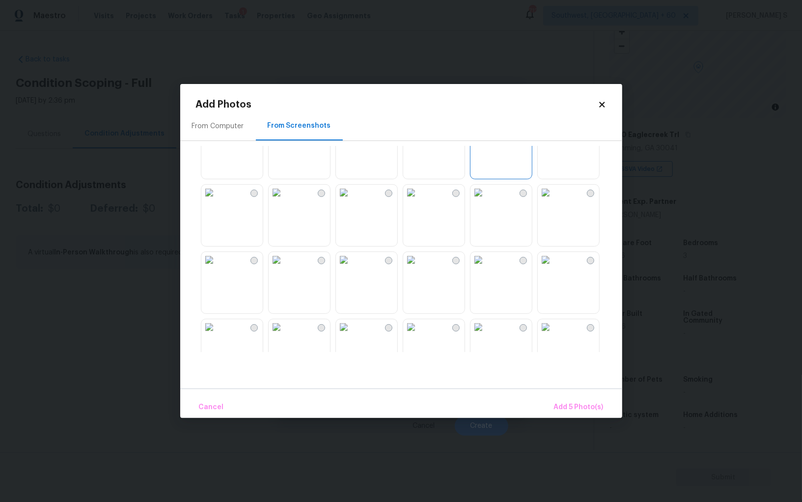
scroll to position [236, 0]
drag, startPoint x: 455, startPoint y: 192, endPoint x: 535, endPoint y: 192, distance: 79.6
click at [463, 192] on div at bounding box center [434, 215] width 62 height 62
click at [536, 192] on div at bounding box center [409, 249] width 426 height 206
drag, startPoint x: 523, startPoint y: 262, endPoint x: 552, endPoint y: 262, distance: 29.0
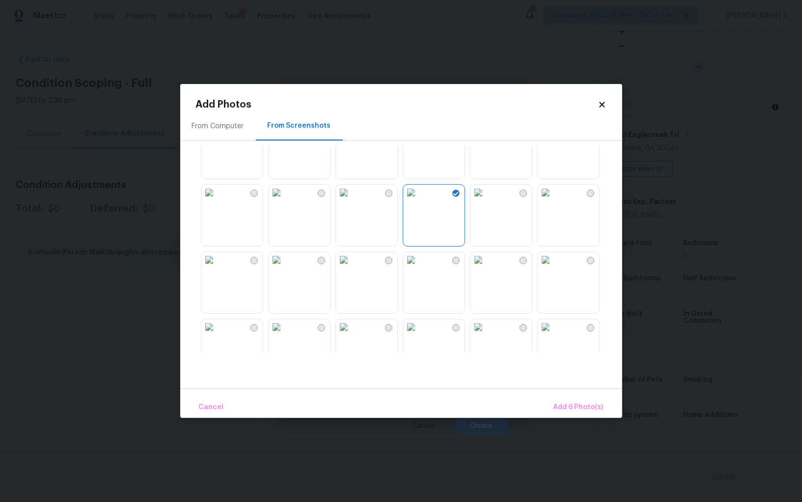
click at [523, 262] on div at bounding box center [523, 260] width 7 height 7
click at [554, 261] on img at bounding box center [546, 260] width 16 height 16
click at [584, 410] on span "Add 8 Photo(s)" at bounding box center [579, 407] width 50 height 12
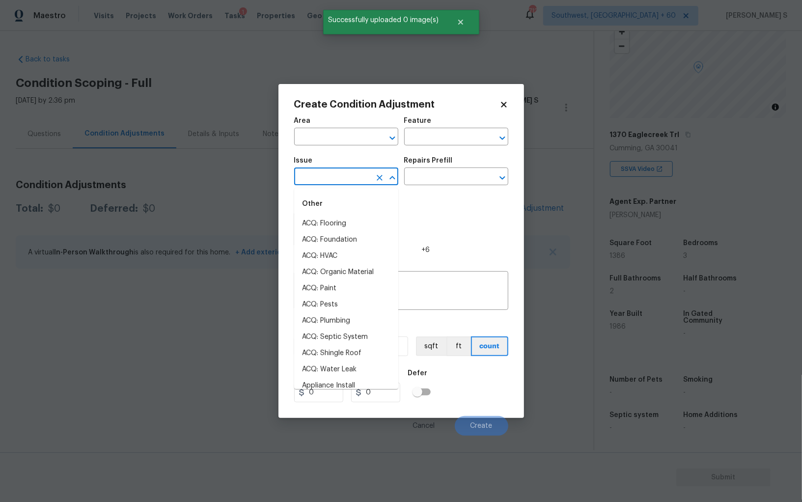
click at [337, 173] on input "text" at bounding box center [332, 177] width 77 height 15
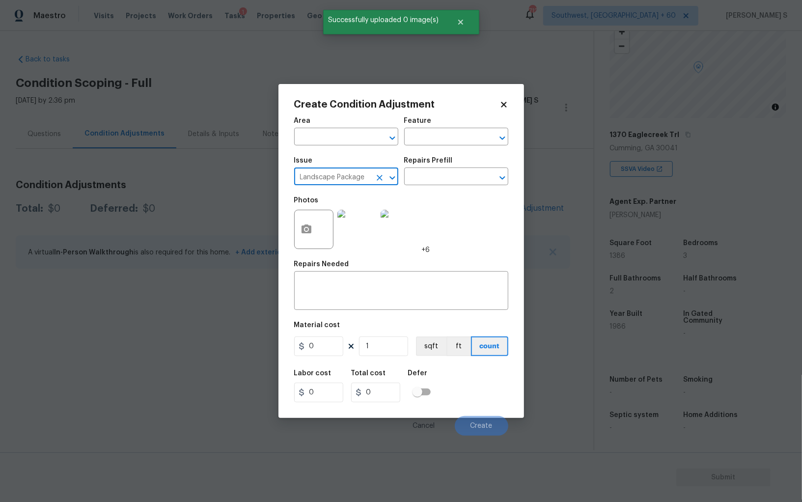
type input "Landscape Package"
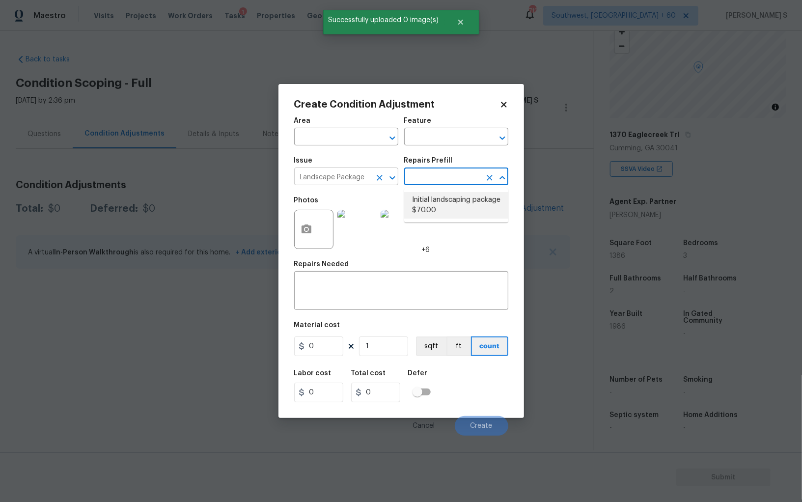
type input "Home Readiness Packages"
type textarea "Mowing of grass up to 6" in height. Mow, edge along driveways & sidewalks, trim…"
type input "70"
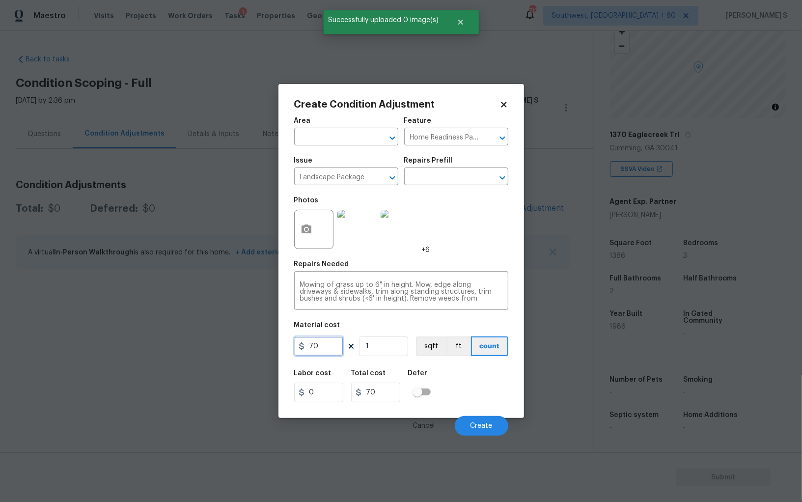
click at [322, 345] on input "70" at bounding box center [318, 347] width 49 height 20
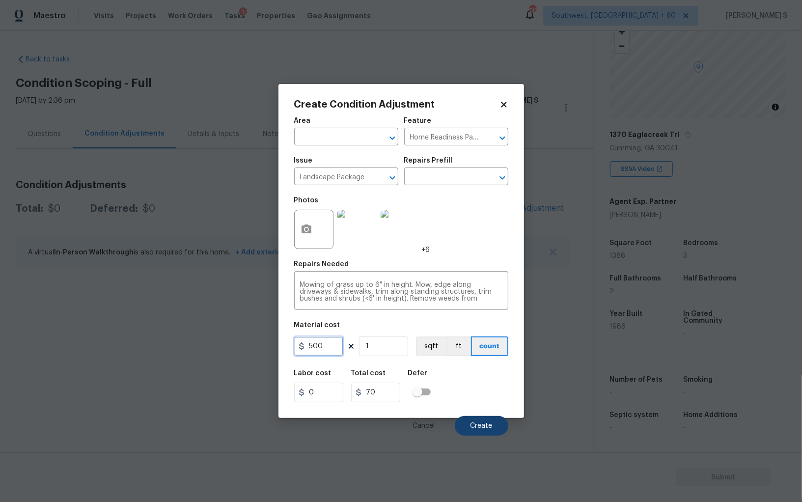
type input "500"
click at [492, 422] on button "Create" at bounding box center [482, 426] width 54 height 20
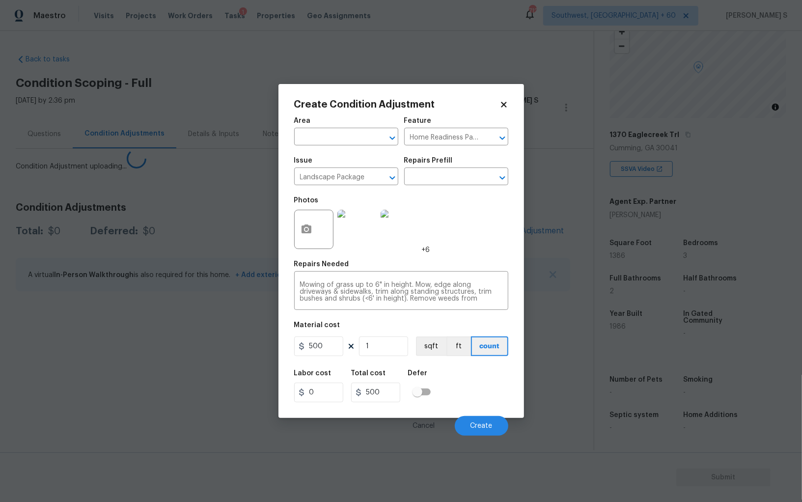
click at [205, 310] on body "Maestro Visits Projects Work Orders Tasks 1 Properties Geo Assignments 712 Sout…" at bounding box center [401, 251] width 802 height 502
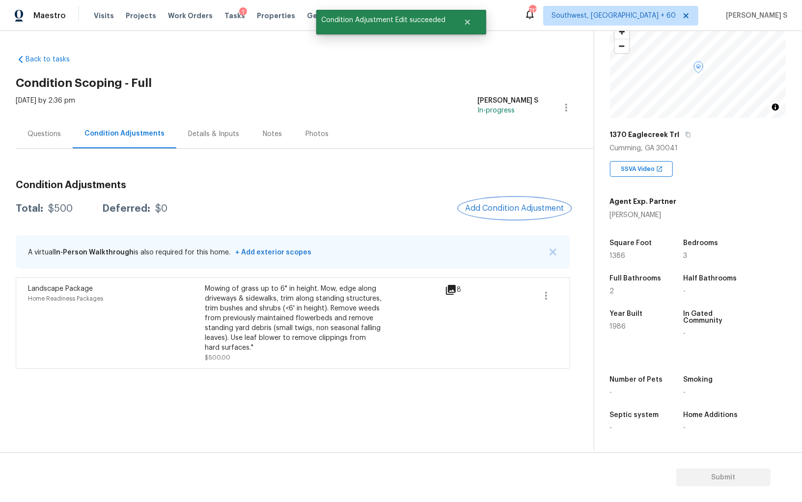
click at [513, 216] on button "Add Condition Adjustment" at bounding box center [514, 208] width 111 height 21
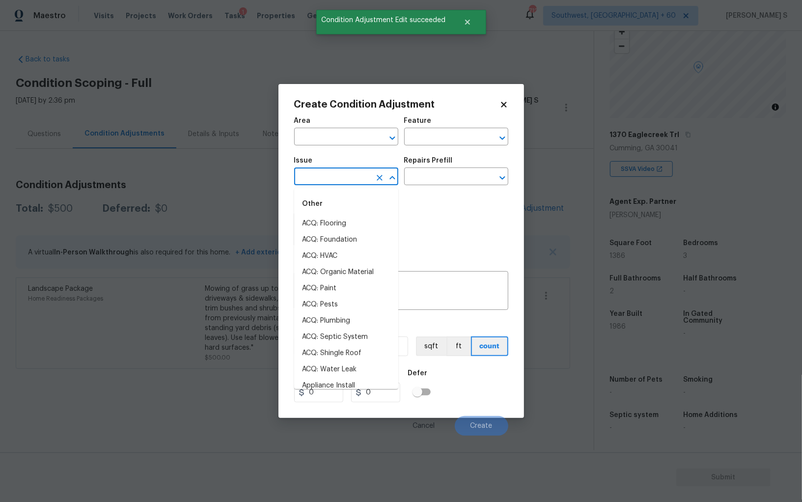
click at [340, 185] on input "text" at bounding box center [332, 177] width 77 height 15
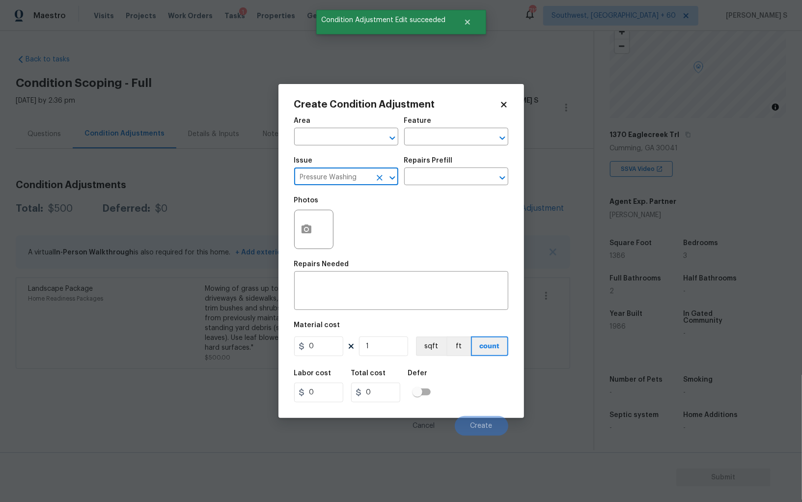
type input "Pressure Washing"
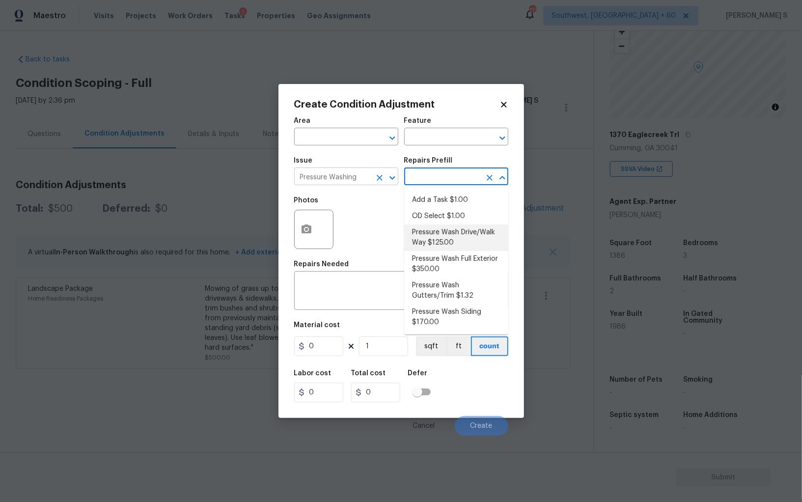
type input "Siding"
type textarea "Pressure wash the driveways/walkways as directed by the PM. Ensure that all deb…"
type input "125"
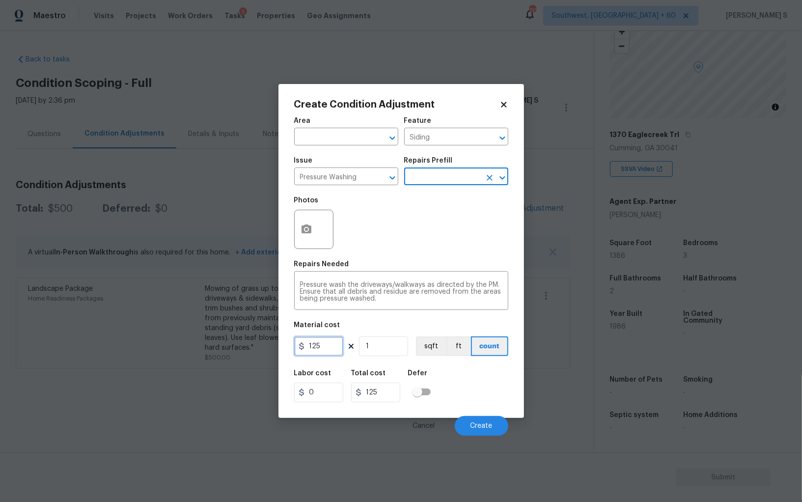
click at [339, 339] on input "125" at bounding box center [318, 347] width 49 height 20
type input "200"
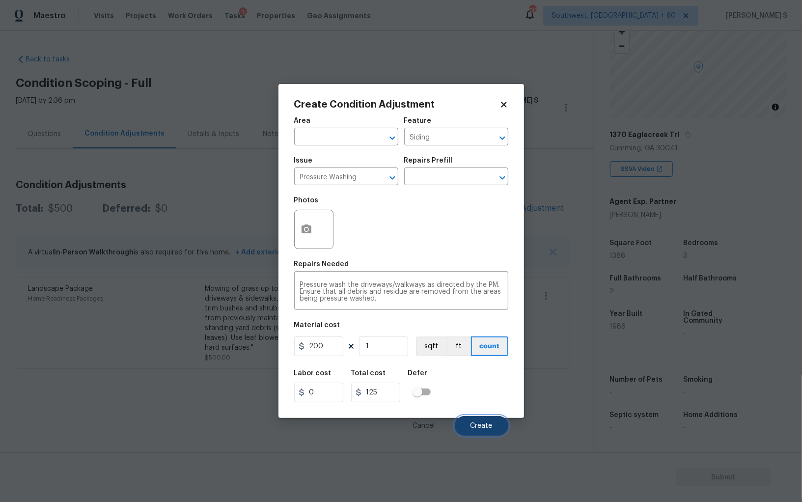
type input "200"
click at [477, 425] on span "Create" at bounding box center [482, 426] width 22 height 7
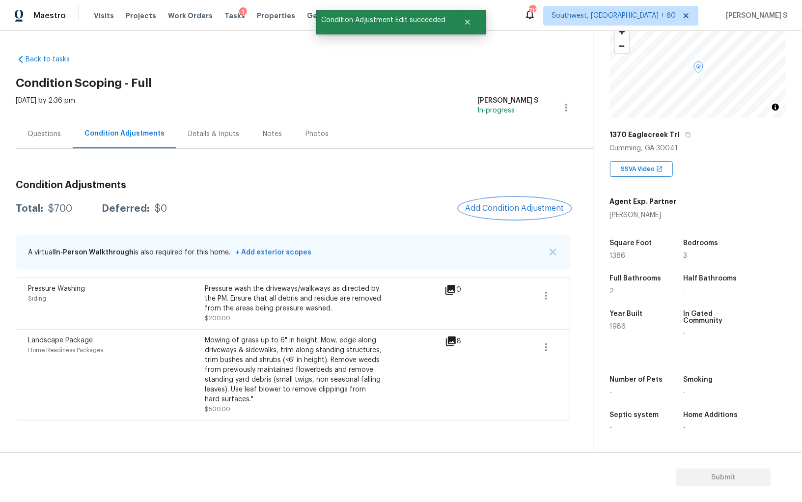
click at [523, 217] on button "Add Condition Adjustment" at bounding box center [514, 208] width 111 height 21
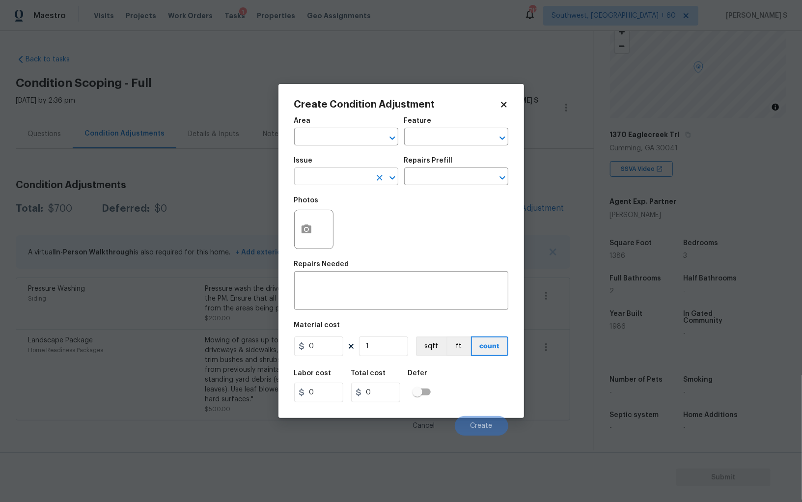
click at [318, 182] on input "text" at bounding box center [332, 177] width 77 height 15
type input "ACQ: Septic System"
type input "Utilities - Septic"
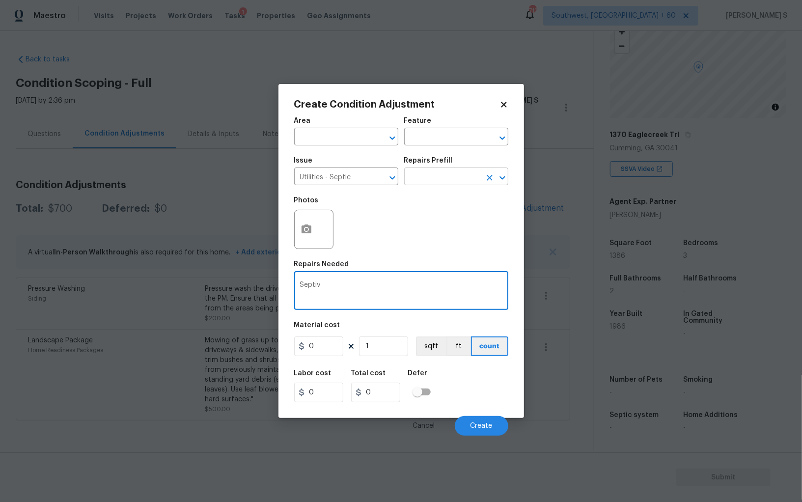
type textarea "Septiv"
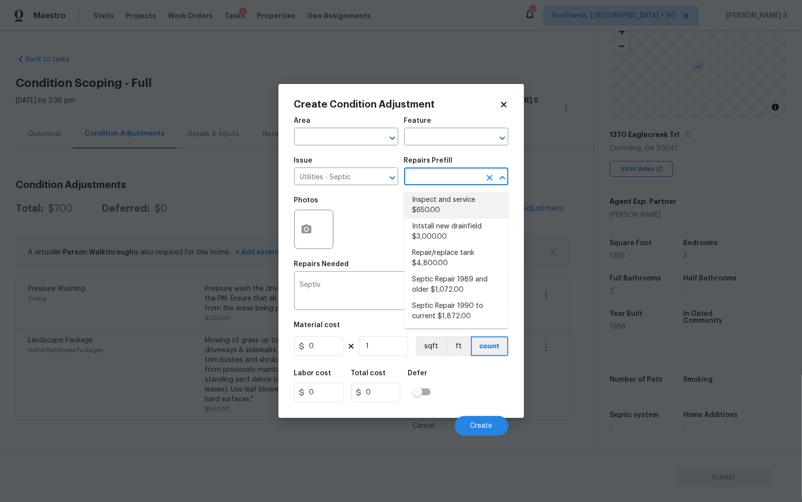
click at [447, 183] on input "text" at bounding box center [442, 177] width 77 height 15
click at [443, 205] on li "Inspect and service $650.00" at bounding box center [456, 205] width 104 height 27
type textarea "Pump and inspect septic tank and provide clean bill of health from specialist c…"
type input "650"
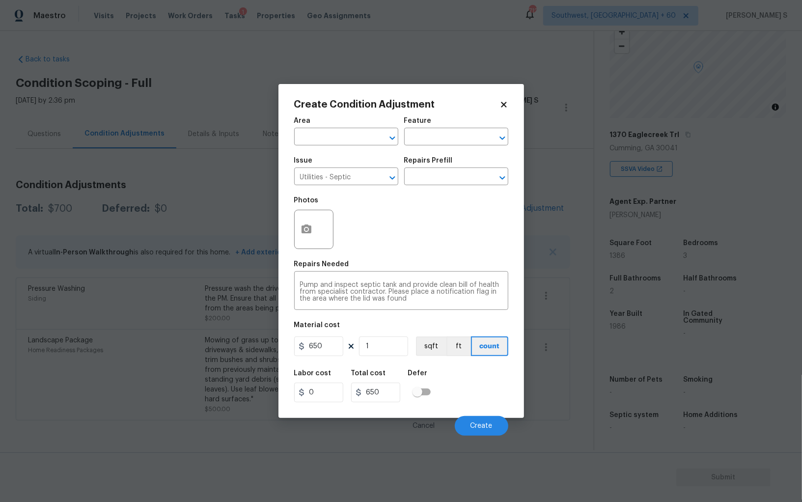
click at [325, 336] on figure "Material cost 650 1 sqft ft count" at bounding box center [401, 340] width 214 height 36
click at [326, 345] on input "650" at bounding box center [318, 347] width 49 height 20
type input "2000"
click at [490, 431] on button "Create" at bounding box center [482, 426] width 54 height 20
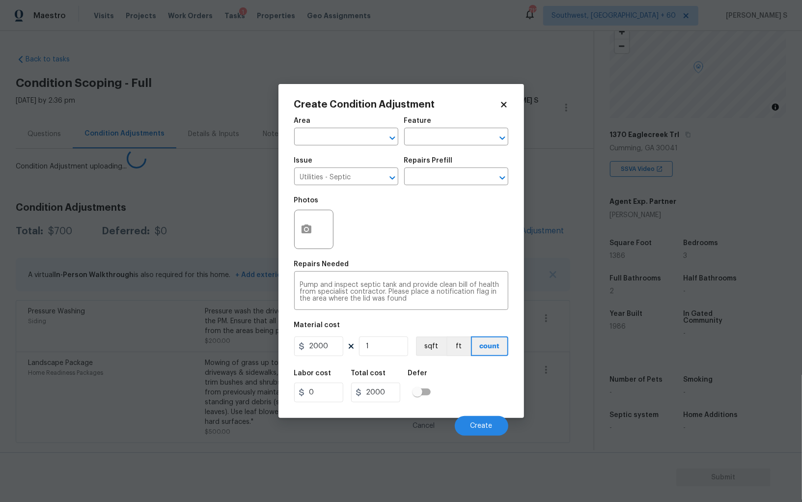
click at [72, 295] on body "Maestro Visits Projects Work Orders Tasks 1 Properties Geo Assignments 712 Sout…" at bounding box center [401, 251] width 802 height 502
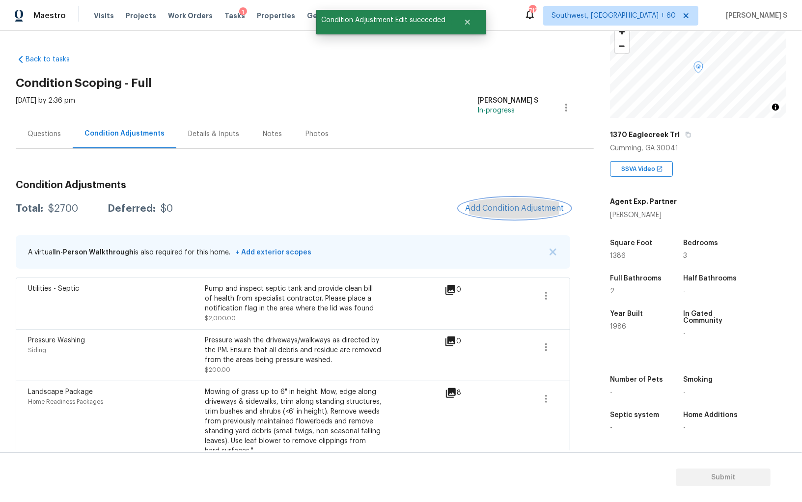
click at [510, 206] on span "Add Condition Adjustment" at bounding box center [514, 208] width 99 height 9
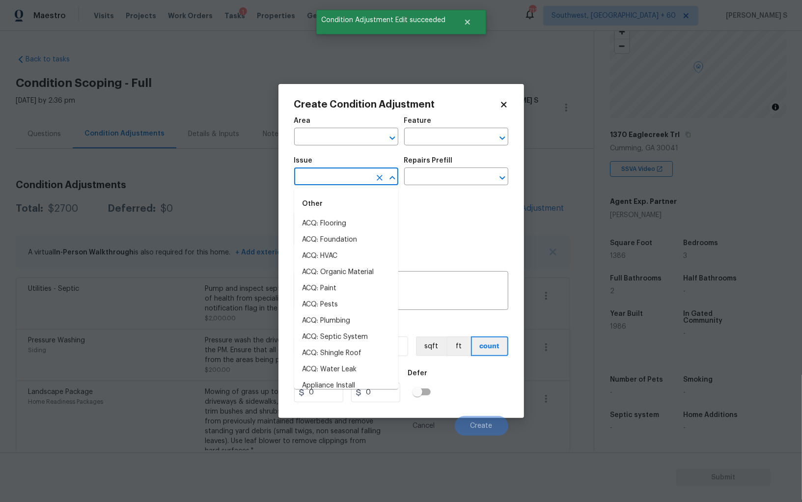
click at [330, 182] on input "text" at bounding box center [332, 177] width 77 height 15
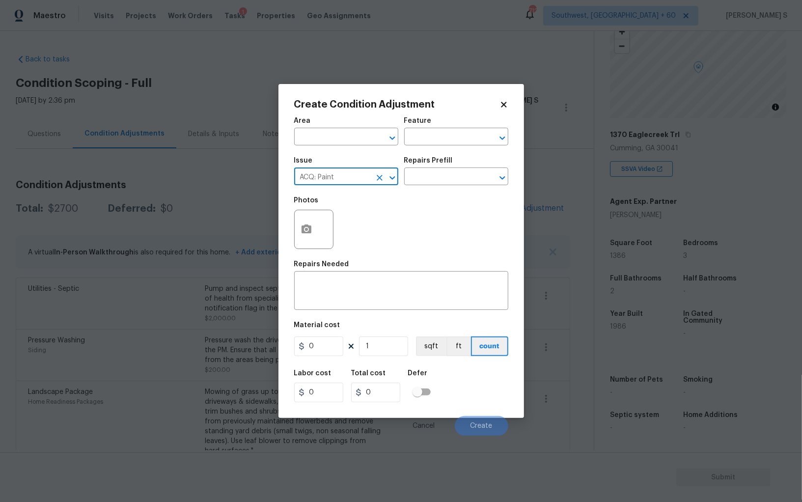
type input "ACQ: Paint"
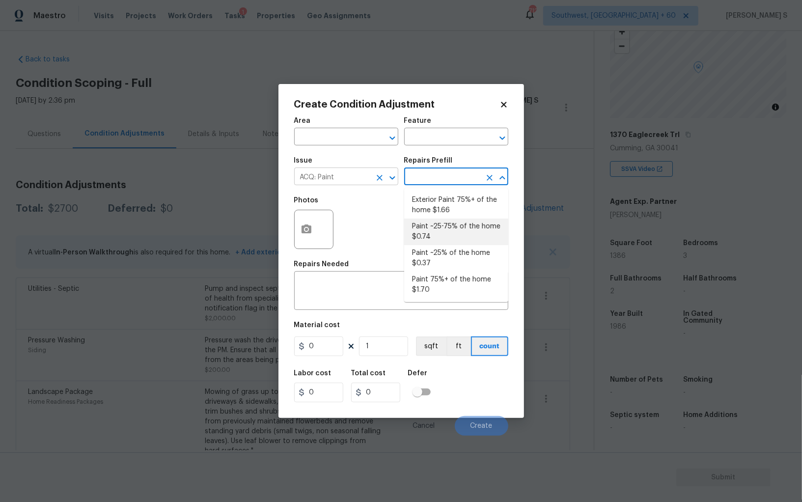
type input "Acquisition"
type textarea "Acquisition Scope: ~25 - 75% of the home needs interior paint"
type input "0.74"
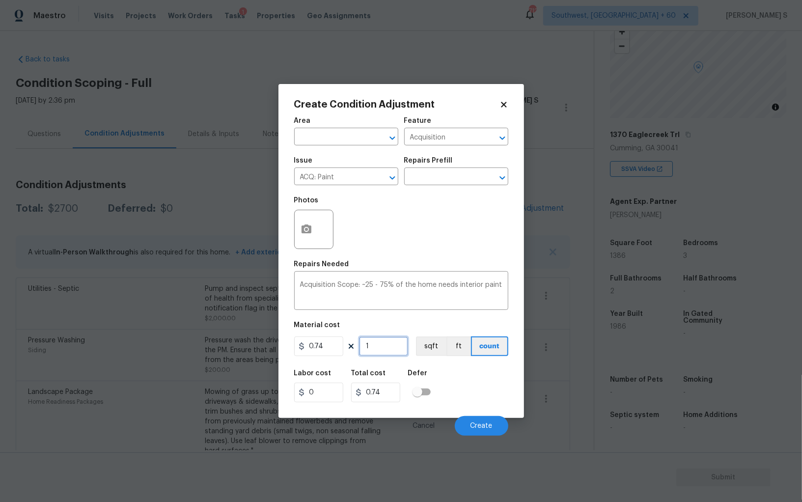
click at [387, 349] on input "1" at bounding box center [383, 347] width 49 height 20
type input "13"
type input "9.62"
type input "138"
type input "102.12"
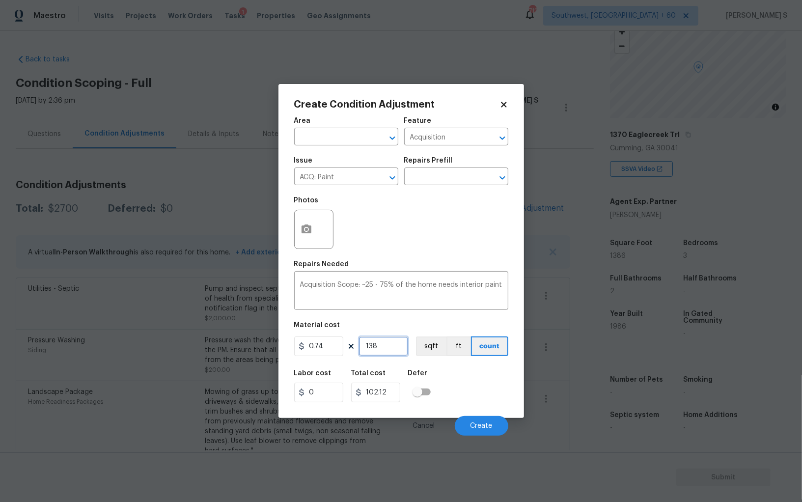
type input "1386"
type input "1025.64"
type input "1386"
click at [417, 338] on button "sqft" at bounding box center [431, 347] width 30 height 20
click at [425, 364] on div "Area ​ Feature Acquisition ​ Issue ACQ: Paint ​ Repairs Prefill ​ Photos Repair…" at bounding box center [401, 274] width 214 height 324
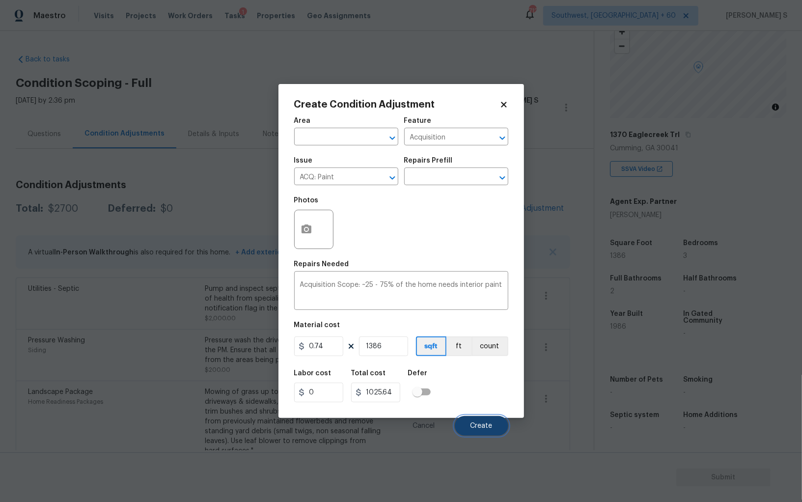
click at [486, 422] on button "Create" at bounding box center [482, 426] width 54 height 20
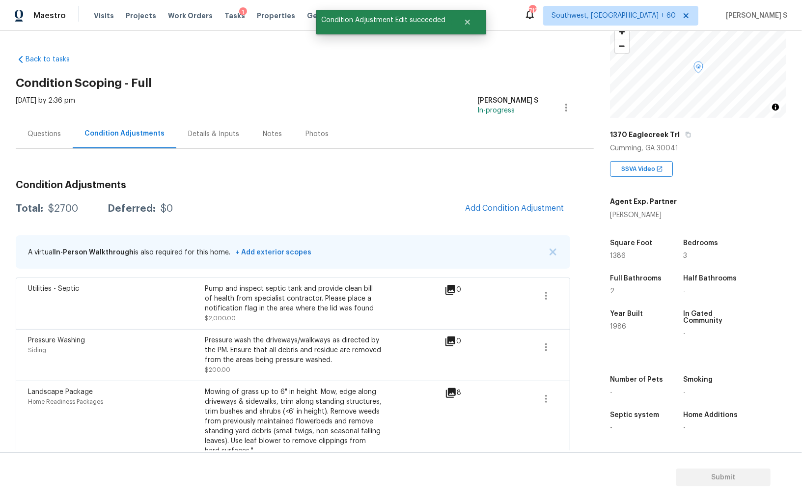
click at [84, 365] on body "Maestro Visits Projects Work Orders Tasks 1 Properties Geo Assignments 712 Sout…" at bounding box center [401, 251] width 802 height 502
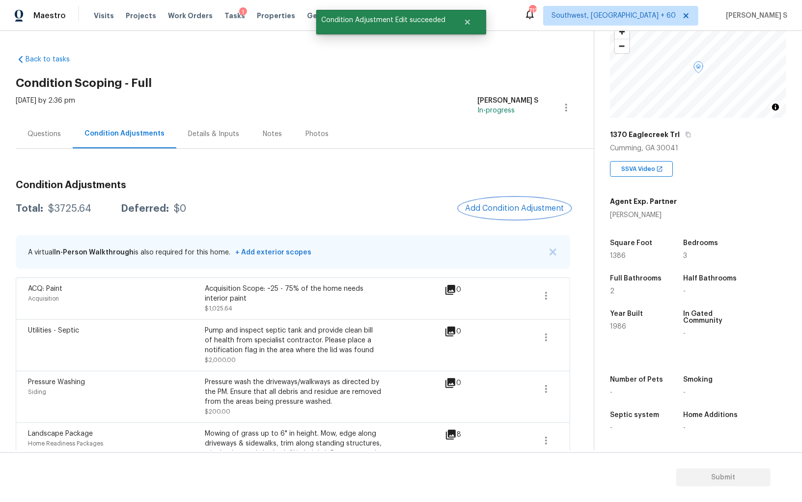
click at [481, 208] on span "Add Condition Adjustment" at bounding box center [514, 208] width 99 height 9
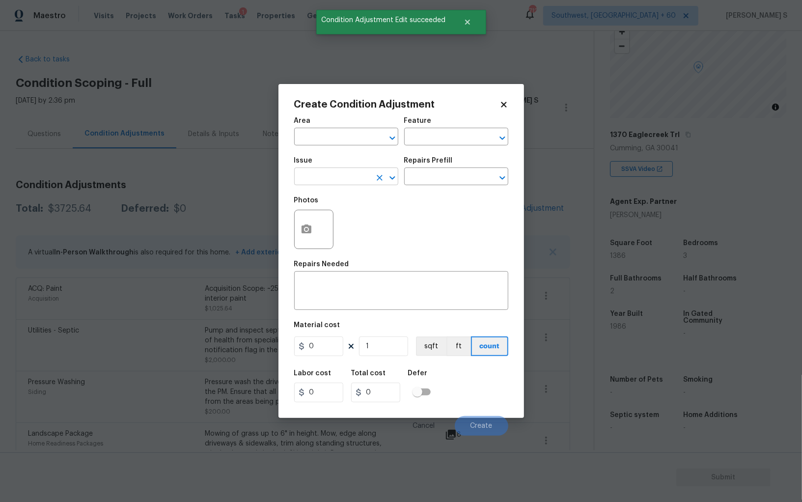
click at [321, 180] on input "text" at bounding box center [332, 177] width 77 height 15
type input "ACQ: Flooring"
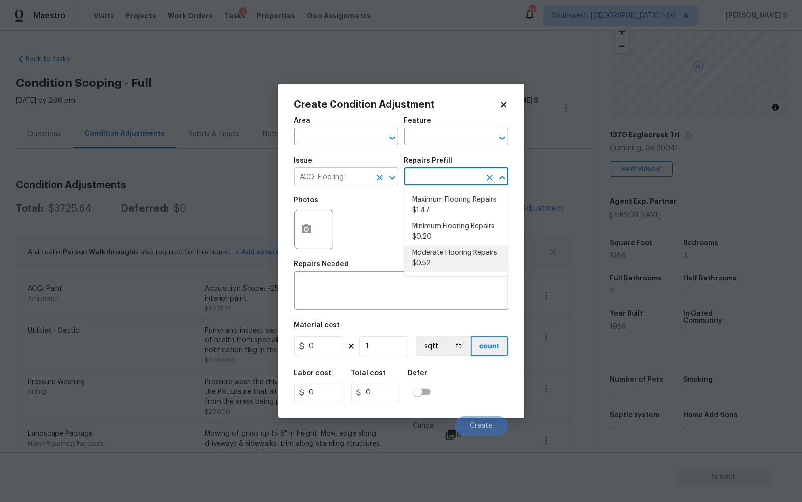
type input "Acquisition"
type textarea "Acquisition Scope: Moderate flooring repairs"
type input "0.52"
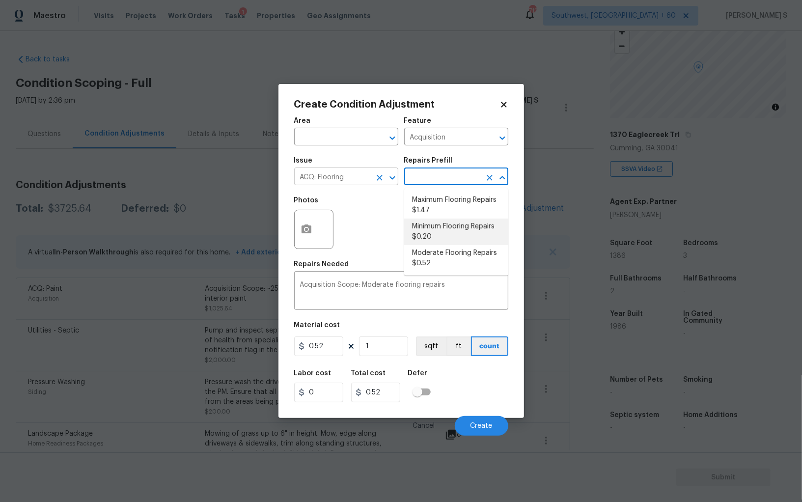
type textarea "Acquisition Scope: Minimum flooring repairs"
type input "0.2"
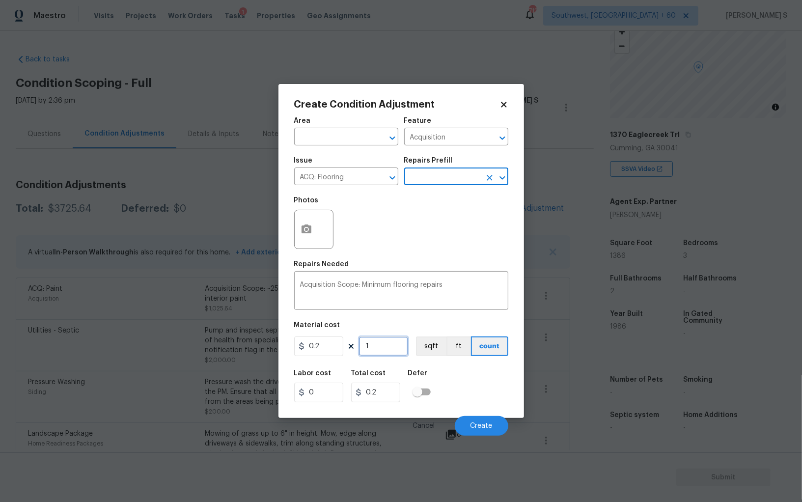
click at [389, 349] on input "1" at bounding box center [383, 347] width 49 height 20
paste input "386"
type input "1386"
type input "277.2"
type input "1386"
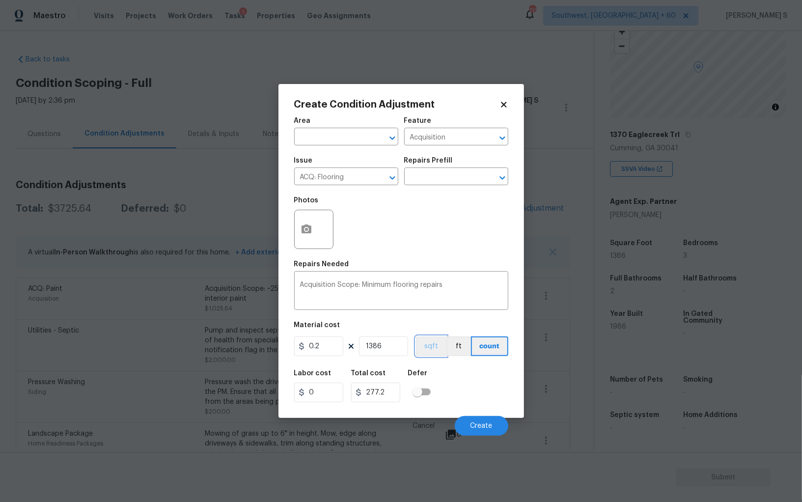
click at [421, 350] on button "sqft" at bounding box center [431, 347] width 30 height 20
drag, startPoint x: 441, startPoint y: 381, endPoint x: 482, endPoint y: 400, distance: 45.1
click at [442, 381] on div "Labor cost 0 Total cost 277.2 Defer" at bounding box center [401, 386] width 214 height 44
click at [482, 424] on span "Create" at bounding box center [482, 426] width 22 height 7
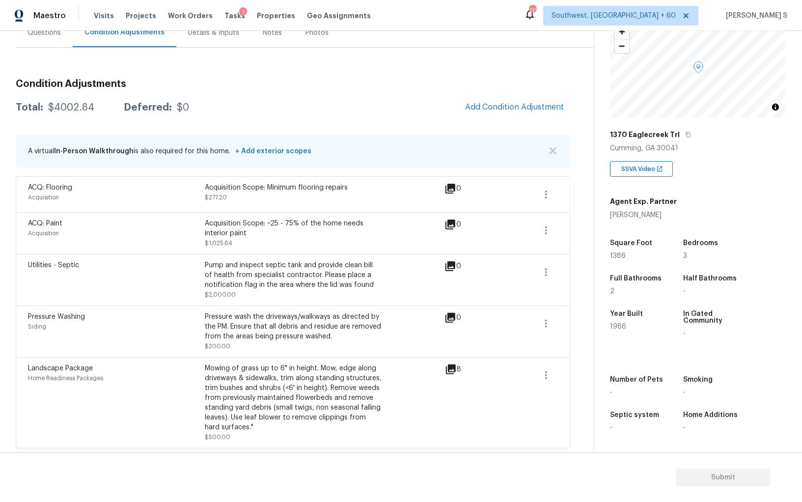
scroll to position [0, 0]
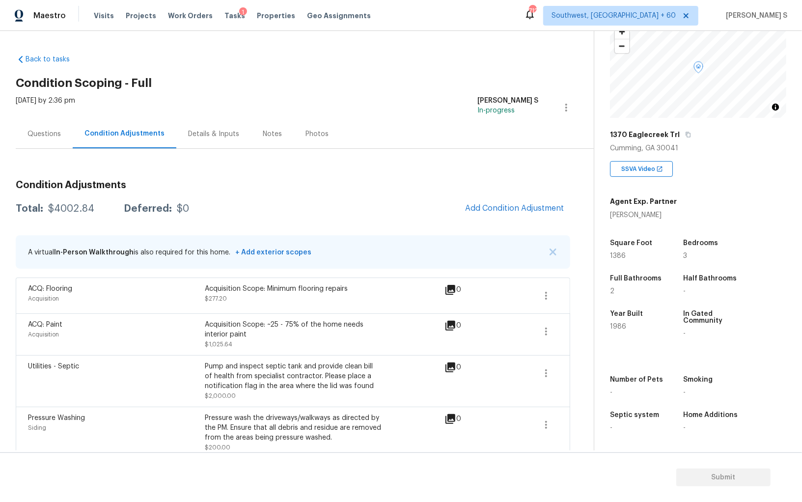
click at [45, 133] on div "Questions" at bounding box center [44, 134] width 33 height 10
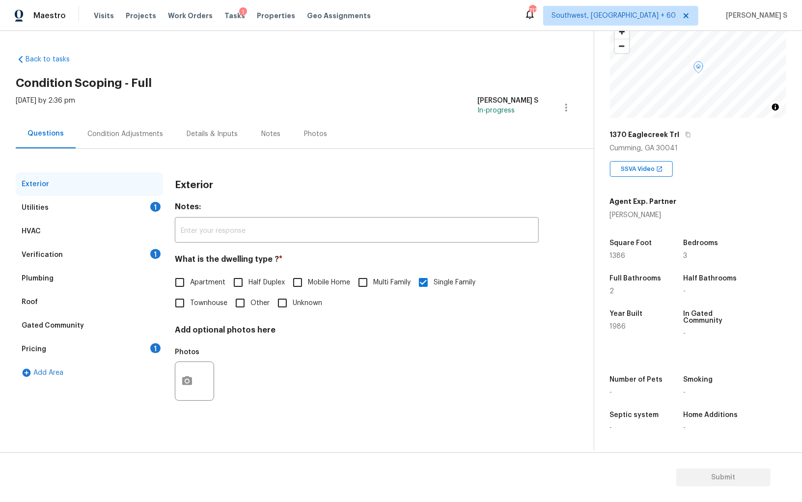
click at [76, 348] on div "Pricing 1" at bounding box center [89, 350] width 147 height 24
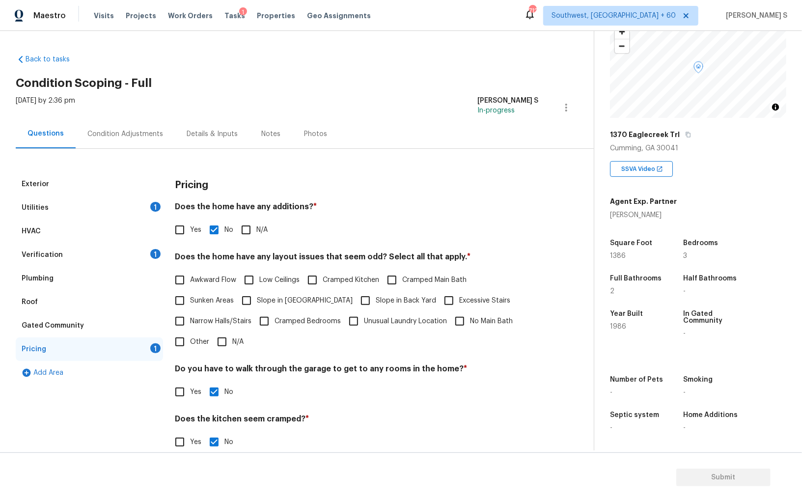
click at [62, 249] on div "Verification 1" at bounding box center [89, 255] width 147 height 24
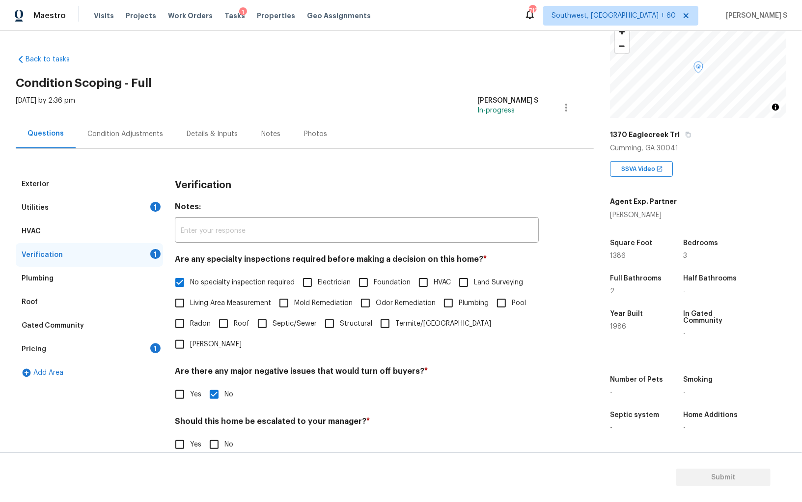
click at [132, 202] on div "Utilities 1" at bounding box center [89, 208] width 147 height 24
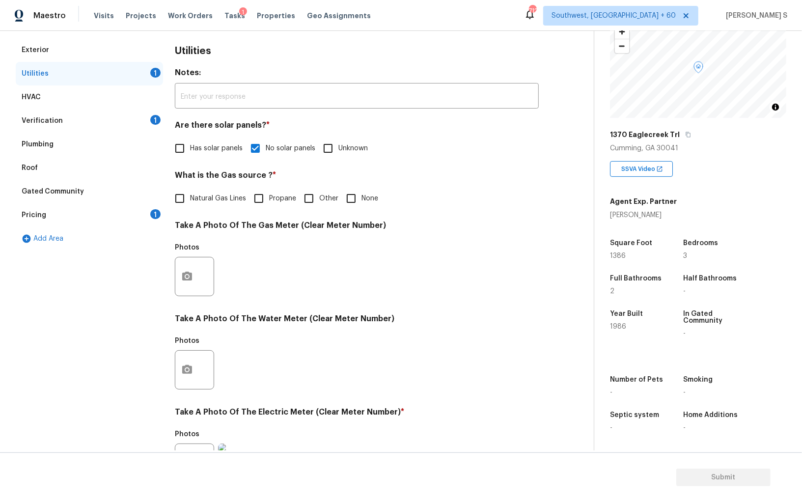
scroll to position [47, 0]
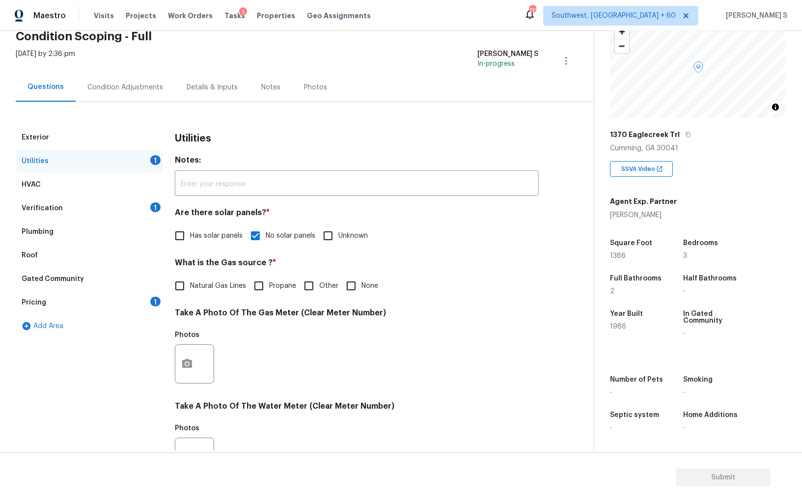
click at [84, 205] on div "Verification 1" at bounding box center [89, 209] width 147 height 24
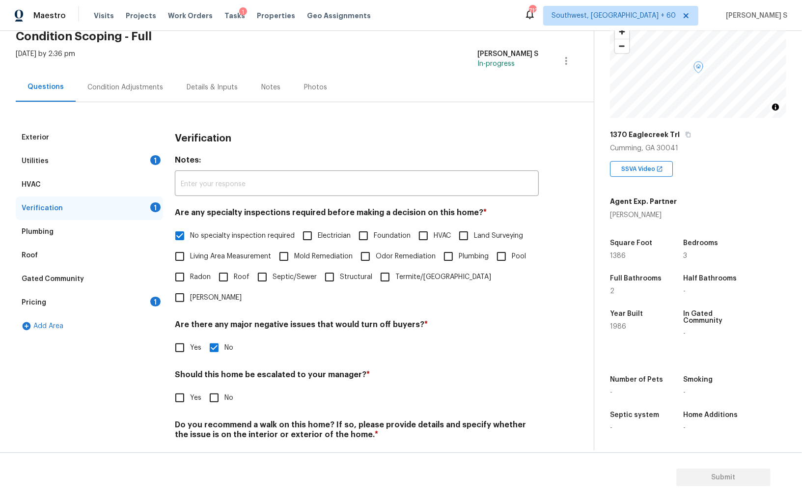
scroll to position [58, 0]
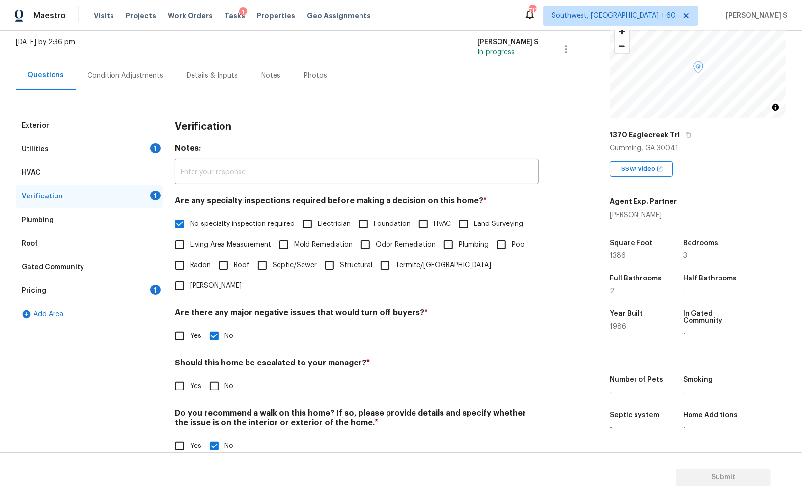
click at [49, 295] on div "Pricing 1" at bounding box center [89, 291] width 147 height 24
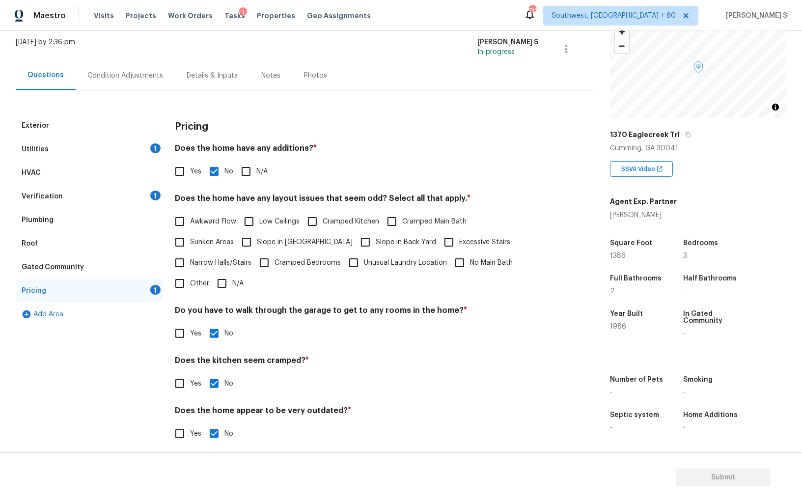
scroll to position [66, 0]
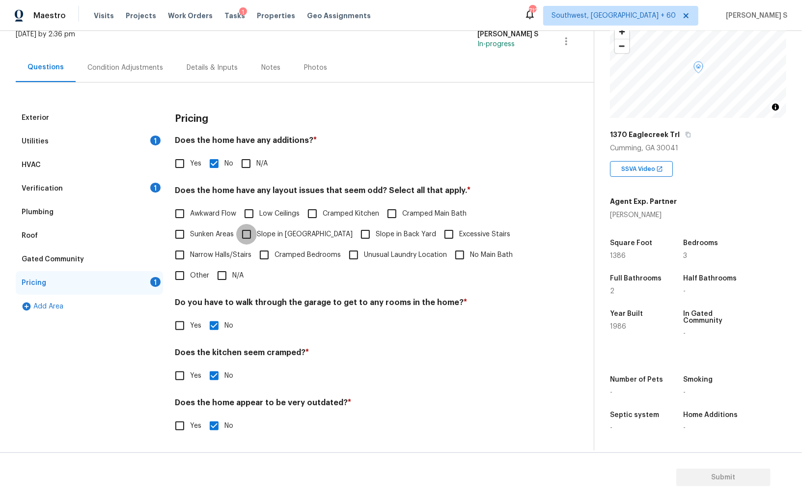
click at [256, 230] on input "Slope in Front Yard" at bounding box center [246, 234] width 21 height 21
checkbox input "true"
click at [355, 237] on input "Slope in Back Yard" at bounding box center [365, 235] width 21 height 21
checkbox input "true"
click at [143, 199] on div "Verification 1" at bounding box center [89, 189] width 147 height 24
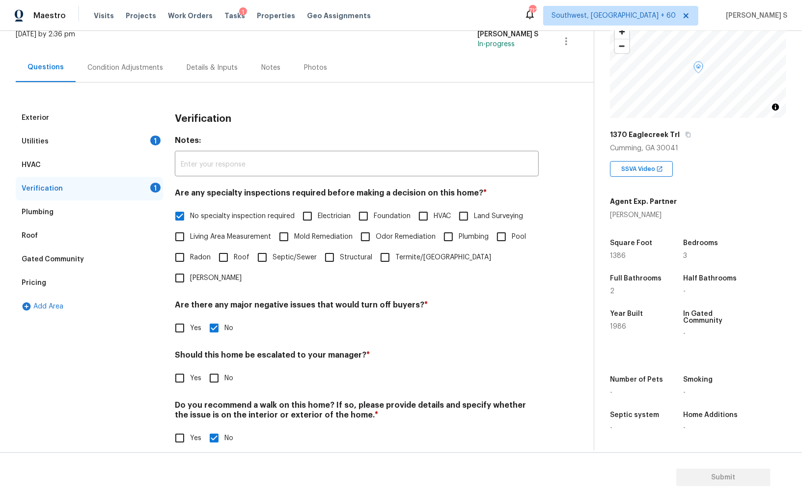
scroll to position [58, 0]
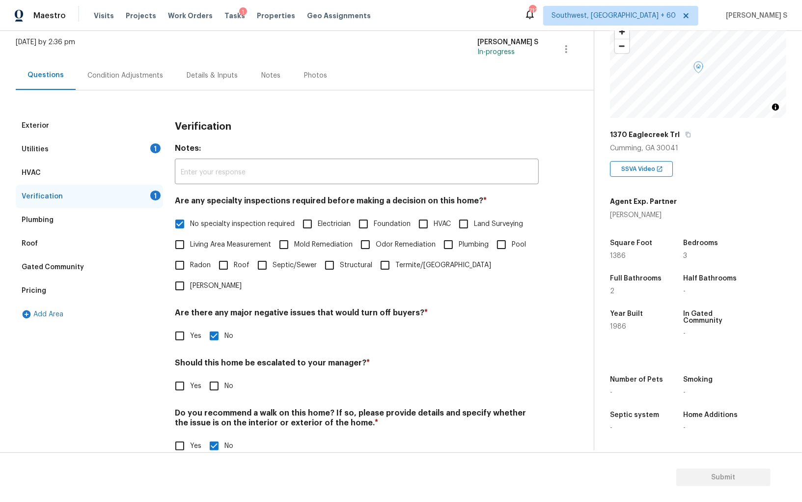
click at [228, 381] on span "No" at bounding box center [229, 386] width 9 height 10
click at [225, 376] on input "No" at bounding box center [214, 386] width 21 height 21
checkbox input "true"
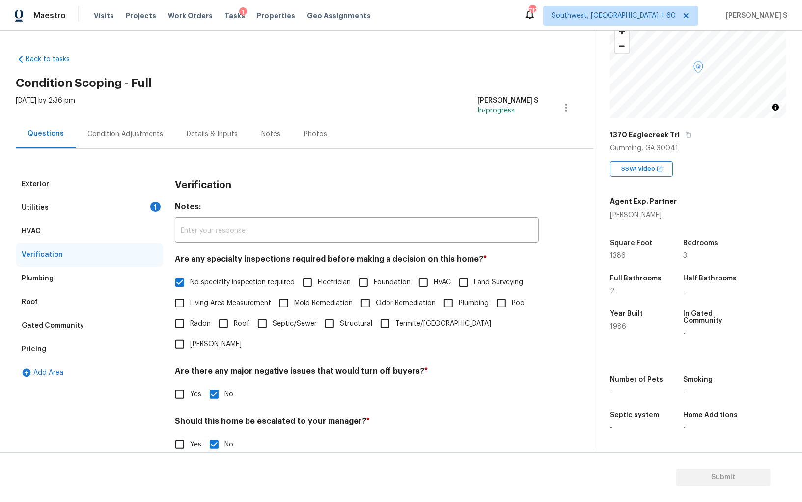
click at [157, 210] on div "1" at bounding box center [155, 207] width 10 height 10
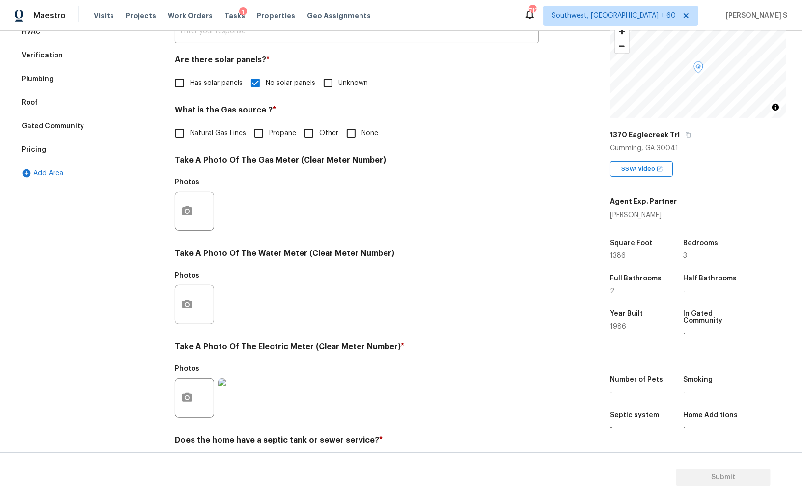
scroll to position [109, 0]
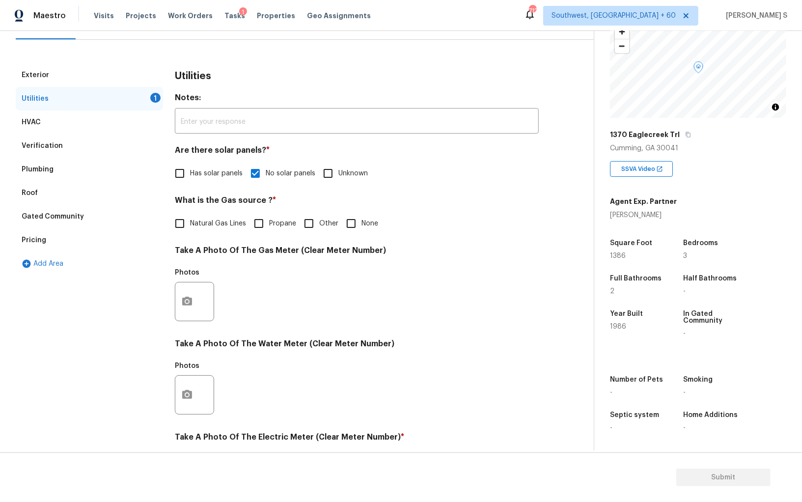
click at [353, 220] on input "None" at bounding box center [351, 223] width 21 height 21
checkbox input "true"
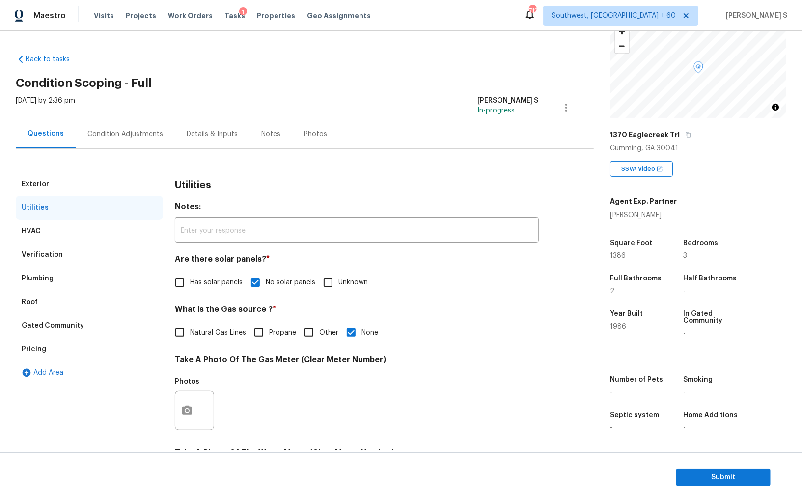
click at [104, 139] on div "Condition Adjustments" at bounding box center [125, 133] width 99 height 29
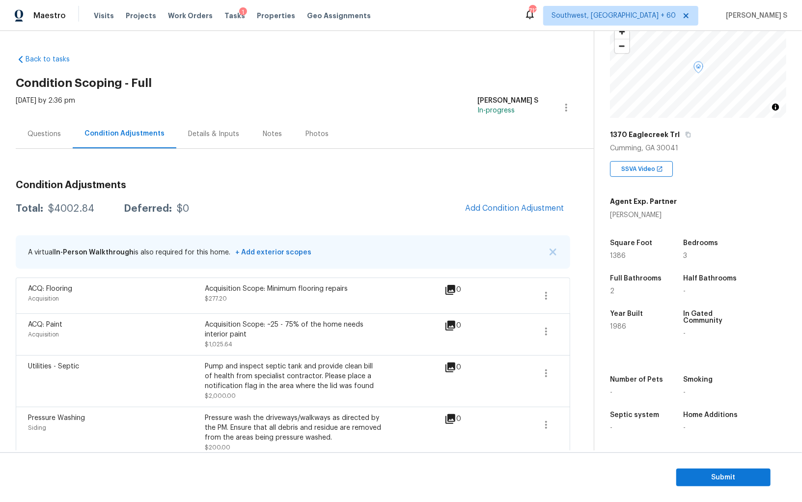
scroll to position [101, 0]
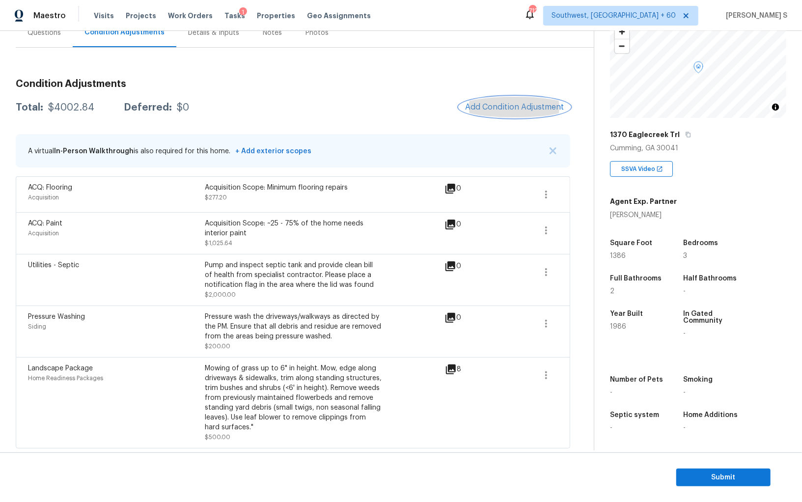
click at [483, 107] on span "Add Condition Adjustment" at bounding box center [514, 107] width 99 height 9
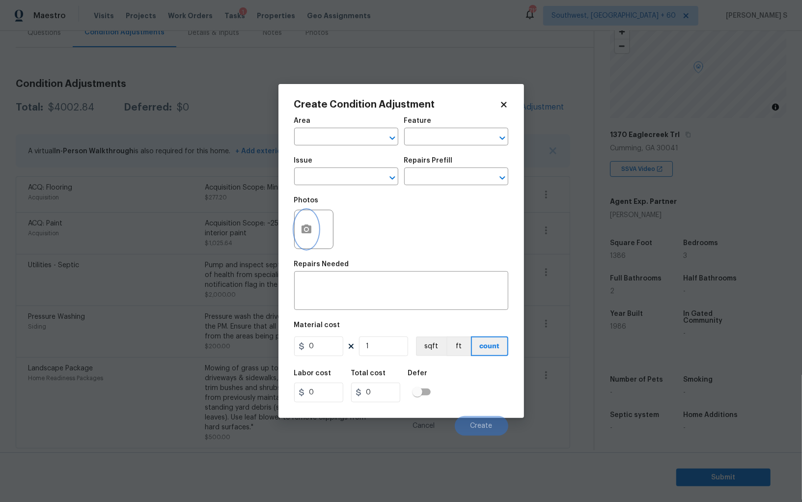
click at [301, 235] on icon "button" at bounding box center [307, 230] width 12 height 12
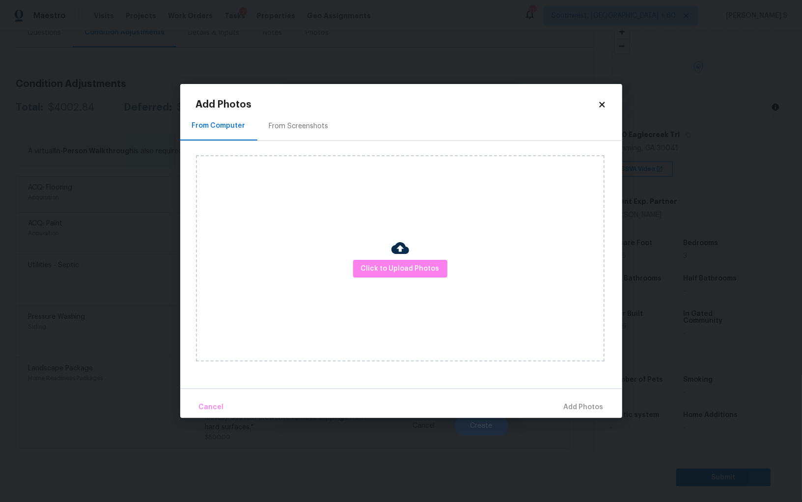
click at [307, 120] on div "From Screenshots" at bounding box center [298, 126] width 83 height 29
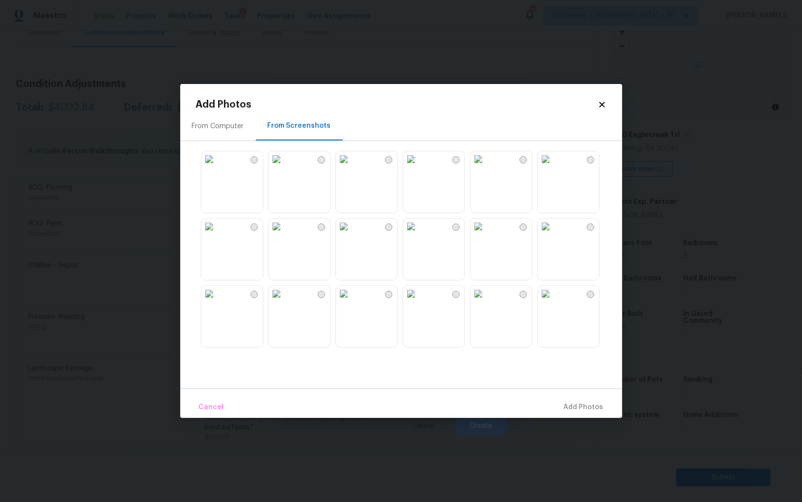
drag, startPoint x: 510, startPoint y: 260, endPoint x: 484, endPoint y: 260, distance: 25.5
click at [486, 234] on img at bounding box center [479, 227] width 16 height 16
click at [419, 234] on img at bounding box center [411, 227] width 16 height 16
click at [413, 302] on img at bounding box center [411, 294] width 16 height 16
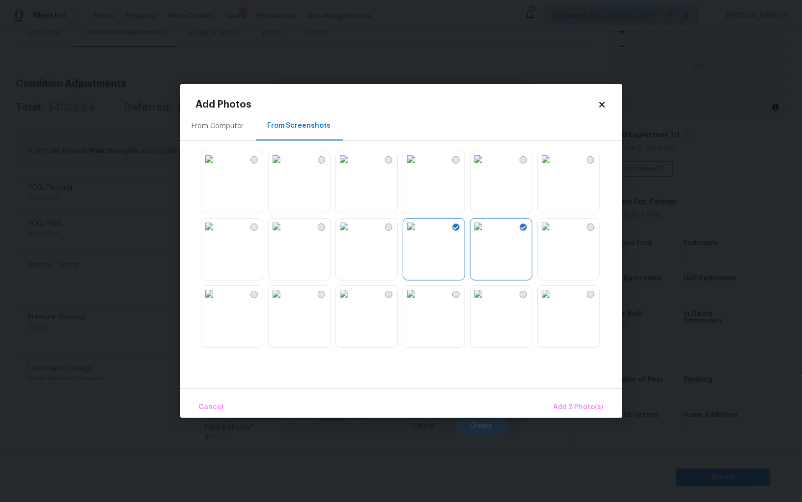
click at [352, 302] on img at bounding box center [344, 294] width 16 height 16
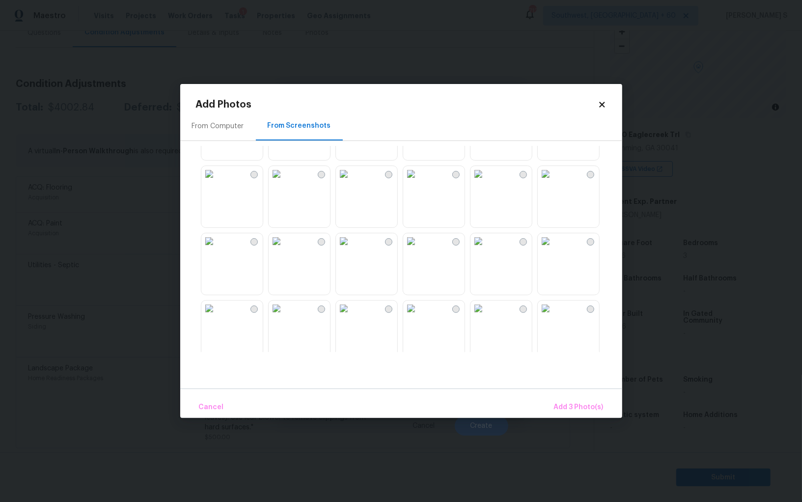
click at [284, 182] on img at bounding box center [277, 174] width 16 height 16
click at [352, 182] on img at bounding box center [344, 174] width 16 height 16
click at [352, 249] on img at bounding box center [344, 241] width 16 height 16
click at [284, 249] on img at bounding box center [277, 241] width 16 height 16
drag, startPoint x: 352, startPoint y: 333, endPoint x: 408, endPoint y: 333, distance: 56.0
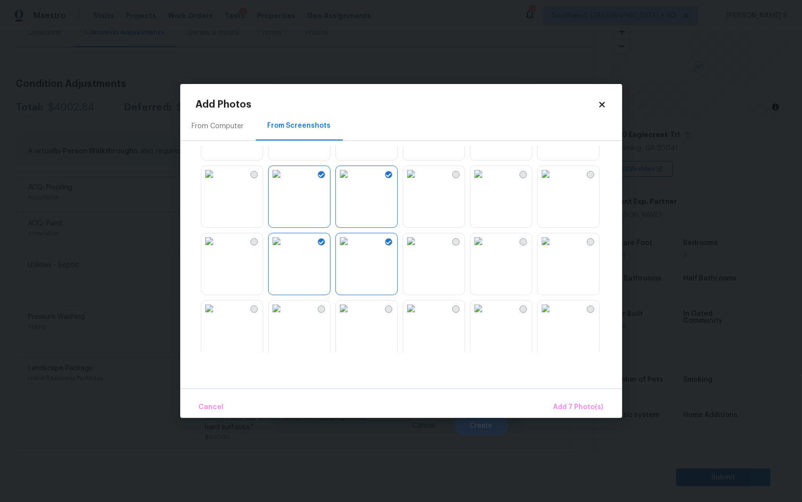
click at [352, 316] on img at bounding box center [344, 309] width 16 height 16
click at [408, 316] on img at bounding box center [411, 309] width 16 height 16
click at [419, 316] on img at bounding box center [411, 309] width 16 height 16
click at [419, 249] on img at bounding box center [411, 241] width 16 height 16
click at [576, 410] on span "Add 9 Photo(s)" at bounding box center [579, 407] width 50 height 12
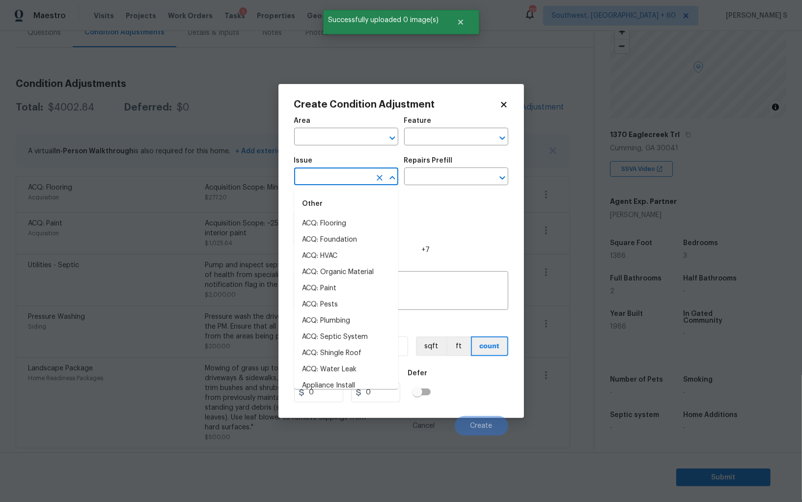
click at [349, 173] on input "text" at bounding box center [332, 177] width 77 height 15
type input "pain"
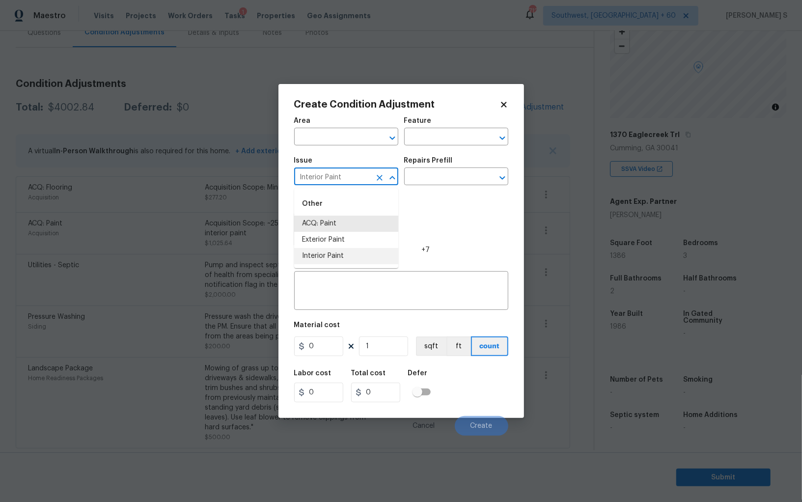
type input "Interior Paint"
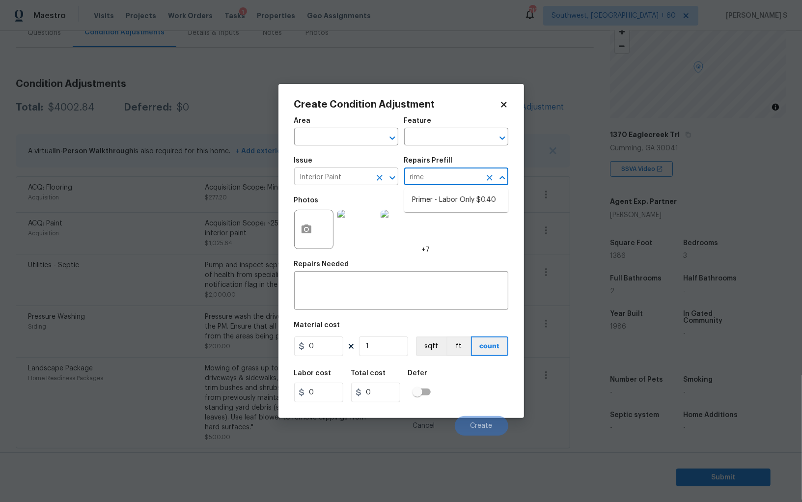
type input "rimer"
type input "Overall Paint"
type textarea "Interior primer - PRIMER PROVIDED BY OPENDOOR - All nails, screws, drywall anch…"
type input "0.4"
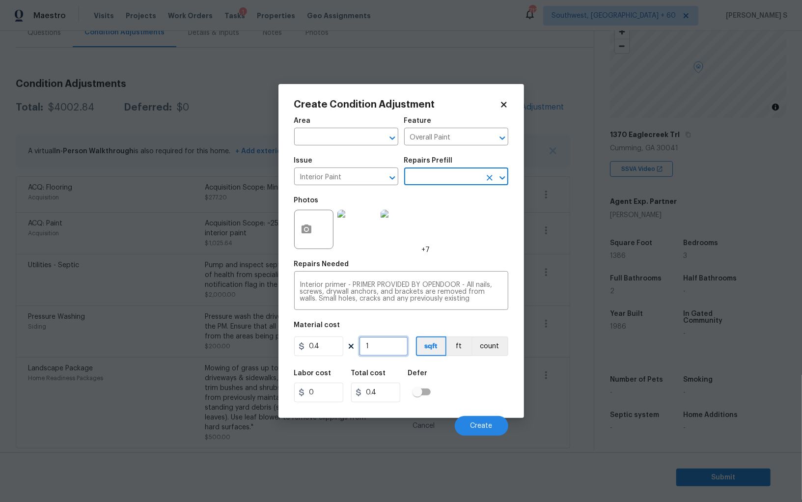
click at [399, 352] on input "1" at bounding box center [383, 347] width 49 height 20
paste input "text"
type input "13"
type input "5.2"
type input "138"
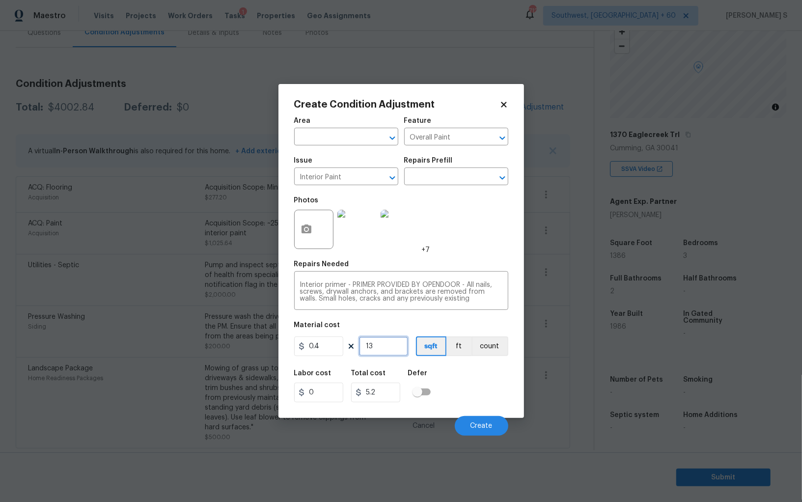
type input "55.2"
type input "1386"
type input "554.4"
type input "1386"
click at [465, 383] on div "Labor cost 0 Total cost 554.4 Defer" at bounding box center [401, 386] width 214 height 44
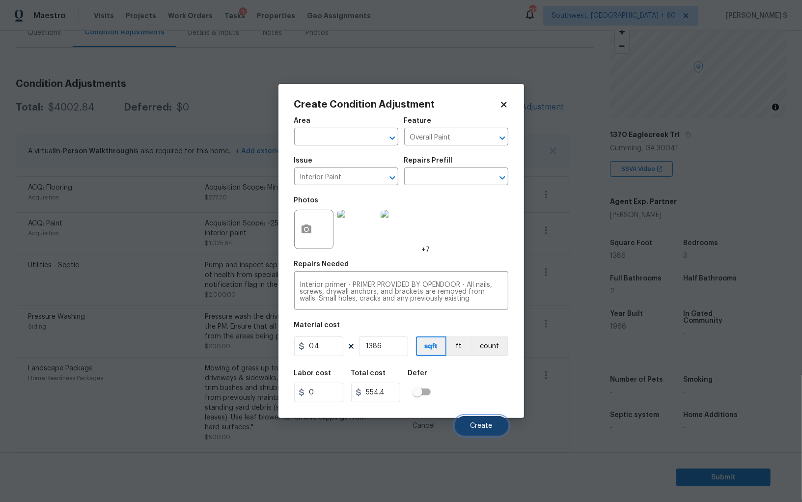
click at [475, 423] on span "Create" at bounding box center [482, 426] width 22 height 7
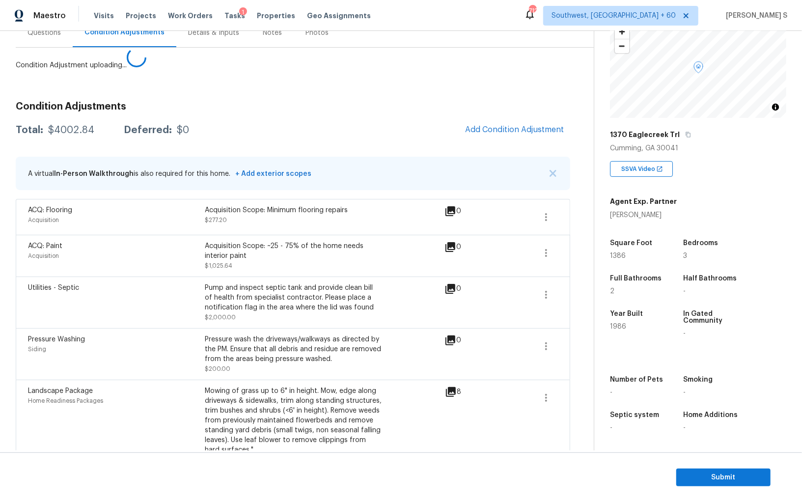
click at [144, 328] on body "Maestro Visits Projects Work Orders Tasks 1 Properties Geo Assignments 712 Sout…" at bounding box center [401, 251] width 802 height 502
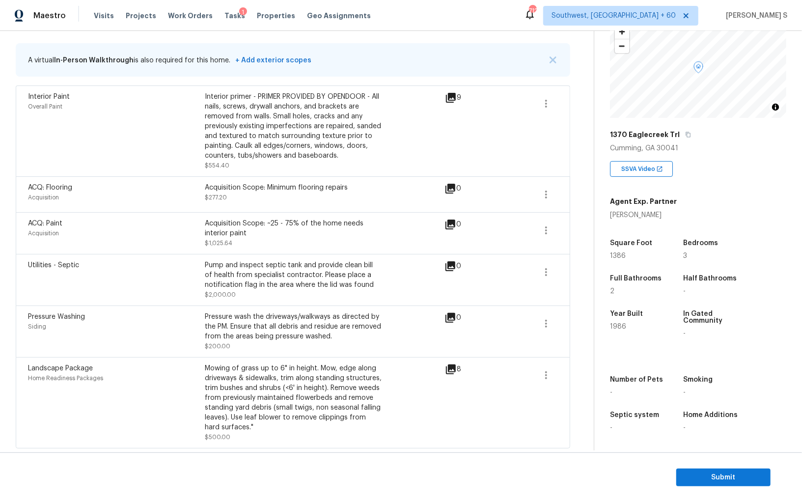
scroll to position [0, 0]
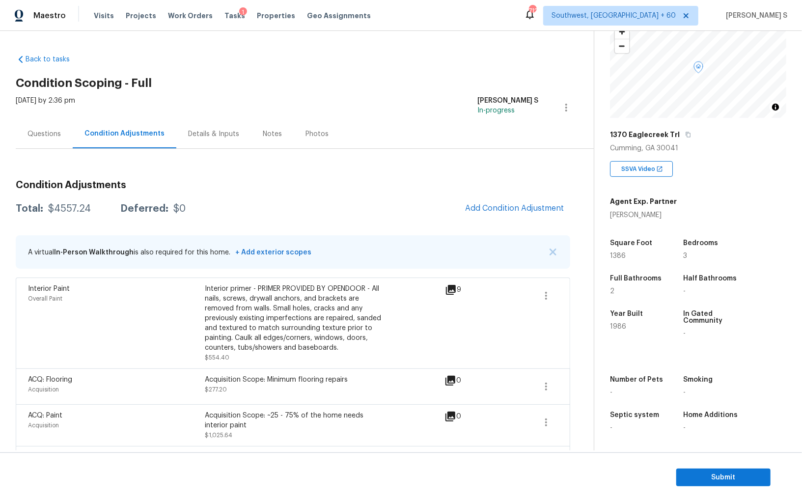
click at [510, 191] on div "Condition Adjustments Total: $4557.24 Deferred: $0 Add Condition Adjustment A v…" at bounding box center [293, 406] width 555 height 468
click at [509, 202] on button "Add Condition Adjustment" at bounding box center [514, 208] width 111 height 21
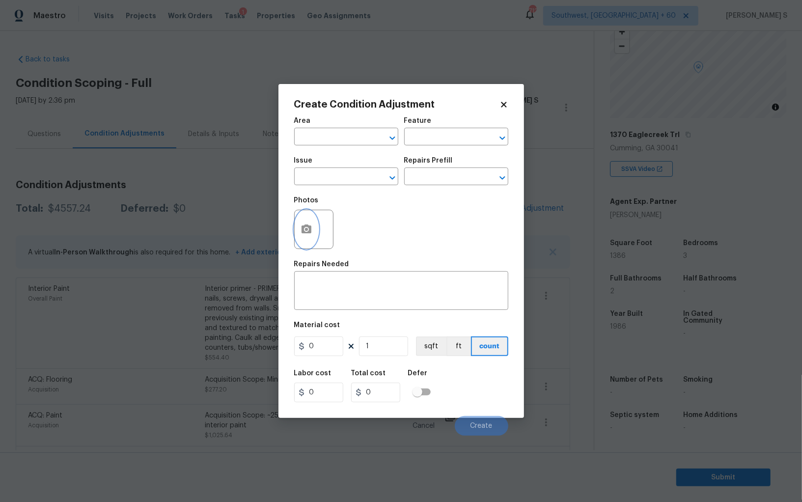
click at [316, 228] on button "button" at bounding box center [307, 229] width 24 height 38
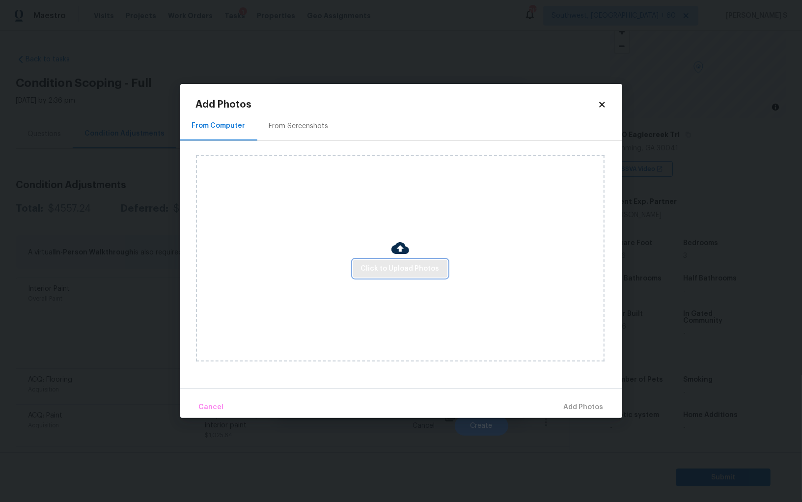
click at [387, 266] on span "Click to Upload Photos" at bounding box center [400, 269] width 79 height 12
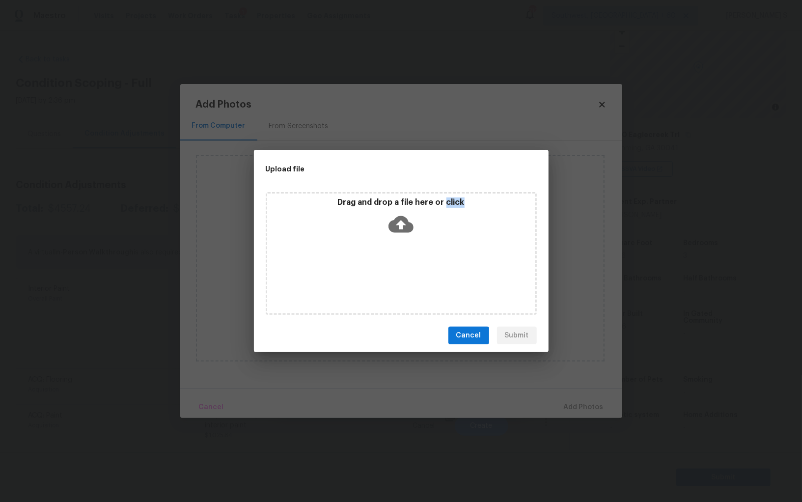
click at [387, 266] on div "Drag and drop a file here or click" at bounding box center [401, 253] width 271 height 123
